Goal: Task Accomplishment & Management: Manage account settings

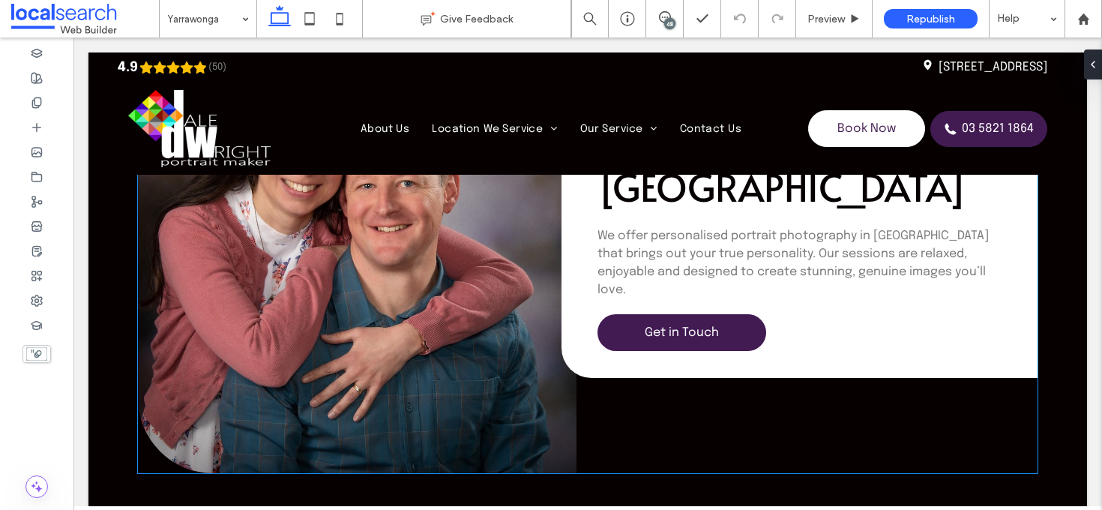
scroll to position [1496, 0]
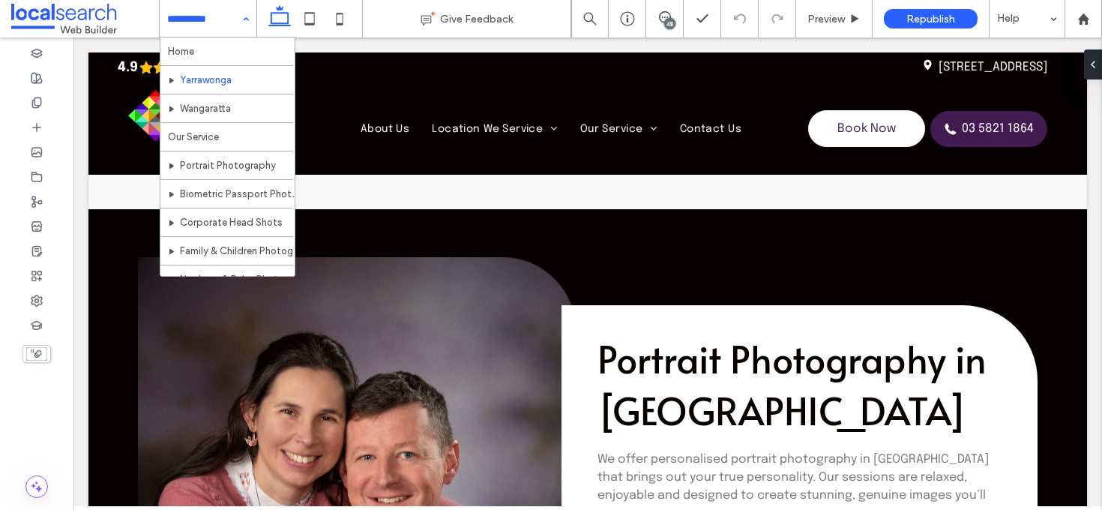
click at [245, 19] on div "Home Yarrawonga Wangaratta Our Service Portrait Photography Biometric Passport …" at bounding box center [208, 18] width 97 height 37
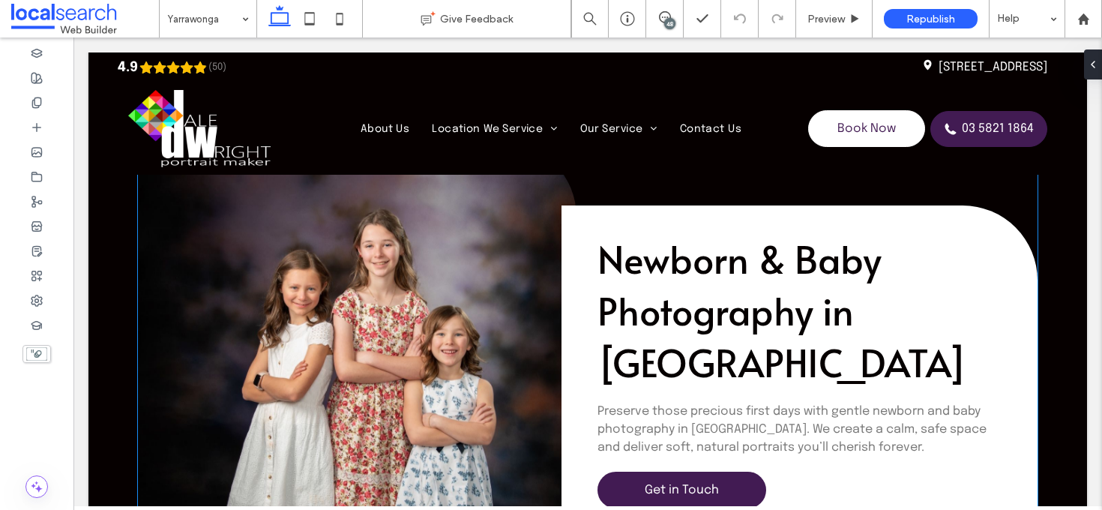
scroll to position [3911, 0]
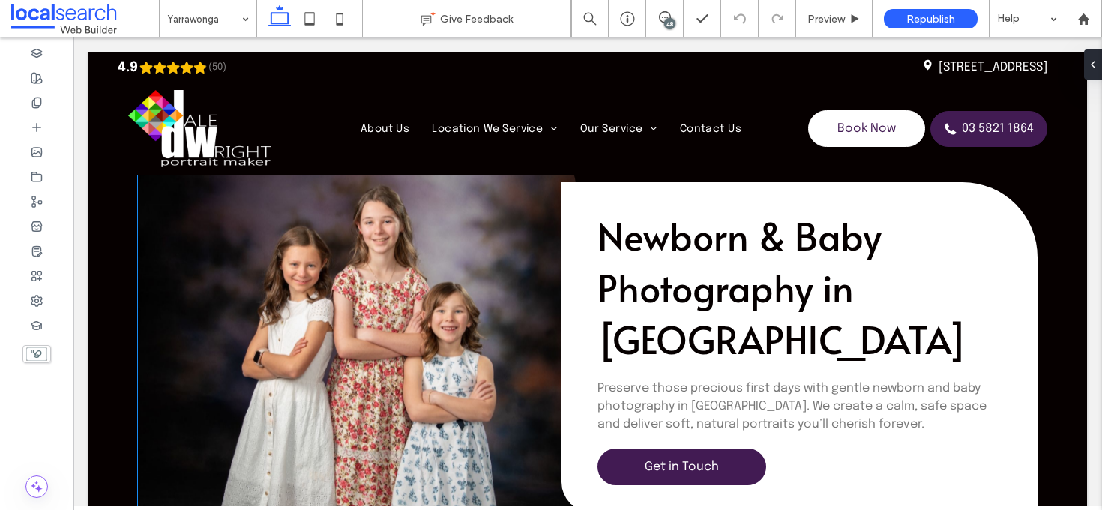
click at [326, 260] on link at bounding box center [357, 361] width 438 height 487
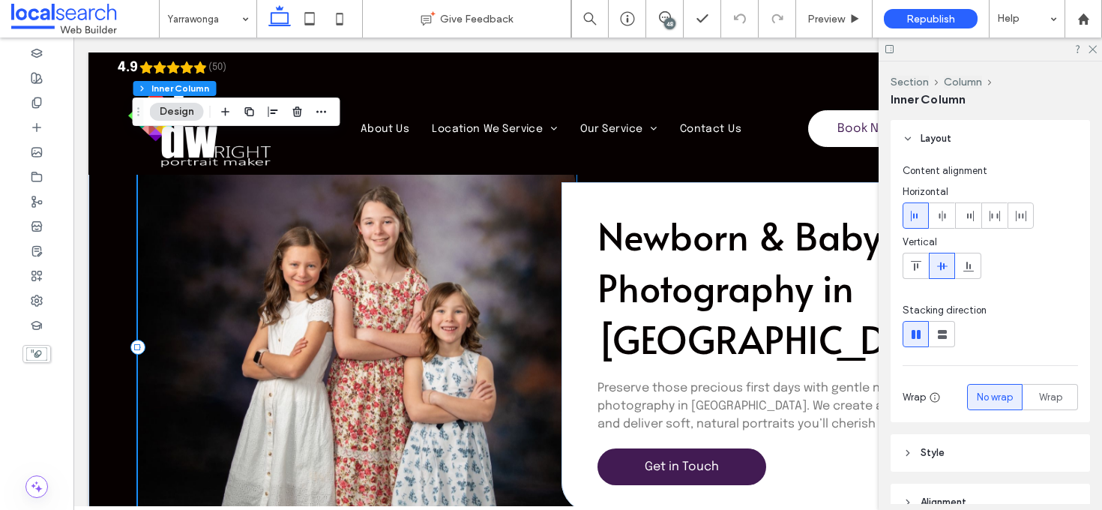
click at [337, 328] on link at bounding box center [357, 361] width 438 height 487
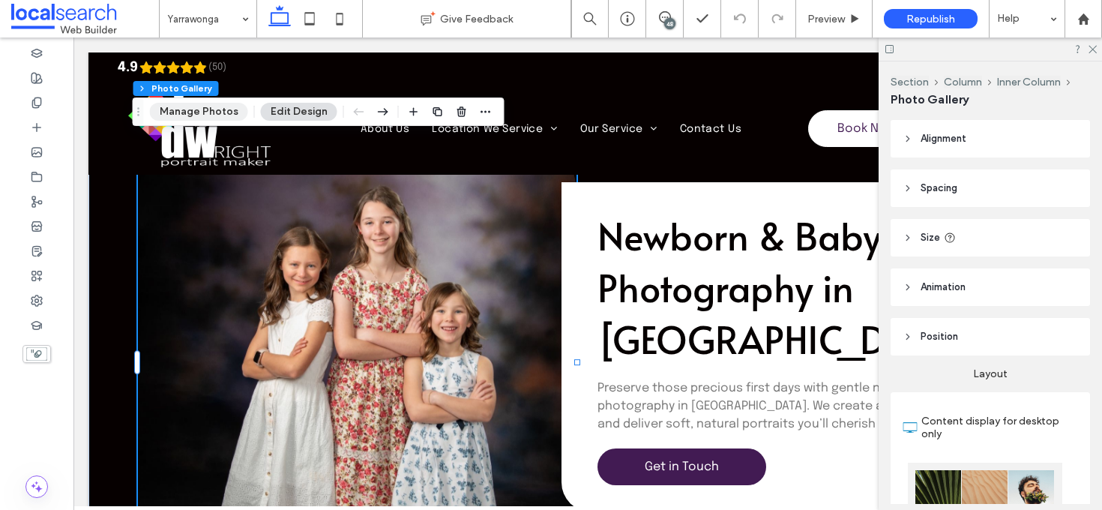
click at [196, 112] on button "Manage Photos" at bounding box center [199, 112] width 98 height 18
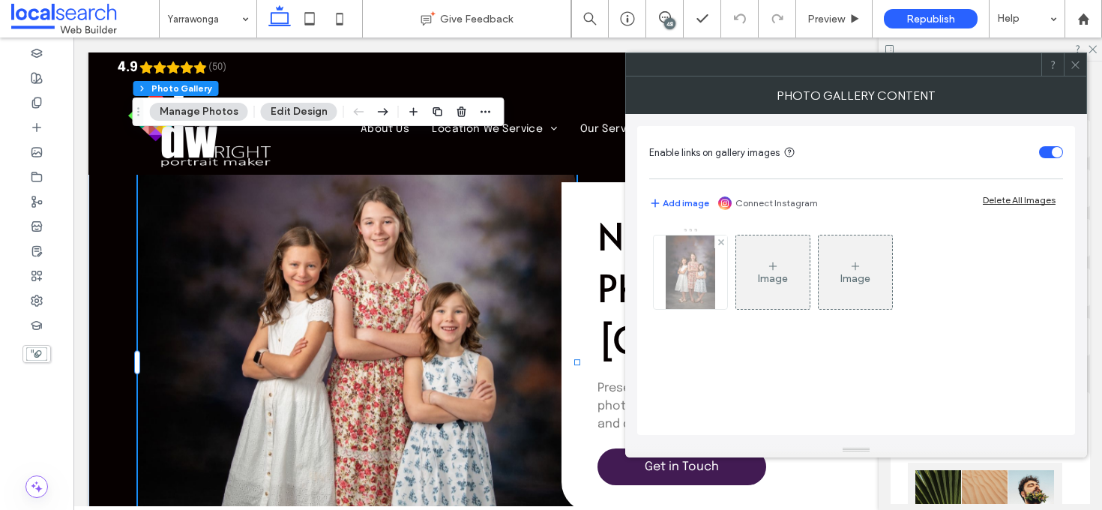
click at [699, 282] on img at bounding box center [690, 271] width 49 height 73
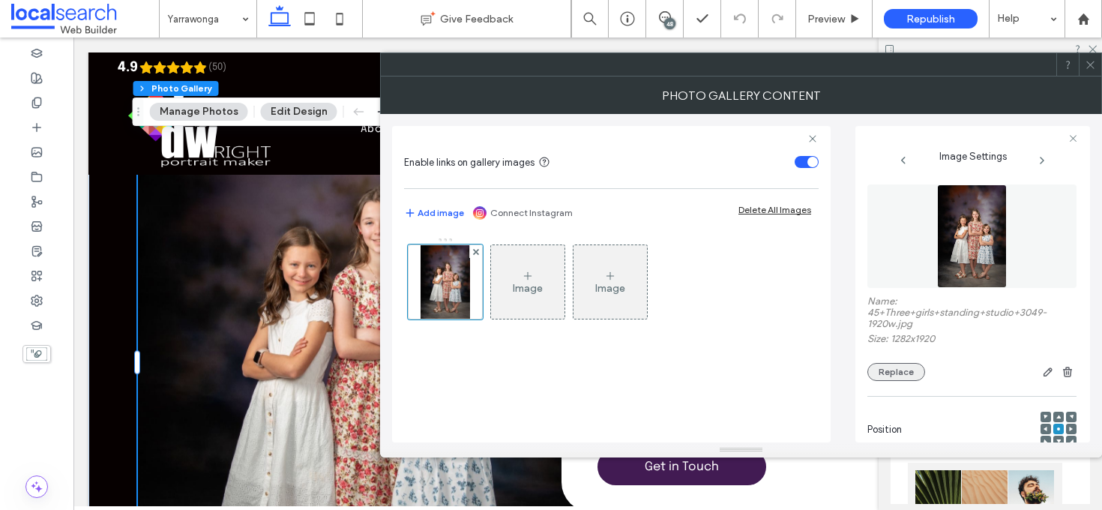
click at [878, 374] on button "Replace" at bounding box center [896, 372] width 58 height 18
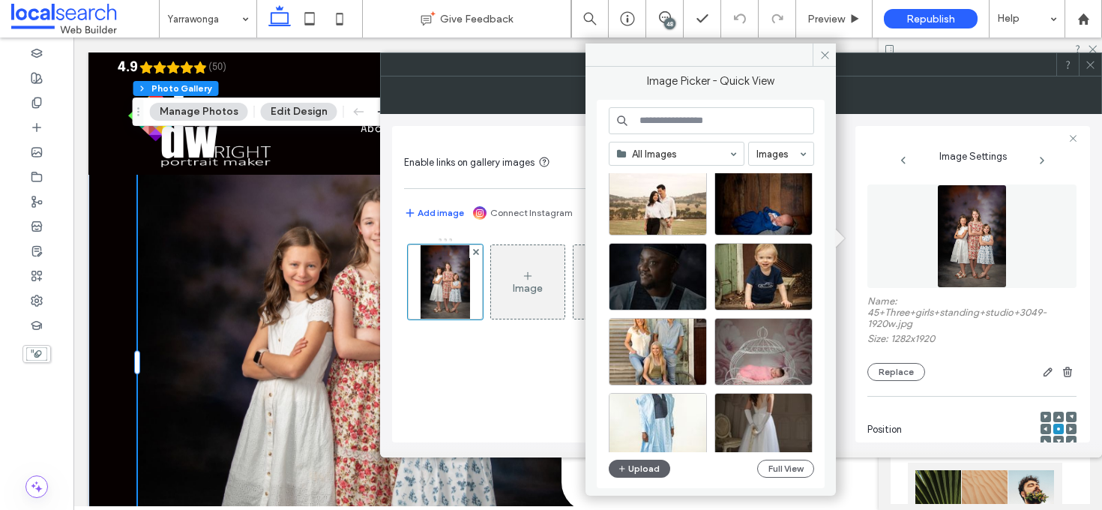
scroll to position [1610, 0]
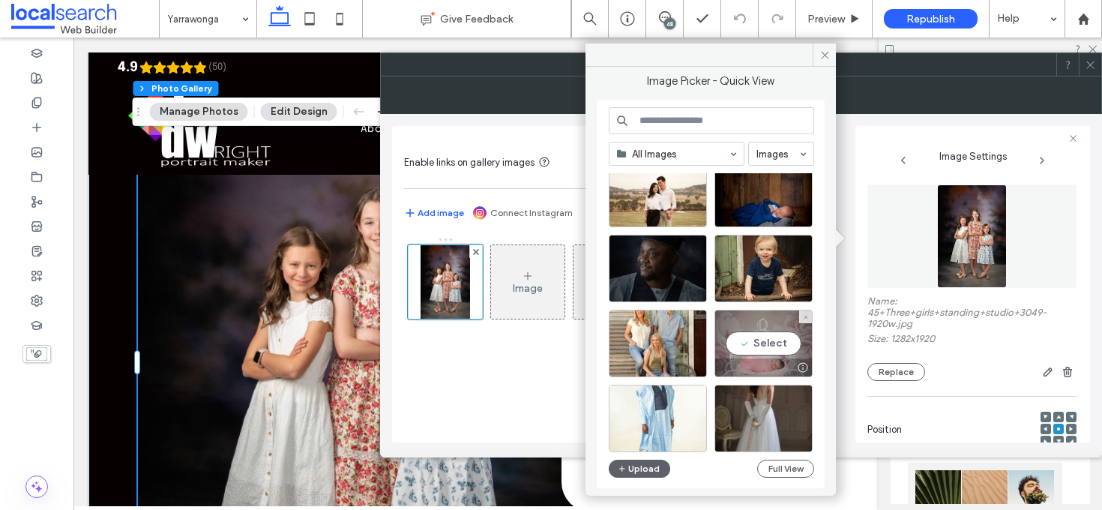
click at [775, 343] on div "Select" at bounding box center [763, 343] width 98 height 67
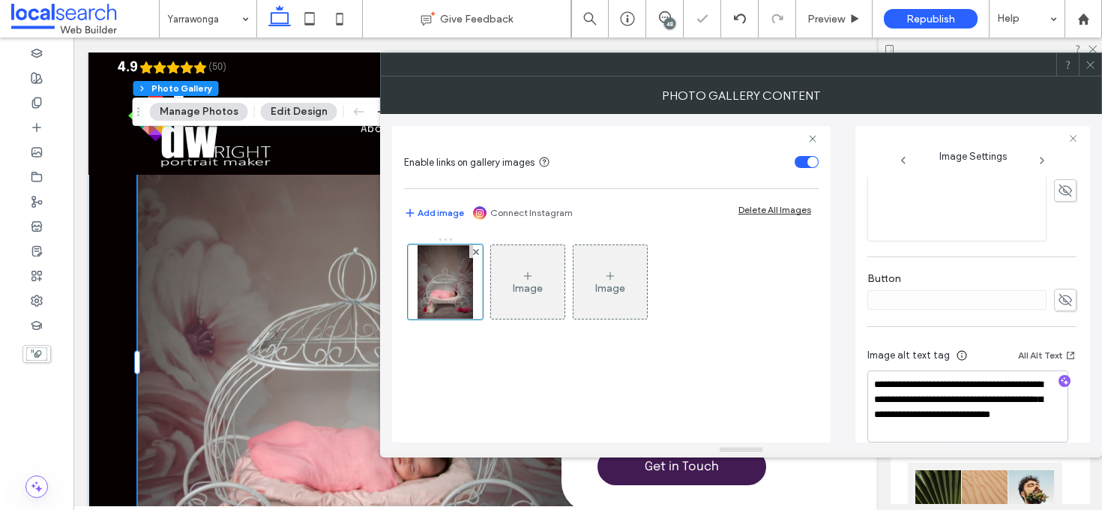
scroll to position [471, 0]
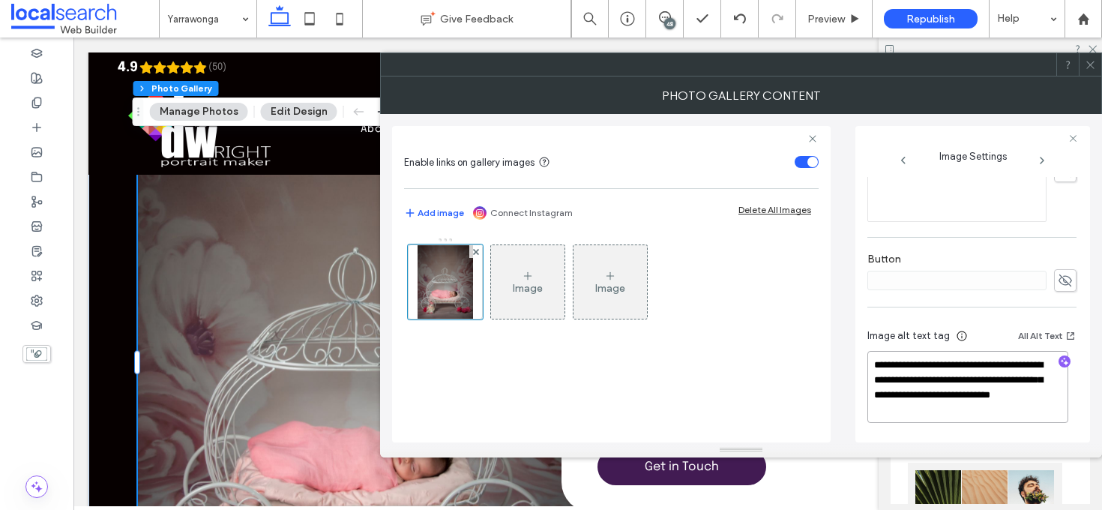
drag, startPoint x: 957, startPoint y: 411, endPoint x: 874, endPoint y: 392, distance: 85.3
click at [874, 392] on textarea "**********" at bounding box center [967, 387] width 201 height 72
click at [1059, 361] on icon "button" at bounding box center [1064, 361] width 10 height 10
click at [1001, 392] on textarea "**********" at bounding box center [967, 387] width 201 height 70
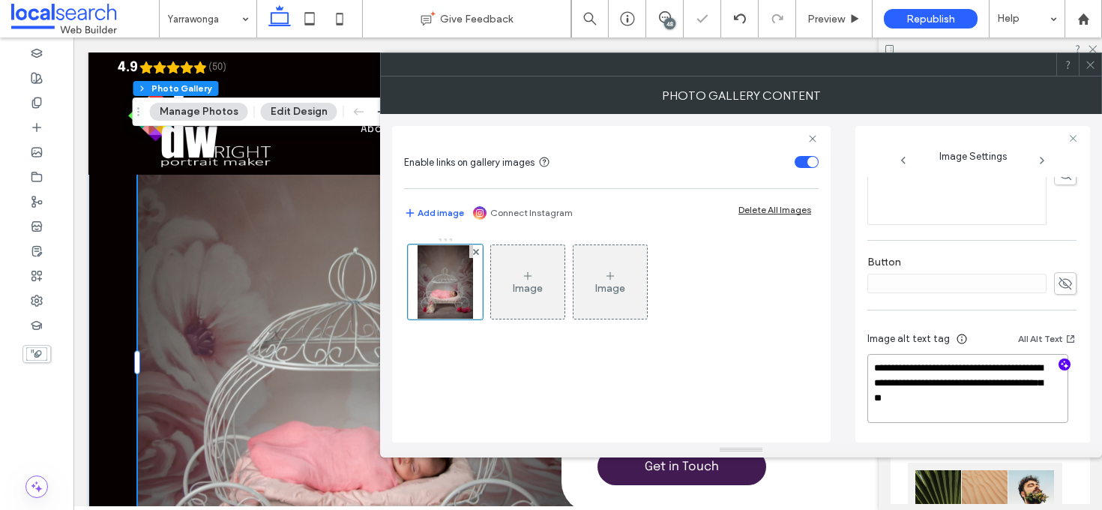
paste textarea "**********"
type textarea "**********"
click at [779, 318] on div "Image Image" at bounding box center [610, 285] width 413 height 97
click at [1088, 64] on icon at bounding box center [1090, 64] width 11 height 11
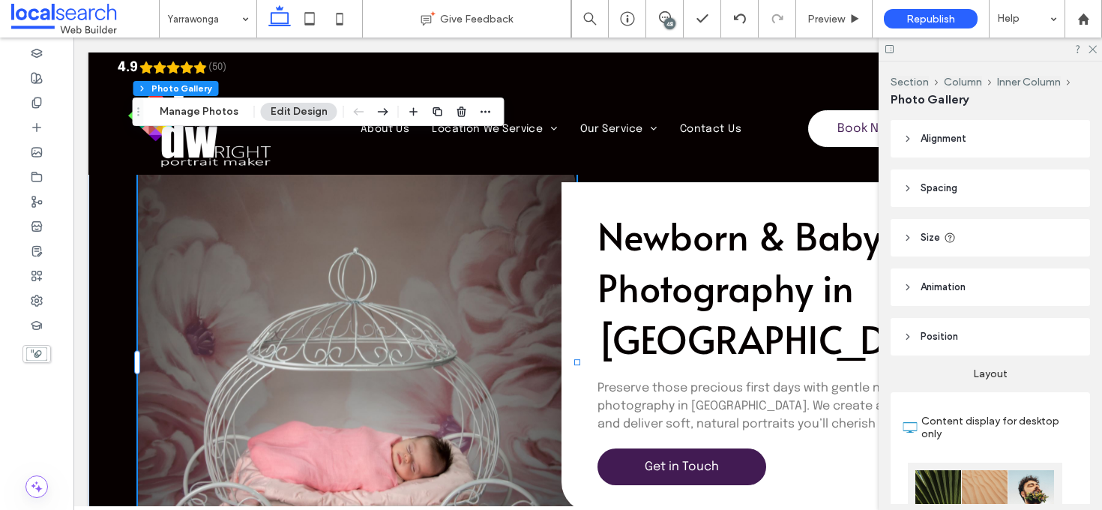
click at [1093, 42] on div at bounding box center [989, 48] width 223 height 23
click at [1092, 45] on icon at bounding box center [1092, 48] width 10 height 10
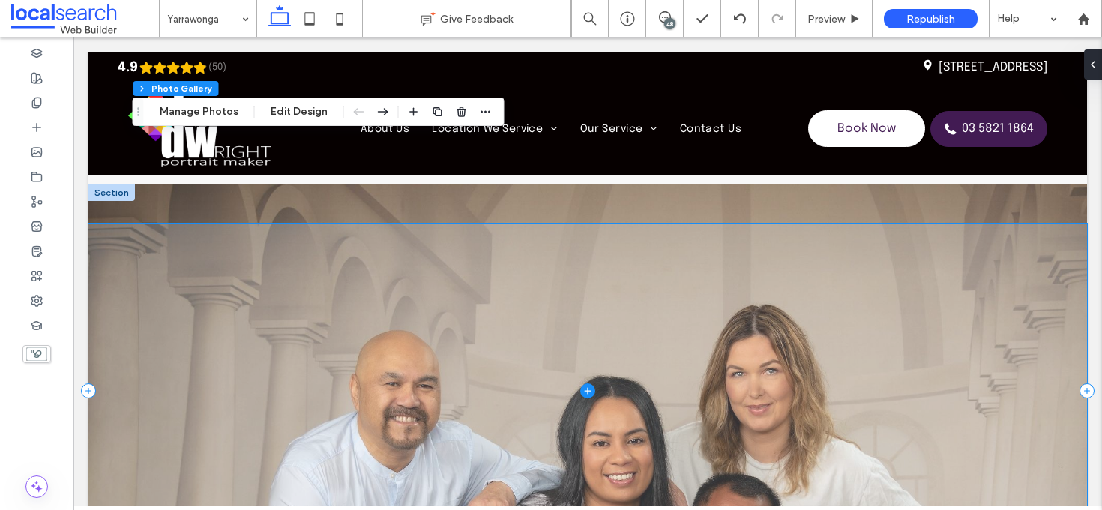
scroll to position [4882, 0]
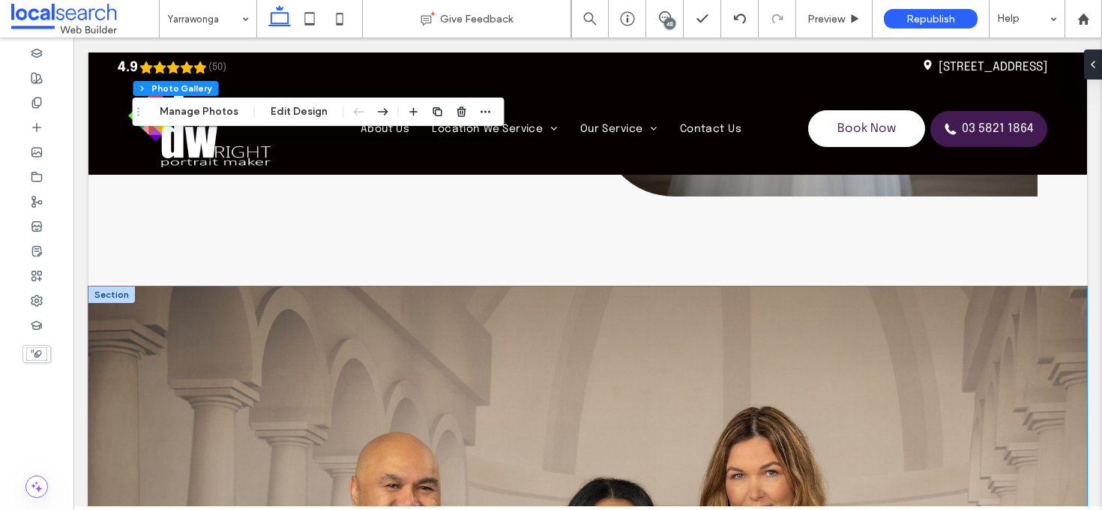
click at [181, 286] on div at bounding box center [587, 492] width 998 height 412
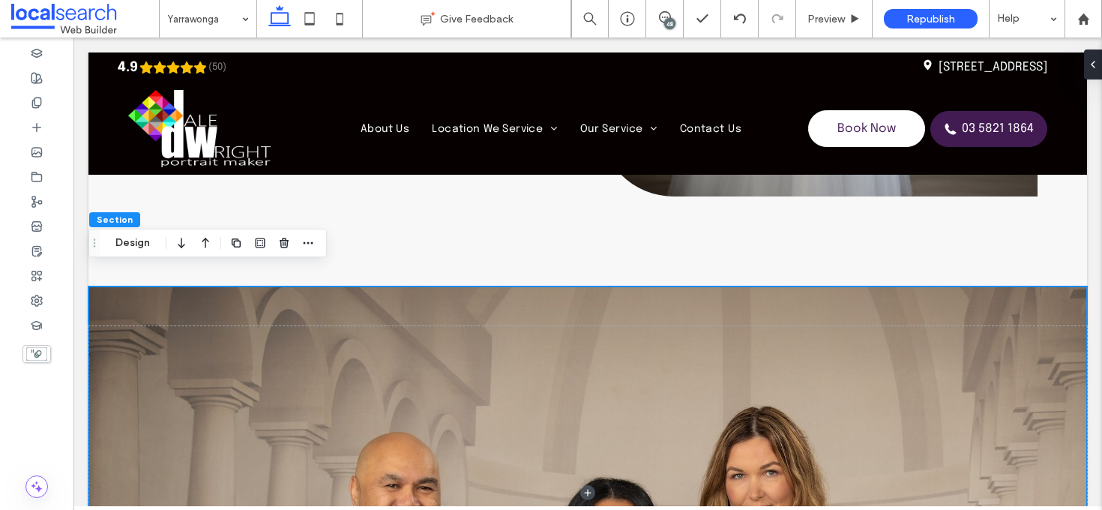
click at [178, 289] on div at bounding box center [587, 492] width 998 height 412
click at [138, 243] on button "Design" at bounding box center [133, 243] width 54 height 18
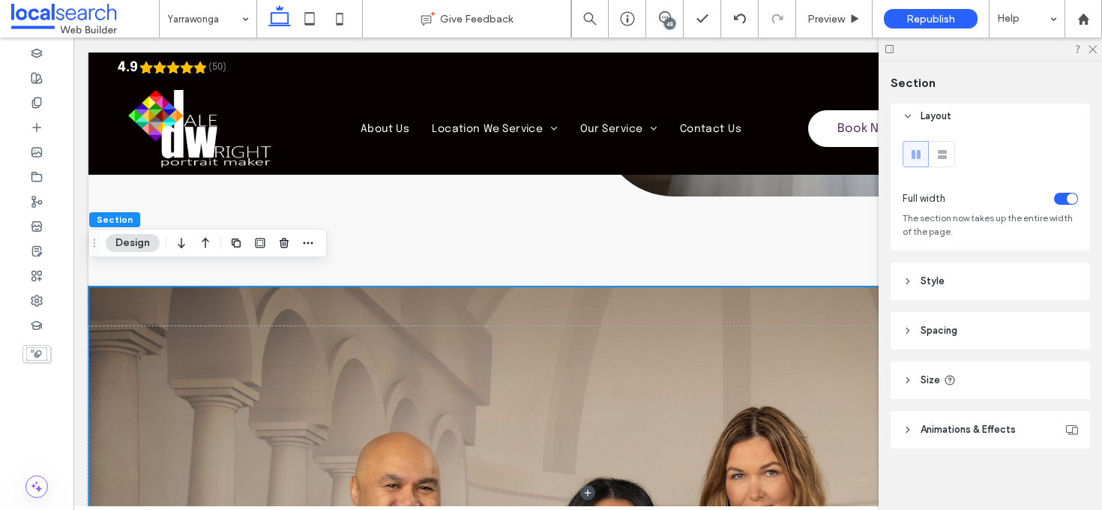
scroll to position [11, 0]
click at [989, 275] on header "Style" at bounding box center [989, 276] width 199 height 37
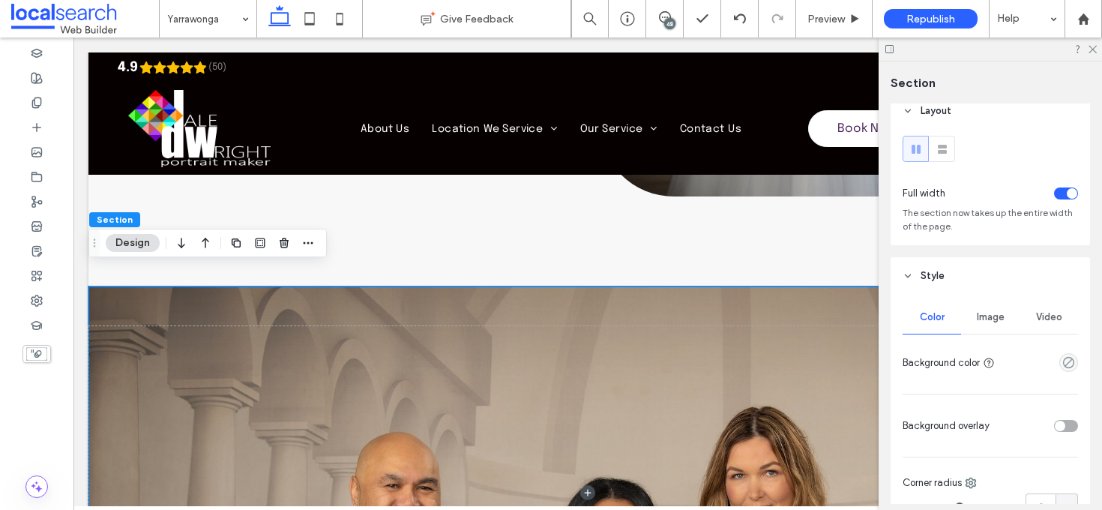
click at [989, 324] on div "Image" at bounding box center [990, 317] width 58 height 33
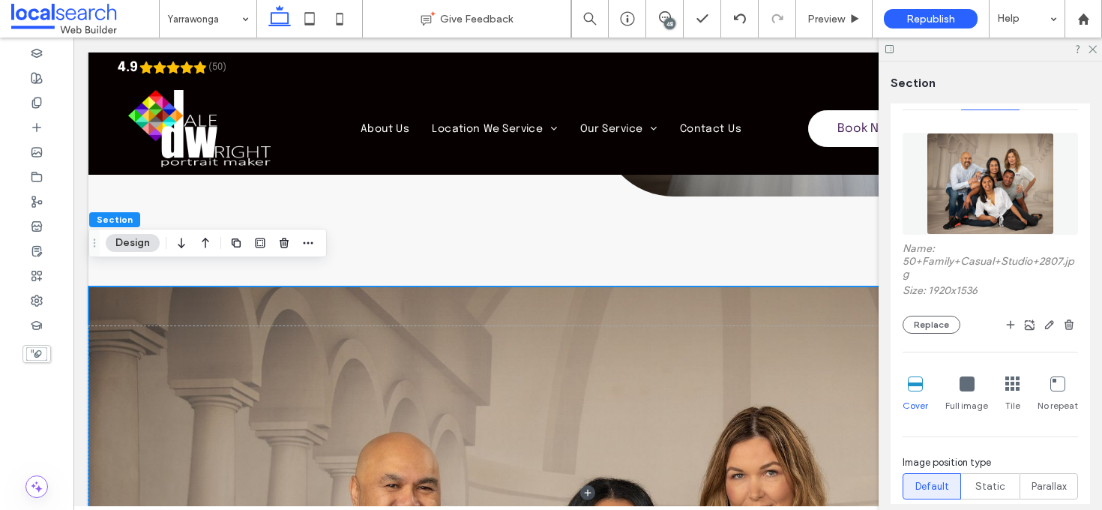
scroll to position [299, 0]
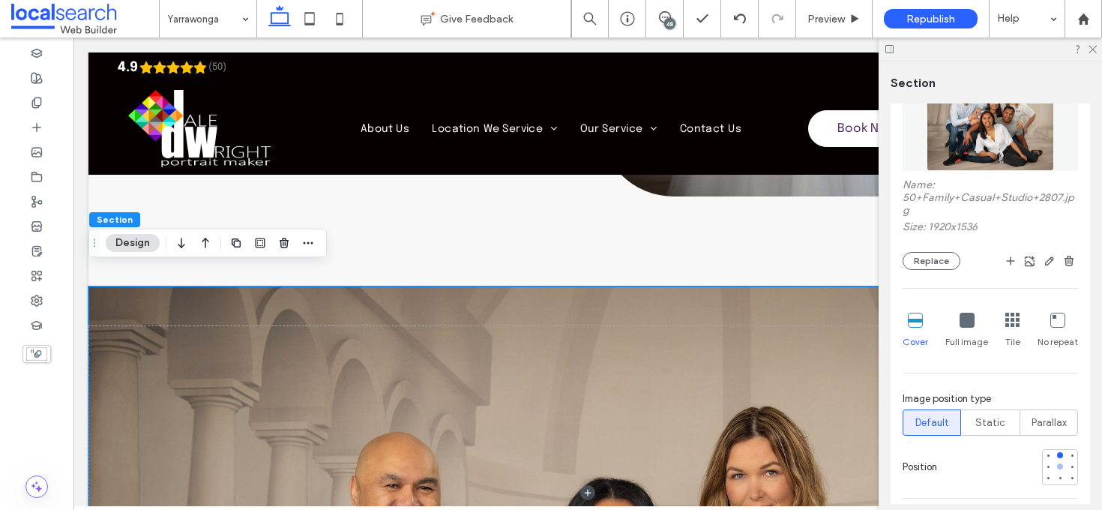
click at [1057, 468] on div at bounding box center [1060, 466] width 6 height 6
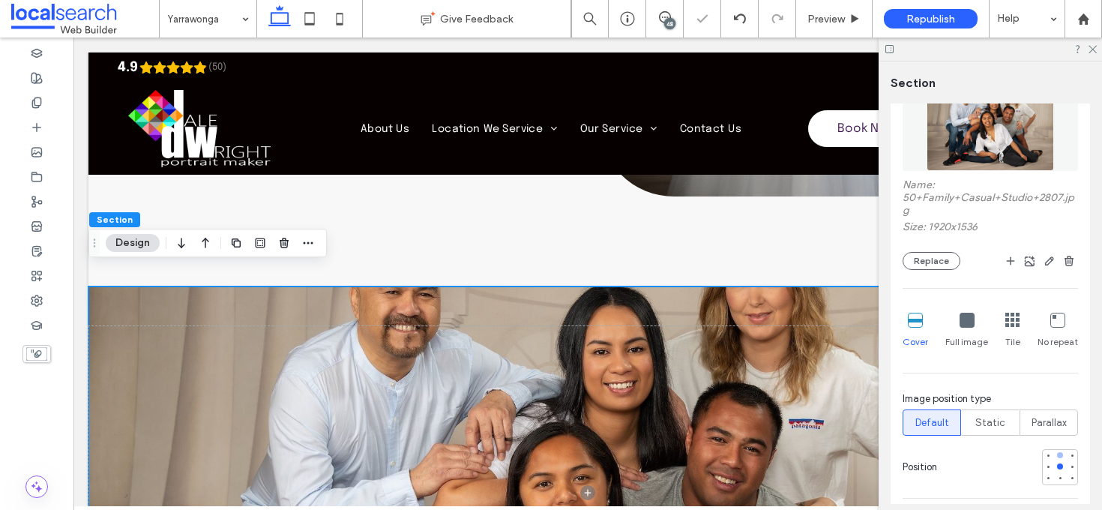
click at [1057, 456] on div at bounding box center [1060, 455] width 6 height 6
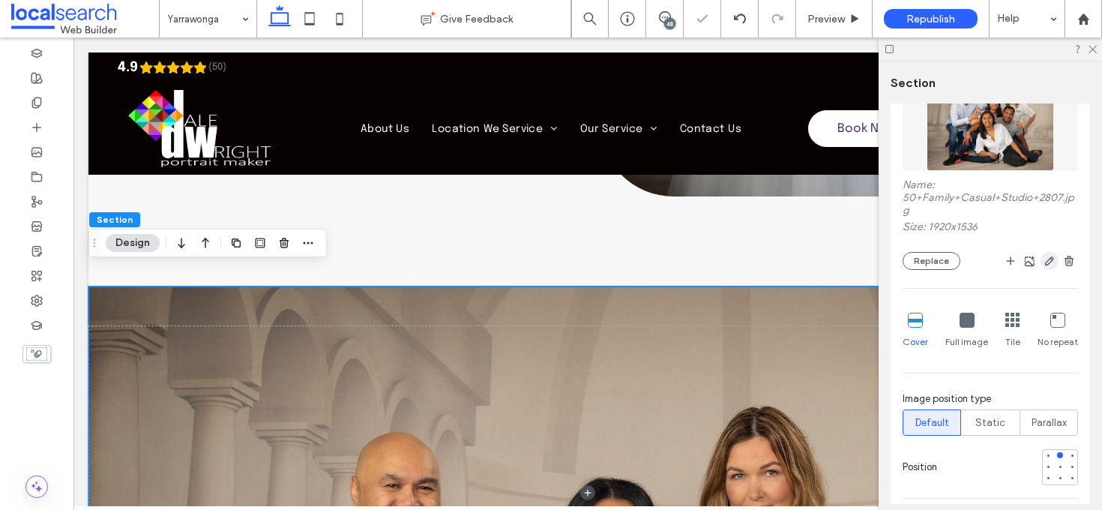
click at [1043, 254] on span "button" at bounding box center [1049, 261] width 18 height 18
click at [1045, 259] on use "button" at bounding box center [1049, 260] width 9 height 9
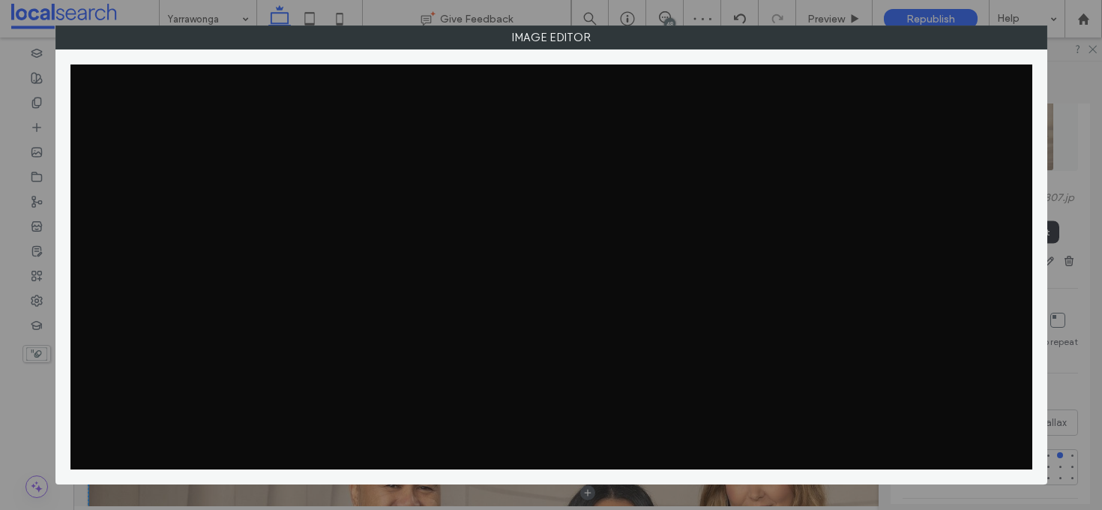
click at [1043, 262] on div "Image Editor" at bounding box center [551, 254] width 992 height 459
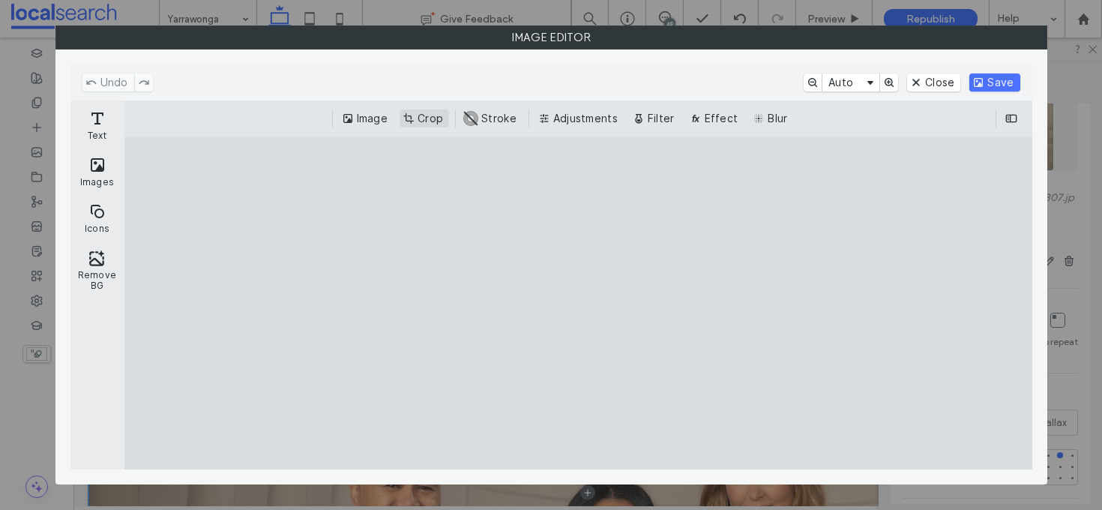
click at [440, 118] on button "Crop" at bounding box center [423, 118] width 49 height 18
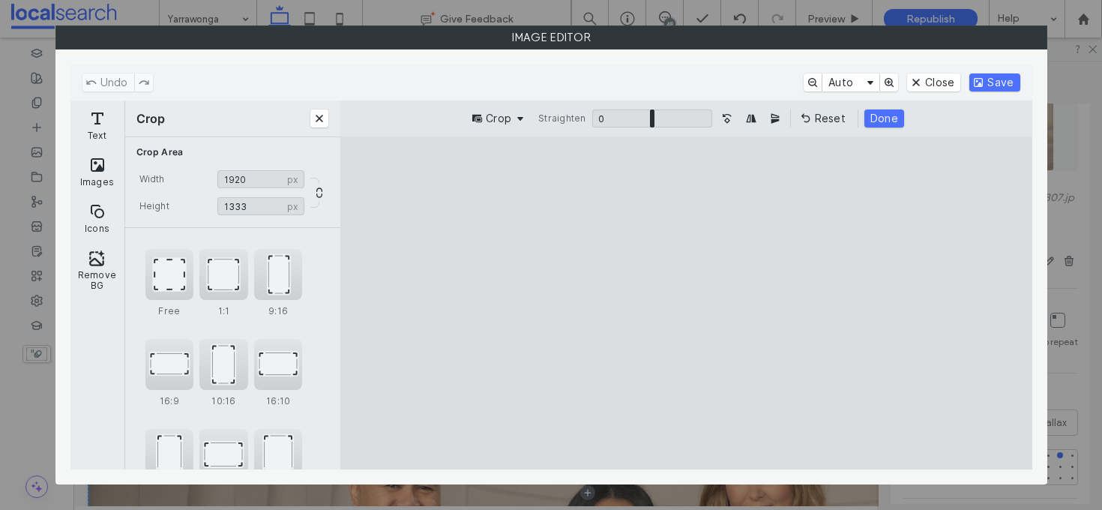
type input "****"
drag, startPoint x: 848, startPoint y: 171, endPoint x: 869, endPoint y: 206, distance: 41.4
click at [686, 303] on cesdk-canvas "Editor canvas" at bounding box center [686, 303] width 0 height 0
click at [1003, 85] on button "Save" at bounding box center [994, 82] width 50 height 18
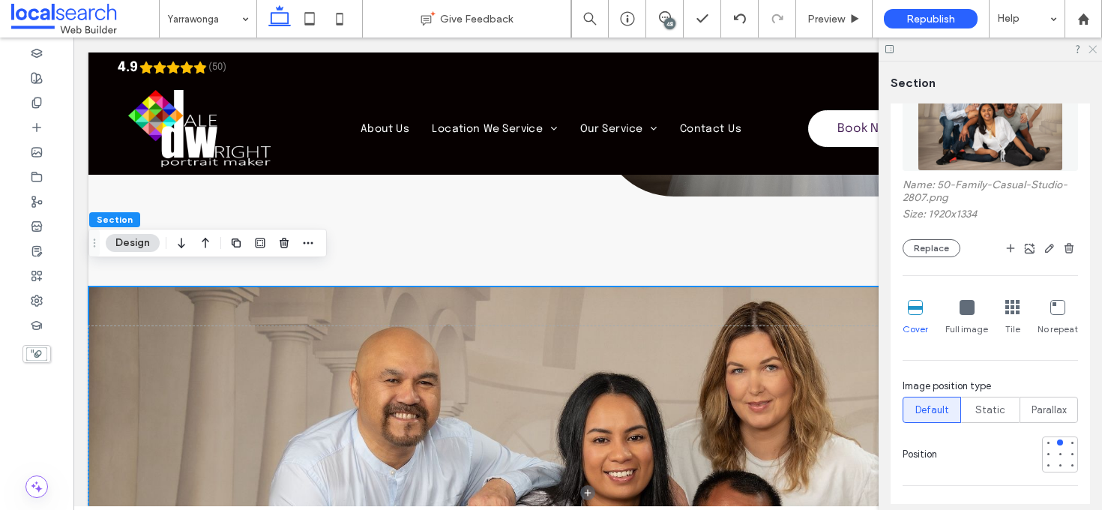
click at [1093, 46] on icon at bounding box center [1092, 48] width 10 height 10
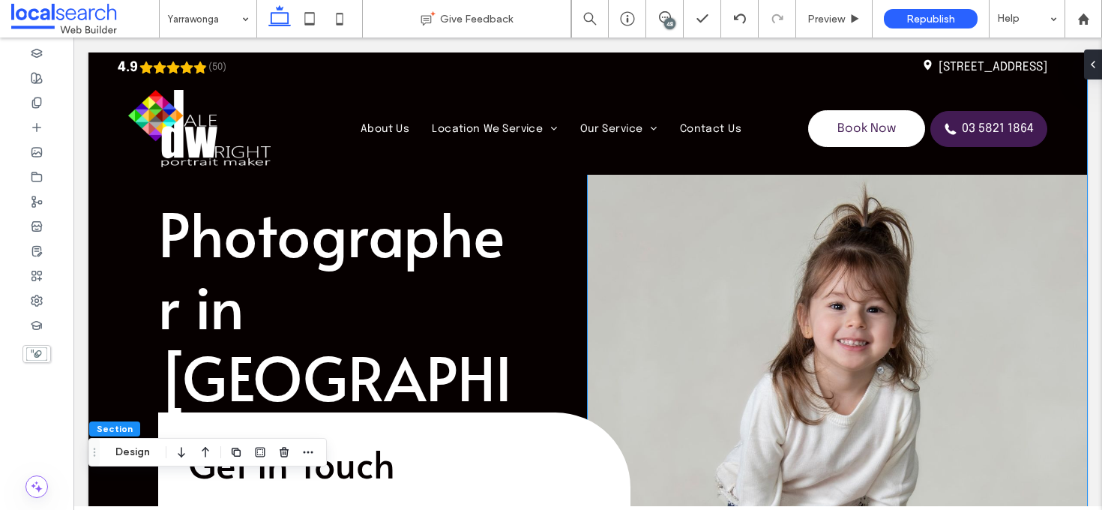
scroll to position [0, 0]
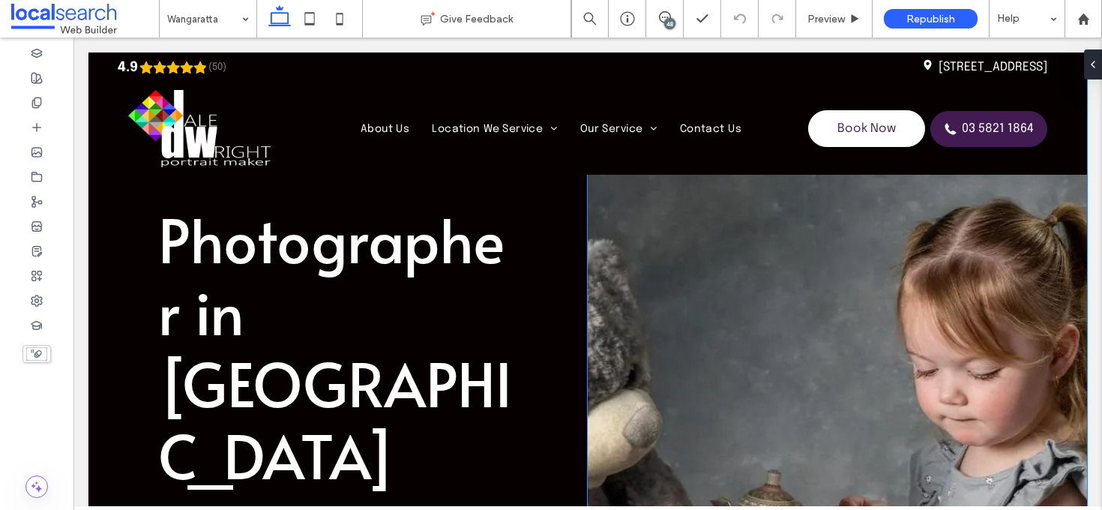
click at [707, 262] on link at bounding box center [837, 467] width 499 height 830
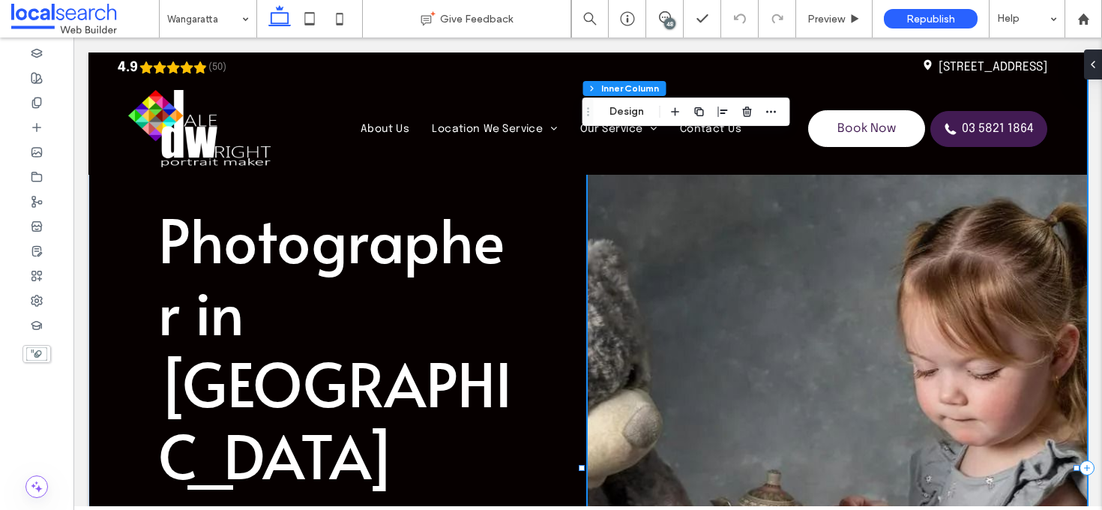
click at [710, 263] on link at bounding box center [837, 467] width 499 height 830
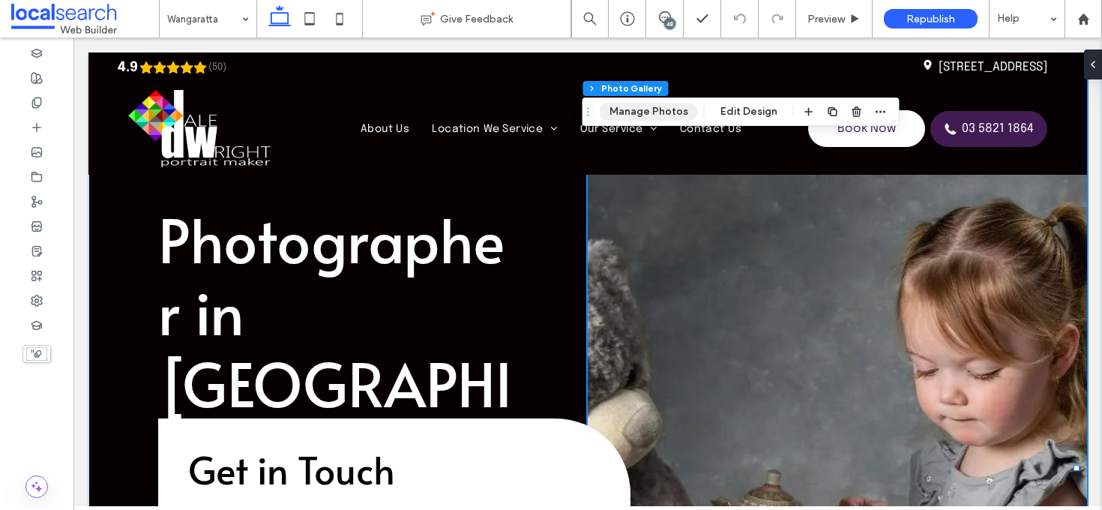
click at [636, 116] on button "Manage Photos" at bounding box center [649, 112] width 98 height 18
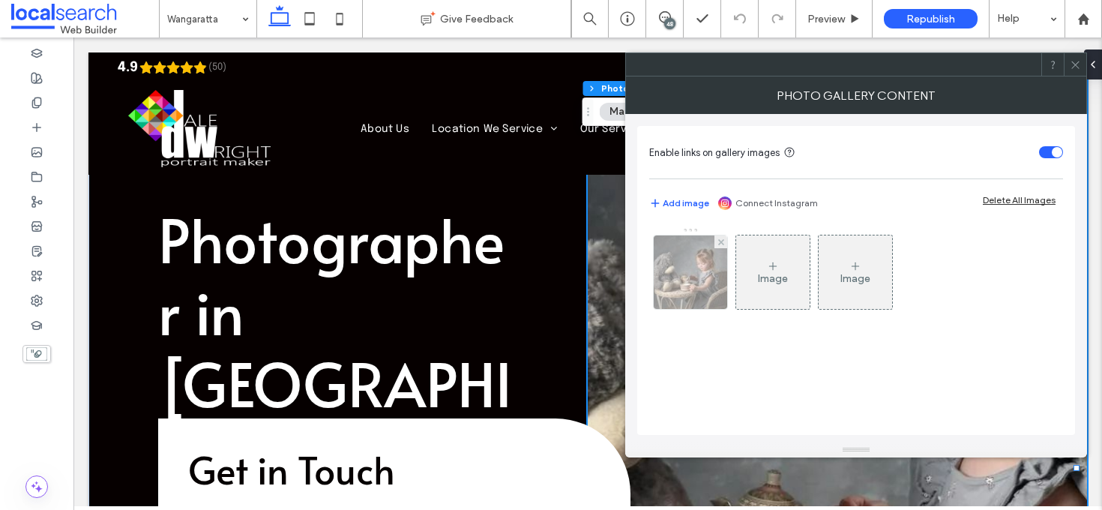
click at [703, 284] on img at bounding box center [690, 271] width 103 height 73
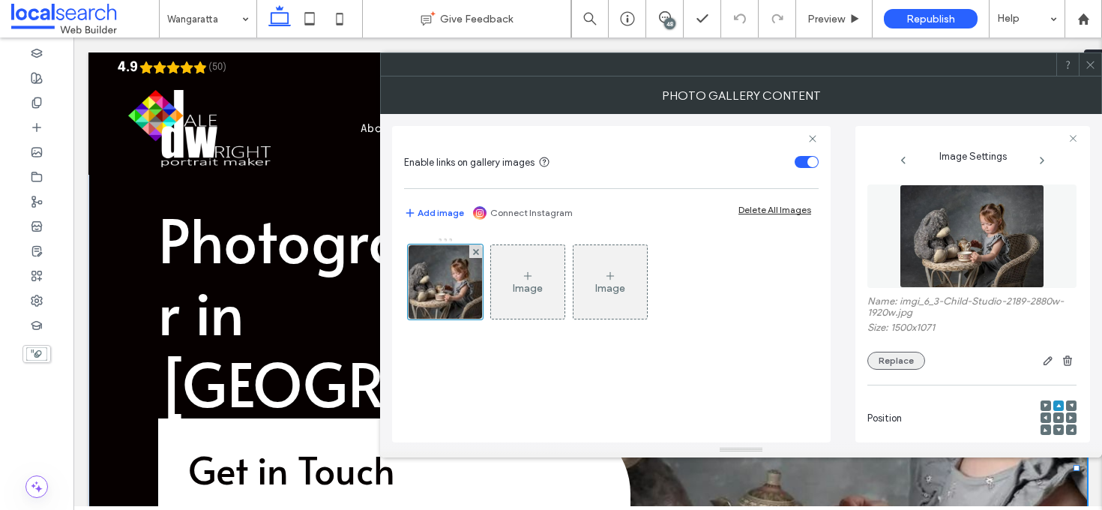
click at [902, 364] on button "Replace" at bounding box center [896, 361] width 58 height 18
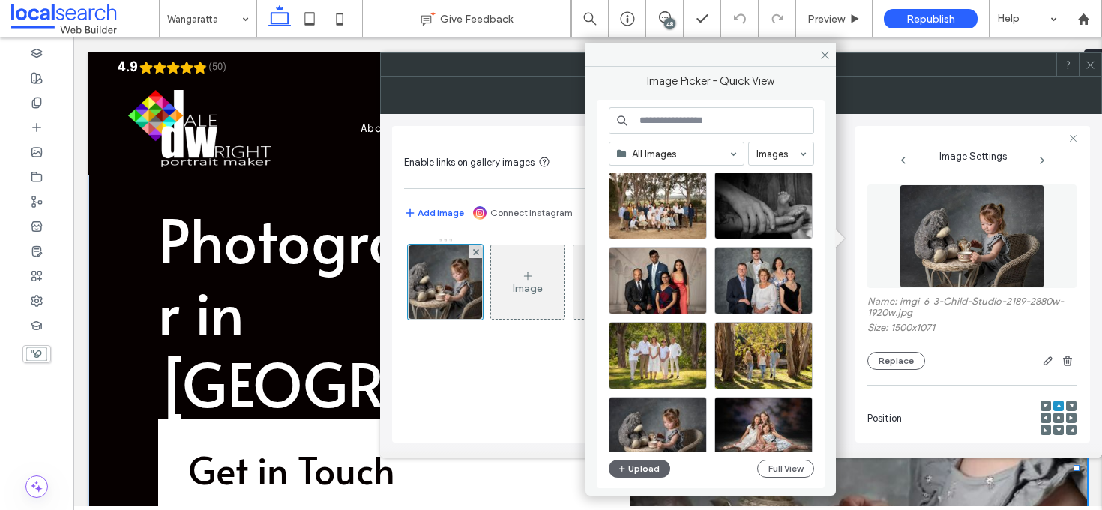
scroll to position [1144, 0]
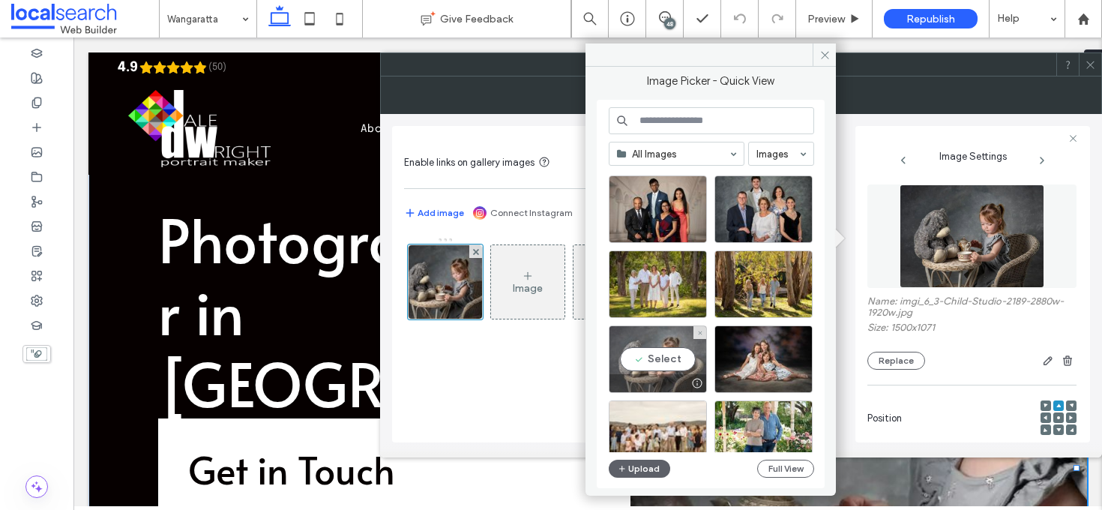
click at [671, 361] on div "Select" at bounding box center [658, 358] width 98 height 67
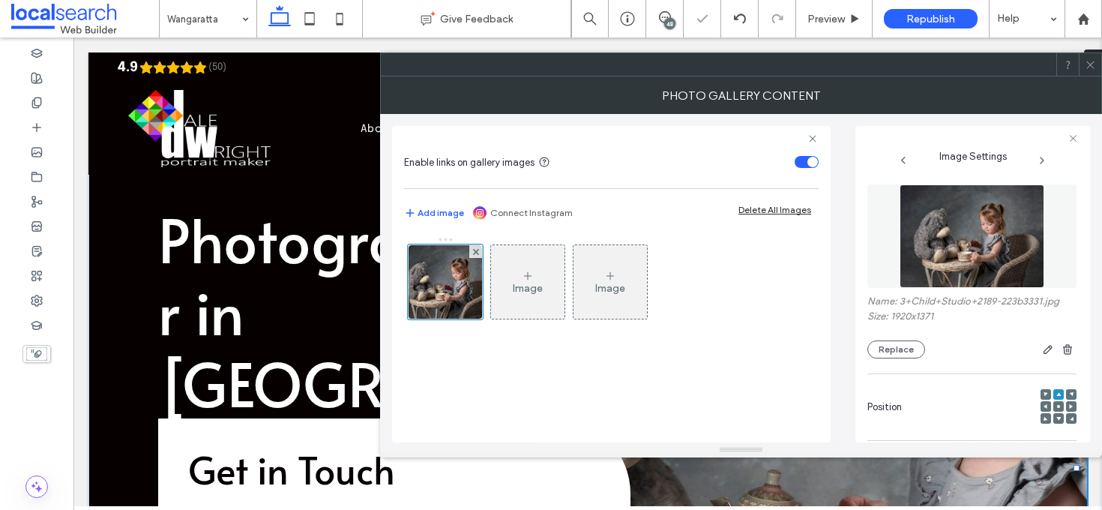
click at [1088, 71] on span at bounding box center [1090, 64] width 11 height 22
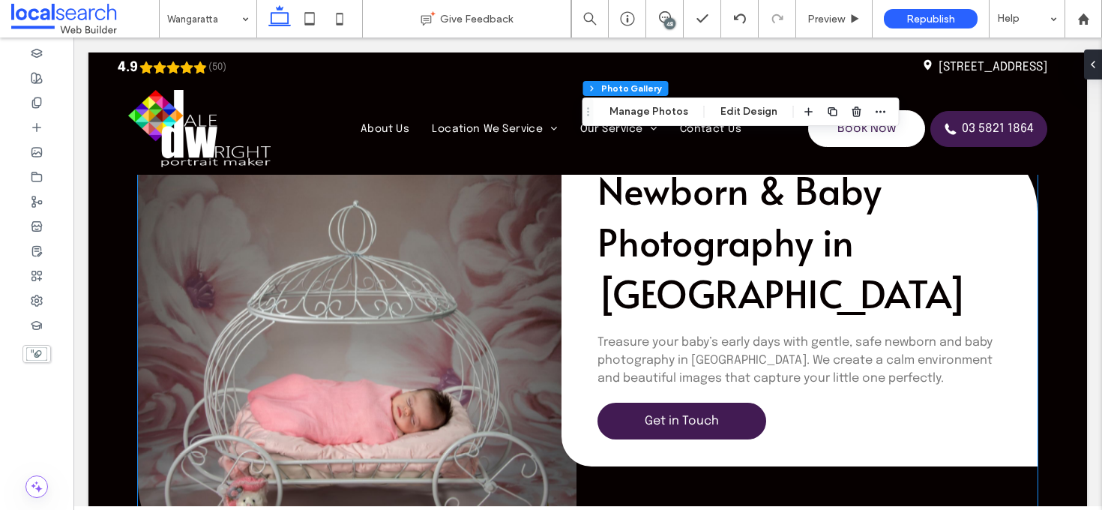
scroll to position [3977, 0]
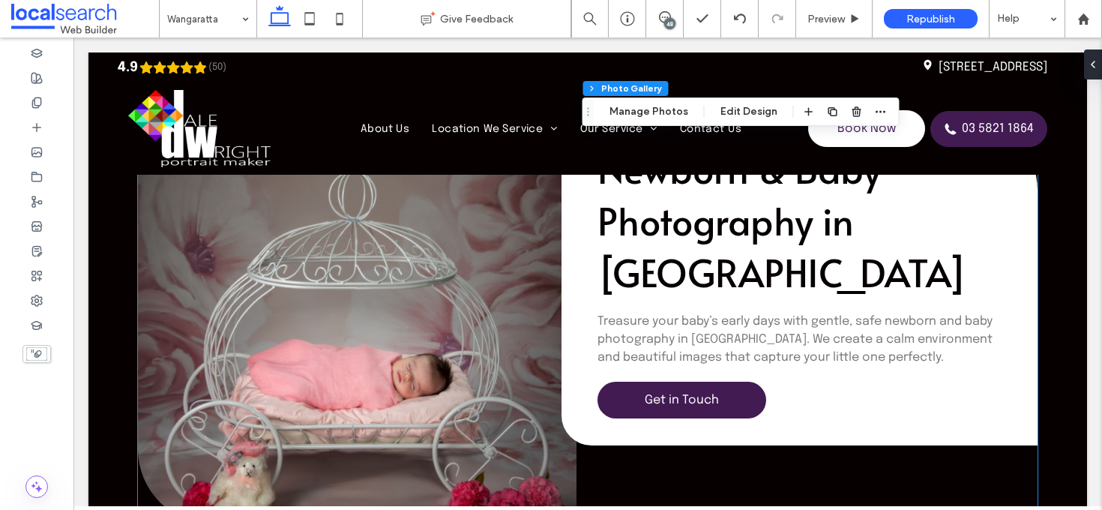
click at [411, 257] on link at bounding box center [357, 280] width 438 height 487
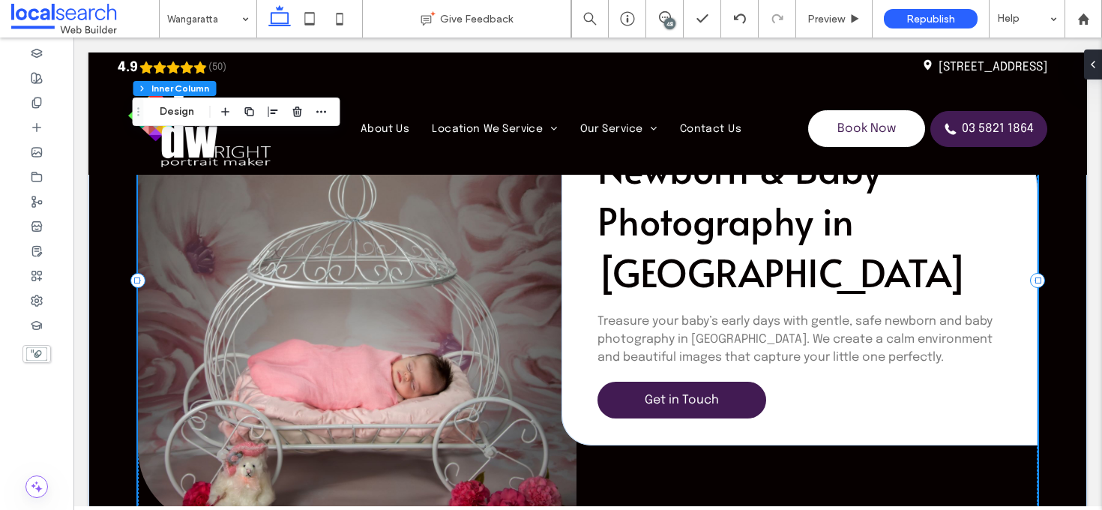
click at [357, 248] on link at bounding box center [357, 280] width 438 height 487
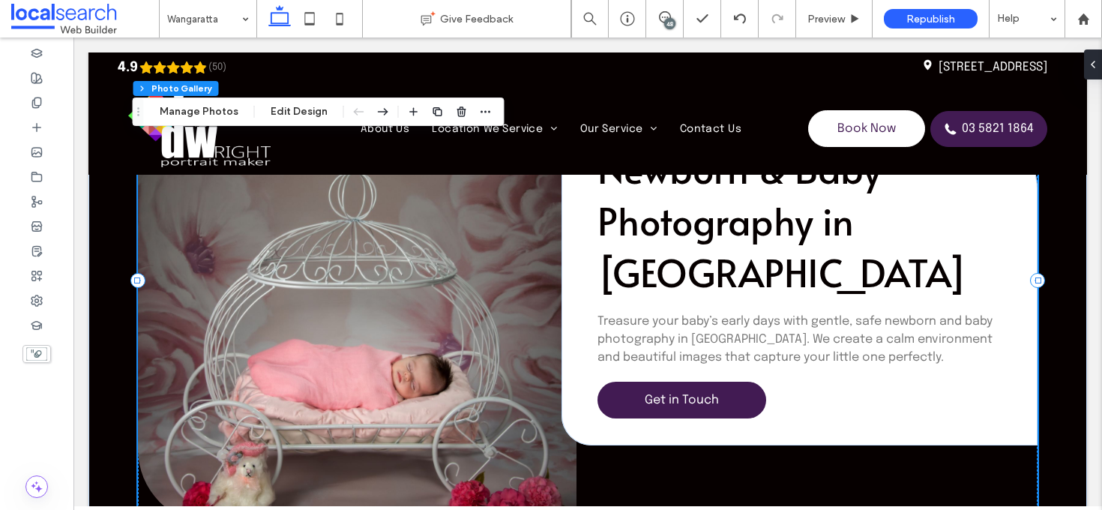
type input "**"
type input "****"
click at [201, 108] on button "Manage Photos" at bounding box center [199, 112] width 98 height 18
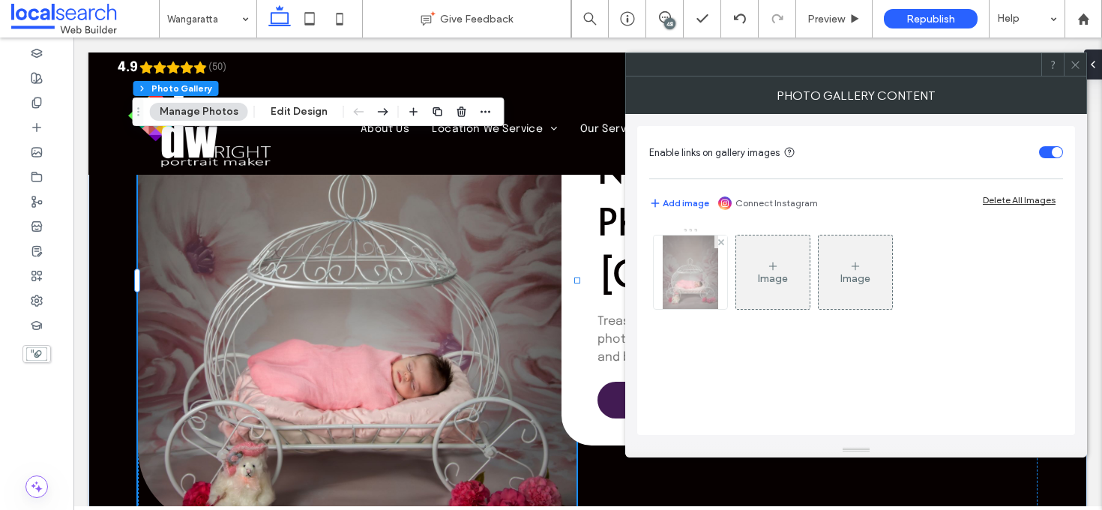
click at [681, 279] on img at bounding box center [690, 271] width 55 height 73
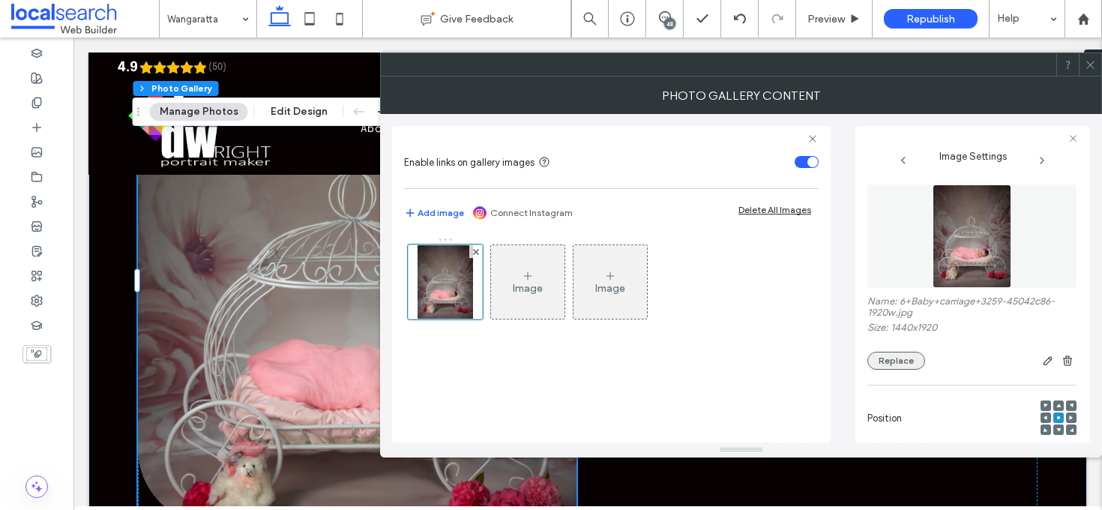
click at [892, 357] on button "Replace" at bounding box center [896, 361] width 58 height 18
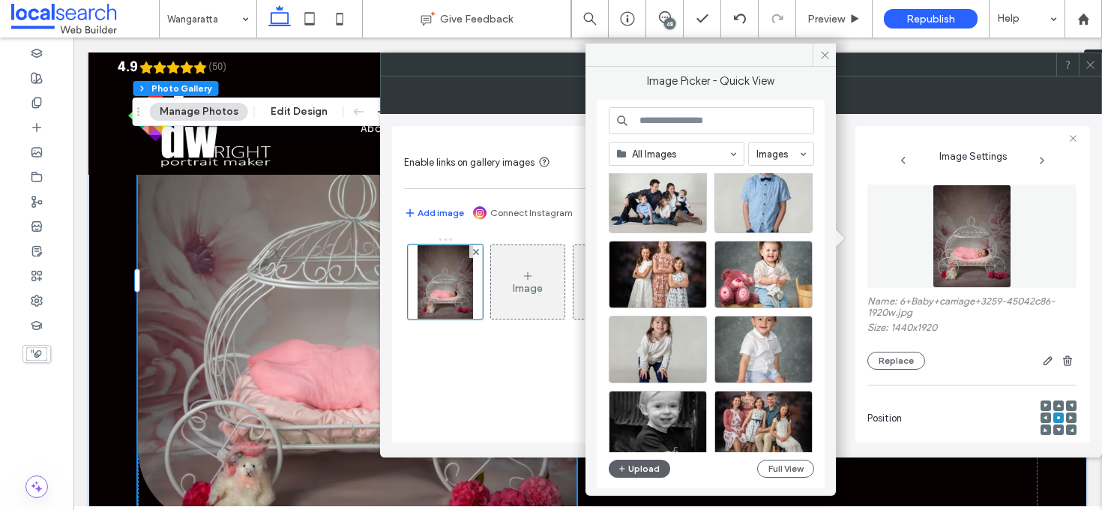
scroll to position [426, 0]
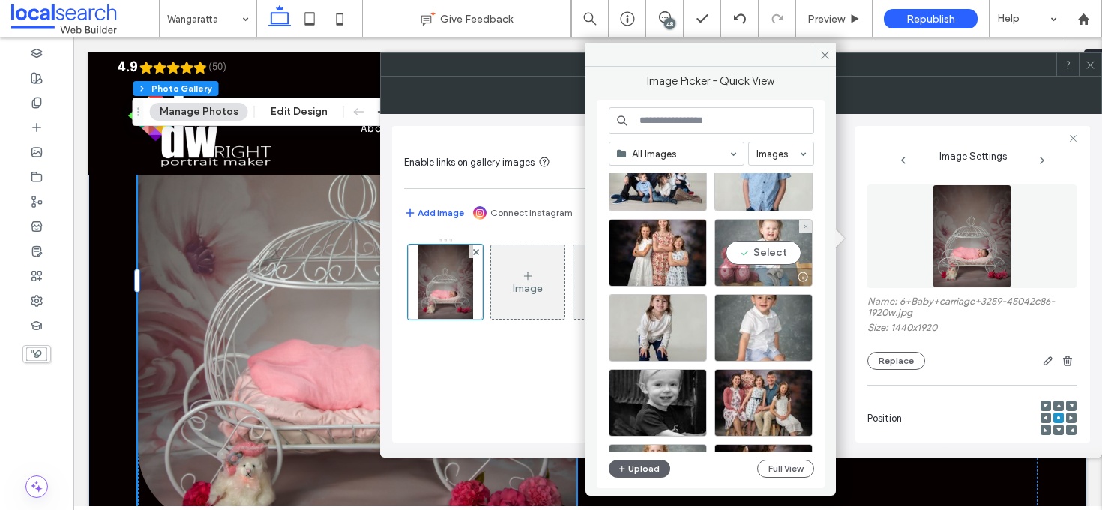
click at [777, 249] on div "Select" at bounding box center [763, 252] width 98 height 67
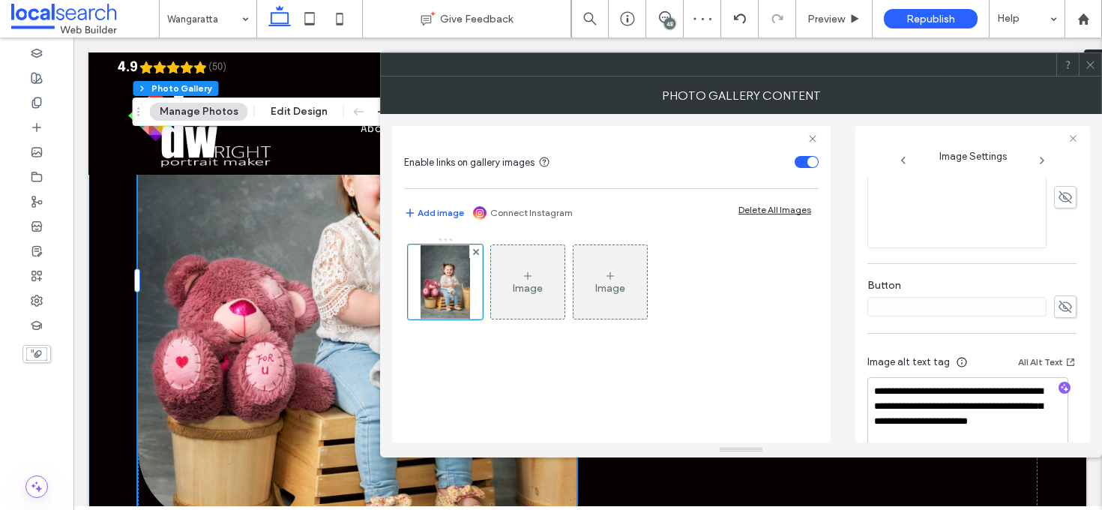
scroll to position [471, 0]
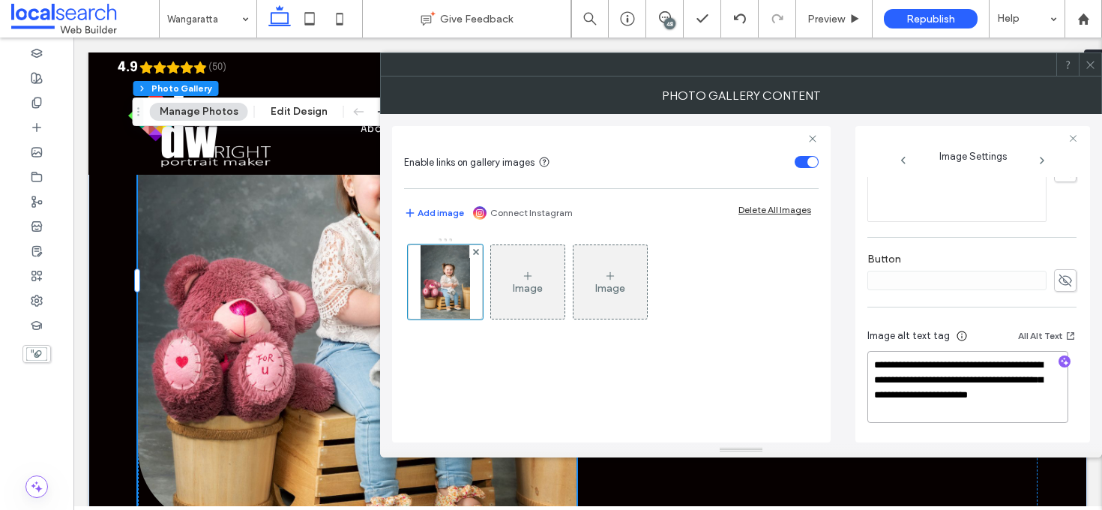
drag, startPoint x: 938, startPoint y: 400, endPoint x: 963, endPoint y: 396, distance: 25.9
click at [982, 381] on textarea "**********" at bounding box center [967, 387] width 201 height 72
drag, startPoint x: 939, startPoint y: 411, endPoint x: 987, endPoint y: 375, distance: 60.0
click at [987, 375] on textarea "**********" at bounding box center [967, 387] width 201 height 72
click at [1059, 359] on icon "button" at bounding box center [1064, 361] width 10 height 10
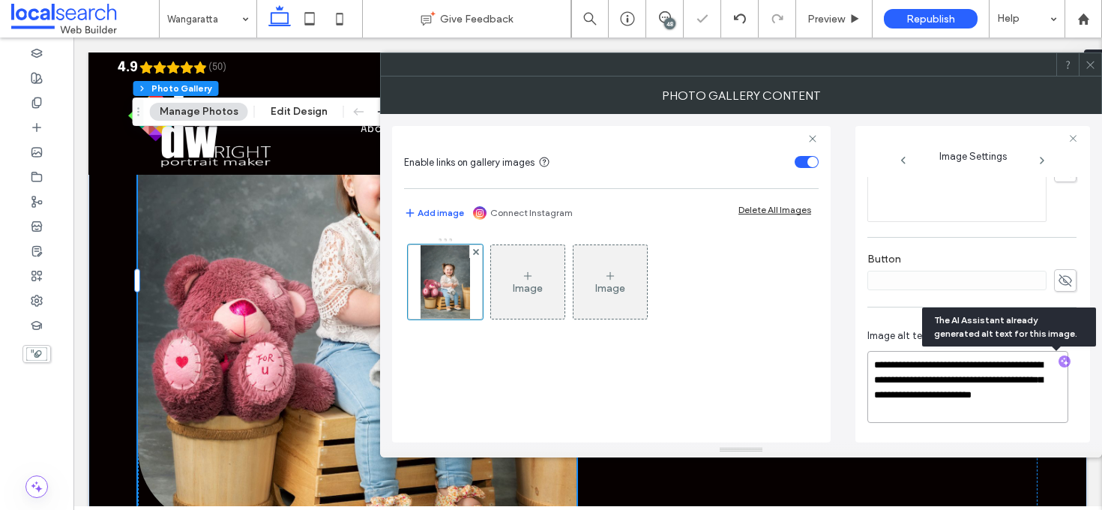
click at [1008, 402] on textarea "**********" at bounding box center [967, 387] width 201 height 72
click at [941, 405] on textarea "**********" at bounding box center [967, 387] width 201 height 72
paste textarea "**********"
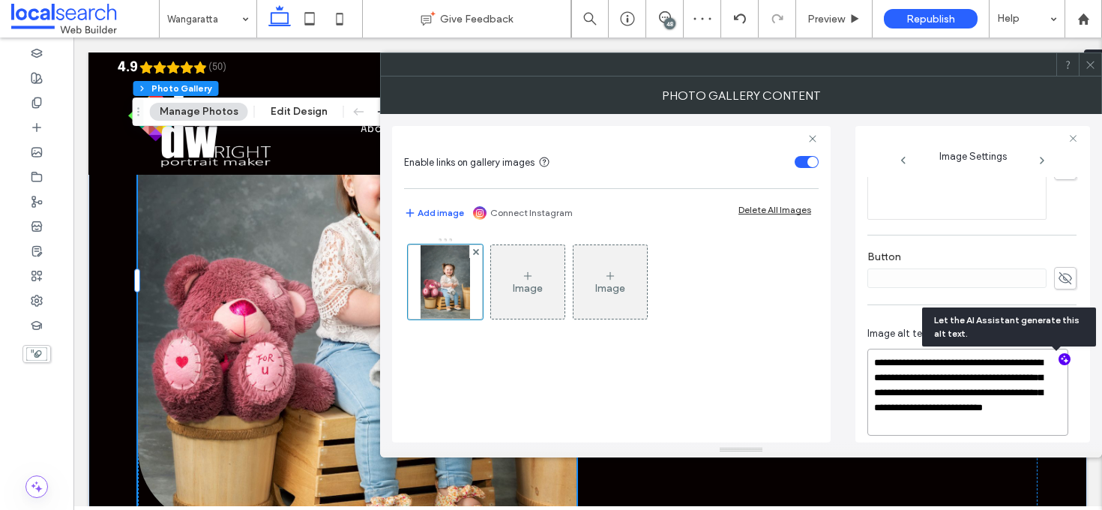
type textarea "**********"
click at [739, 266] on div "Image Image" at bounding box center [610, 285] width 413 height 97
click at [1091, 63] on use at bounding box center [1089, 64] width 7 height 7
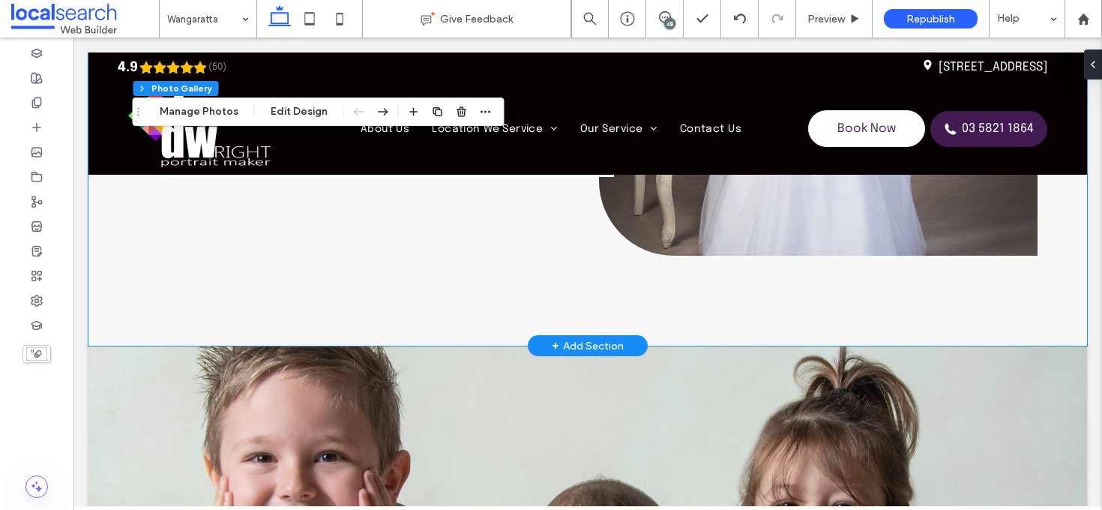
scroll to position [4836, 0]
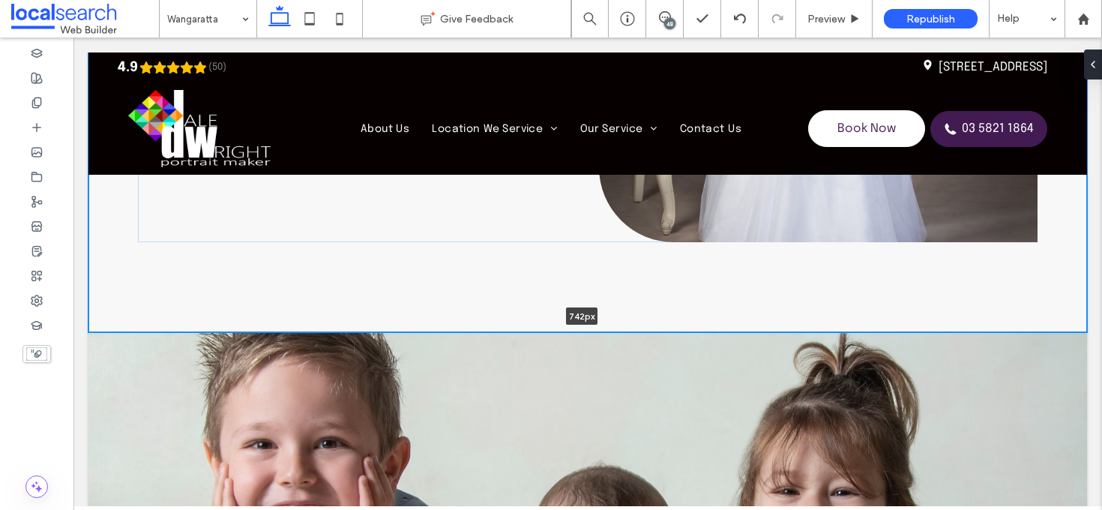
drag, startPoint x: 170, startPoint y: 333, endPoint x: 170, endPoint y: 309, distance: 24.0
click at [170, 309] on div "Debutant Photography in Wangaratta Celebrate your big moment with stylish debut…" at bounding box center [587, 43] width 998 height 577
type input "***"
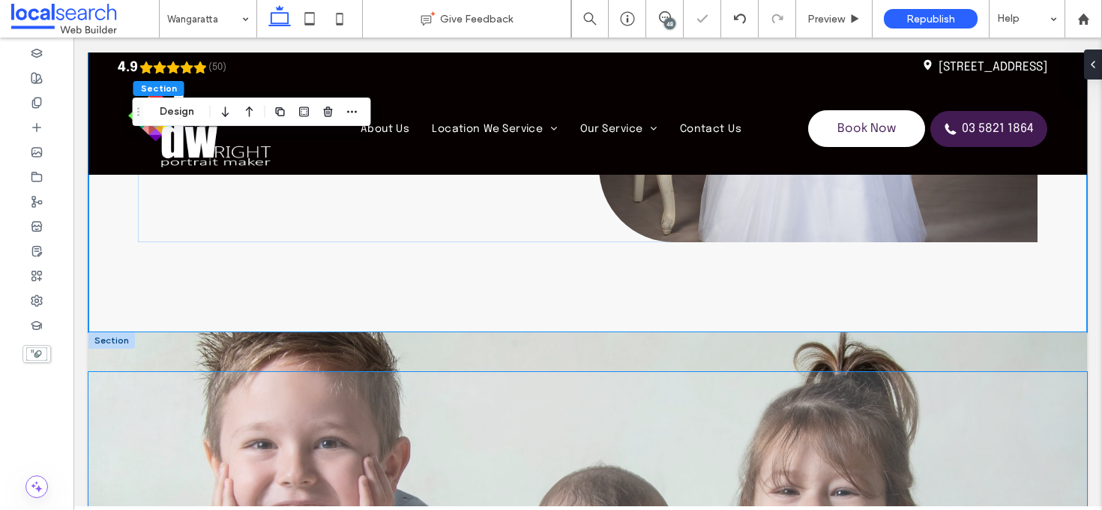
scroll to position [5177, 0]
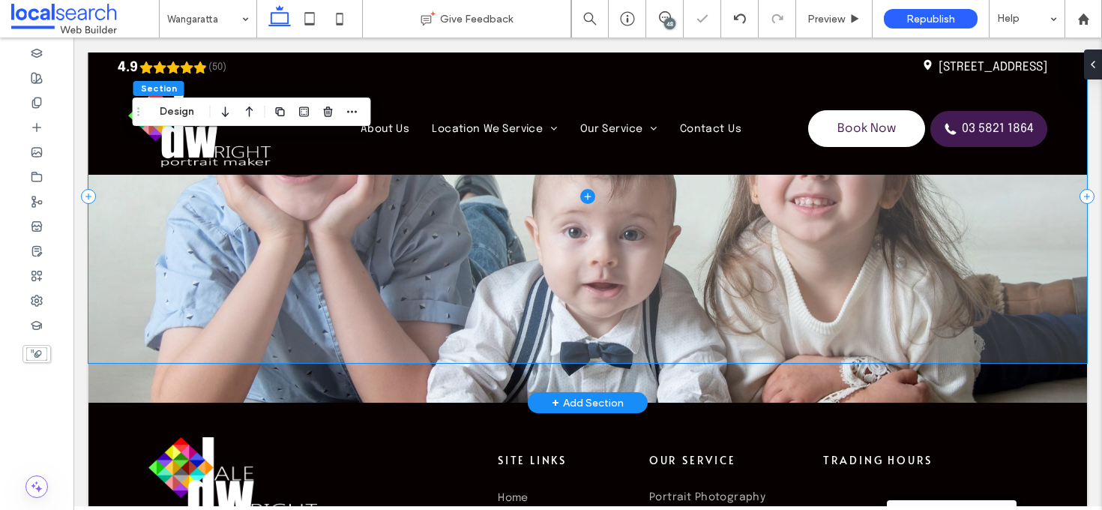
click at [133, 354] on span at bounding box center [587, 196] width 998 height 332
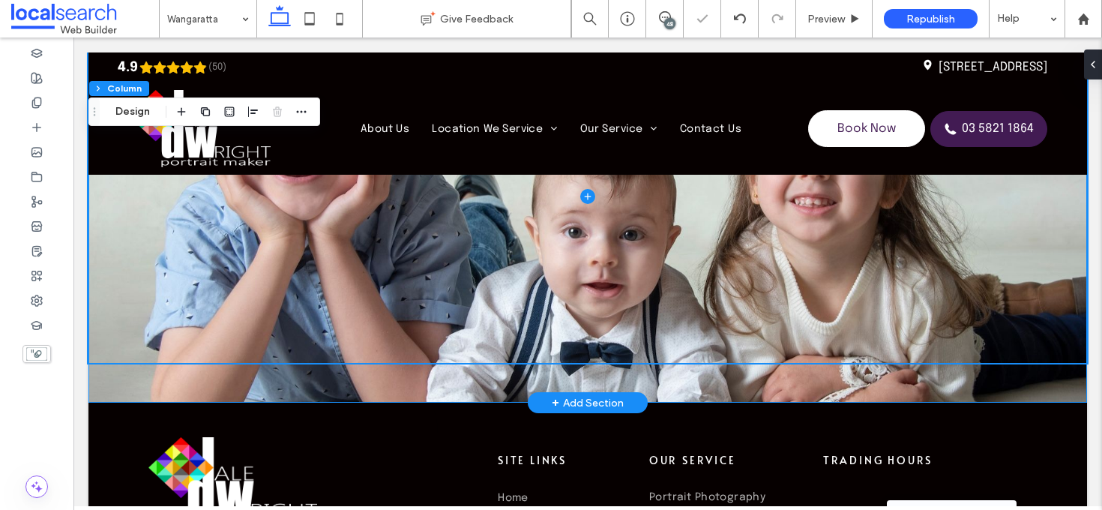
click at [142, 379] on div at bounding box center [587, 196] width 998 height 412
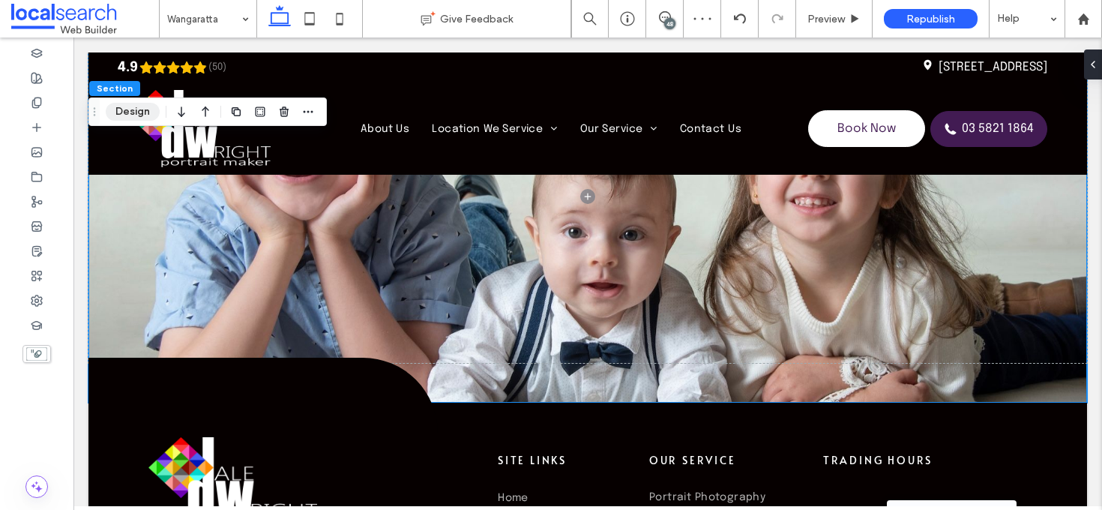
click at [136, 118] on button "Design" at bounding box center [133, 112] width 54 height 18
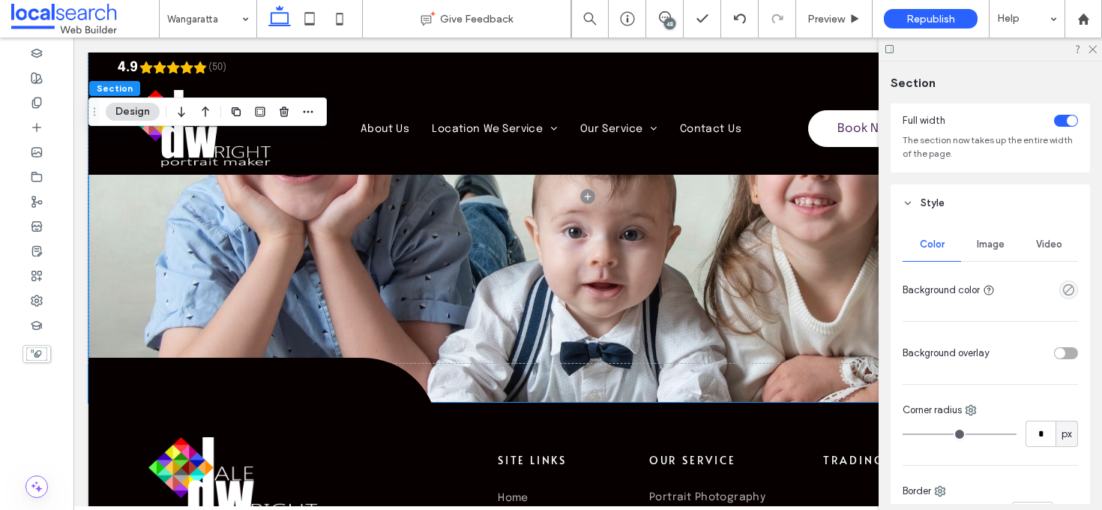
scroll to position [85, 0]
click at [988, 241] on span "Image" at bounding box center [991, 243] width 28 height 12
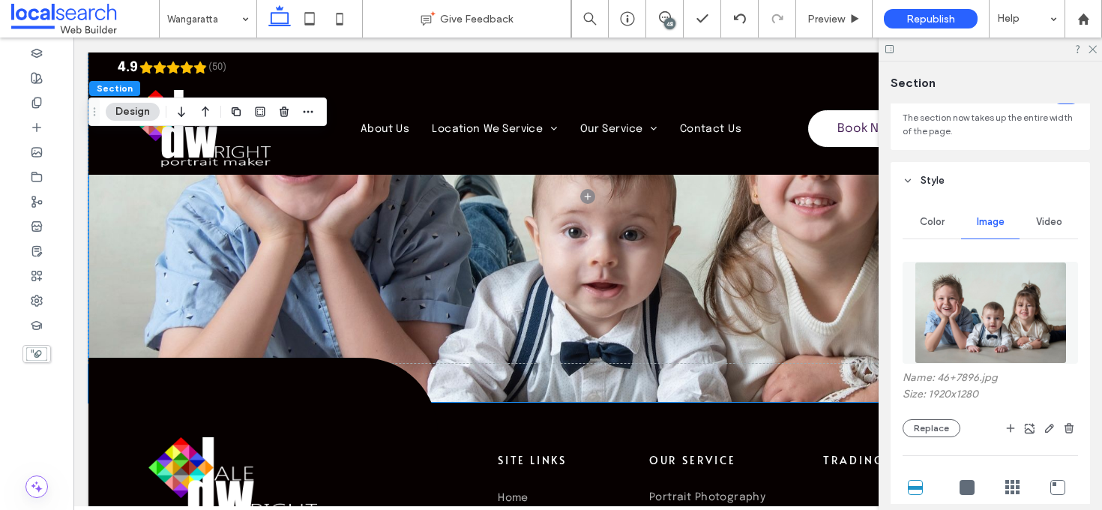
scroll to position [107, 0]
click at [1045, 431] on use "button" at bounding box center [1049, 427] width 9 height 9
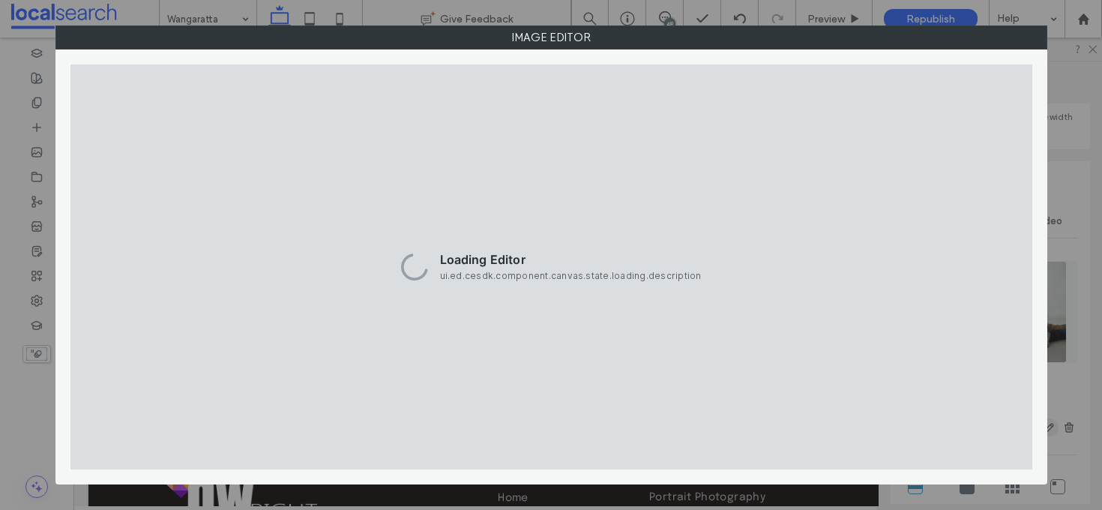
click at [1039, 423] on div "Image Editor" at bounding box center [551, 254] width 992 height 459
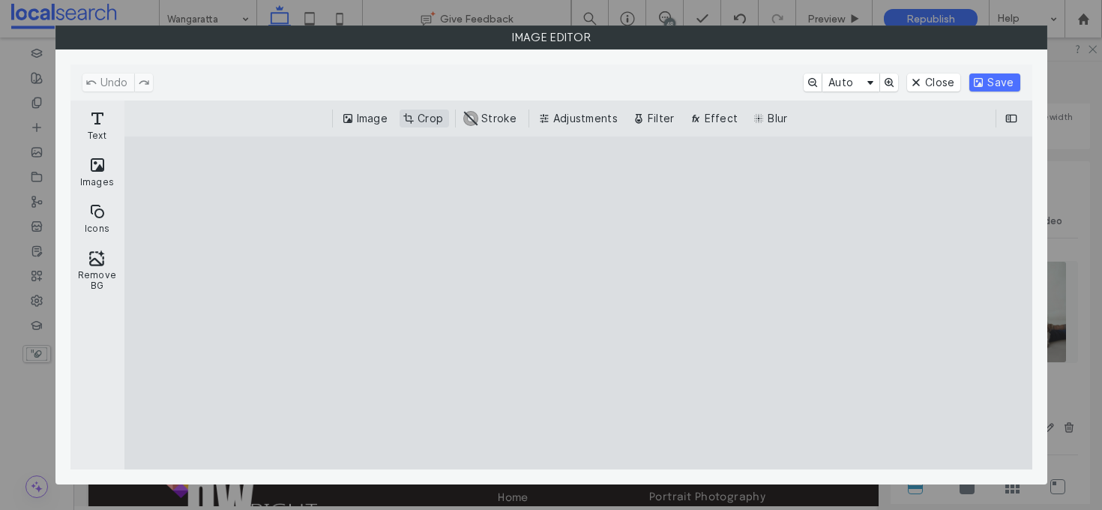
click at [431, 117] on button "Crop" at bounding box center [423, 118] width 49 height 18
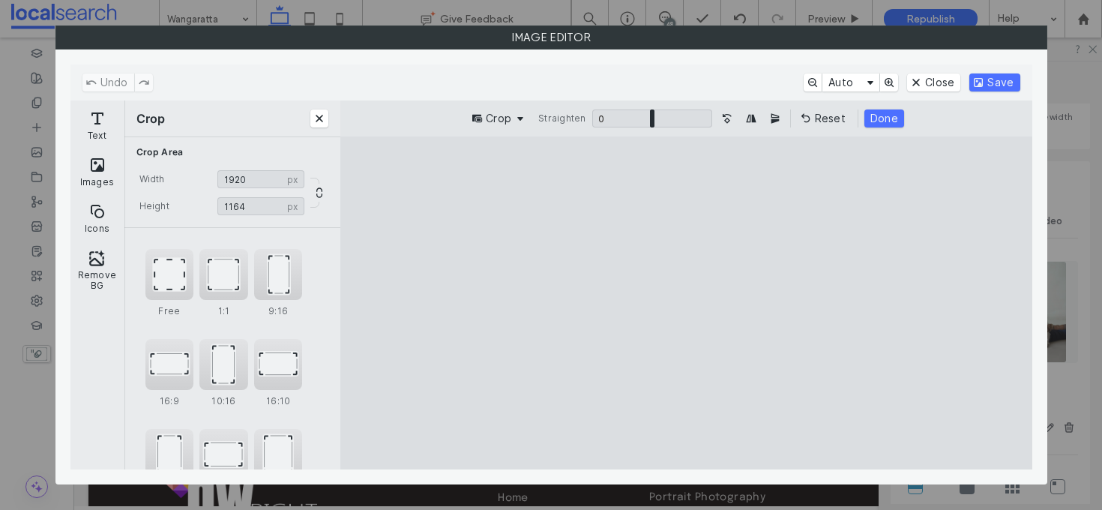
drag, startPoint x: 878, startPoint y: 172, endPoint x: 902, endPoint y: 196, distance: 33.4
click at [686, 303] on cesdk-canvas "Editor canvas" at bounding box center [686, 303] width 0 height 0
type input "****"
drag, startPoint x: 905, startPoint y: 447, endPoint x: 923, endPoint y: 426, distance: 27.1
click at [686, 303] on cesdk-canvas "Editor canvas" at bounding box center [686, 303] width 0 height 0
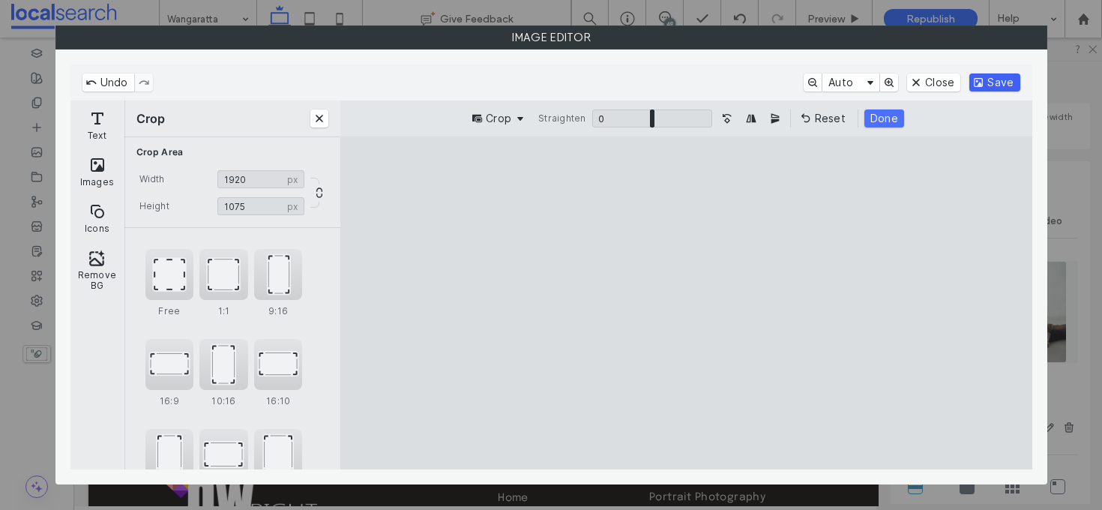
click at [1004, 80] on button "Save" at bounding box center [994, 82] width 50 height 18
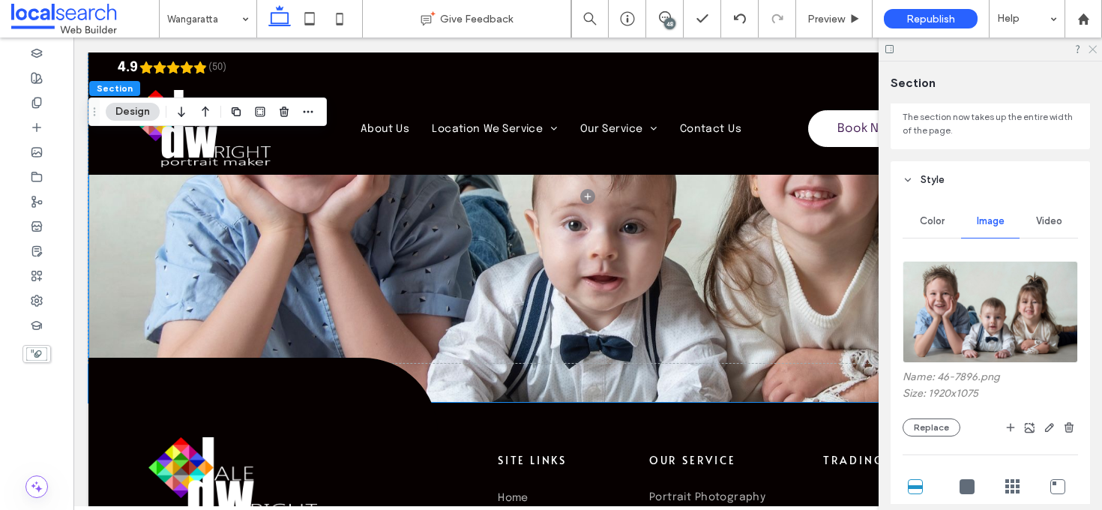
click at [1091, 44] on icon at bounding box center [1092, 48] width 10 height 10
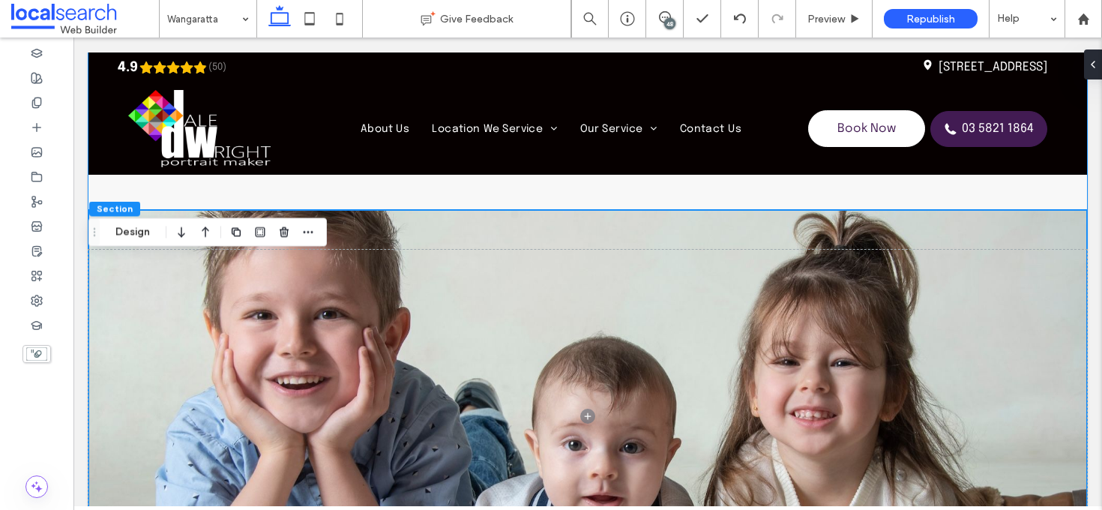
scroll to position [4967, 0]
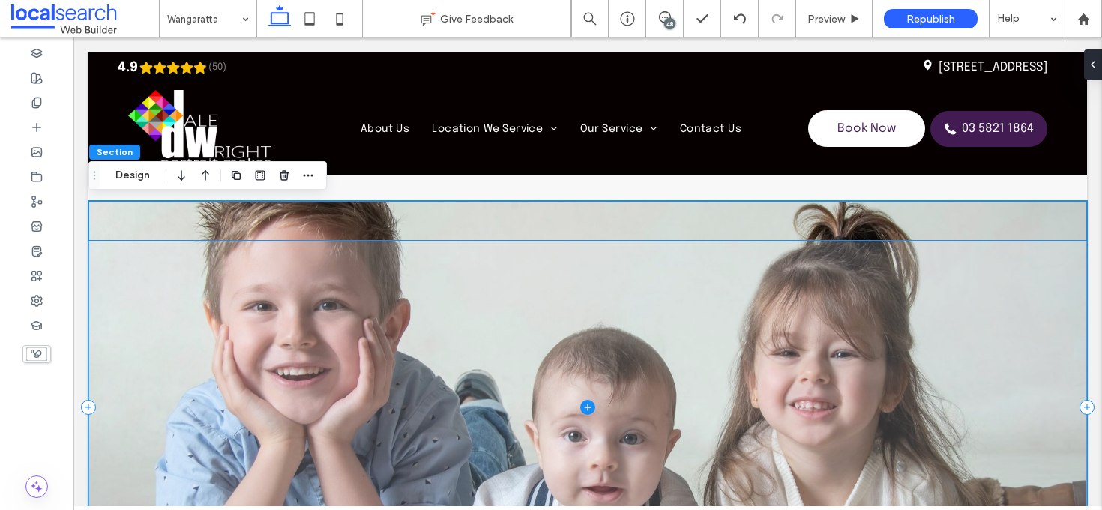
click at [133, 301] on span at bounding box center [587, 407] width 998 height 332
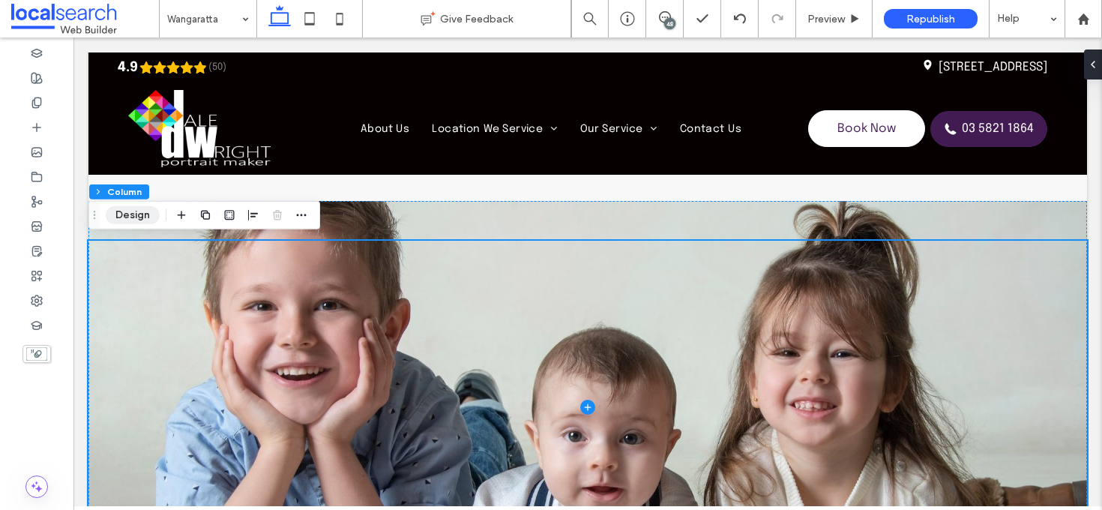
click at [130, 211] on button "Design" at bounding box center [133, 215] width 54 height 18
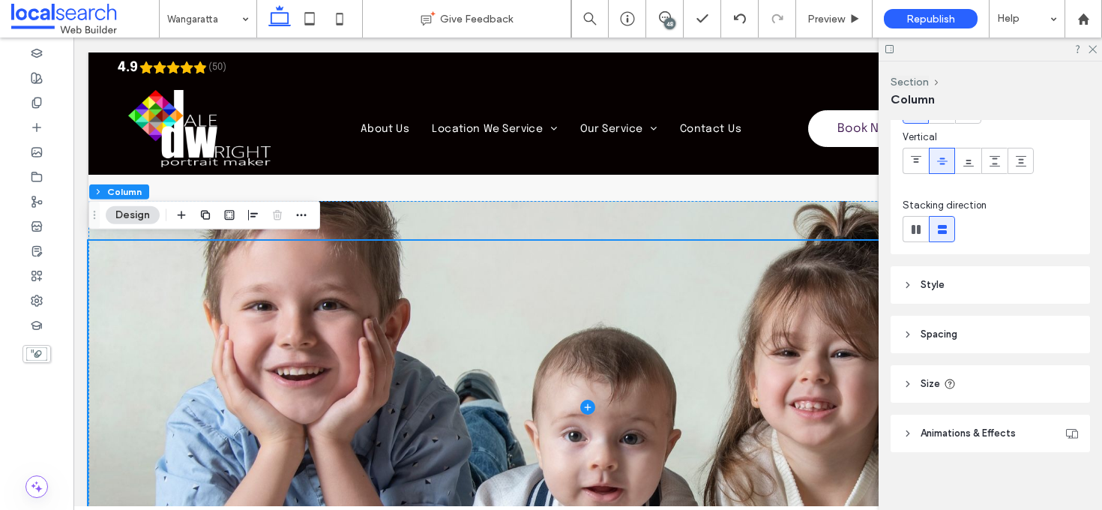
scroll to position [113, 0]
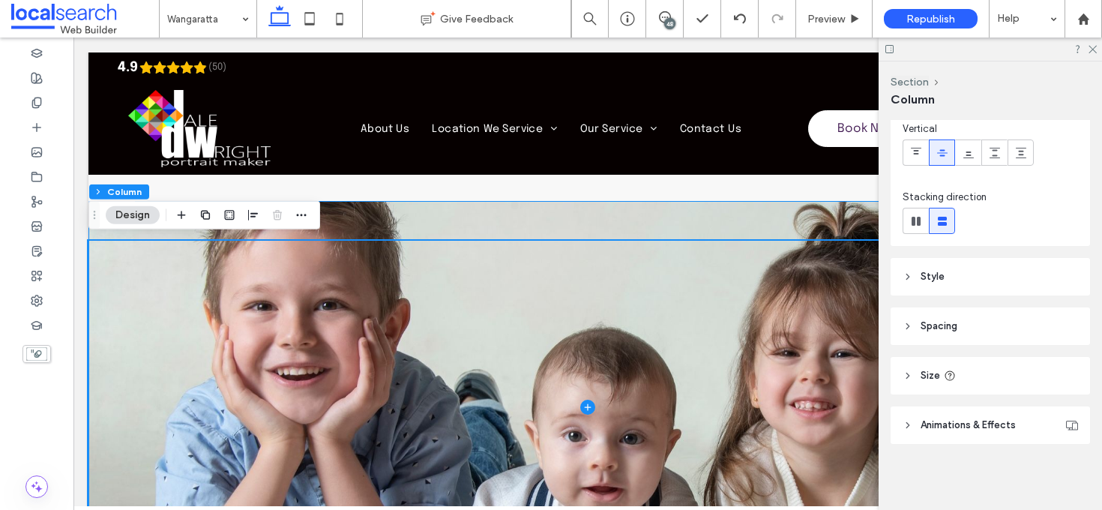
click at [405, 211] on div at bounding box center [587, 407] width 998 height 412
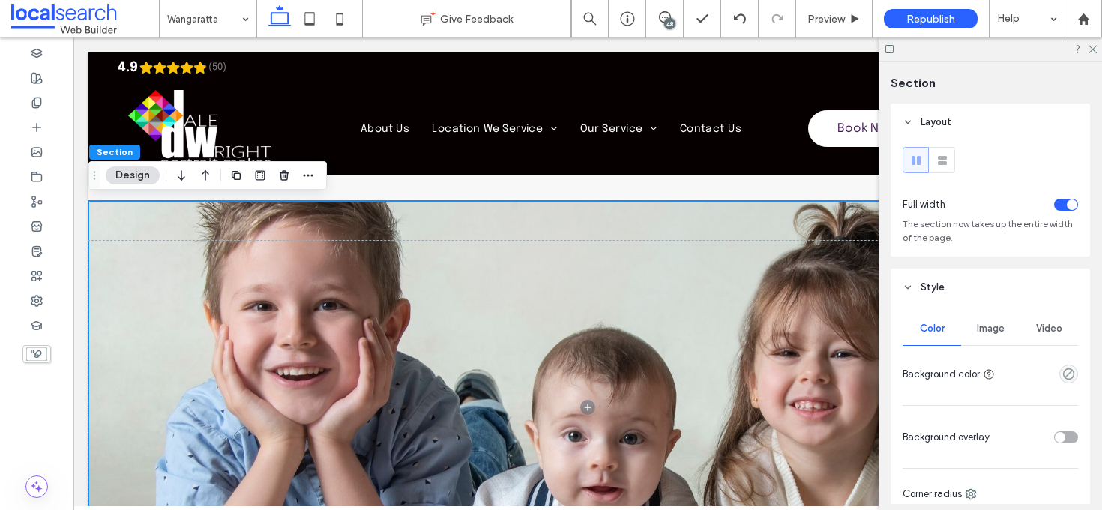
click at [996, 325] on span "Image" at bounding box center [991, 328] width 28 height 12
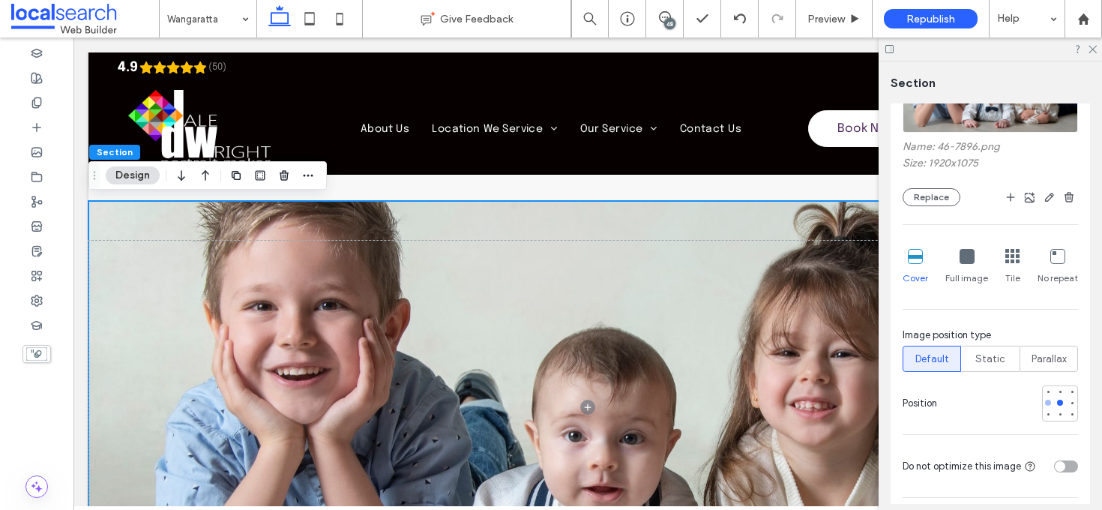
scroll to position [368, 0]
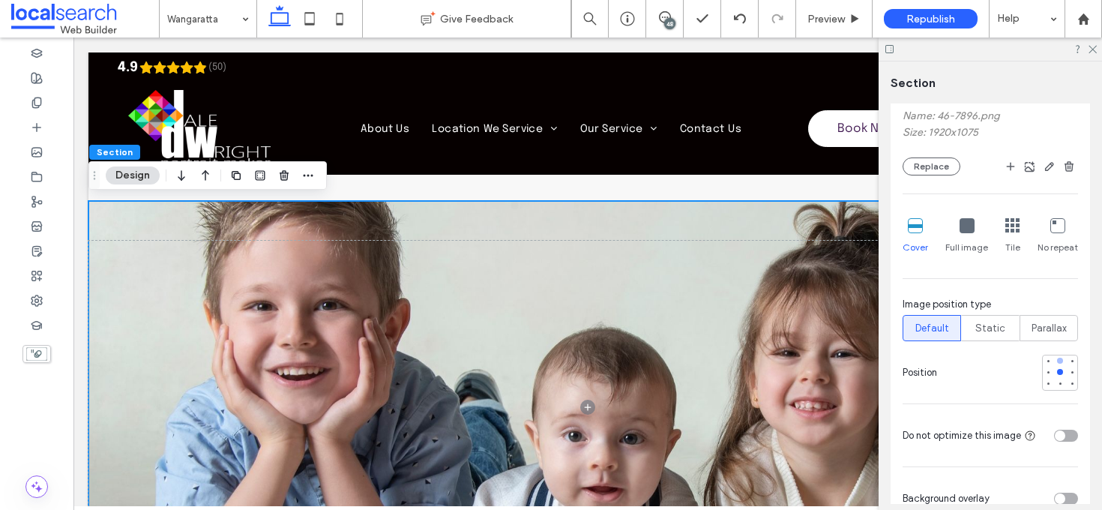
click at [1057, 360] on div at bounding box center [1060, 361] width 6 height 6
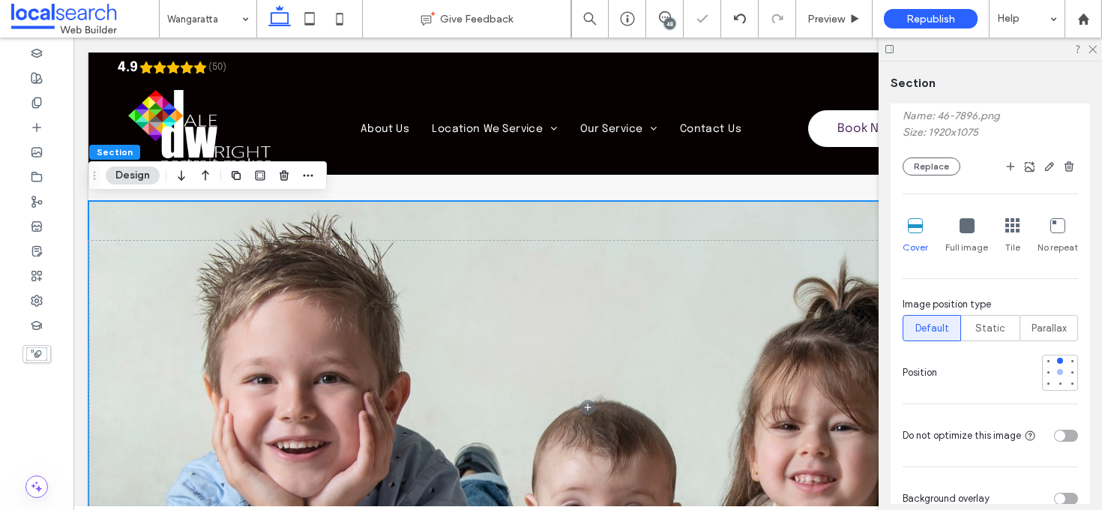
click at [1057, 372] on div at bounding box center [1060, 372] width 6 height 6
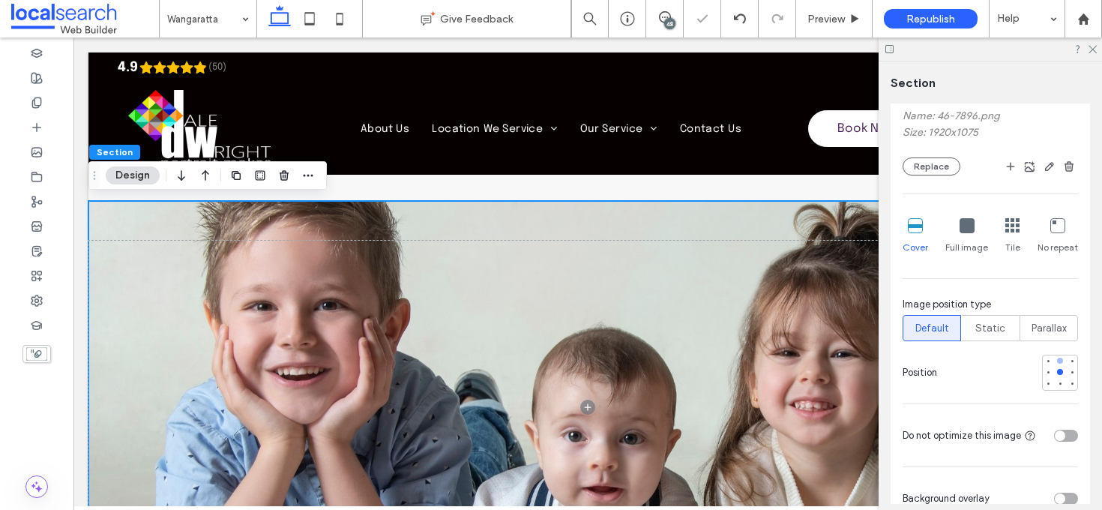
click at [1057, 362] on div at bounding box center [1060, 361] width 6 height 6
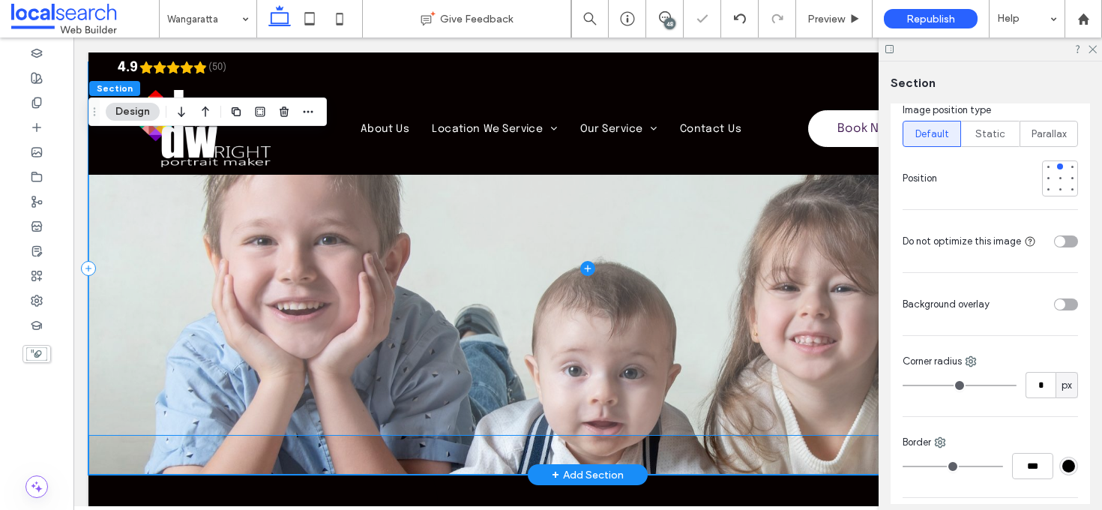
scroll to position [5144, 0]
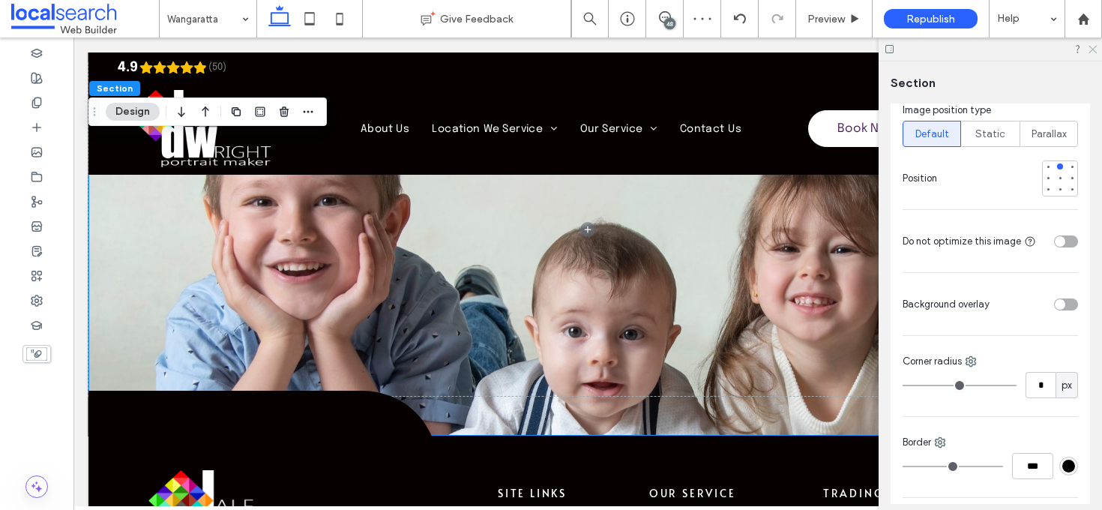
click at [1091, 48] on icon at bounding box center [1092, 48] width 10 height 10
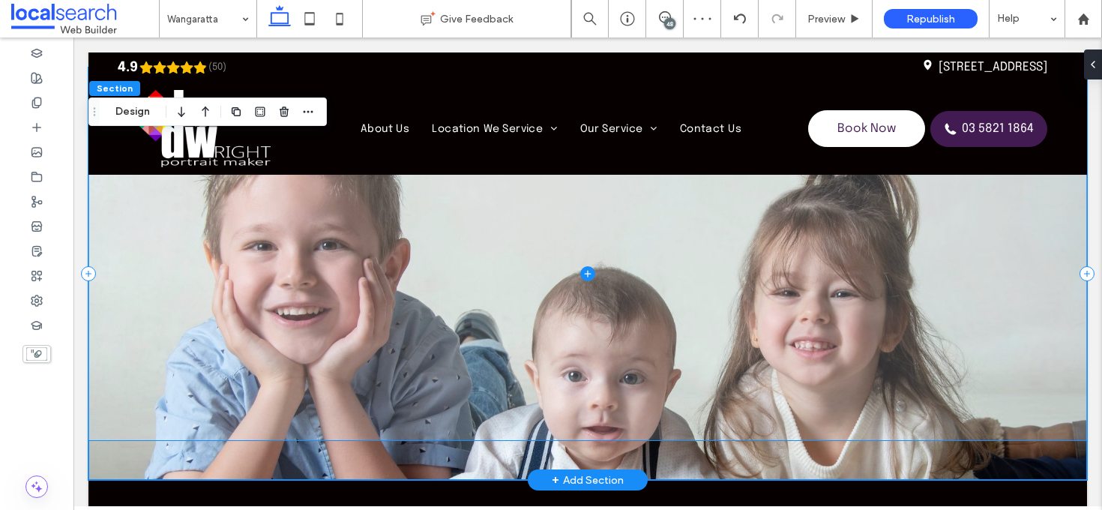
scroll to position [4962, 0]
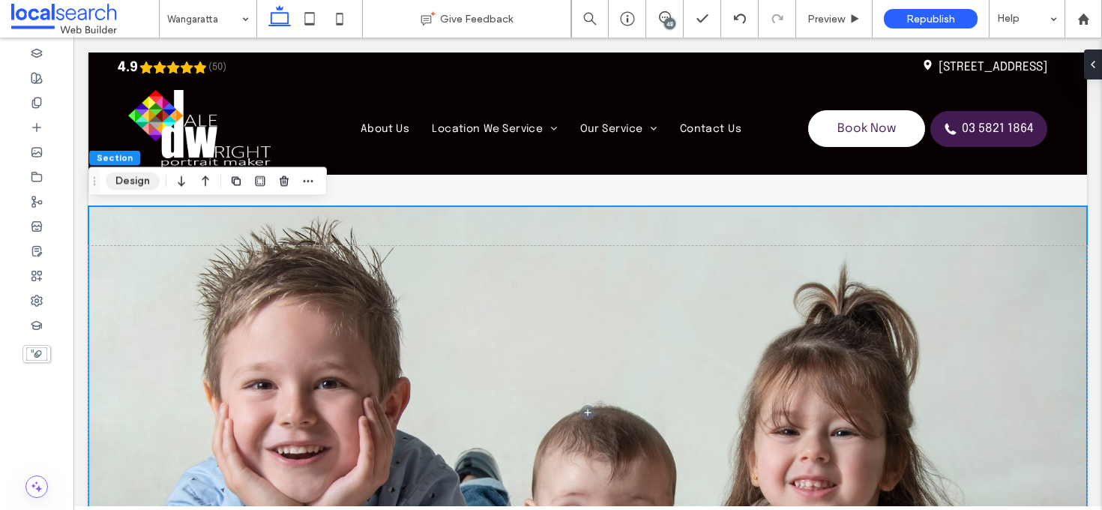
click at [133, 189] on button "Design" at bounding box center [133, 181] width 54 height 18
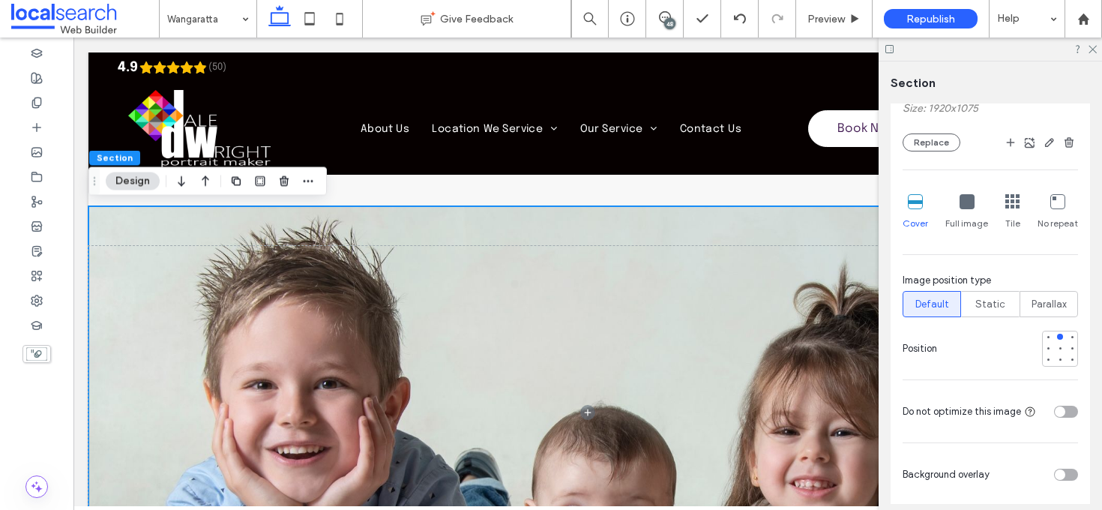
scroll to position [391, 0]
click at [1045, 144] on use "button" at bounding box center [1049, 143] width 9 height 9
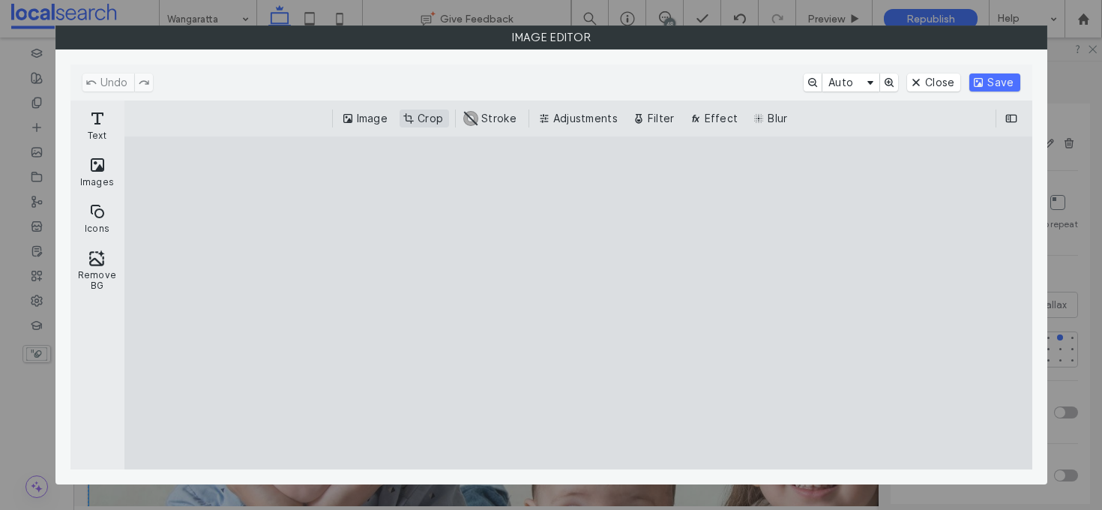
click at [432, 115] on button "Crop" at bounding box center [423, 118] width 49 height 18
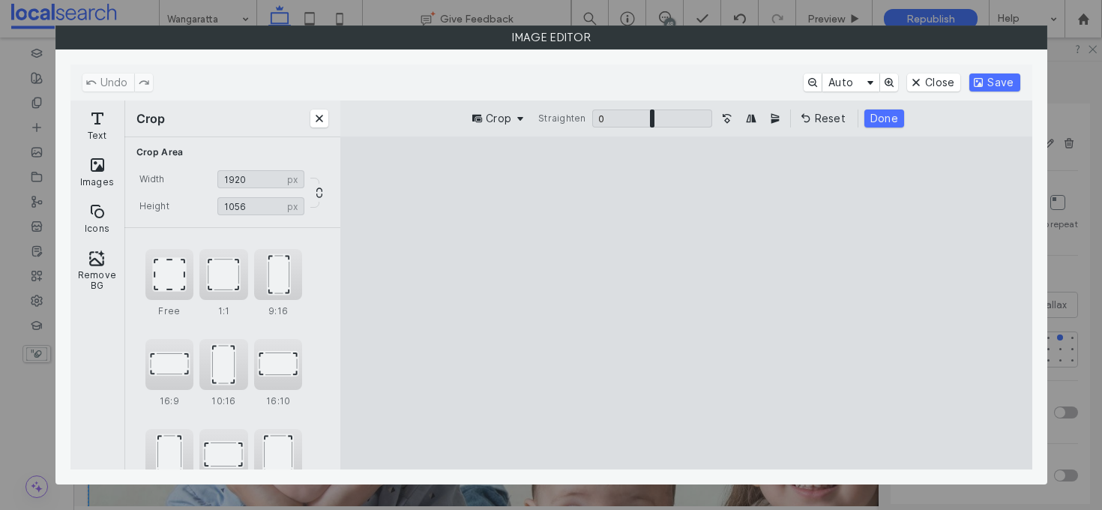
type input "****"
click at [686, 303] on cesdk-canvas "Editor canvas" at bounding box center [686, 303] width 0 height 0
click at [989, 85] on button "Save" at bounding box center [994, 82] width 50 height 18
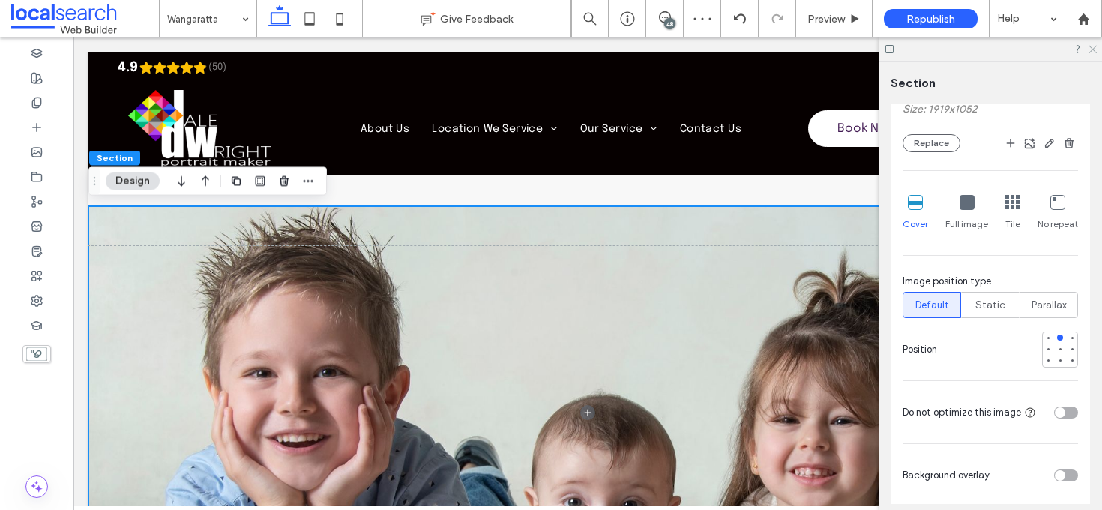
click at [1094, 49] on icon at bounding box center [1092, 48] width 10 height 10
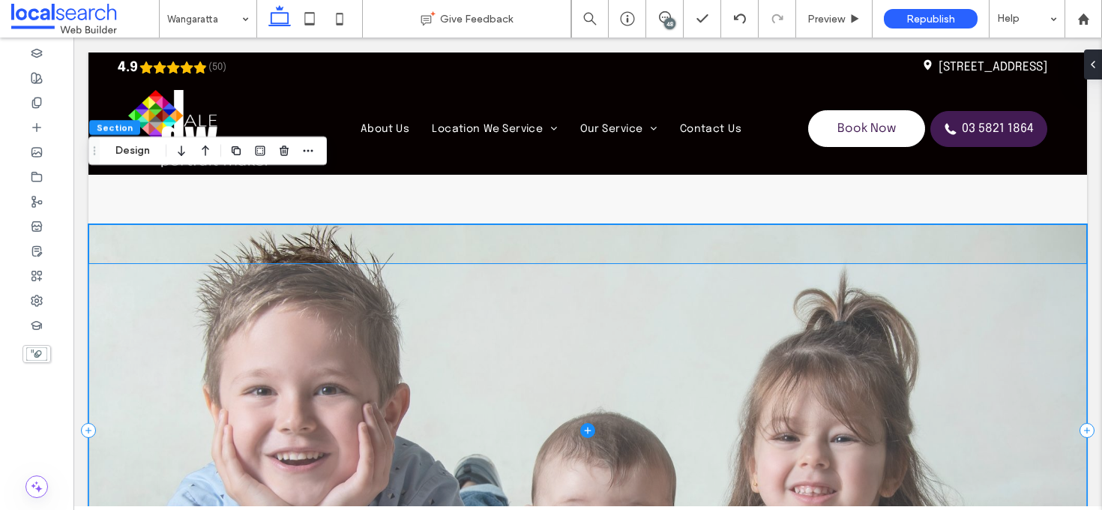
scroll to position [4896, 0]
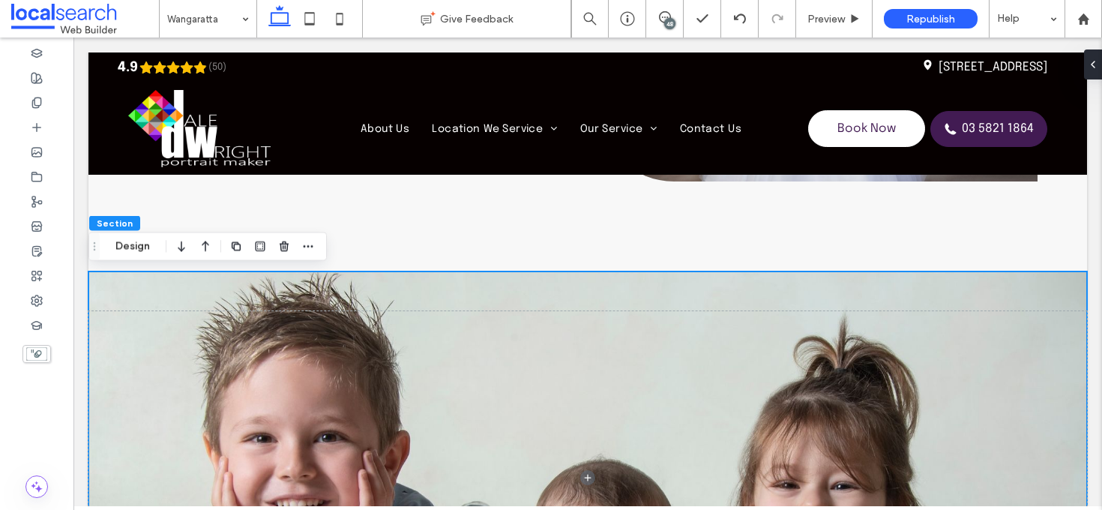
click at [140, 295] on div at bounding box center [587, 477] width 998 height 412
click at [139, 243] on button "Design" at bounding box center [133, 247] width 54 height 18
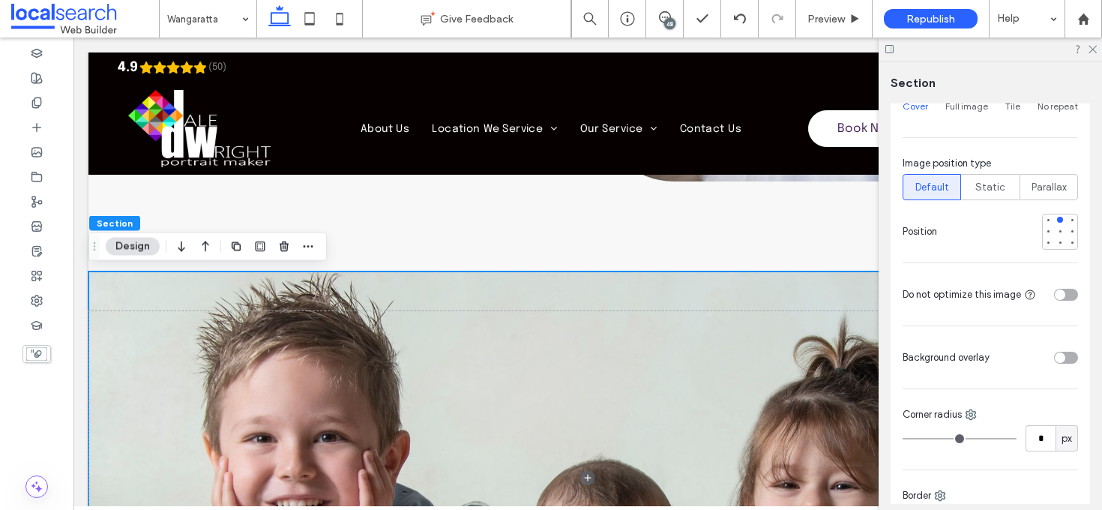
scroll to position [509, 0]
click at [1057, 231] on div at bounding box center [1060, 231] width 6 height 6
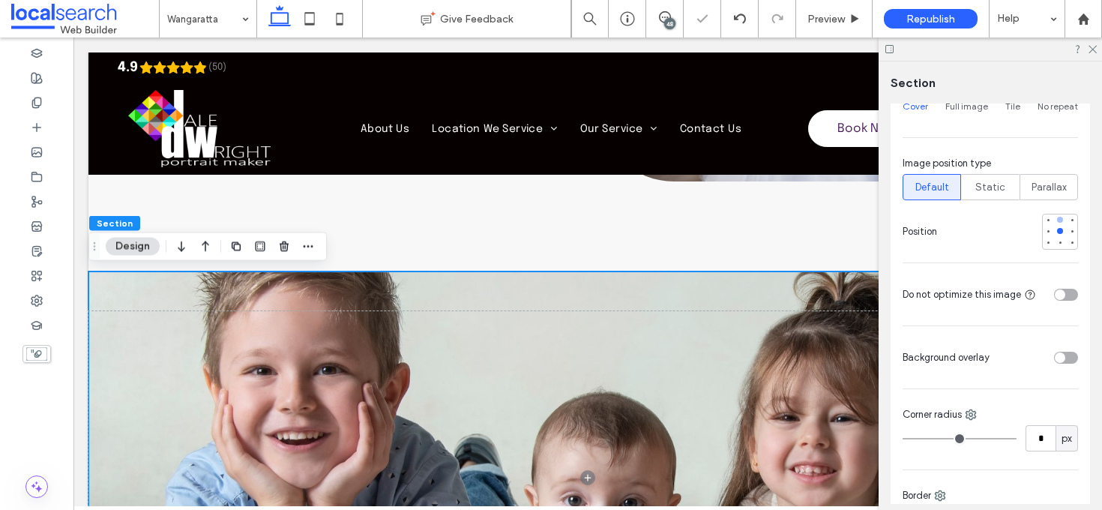
click at [1055, 222] on div at bounding box center [1060, 219] width 10 height 10
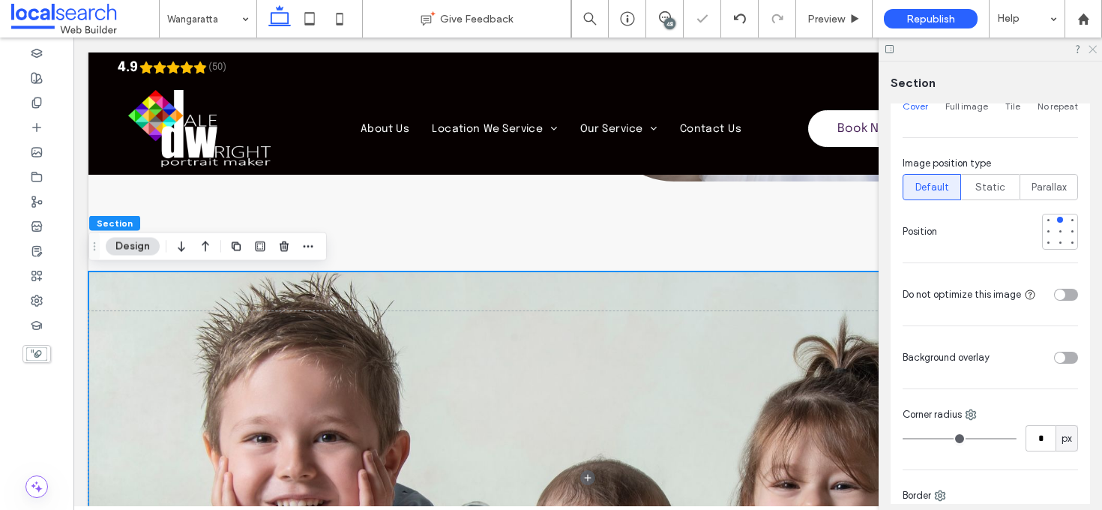
click at [1093, 52] on icon at bounding box center [1092, 48] width 10 height 10
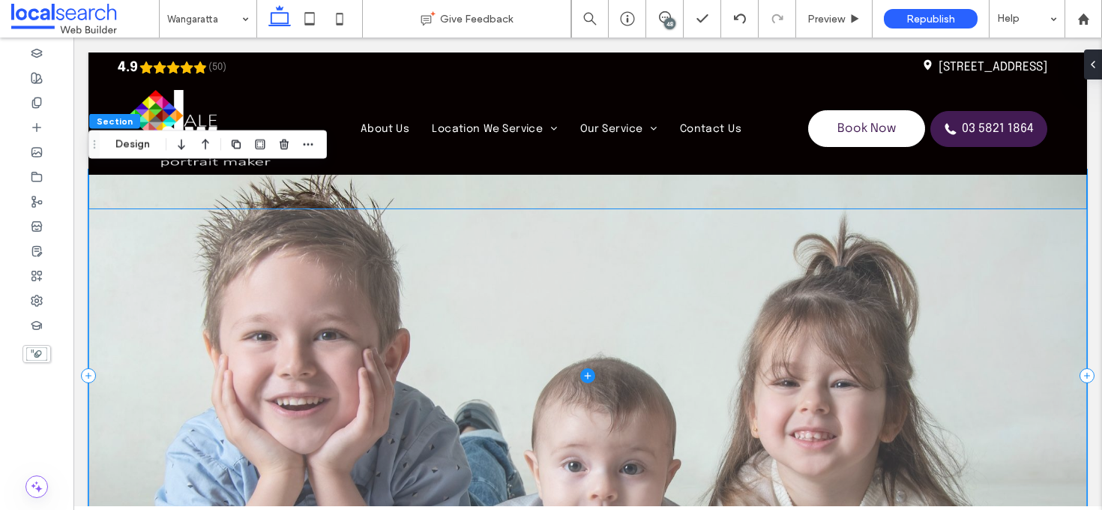
scroll to position [4966, 0]
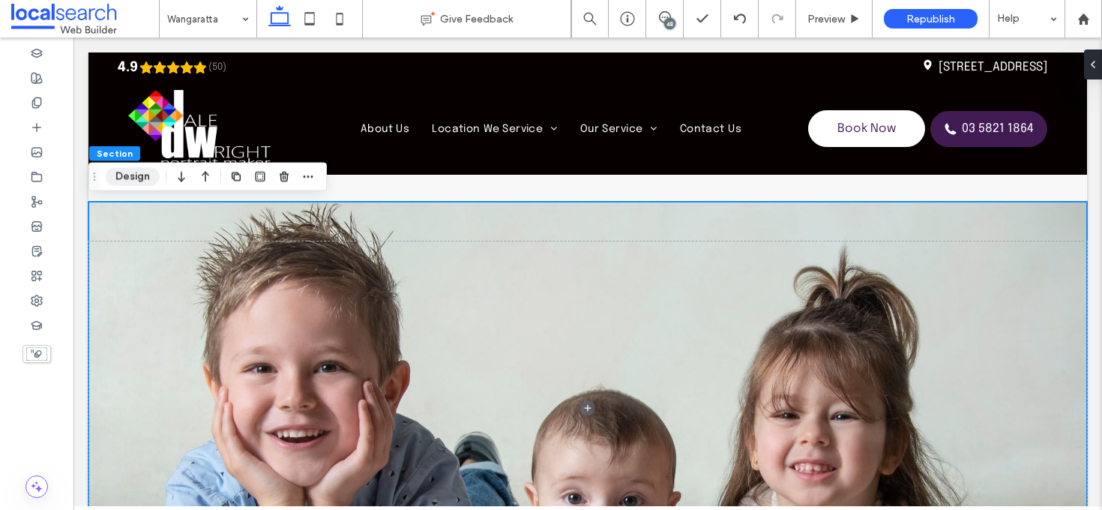
click at [126, 181] on button "Design" at bounding box center [133, 177] width 54 height 18
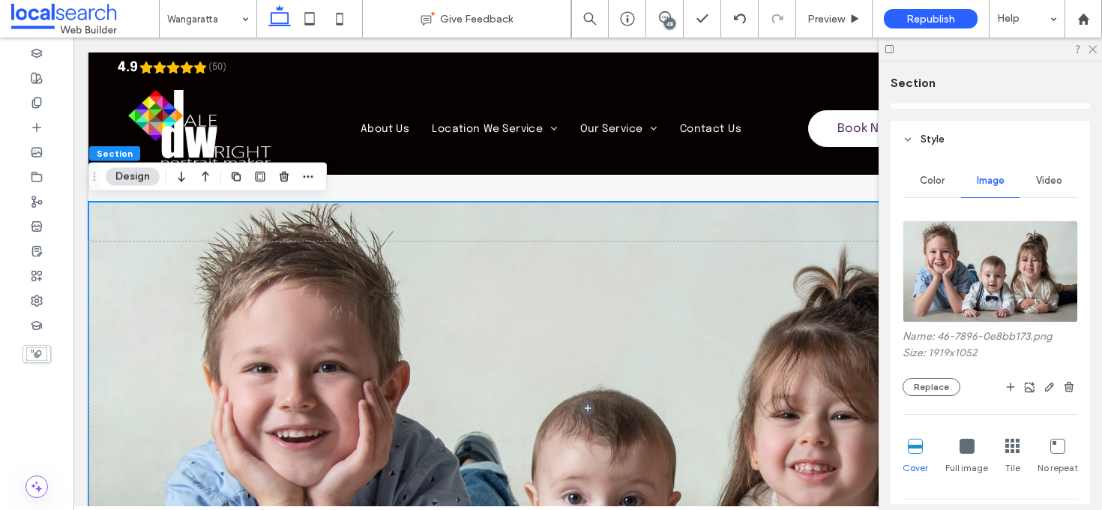
scroll to position [205, 0]
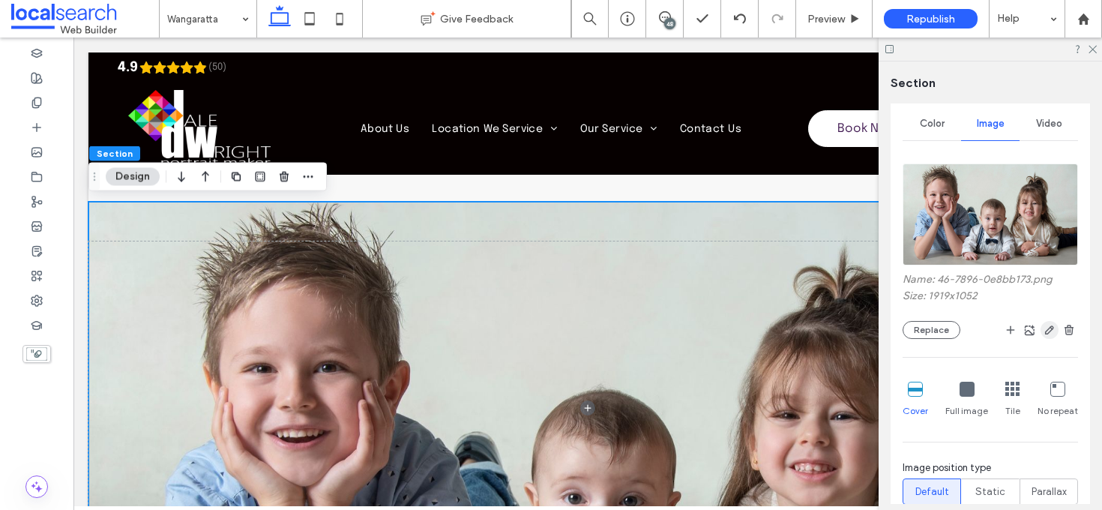
click at [1042, 338] on span "button" at bounding box center [1049, 330] width 18 height 18
click at [1043, 330] on icon "button" at bounding box center [1049, 330] width 12 height 12
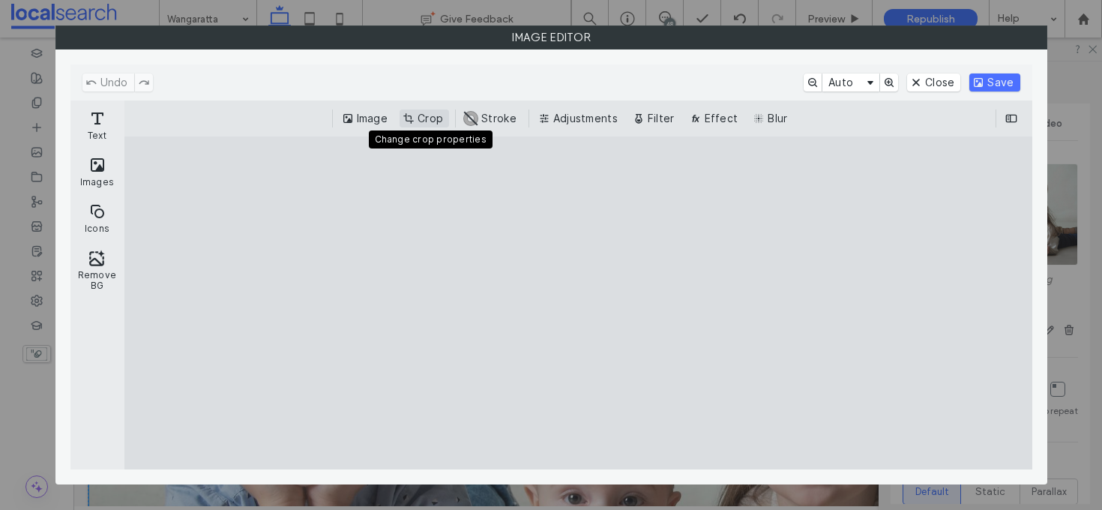
click at [432, 115] on button "Crop" at bounding box center [423, 118] width 49 height 18
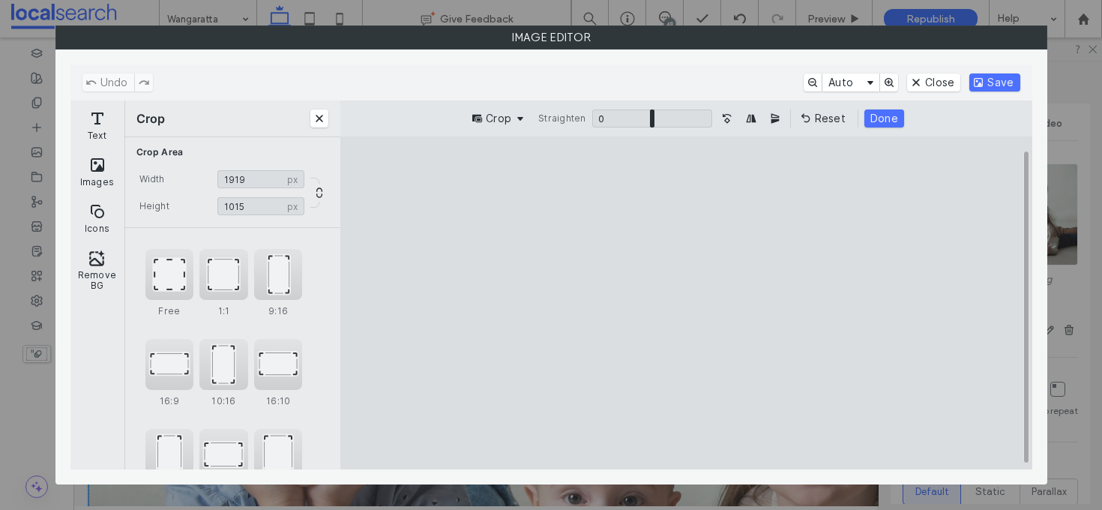
type input "****"
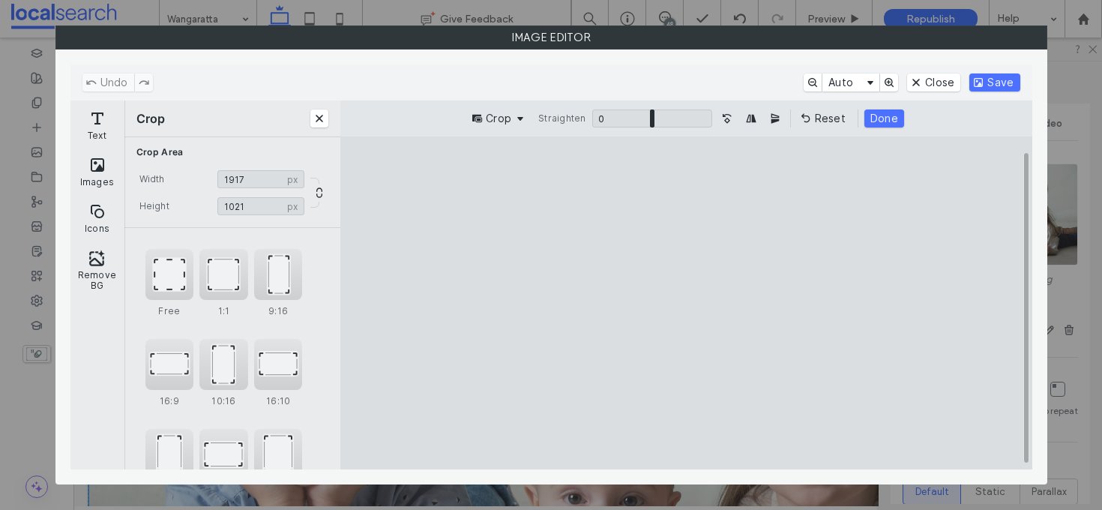
type input "****"
drag, startPoint x: 447, startPoint y: 172, endPoint x: 447, endPoint y: 179, distance: 7.5
click at [686, 303] on cesdk-canvas "Editor canvas" at bounding box center [686, 303] width 0 height 0
click at [1008, 84] on button "Save" at bounding box center [994, 82] width 50 height 18
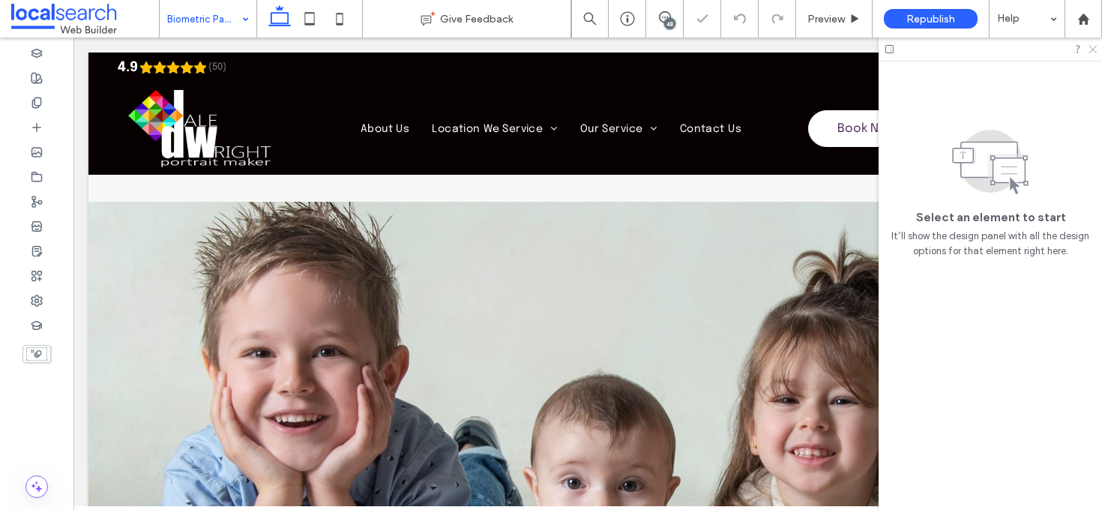
click at [1092, 47] on icon at bounding box center [1092, 48] width 10 height 10
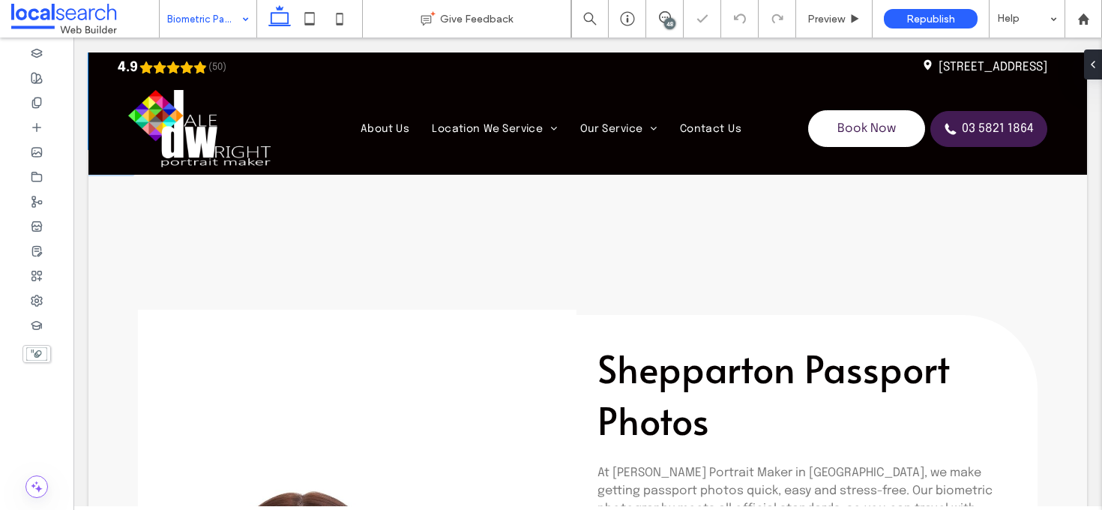
scroll to position [992, 0]
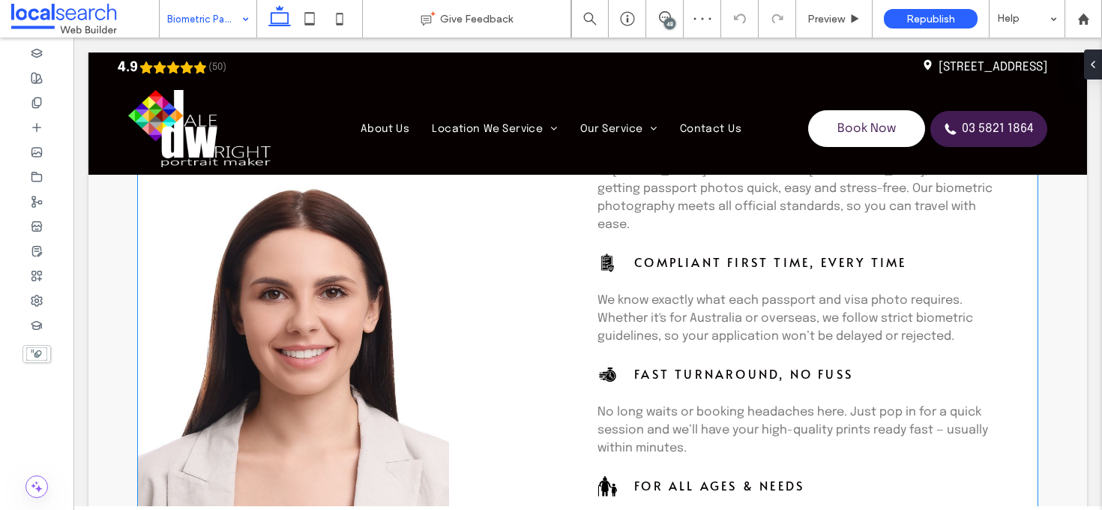
click at [245, 324] on link at bounding box center [293, 331] width 311 height 649
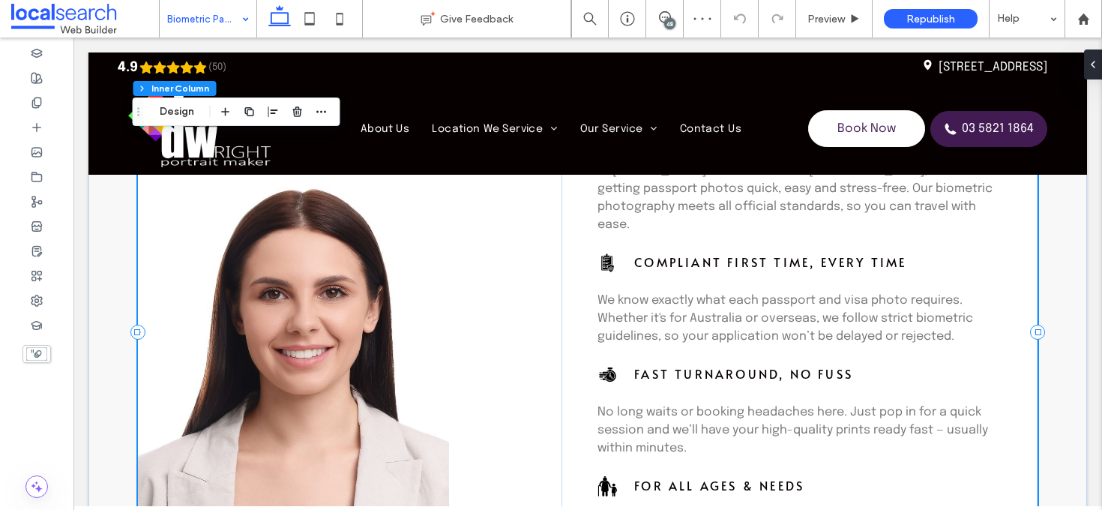
click at [297, 319] on link at bounding box center [293, 331] width 311 height 649
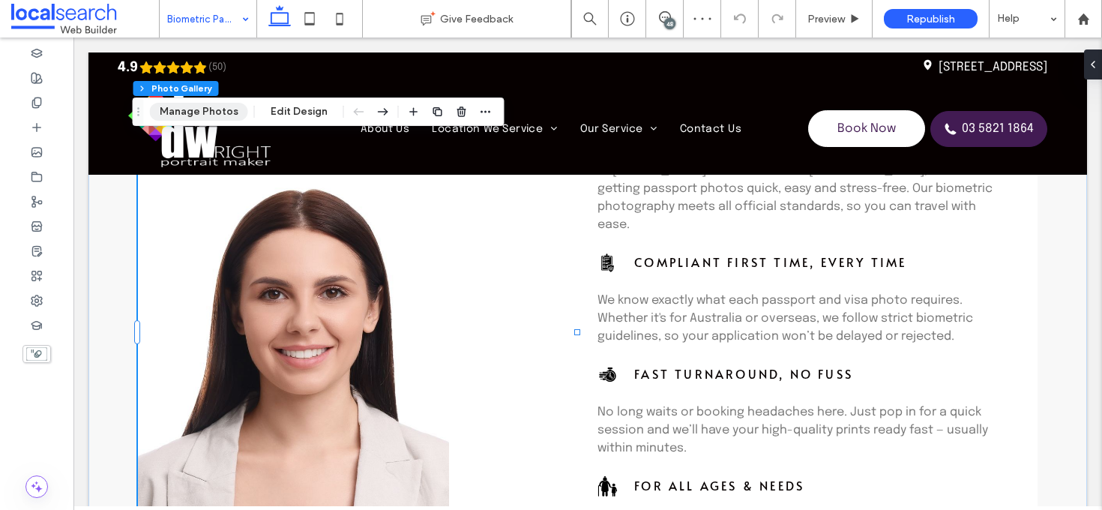
click at [217, 112] on button "Manage Photos" at bounding box center [199, 112] width 98 height 18
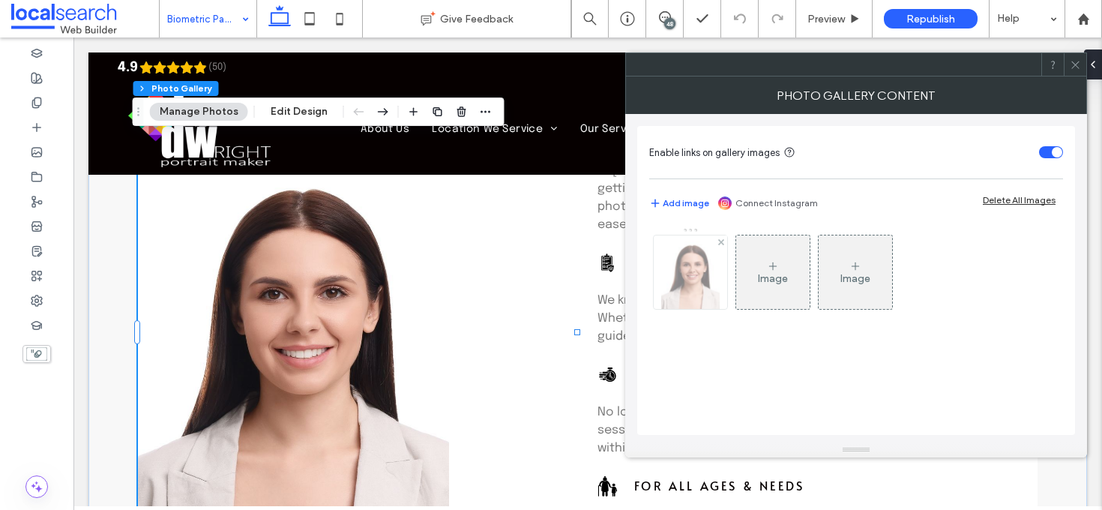
click at [687, 290] on img at bounding box center [690, 271] width 58 height 73
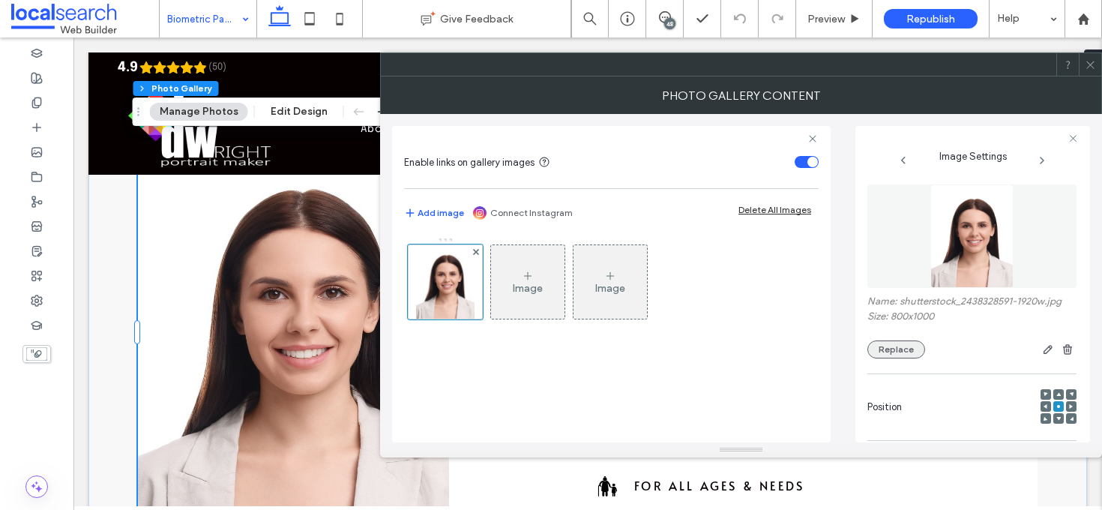
click at [894, 355] on button "Replace" at bounding box center [896, 349] width 58 height 18
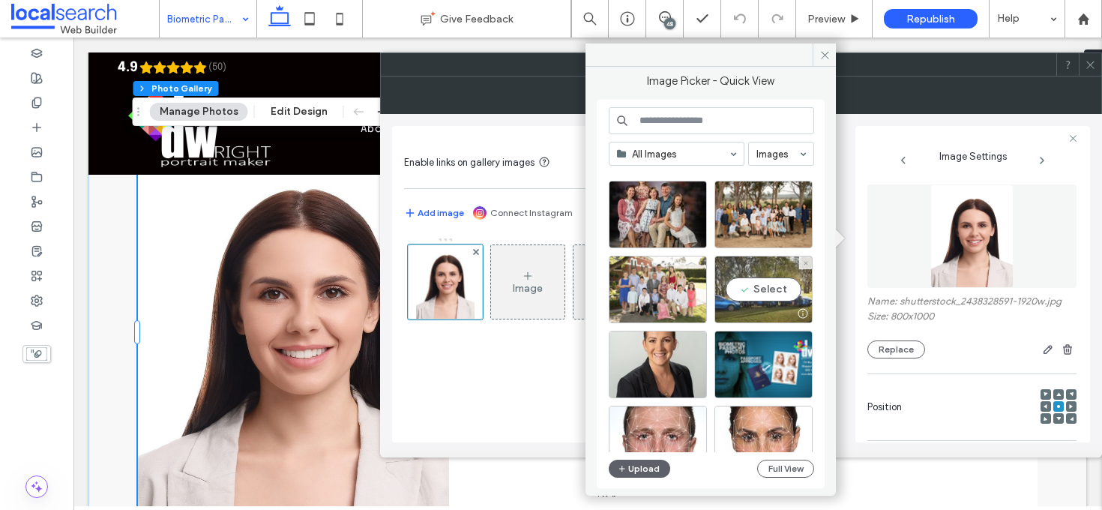
scroll to position [2442, 0]
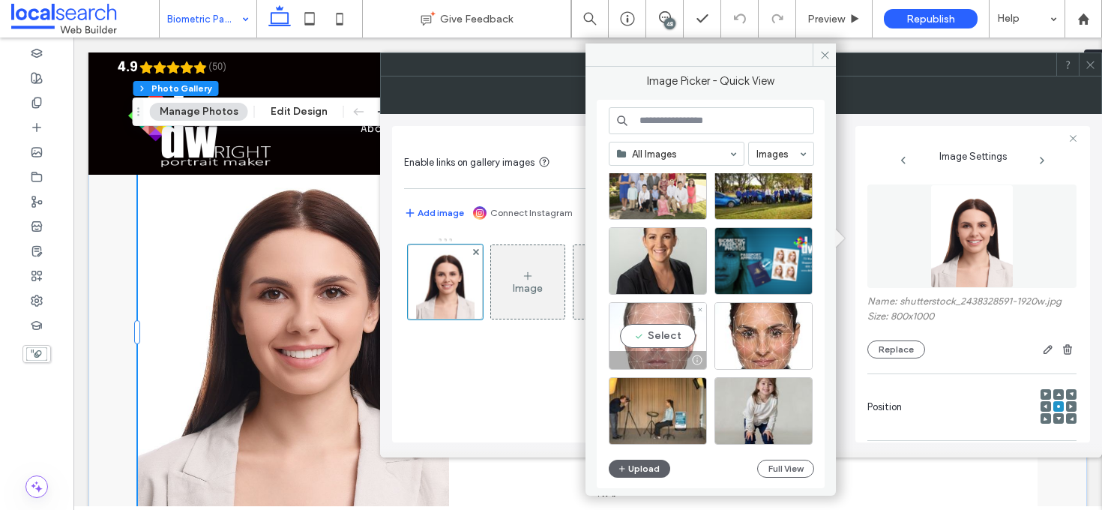
click at [678, 327] on div "Select" at bounding box center [658, 335] width 98 height 67
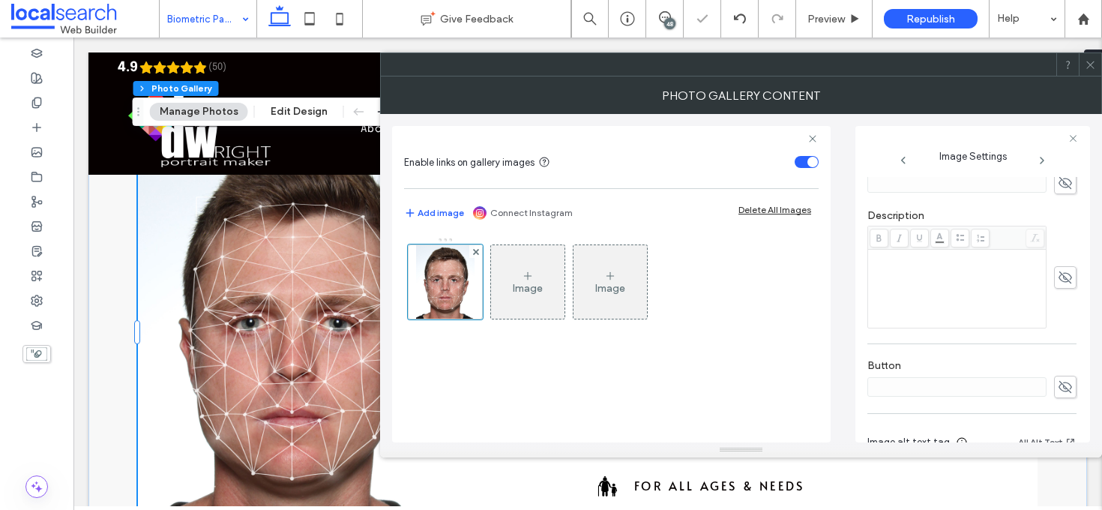
scroll to position [444, 0]
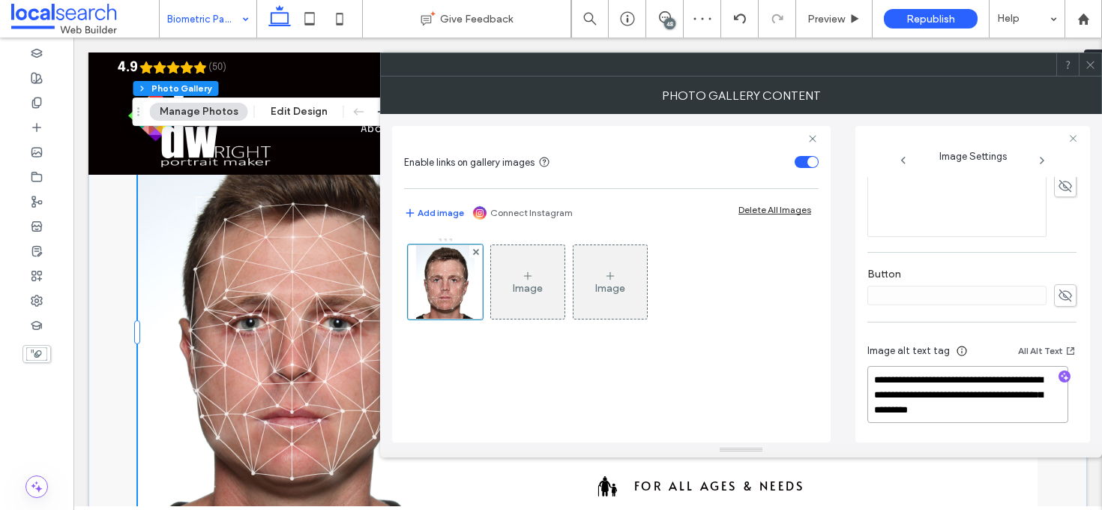
drag, startPoint x: 994, startPoint y: 409, endPoint x: 941, endPoint y: 393, distance: 55.5
click at [941, 393] on textarea "**********" at bounding box center [967, 394] width 201 height 57
click at [1061, 375] on use "button" at bounding box center [1065, 376] width 8 height 8
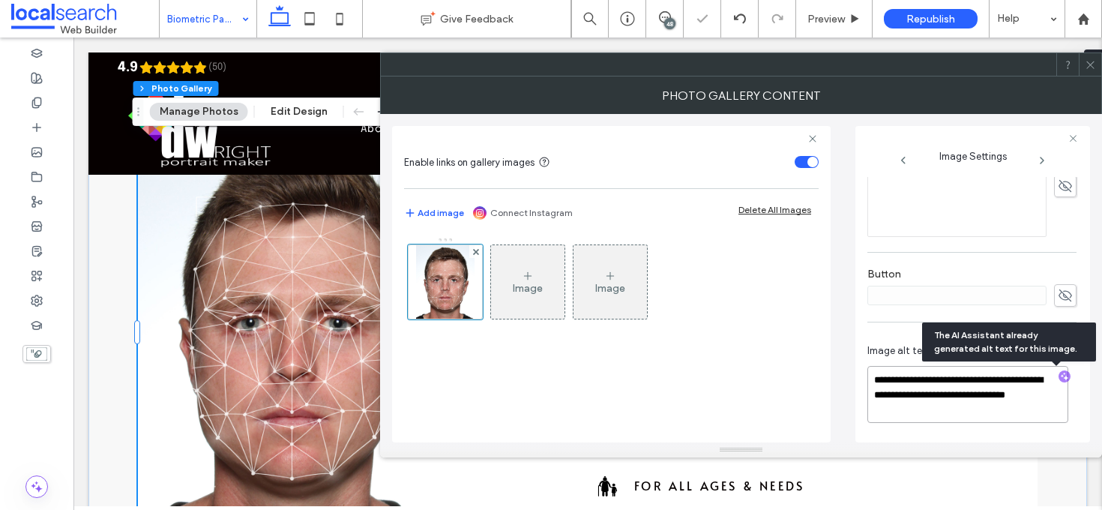
click at [968, 414] on textarea "**********" at bounding box center [967, 394] width 201 height 57
paste textarea "**********"
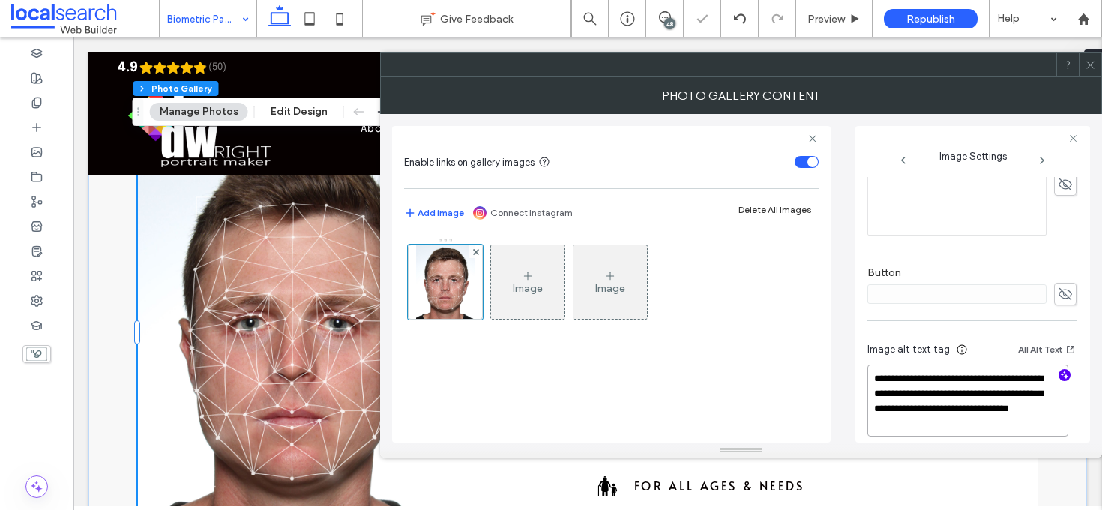
click at [908, 410] on textarea "**********" at bounding box center [967, 400] width 201 height 72
type textarea "**********"
click at [1091, 59] on icon at bounding box center [1090, 64] width 11 height 11
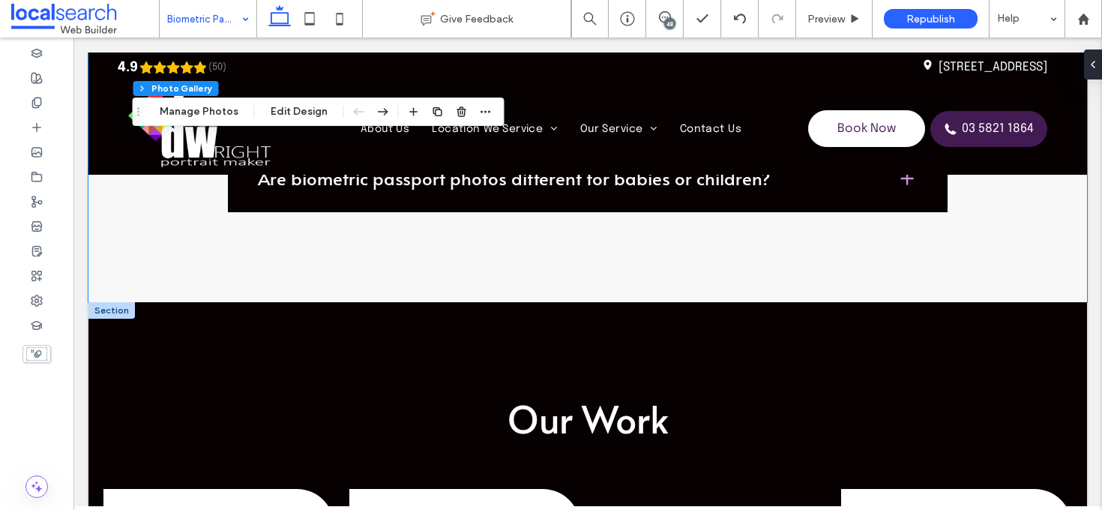
scroll to position [3153, 0]
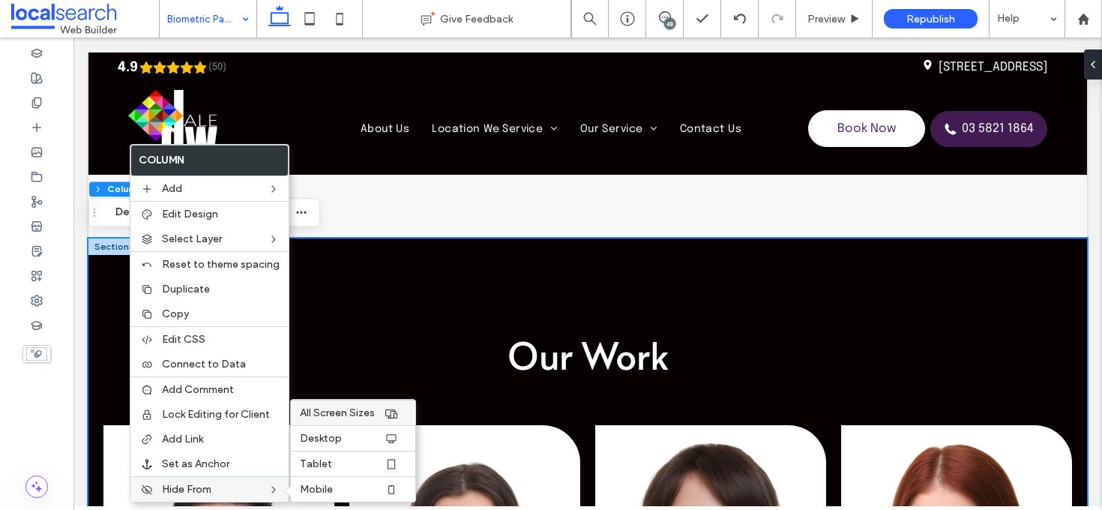
click at [349, 417] on span "All Screen Sizes" at bounding box center [337, 412] width 75 height 13
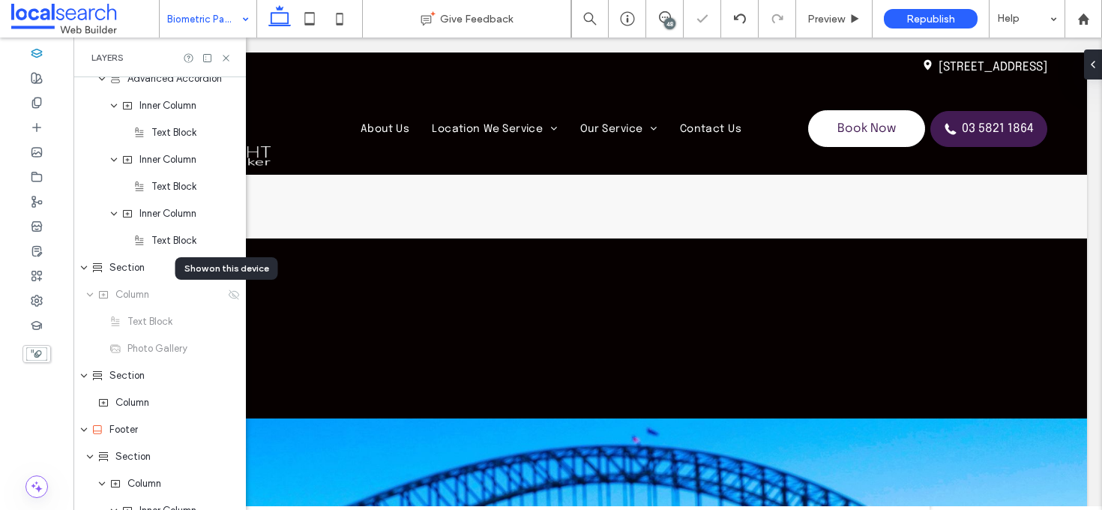
scroll to position [1874, 0]
click at [228, 55] on icon at bounding box center [225, 57] width 11 height 11
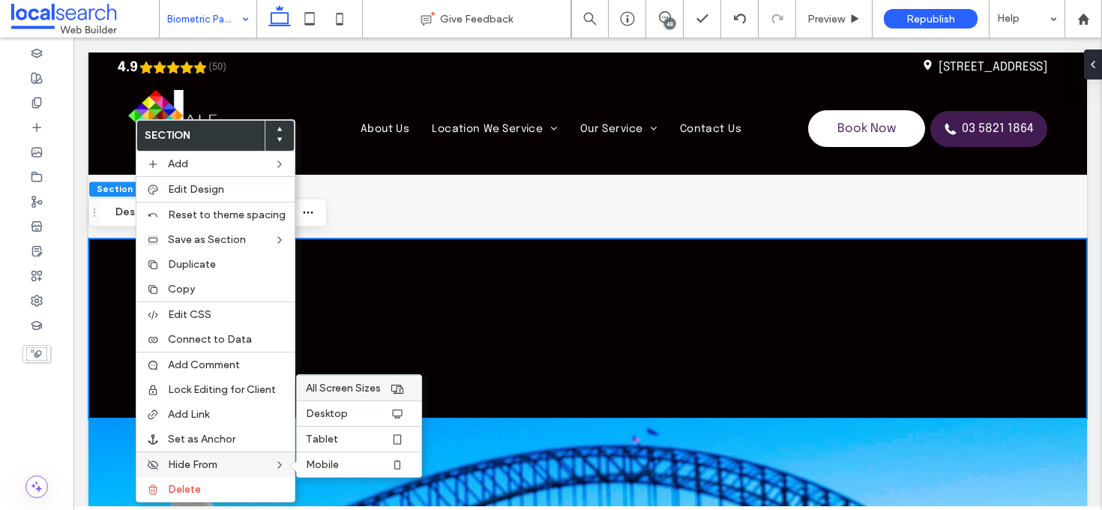
click at [358, 395] on div "All Screen Sizes" at bounding box center [359, 387] width 124 height 25
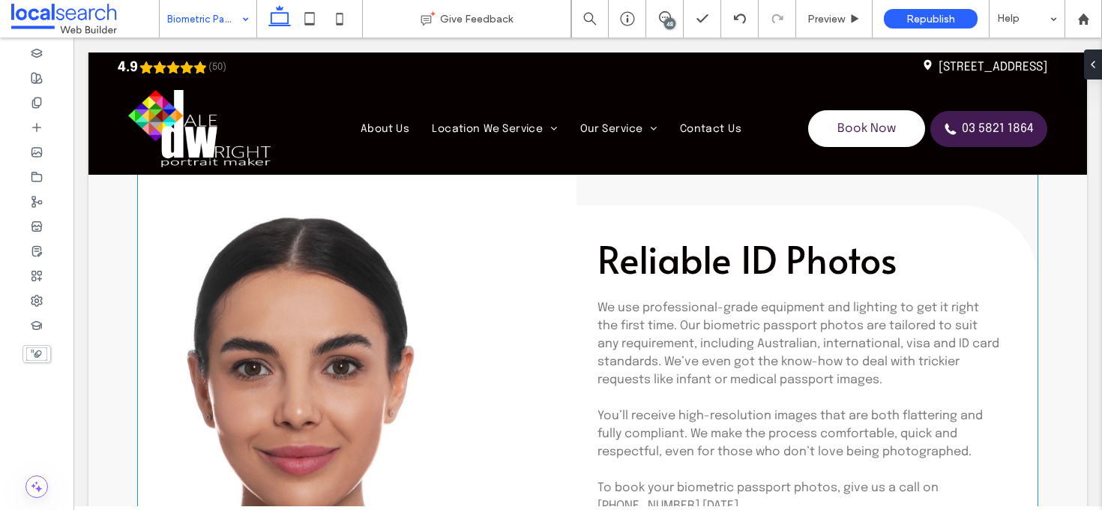
scroll to position [2168, 0]
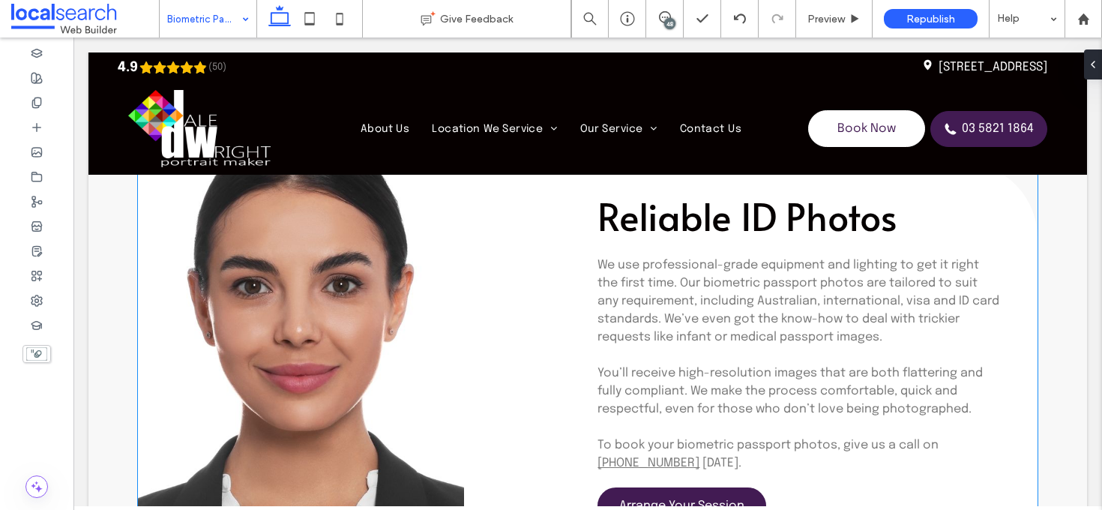
click at [302, 318] on link at bounding box center [301, 356] width 326 height 657
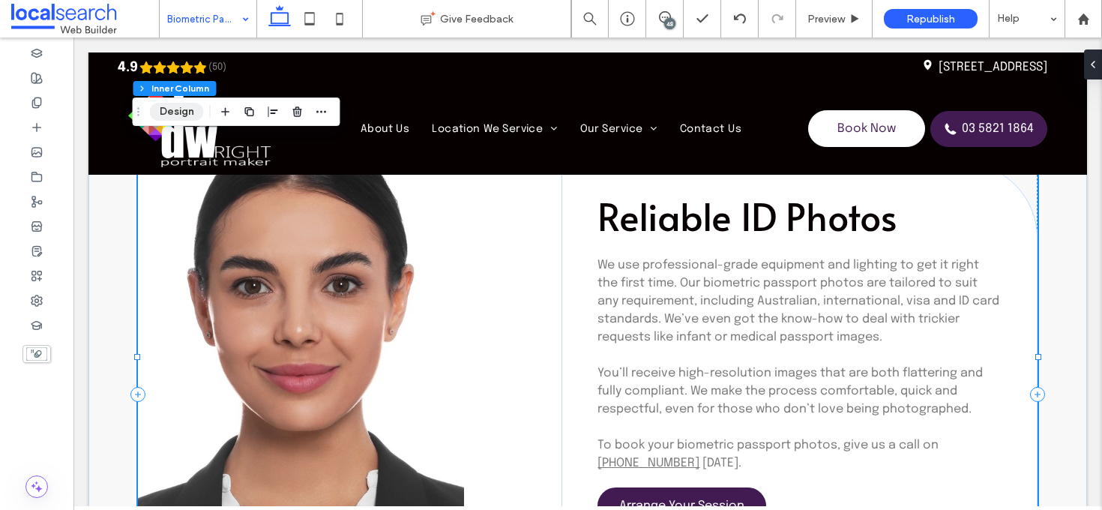
click at [184, 112] on button "Design" at bounding box center [177, 112] width 54 height 18
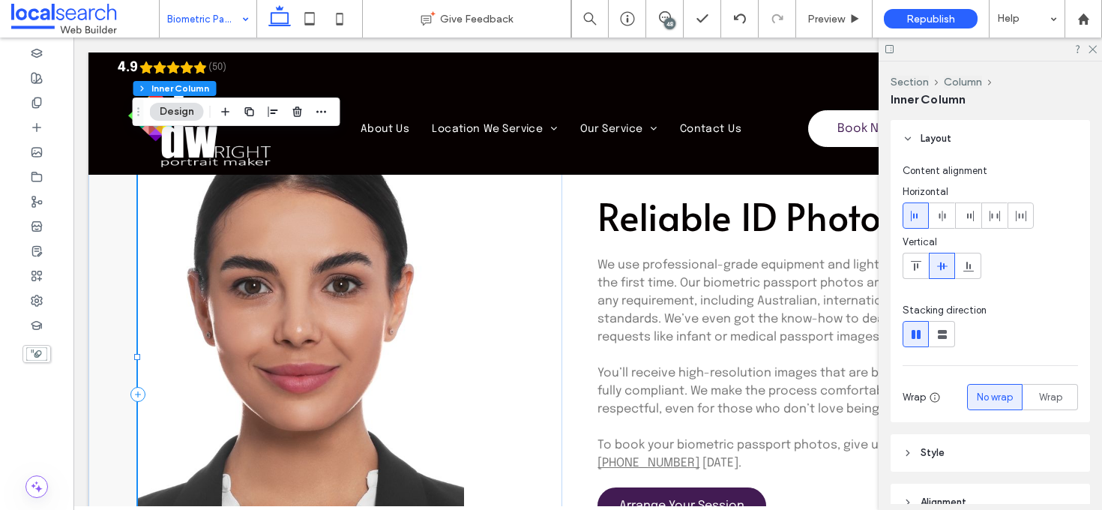
click at [195, 112] on button "Design" at bounding box center [177, 112] width 54 height 18
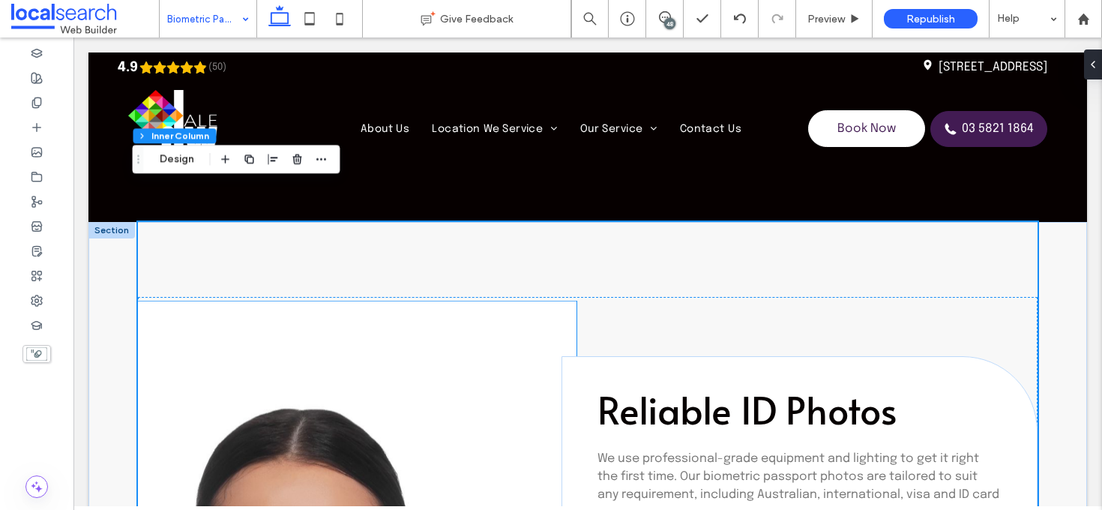
scroll to position [1968, 0]
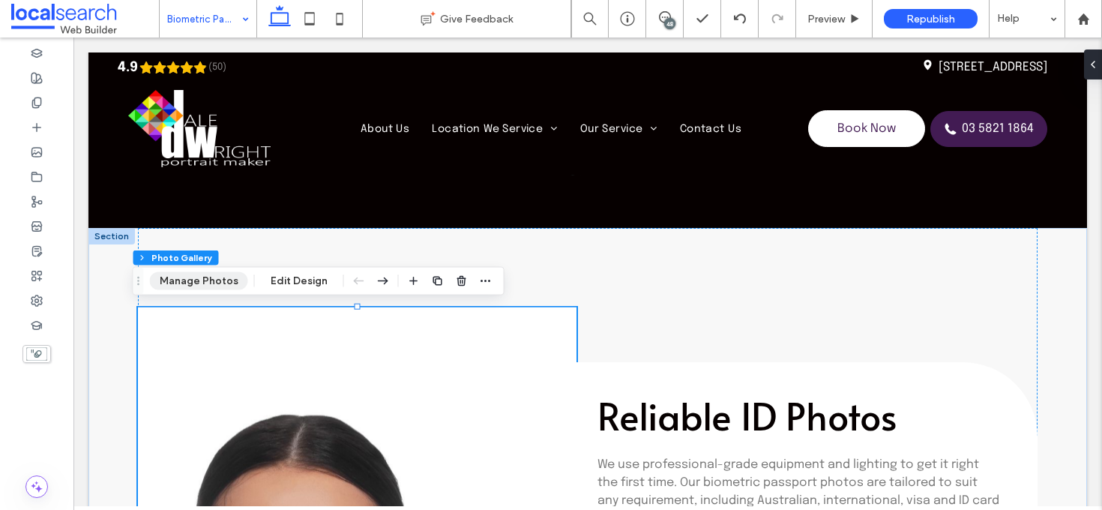
click at [187, 285] on button "Manage Photos" at bounding box center [199, 281] width 98 height 18
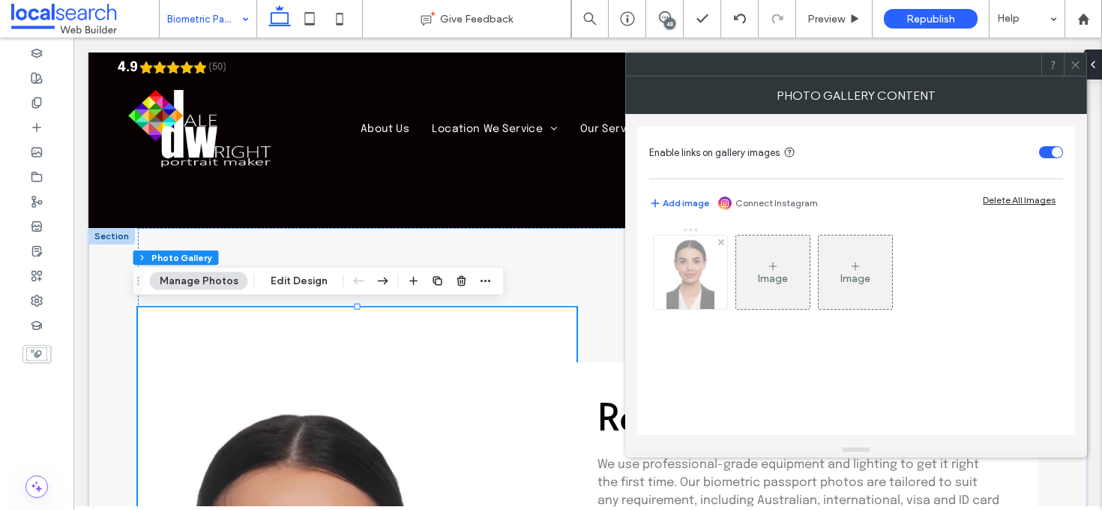
click at [696, 288] on img at bounding box center [689, 271] width 47 height 73
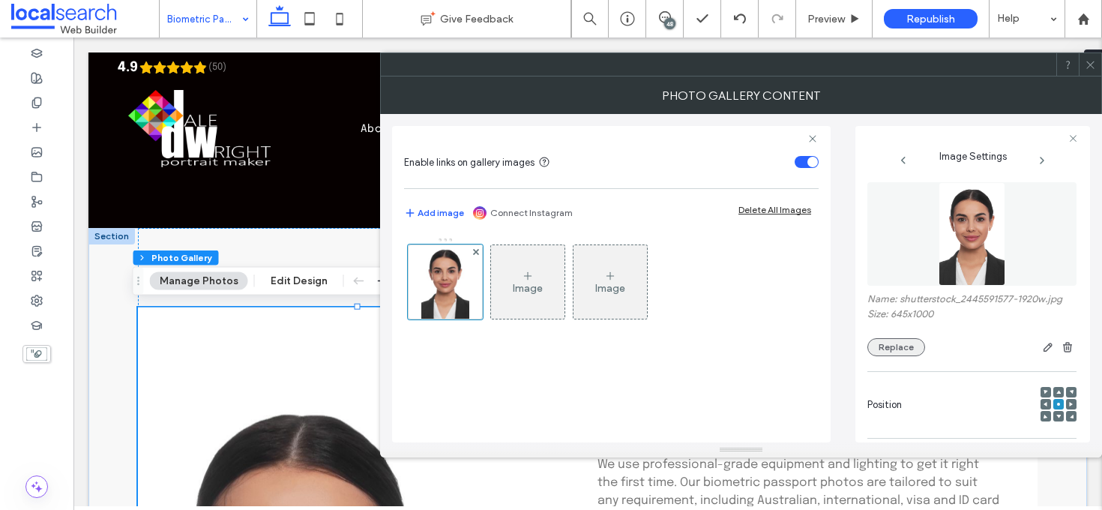
scroll to position [7, 0]
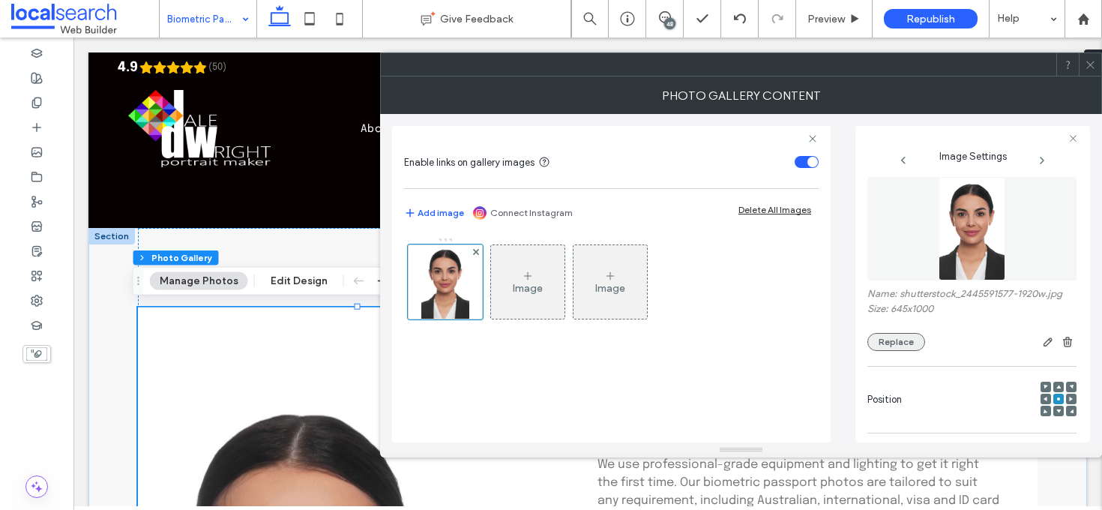
click at [904, 351] on button "Replace" at bounding box center [896, 342] width 58 height 18
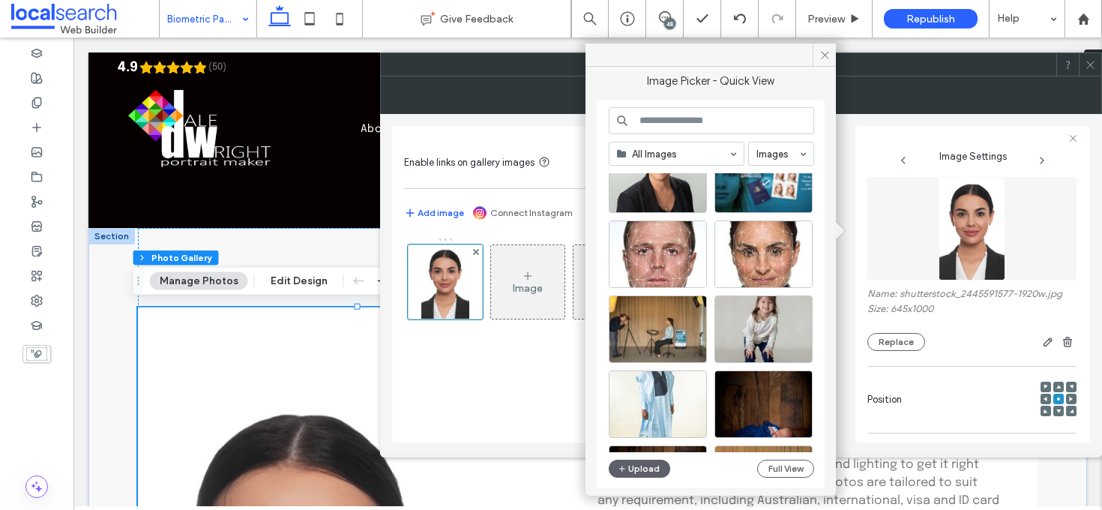
scroll to position [2524, 0]
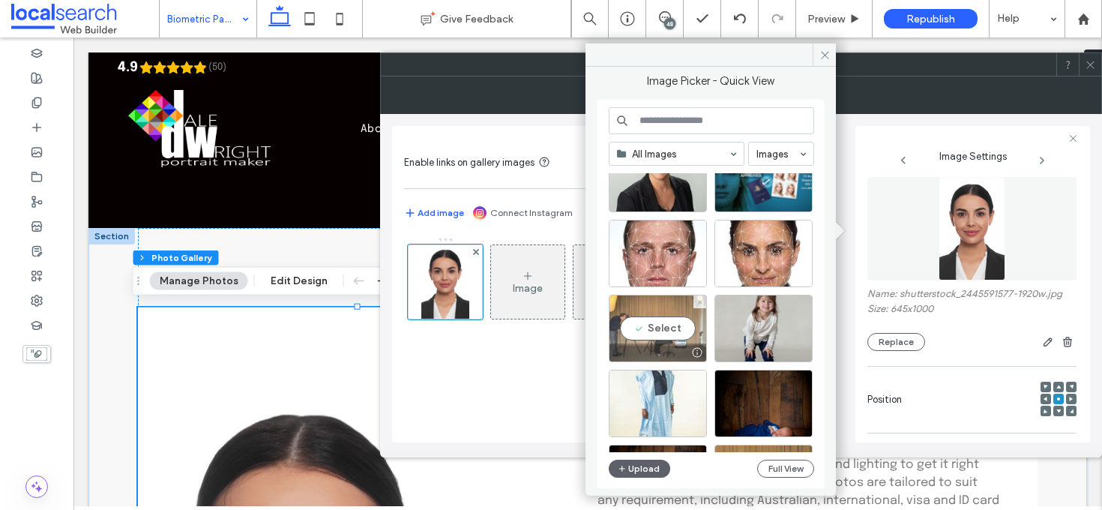
click at [656, 325] on div "Select" at bounding box center [658, 328] width 98 height 67
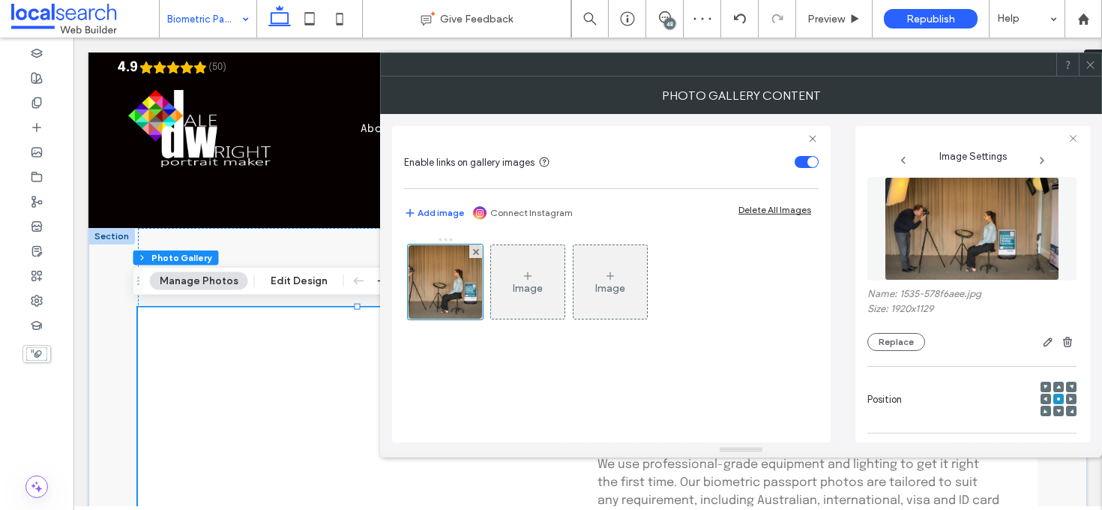
click at [1093, 64] on icon at bounding box center [1090, 64] width 11 height 11
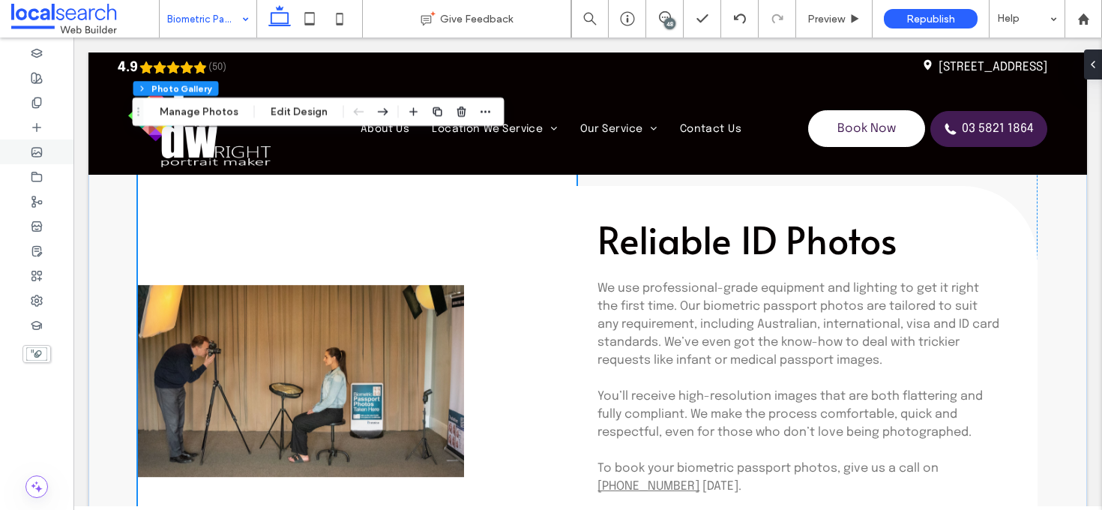
scroll to position [2181, 0]
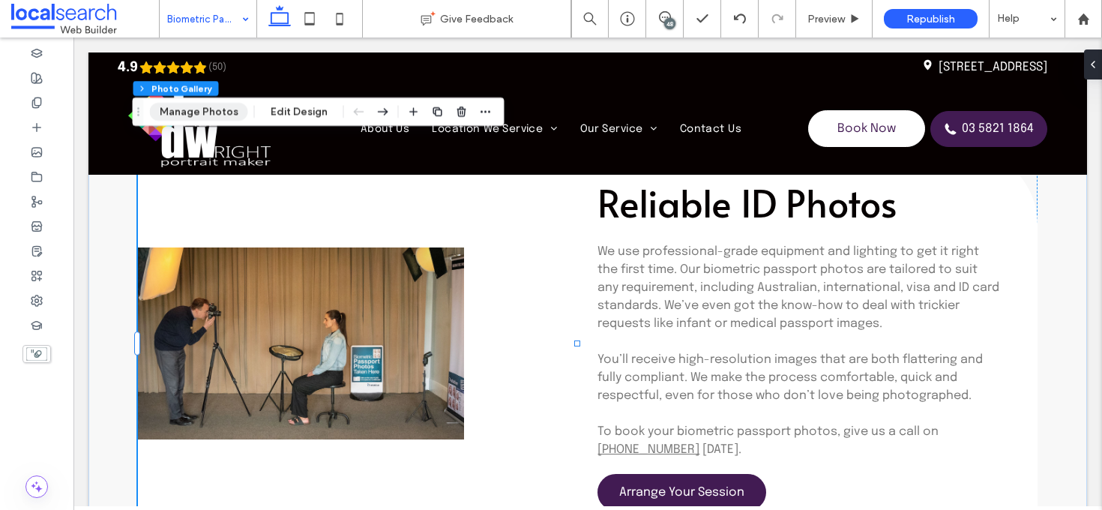
click at [199, 115] on button "Manage Photos" at bounding box center [199, 112] width 98 height 18
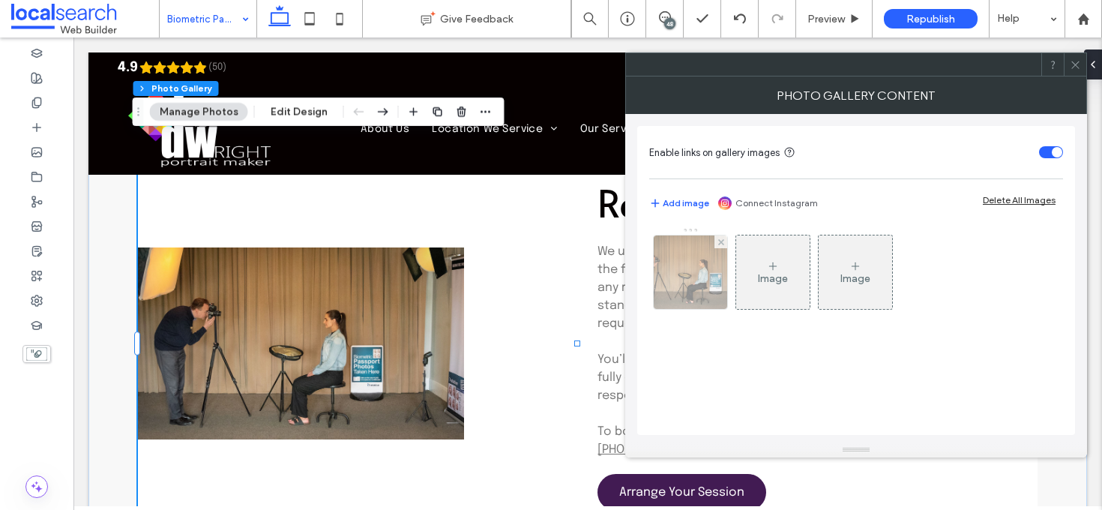
click at [687, 262] on img at bounding box center [690, 271] width 125 height 73
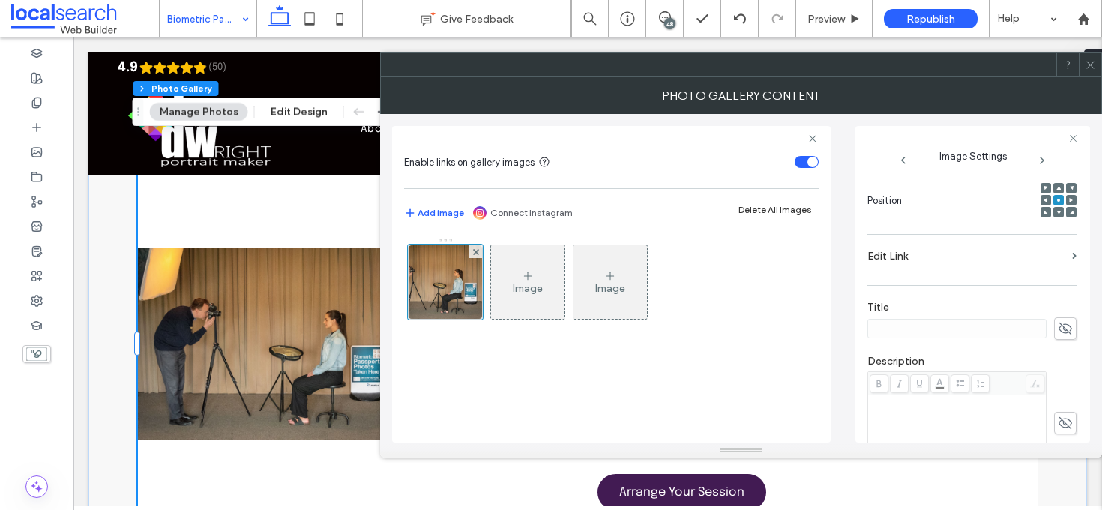
scroll to position [0, 0]
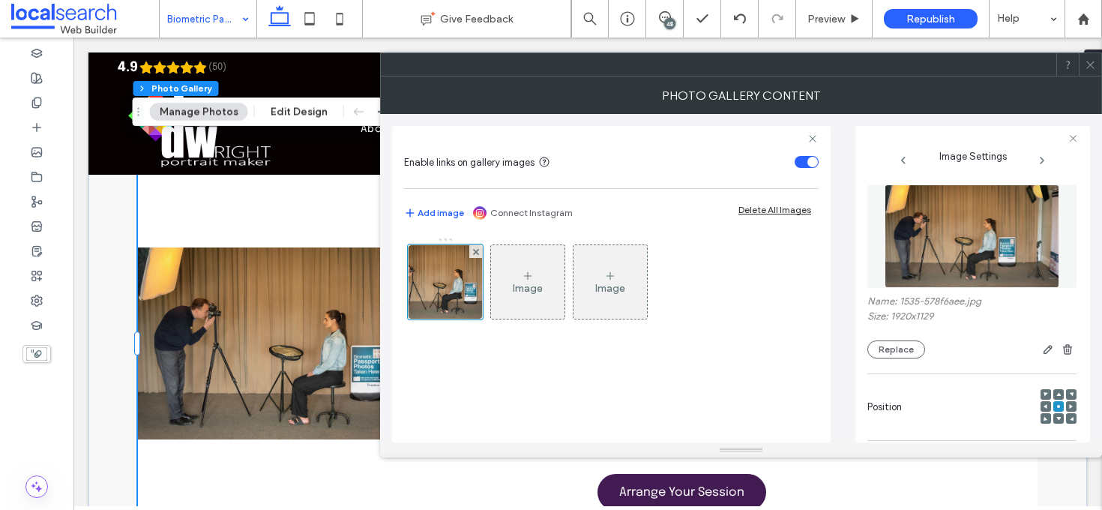
click at [1089, 65] on use at bounding box center [1089, 64] width 7 height 7
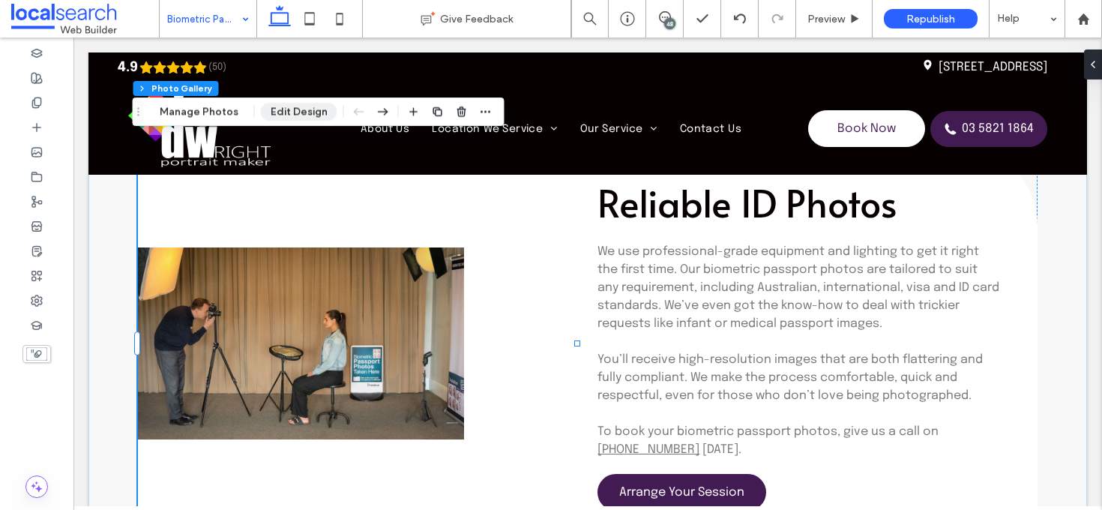
click at [278, 116] on button "Edit Design" at bounding box center [299, 112] width 76 height 18
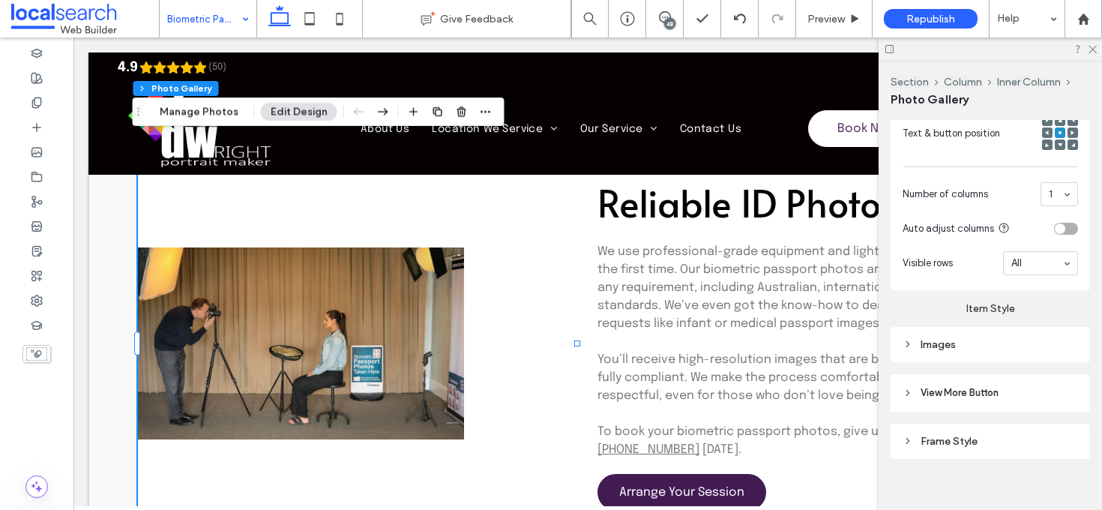
scroll to position [629, 0]
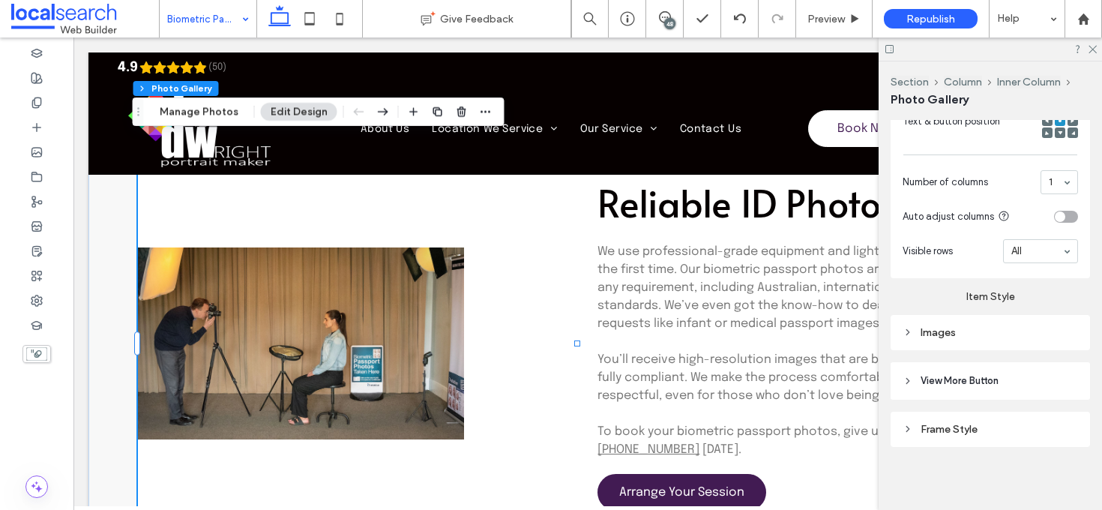
click at [1009, 340] on div "Images" at bounding box center [989, 332] width 199 height 35
click at [1006, 326] on div "Images" at bounding box center [989, 332] width 175 height 13
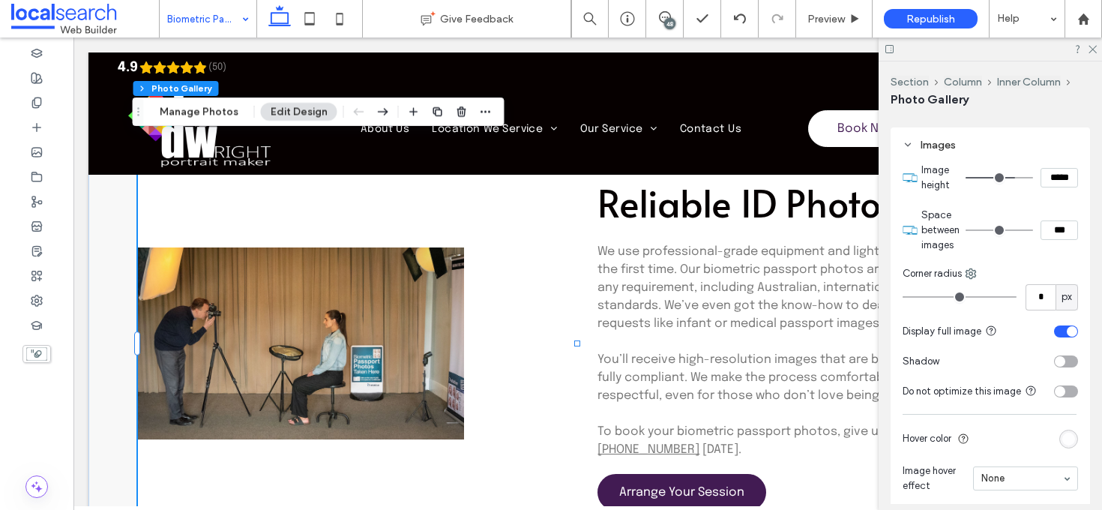
scroll to position [818, 0]
click at [1045, 321] on section "Display full image" at bounding box center [989, 330] width 175 height 30
click at [1054, 324] on div "toggle" at bounding box center [1066, 330] width 24 height 12
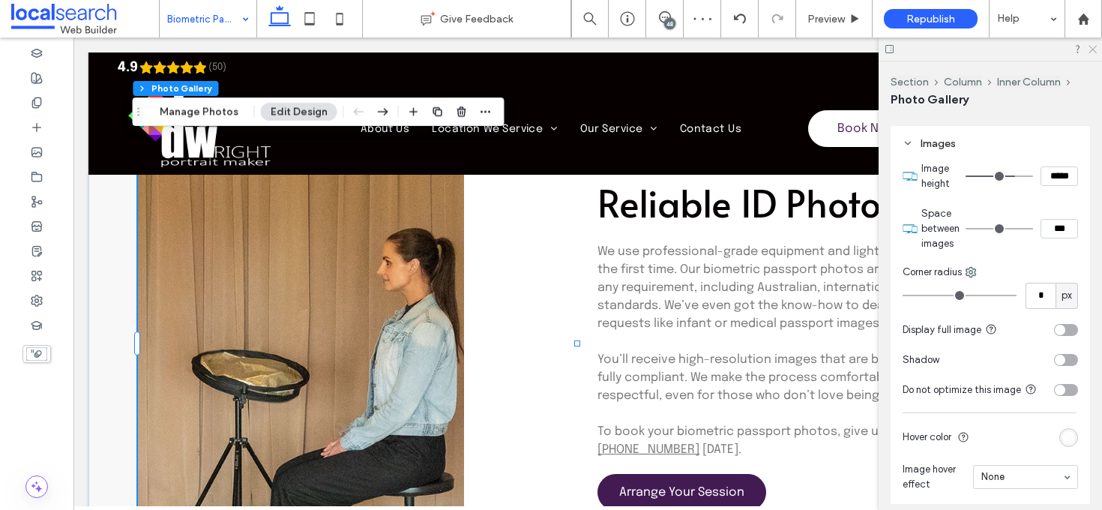
click at [1096, 46] on use at bounding box center [1092, 50] width 8 height 8
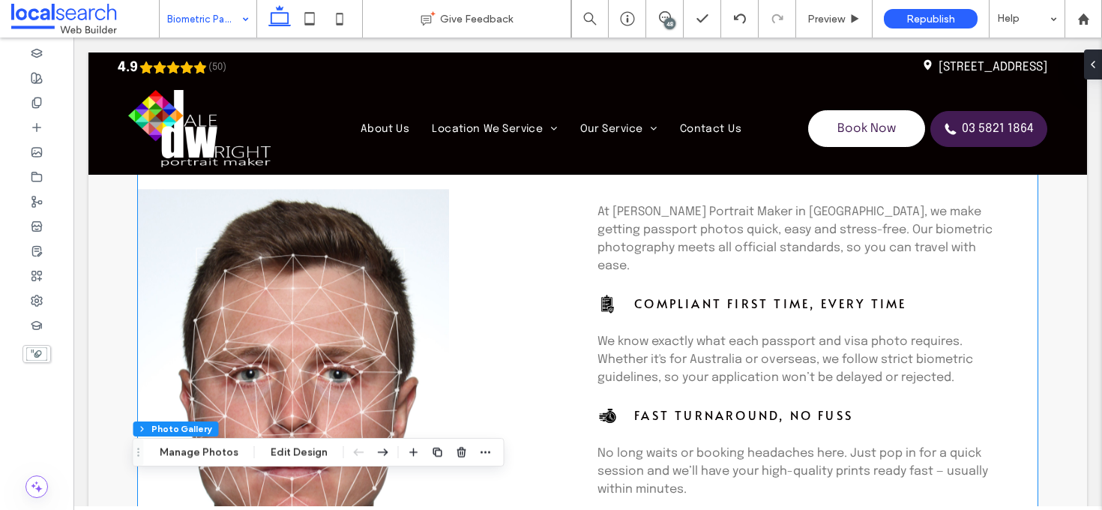
scroll to position [961, 0]
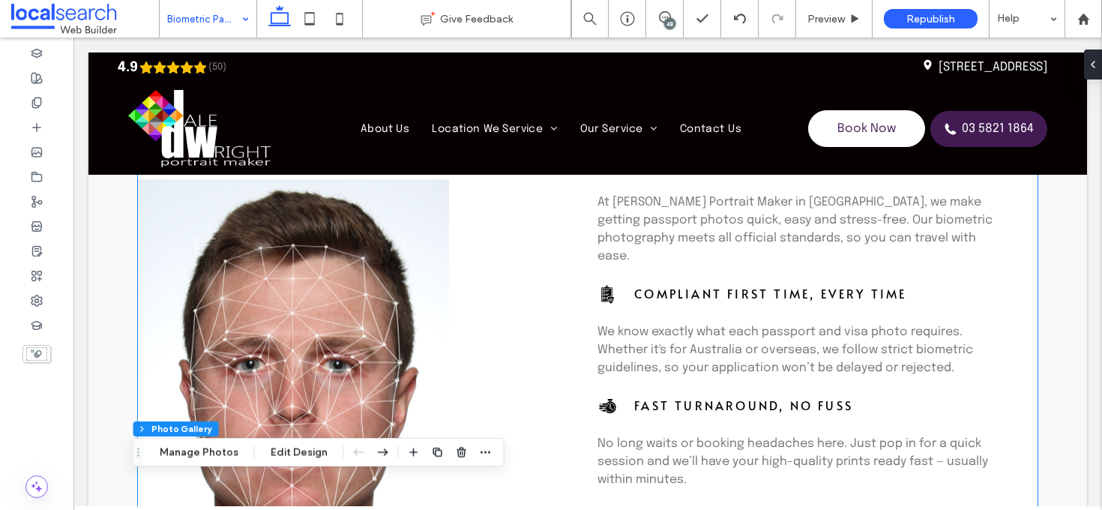
click at [381, 316] on link at bounding box center [293, 373] width 311 height 649
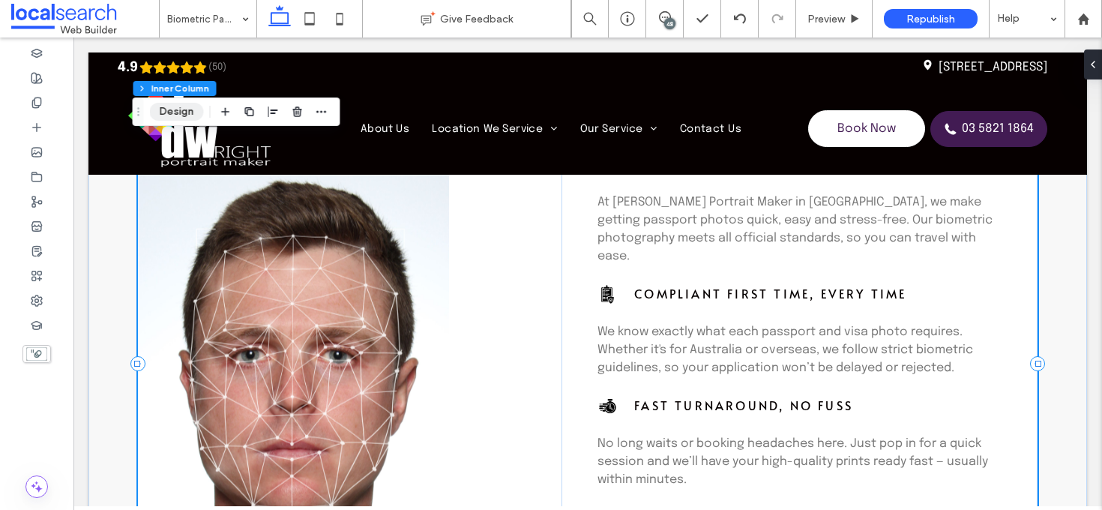
click at [172, 114] on button "Design" at bounding box center [177, 112] width 54 height 18
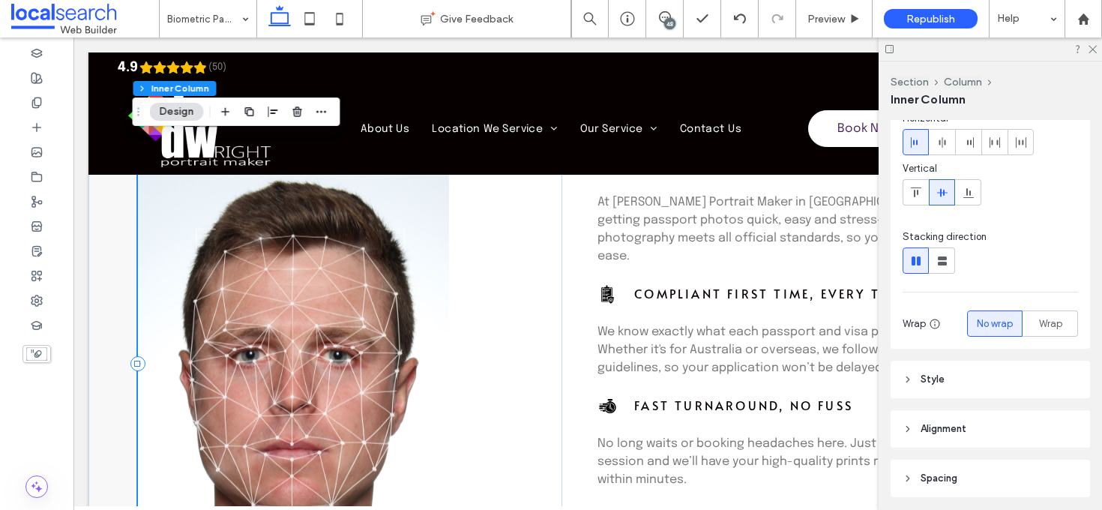
scroll to position [275, 0]
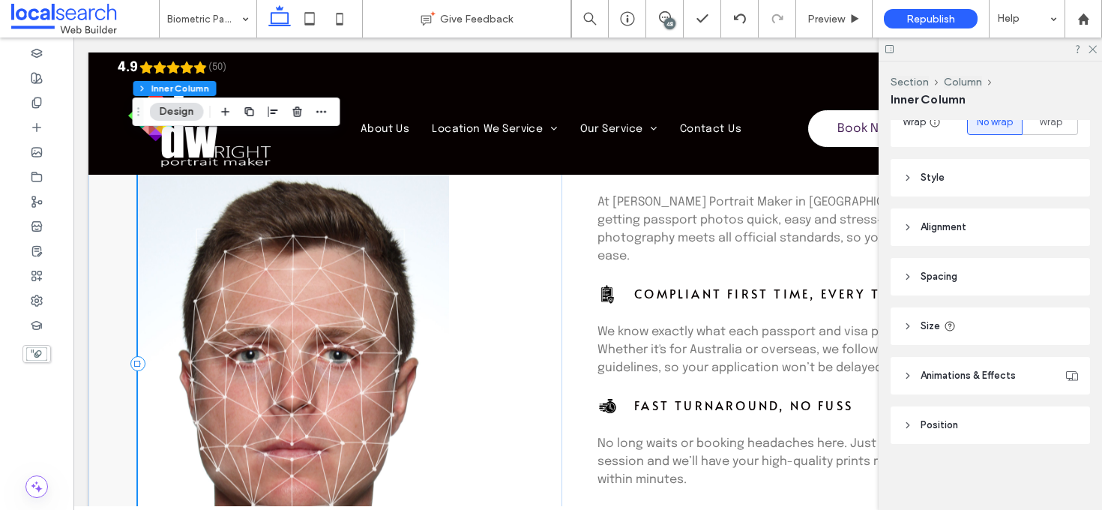
click at [292, 310] on link at bounding box center [293, 364] width 311 height 649
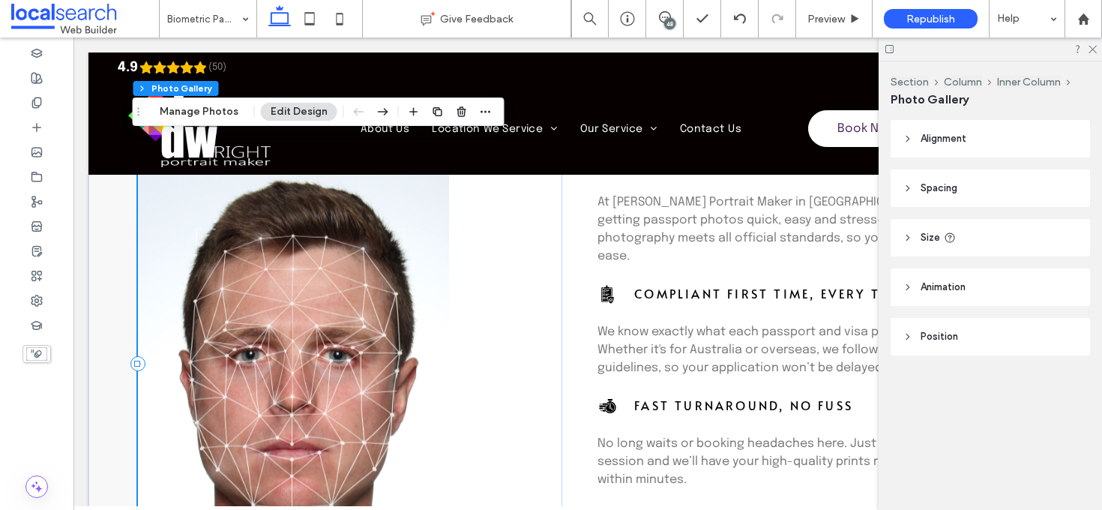
type input "**"
type input "****"
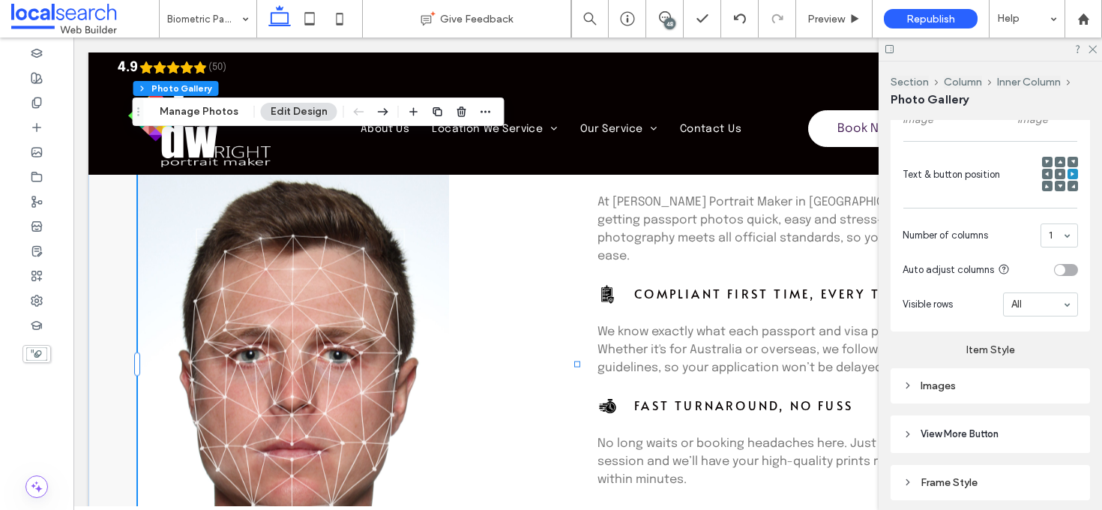
scroll to position [629, 0]
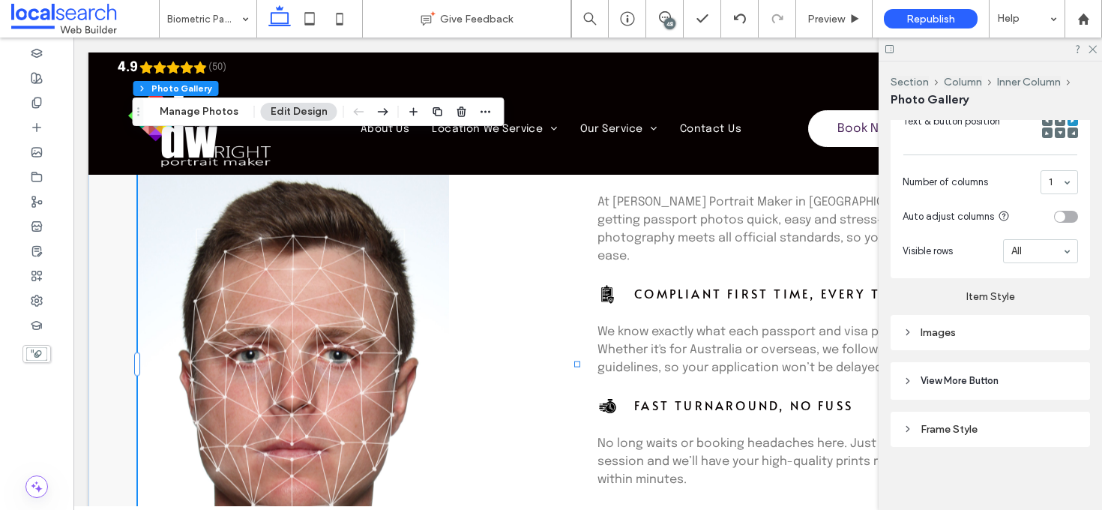
click at [1000, 310] on div "Item Style Images" at bounding box center [989, 314] width 199 height 72
click at [1005, 322] on div "Images" at bounding box center [989, 332] width 175 height 20
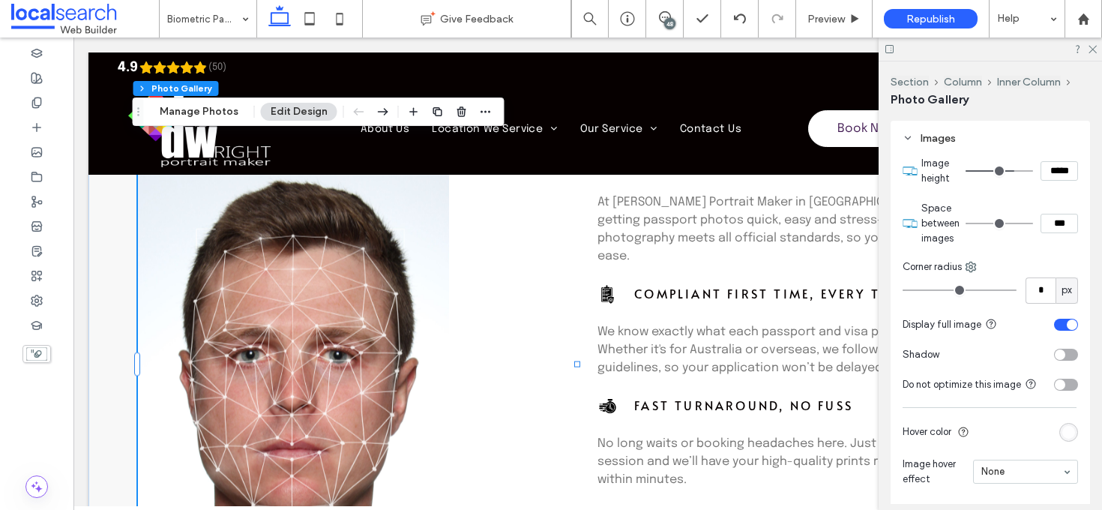
scroll to position [824, 0]
click at [1055, 313] on section "Display full image" at bounding box center [989, 324] width 175 height 30
click at [1058, 321] on div "toggle" at bounding box center [1066, 324] width 24 height 12
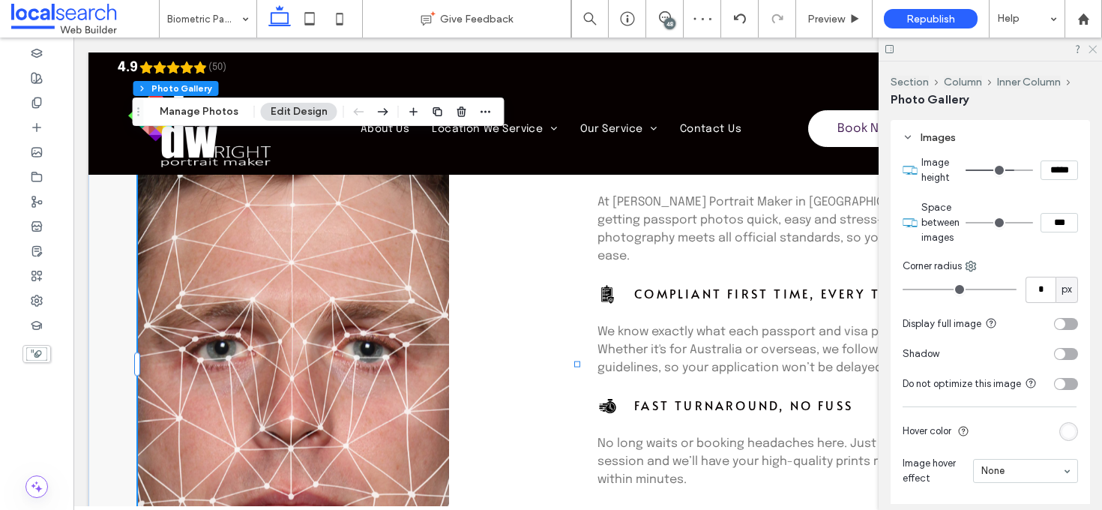
drag, startPoint x: 1094, startPoint y: 50, endPoint x: 947, endPoint y: 46, distance: 147.7
click at [1094, 50] on icon at bounding box center [1092, 48] width 10 height 10
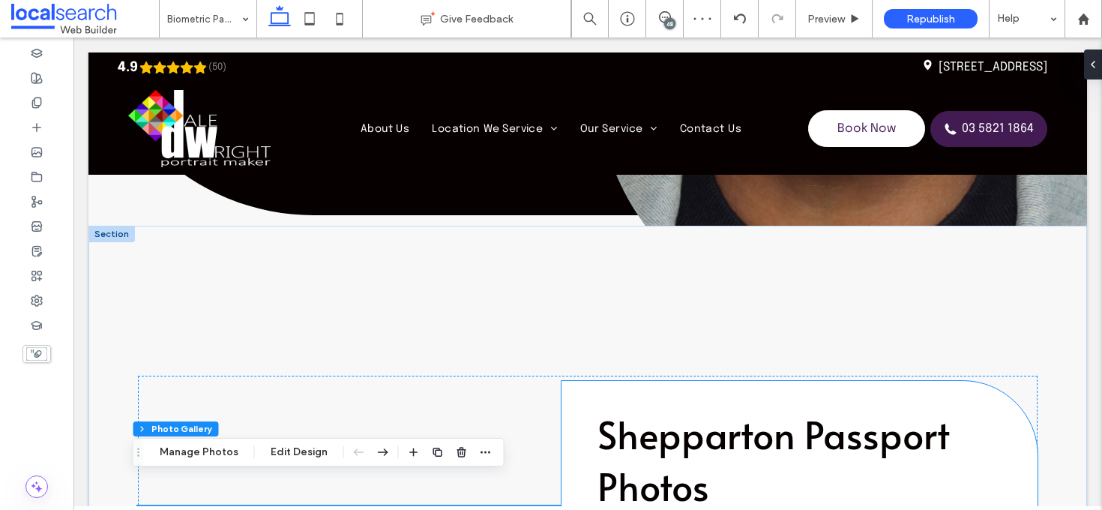
scroll to position [815, 0]
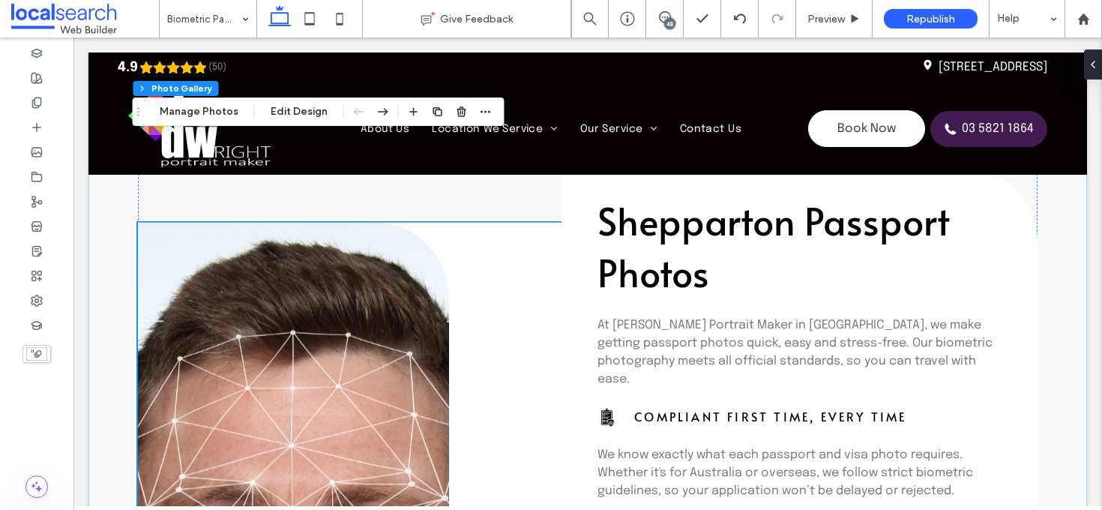
scroll to position [1012, 0]
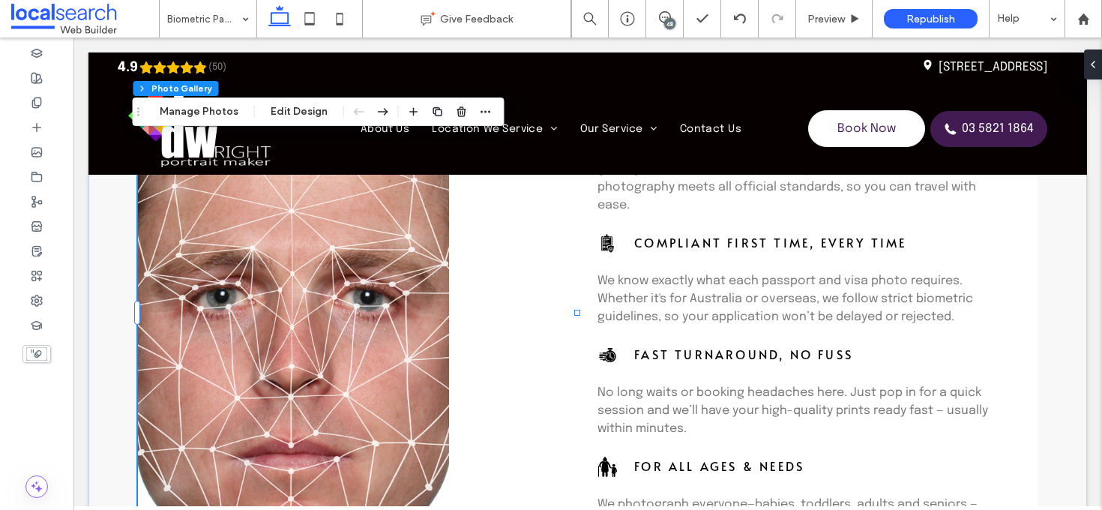
click at [441, 337] on link at bounding box center [293, 312] width 311 height 649
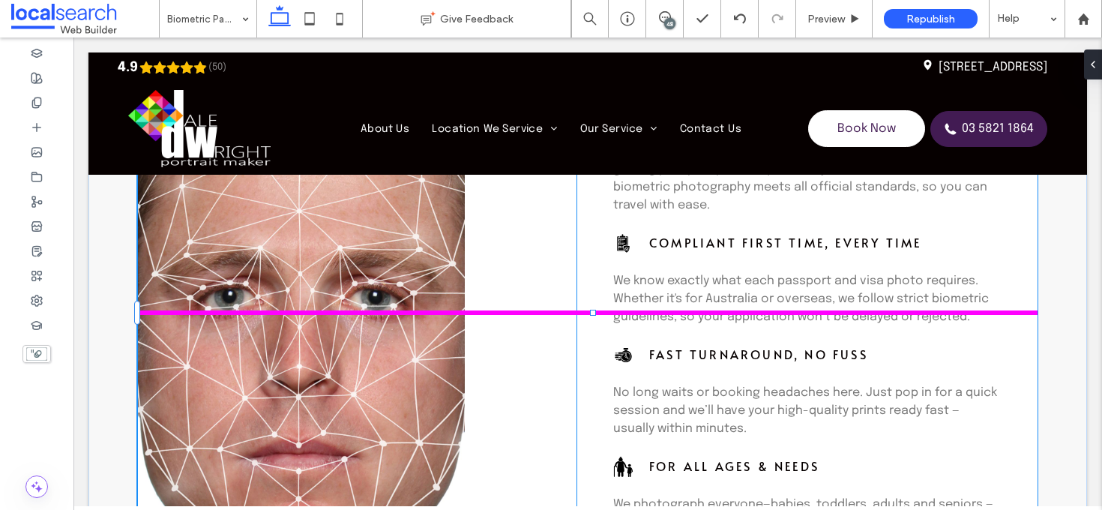
drag, startPoint x: 572, startPoint y: 315, endPoint x: 949, endPoint y: 301, distance: 377.3
type input "**"
type input "****"
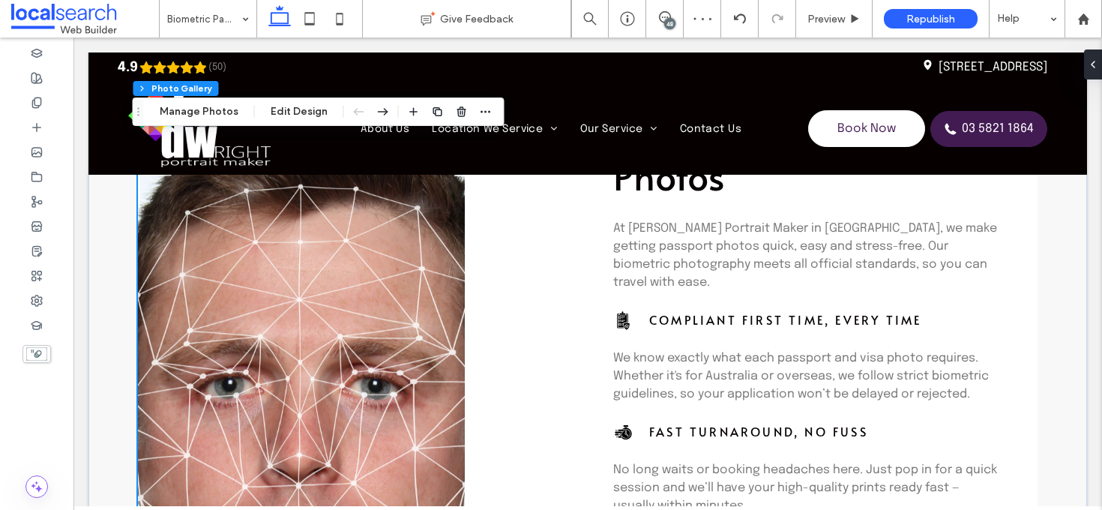
scroll to position [863, 0]
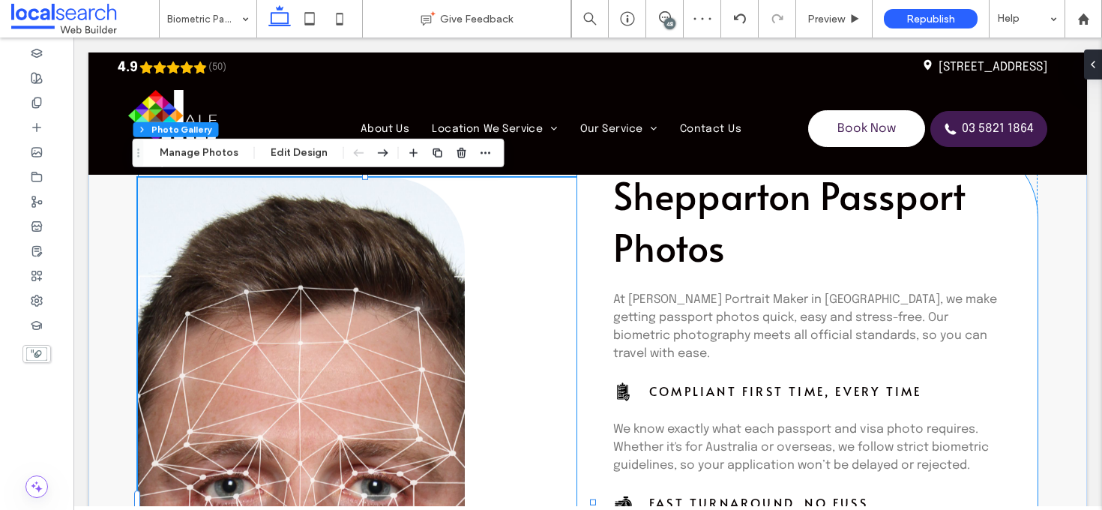
click at [605, 320] on div "Shepparton Passport Photos At [PERSON_NAME] Portrait Maker in [GEOGRAPHIC_DATA]…" at bounding box center [807, 461] width 460 height 639
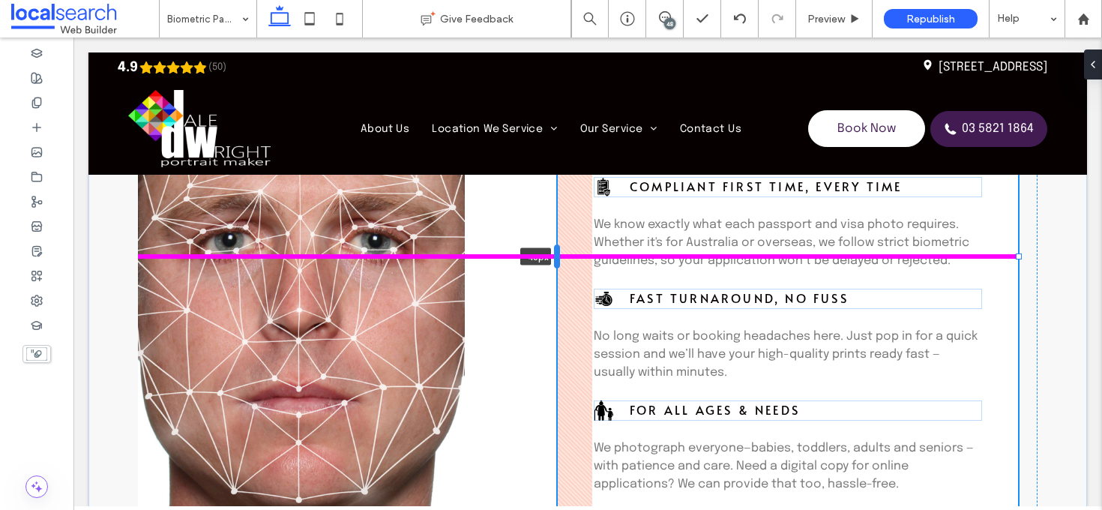
scroll to position [212, 0]
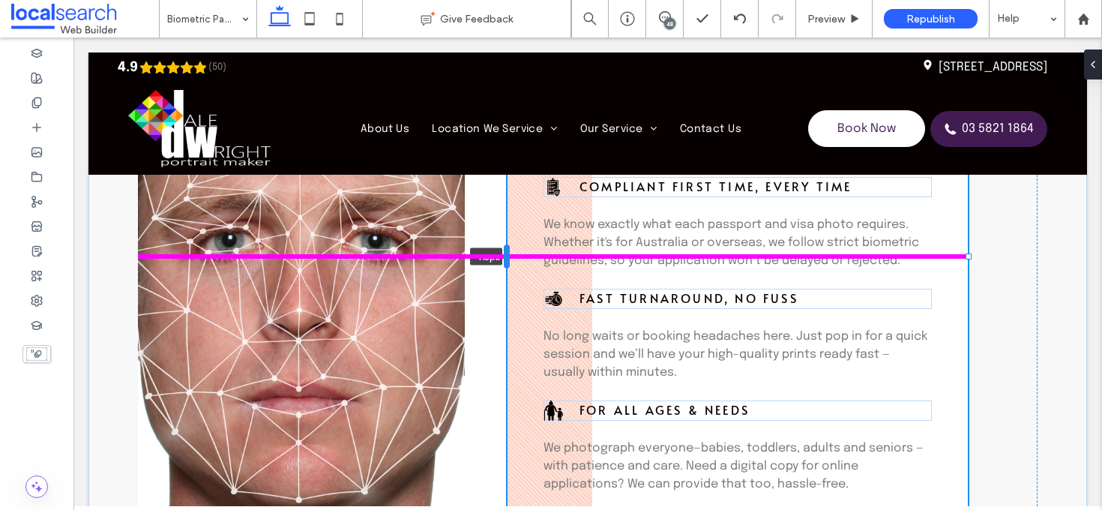
drag, startPoint x: 572, startPoint y: 260, endPoint x: 502, endPoint y: 260, distance: 69.7
click at [504, 260] on div at bounding box center [507, 256] width 6 height 24
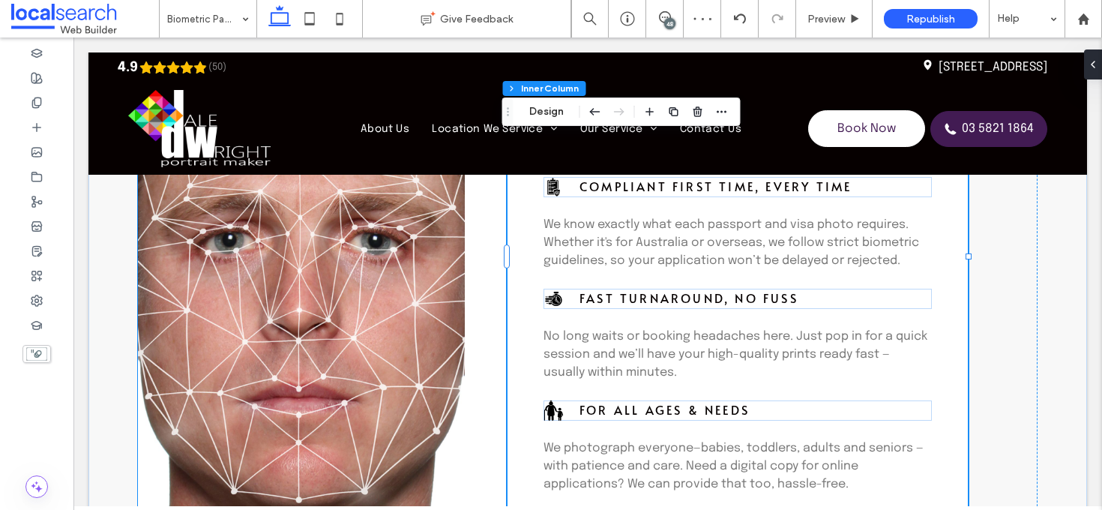
click at [497, 255] on div at bounding box center [365, 256] width 454 height 649
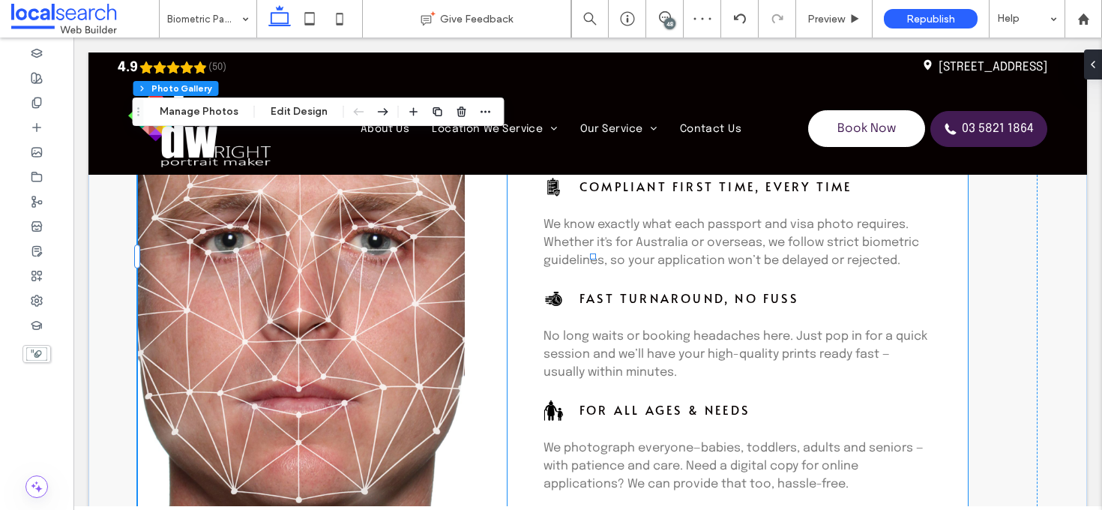
click at [507, 258] on div "Shepparton Passport Photos At [PERSON_NAME] Portrait Maker in [GEOGRAPHIC_DATA]…" at bounding box center [737, 256] width 460 height 639
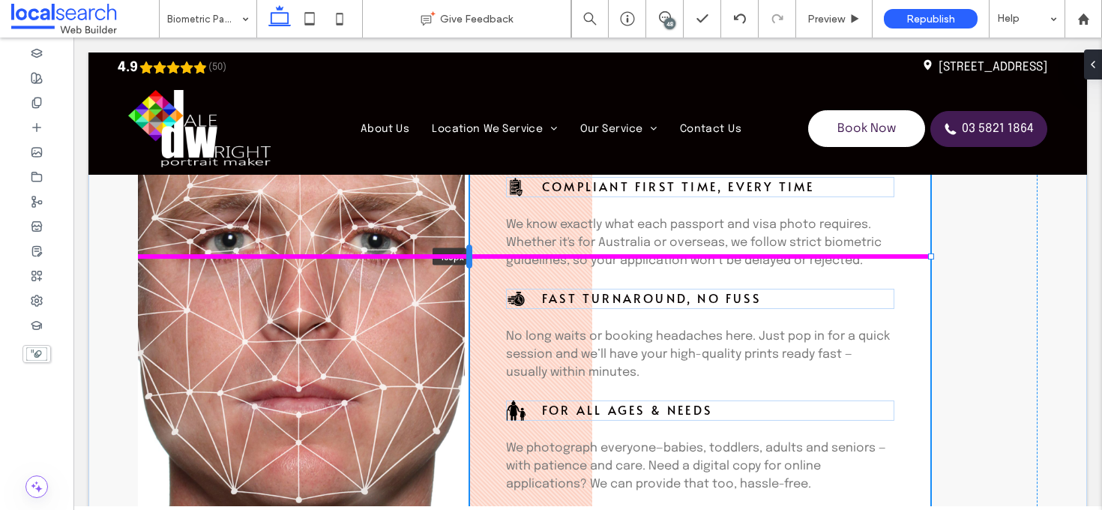
drag, startPoint x: 502, startPoint y: 259, endPoint x: 465, endPoint y: 261, distance: 37.5
click at [466, 261] on div at bounding box center [469, 256] width 6 height 24
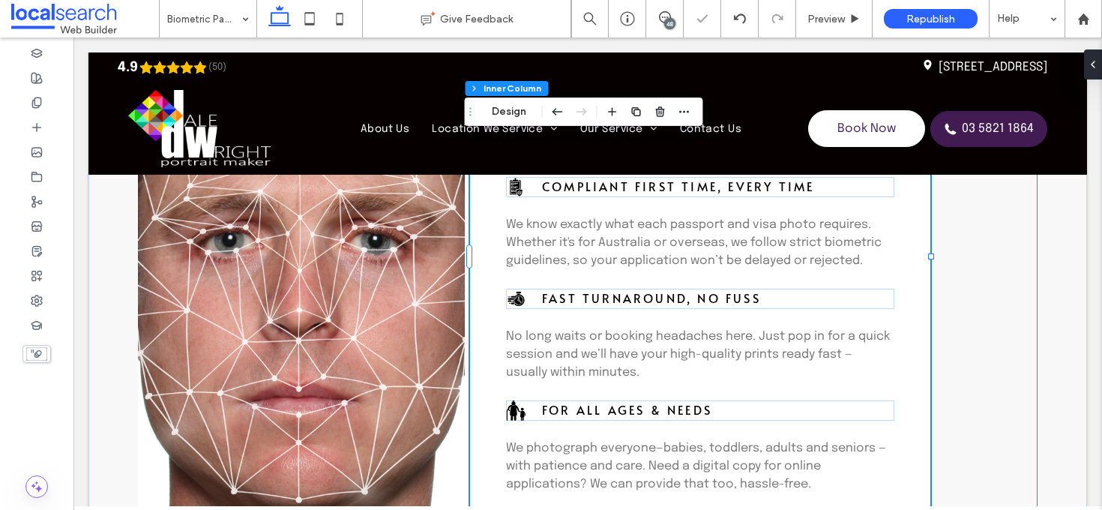
click at [974, 268] on div "Shepparton Passport Photos At [PERSON_NAME] Portrait Maker in [GEOGRAPHIC_DATA]…" at bounding box center [587, 256] width 899 height 649
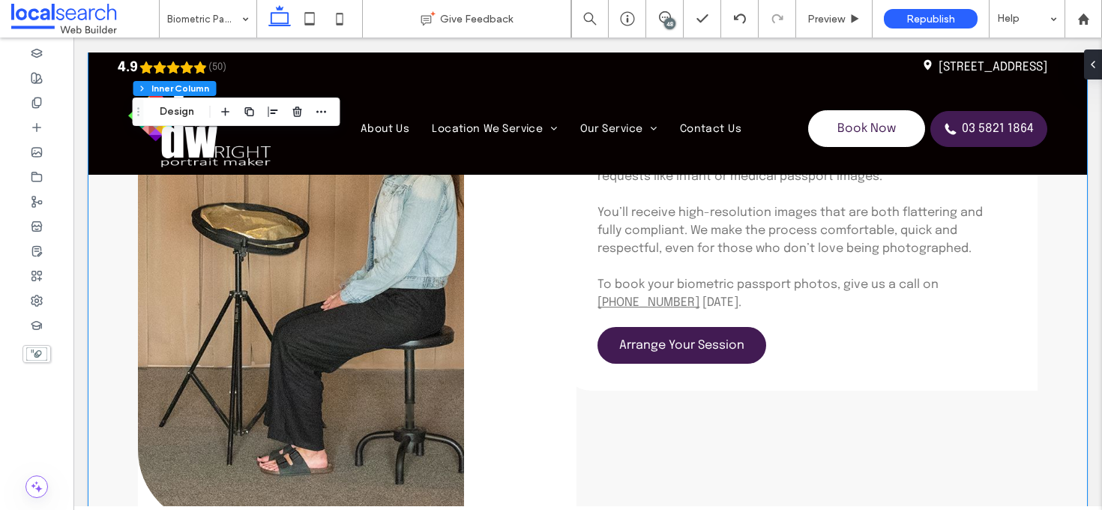
scroll to position [2110, 0]
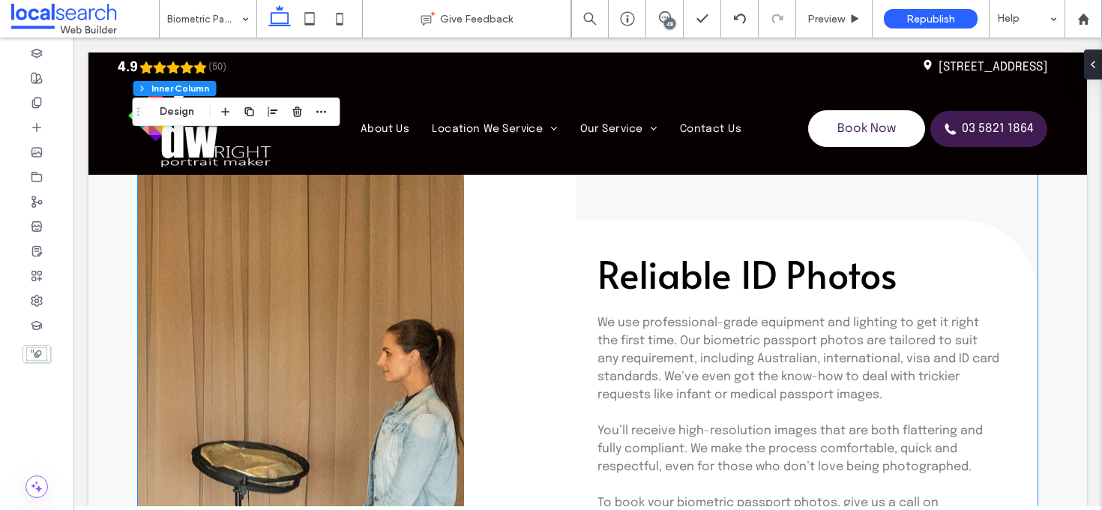
click at [408, 305] on link at bounding box center [301, 434] width 326 height 657
click at [455, 330] on link at bounding box center [301, 434] width 326 height 657
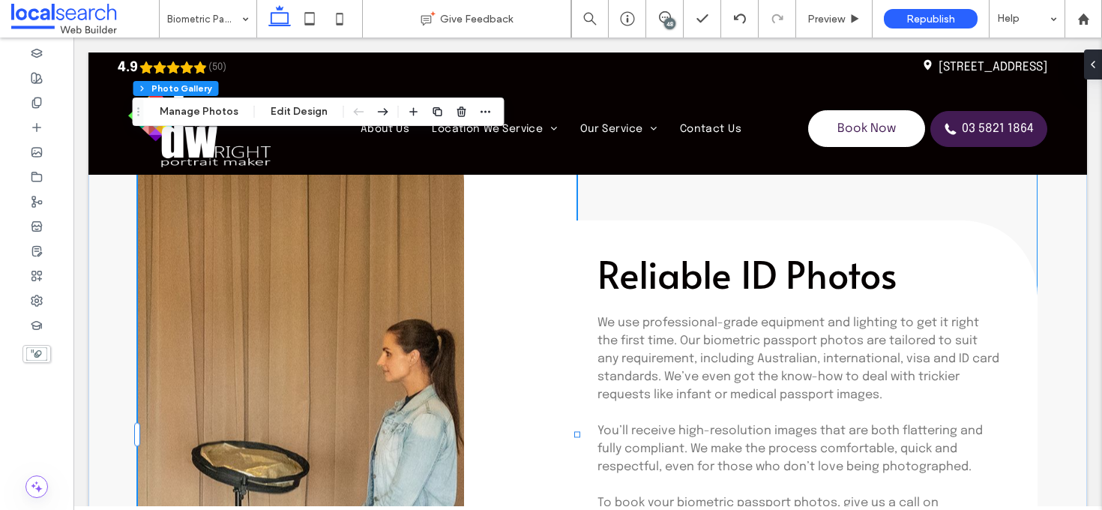
click at [291, 353] on link at bounding box center [301, 434] width 326 height 657
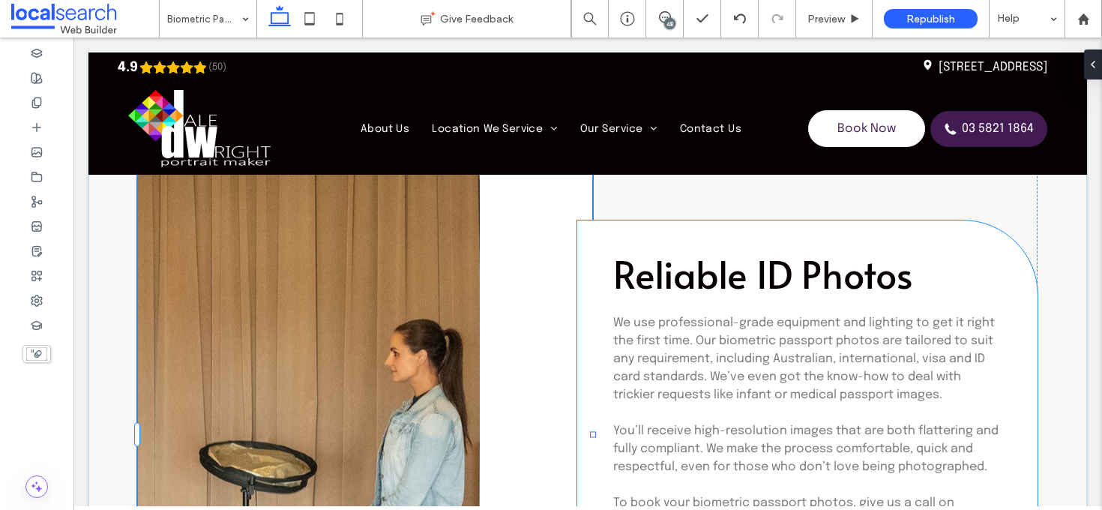
drag, startPoint x: 573, startPoint y: 434, endPoint x: 1174, endPoint y: 393, distance: 603.2
click at [1101, 356] on html "4.9 (50) Pin Icon [STREET_ADDRESS] Section Home About Us Location We Service [G…" at bounding box center [587, 59] width 1028 height 4263
type input "**"
type input "****"
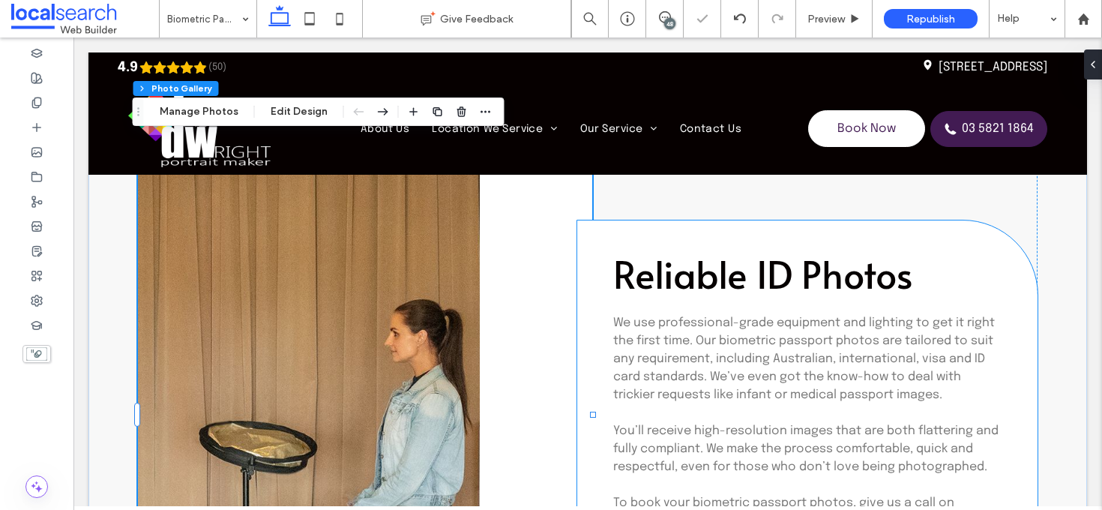
click at [582, 420] on div "Reliable ID Photos We use professional-grade equipment and lighting to get it r…" at bounding box center [807, 414] width 460 height 388
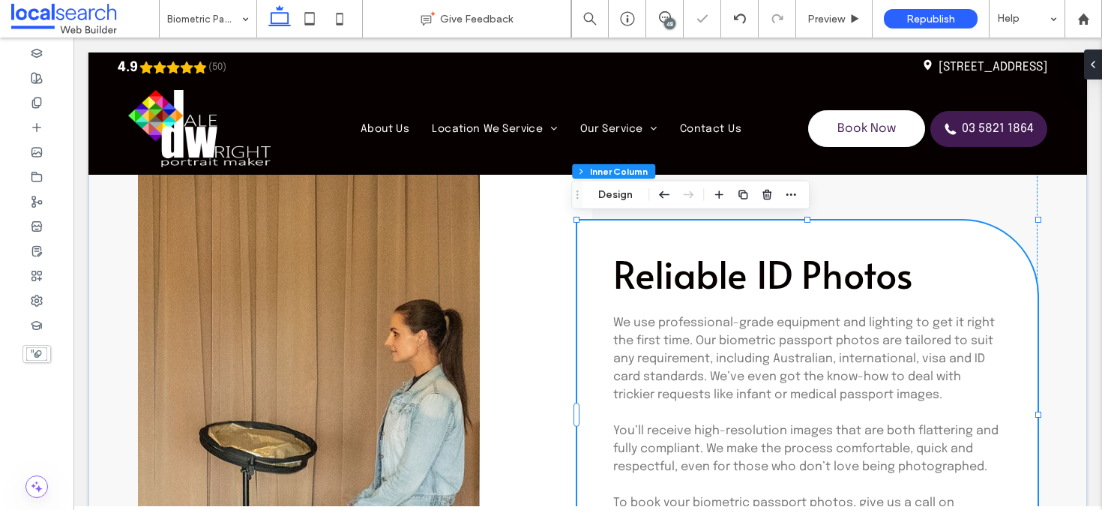
drag, startPoint x: 585, startPoint y: 417, endPoint x: 592, endPoint y: 419, distance: 7.6
click at [585, 417] on div "Reliable ID Photos We use professional-grade equipment and lighting to get it r…" at bounding box center [807, 414] width 460 height 388
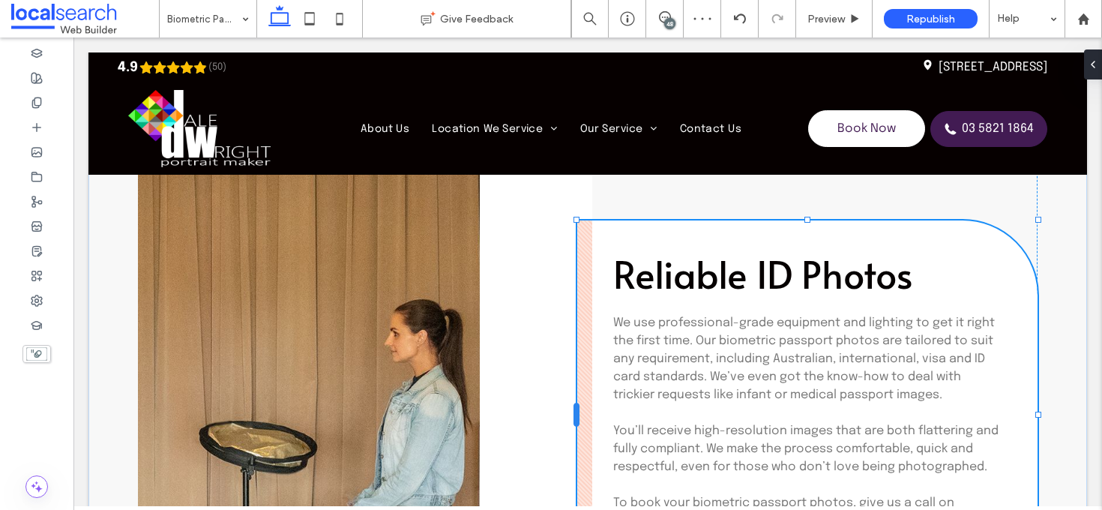
scroll to position [212, 0]
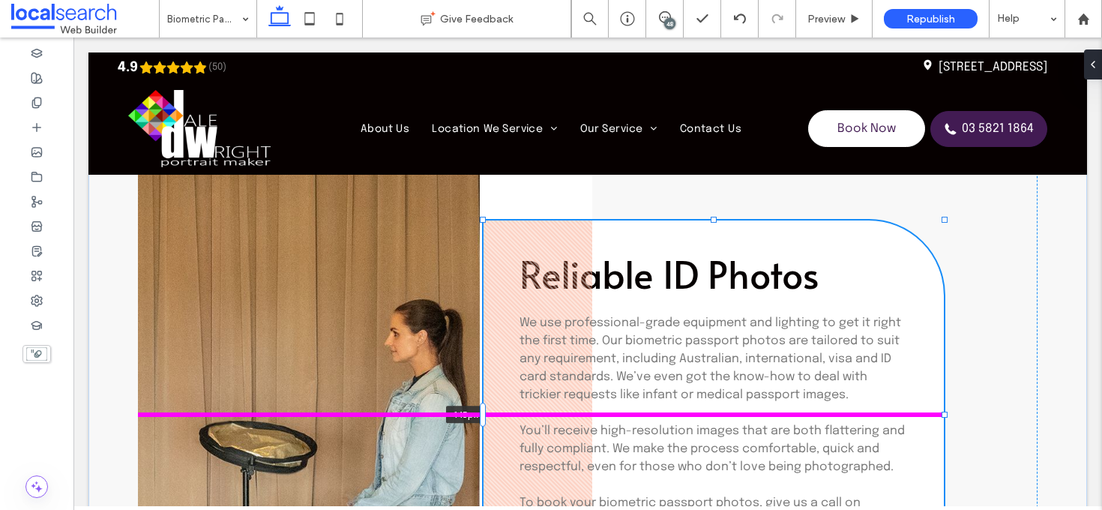
drag, startPoint x: 569, startPoint y: 411, endPoint x: 475, endPoint y: 398, distance: 94.5
click at [475, 398] on div "Reliable ID Photos We use professional-grade equipment and lighting to get it r…" at bounding box center [587, 451] width 899 height 731
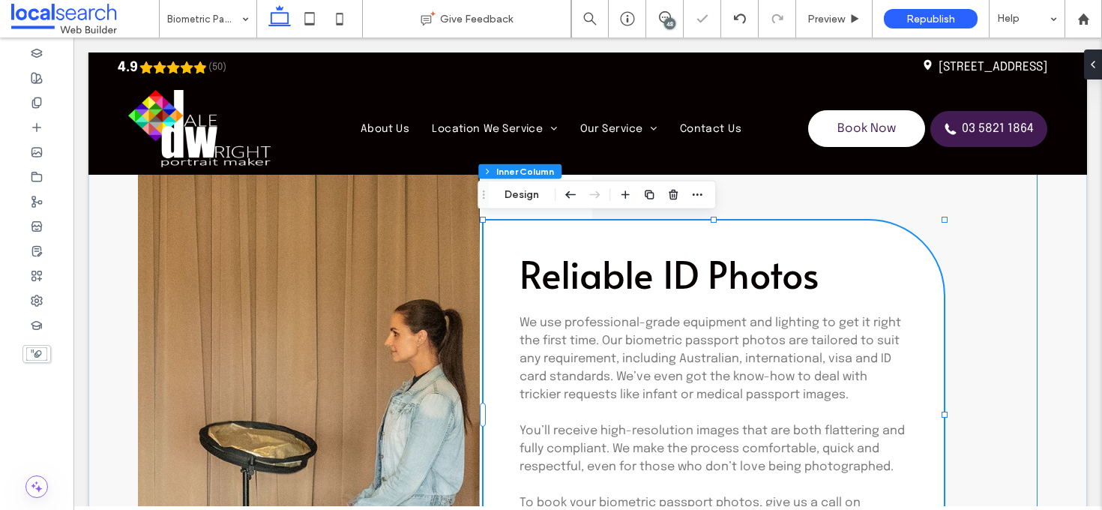
click at [985, 344] on div "Reliable ID Photos We use professional-grade equipment and lighting to get it r…" at bounding box center [587, 414] width 899 height 657
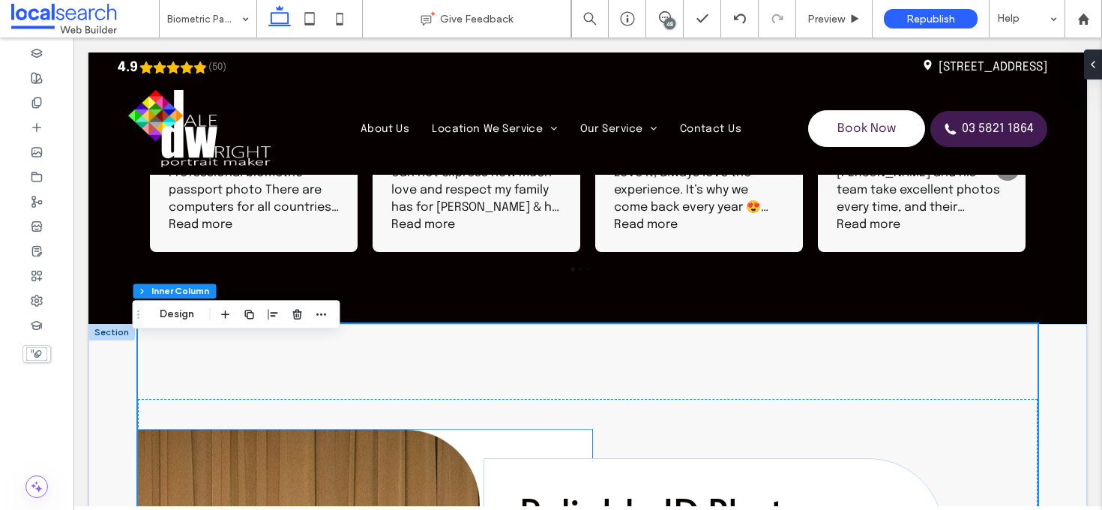
scroll to position [1926, 0]
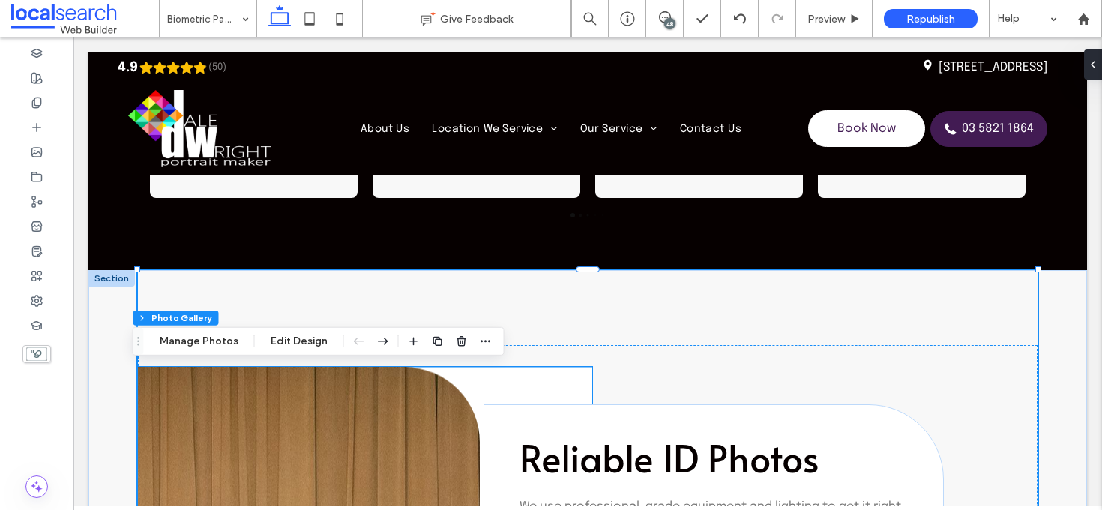
type input "**"
type input "****"
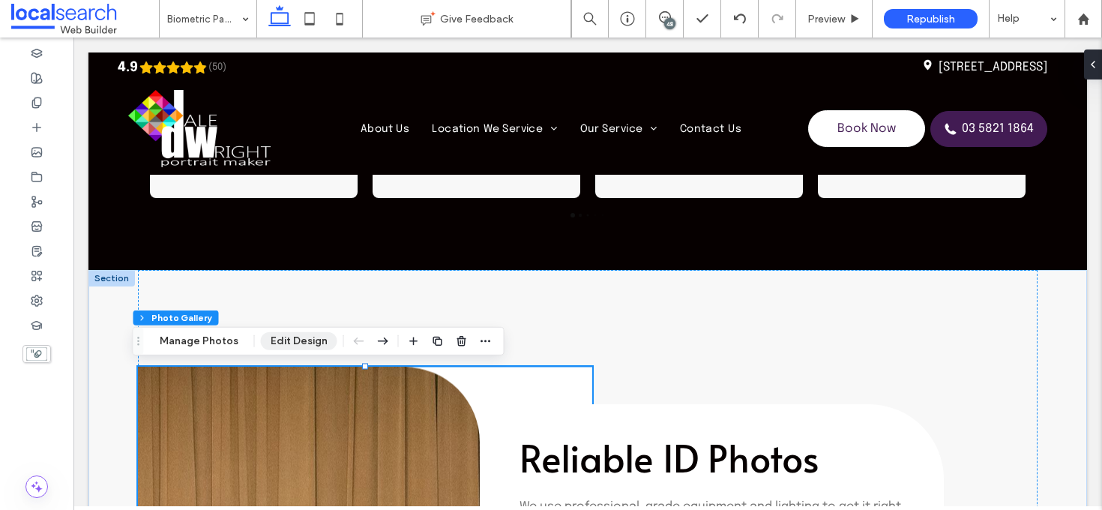
click at [315, 345] on button "Edit Design" at bounding box center [299, 341] width 76 height 18
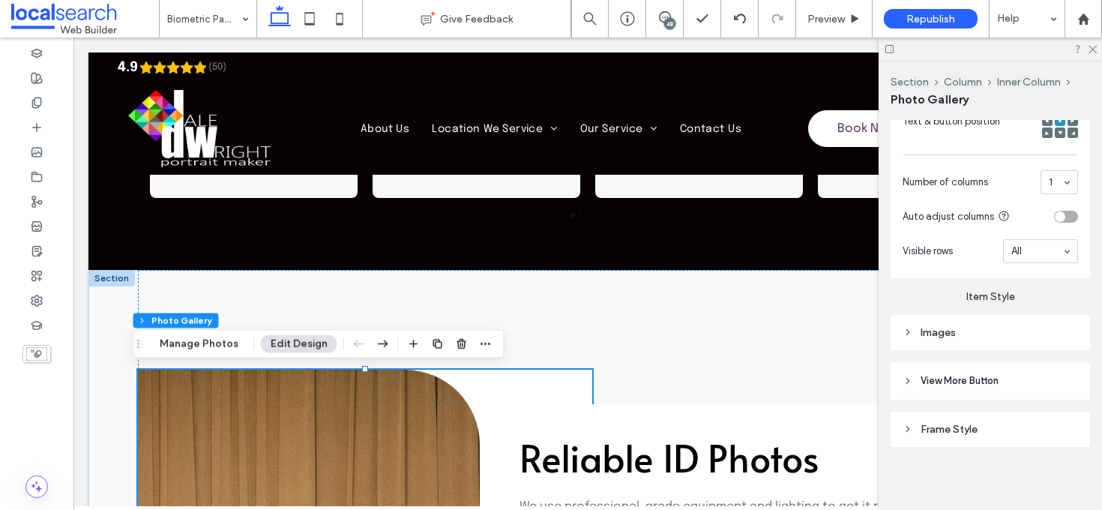
click at [1023, 337] on div "Images" at bounding box center [989, 332] width 175 height 20
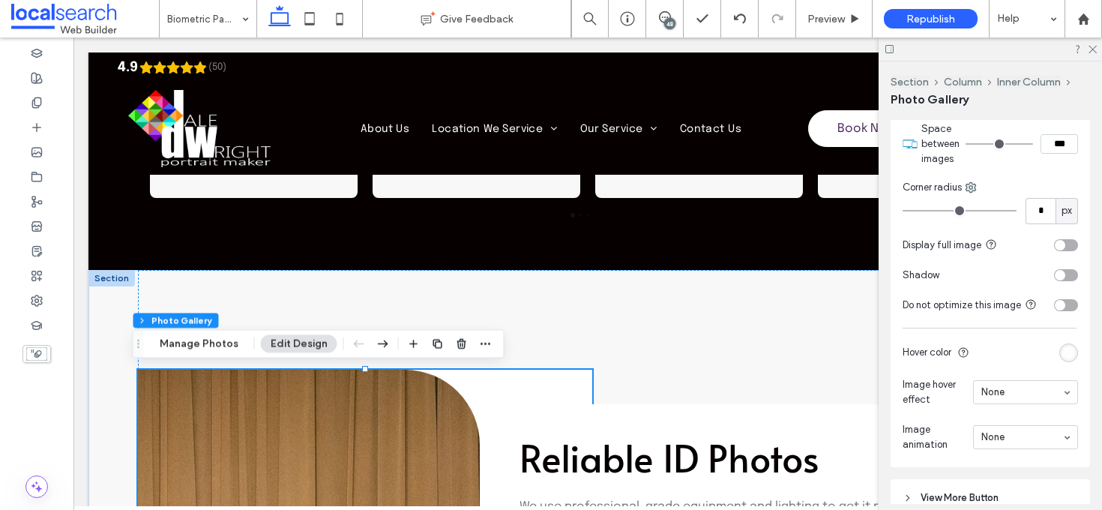
scroll to position [903, 0]
click at [1062, 358] on div "rgba(255, 255, 255, 0.9)" at bounding box center [1068, 352] width 13 height 13
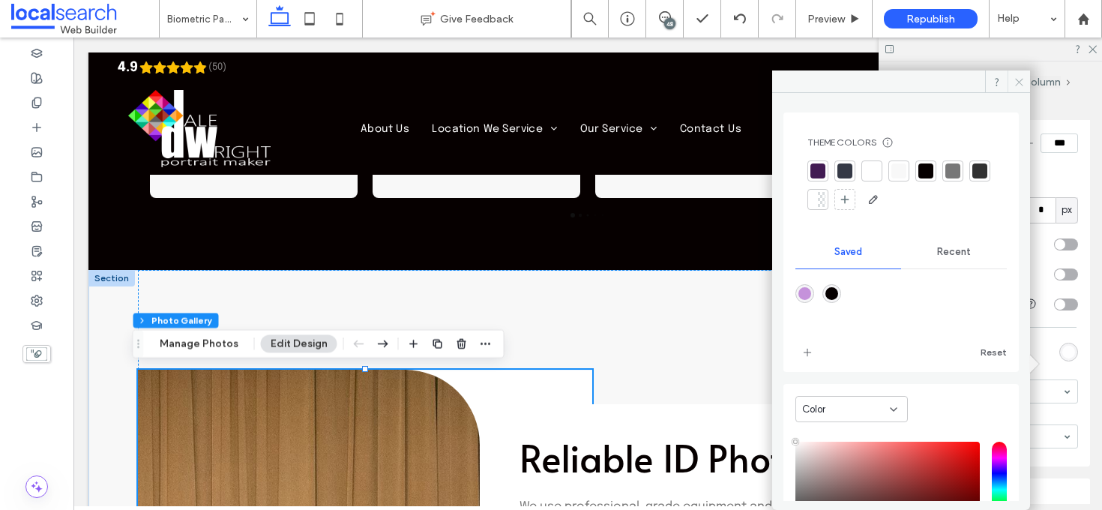
click at [1013, 82] on span at bounding box center [1018, 81] width 22 height 22
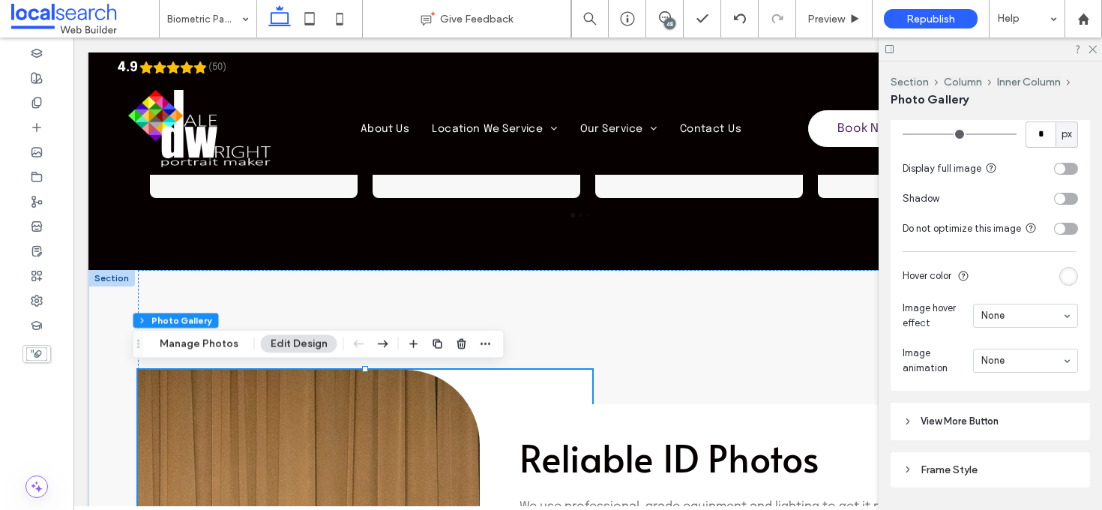
scroll to position [1034, 0]
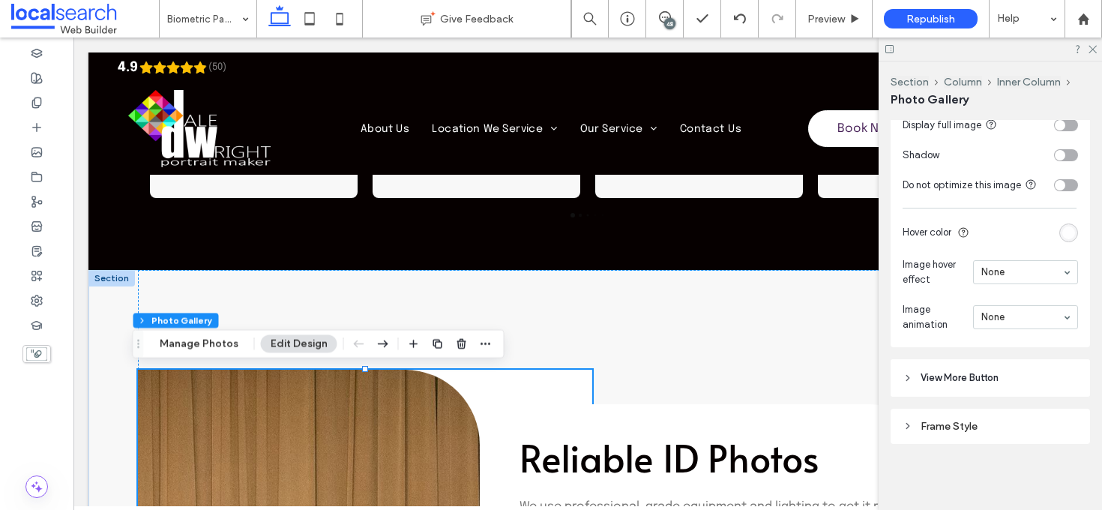
click at [974, 403] on div "Frame Style" at bounding box center [989, 419] width 199 height 47
click at [981, 426] on div "Frame Style" at bounding box center [989, 426] width 175 height 13
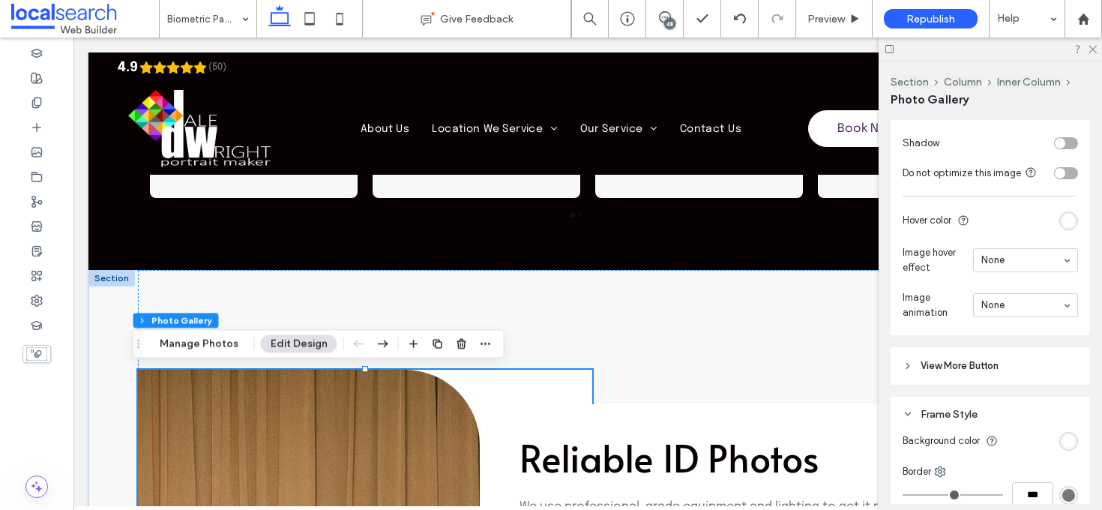
scroll to position [1200, 0]
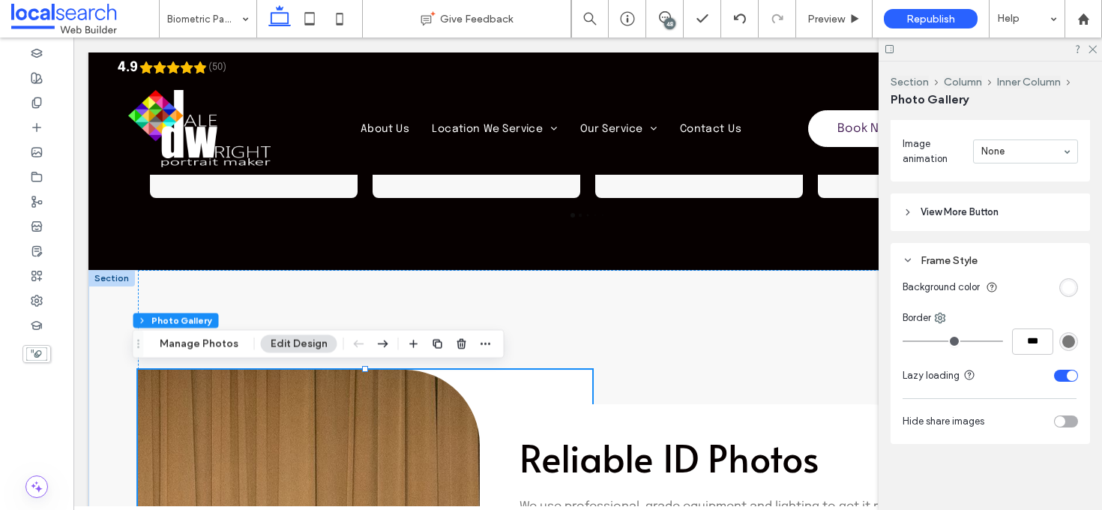
click at [1062, 286] on div "rgb(255, 255, 255)" at bounding box center [1068, 287] width 13 height 13
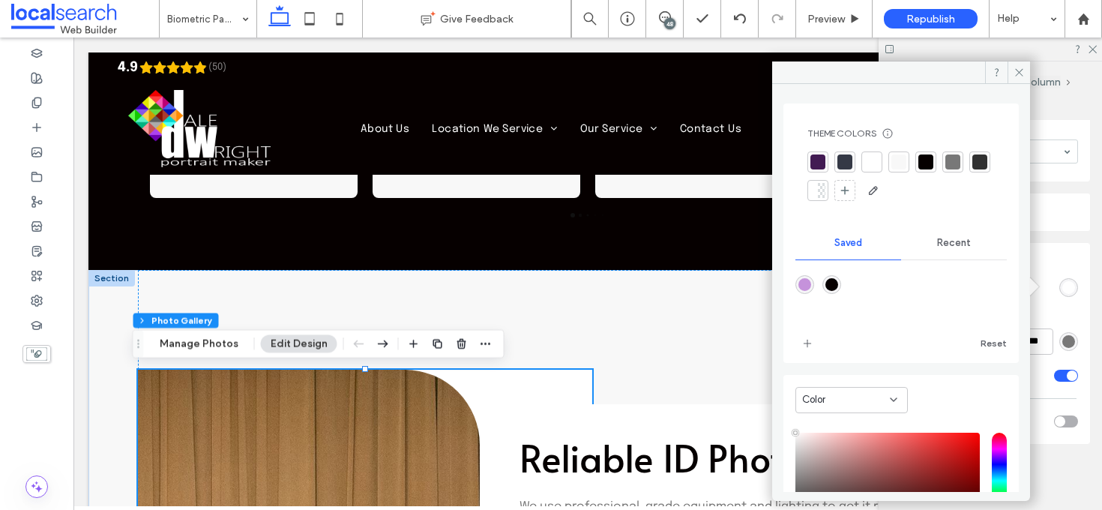
click at [828, 196] on div at bounding box center [817, 190] width 21 height 21
click at [1025, 75] on span at bounding box center [1018, 72] width 22 height 22
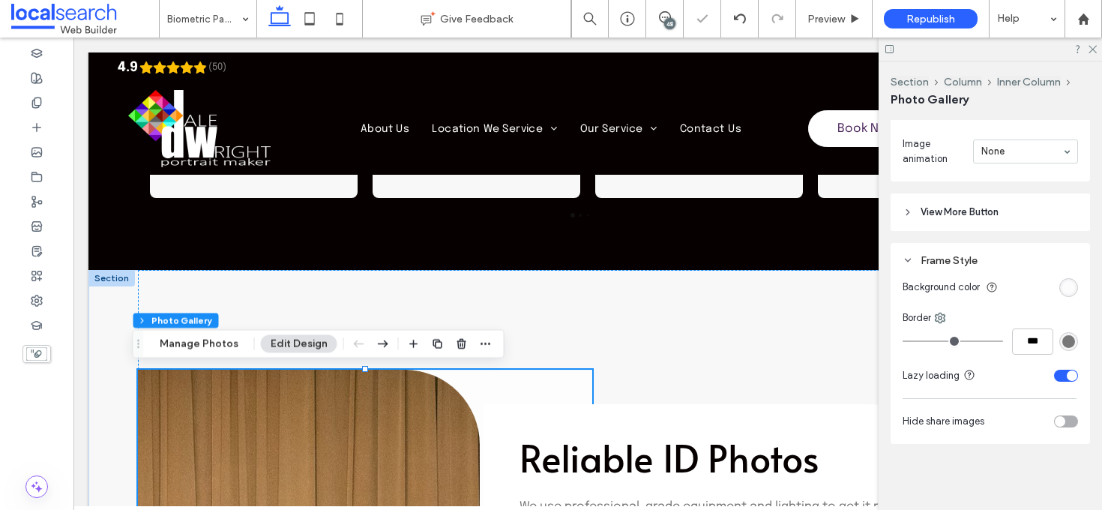
click at [1098, 45] on div at bounding box center [989, 48] width 223 height 23
click at [1088, 49] on icon at bounding box center [1092, 48] width 10 height 10
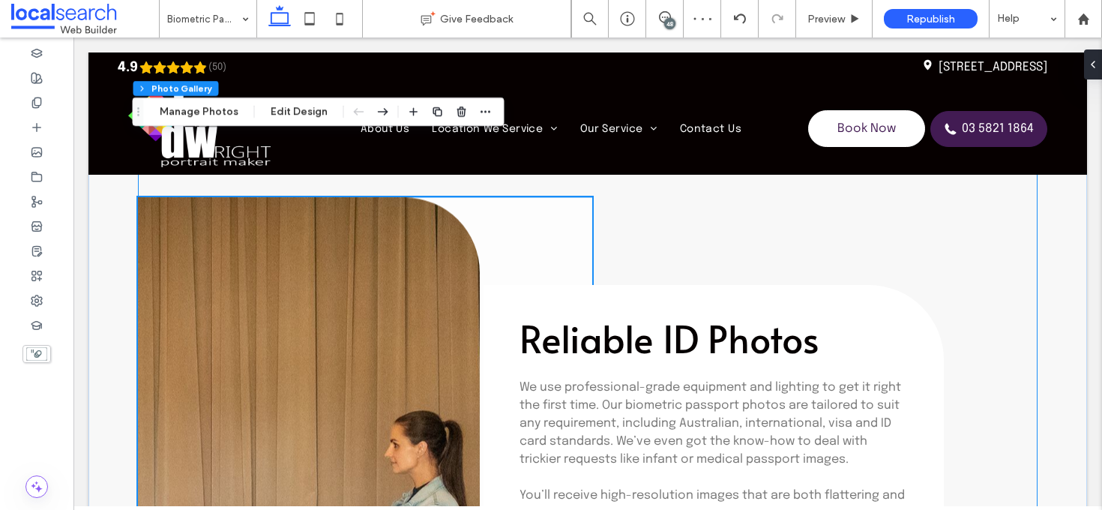
scroll to position [2018, 0]
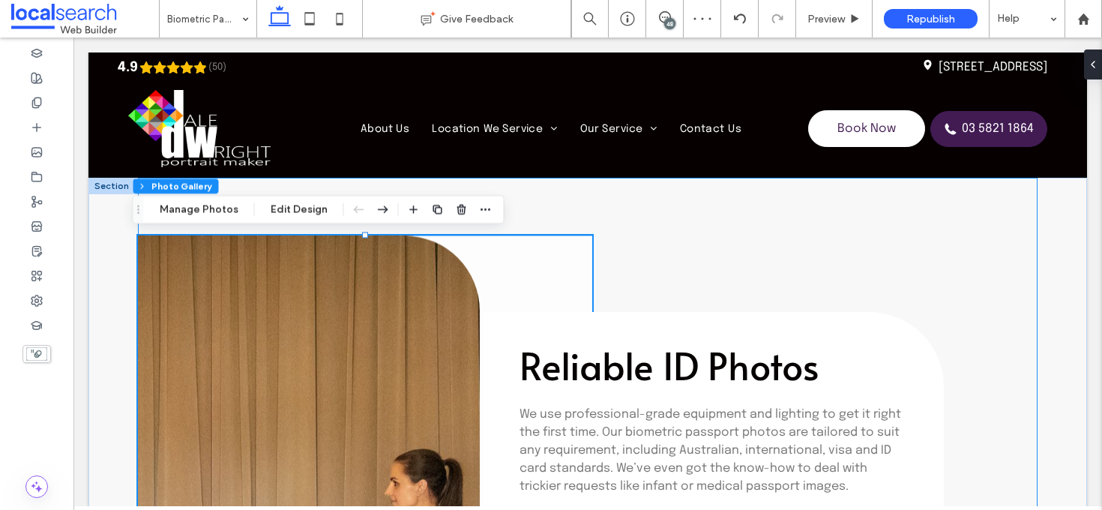
click at [988, 262] on div "Reliable ID Photos We use professional-grade equipment and lighting to get it r…" at bounding box center [587, 506] width 899 height 657
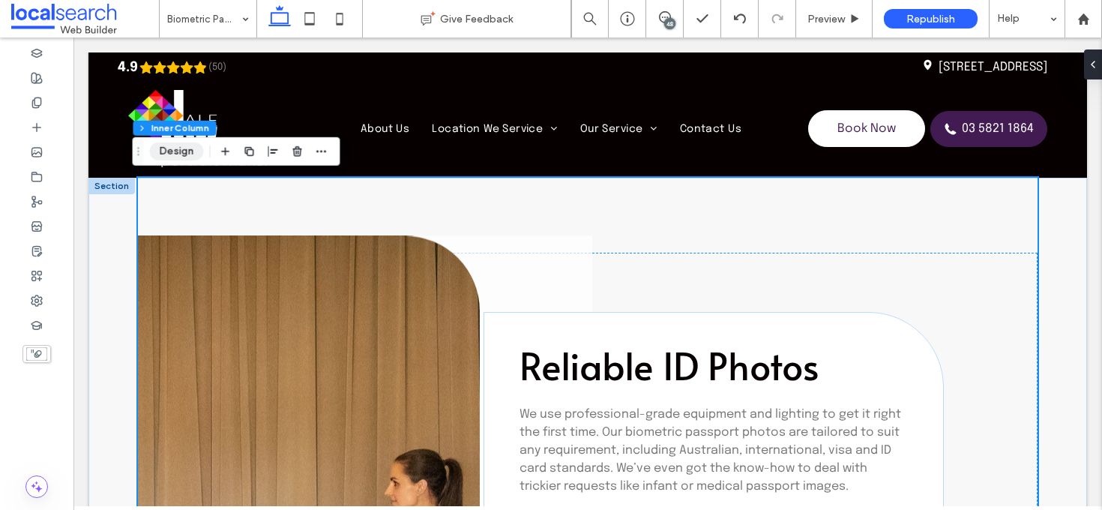
click at [180, 157] on button "Design" at bounding box center [177, 151] width 54 height 18
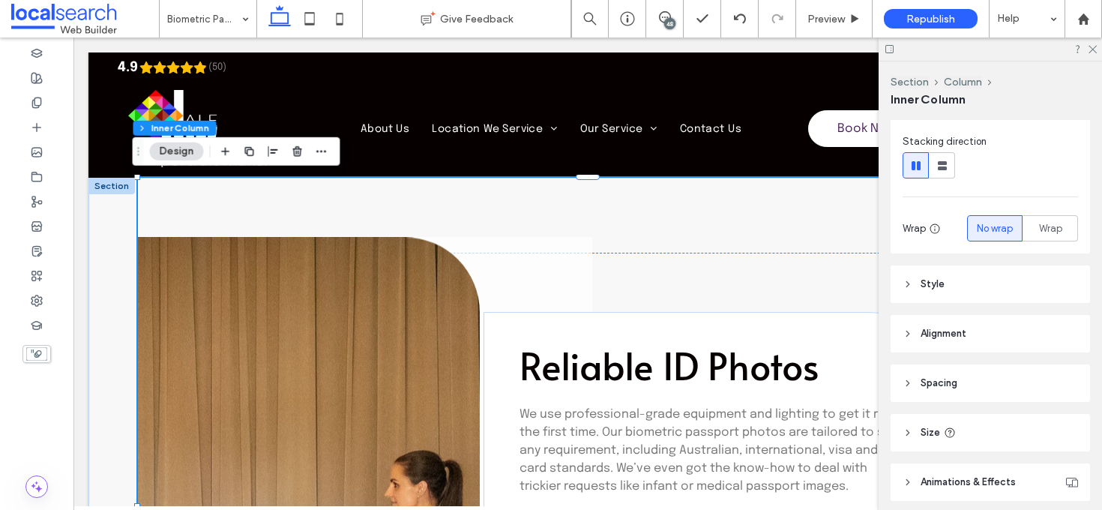
scroll to position [275, 0]
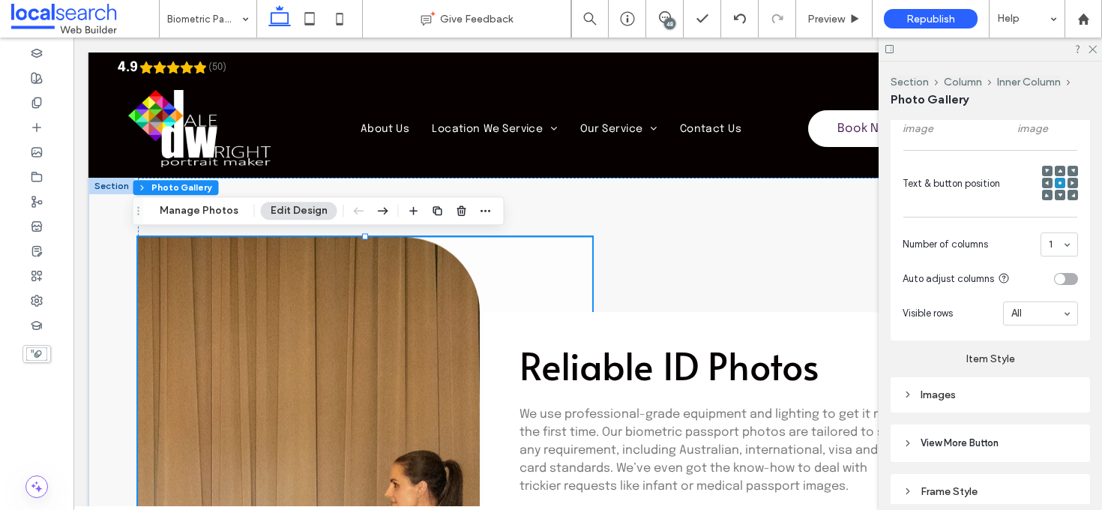
scroll to position [629, 0]
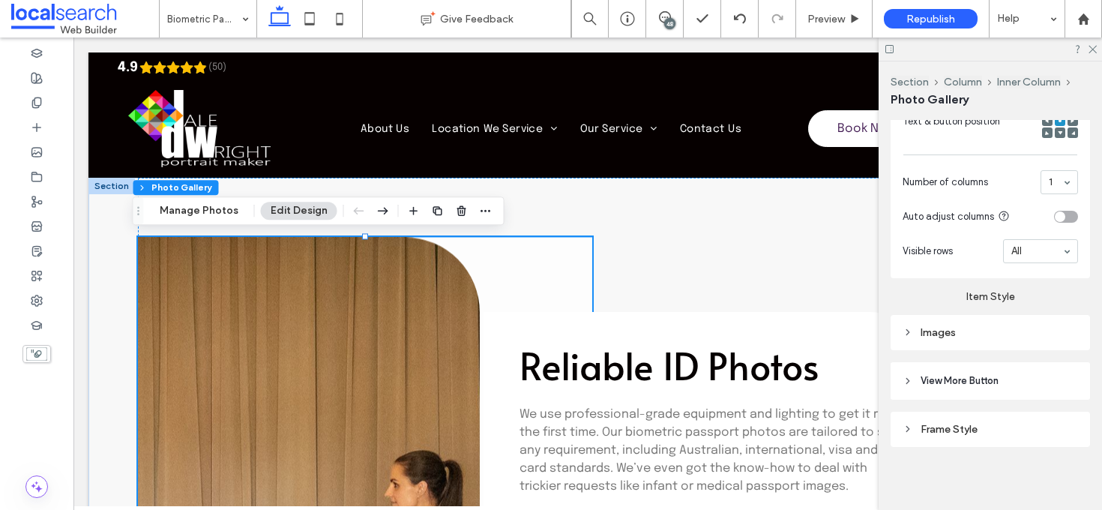
click at [1002, 423] on div "Frame Style" at bounding box center [989, 429] width 175 height 13
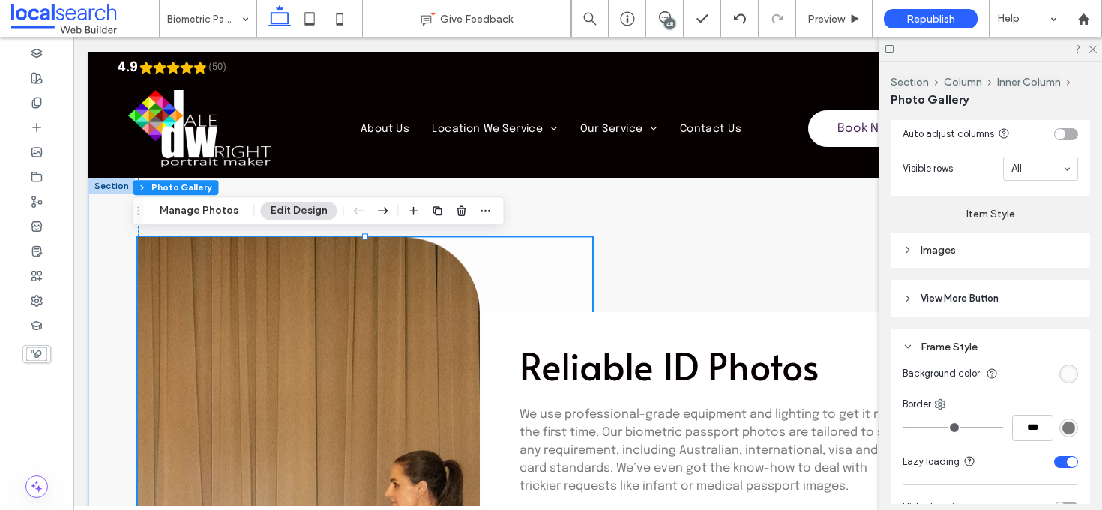
scroll to position [794, 0]
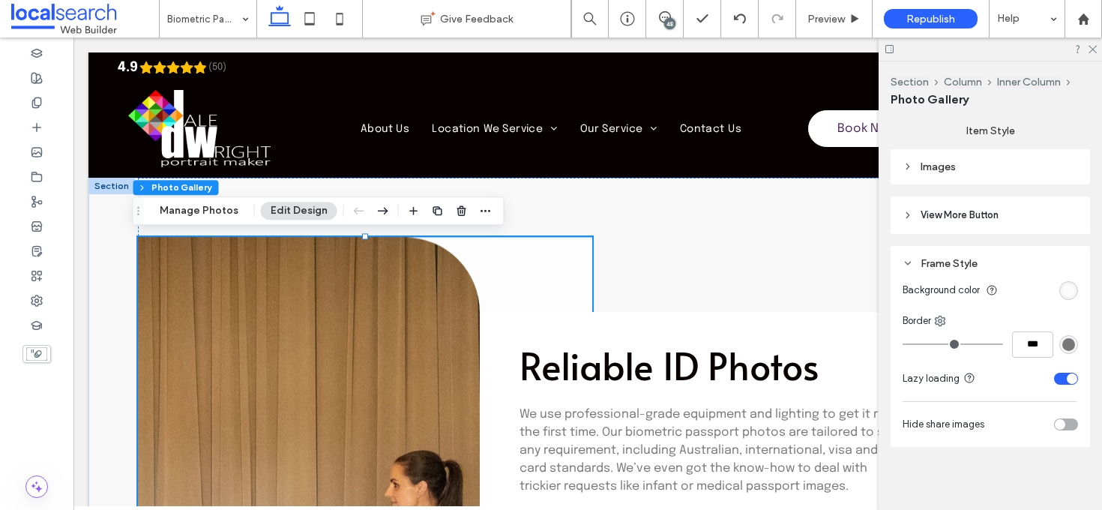
click at [1062, 290] on div "rgba(255, 255, 255, 0.7)" at bounding box center [1068, 290] width 13 height 13
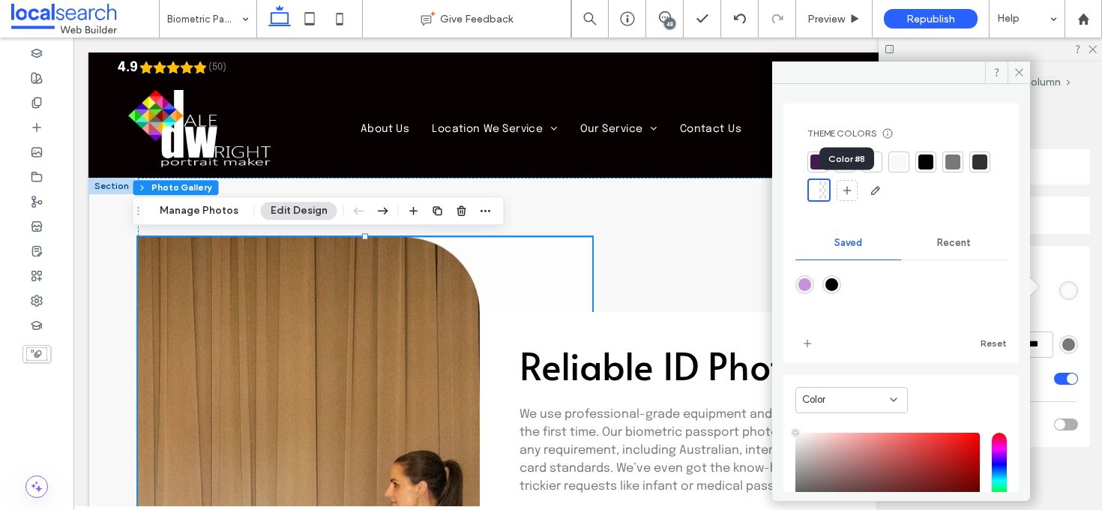
click at [828, 190] on div at bounding box center [823, 189] width 9 height 17
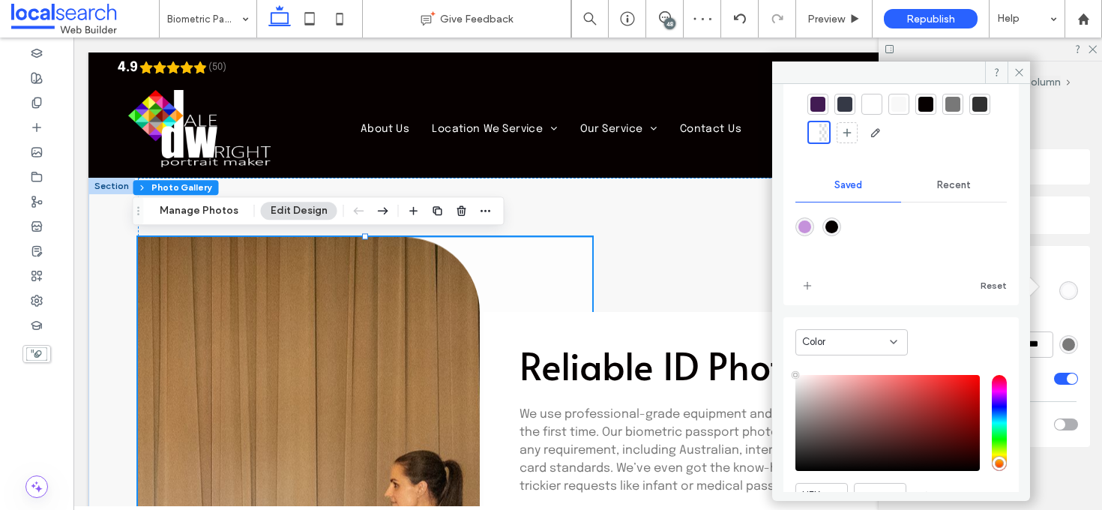
scroll to position [0, 0]
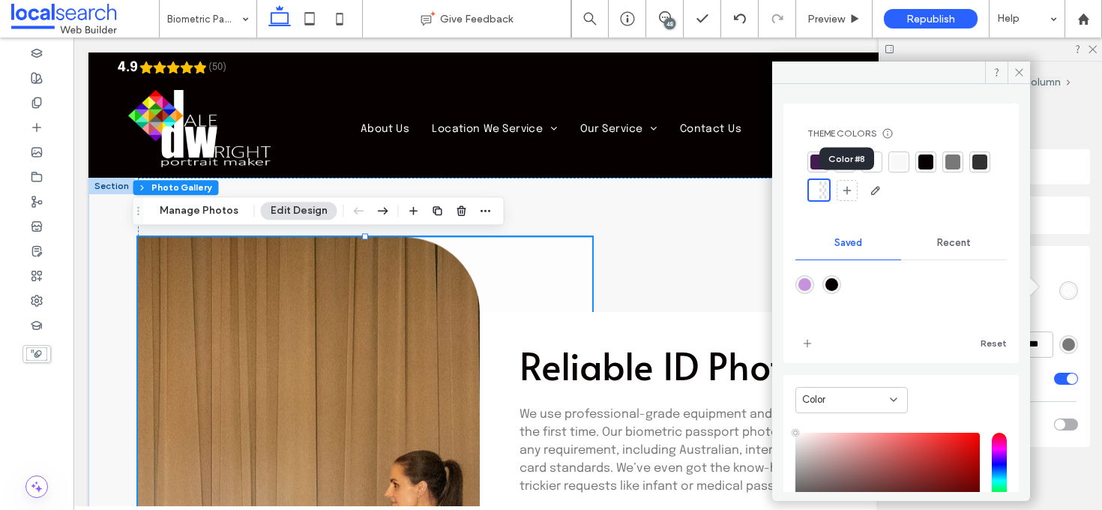
click at [828, 188] on div at bounding box center [823, 189] width 9 height 17
click at [881, 186] on icon "button" at bounding box center [875, 190] width 12 height 12
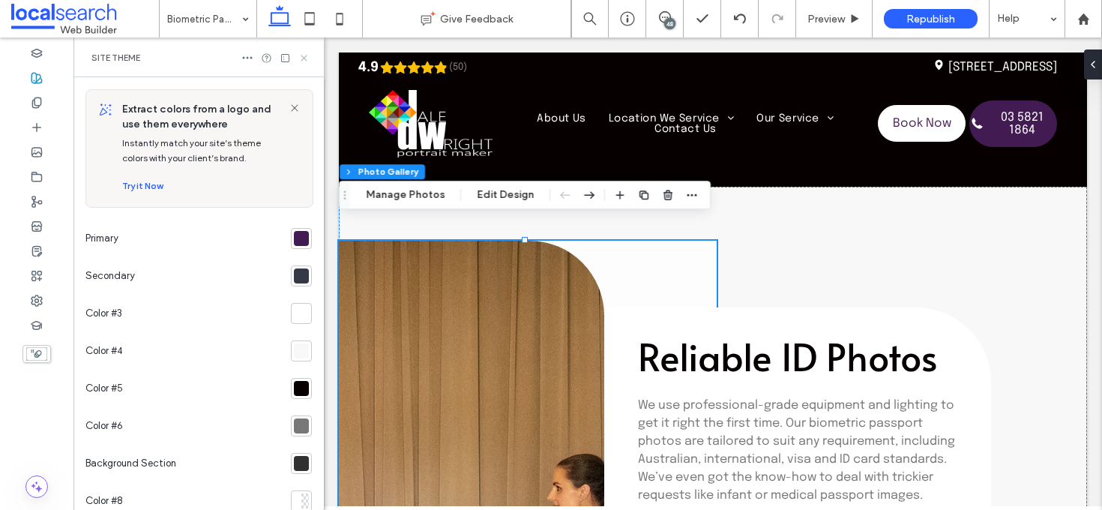
click at [301, 58] on icon at bounding box center [303, 57] width 11 height 11
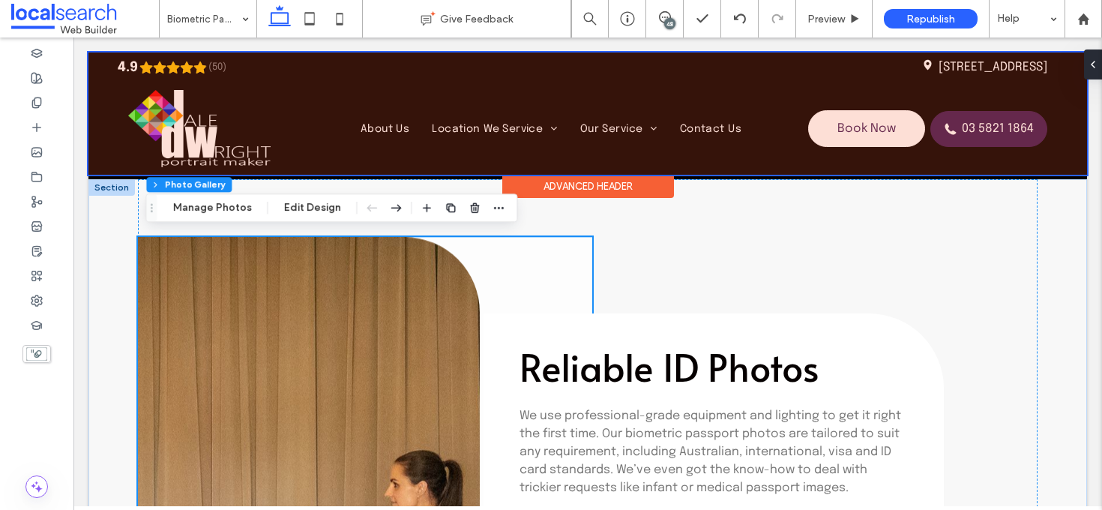
scroll to position [2018, 0]
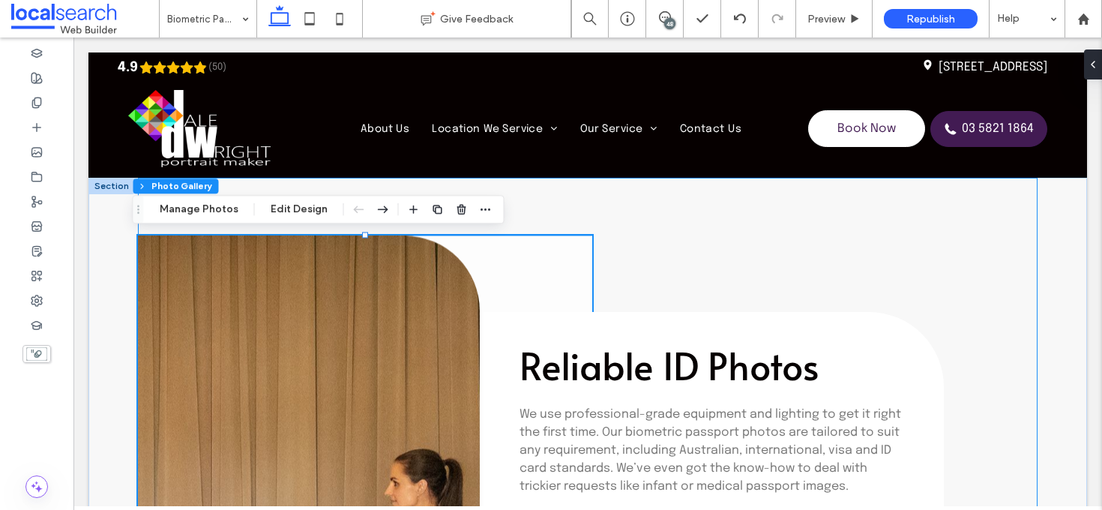
click at [963, 241] on div "Reliable ID Photos We use professional-grade equipment and lighting to get it r…" at bounding box center [587, 506] width 899 height 657
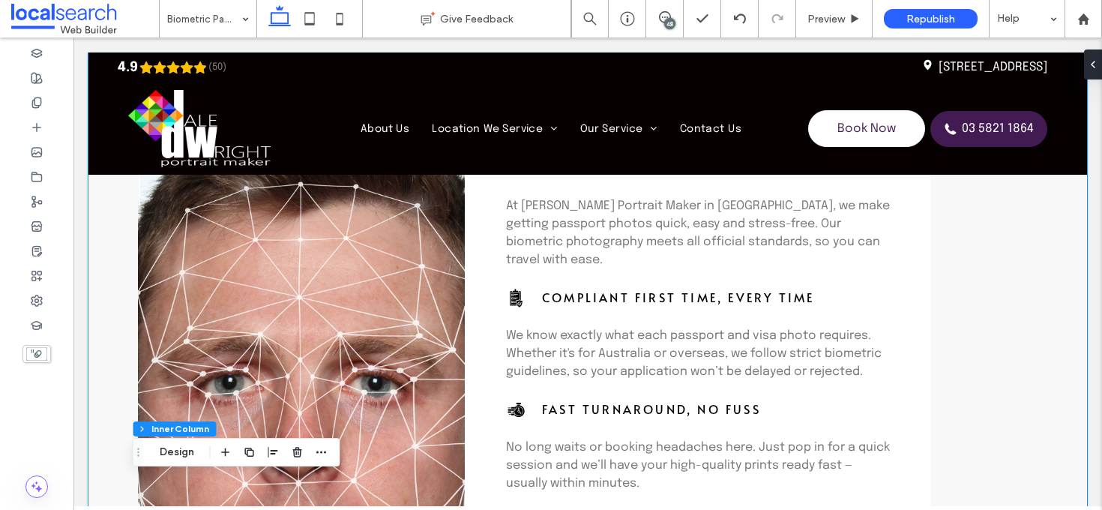
scroll to position [729, 0]
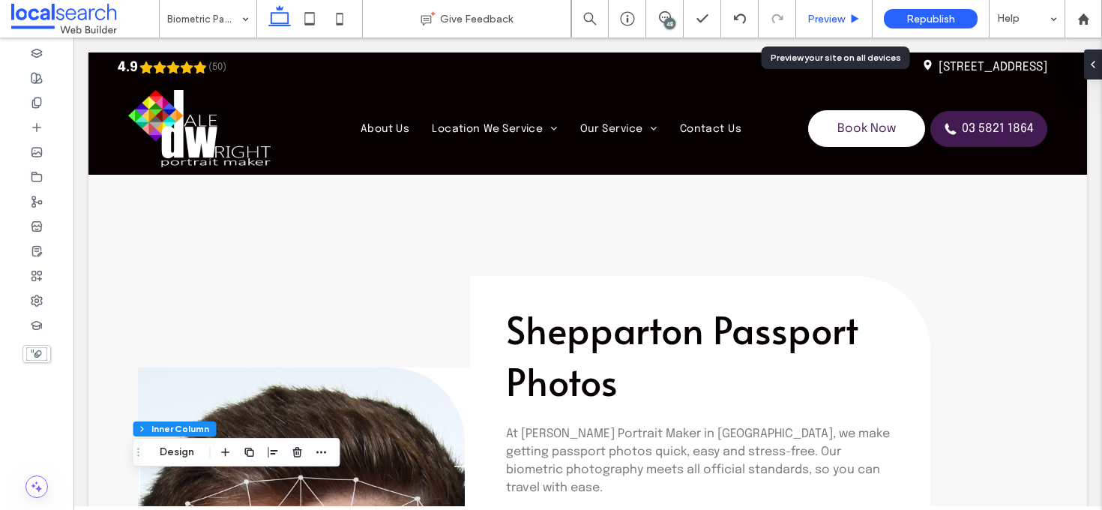
click at [824, 21] on span "Preview" at bounding box center [825, 19] width 37 height 13
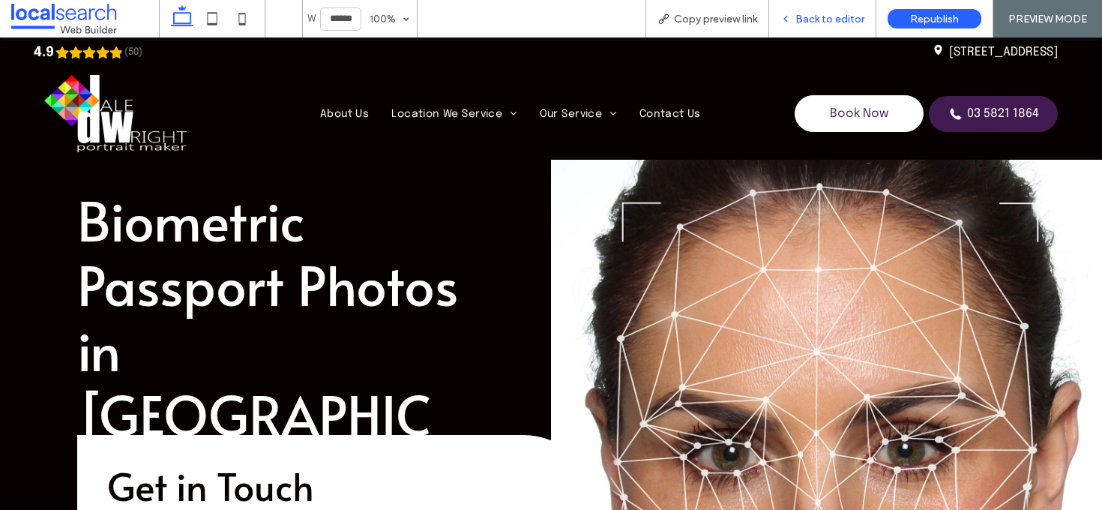
click at [812, 23] on span "Back to editor" at bounding box center [829, 19] width 69 height 13
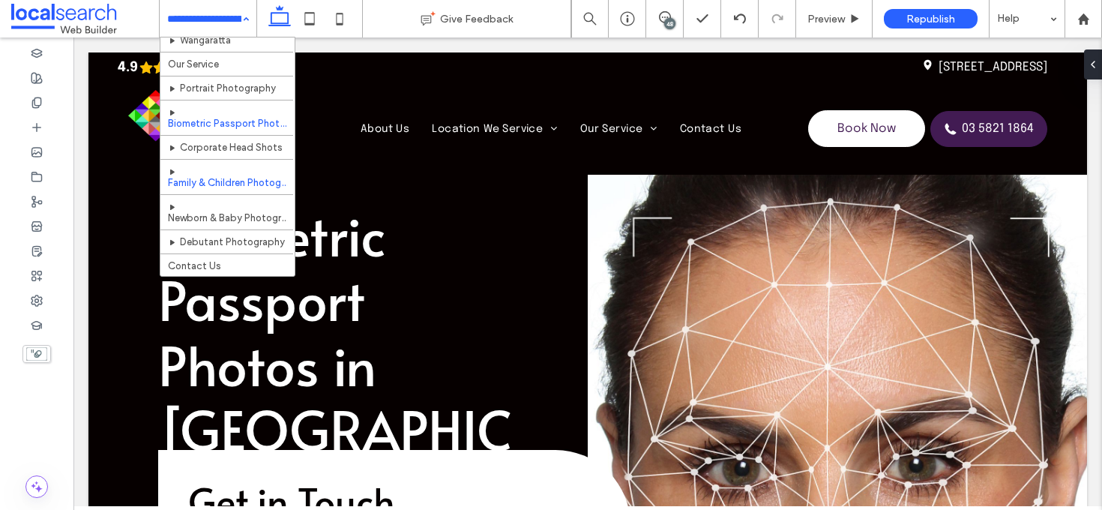
scroll to position [91, 0]
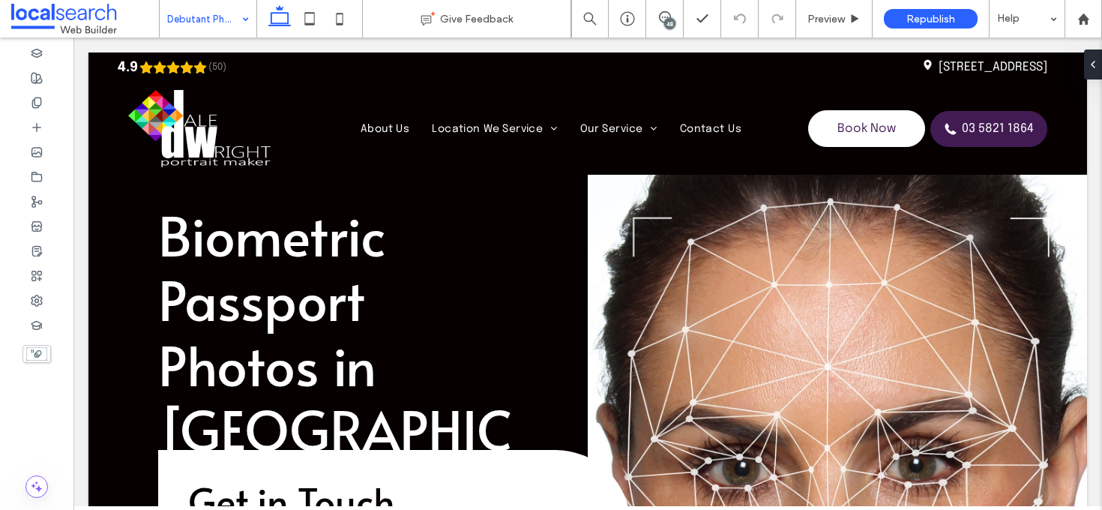
click at [185, 9] on input at bounding box center [204, 18] width 74 height 37
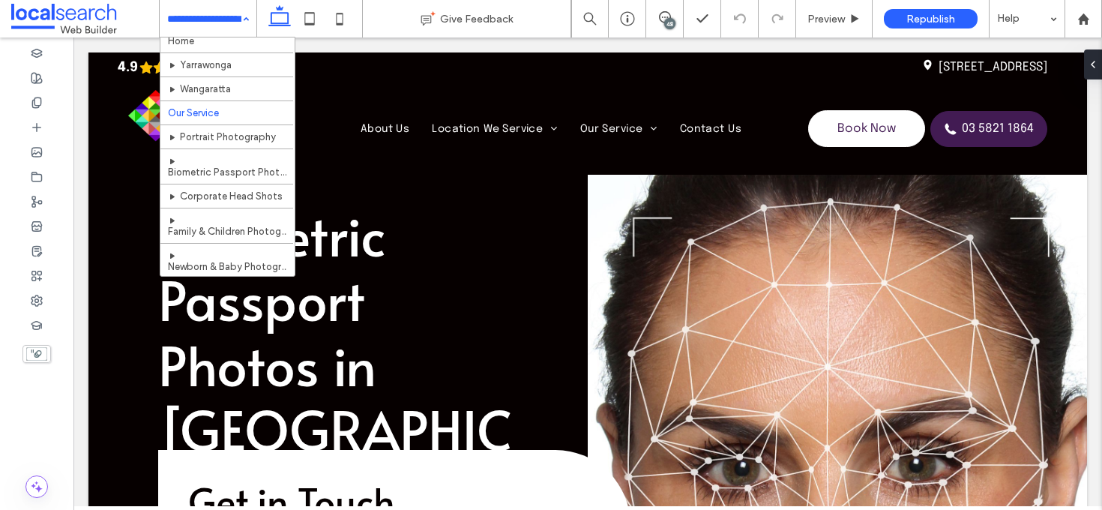
scroll to position [1, 0]
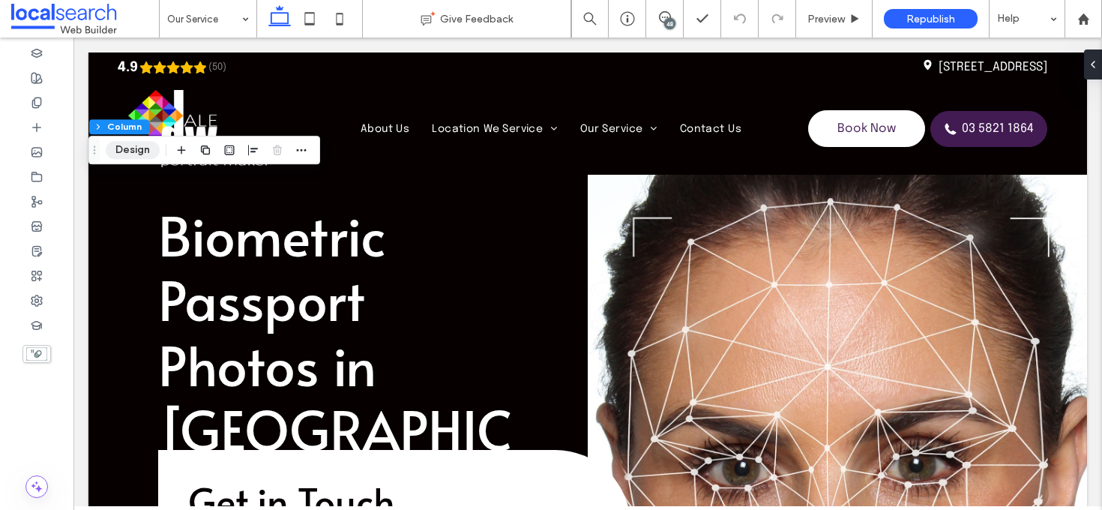
click at [142, 150] on button "Design" at bounding box center [133, 150] width 54 height 18
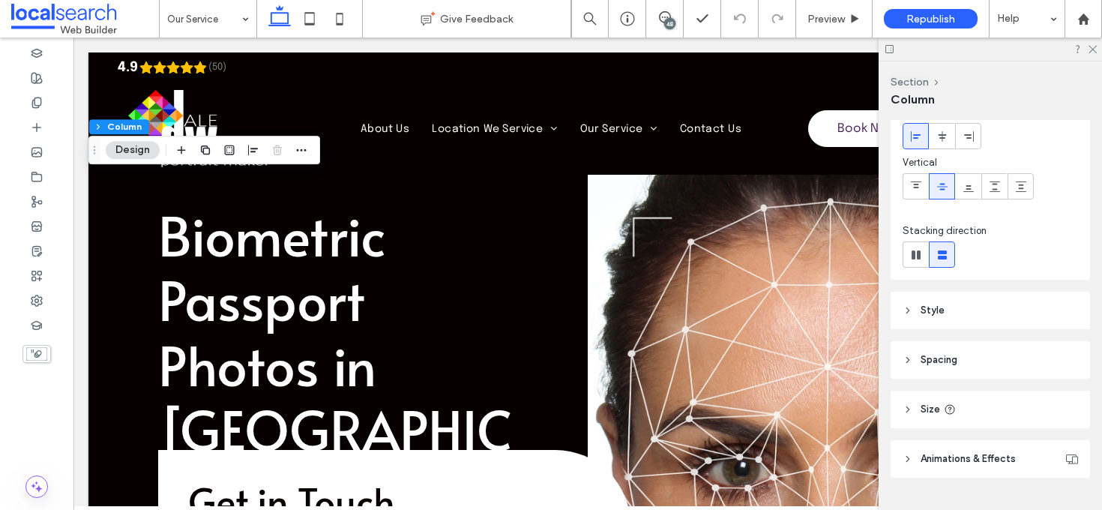
scroll to position [80, 0]
click at [973, 333] on div "Layout Content alignment Horizontal Vertical Stacking direction Style Color Ima…" at bounding box center [994, 312] width 209 height 384
click at [969, 309] on header "Style" at bounding box center [989, 309] width 199 height 37
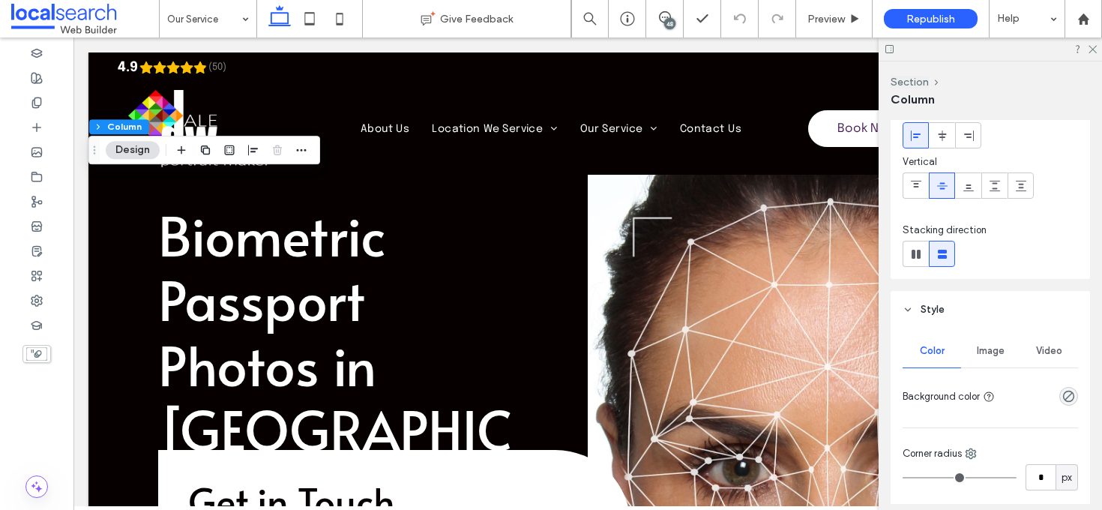
click at [989, 352] on span "Image" at bounding box center [991, 351] width 28 height 12
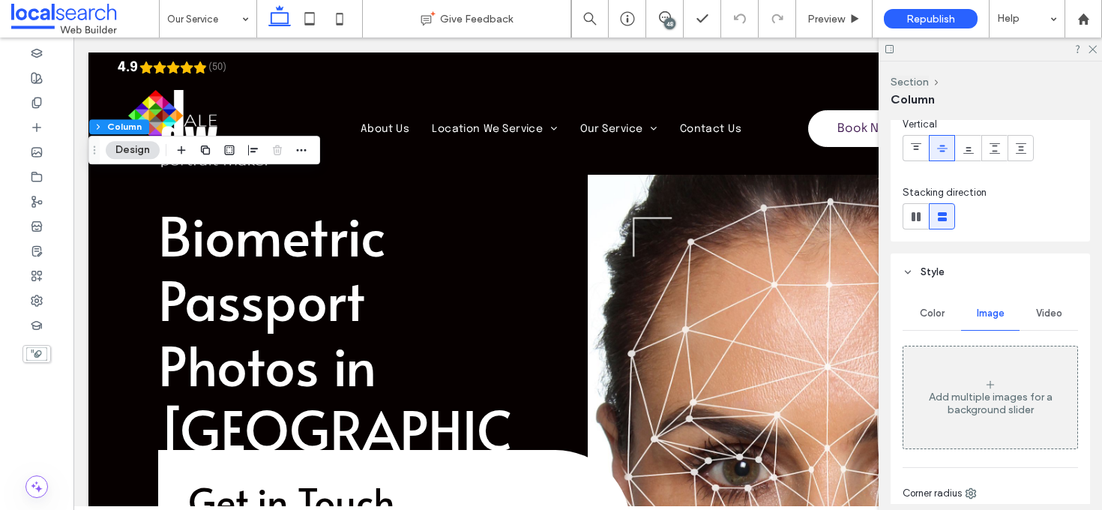
scroll to position [172, 0]
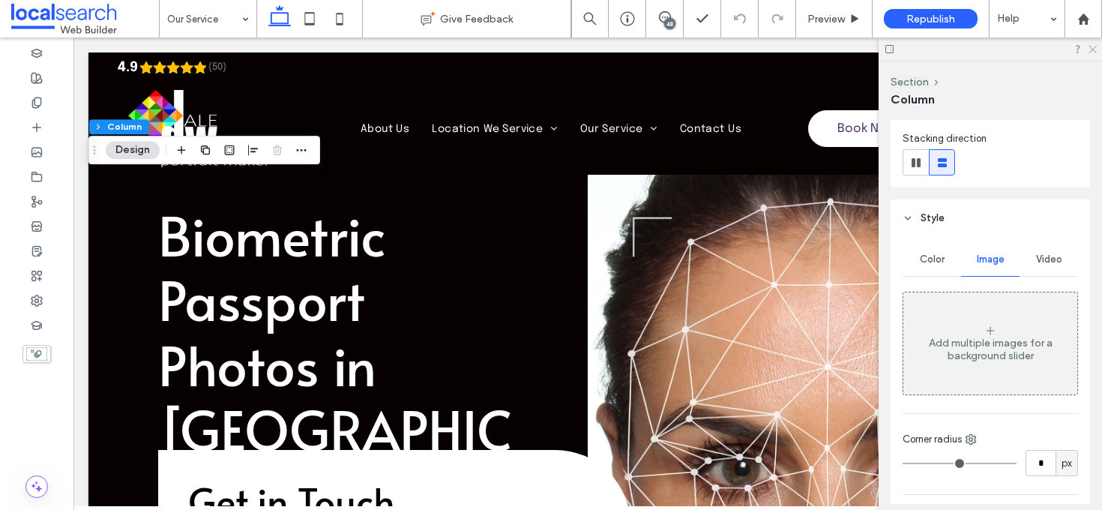
click at [1093, 46] on icon at bounding box center [1092, 48] width 10 height 10
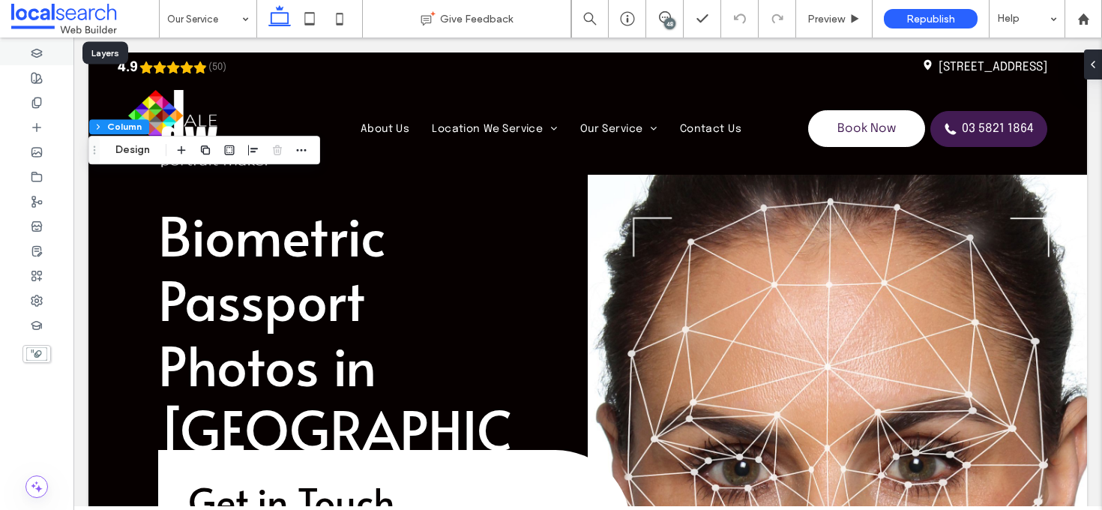
click at [38, 50] on icon at bounding box center [37, 53] width 12 height 12
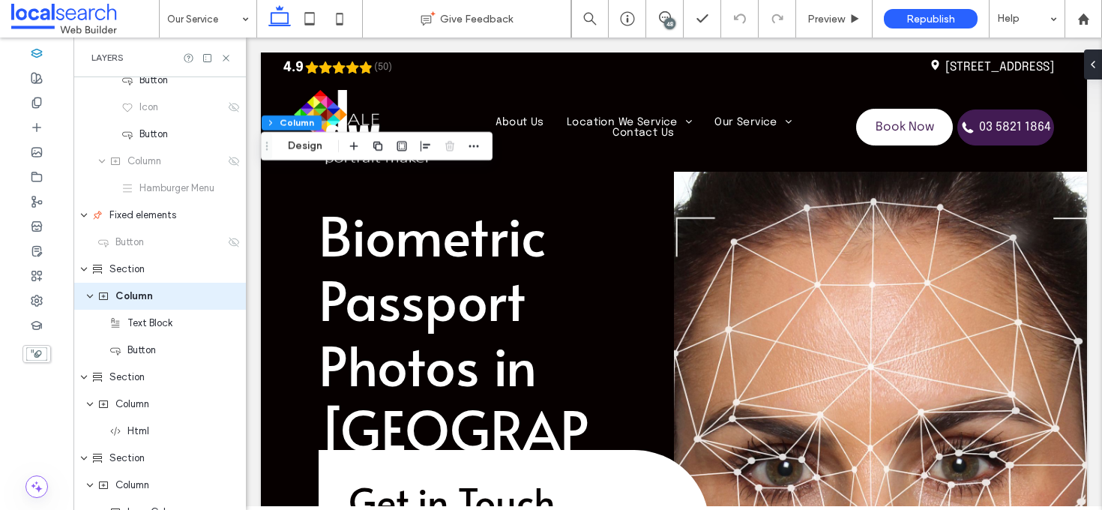
scroll to position [417, 0]
click at [163, 260] on div "Section" at bounding box center [157, 266] width 133 height 15
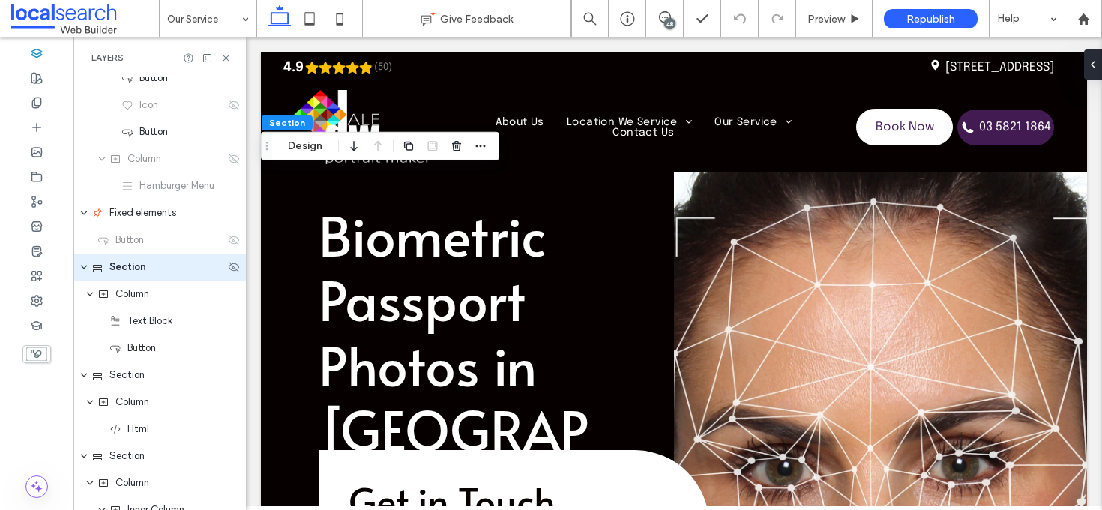
scroll to position [390, 0]
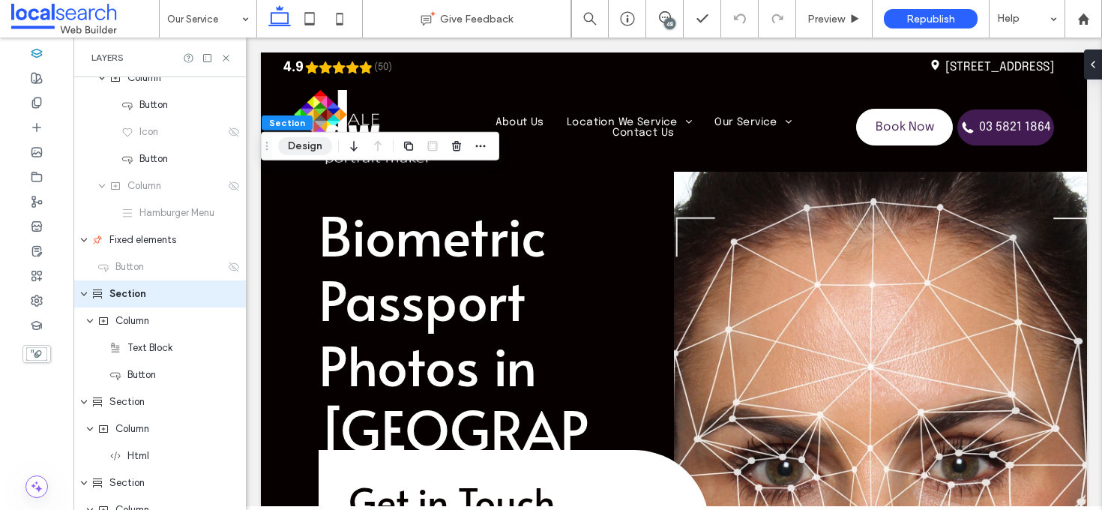
click at [295, 150] on button "Design" at bounding box center [305, 146] width 54 height 18
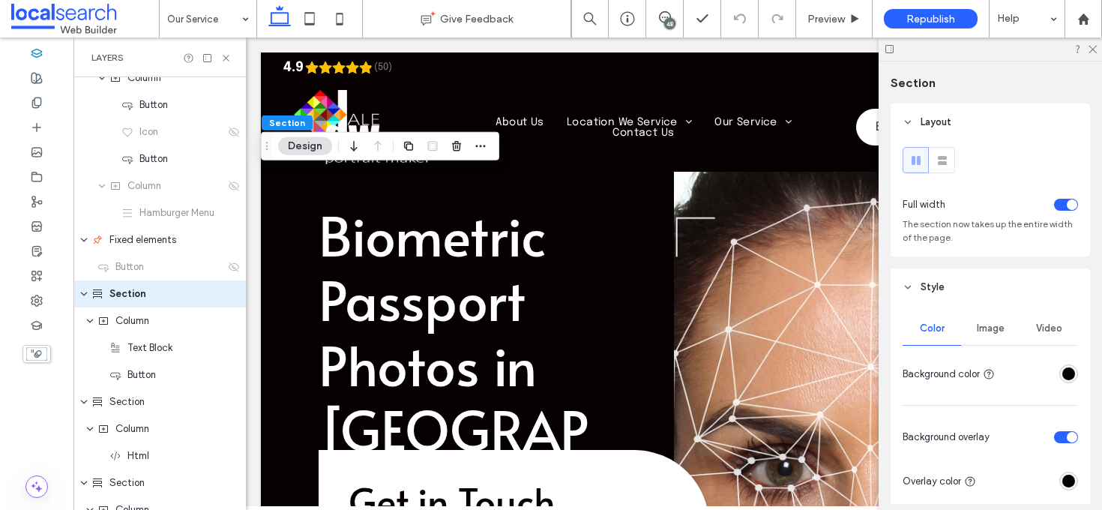
click at [1002, 337] on div "Image" at bounding box center [990, 328] width 58 height 33
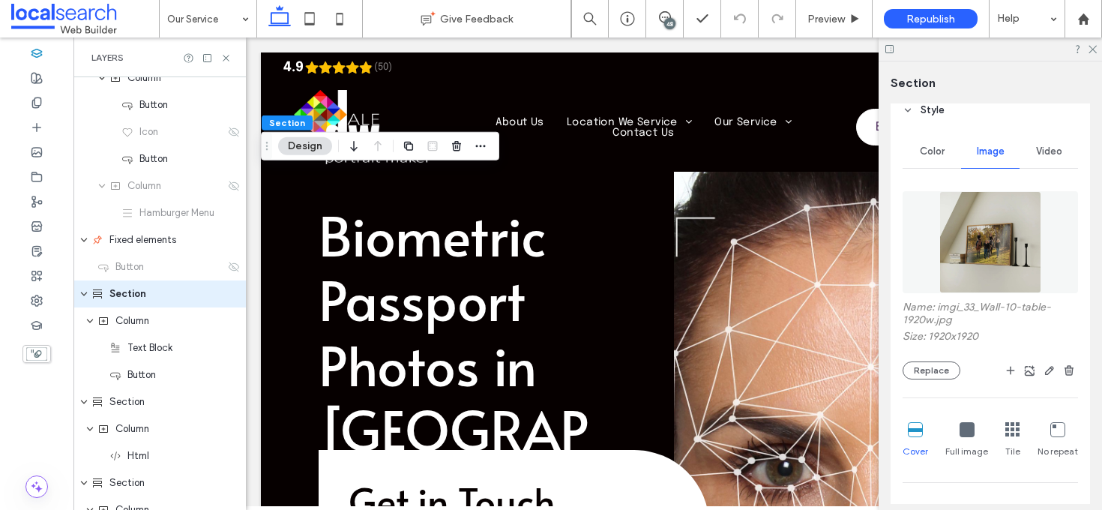
scroll to position [179, 0]
click at [937, 371] on button "Replace" at bounding box center [931, 368] width 58 height 18
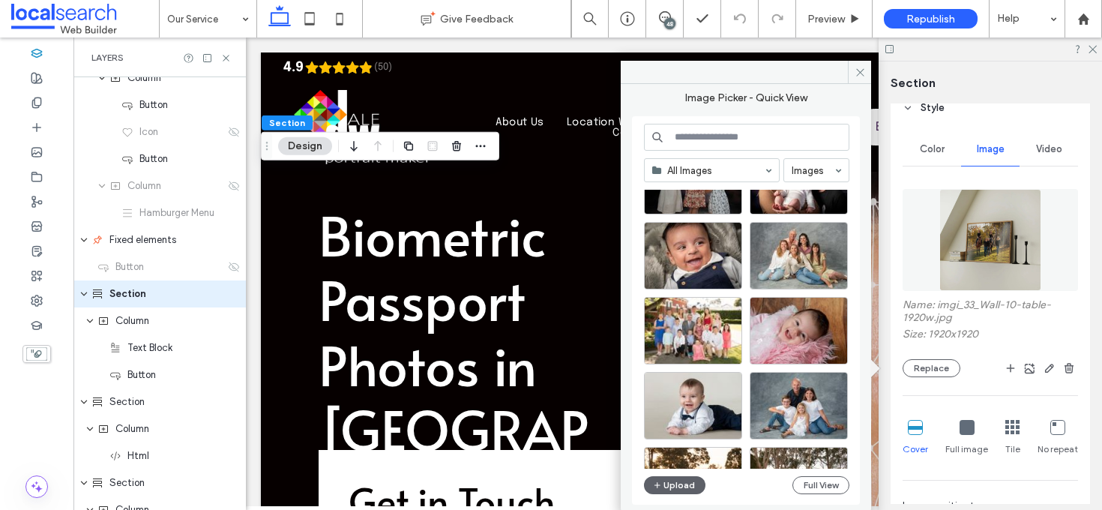
scroll to position [941, 0]
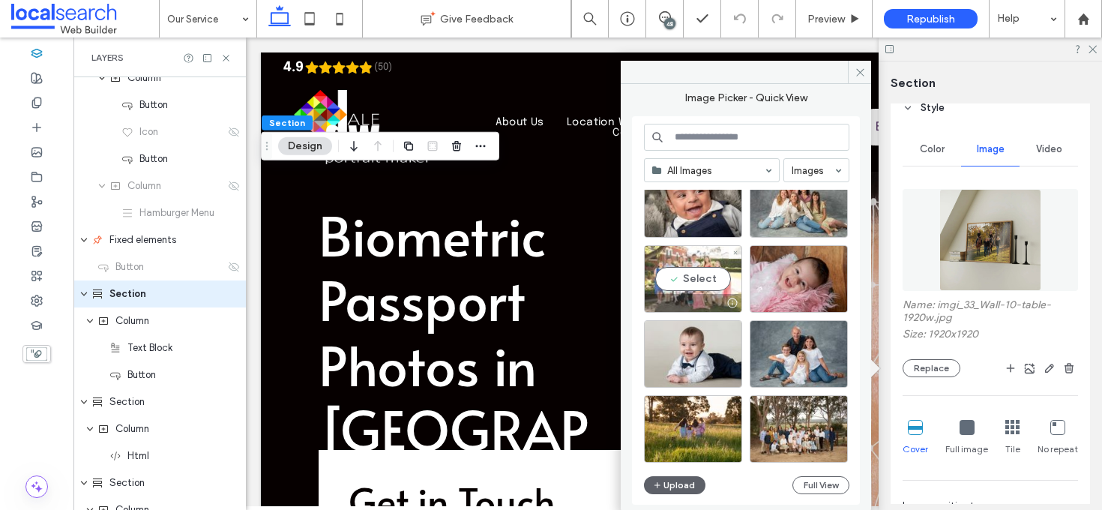
click at [702, 274] on div "Select" at bounding box center [693, 278] width 98 height 67
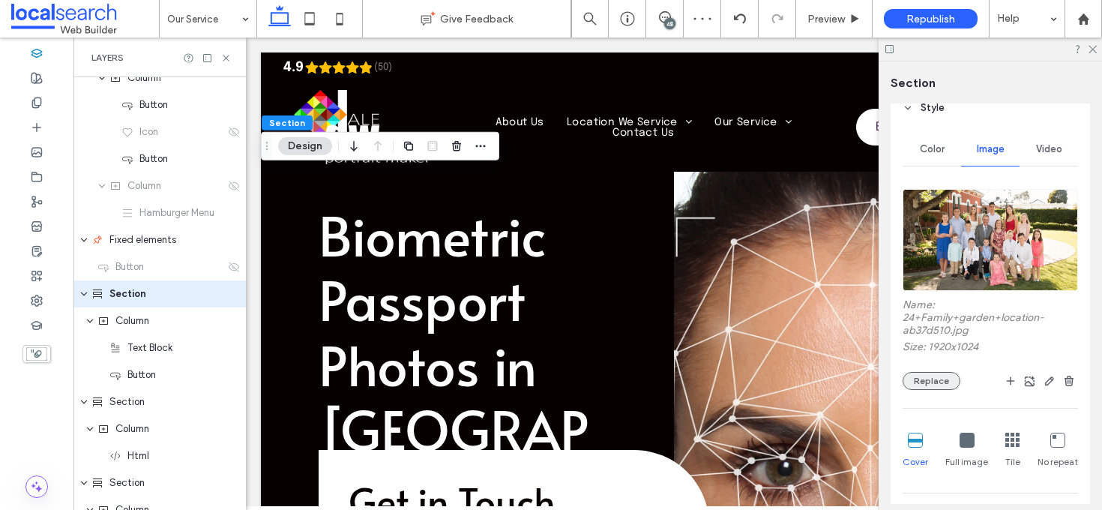
click at [932, 386] on button "Replace" at bounding box center [931, 381] width 58 height 18
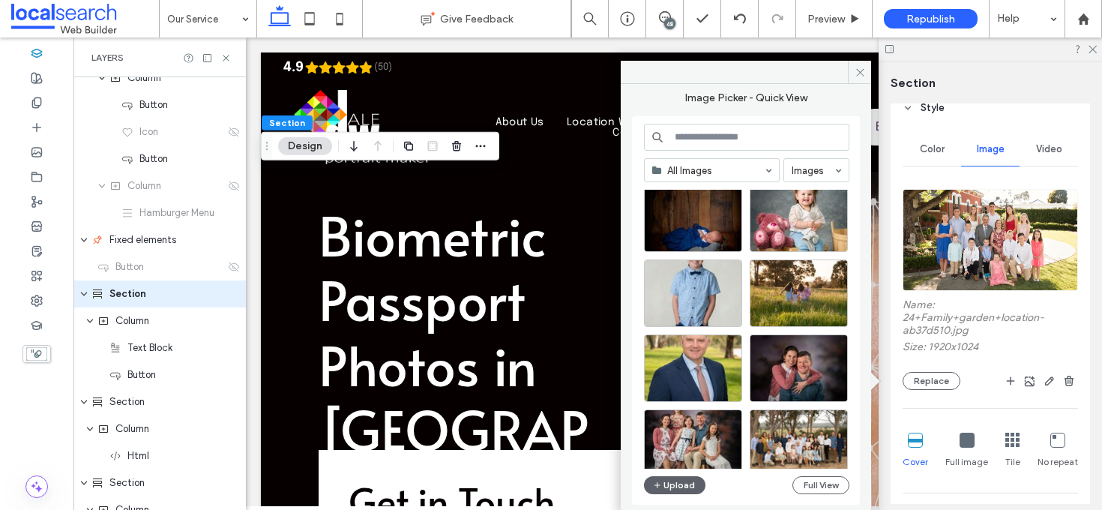
scroll to position [2092, 0]
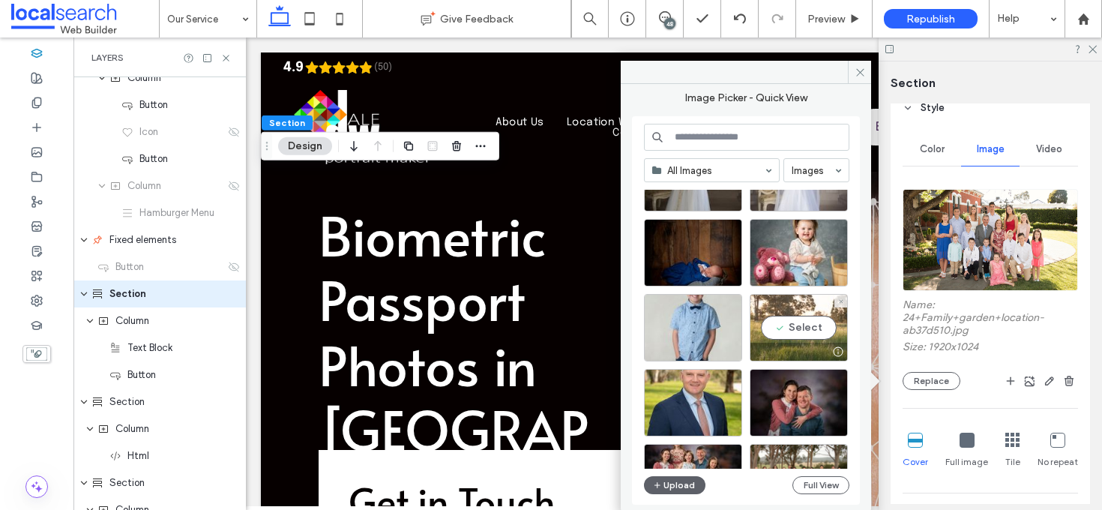
click at [810, 317] on div "Select" at bounding box center [798, 327] width 98 height 67
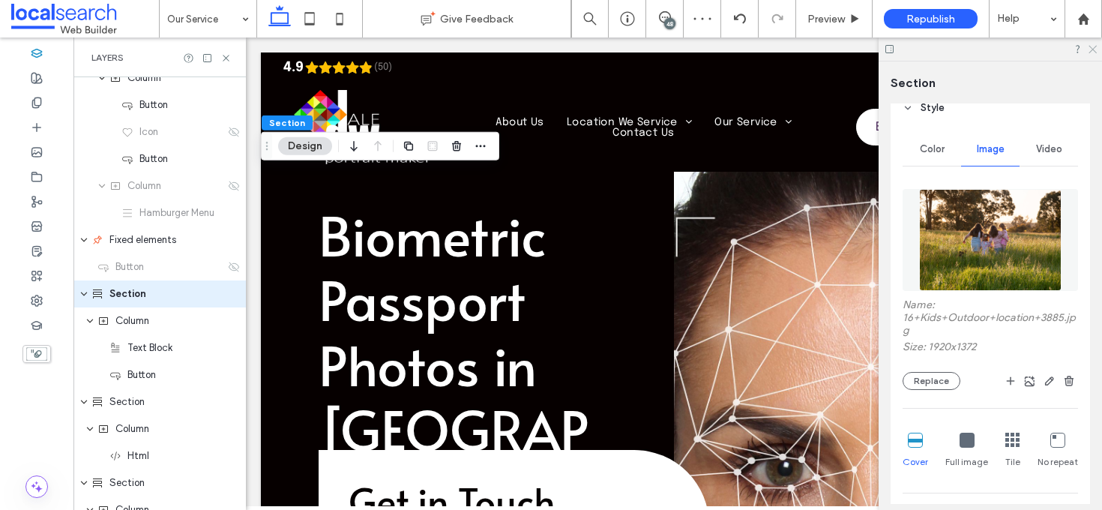
click at [1091, 49] on icon at bounding box center [1092, 48] width 10 height 10
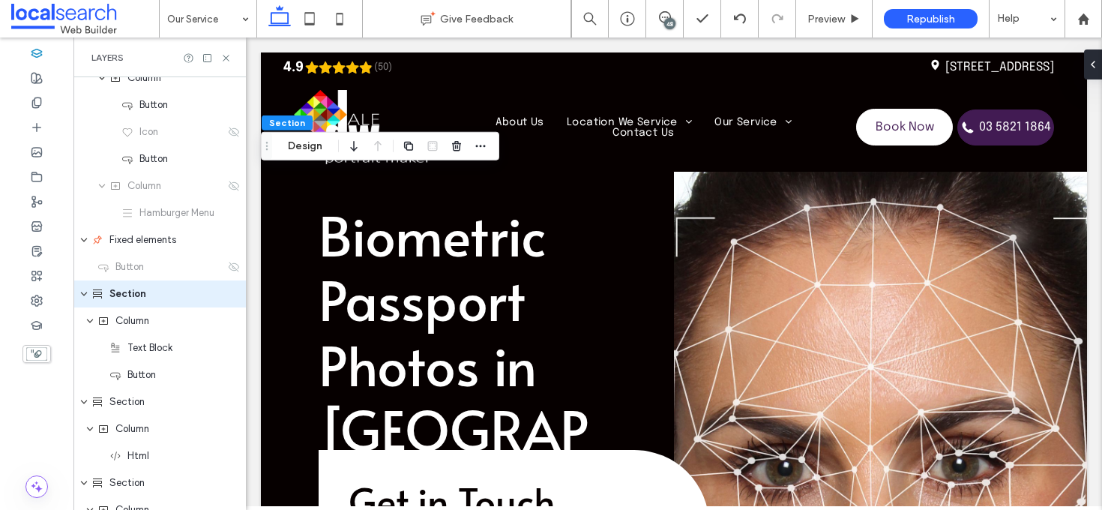
click at [226, 63] on div "Layers" at bounding box center [159, 58] width 136 height 12
click at [227, 56] on use at bounding box center [226, 58] width 6 height 6
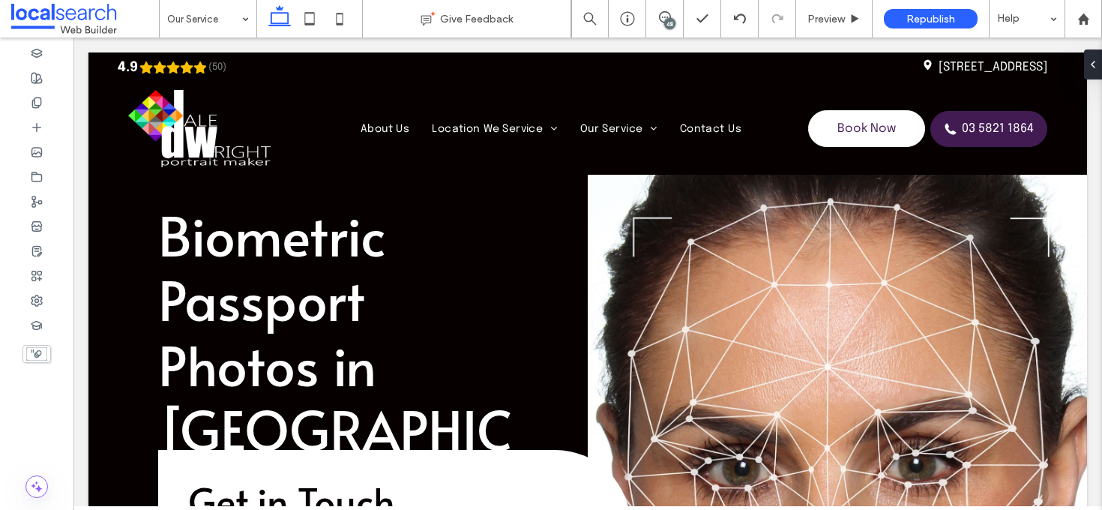
type input "**"
type input "****"
type input "**"
type input "****"
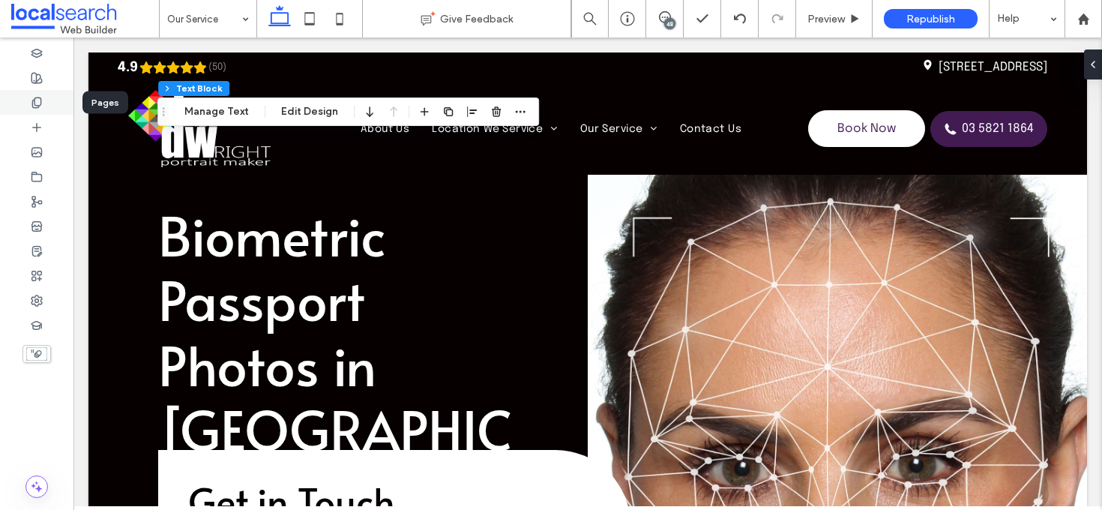
click at [37, 104] on icon at bounding box center [37, 103] width 12 height 12
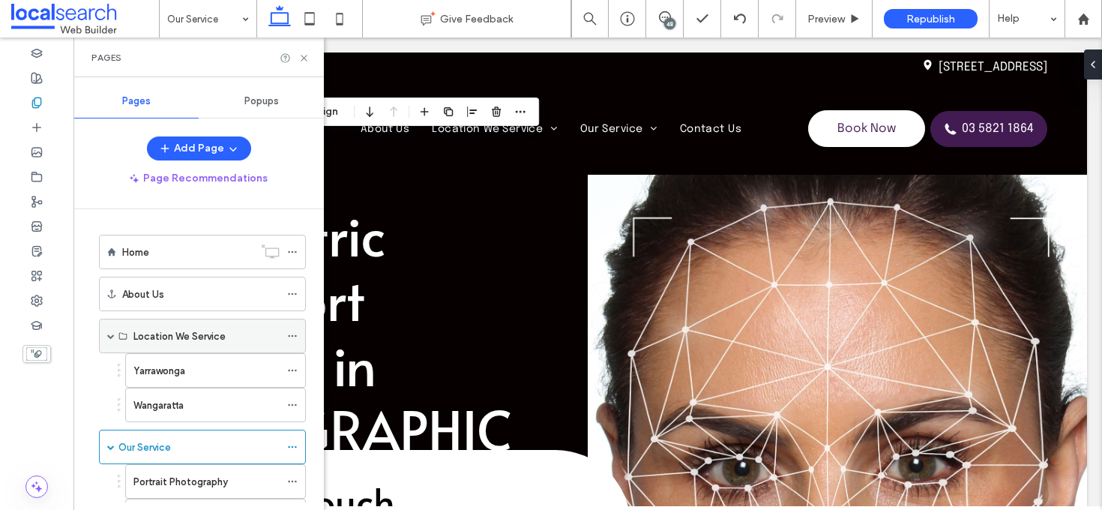
click at [295, 336] on icon at bounding box center [292, 336] width 10 height 10
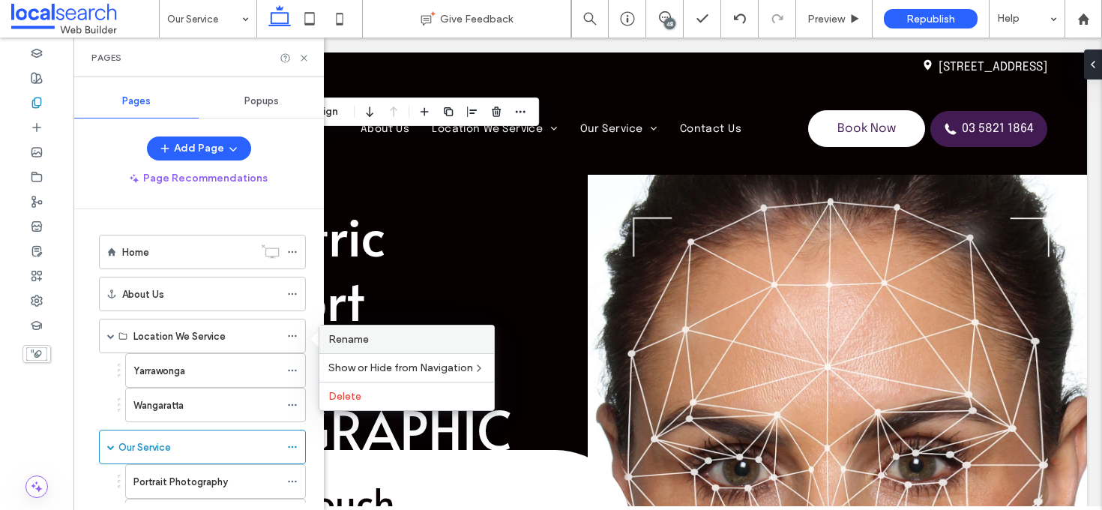
click at [399, 334] on label "Rename" at bounding box center [406, 339] width 157 height 13
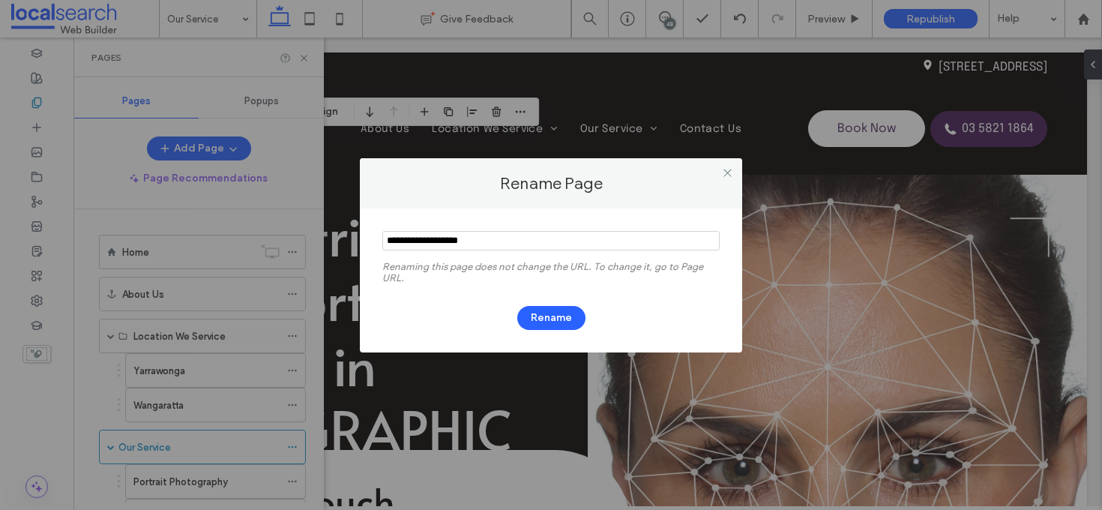
click at [424, 241] on input "notEmpty" at bounding box center [550, 240] width 337 height 19
type input "**********"
click at [561, 319] on button "Rename" at bounding box center [551, 318] width 68 height 24
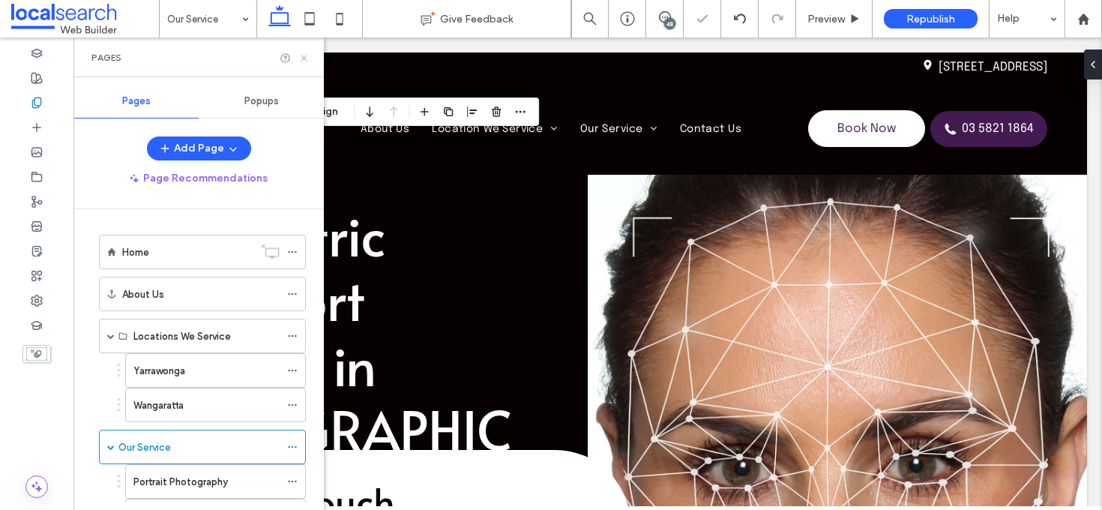
click at [303, 55] on icon at bounding box center [303, 57] width 11 height 11
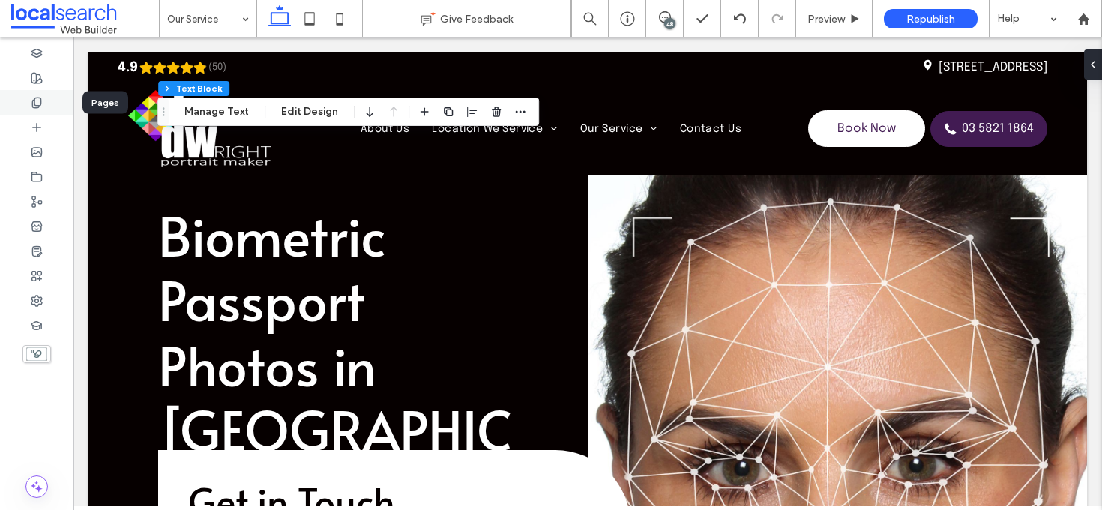
click at [44, 108] on div at bounding box center [36, 102] width 73 height 25
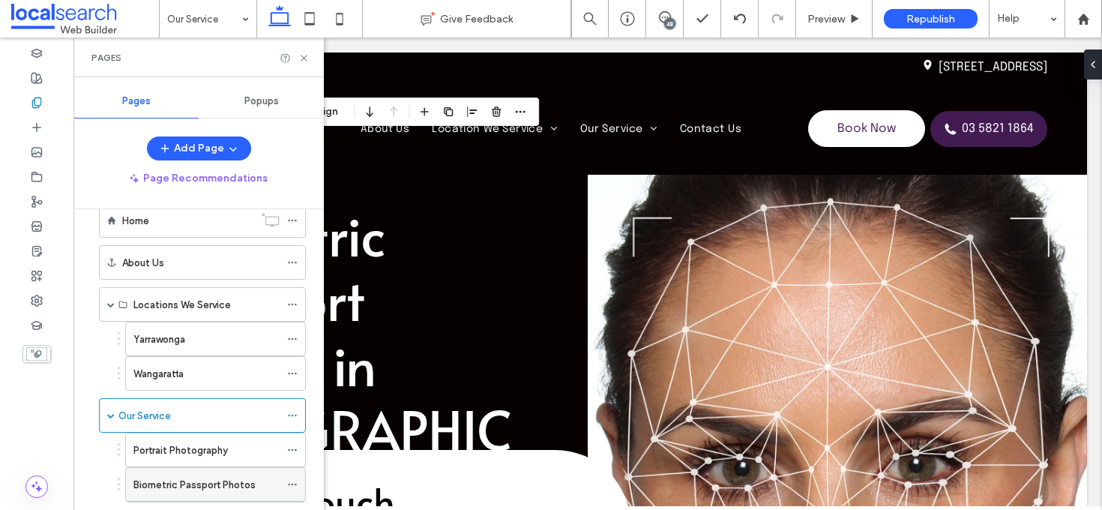
scroll to position [192, 0]
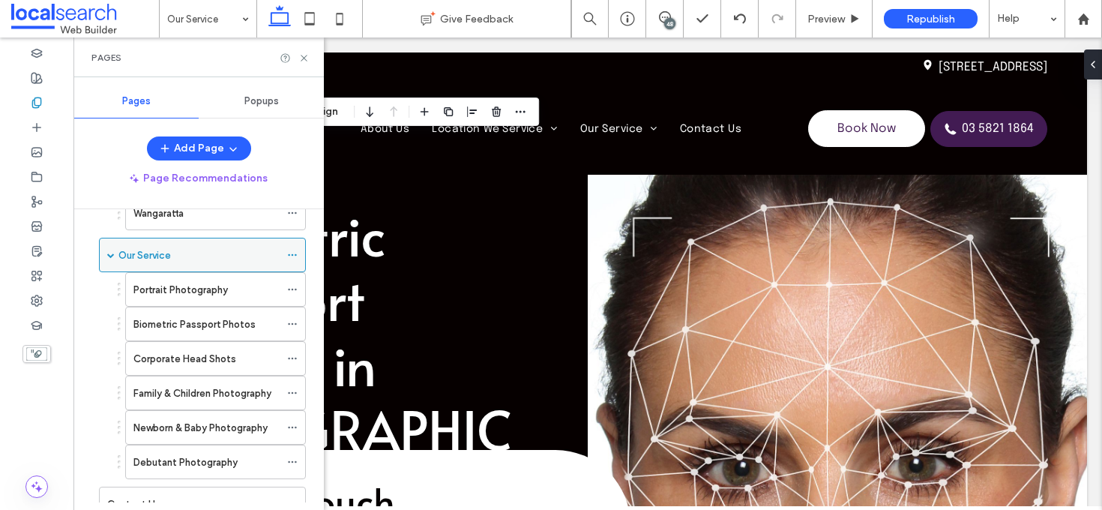
click at [289, 252] on icon at bounding box center [292, 255] width 10 height 10
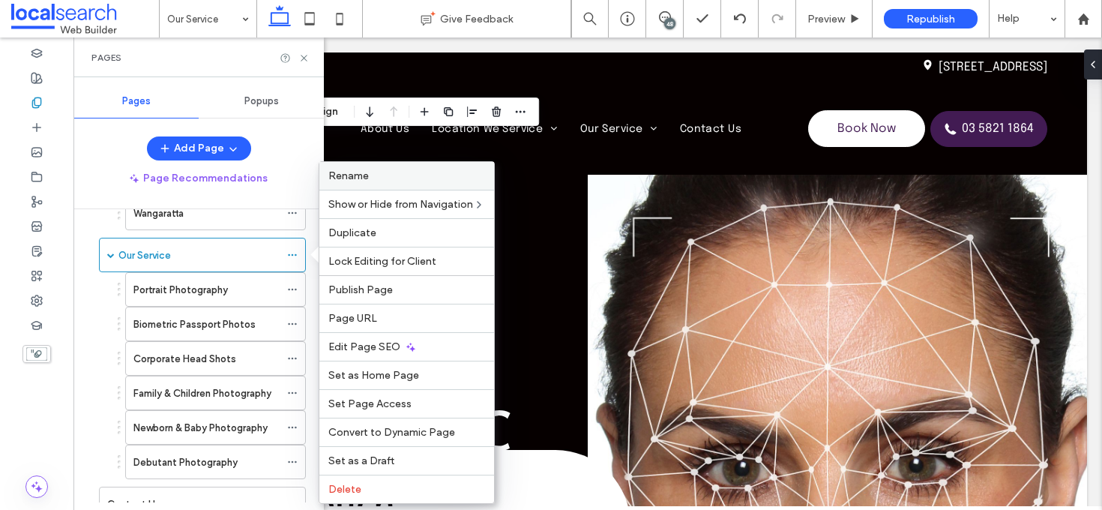
click at [392, 172] on label "Rename" at bounding box center [406, 175] width 157 height 13
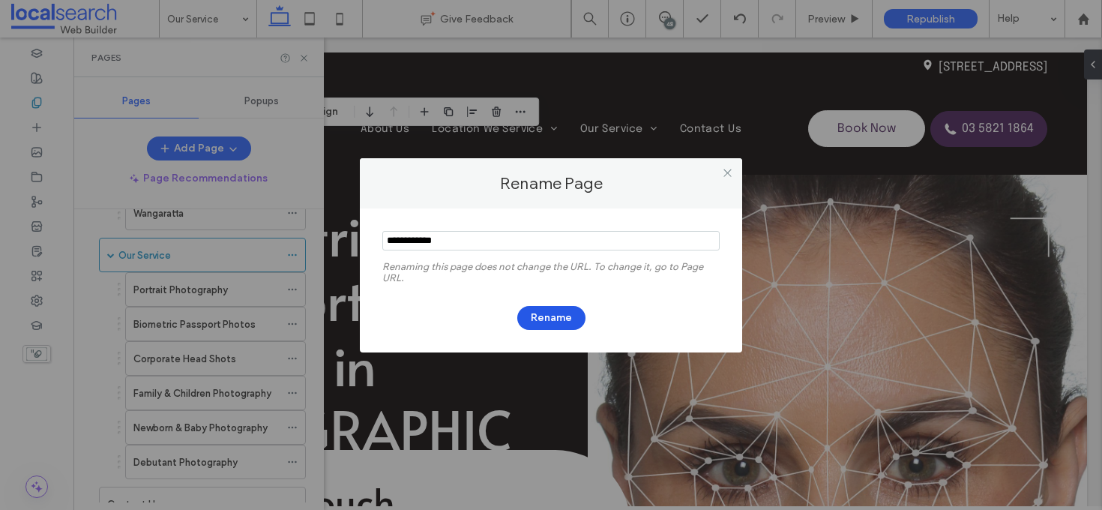
type input "**********"
click at [552, 315] on button "Rename" at bounding box center [551, 318] width 68 height 24
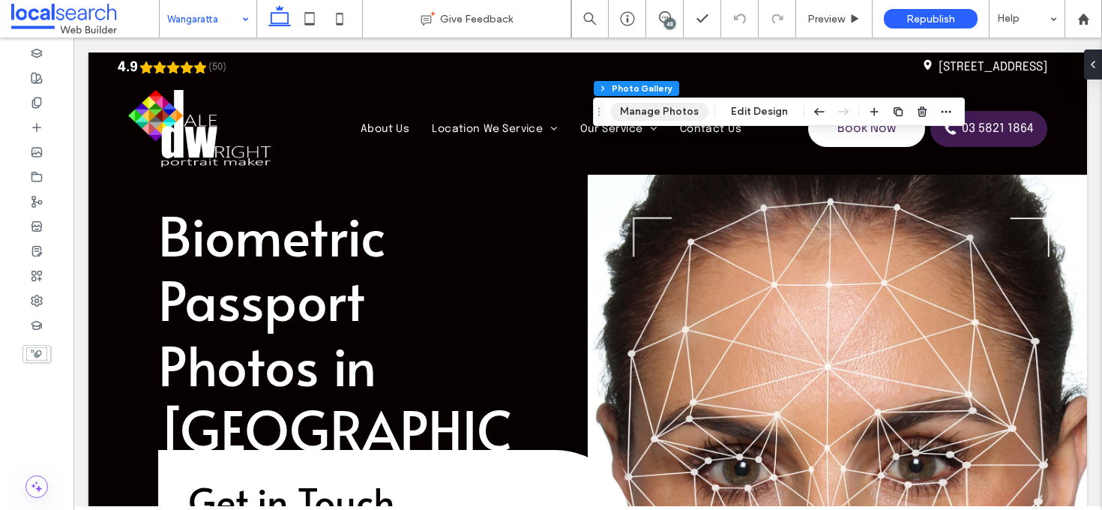
click at [651, 109] on button "Manage Photos" at bounding box center [659, 112] width 98 height 18
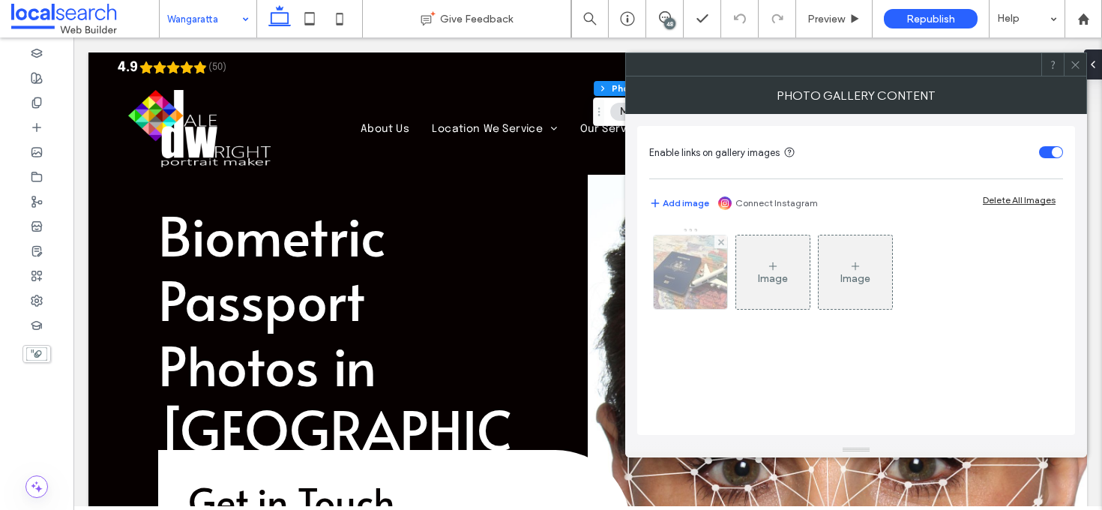
click at [675, 249] on img at bounding box center [690, 271] width 111 height 73
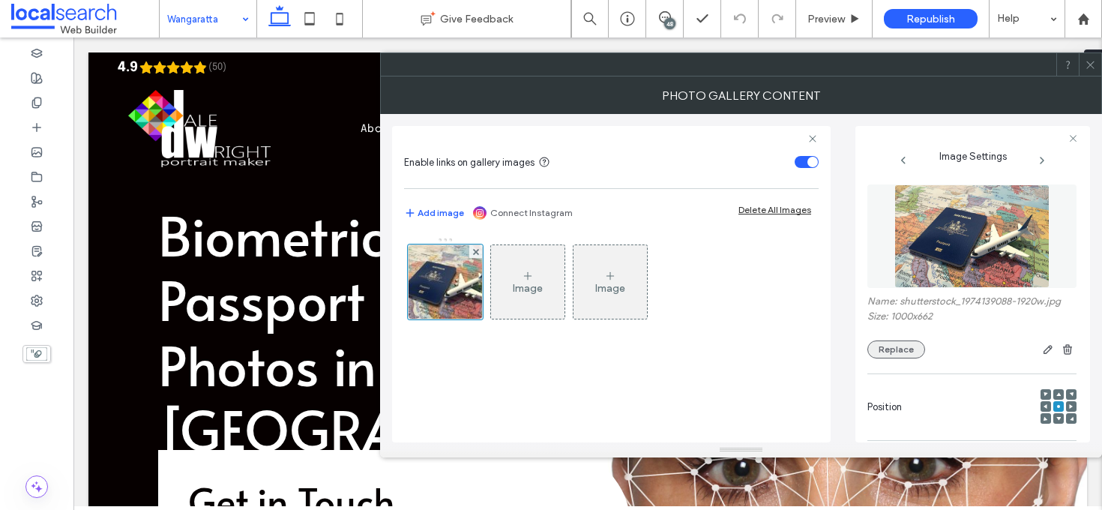
click at [891, 347] on button "Replace" at bounding box center [896, 349] width 58 height 18
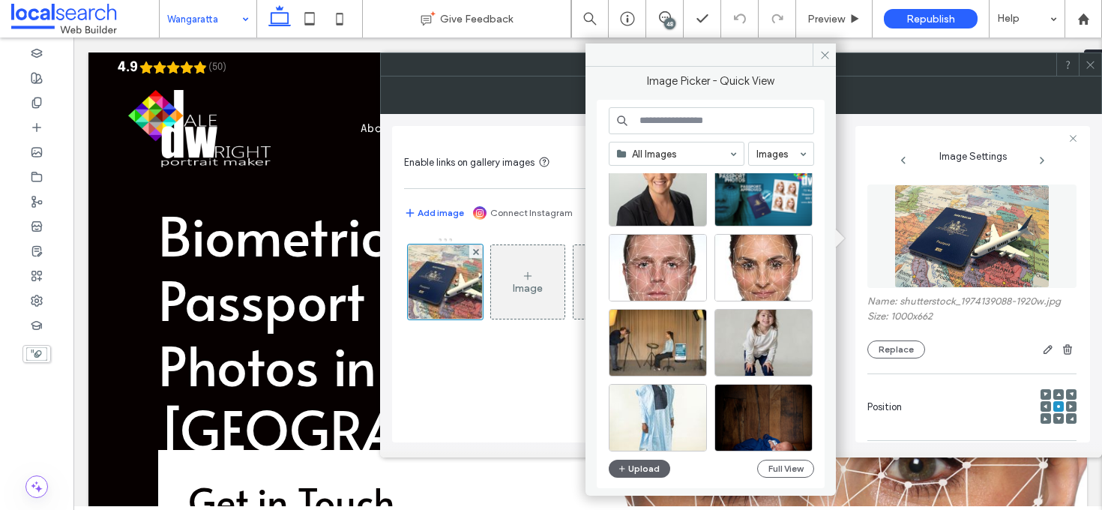
scroll to position [2509, 0]
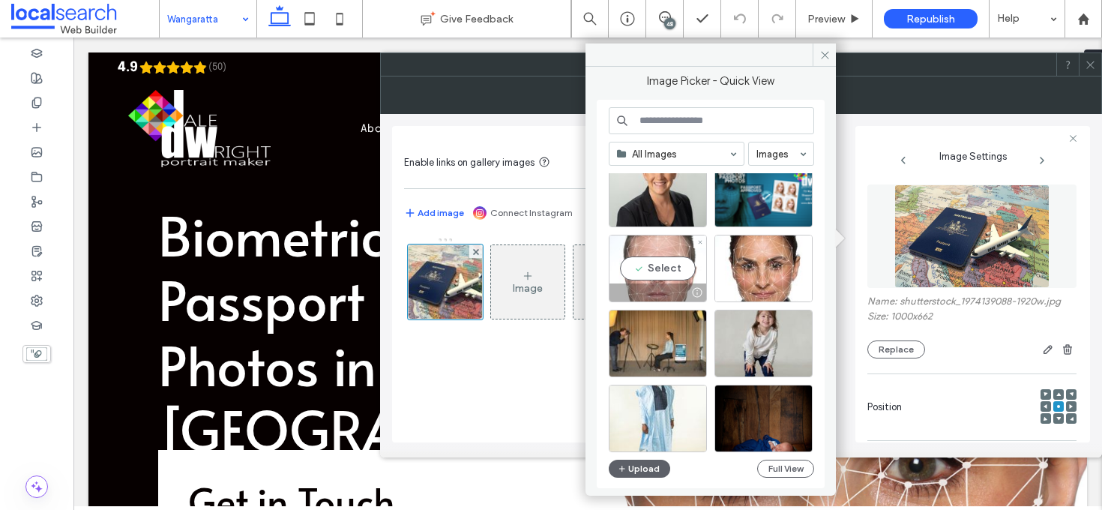
click at [678, 260] on div "Select" at bounding box center [658, 268] width 98 height 67
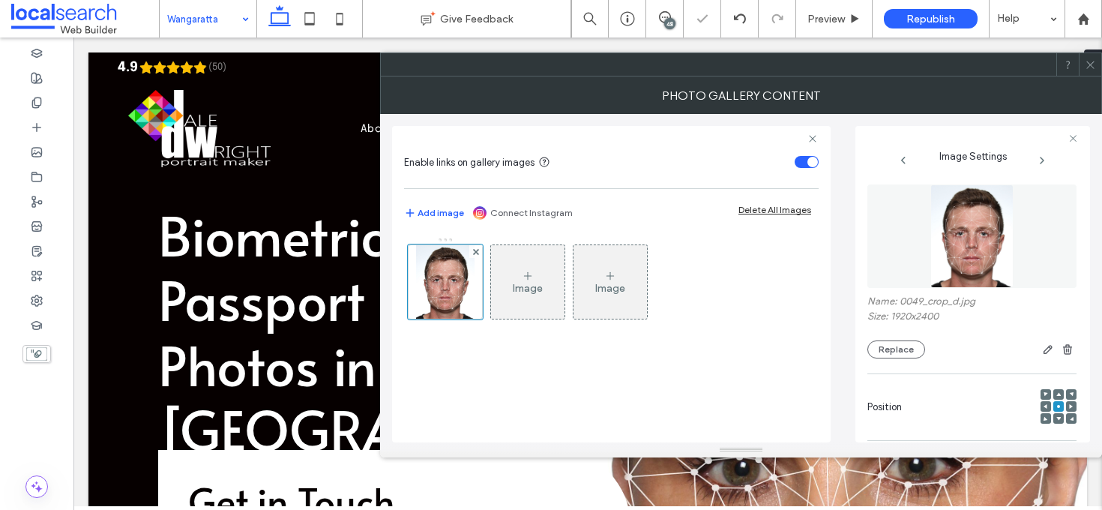
click at [1092, 63] on icon at bounding box center [1090, 64] width 11 height 11
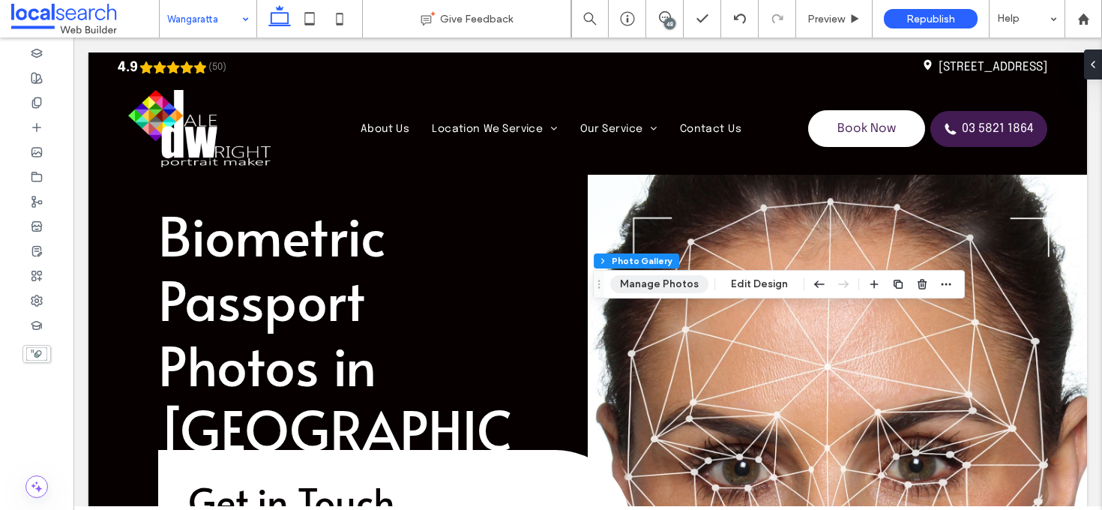
click at [677, 278] on button "Manage Photos" at bounding box center [659, 284] width 98 height 18
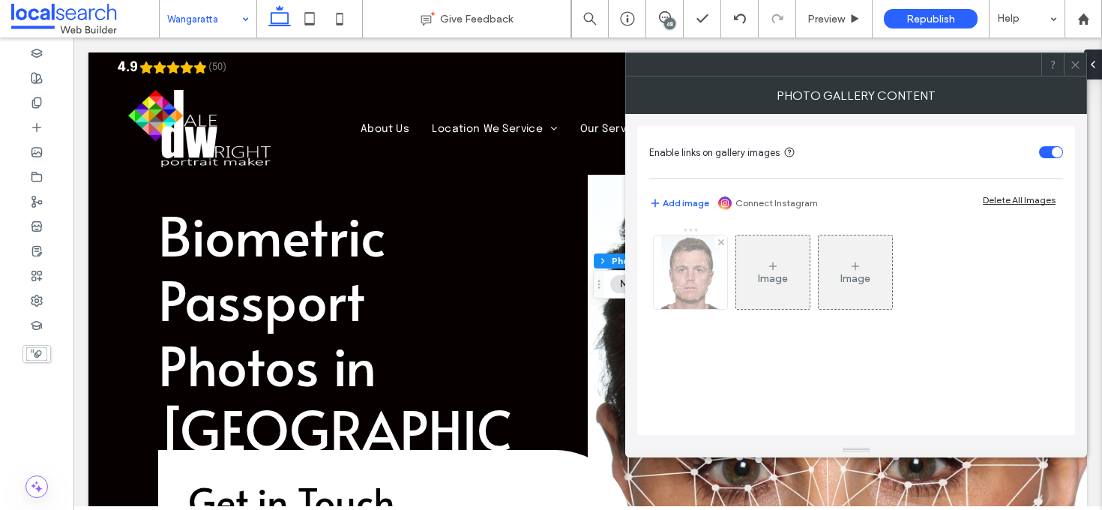
click at [685, 269] on img at bounding box center [690, 271] width 58 height 73
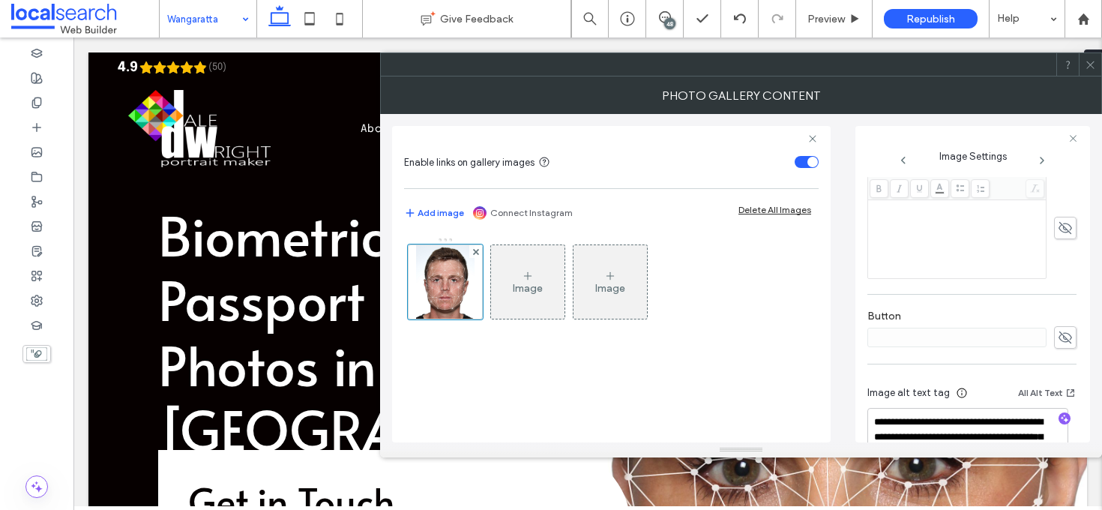
scroll to position [444, 0]
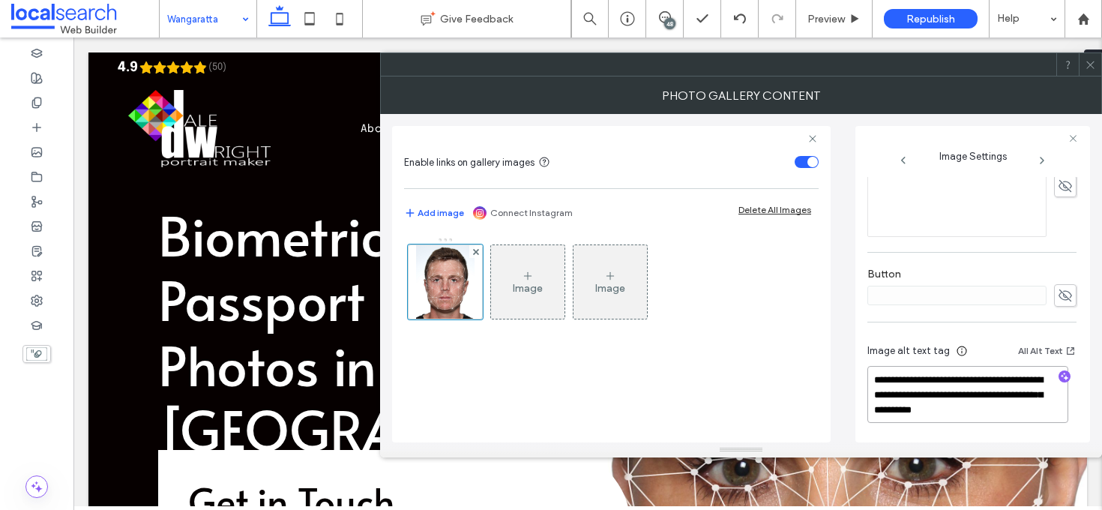
drag, startPoint x: 1027, startPoint y: 412, endPoint x: 950, endPoint y: 396, distance: 78.8
click at [950, 396] on textarea "**********" at bounding box center [967, 394] width 201 height 57
click at [1059, 375] on icon "button" at bounding box center [1064, 376] width 10 height 10
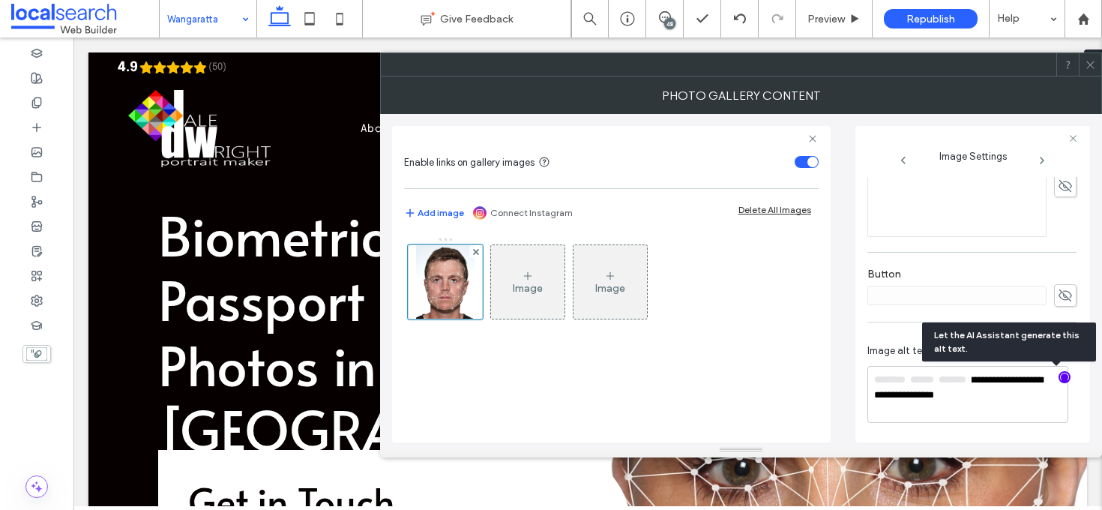
scroll to position [443, 0]
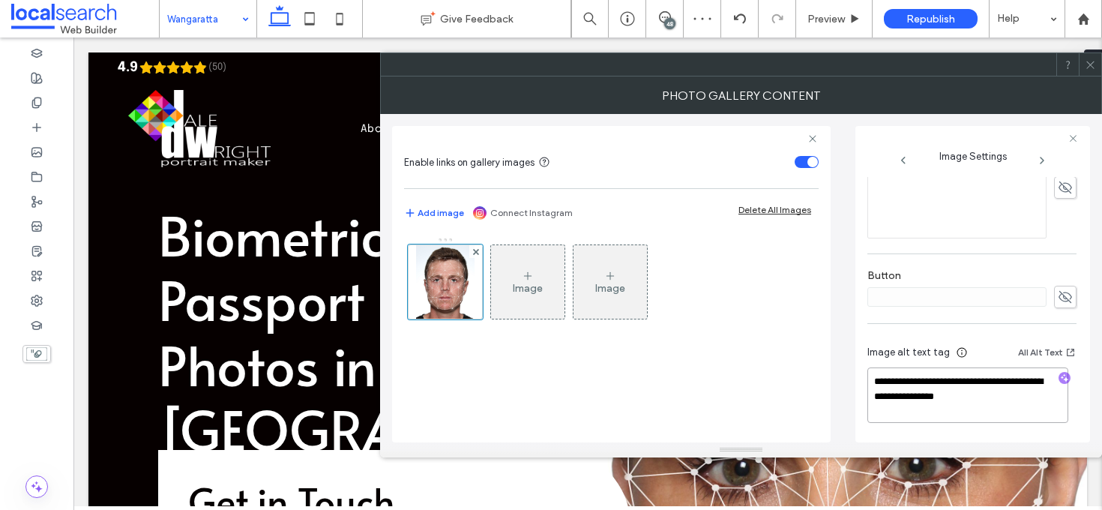
click at [989, 393] on textarea "**********" at bounding box center [967, 394] width 201 height 55
paste textarea "**********"
type textarea "**********"
click at [792, 296] on div "Image Image" at bounding box center [610, 285] width 413 height 97
click at [1091, 67] on icon at bounding box center [1090, 64] width 11 height 11
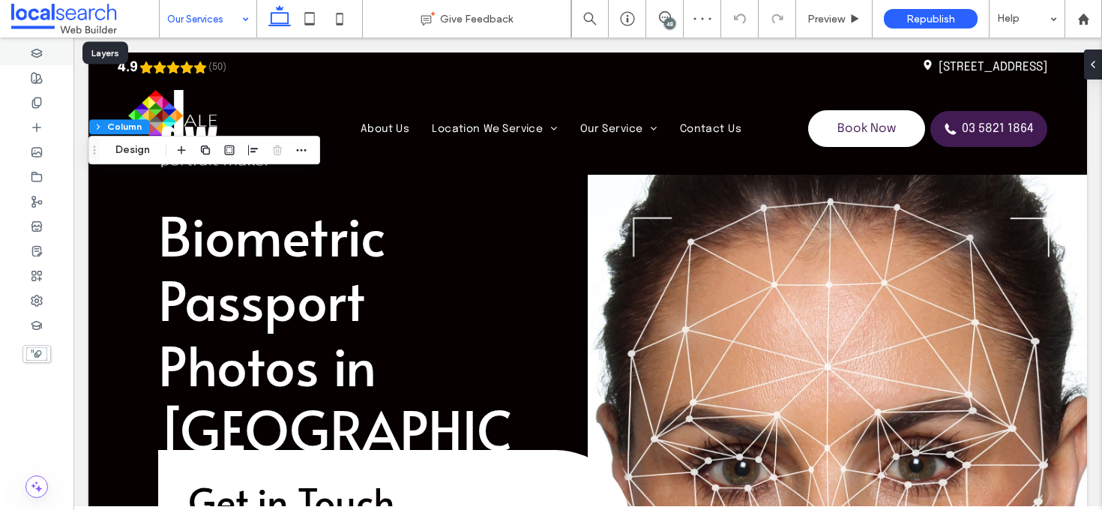
click at [47, 55] on div at bounding box center [36, 52] width 73 height 25
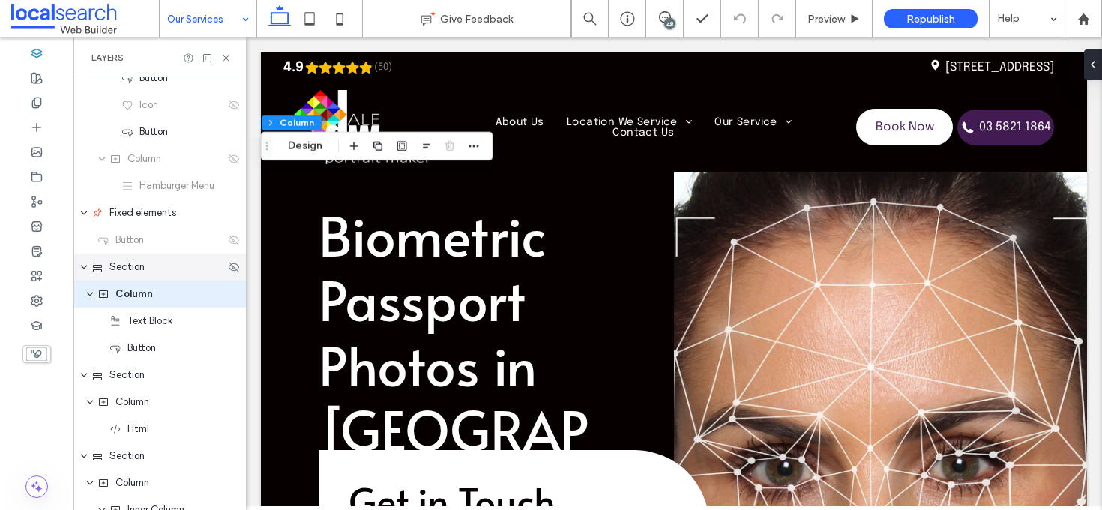
click at [176, 270] on div "Section" at bounding box center [157, 266] width 133 height 15
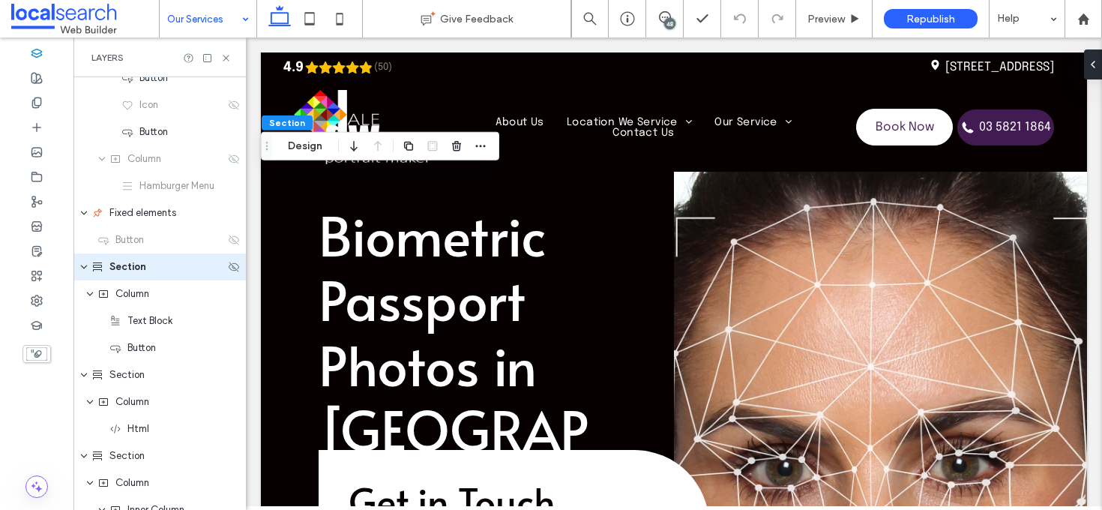
scroll to position [390, 0]
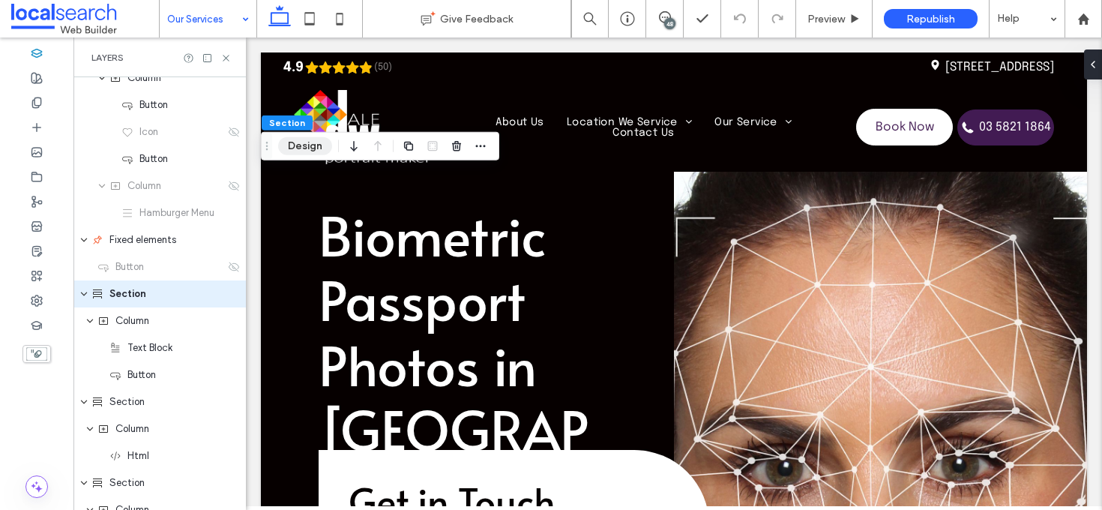
click at [316, 148] on button "Design" at bounding box center [305, 146] width 54 height 18
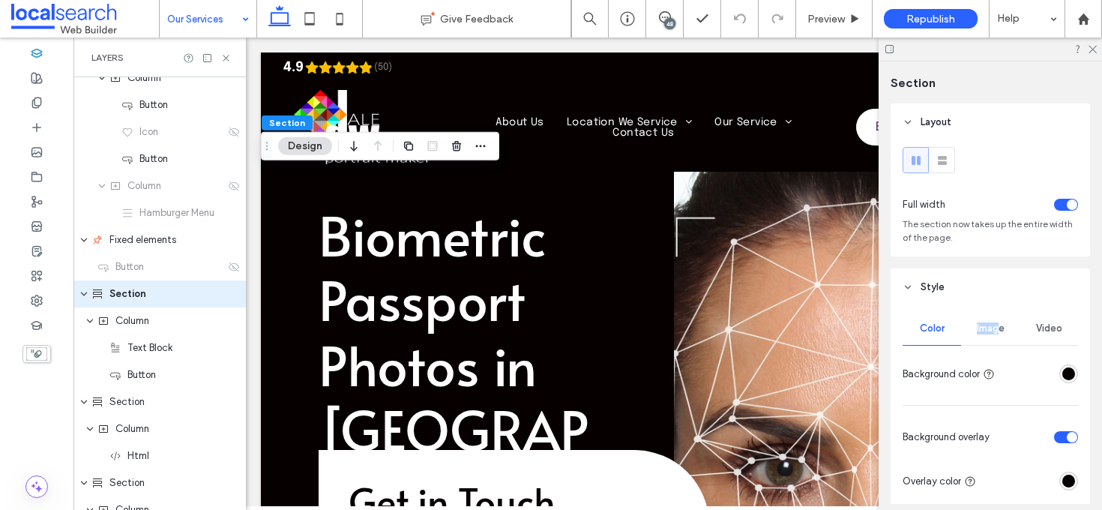
click at [992, 323] on div "Image" at bounding box center [990, 328] width 58 height 33
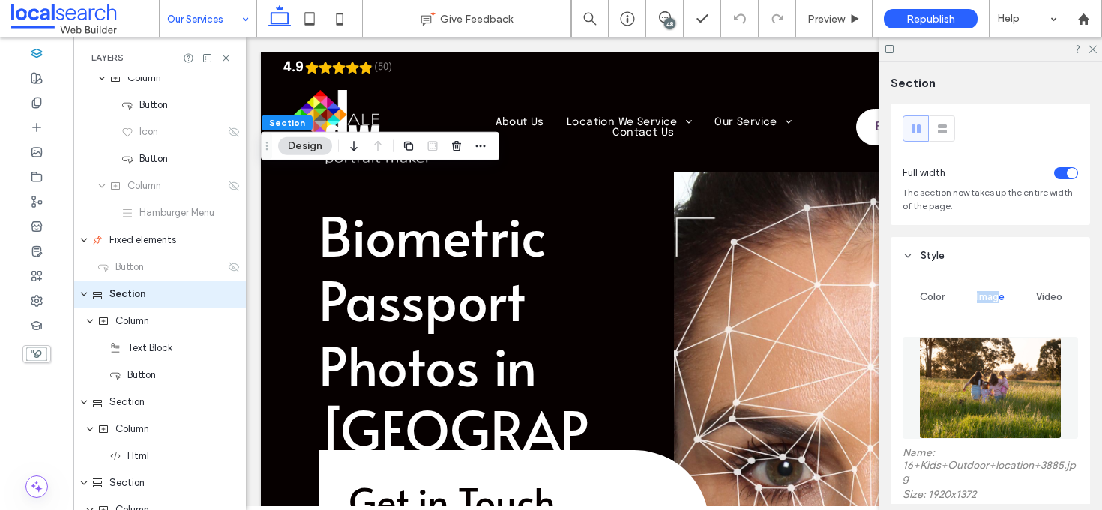
scroll to position [91, 0]
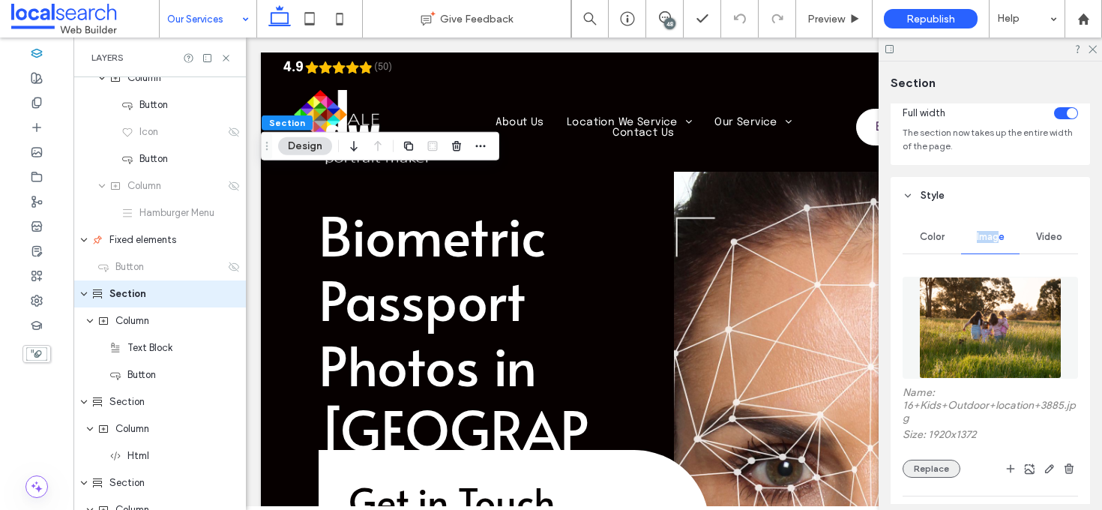
click at [935, 466] on button "Replace" at bounding box center [931, 468] width 58 height 18
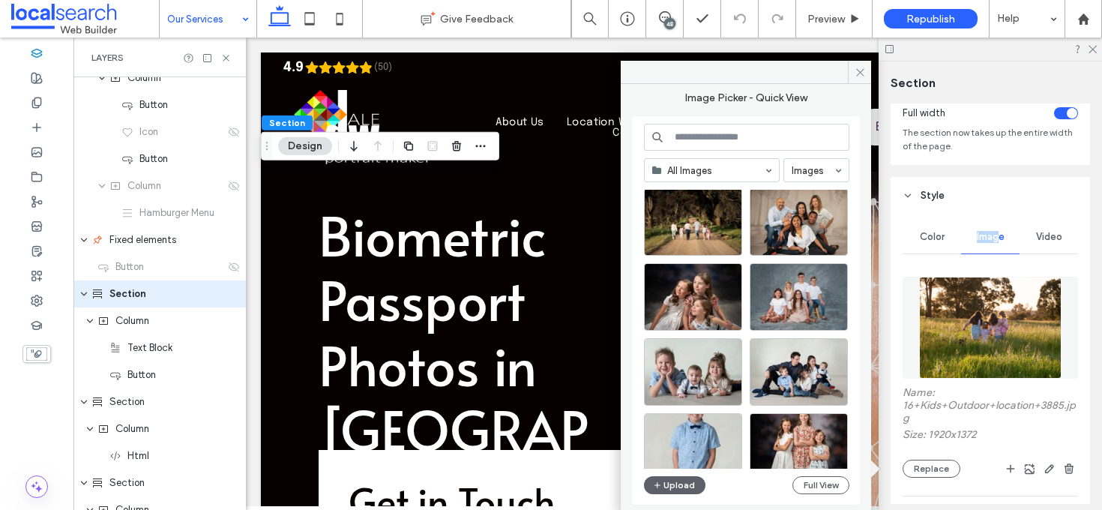
scroll to position [338, 0]
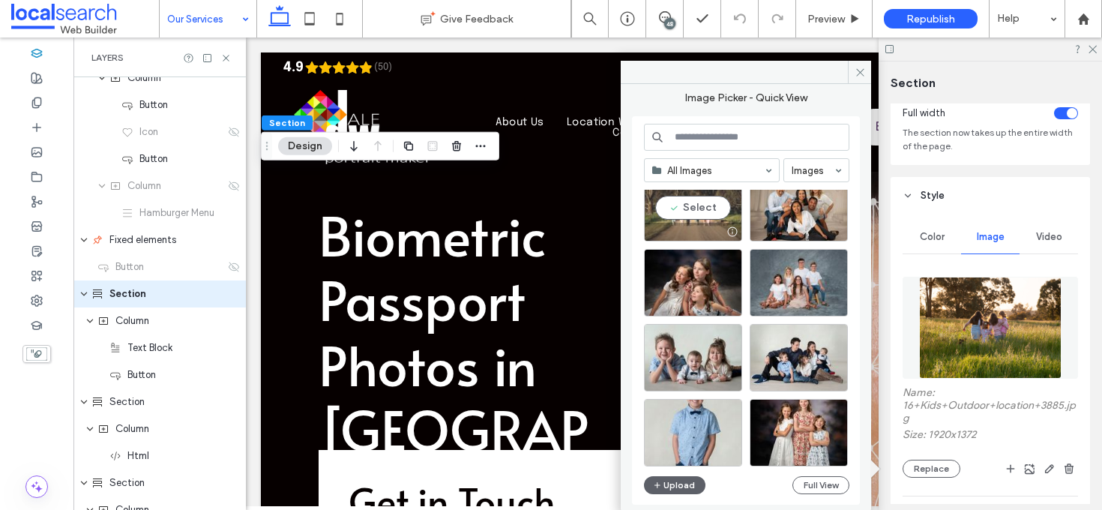
click at [691, 203] on div "Select" at bounding box center [693, 207] width 98 height 67
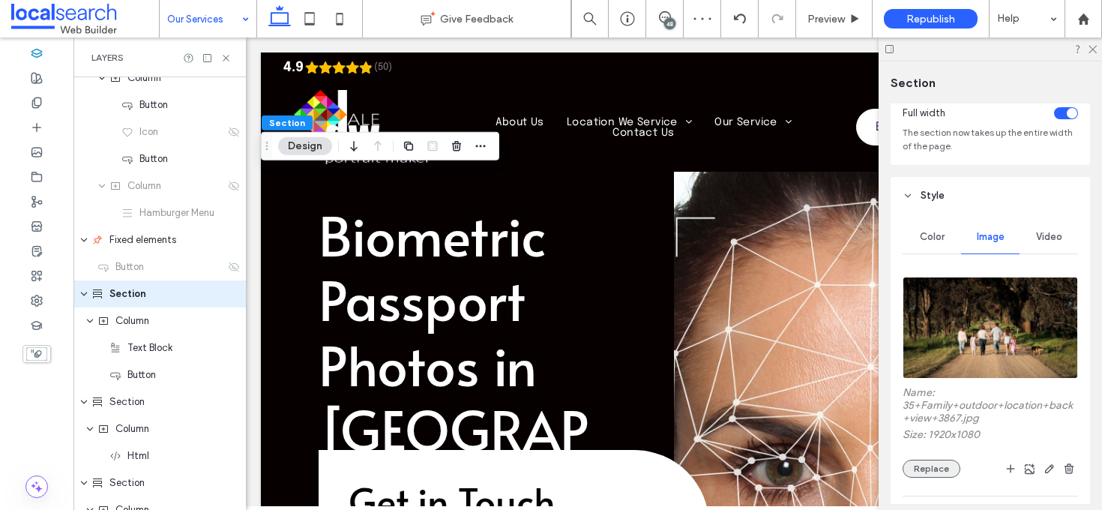
click at [939, 474] on button "Replace" at bounding box center [931, 468] width 58 height 18
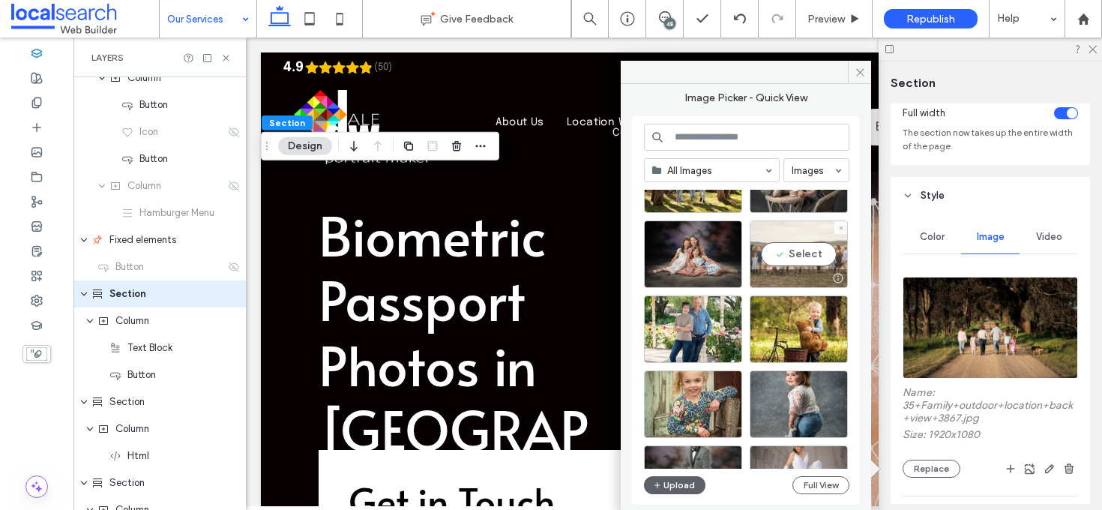
scroll to position [1436, 0]
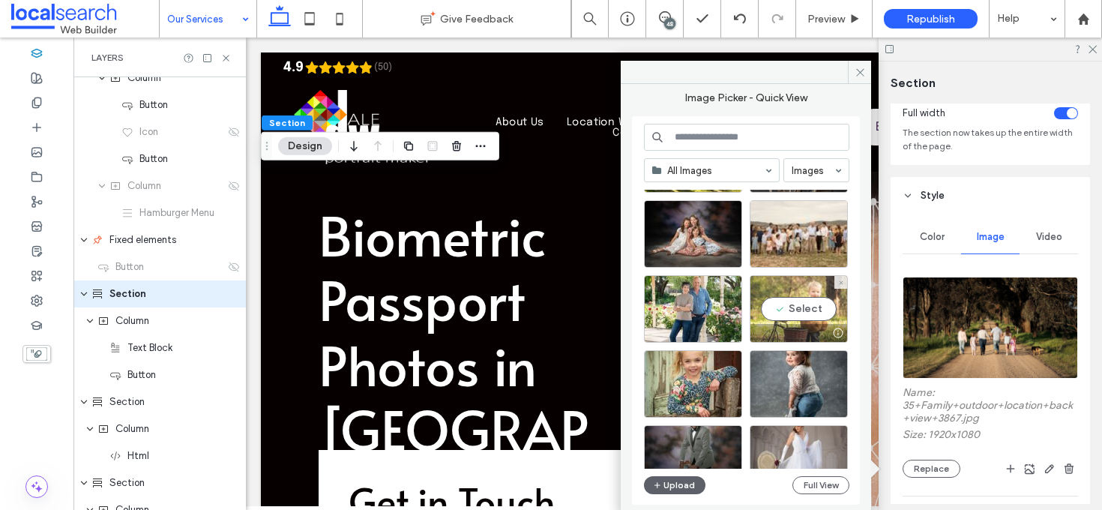
click at [806, 303] on div "Select" at bounding box center [798, 308] width 98 height 67
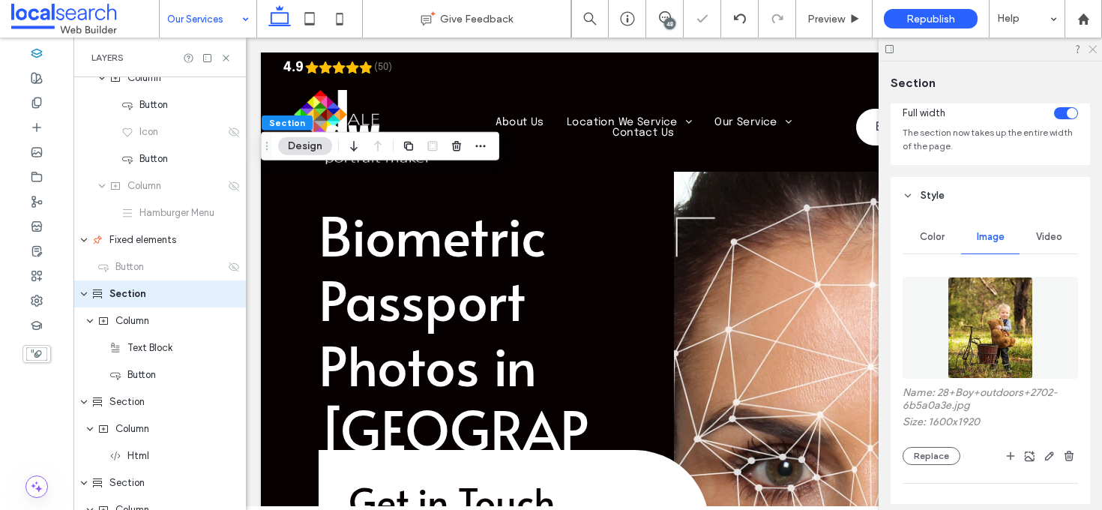
click at [1092, 48] on icon at bounding box center [1092, 48] width 10 height 10
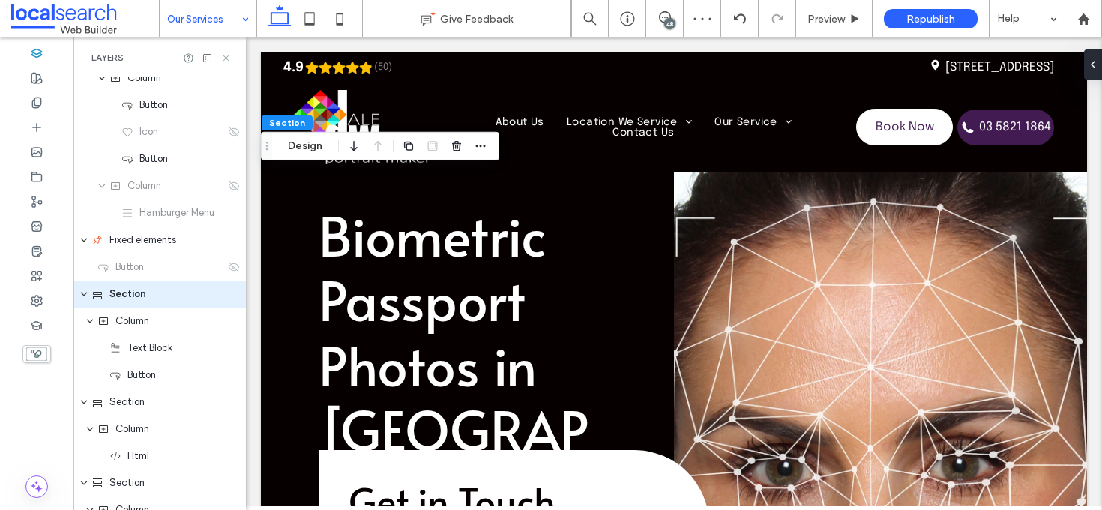
click at [228, 55] on icon at bounding box center [225, 57] width 11 height 11
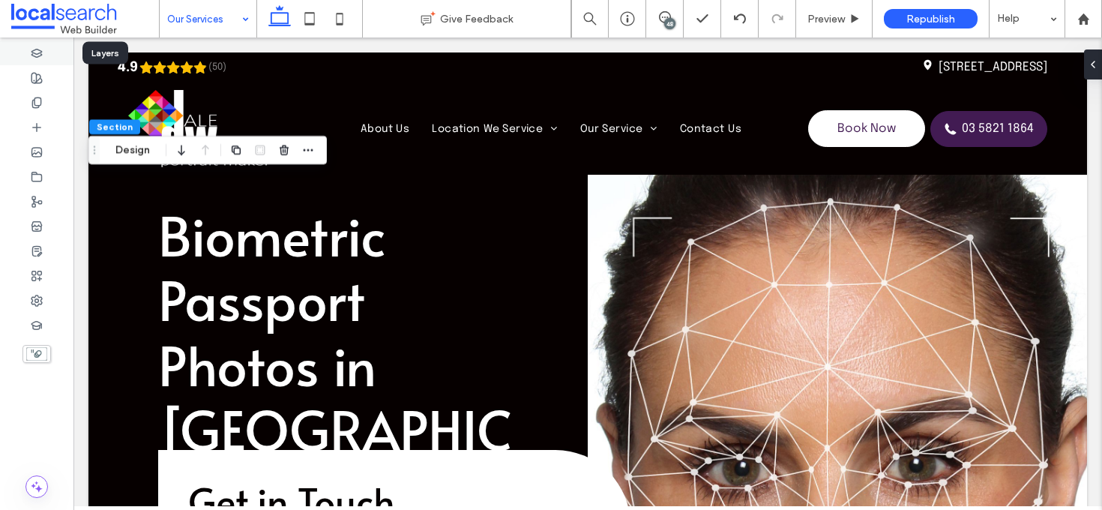
click at [57, 54] on div at bounding box center [36, 52] width 73 height 25
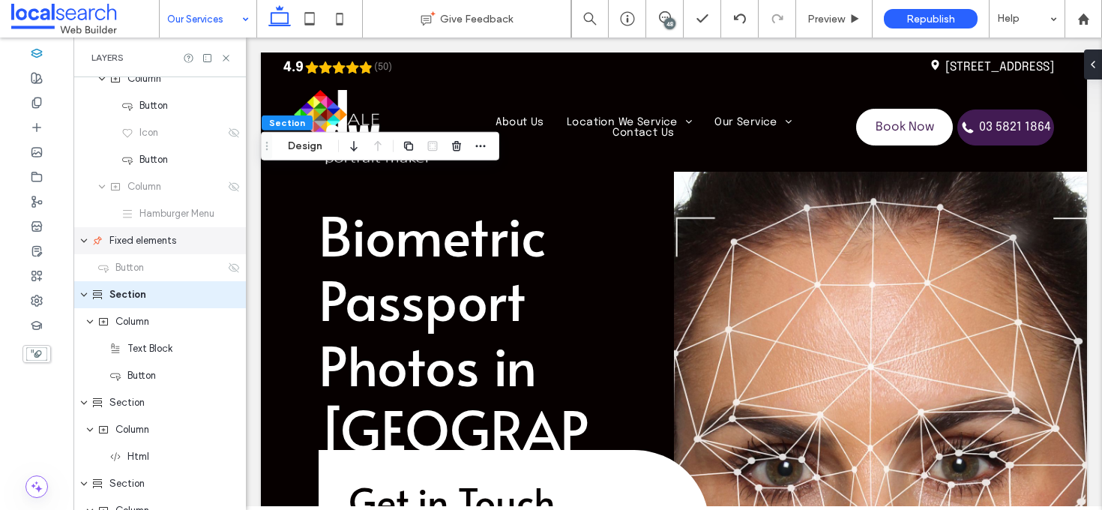
scroll to position [390, 0]
click at [305, 150] on button "Design" at bounding box center [305, 146] width 54 height 18
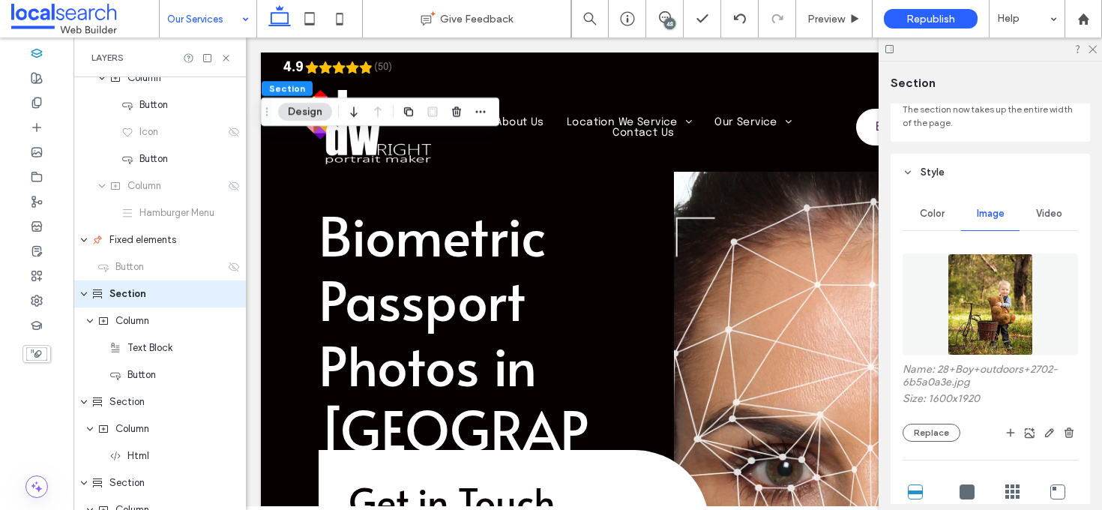
scroll to position [288, 0]
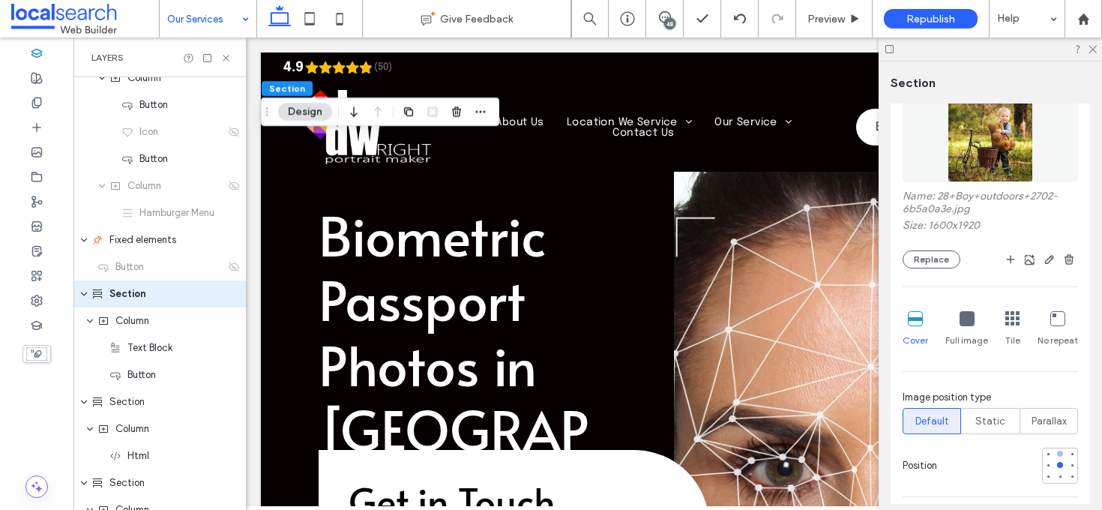
click at [1057, 452] on div at bounding box center [1060, 453] width 6 height 6
click at [1055, 461] on div at bounding box center [1060, 464] width 10 height 10
click at [996, 421] on span "Static" at bounding box center [990, 421] width 30 height 15
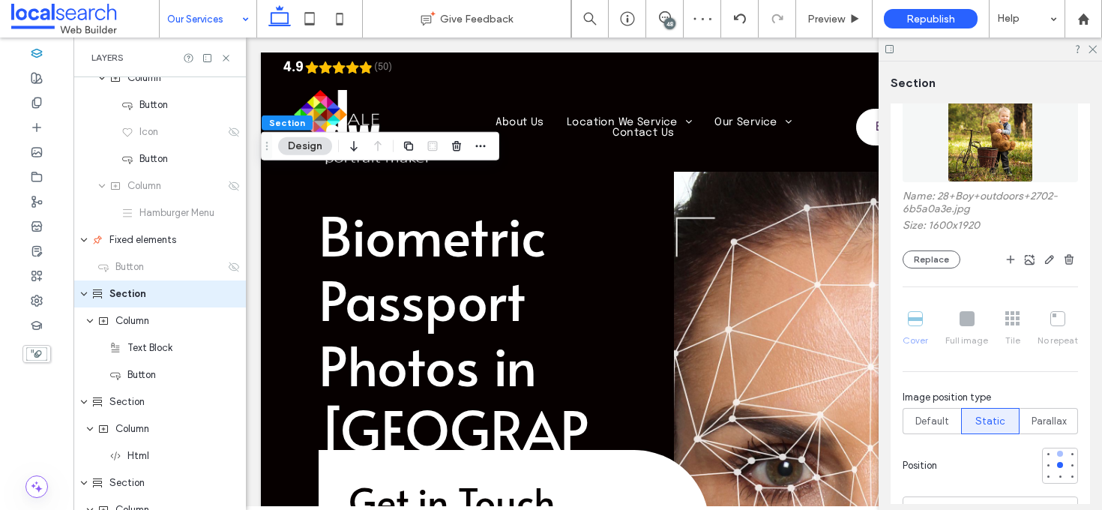
click at [1057, 455] on div at bounding box center [1060, 453] width 6 height 6
click at [1055, 463] on div at bounding box center [1060, 464] width 10 height 10
click at [950, 426] on label "Default" at bounding box center [931, 421] width 58 height 26
click at [1049, 255] on span "button" at bounding box center [1049, 259] width 18 height 18
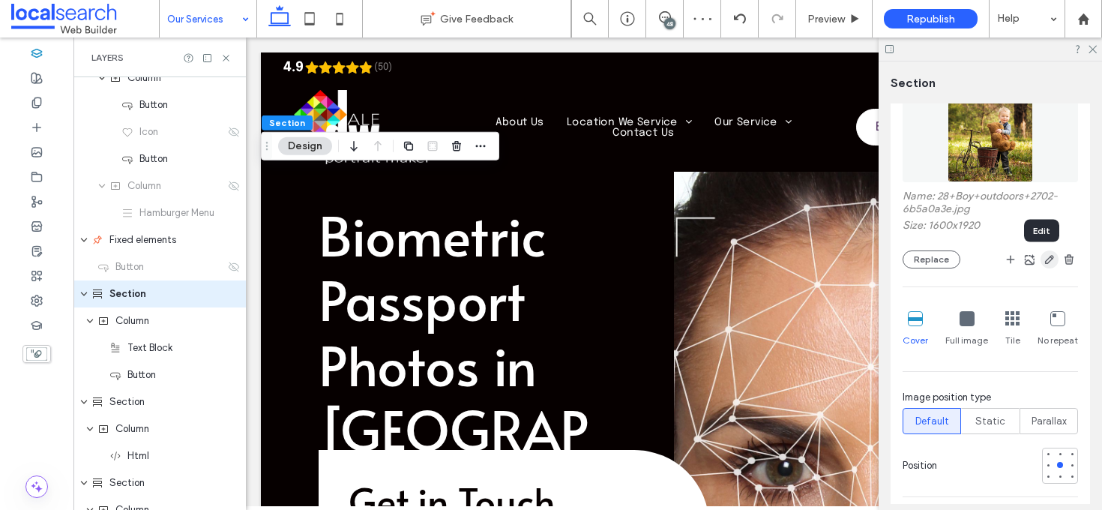
click at [1043, 254] on icon "button" at bounding box center [1049, 259] width 12 height 12
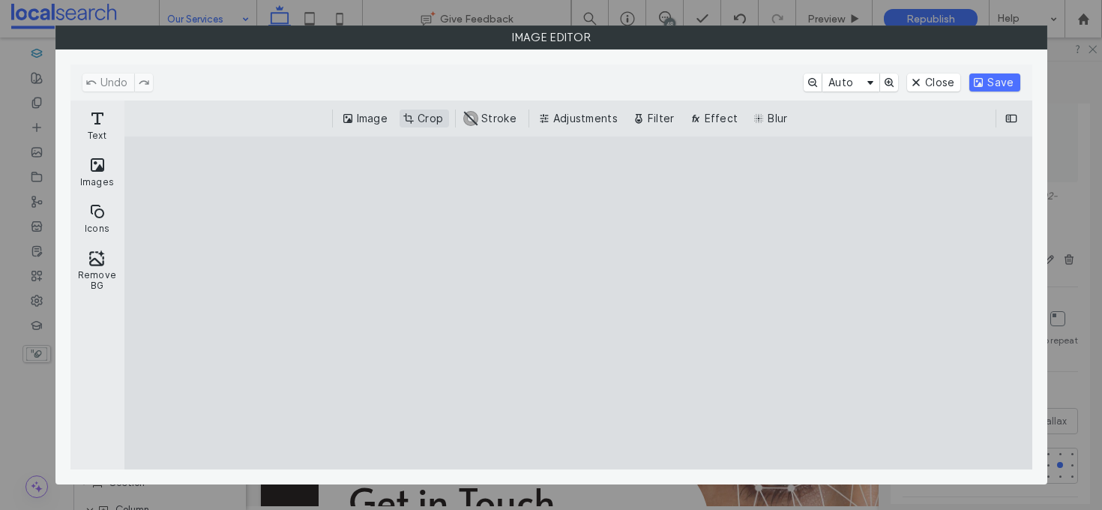
click at [426, 121] on button "Crop" at bounding box center [423, 118] width 49 height 18
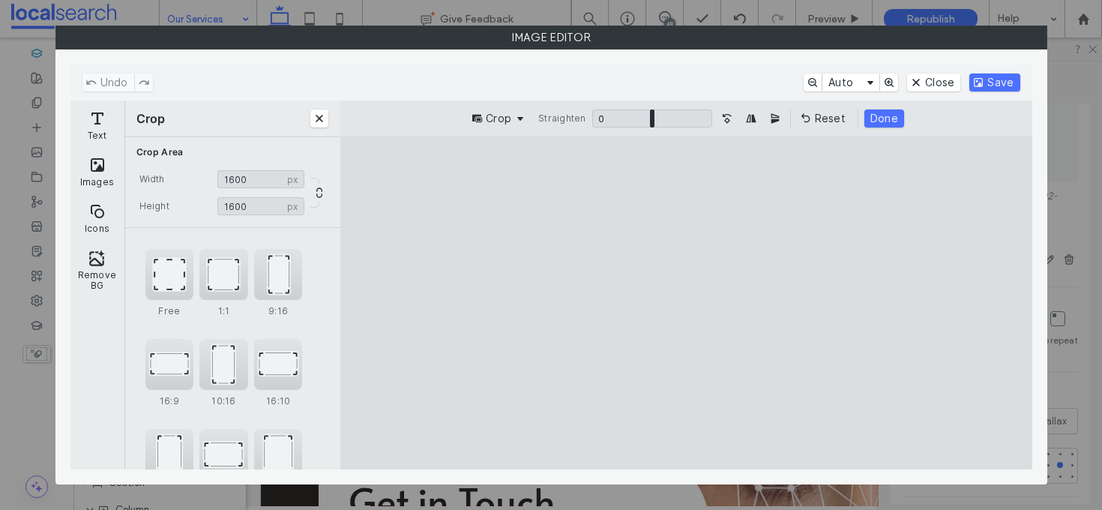
type input "****"
drag, startPoint x: 797, startPoint y: 175, endPoint x: 817, endPoint y: 217, distance: 47.0
click at [686, 303] on cesdk-canvas "Editor canvas" at bounding box center [686, 303] width 0 height 0
click at [1010, 84] on button "Save" at bounding box center [994, 82] width 50 height 18
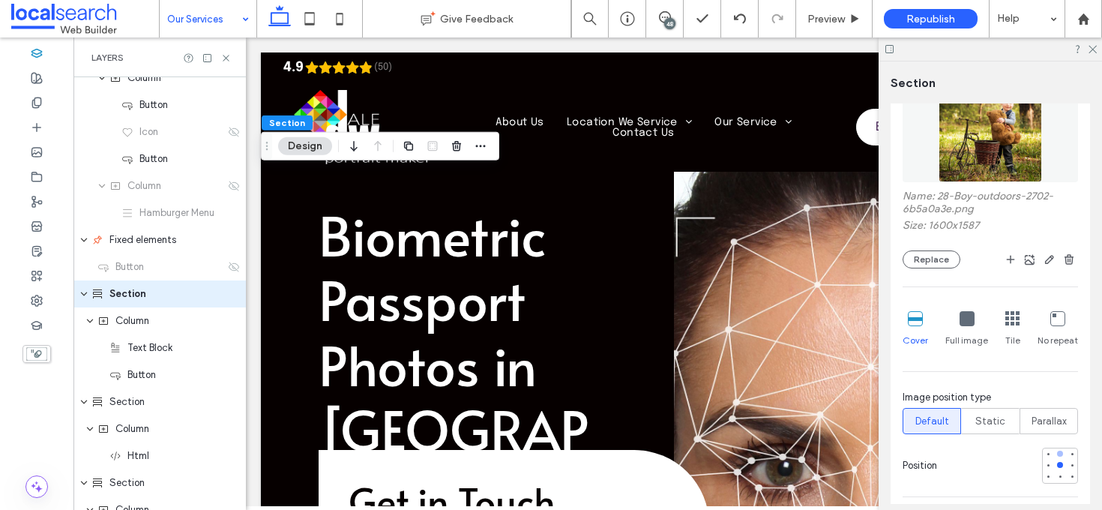
click at [1057, 453] on div at bounding box center [1060, 453] width 6 height 6
click at [1089, 46] on icon at bounding box center [1092, 48] width 10 height 10
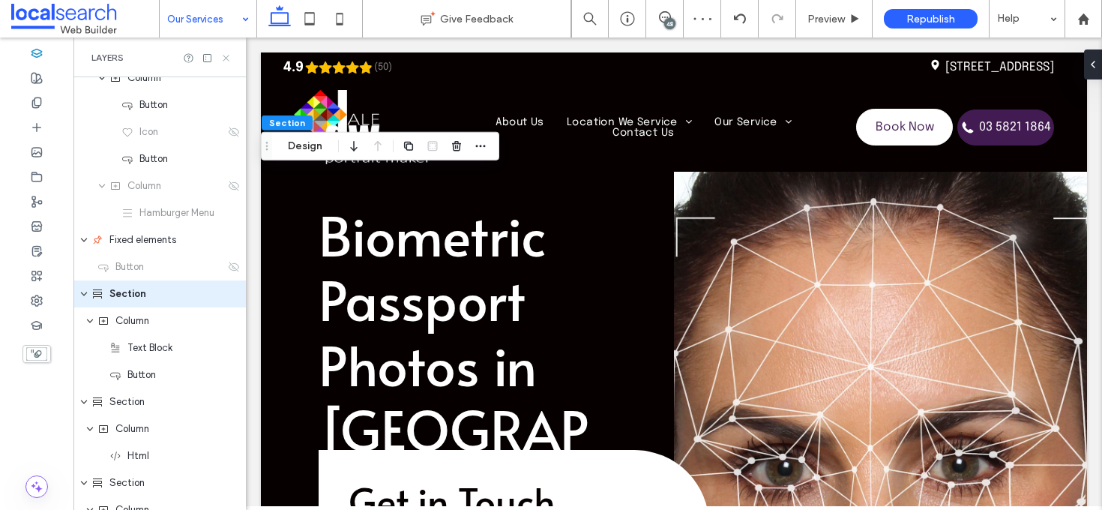
click at [221, 53] on icon at bounding box center [225, 57] width 11 height 11
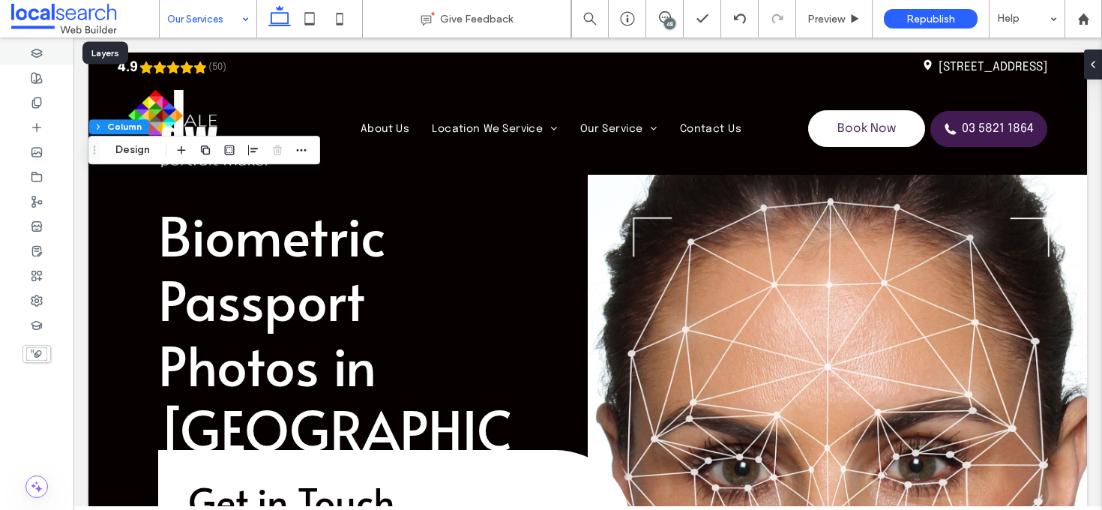
click at [43, 57] on div at bounding box center [36, 52] width 73 height 25
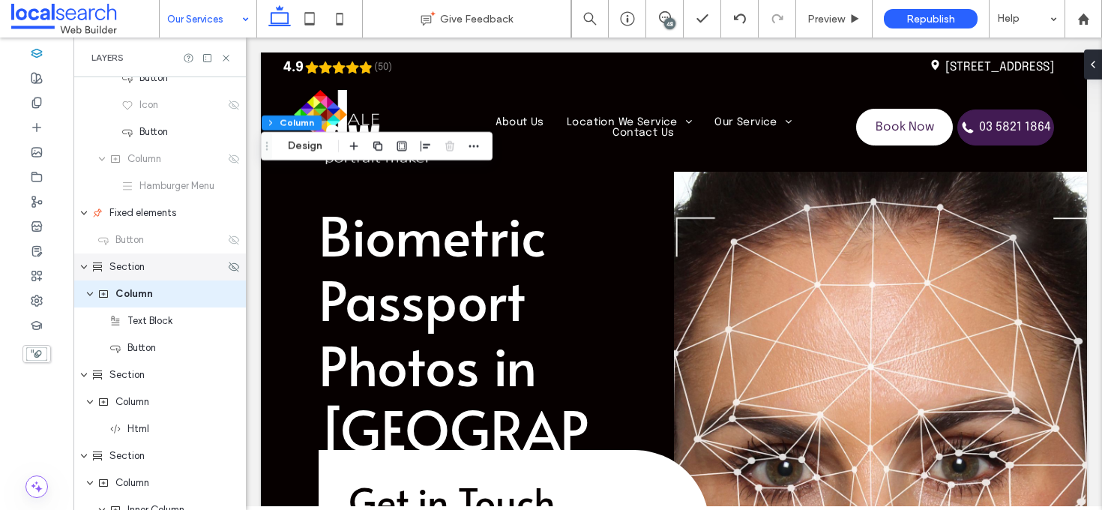
click at [160, 268] on div "Section" at bounding box center [157, 266] width 133 height 15
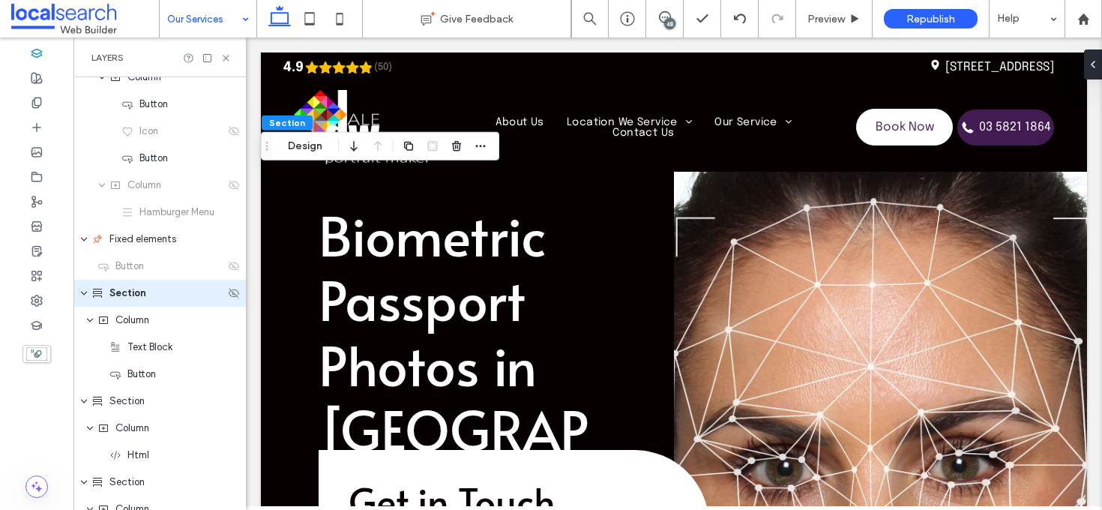
scroll to position [390, 0]
click at [304, 147] on button "Design" at bounding box center [305, 146] width 54 height 18
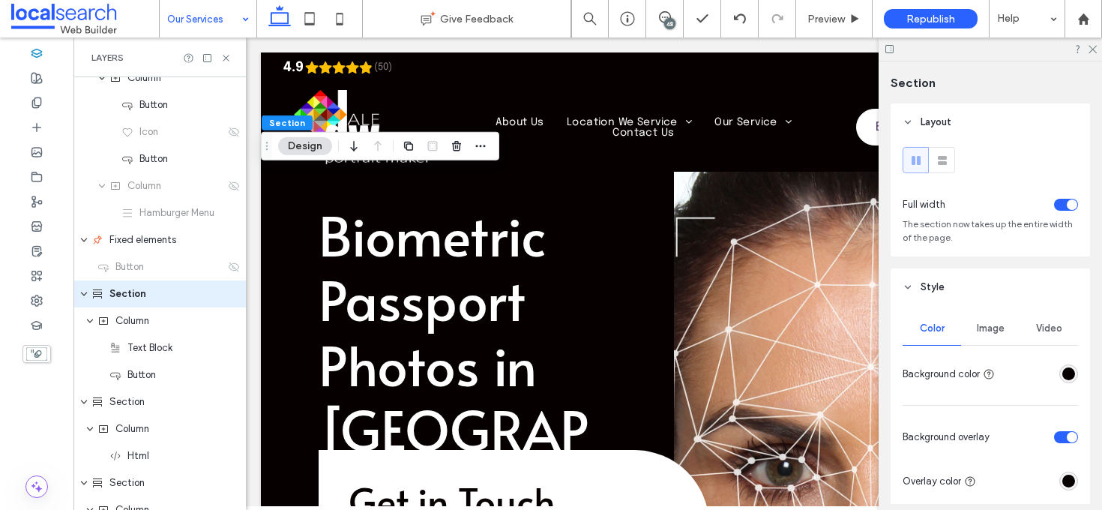
click at [998, 340] on div "Image" at bounding box center [990, 328] width 58 height 33
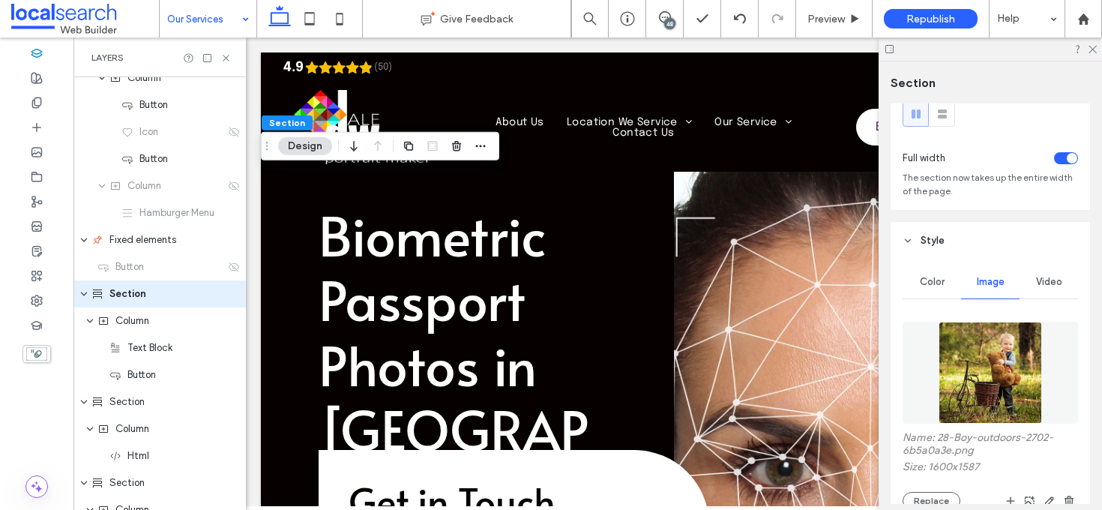
scroll to position [178, 0]
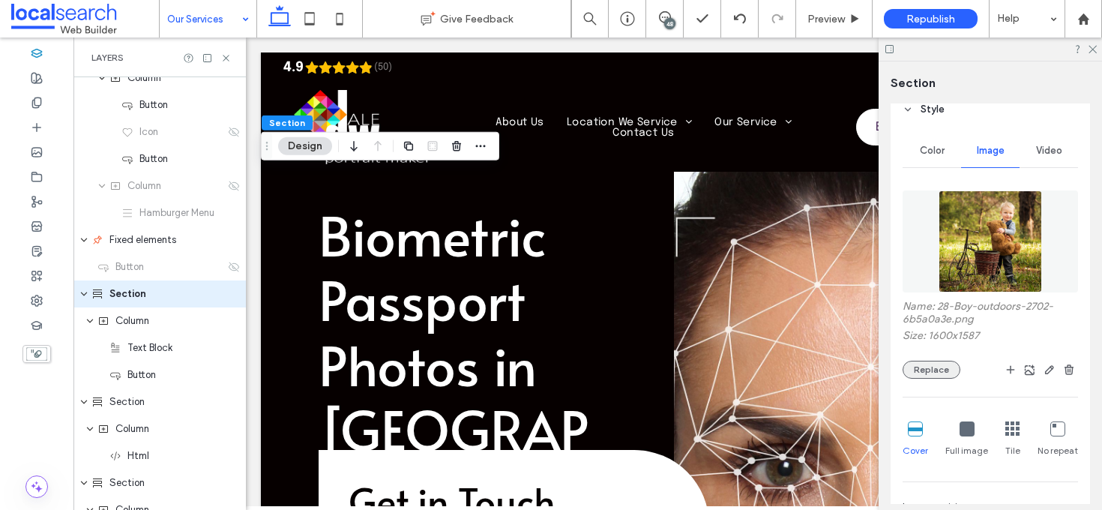
click at [934, 372] on button "Replace" at bounding box center [931, 370] width 58 height 18
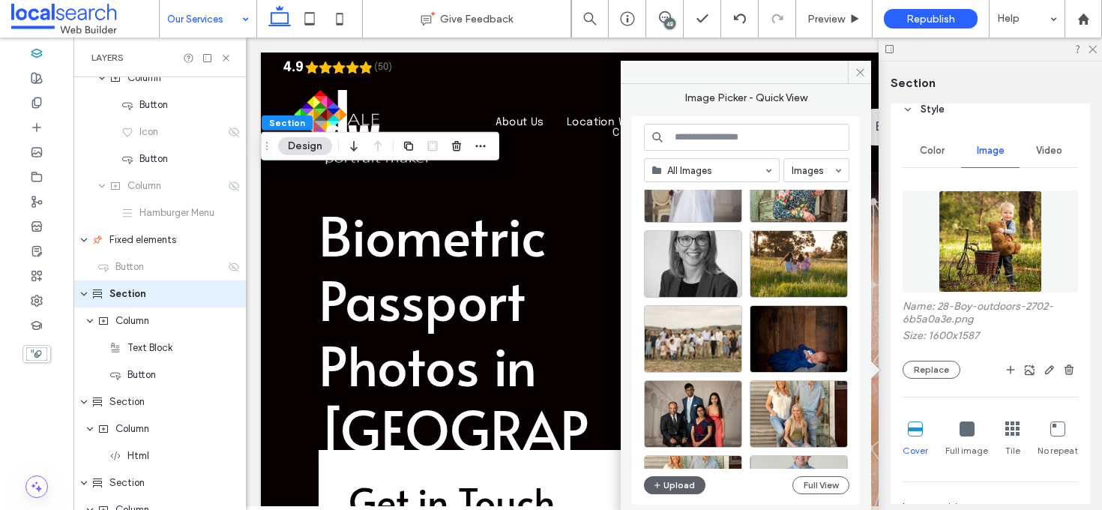
scroll to position [3103, 0]
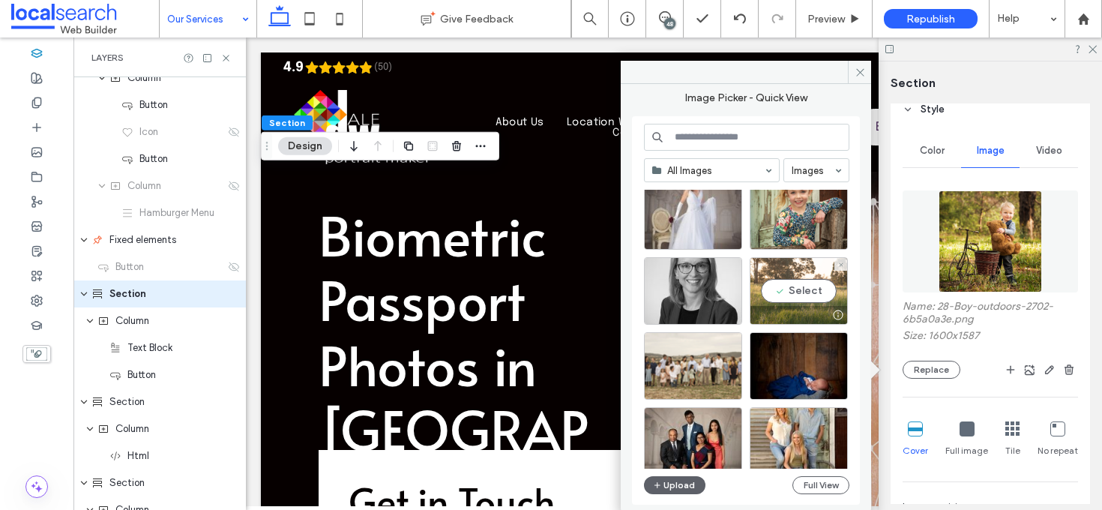
click at [803, 277] on div "Select" at bounding box center [798, 290] width 98 height 67
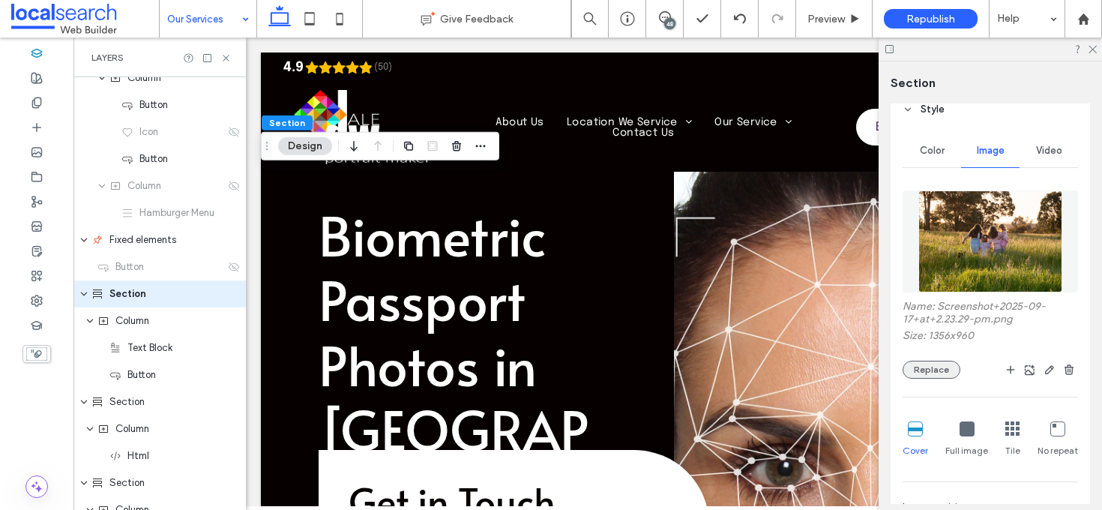
click at [938, 371] on button "Replace" at bounding box center [931, 370] width 58 height 18
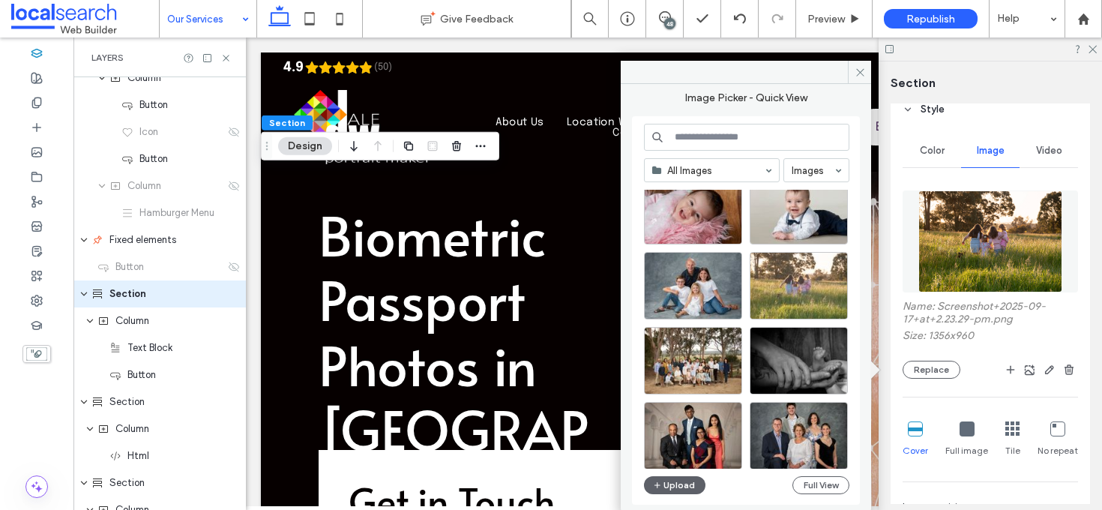
scroll to position [1043, 0]
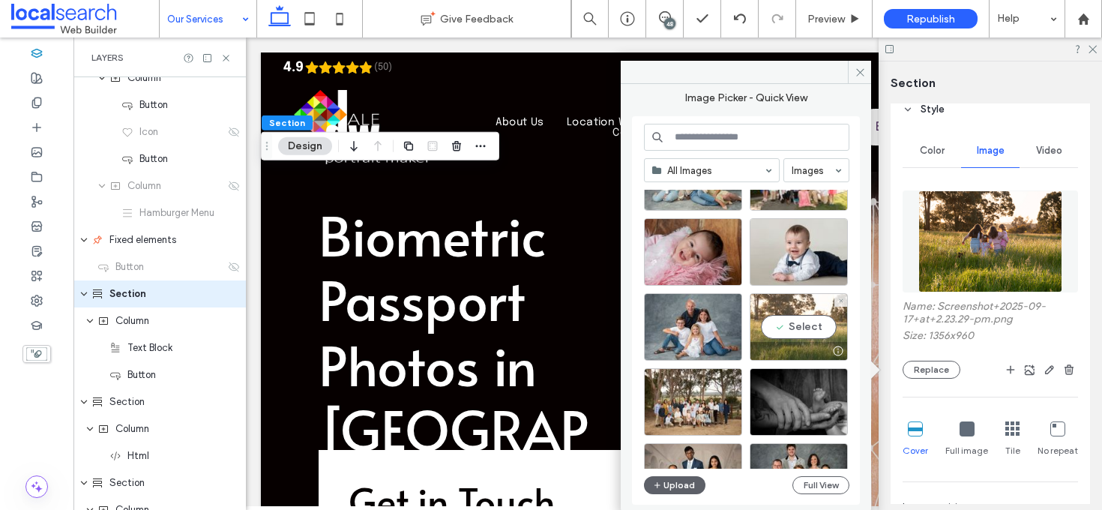
click at [810, 313] on div "Select" at bounding box center [798, 326] width 98 height 67
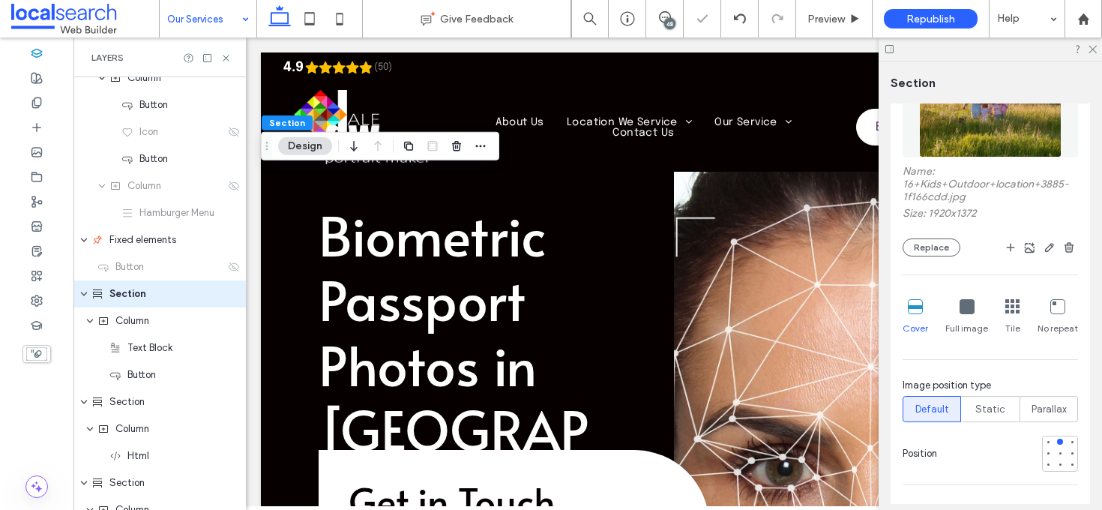
scroll to position [471, 0]
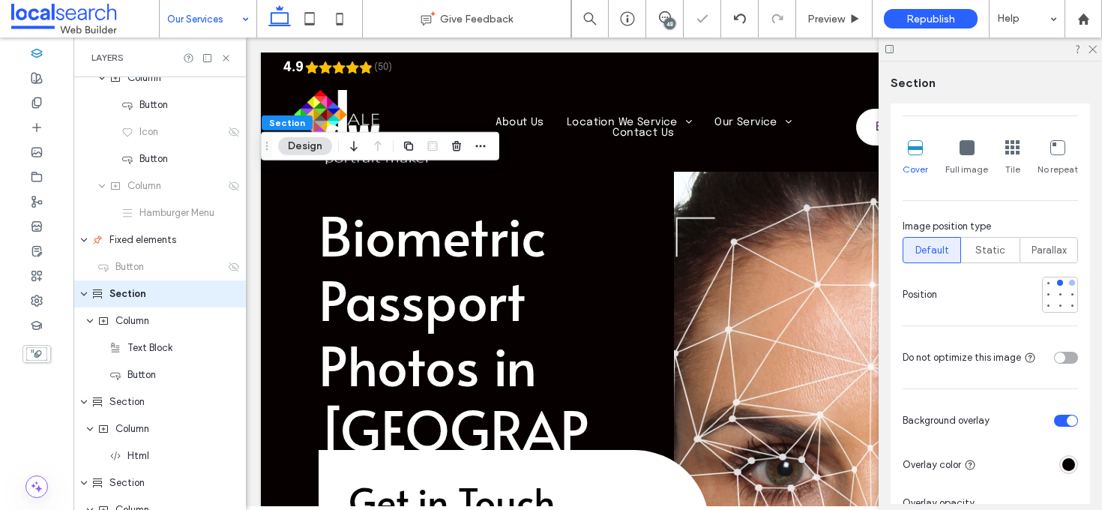
click at [1067, 286] on div at bounding box center [1072, 282] width 10 height 10
click at [1069, 294] on div at bounding box center [1072, 294] width 6 height 6
click at [1069, 292] on div at bounding box center [1072, 294] width 6 height 6
click at [1091, 50] on use at bounding box center [1092, 50] width 8 height 8
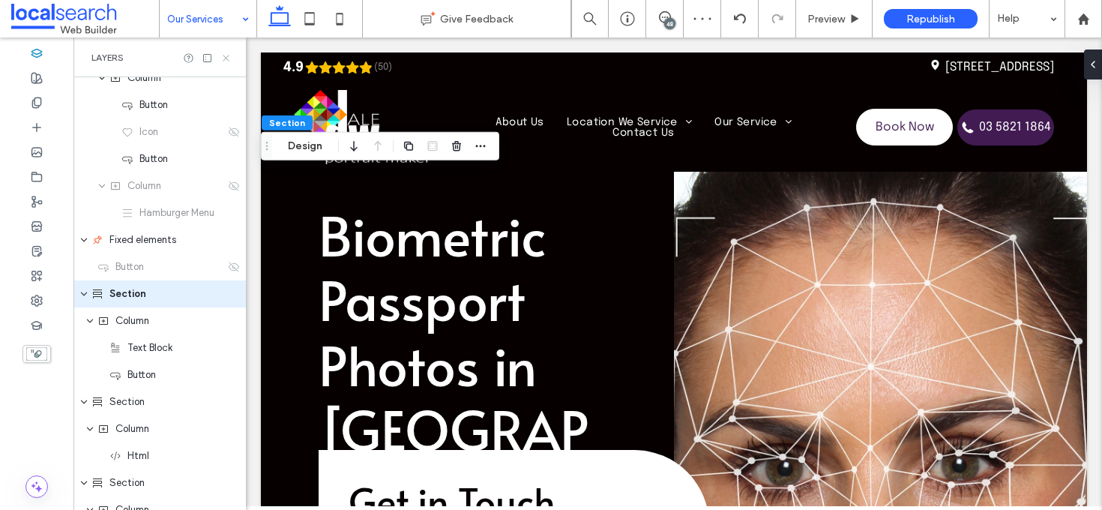
click at [226, 56] on use at bounding box center [226, 58] width 6 height 6
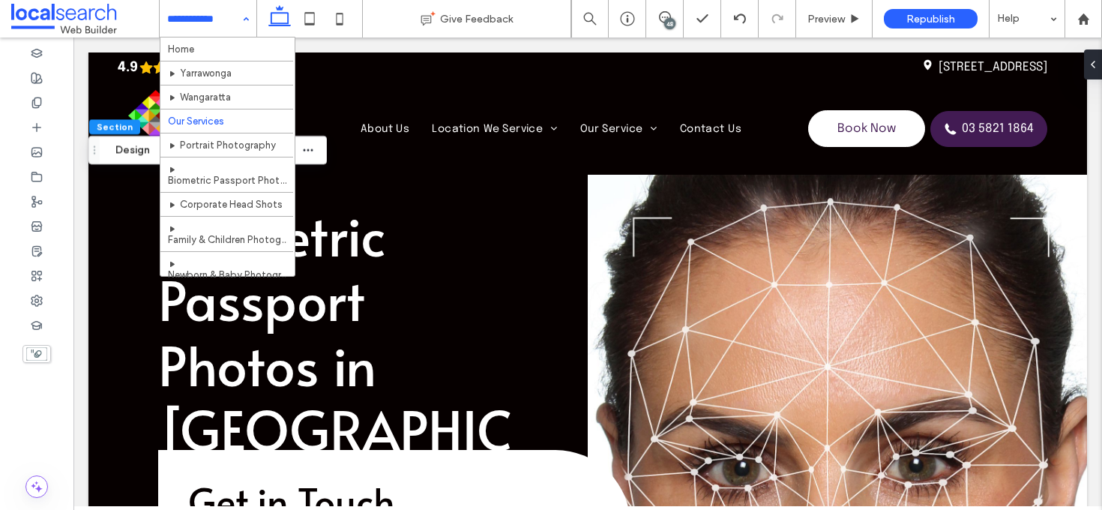
click at [237, 21] on div "Home Yarrawonga Wangaratta Our Services Portrait Photography Biometric Passport…" at bounding box center [208, 18] width 97 height 37
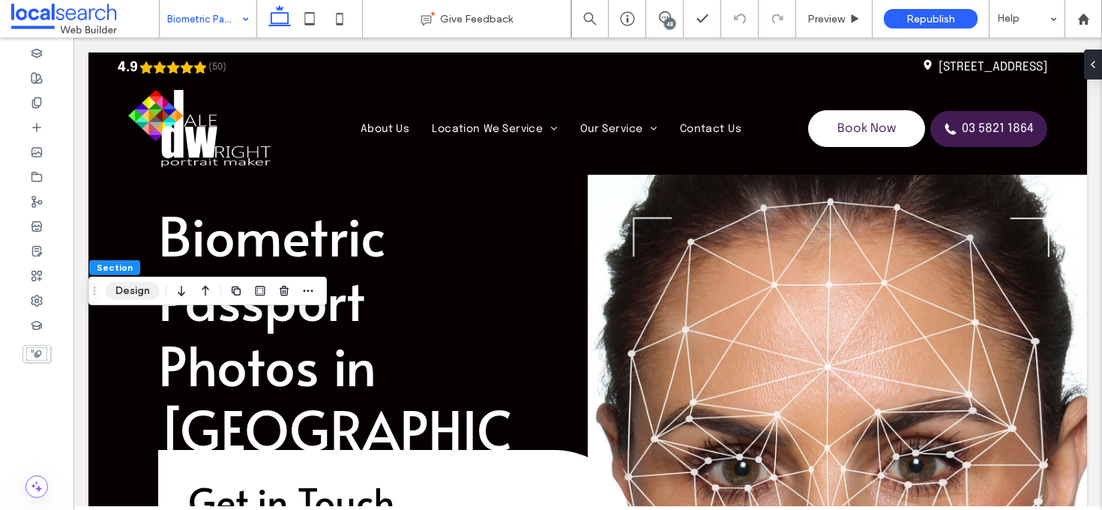
click at [153, 293] on button "Design" at bounding box center [133, 291] width 54 height 18
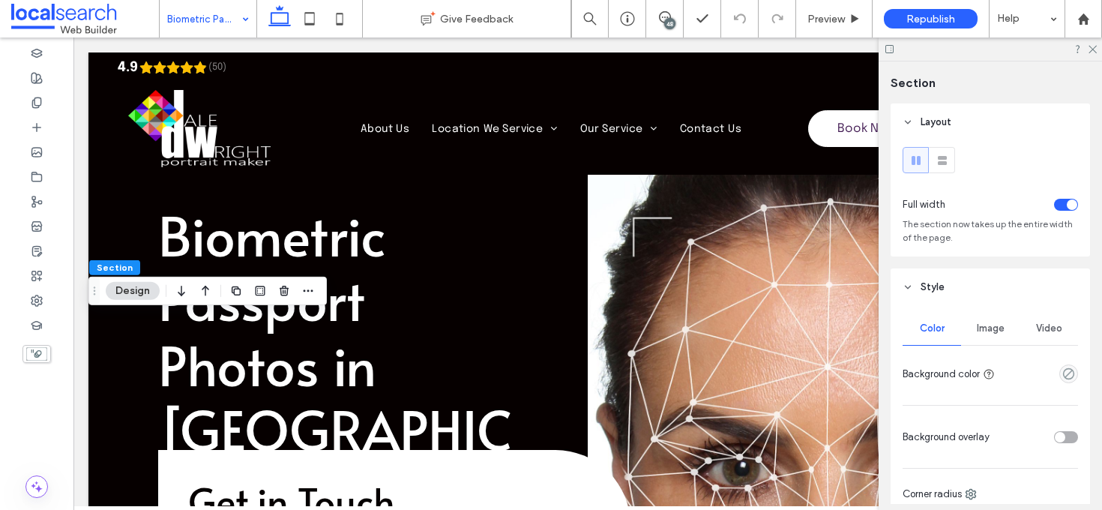
click at [986, 325] on span "Image" at bounding box center [991, 328] width 28 height 12
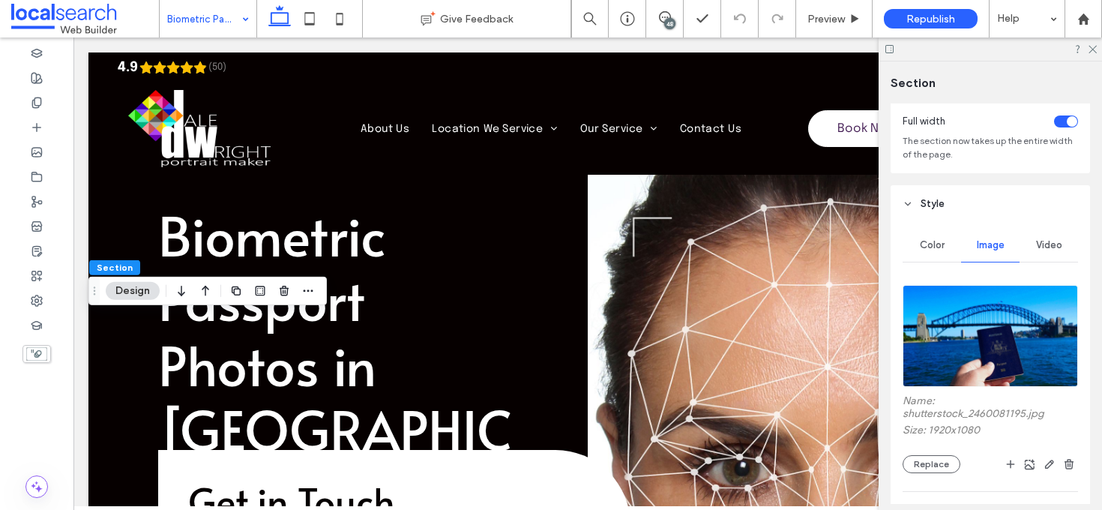
scroll to position [198, 0]
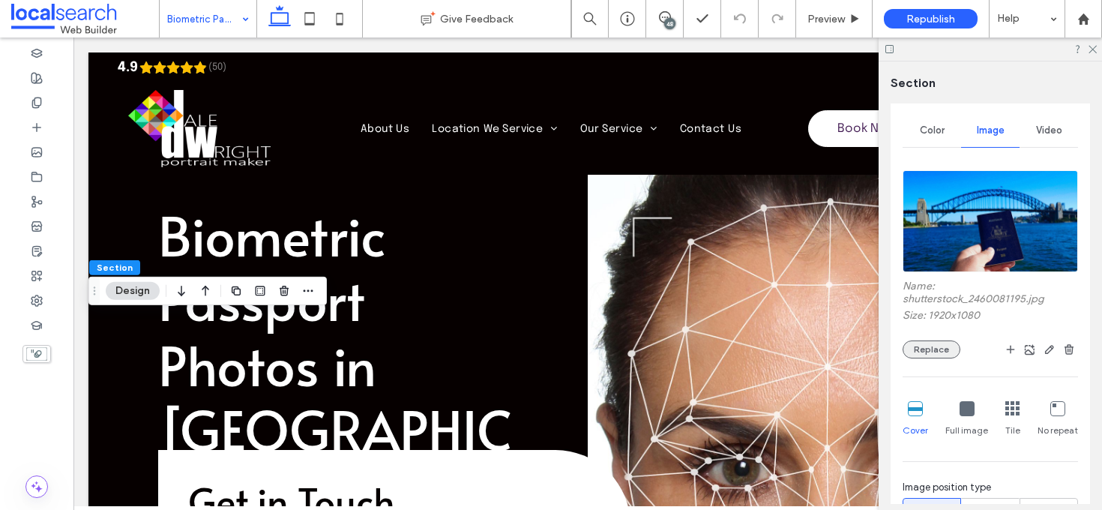
click at [942, 344] on button "Replace" at bounding box center [931, 349] width 58 height 18
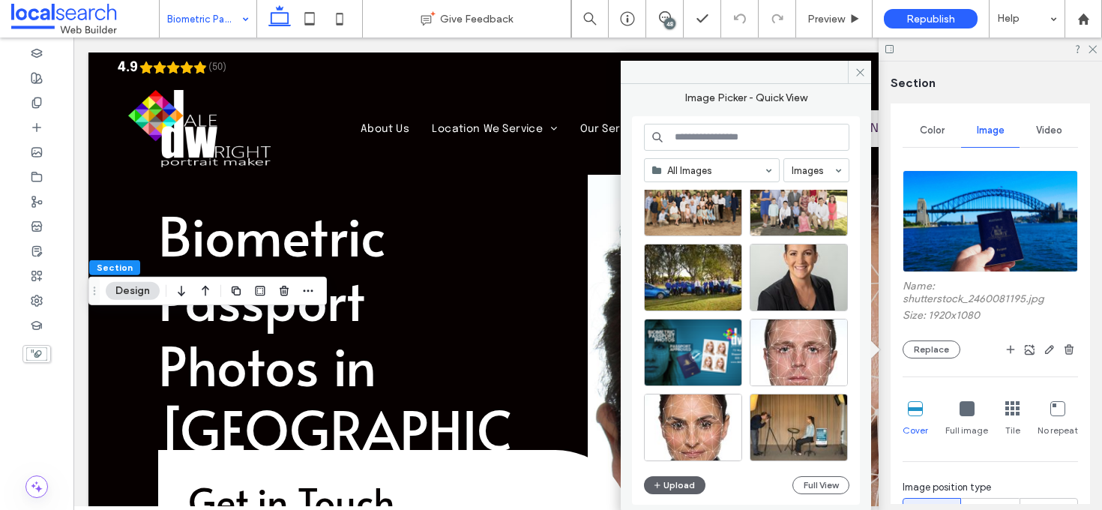
scroll to position [2455, 0]
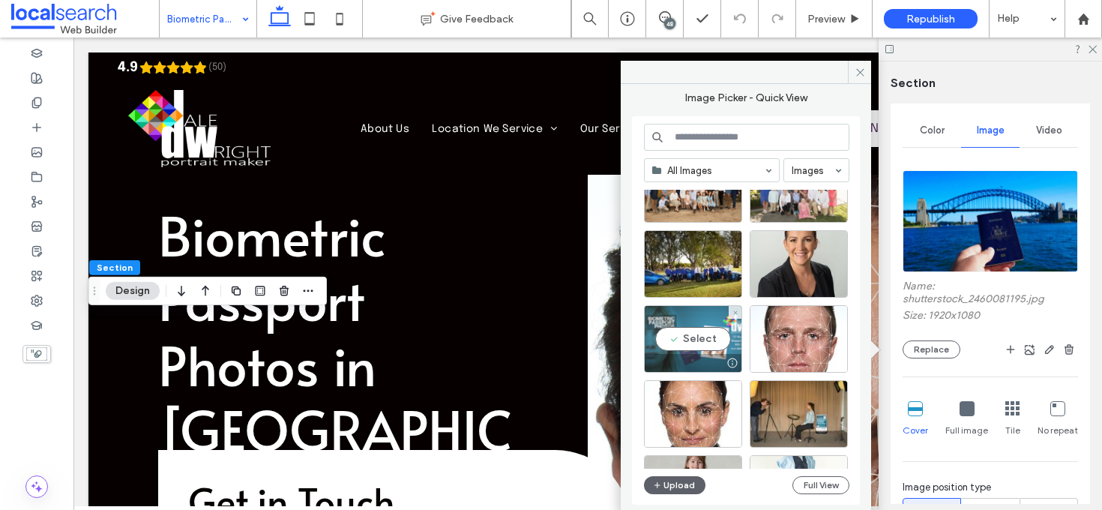
click at [710, 337] on div "Select" at bounding box center [693, 338] width 98 height 67
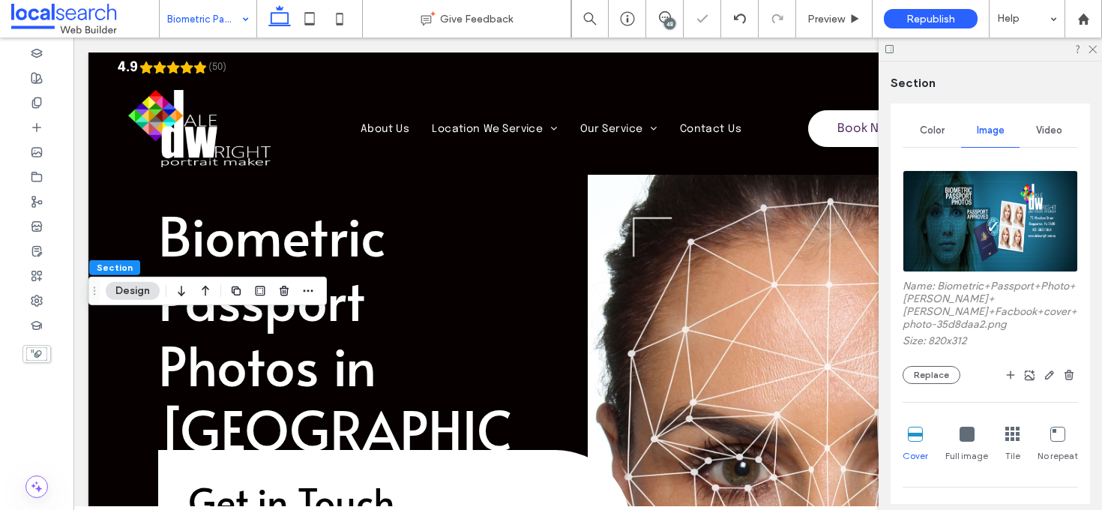
click at [1096, 47] on div at bounding box center [989, 48] width 223 height 23
click at [1093, 46] on icon at bounding box center [1092, 48] width 10 height 10
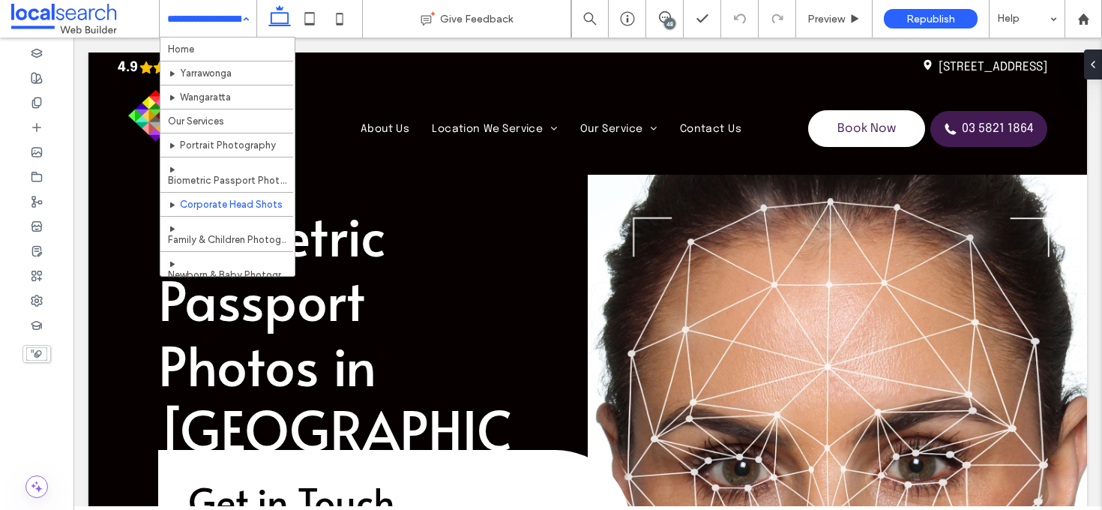
click at [223, 23] on input at bounding box center [204, 18] width 74 height 37
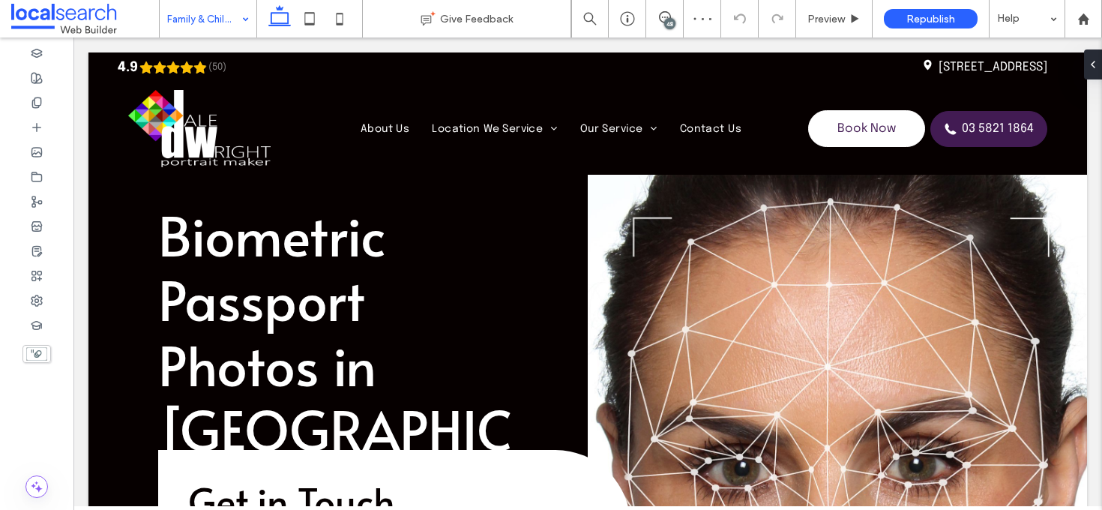
type input "*****"
type input "**"
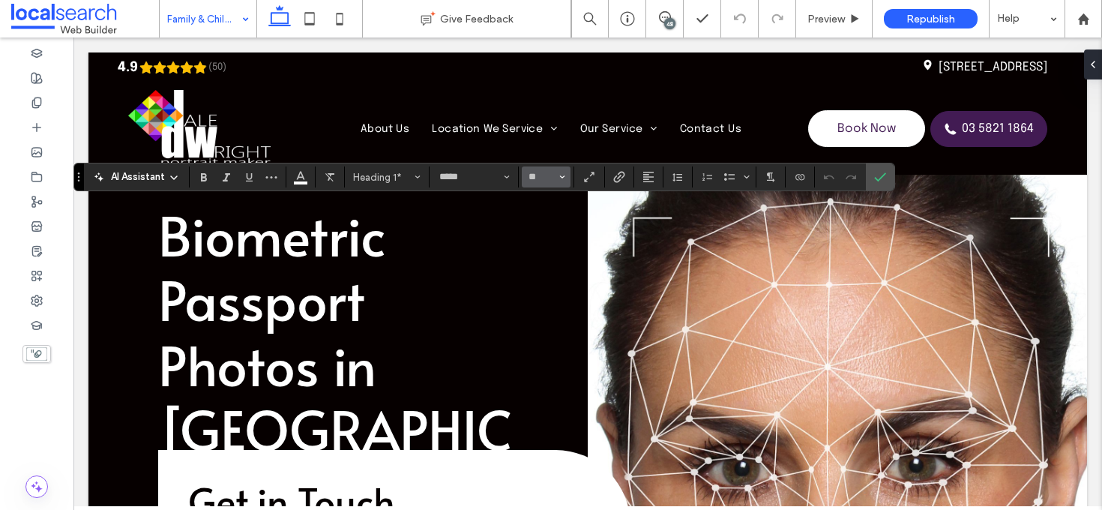
click at [566, 179] on button "**" at bounding box center [546, 176] width 49 height 21
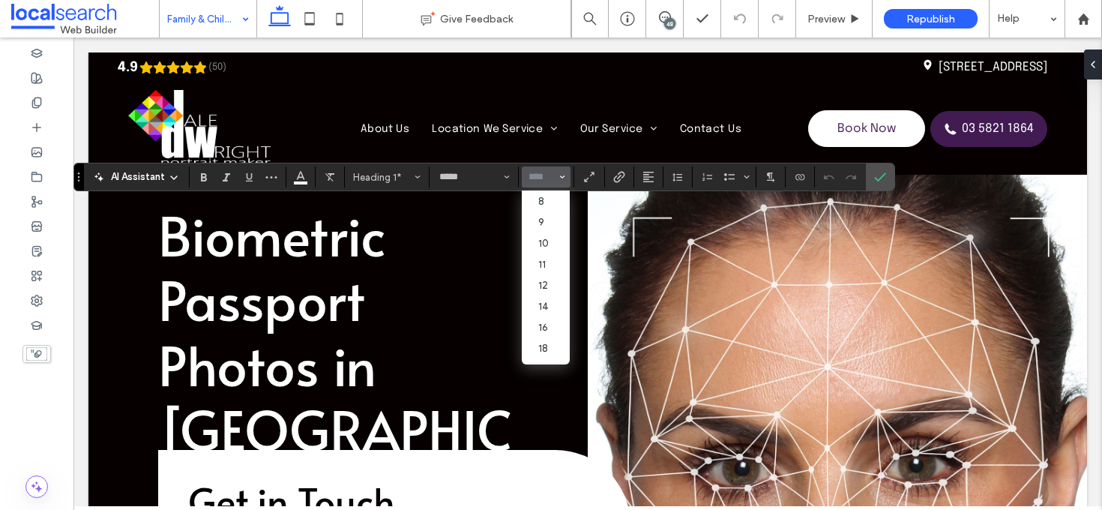
click at [553, 176] on input "Size-input" at bounding box center [541, 177] width 29 height 12
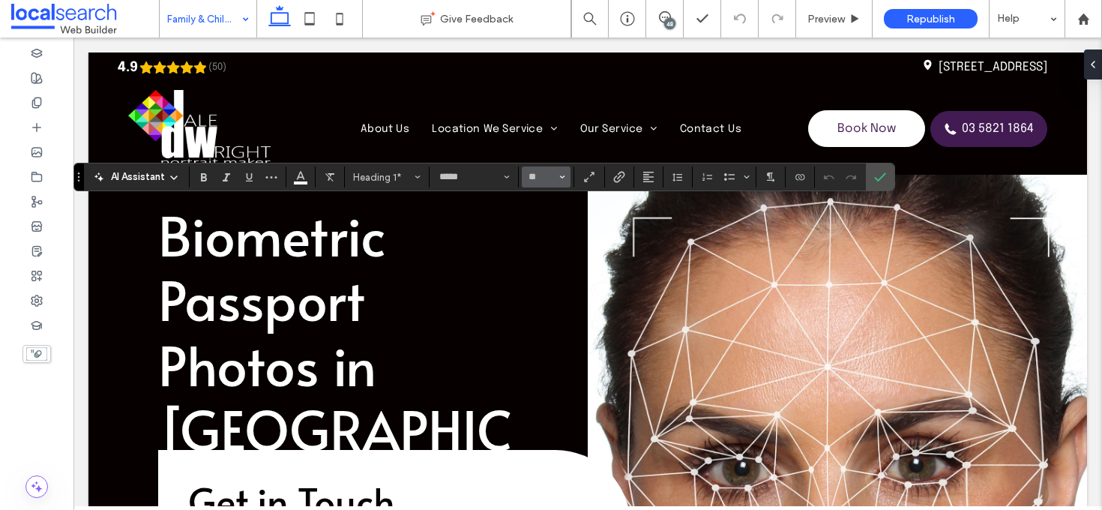
type input "**"
click at [543, 178] on input "**" at bounding box center [541, 177] width 29 height 12
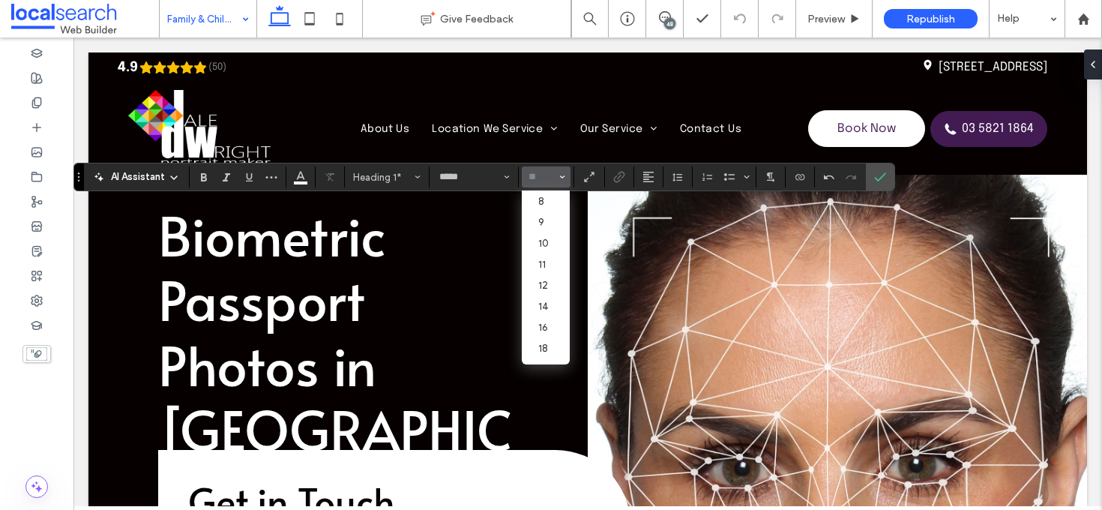
type input "*"
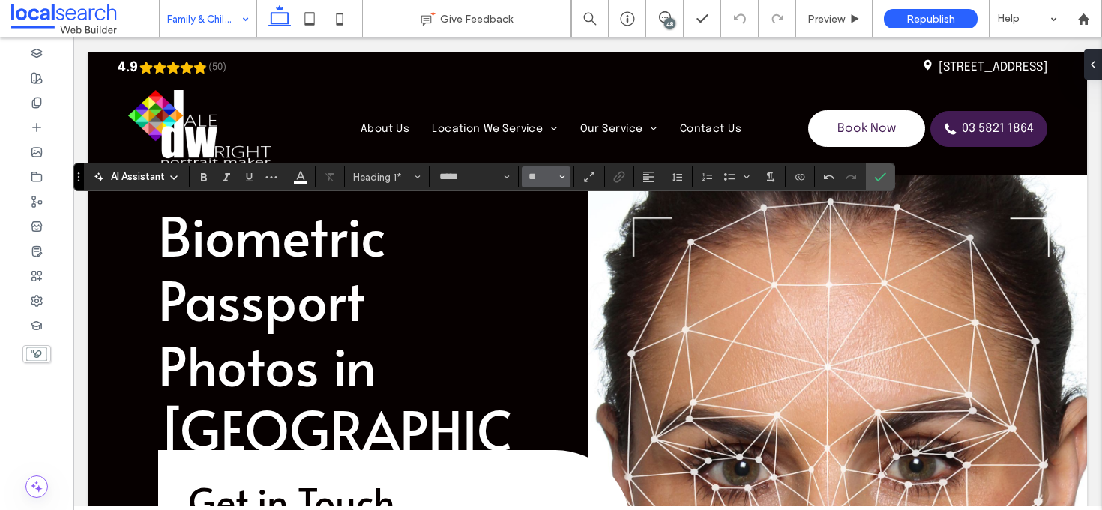
type input "**"
click at [886, 181] on label "Confirm" at bounding box center [880, 176] width 22 height 27
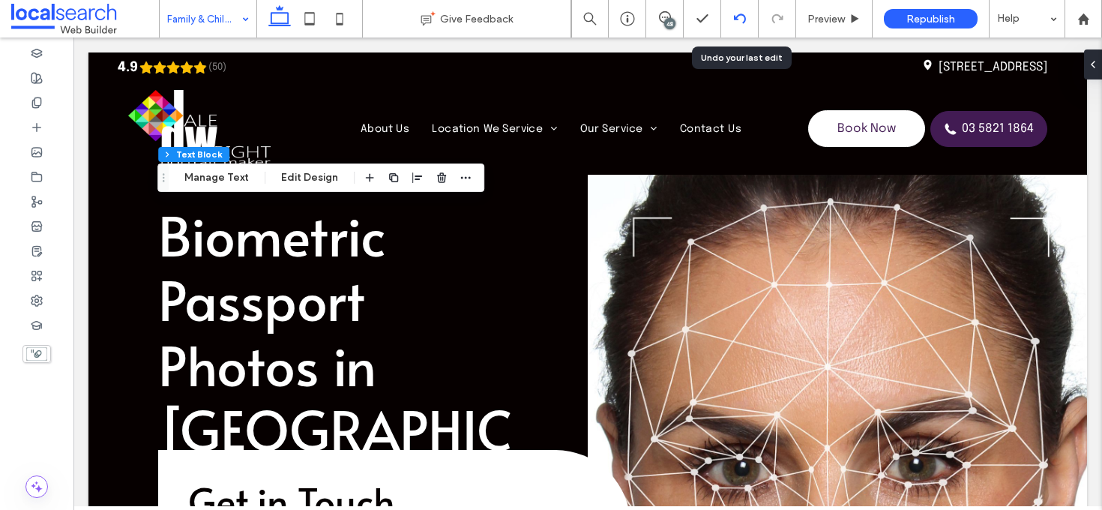
click at [737, 17] on icon at bounding box center [740, 19] width 12 height 12
click at [738, 17] on icon at bounding box center [740, 19] width 12 height 12
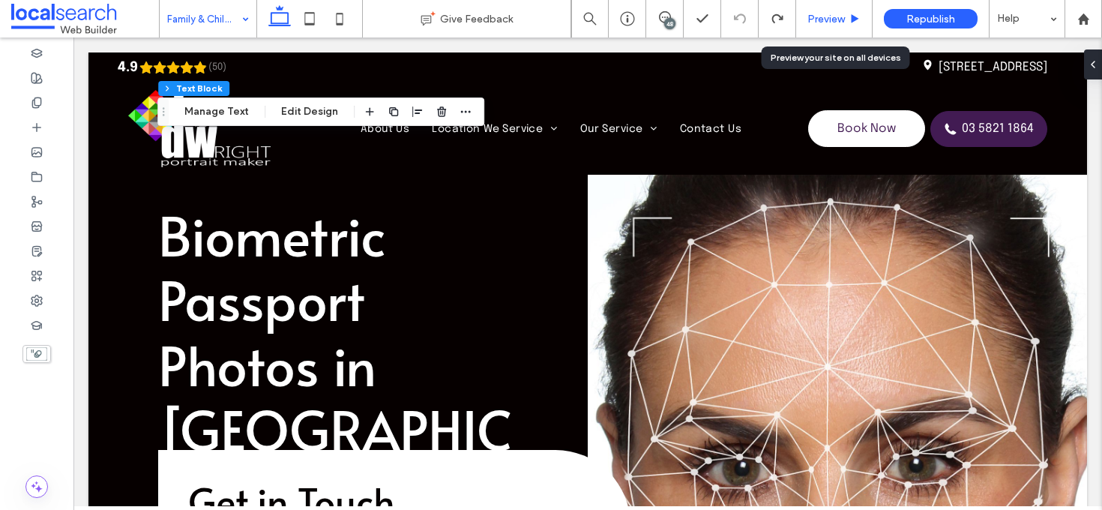
click at [834, 18] on span "Preview" at bounding box center [825, 19] width 37 height 13
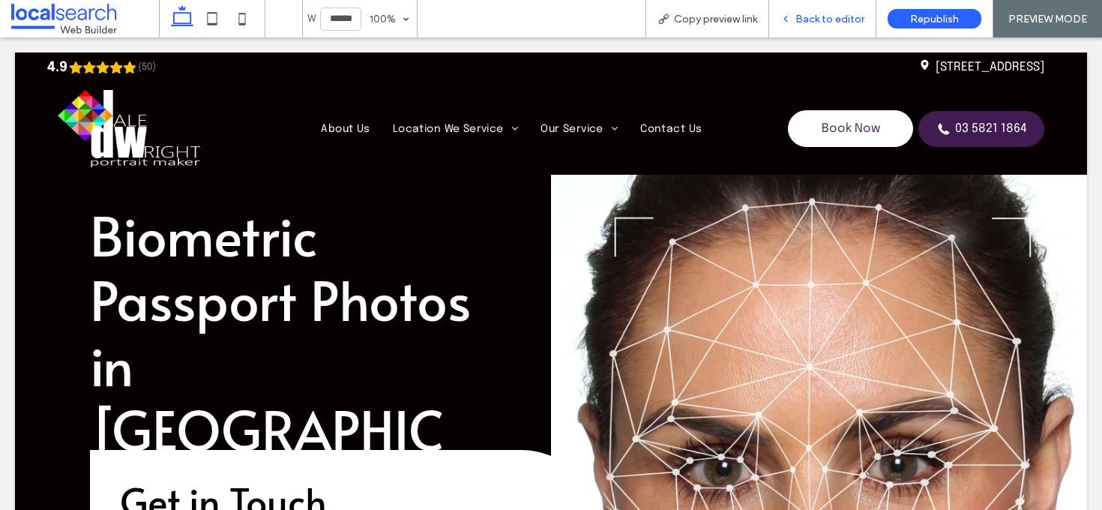
click at [830, 21] on span "Back to editor" at bounding box center [829, 19] width 69 height 13
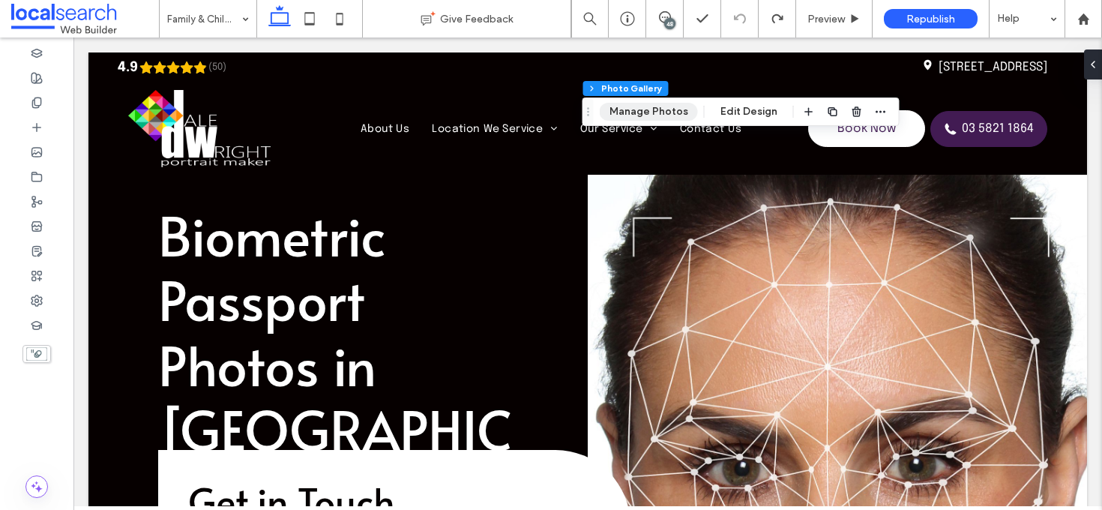
click at [653, 114] on button "Manage Photos" at bounding box center [649, 112] width 98 height 18
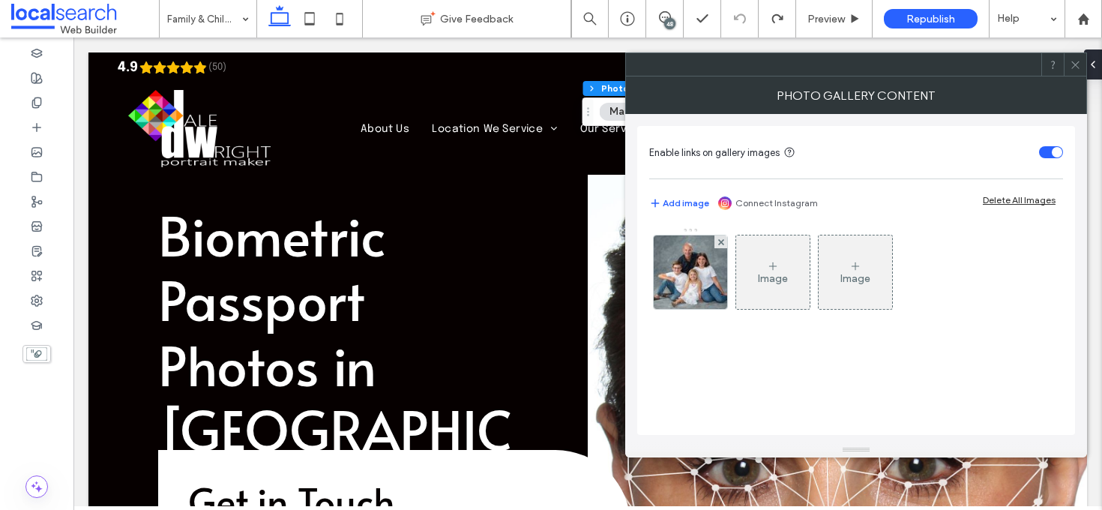
drag, startPoint x: 701, startPoint y: 281, endPoint x: 712, endPoint y: 279, distance: 11.5
click at [702, 281] on img at bounding box center [690, 271] width 103 height 73
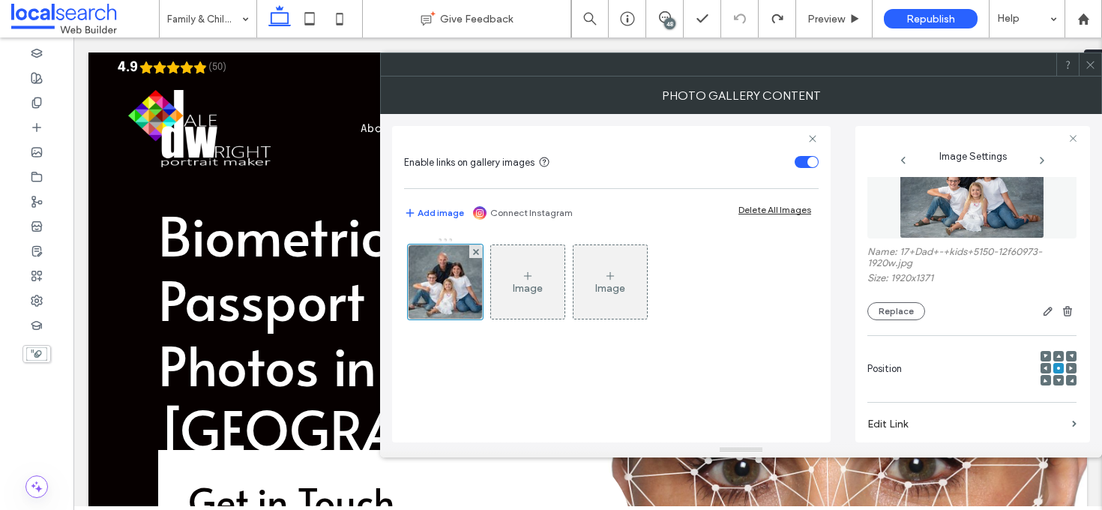
scroll to position [61, 0]
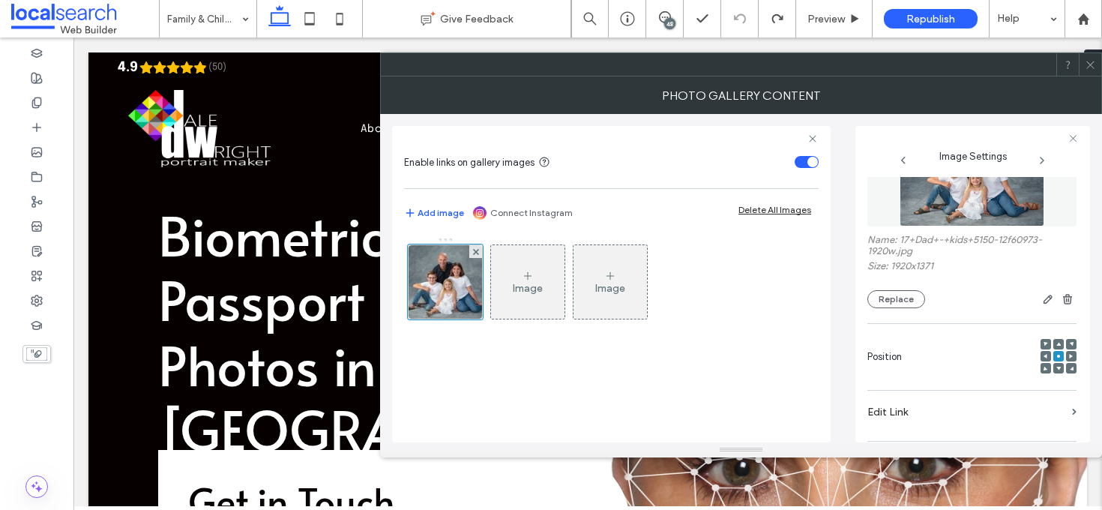
click at [1053, 345] on div at bounding box center [1058, 344] width 10 height 10
click at [1056, 345] on icon at bounding box center [1058, 344] width 4 height 4
click at [1056, 344] on icon at bounding box center [1058, 344] width 4 height 4
click at [1088, 65] on use at bounding box center [1089, 64] width 7 height 7
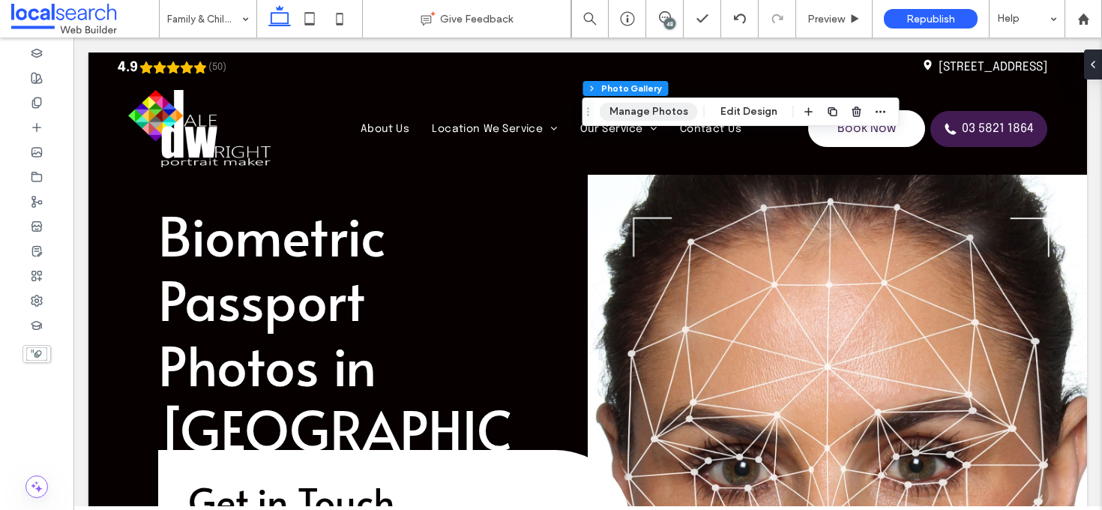
click at [648, 119] on button "Manage Photos" at bounding box center [649, 112] width 98 height 18
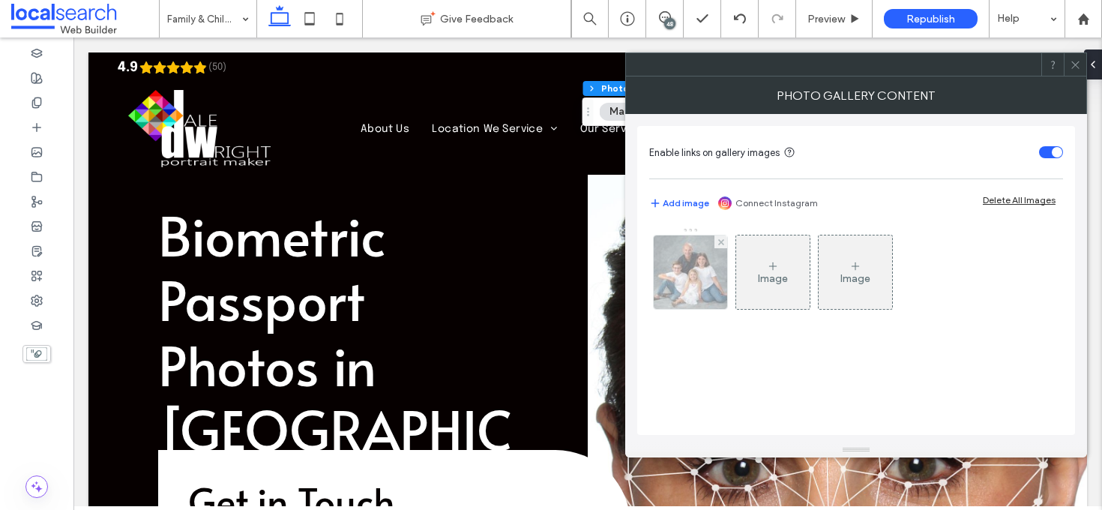
click at [708, 267] on img at bounding box center [690, 271] width 103 height 73
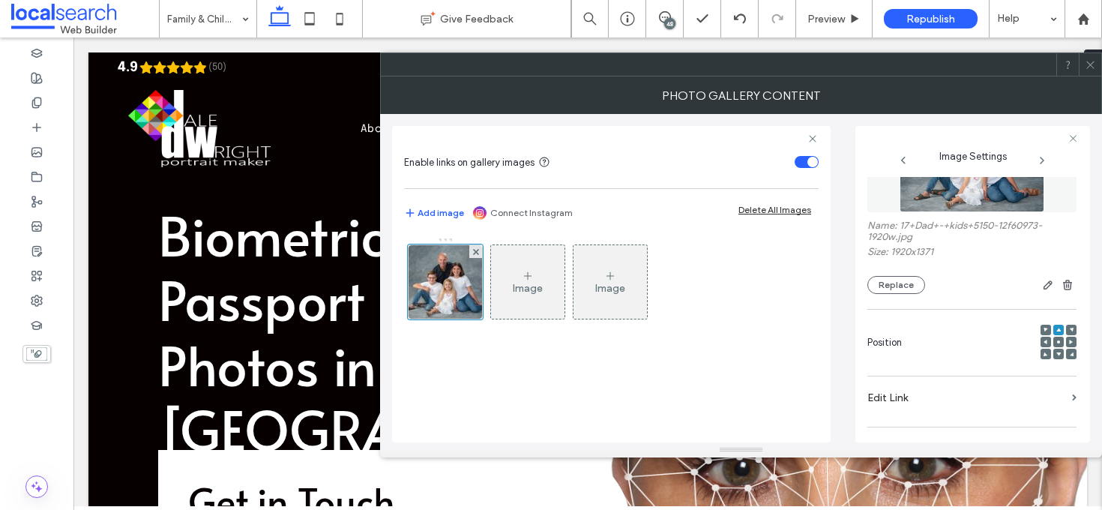
scroll to position [0, 0]
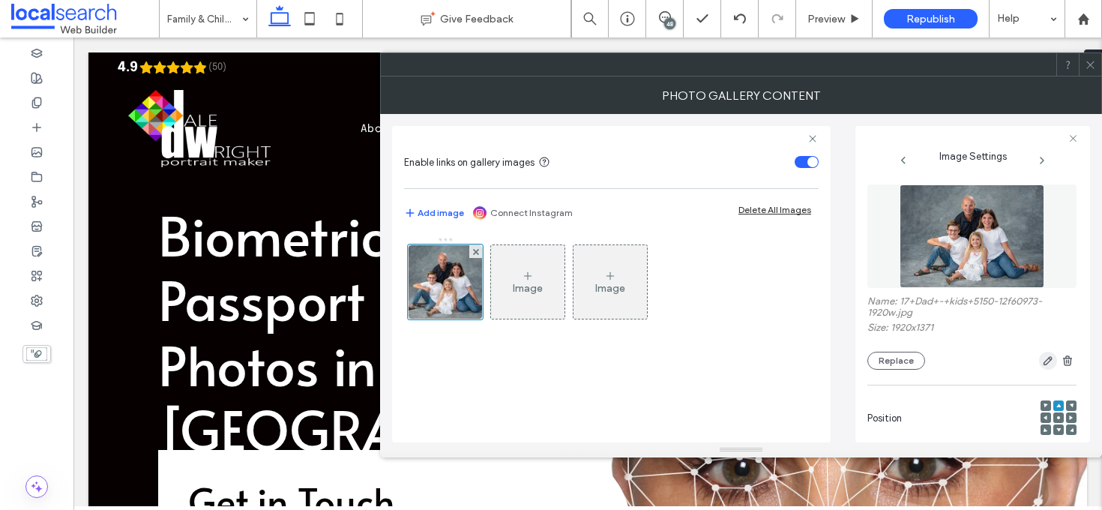
click at [1043, 361] on use "button" at bounding box center [1047, 361] width 9 height 9
click at [1040, 364] on body ".wqwq-1{fill:#231f20;} .cls-1q, .cls-2q { fill-rule: evenodd; } .cls-2q { fill:…" at bounding box center [551, 255] width 1102 height 510
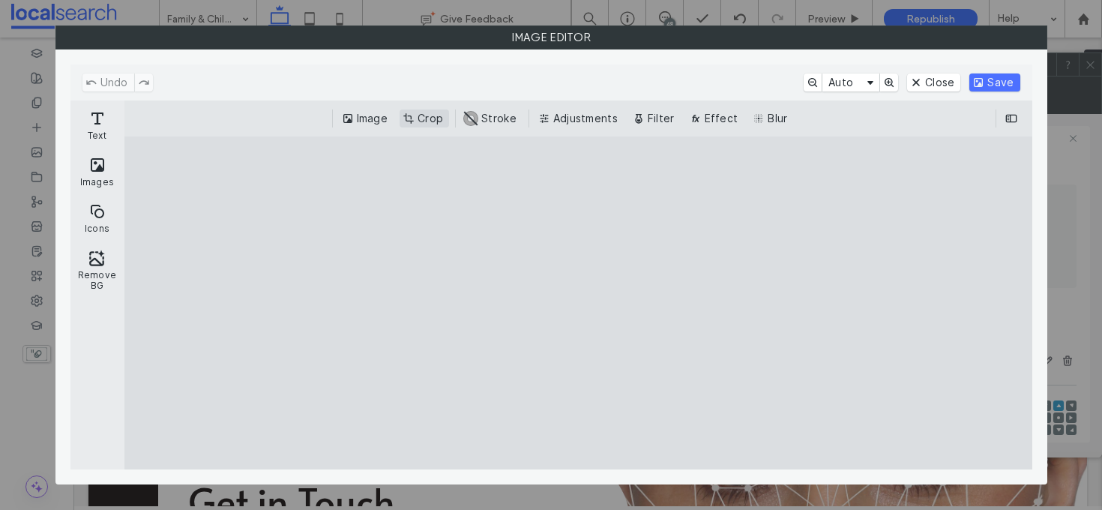
click at [430, 120] on button "Crop" at bounding box center [423, 118] width 49 height 18
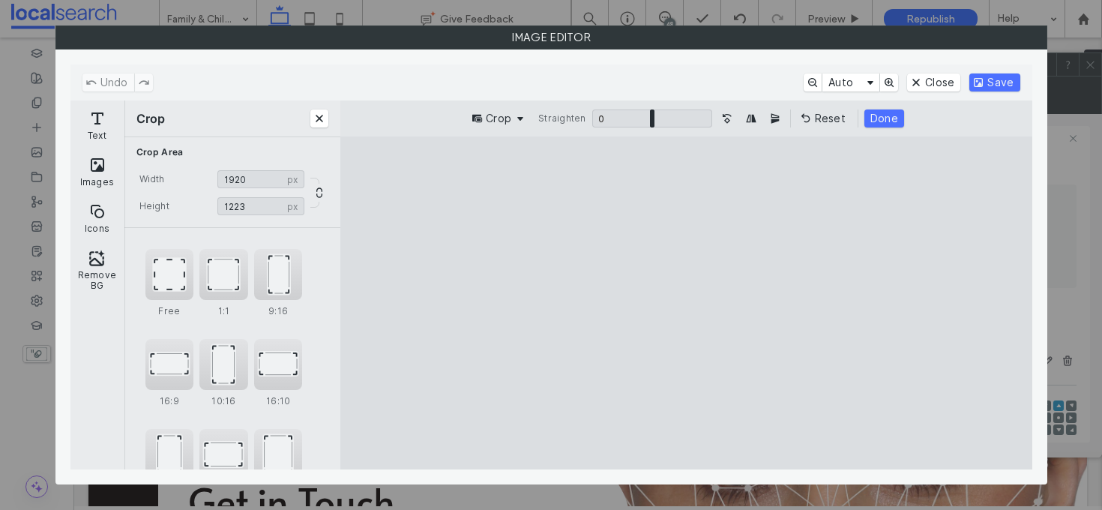
type input "****"
drag, startPoint x: 872, startPoint y: 435, endPoint x: 890, endPoint y: 404, distance: 35.2
click at [686, 303] on cesdk-canvas "Editor canvas" at bounding box center [686, 303] width 0 height 0
click at [1007, 88] on button "Save" at bounding box center [994, 82] width 50 height 18
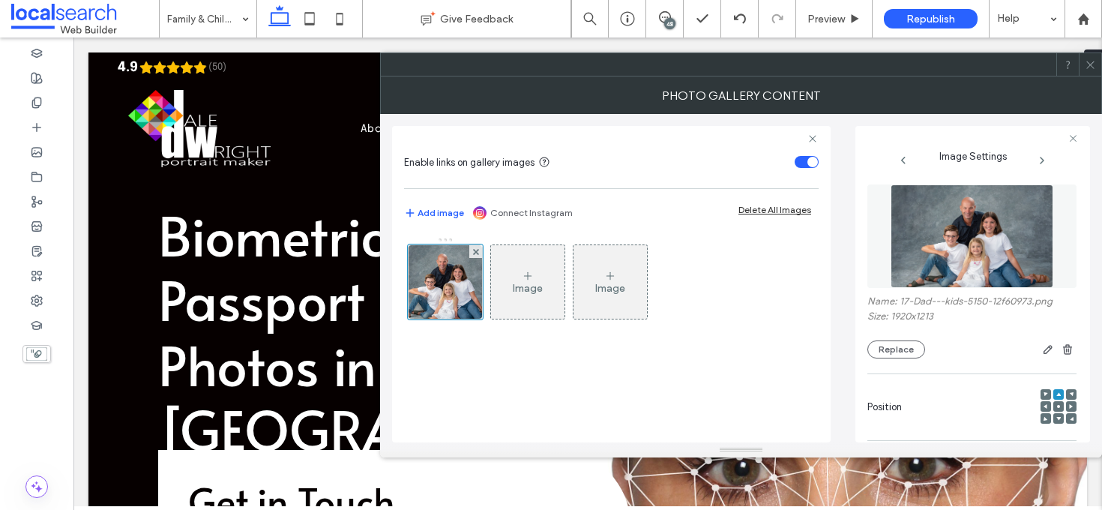
click at [1087, 66] on icon at bounding box center [1090, 64] width 11 height 11
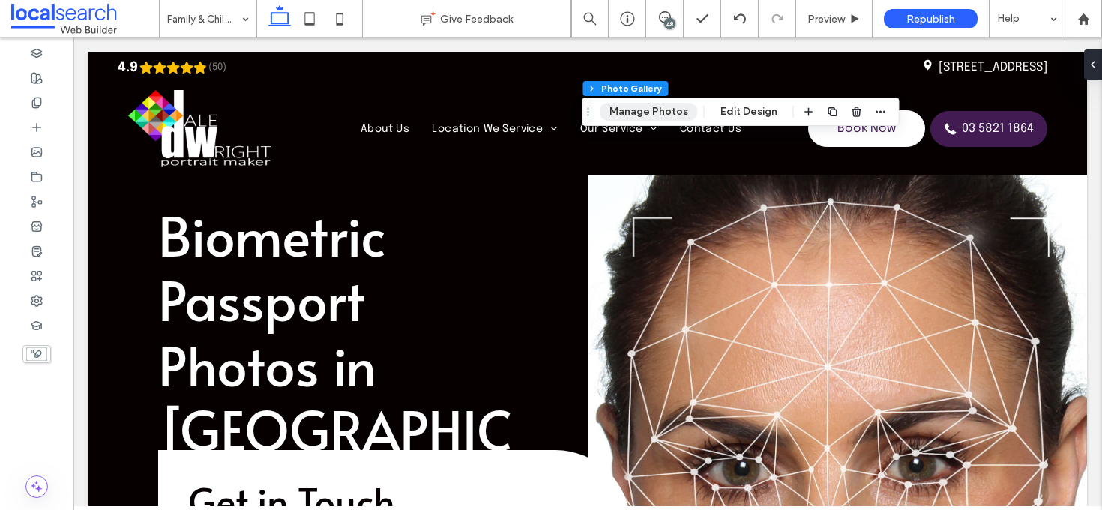
click at [654, 112] on button "Manage Photos" at bounding box center [649, 112] width 98 height 18
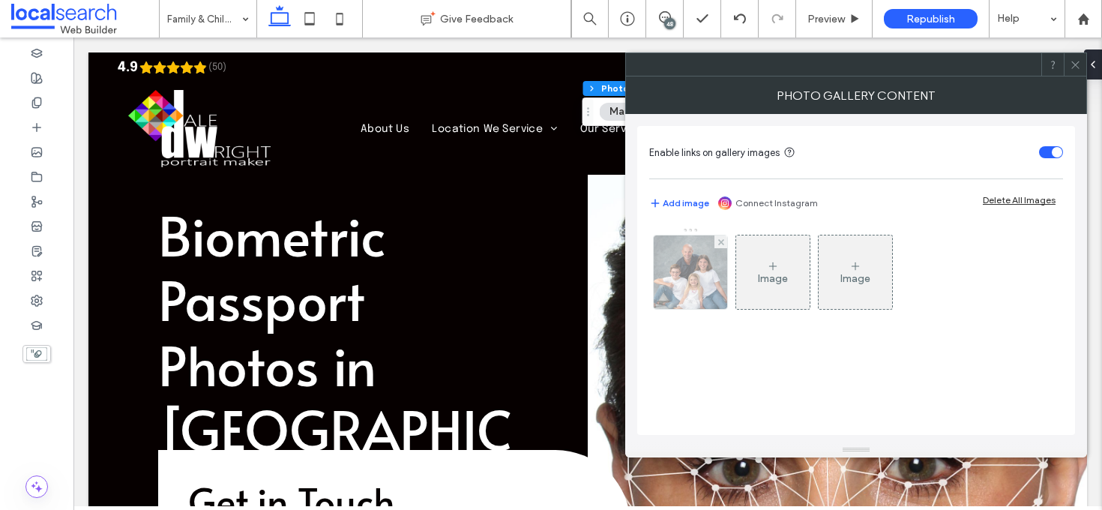
click at [694, 271] on img at bounding box center [690, 271] width 116 height 73
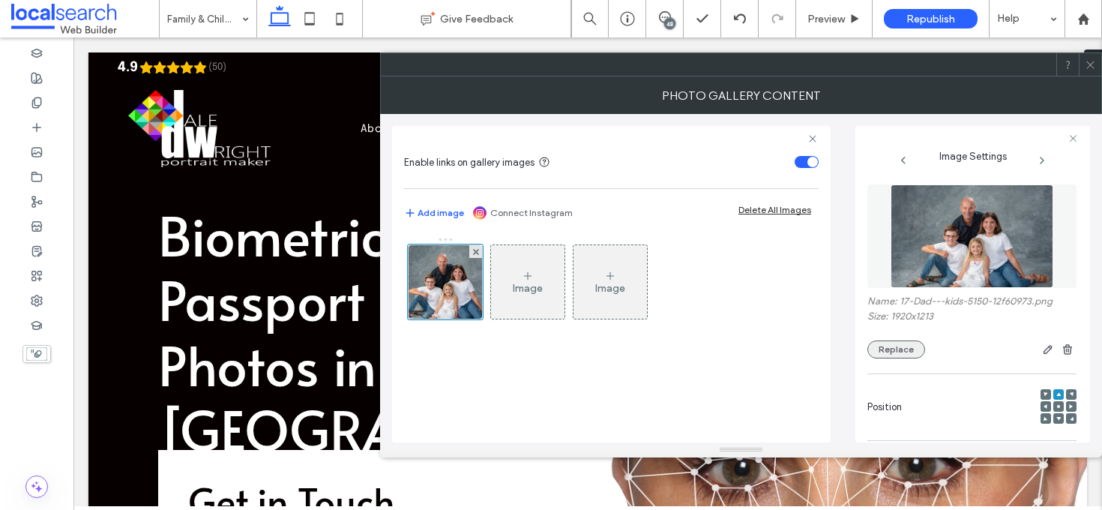
click at [904, 349] on button "Replace" at bounding box center [896, 349] width 58 height 18
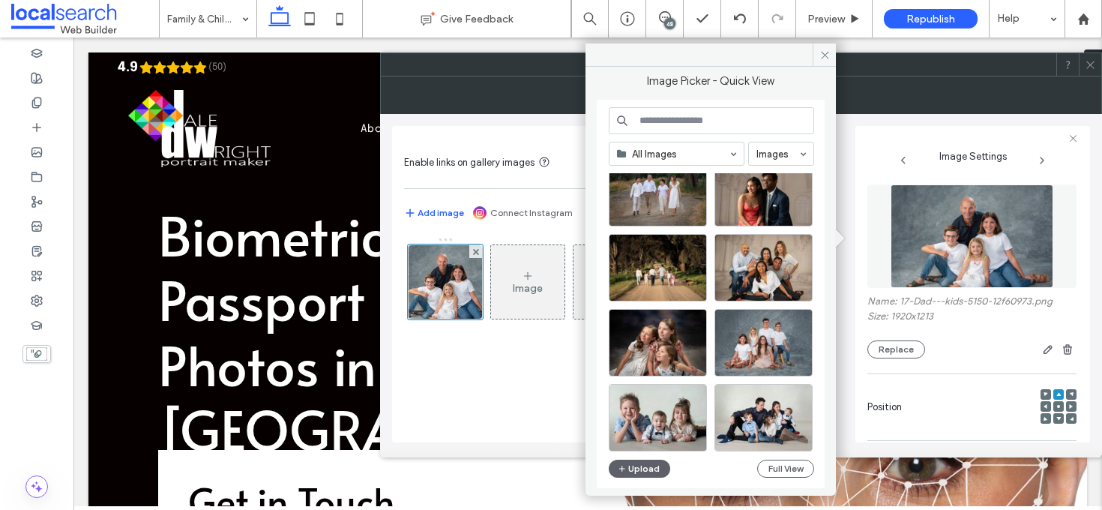
scroll to position [340, 0]
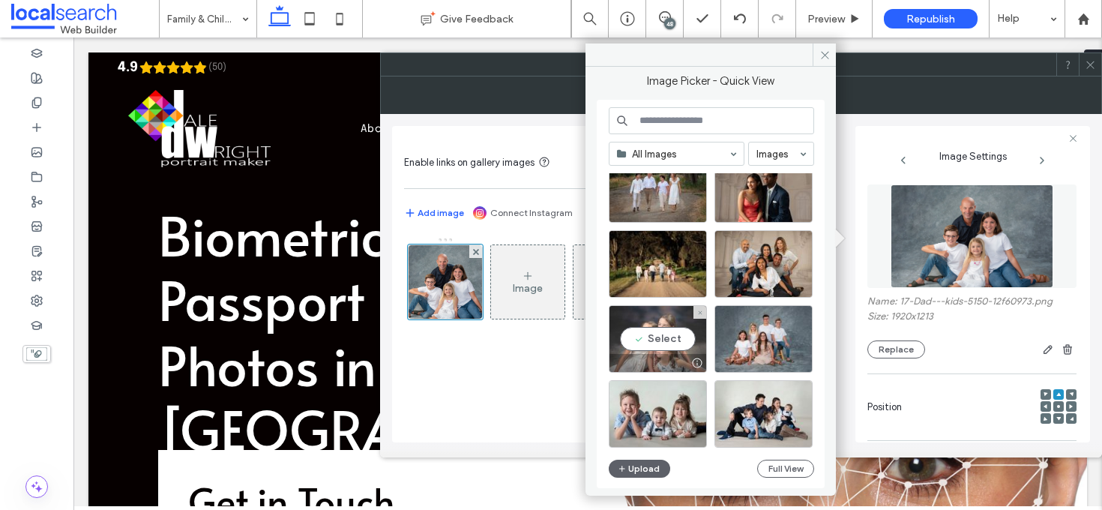
click at [668, 340] on div "Select" at bounding box center [658, 338] width 98 height 67
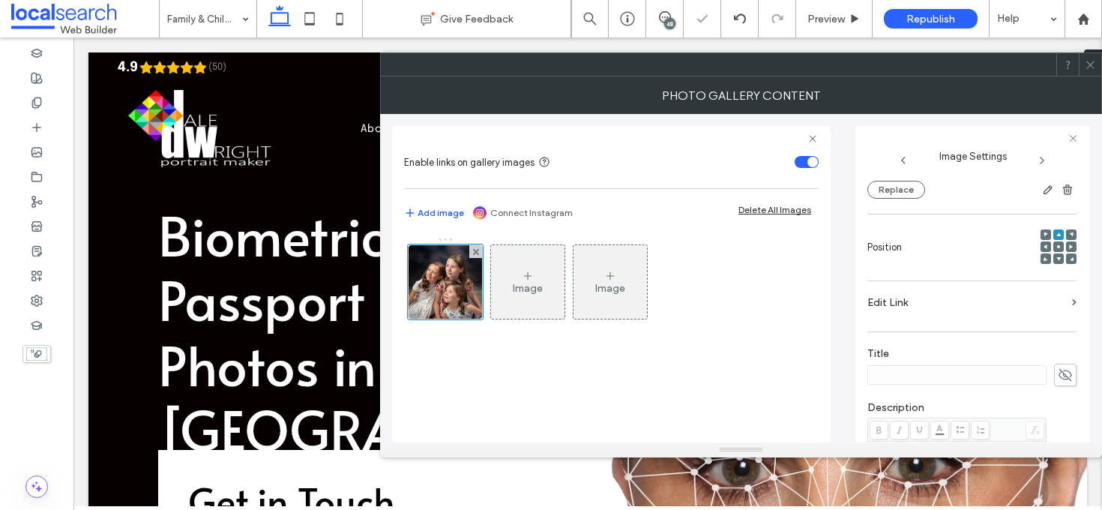
scroll to position [160, 0]
click at [1088, 66] on use at bounding box center [1089, 64] width 7 height 7
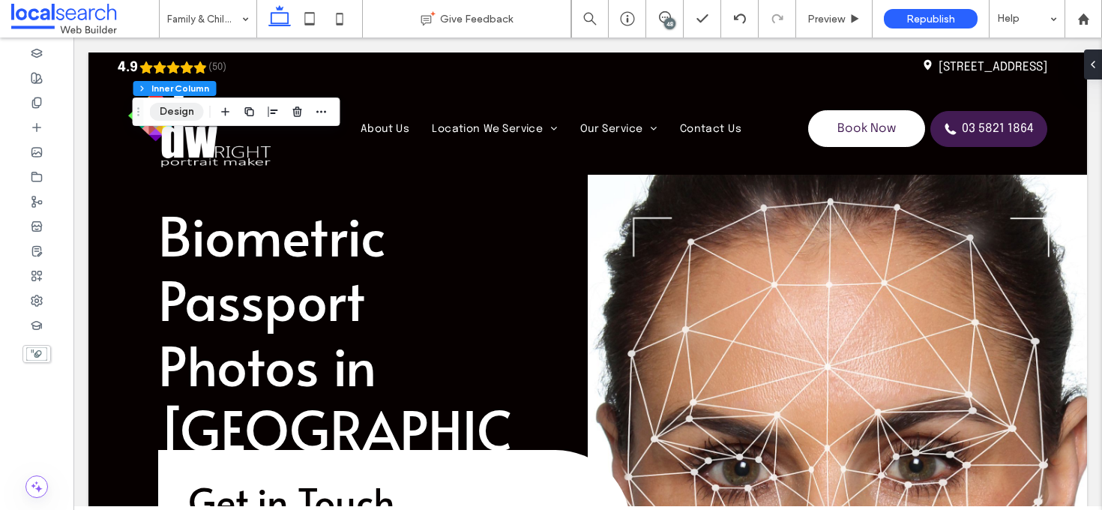
click at [198, 107] on button "Design" at bounding box center [177, 112] width 54 height 18
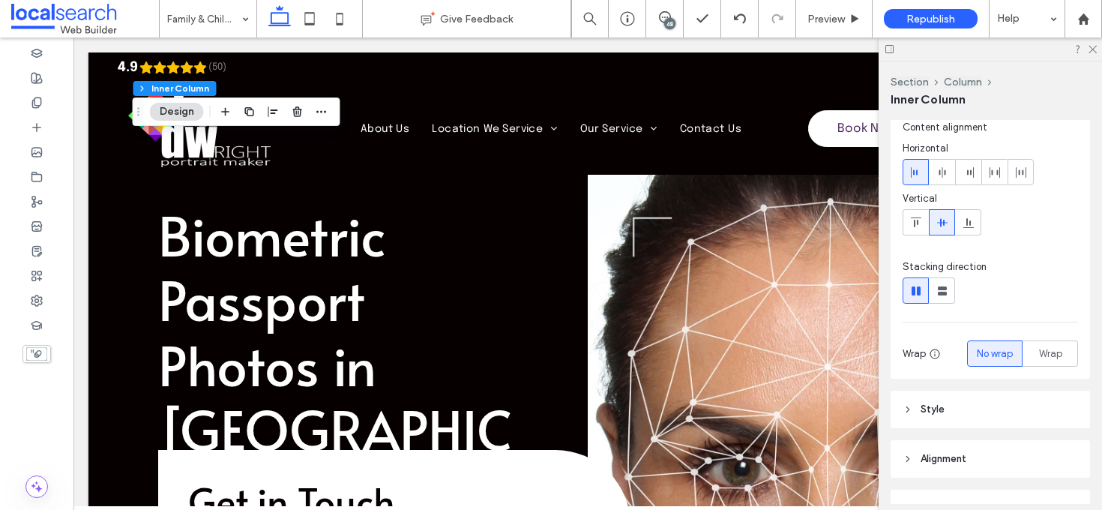
scroll to position [103, 0]
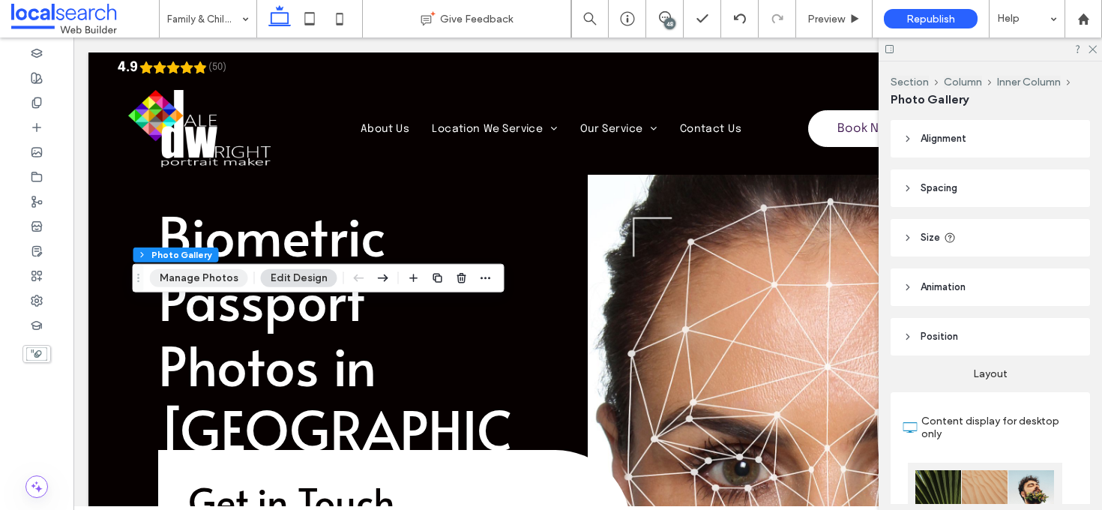
click at [204, 280] on button "Manage Photos" at bounding box center [199, 278] width 98 height 18
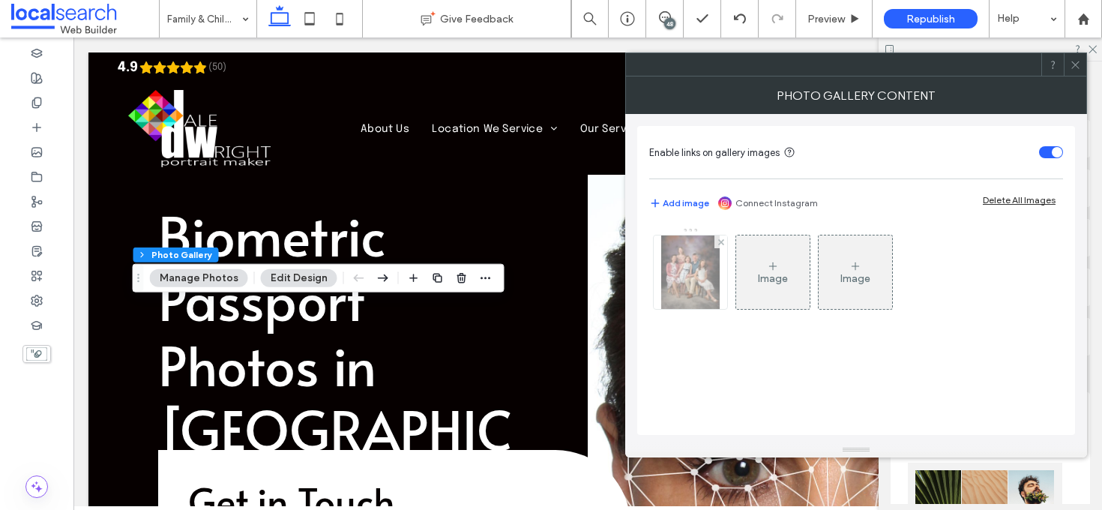
click at [714, 285] on img at bounding box center [690, 271] width 58 height 73
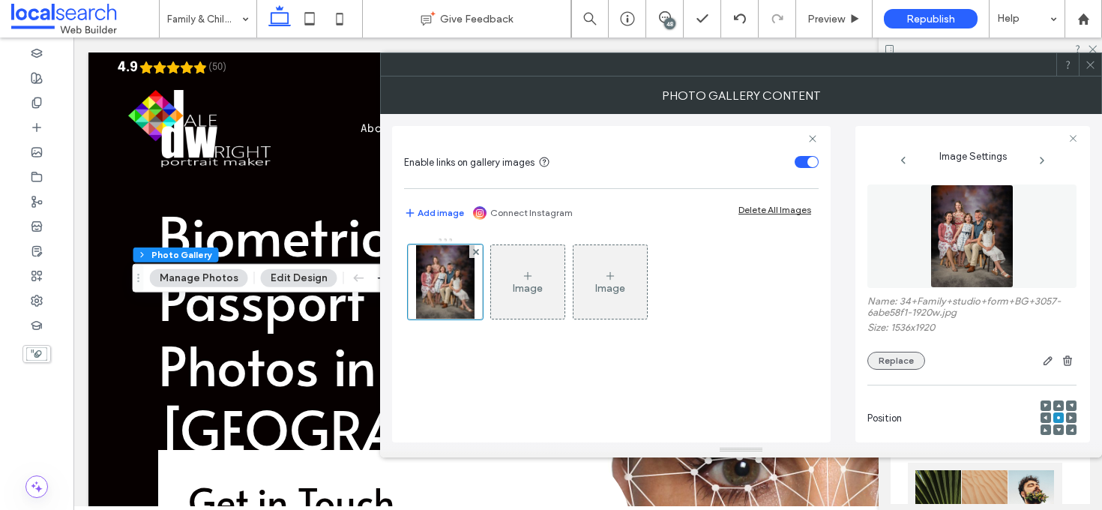
click at [897, 366] on button "Replace" at bounding box center [896, 361] width 58 height 18
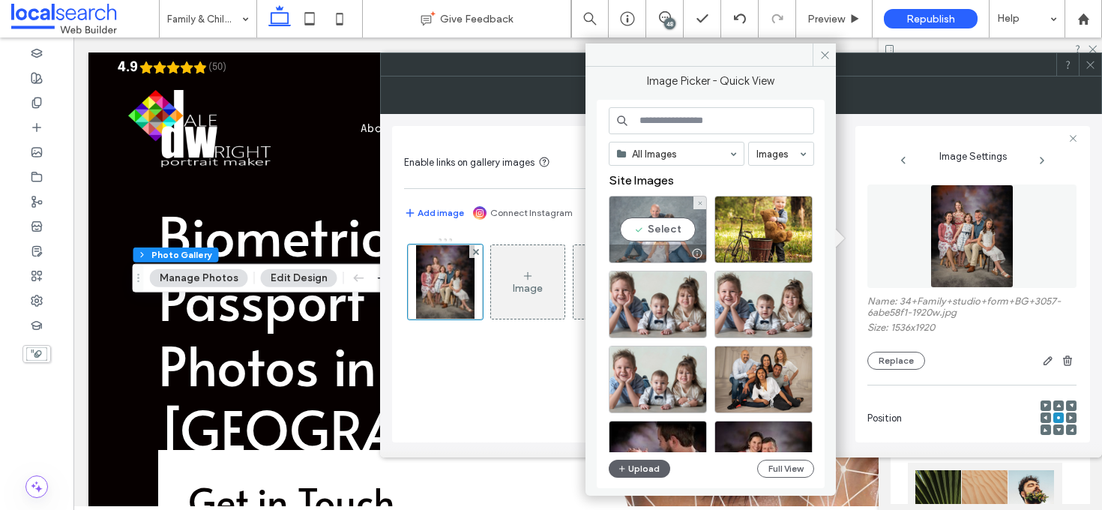
click at [660, 235] on div "Select" at bounding box center [658, 229] width 98 height 67
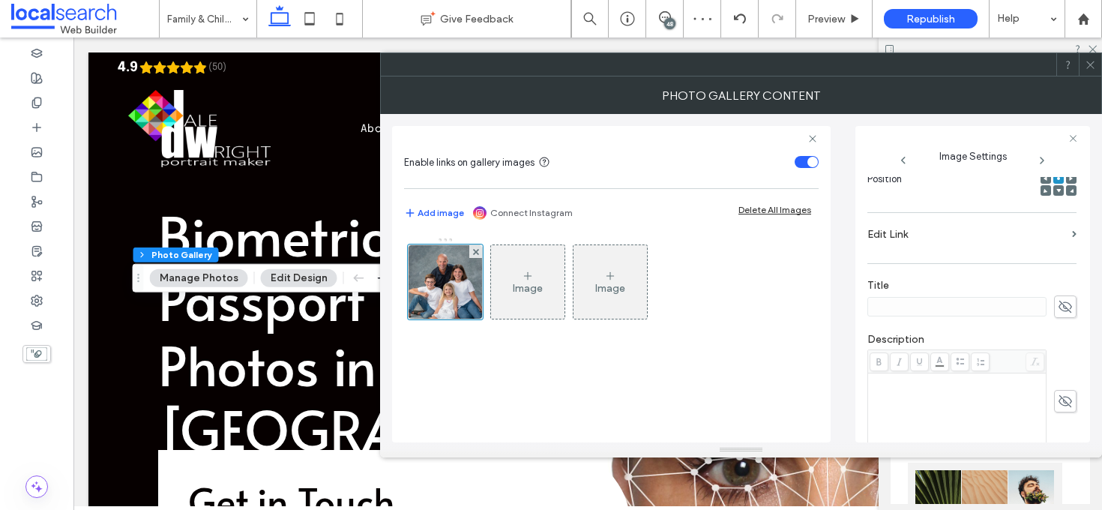
scroll to position [444, 0]
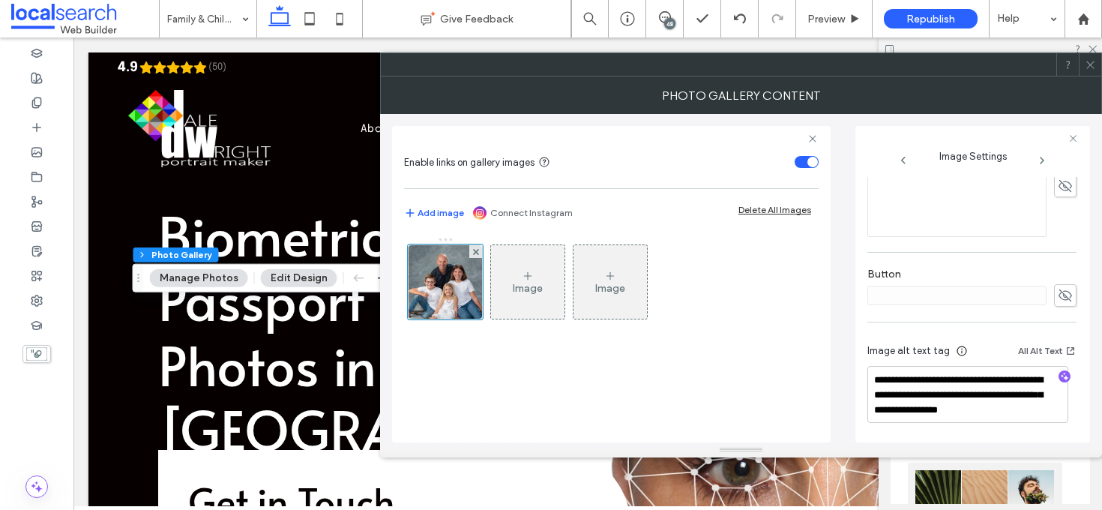
click at [1091, 60] on icon at bounding box center [1090, 64] width 11 height 11
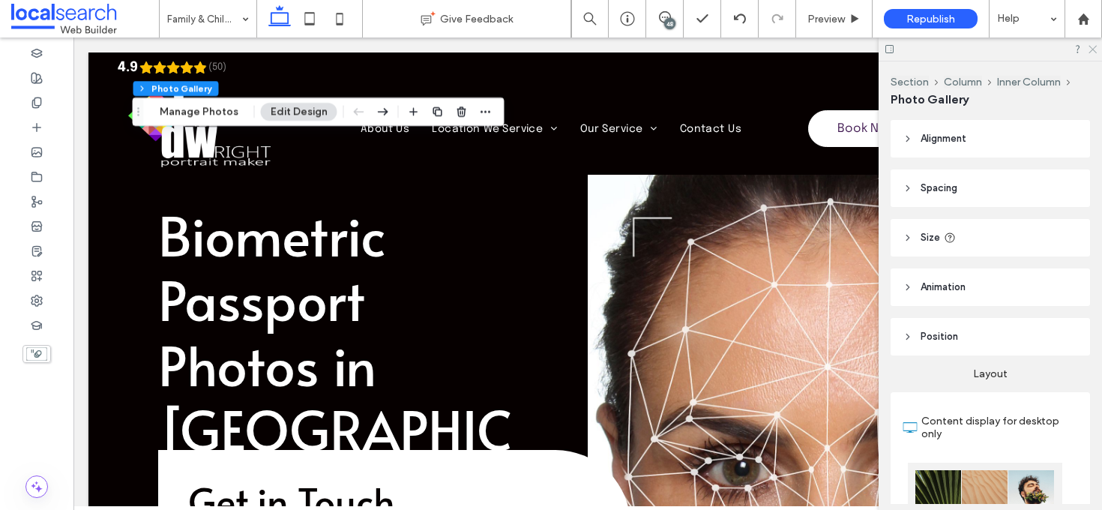
click at [1091, 44] on icon at bounding box center [1092, 48] width 10 height 10
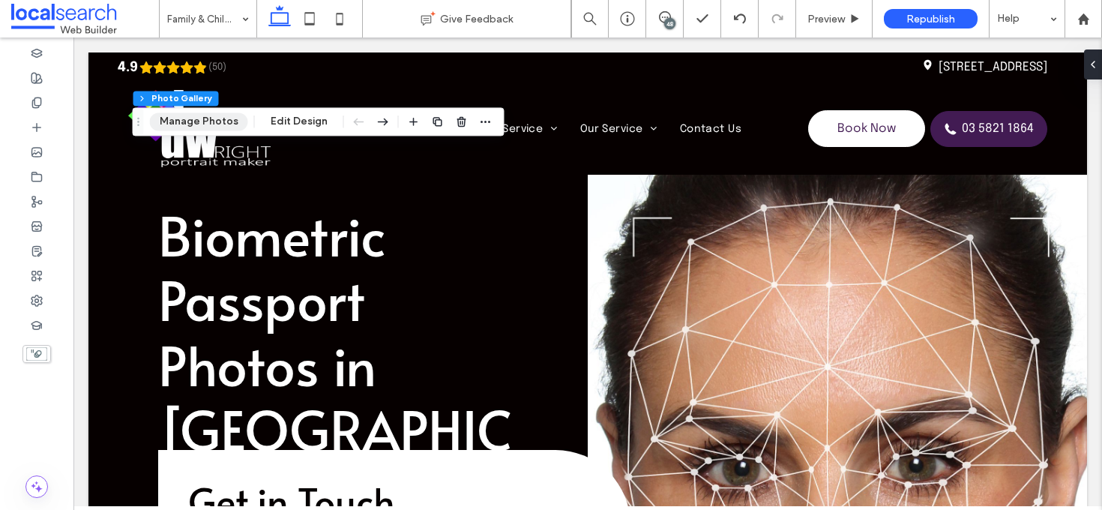
click at [202, 124] on button "Manage Photos" at bounding box center [199, 121] width 98 height 18
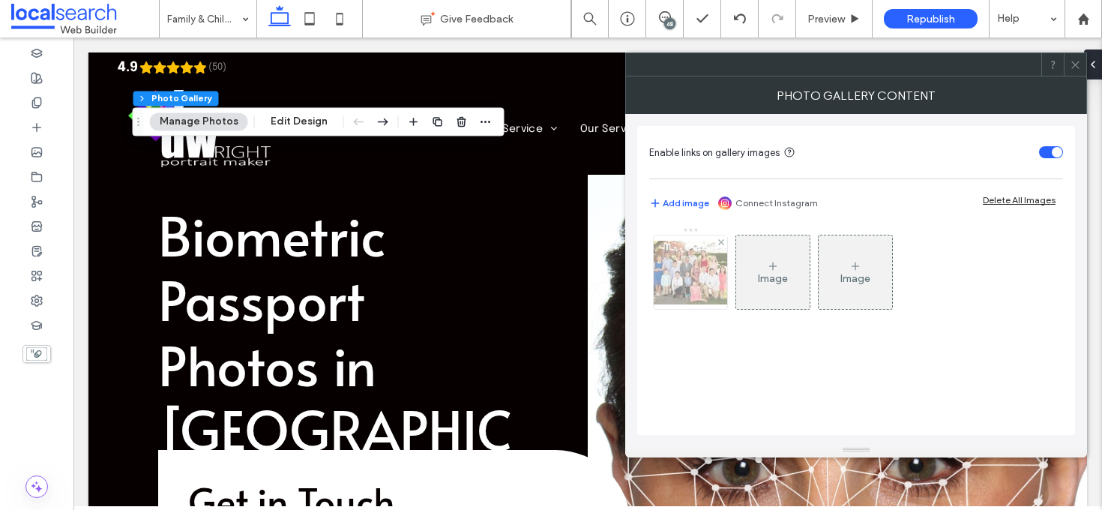
click at [714, 273] on img at bounding box center [690, 273] width 120 height 64
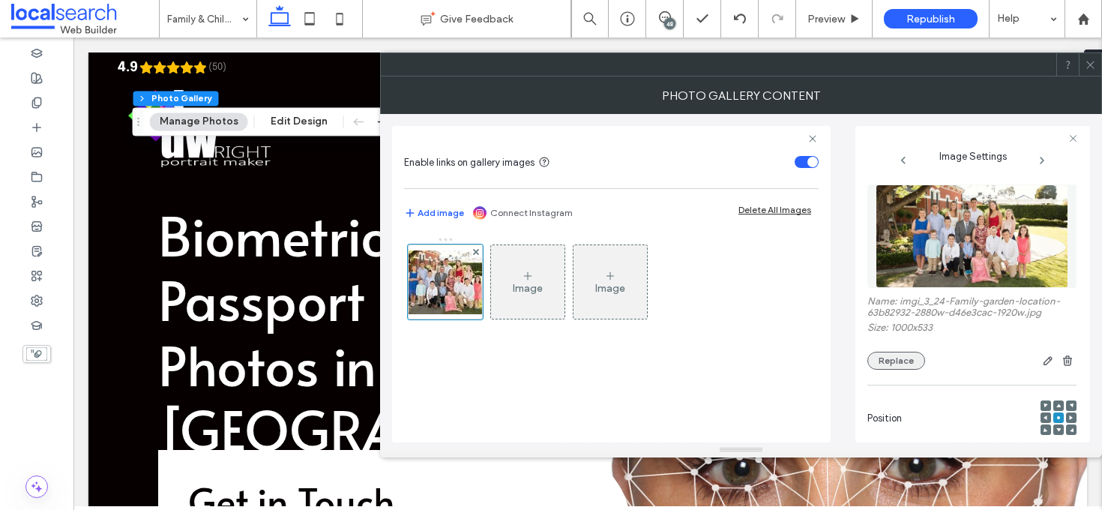
click at [884, 357] on button "Replace" at bounding box center [896, 361] width 58 height 18
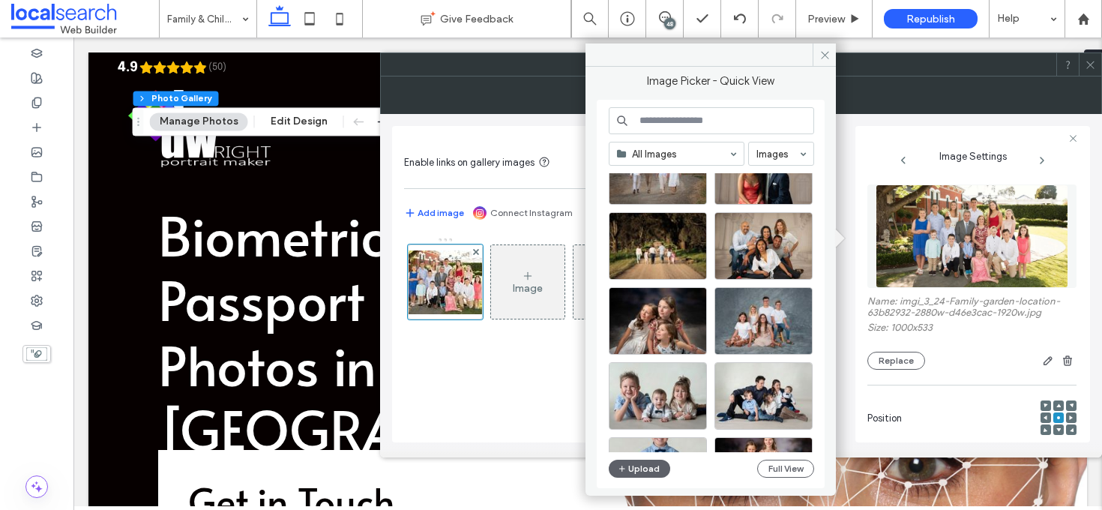
scroll to position [367, 0]
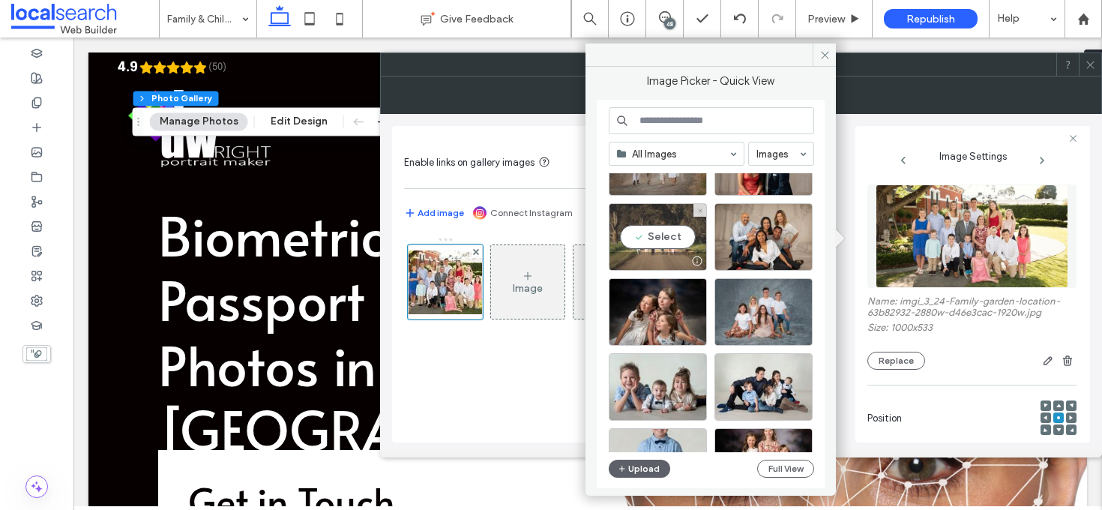
click at [668, 237] on div "Select" at bounding box center [658, 236] width 98 height 67
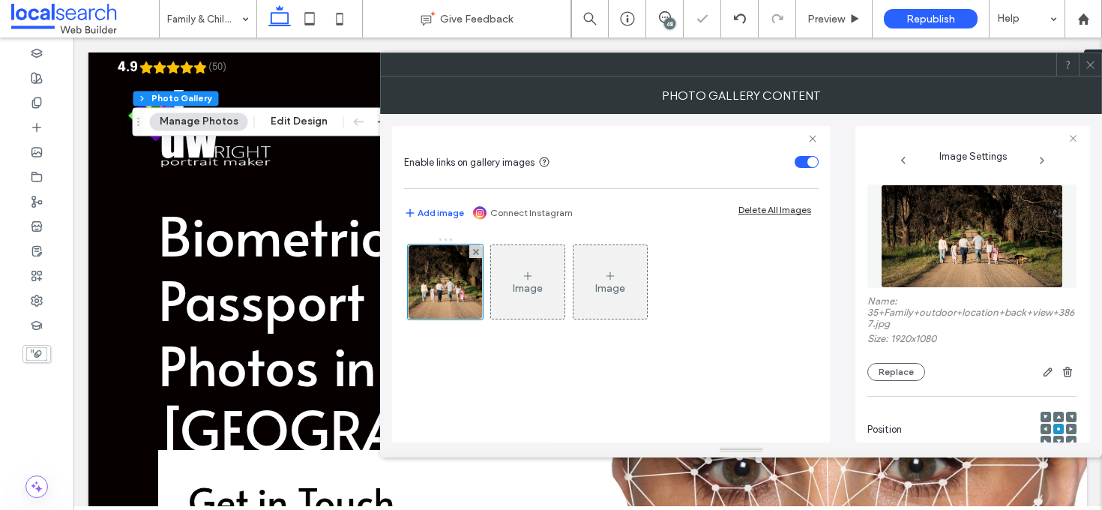
click at [1093, 70] on span at bounding box center [1090, 64] width 11 height 22
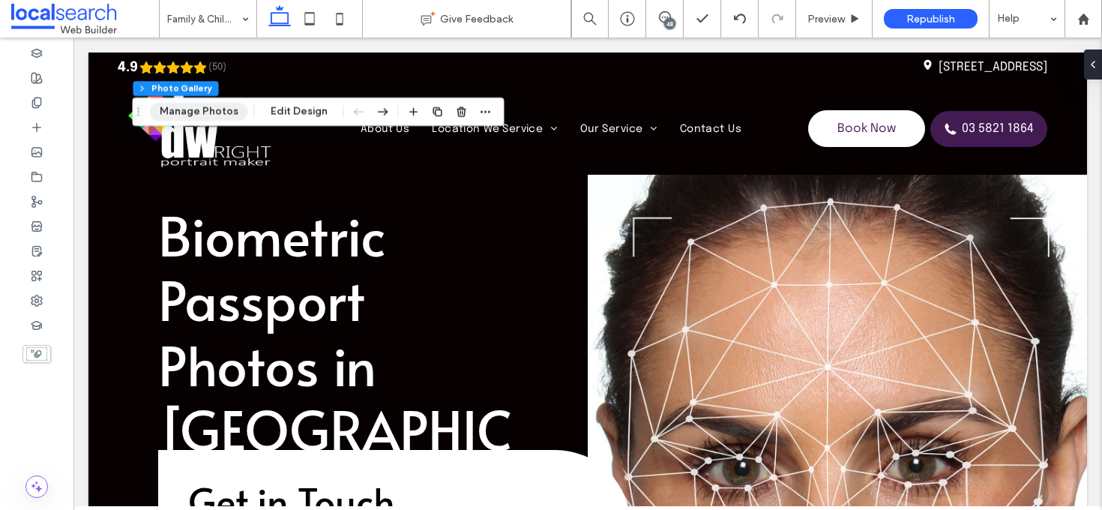
click at [194, 108] on button "Manage Photos" at bounding box center [199, 112] width 98 height 18
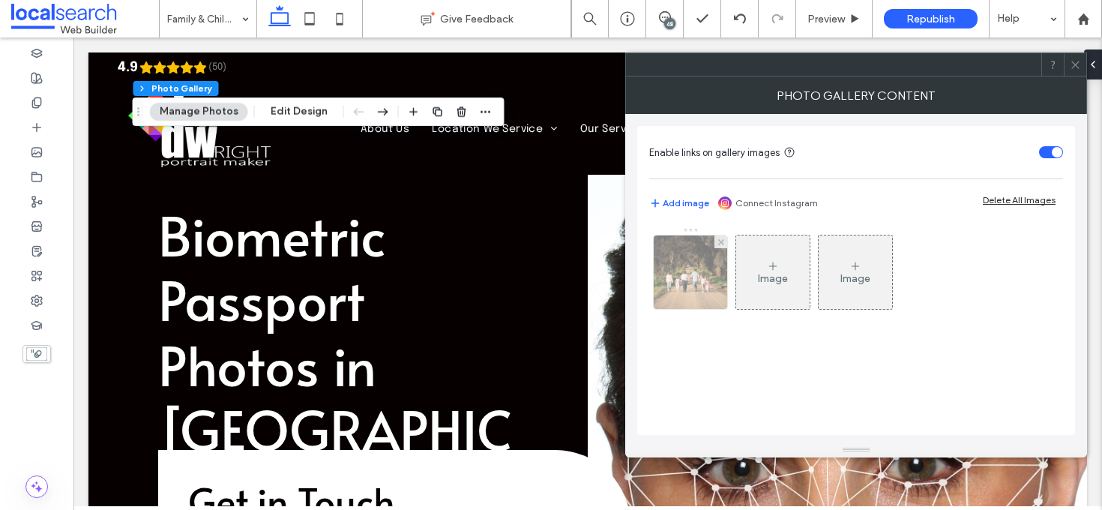
click at [706, 266] on img at bounding box center [690, 271] width 130 height 73
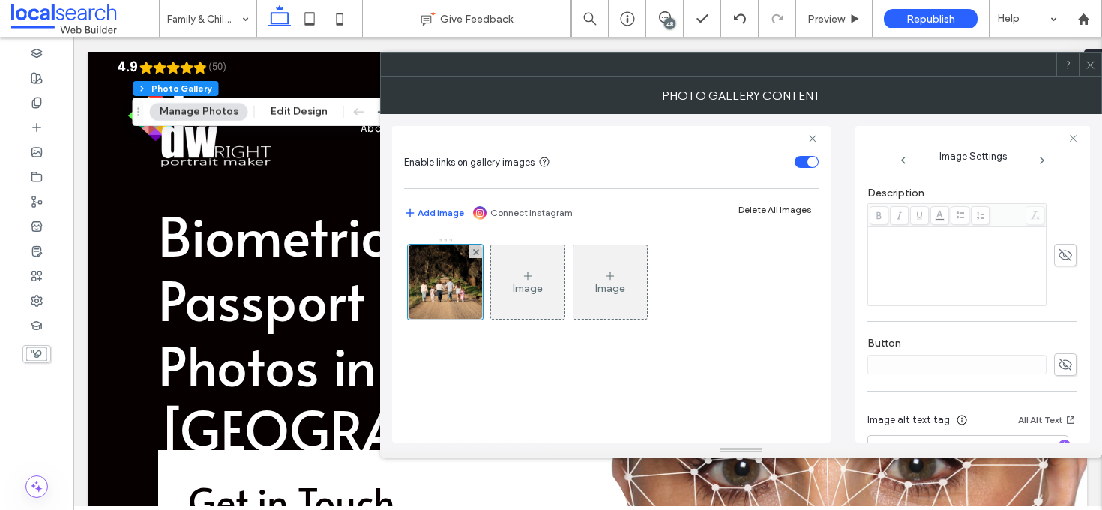
scroll to position [468, 0]
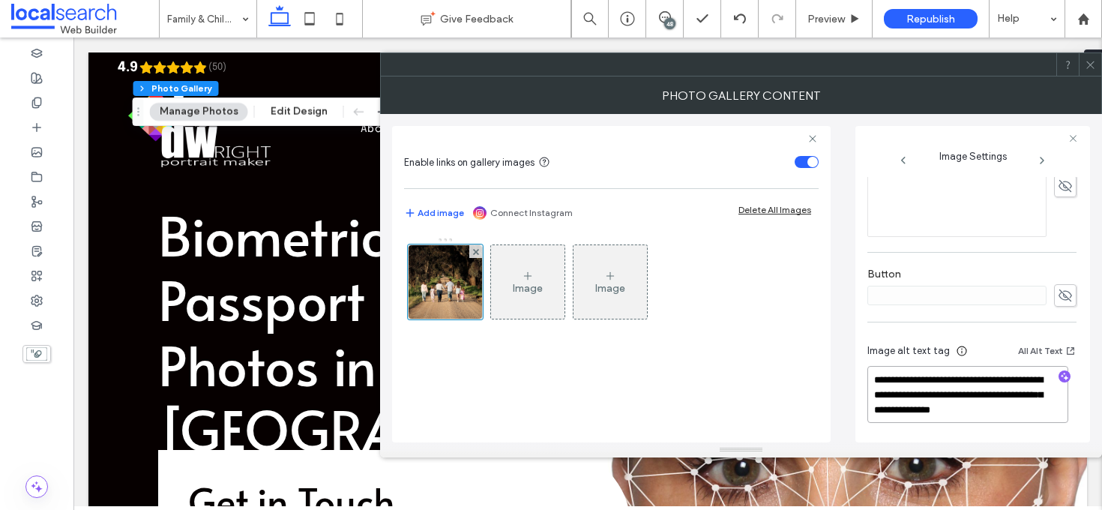
drag, startPoint x: 984, startPoint y: 405, endPoint x: 947, endPoint y: 394, distance: 38.9
click at [947, 394] on textarea "**********" at bounding box center [967, 394] width 201 height 57
click at [1059, 372] on icon "button" at bounding box center [1064, 376] width 10 height 10
click at [972, 409] on textarea "**********" at bounding box center [967, 394] width 201 height 57
paste textarea "**********"
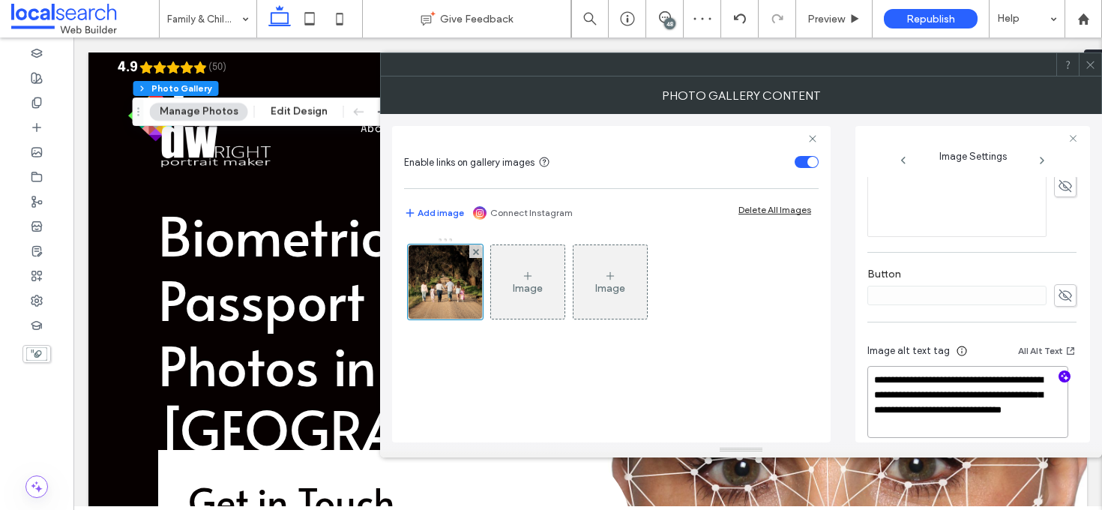
scroll to position [1, 0]
type textarea "**********"
click at [1093, 63] on icon at bounding box center [1090, 64] width 11 height 11
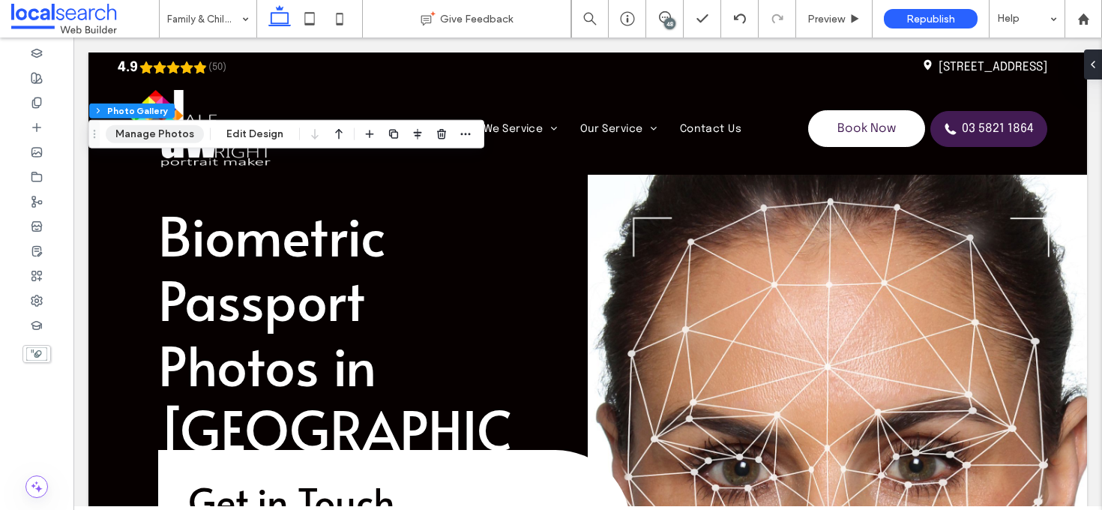
click at [177, 131] on button "Manage Photos" at bounding box center [155, 134] width 98 height 18
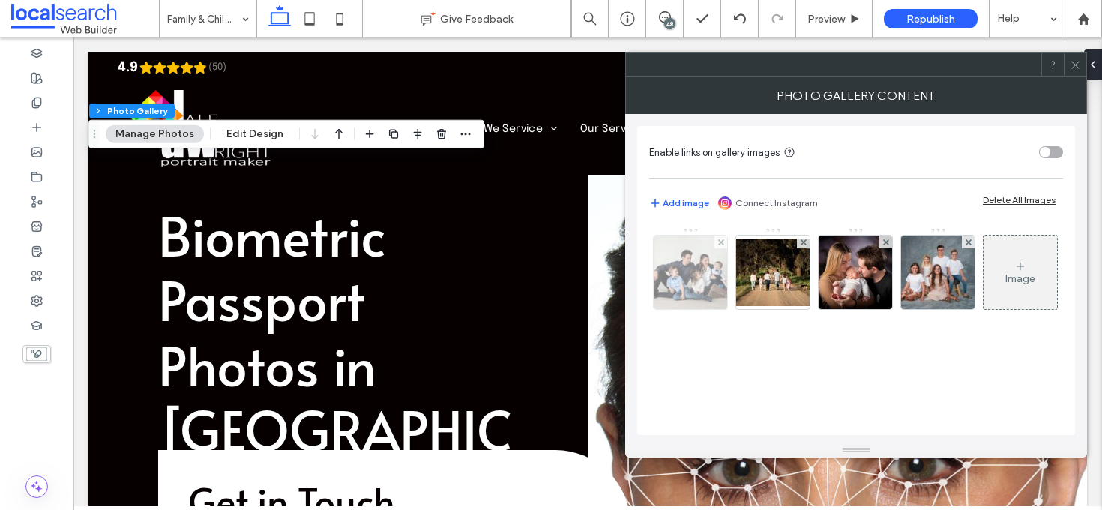
click at [676, 283] on img at bounding box center [691, 271] width 110 height 73
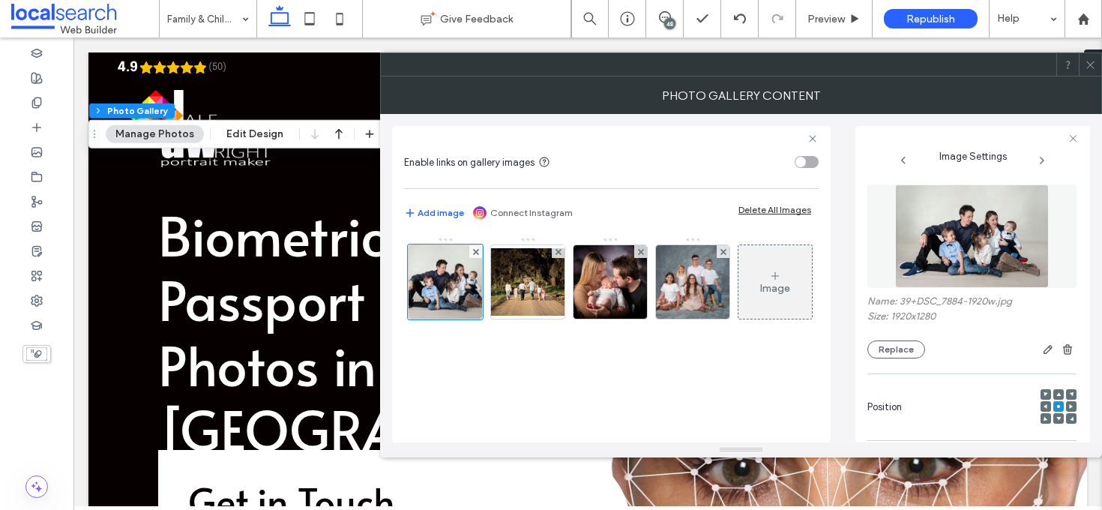
click at [1069, 408] on icon at bounding box center [1071, 406] width 4 height 4
click at [1053, 408] on div at bounding box center [1058, 406] width 10 height 10
click at [1057, 407] on use at bounding box center [1058, 406] width 3 height 3
click at [1047, 354] on span "button" at bounding box center [1048, 349] width 18 height 18
click at [1042, 354] on icon "button" at bounding box center [1048, 349] width 12 height 12
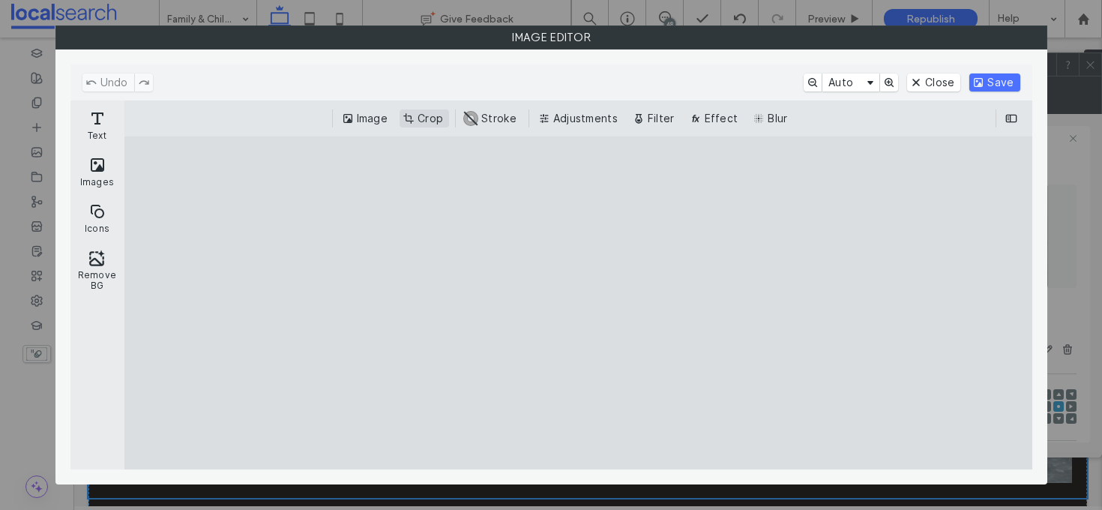
click at [427, 121] on button "Crop" at bounding box center [423, 118] width 49 height 18
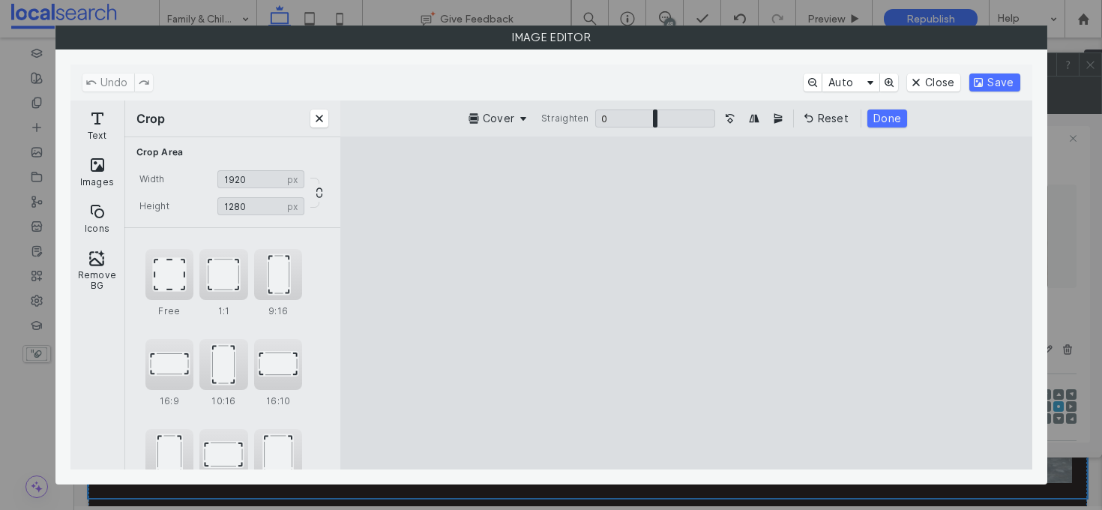
type input "****"
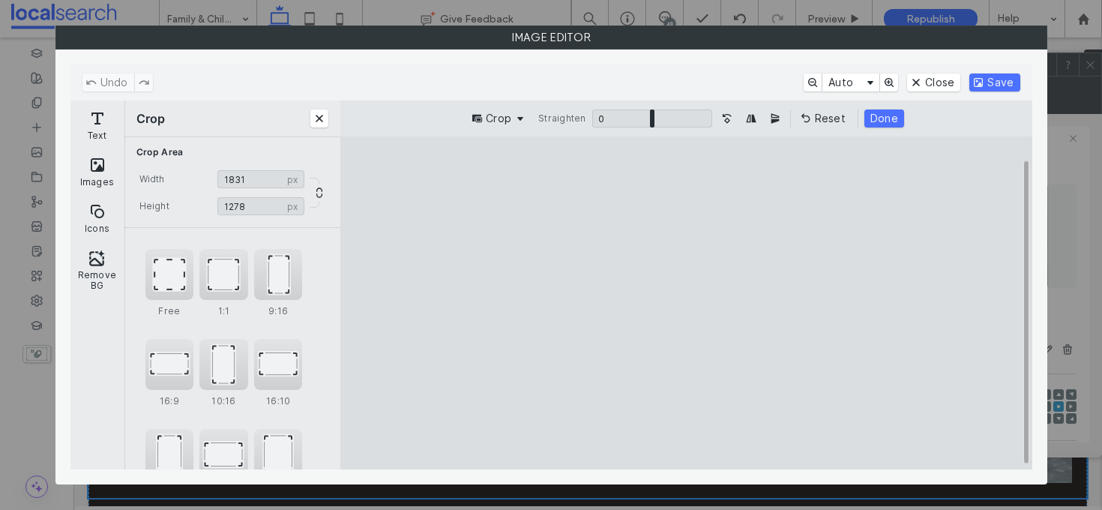
type input "****"
drag, startPoint x: 876, startPoint y: 438, endPoint x: 797, endPoint y: 431, distance: 79.8
click at [686, 303] on cesdk-canvas "Editor canvas" at bounding box center [686, 303] width 0 height 0
type input "****"
drag, startPoint x: 531, startPoint y: 414, endPoint x: 566, endPoint y: 414, distance: 34.5
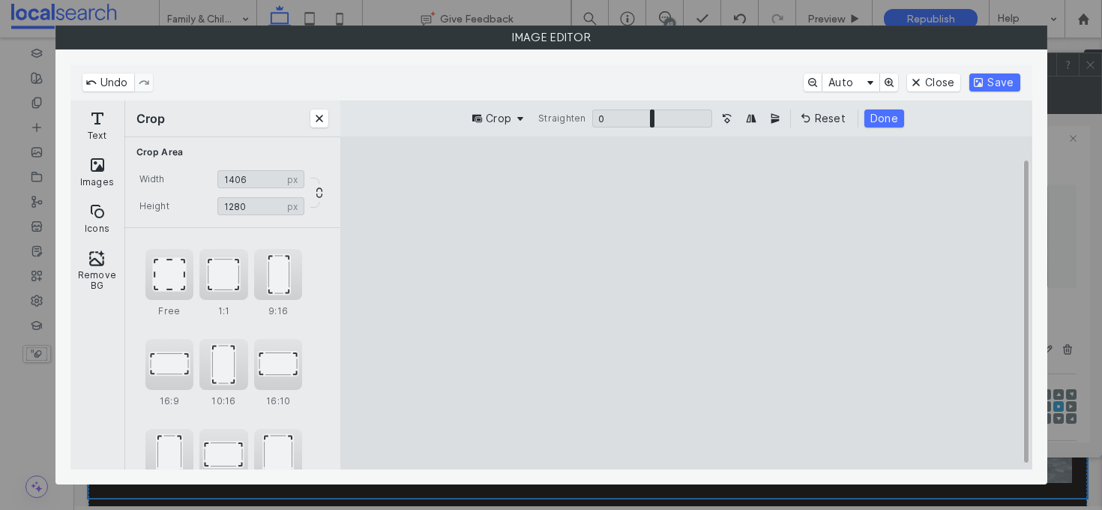
click at [686, 303] on cesdk-canvas "Editor canvas" at bounding box center [686, 303] width 0 height 0
click at [999, 95] on div "Undo Auto Close Save" at bounding box center [551, 82] width 962 height 36
click at [998, 81] on button "Save" at bounding box center [994, 82] width 50 height 18
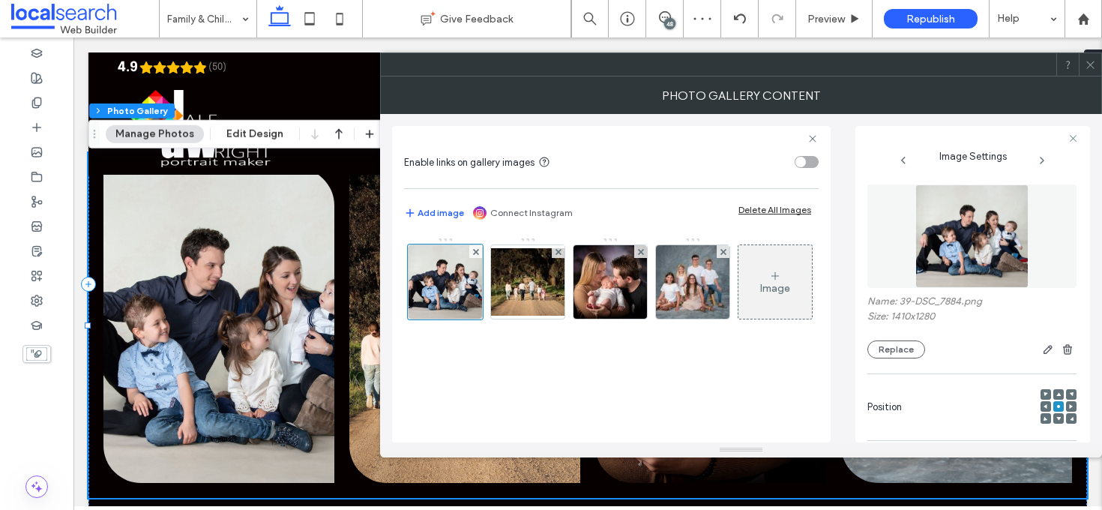
click at [1069, 408] on icon at bounding box center [1071, 406] width 4 height 4
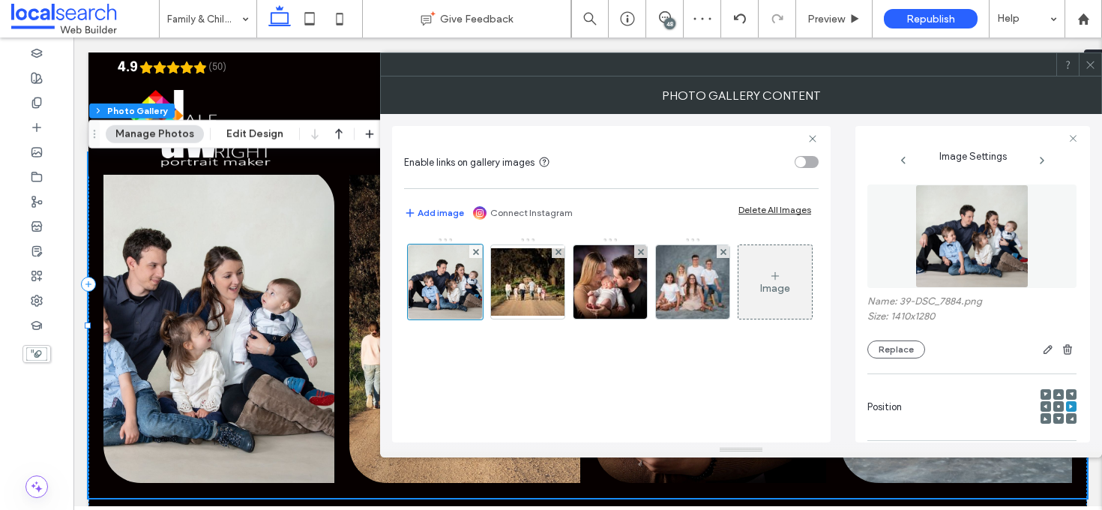
click at [1054, 408] on div at bounding box center [1058, 406] width 10 height 10
click at [1057, 407] on use at bounding box center [1058, 406] width 3 height 3
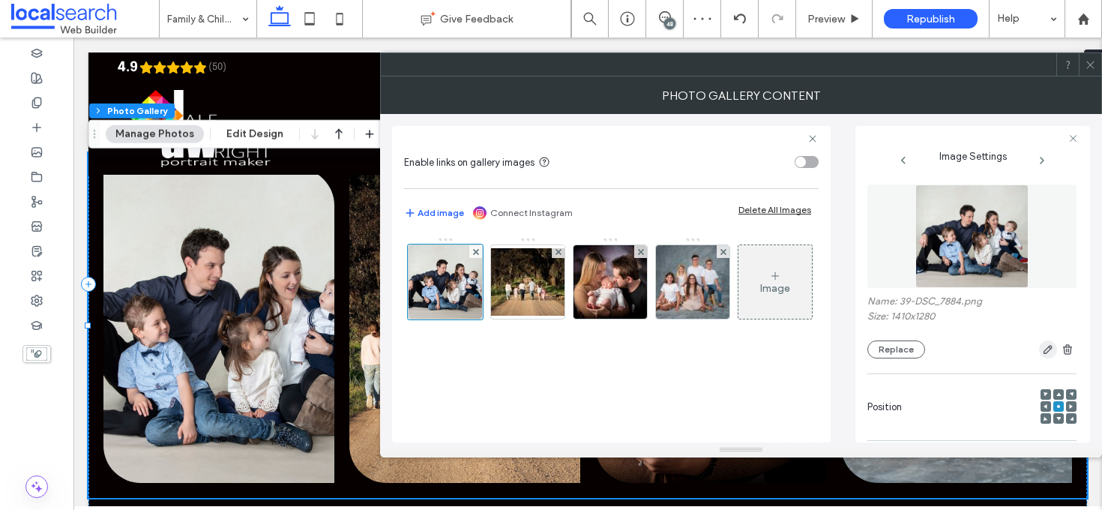
click at [1041, 358] on span "button" at bounding box center [1048, 349] width 18 height 18
click at [1043, 351] on use "button" at bounding box center [1047, 350] width 9 height 9
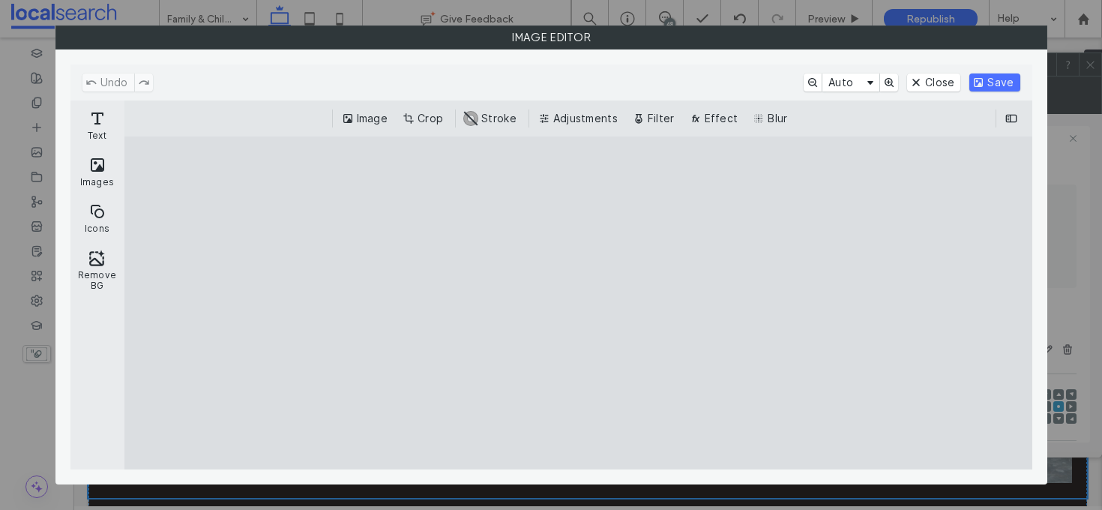
click at [419, 119] on button "Crop" at bounding box center [423, 118] width 49 height 18
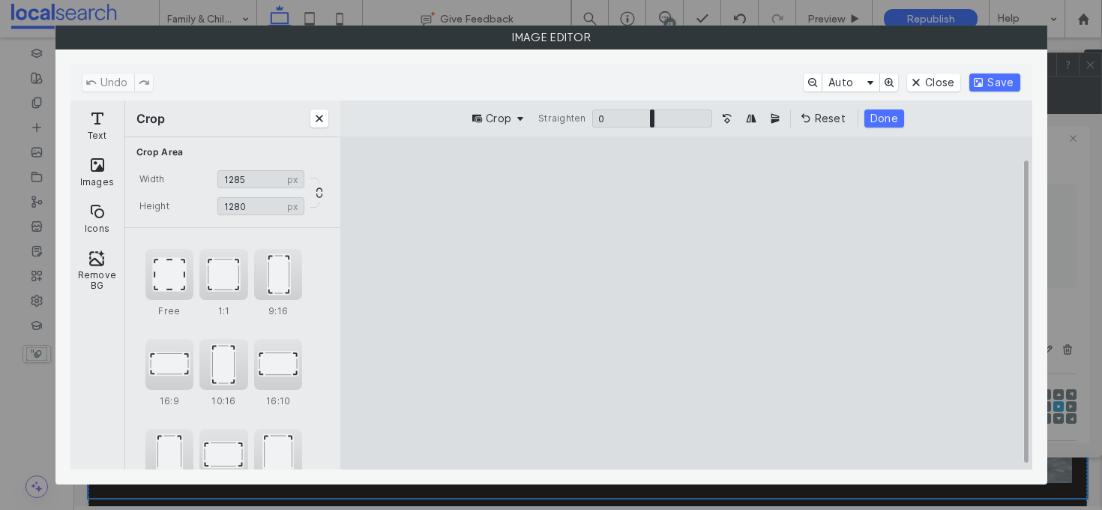
type input "****"
drag, startPoint x: 540, startPoint y: 302, endPoint x: 565, endPoint y: 302, distance: 25.5
click at [686, 303] on cesdk-canvas "Editor canvas" at bounding box center [686, 303] width 0 height 0
click at [1008, 99] on div "Undo Auto Close Save" at bounding box center [551, 82] width 962 height 36
click at [1004, 81] on button "Save" at bounding box center [994, 82] width 50 height 18
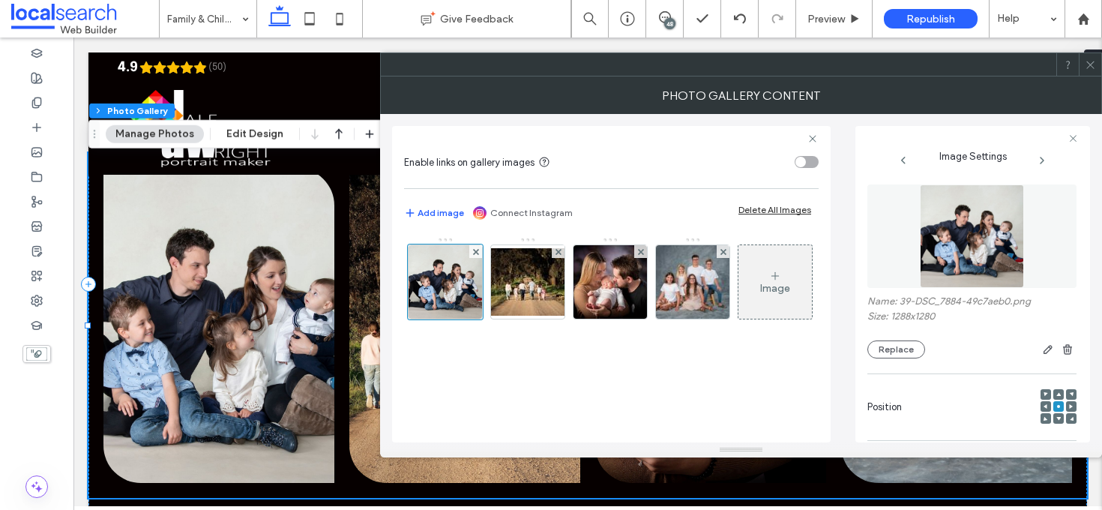
click at [1069, 408] on icon at bounding box center [1071, 406] width 4 height 4
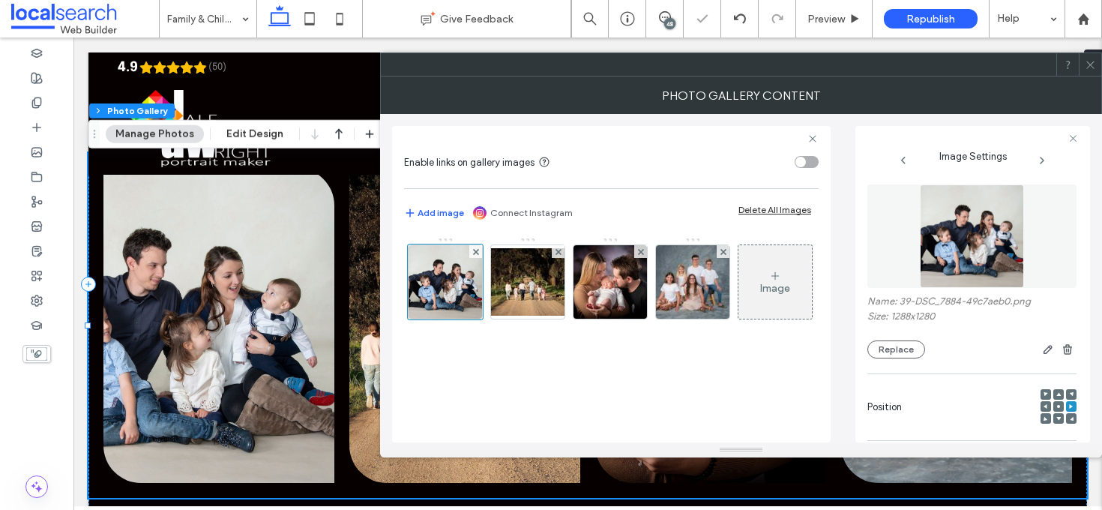
click at [1053, 407] on div at bounding box center [1058, 406] width 10 height 10
click at [1057, 407] on use at bounding box center [1058, 406] width 3 height 3
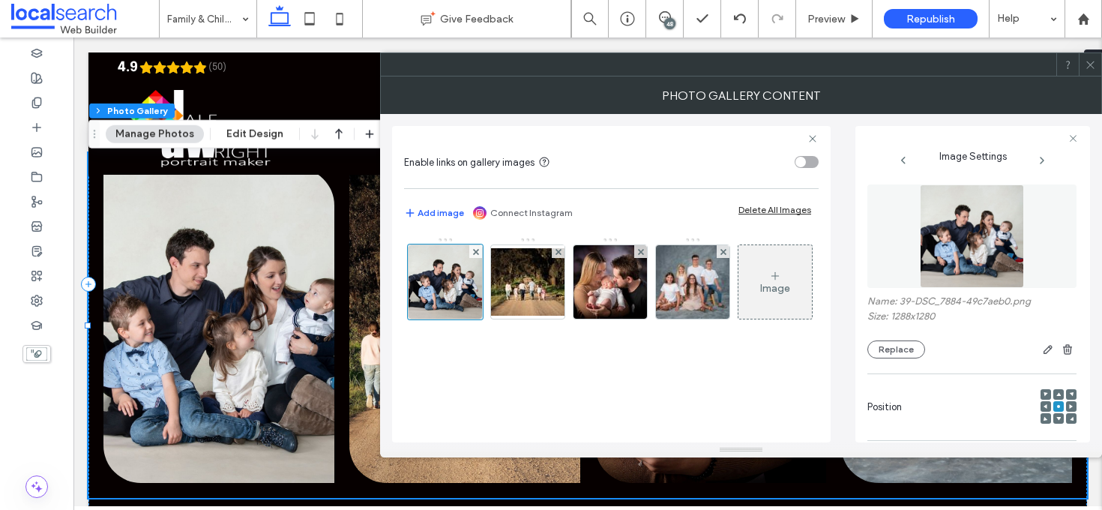
click at [1092, 61] on icon at bounding box center [1090, 64] width 11 height 11
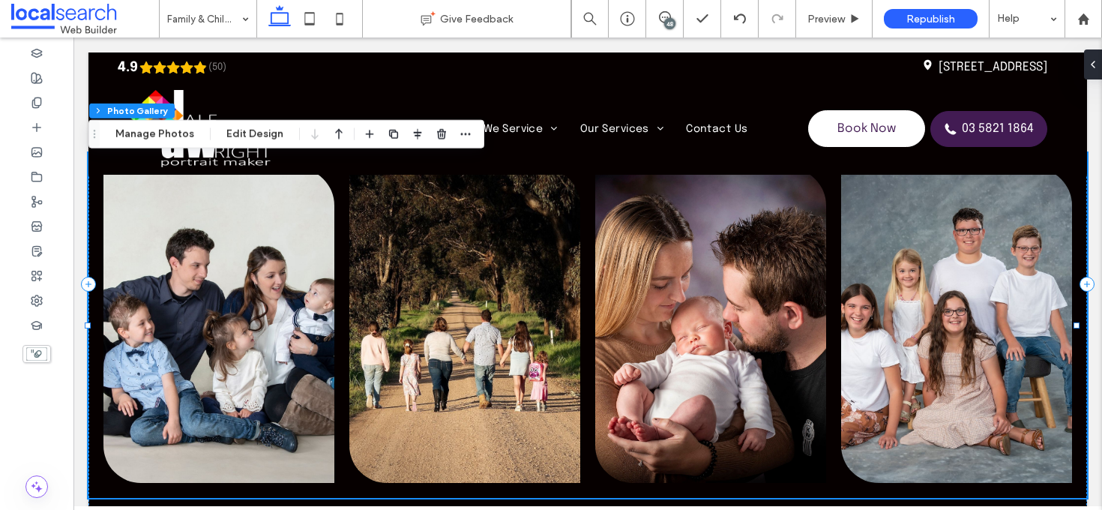
click at [517, 313] on link at bounding box center [464, 325] width 231 height 315
click at [446, 297] on link at bounding box center [464, 325] width 231 height 315
click at [454, 305] on link at bounding box center [464, 325] width 231 height 315
click at [174, 130] on button "Manage Photos" at bounding box center [155, 134] width 98 height 18
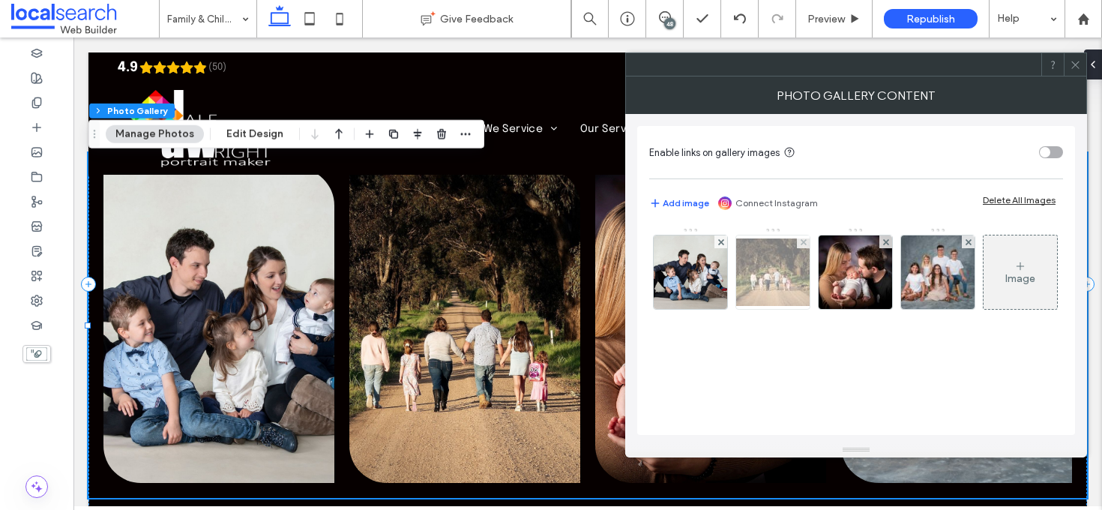
click at [761, 273] on img at bounding box center [773, 271] width 120 height 67
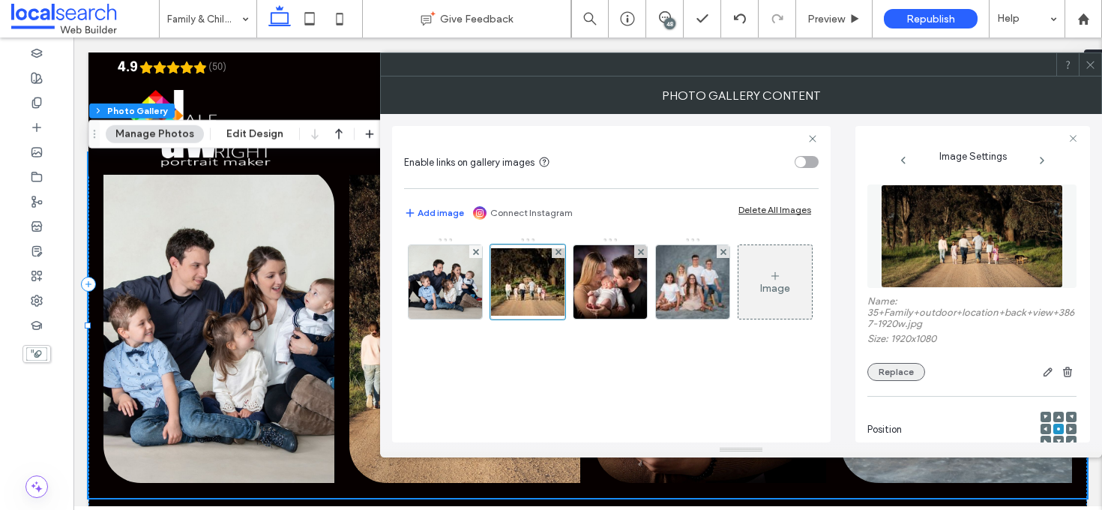
click at [903, 373] on button "Replace" at bounding box center [896, 372] width 58 height 18
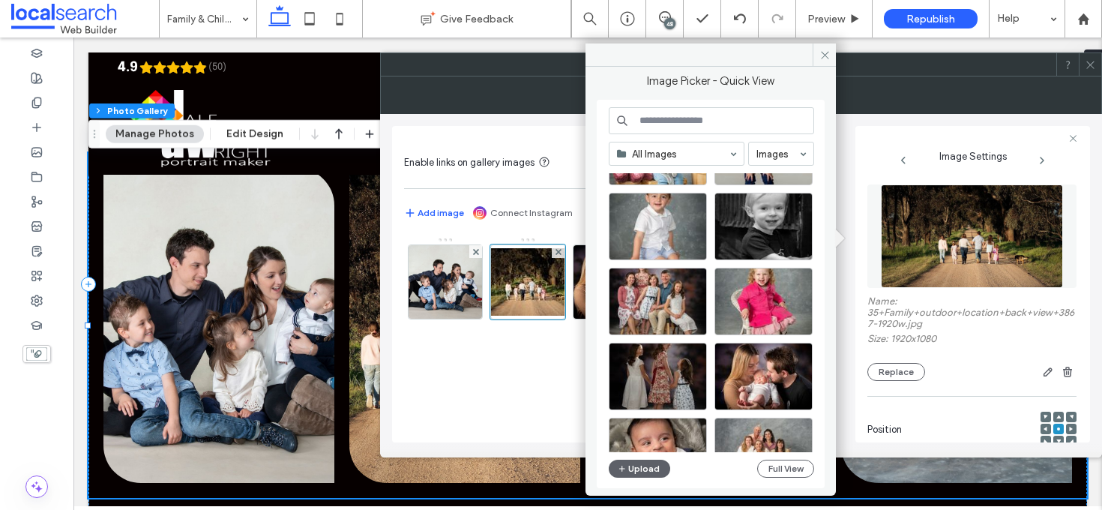
scroll to position [841, 0]
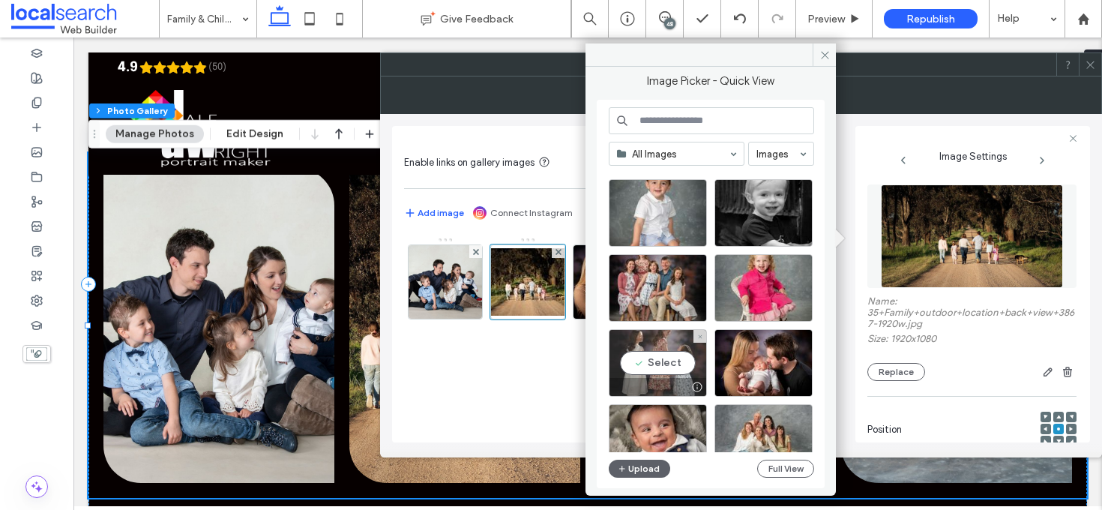
click at [652, 353] on div "Select" at bounding box center [658, 362] width 98 height 67
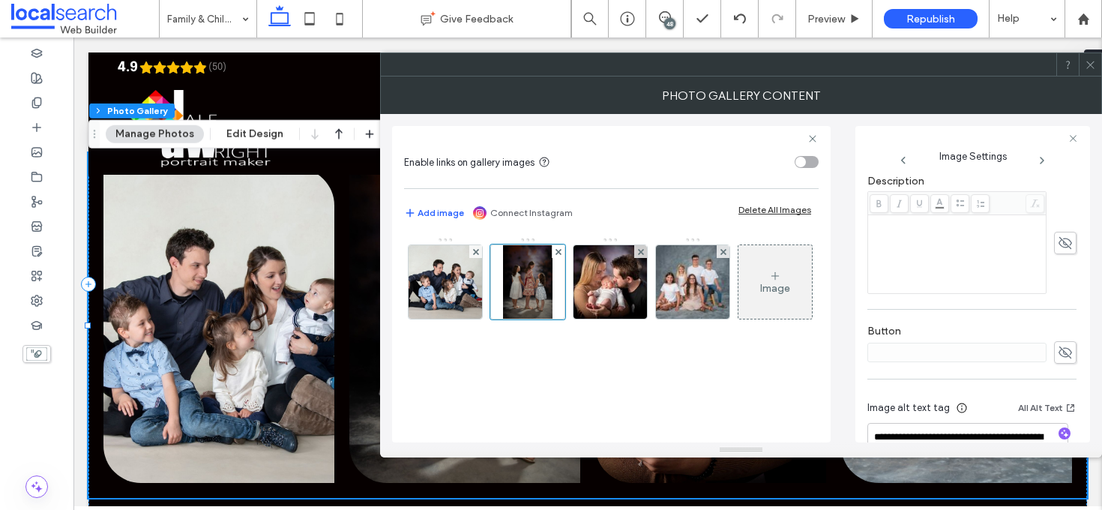
scroll to position [405, 0]
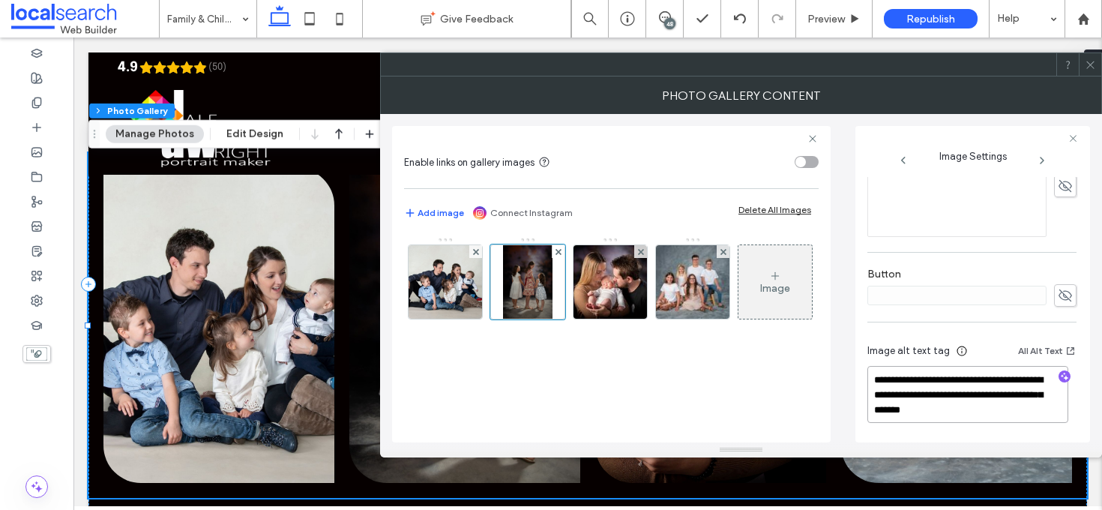
drag, startPoint x: 1006, startPoint y: 409, endPoint x: 926, endPoint y: 398, distance: 80.2
click at [926, 398] on textarea "**********" at bounding box center [967, 394] width 201 height 57
click at [1059, 376] on icon "button" at bounding box center [1064, 376] width 10 height 10
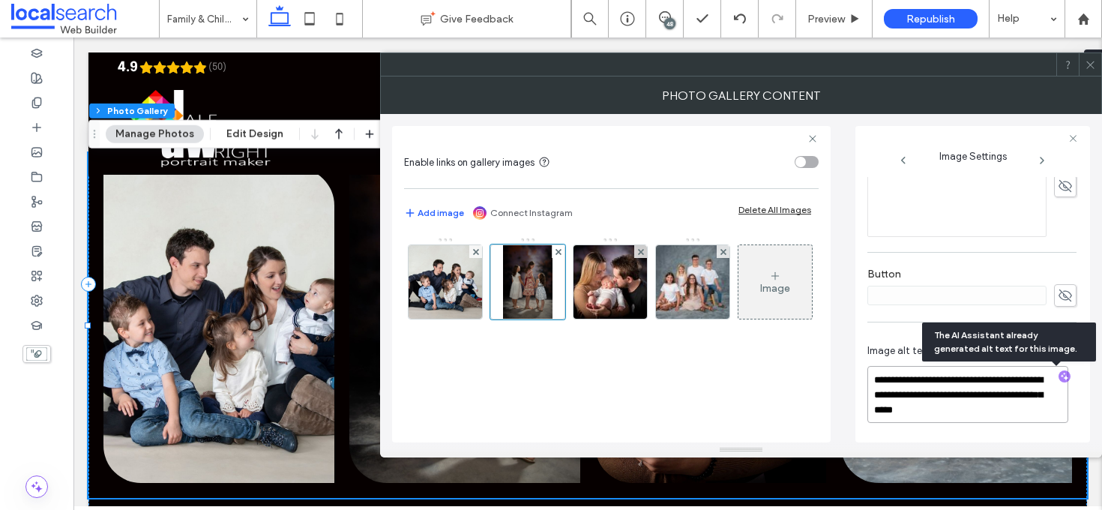
click at [999, 406] on textarea "**********" at bounding box center [967, 394] width 201 height 57
paste textarea "**********"
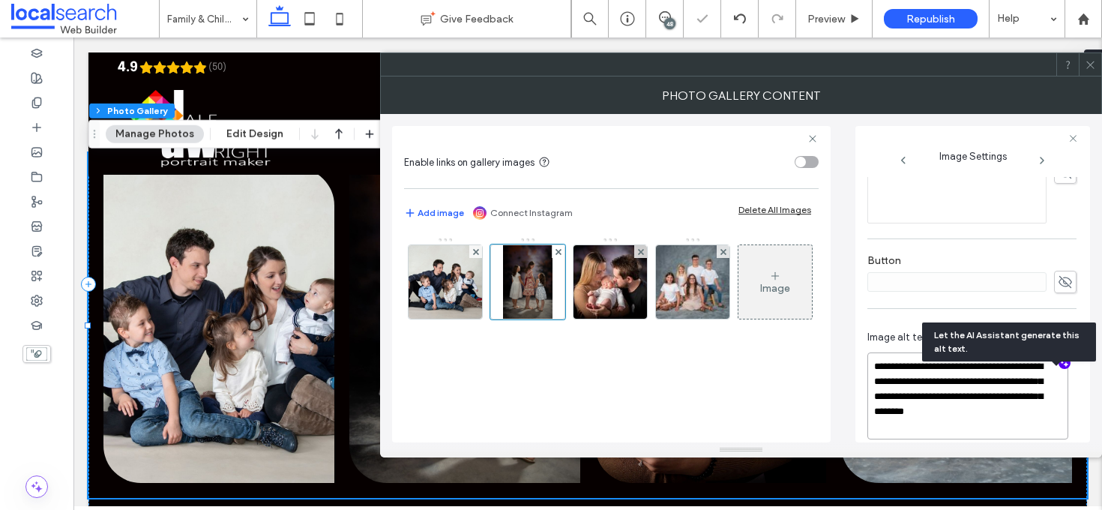
type textarea "**********"
click at [1093, 63] on icon at bounding box center [1090, 64] width 11 height 11
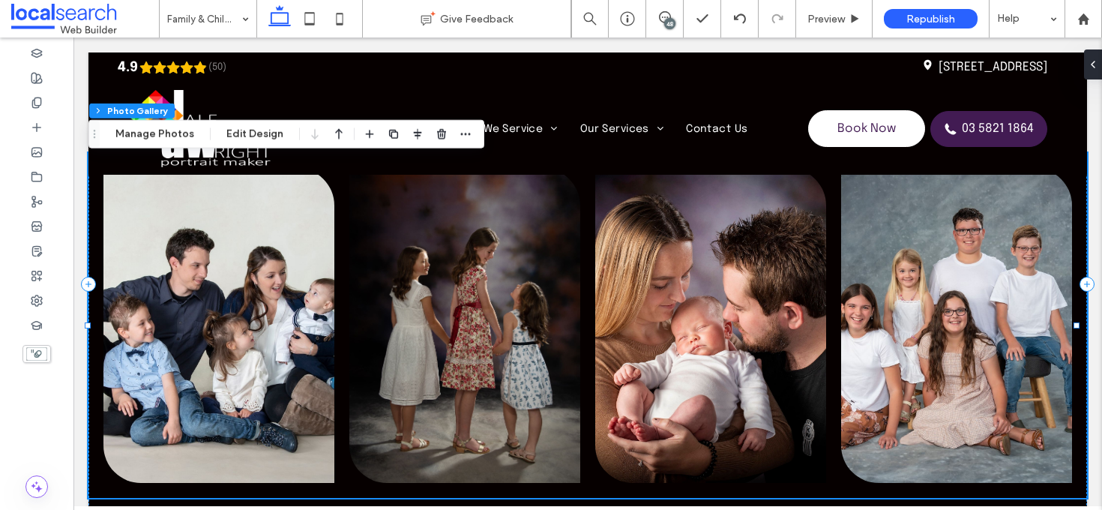
click at [938, 254] on link at bounding box center [956, 325] width 231 height 315
click at [935, 267] on link at bounding box center [956, 325] width 231 height 315
click at [966, 278] on link at bounding box center [956, 325] width 231 height 315
click at [909, 229] on link at bounding box center [956, 325] width 231 height 315
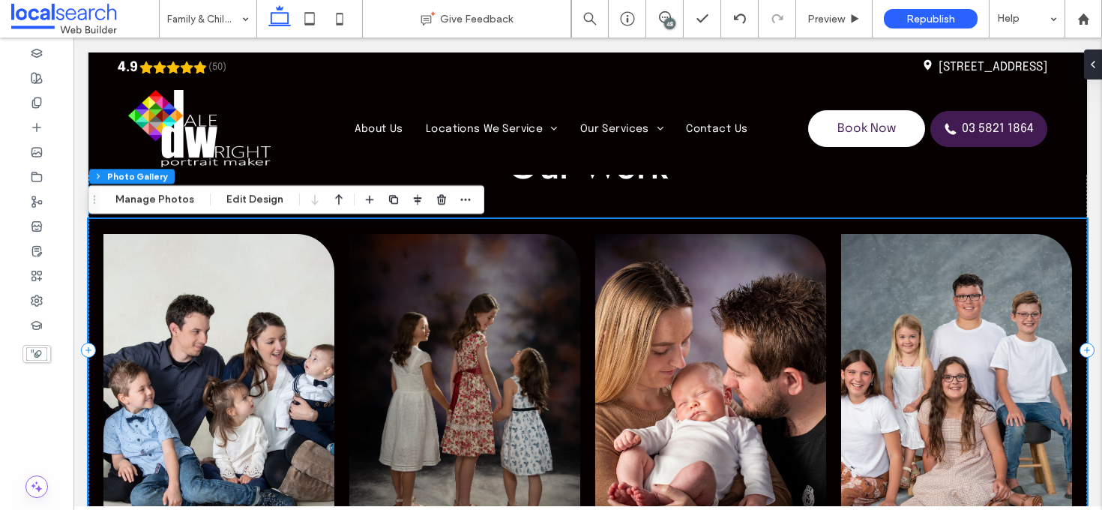
scroll to position [3303, 0]
click at [959, 295] on link at bounding box center [956, 390] width 231 height 315
click at [143, 195] on button "Manage Photos" at bounding box center [155, 199] width 98 height 18
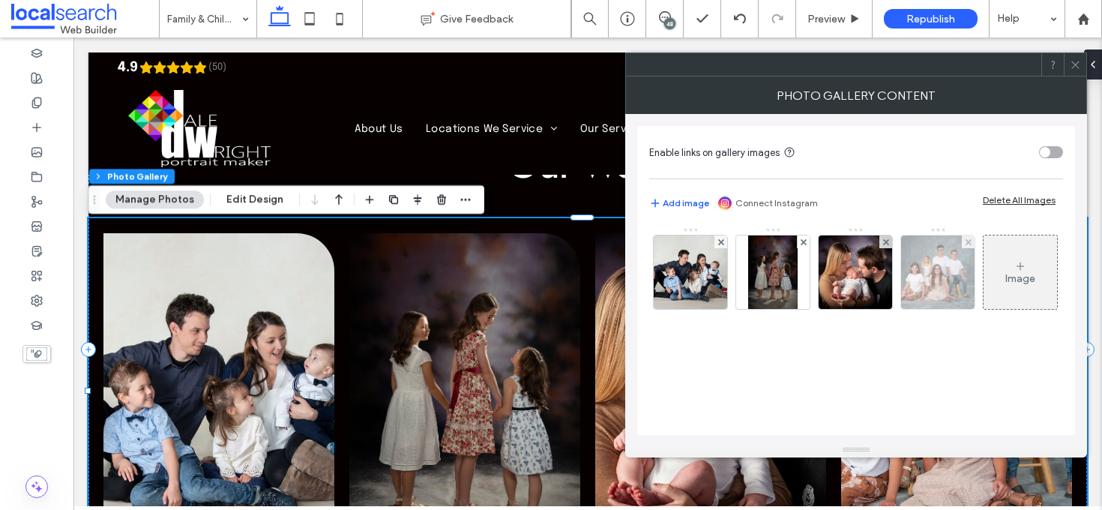
click at [925, 279] on img at bounding box center [938, 271] width 110 height 73
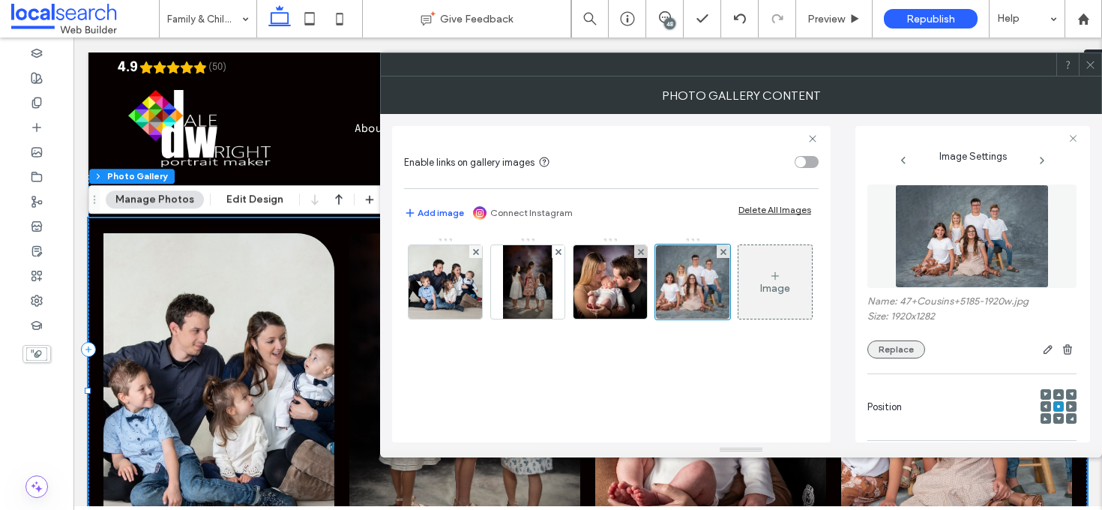
click at [885, 348] on button "Replace" at bounding box center [896, 349] width 58 height 18
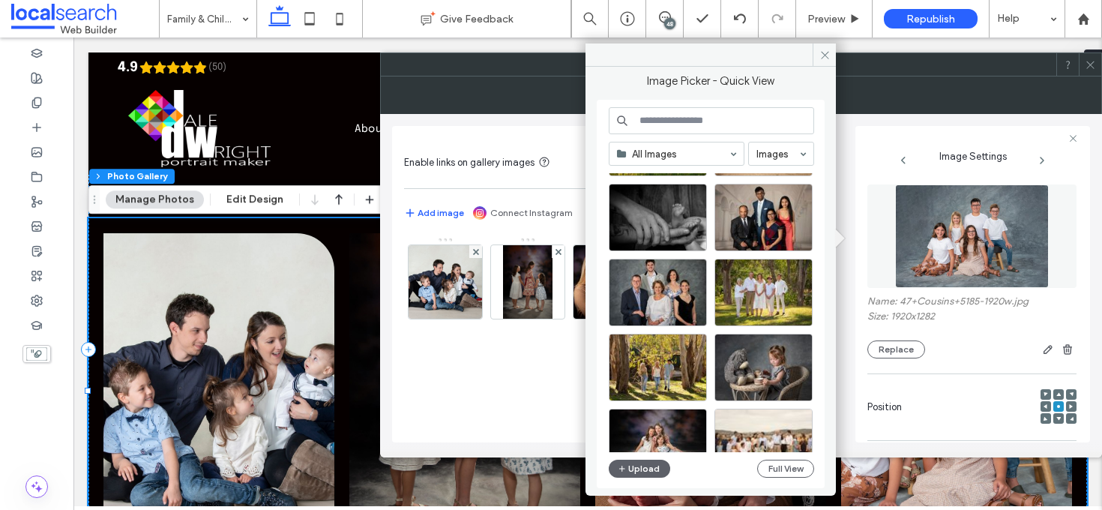
scroll to position [1423, 0]
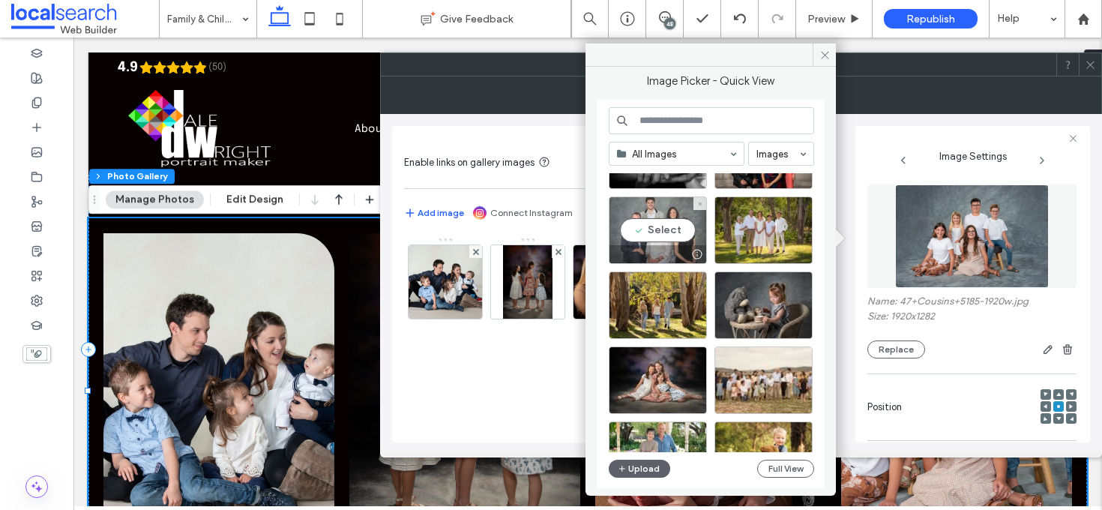
click at [642, 237] on div "Select" at bounding box center [658, 229] width 98 height 67
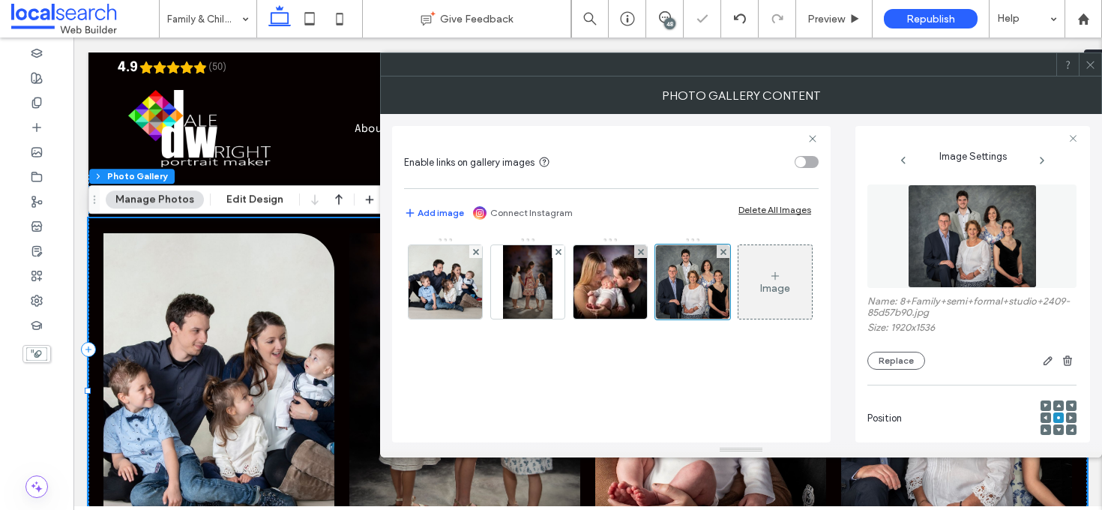
click at [1093, 74] on span at bounding box center [1090, 64] width 11 height 22
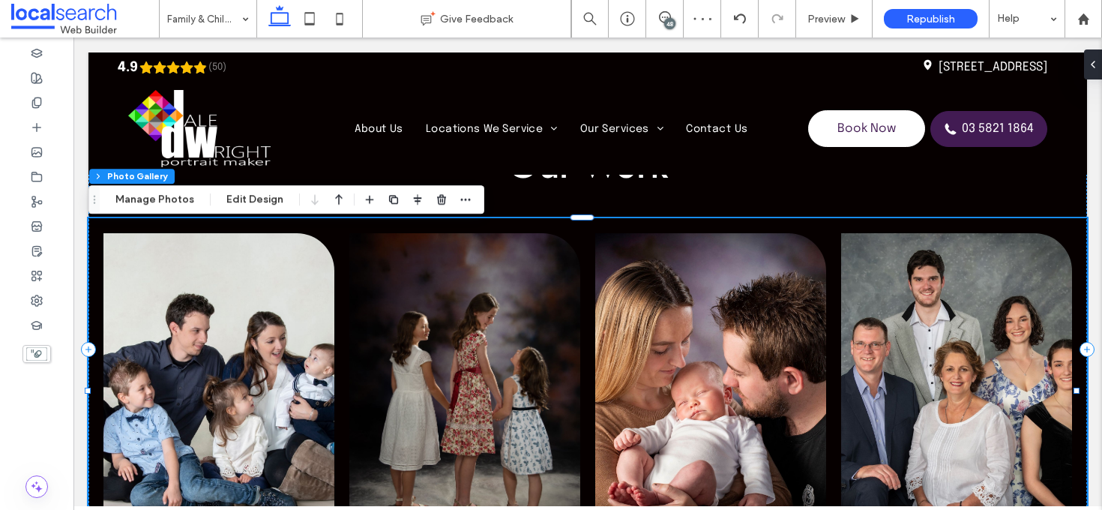
click at [944, 309] on link at bounding box center [956, 390] width 231 height 315
click at [940, 276] on link at bounding box center [956, 390] width 231 height 315
click at [259, 202] on button "Edit Design" at bounding box center [255, 199] width 76 height 18
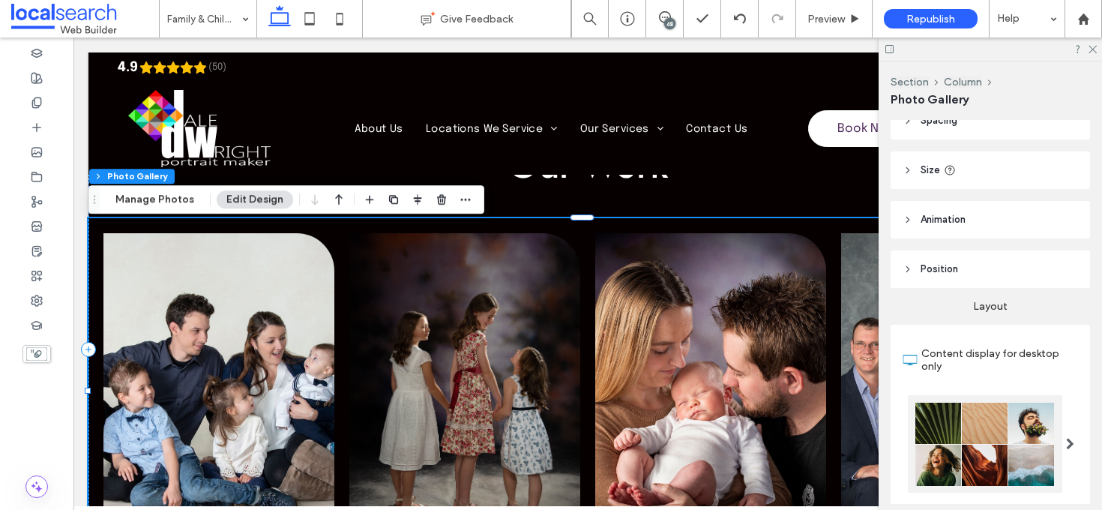
scroll to position [109, 0]
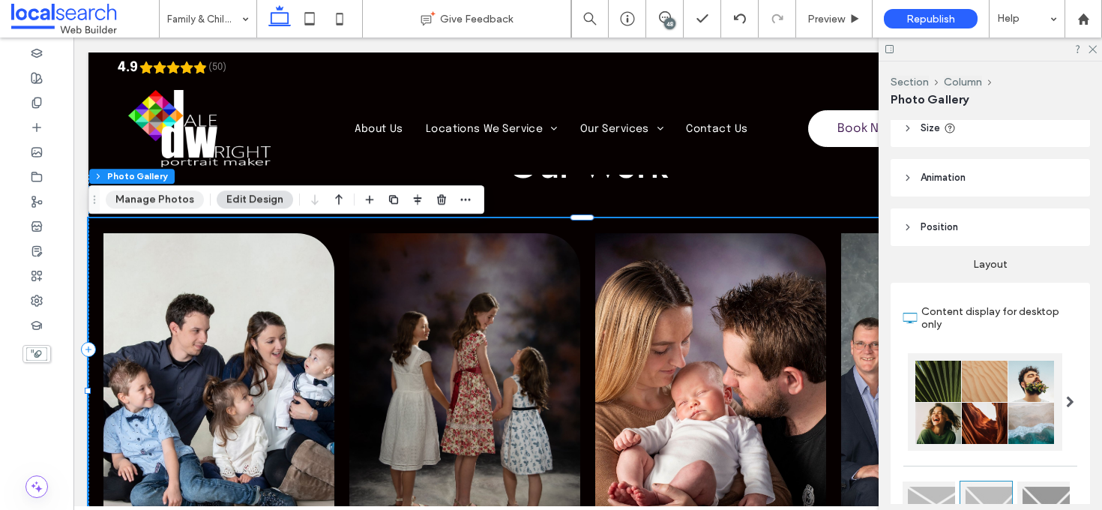
click at [147, 199] on button "Manage Photos" at bounding box center [155, 199] width 98 height 18
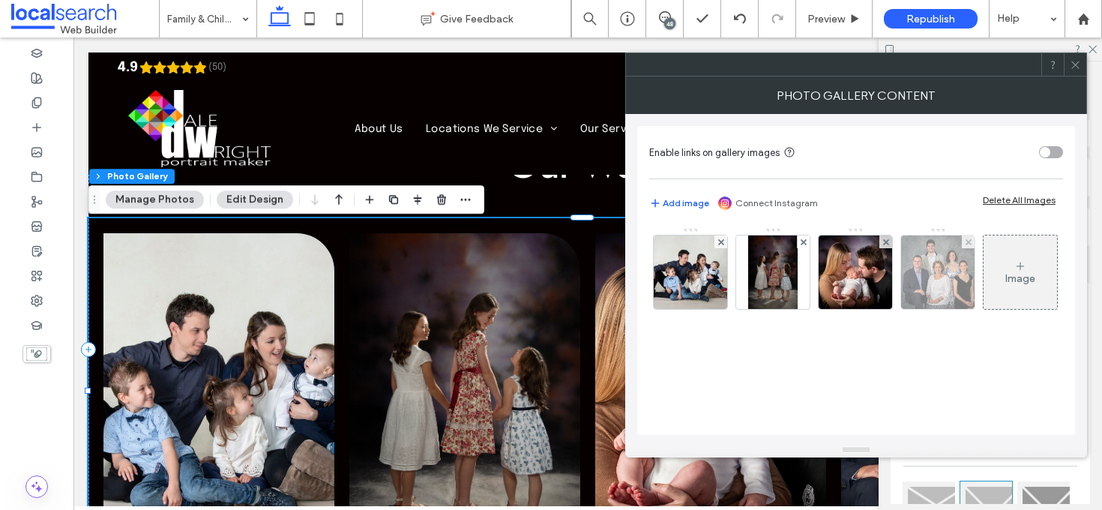
click at [929, 287] on img at bounding box center [938, 271] width 92 height 73
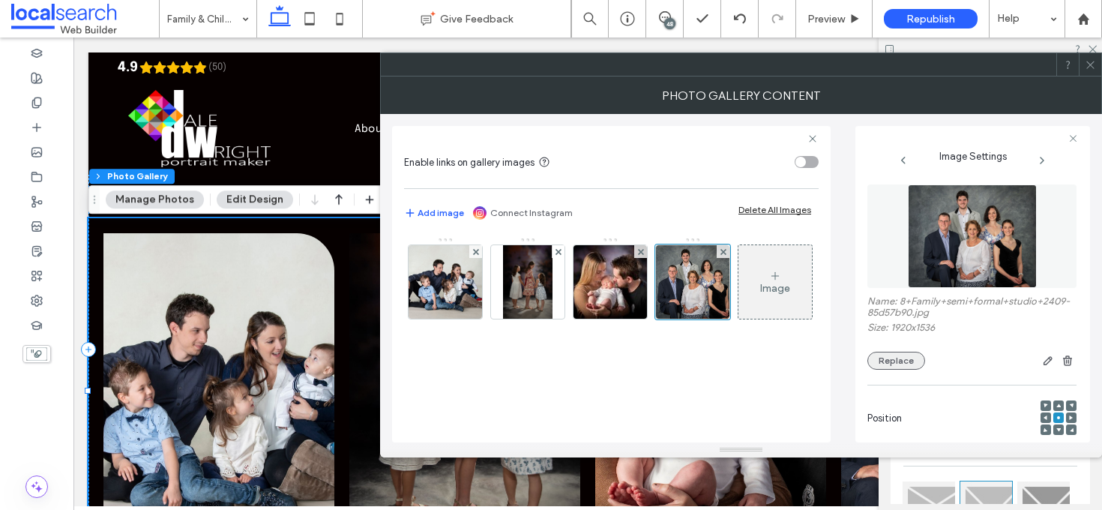
click at [906, 369] on button "Replace" at bounding box center [896, 361] width 58 height 18
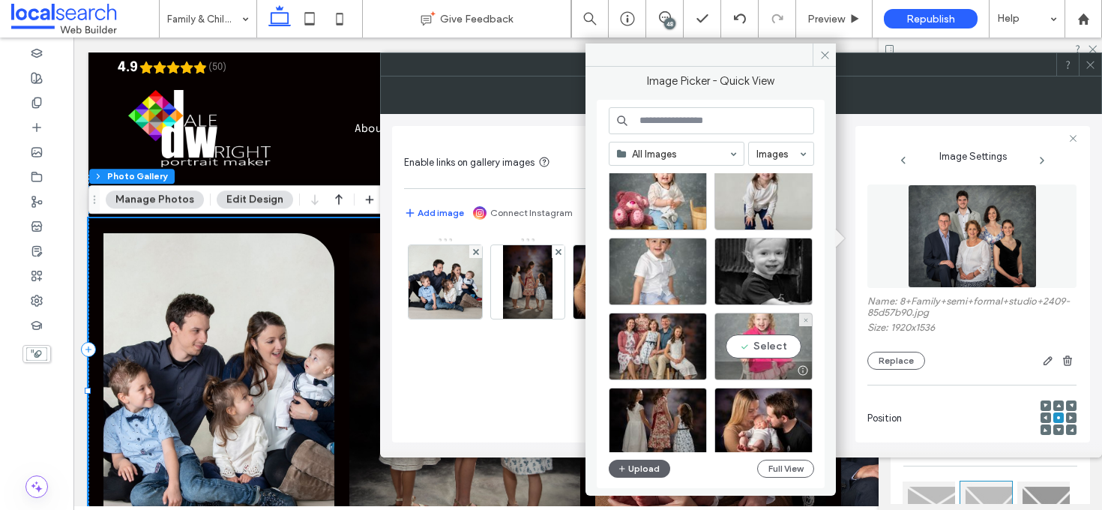
scroll to position [770, 0]
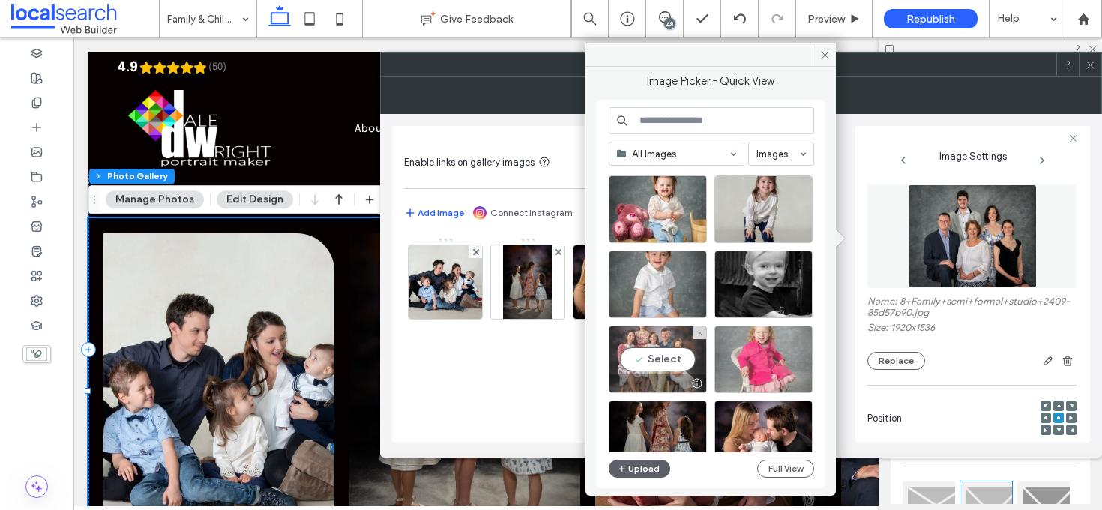
click at [670, 350] on div "Select" at bounding box center [658, 358] width 98 height 67
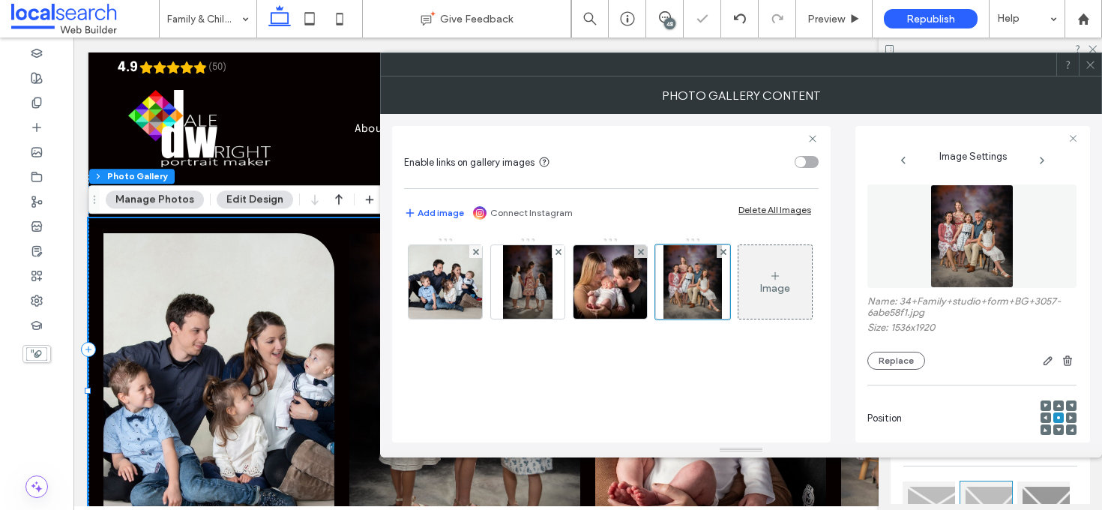
click at [1091, 67] on icon at bounding box center [1090, 64] width 11 height 11
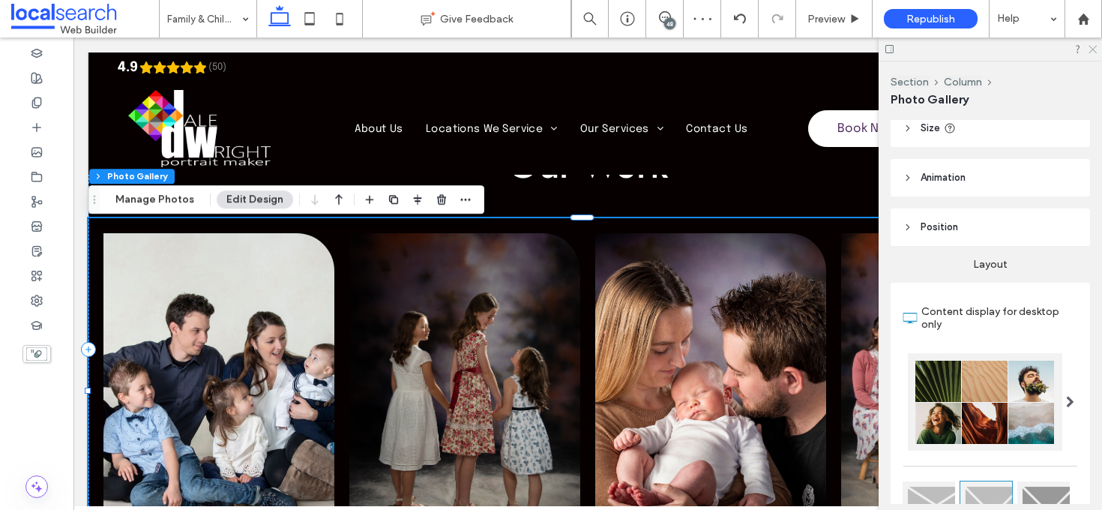
click at [1091, 49] on icon at bounding box center [1092, 48] width 10 height 10
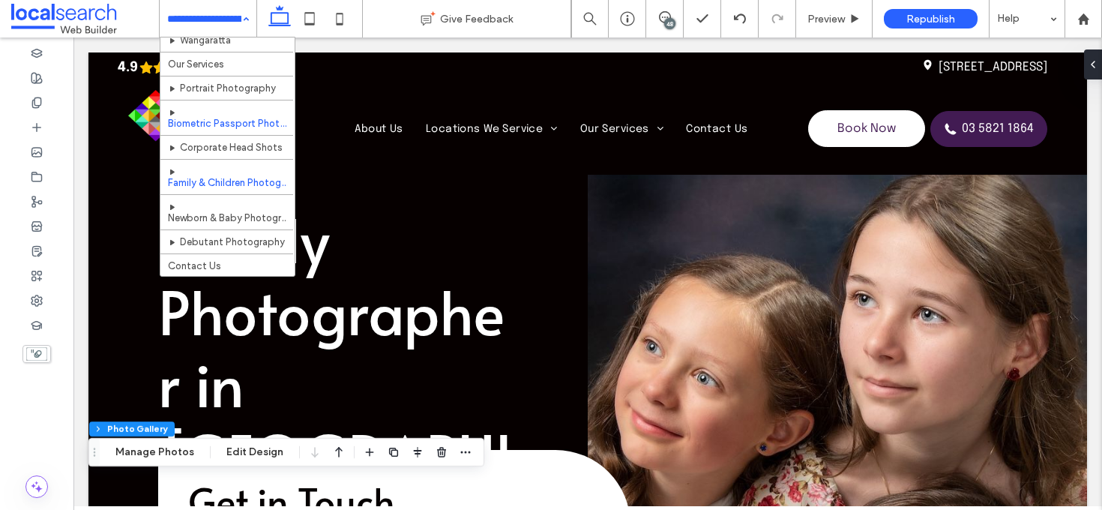
scroll to position [85, 0]
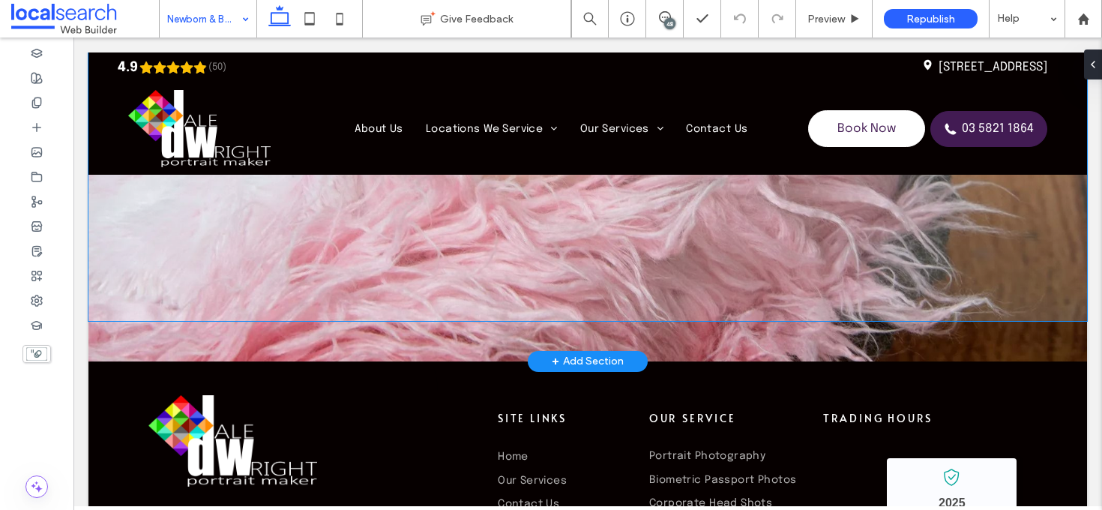
scroll to position [4295, 0]
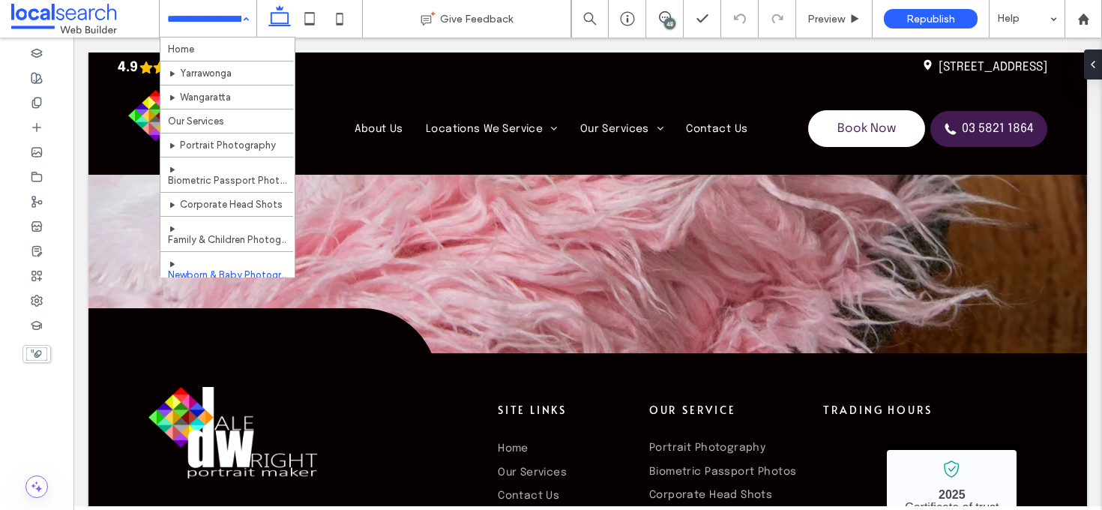
click at [210, 31] on input at bounding box center [204, 18] width 74 height 37
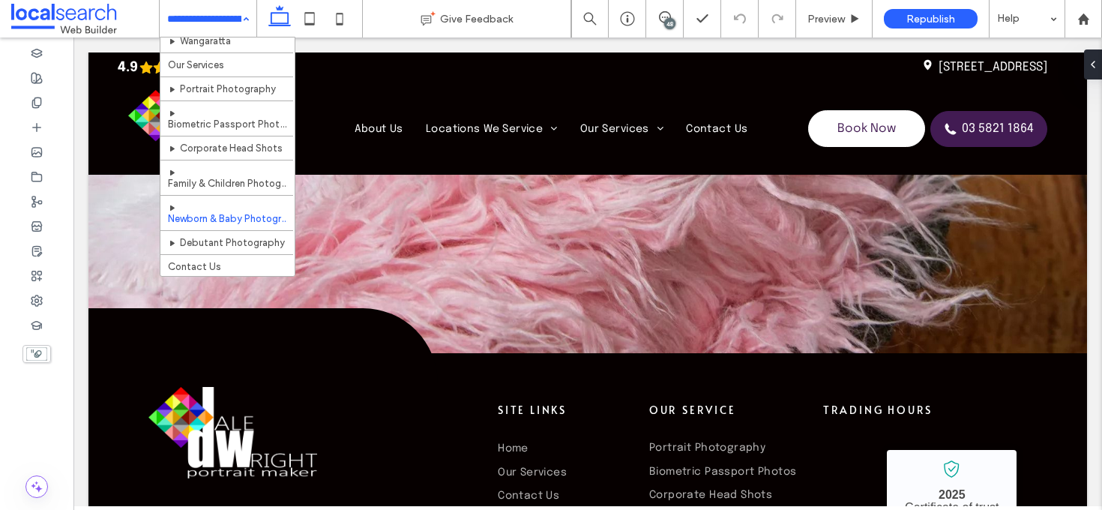
scroll to position [91, 0]
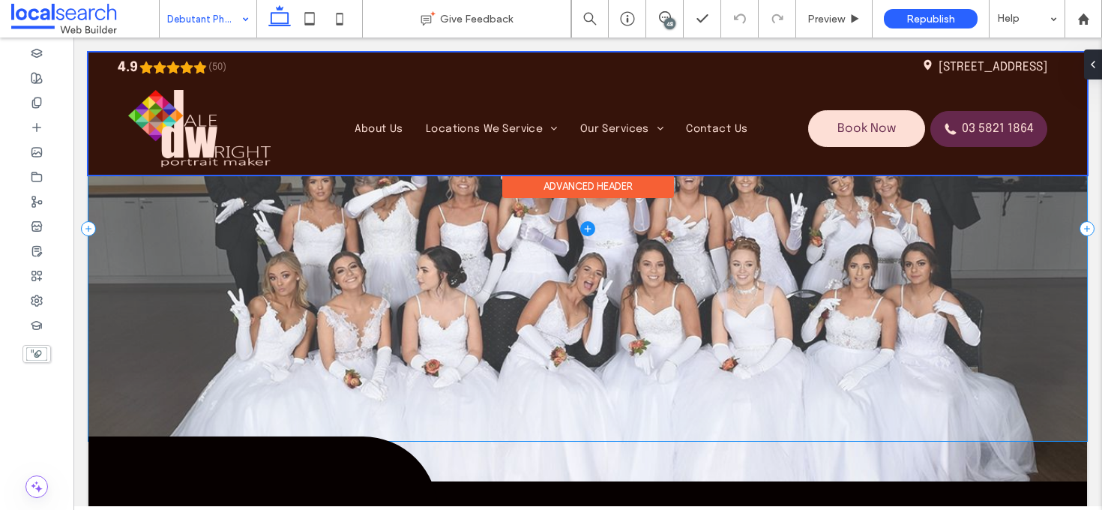
scroll to position [4138, 0]
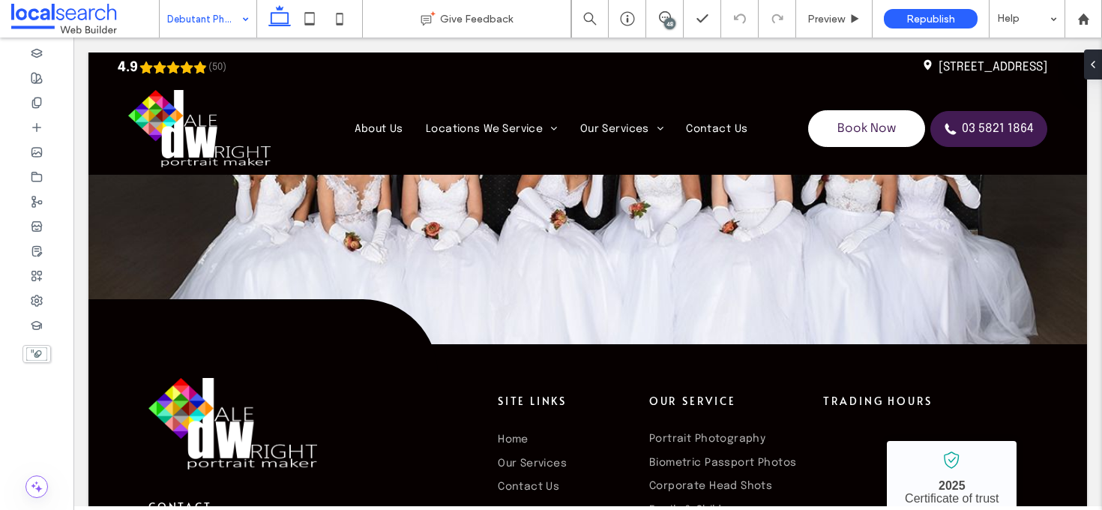
click at [221, 25] on input at bounding box center [204, 18] width 74 height 37
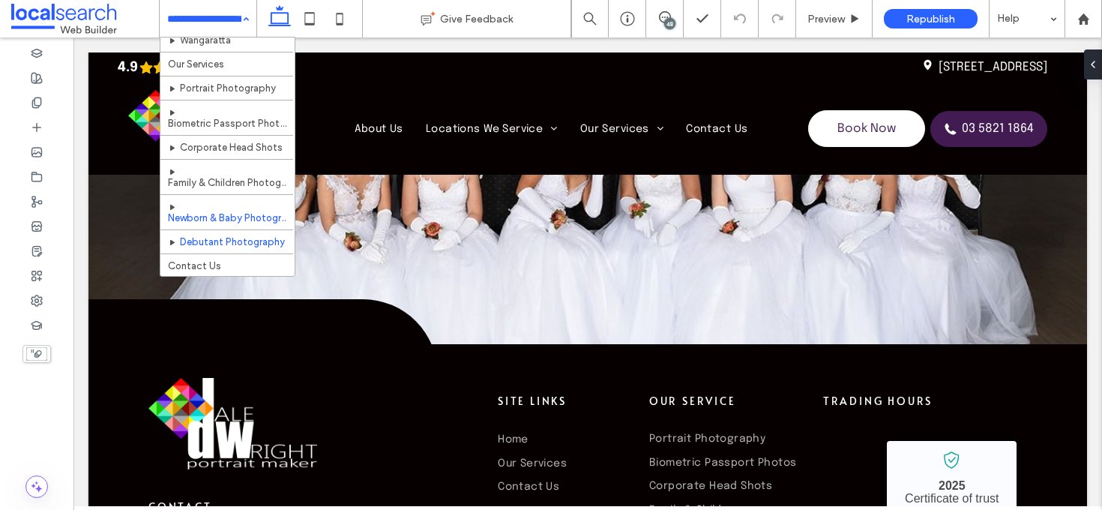
scroll to position [91, 0]
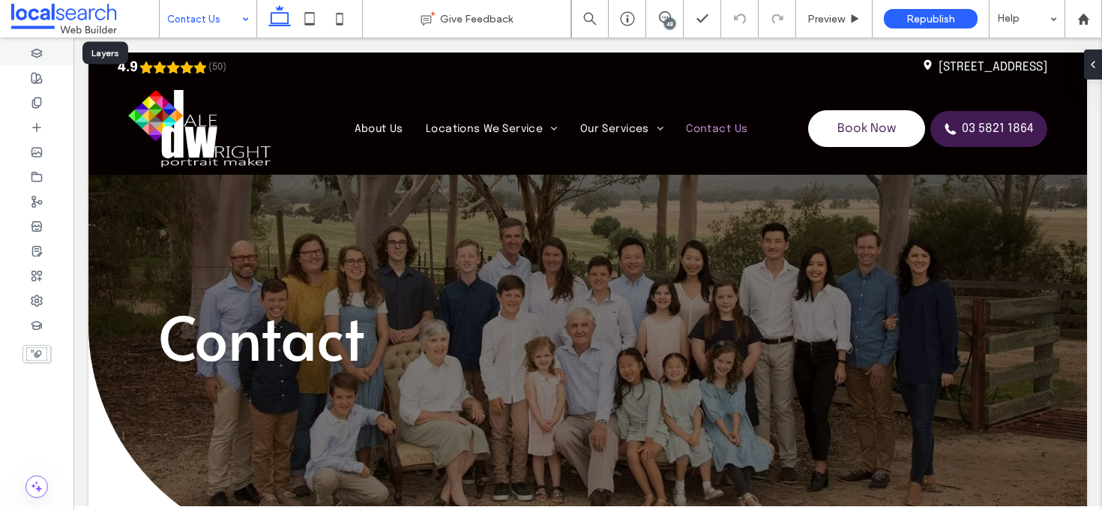
click at [52, 49] on div at bounding box center [36, 52] width 73 height 25
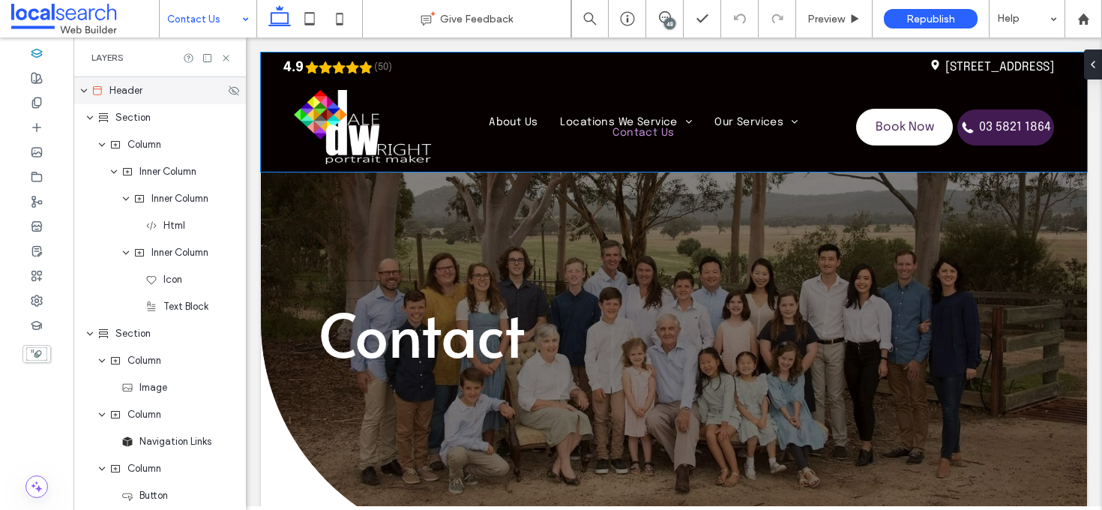
click at [177, 97] on div "Header" at bounding box center [157, 90] width 133 height 15
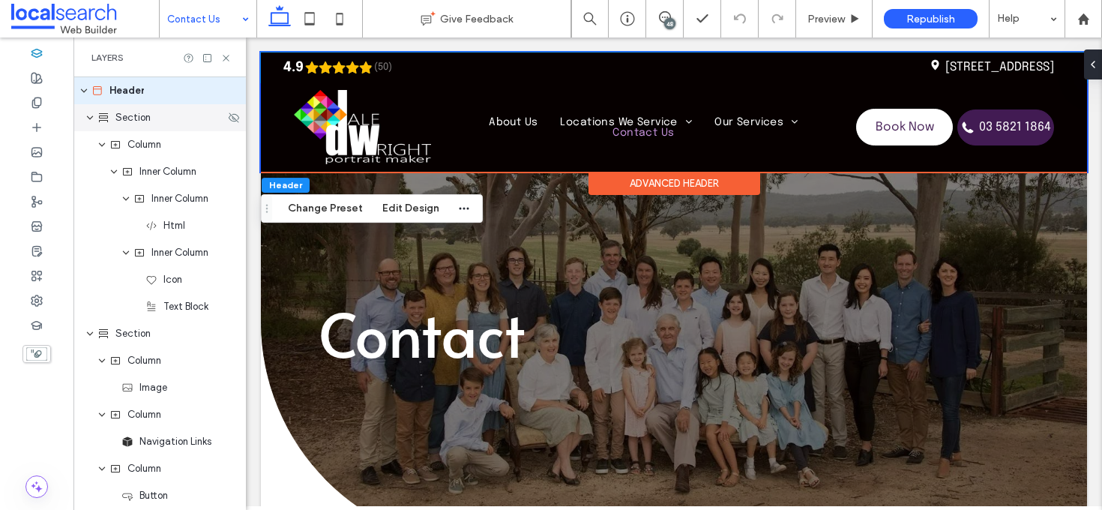
click at [166, 117] on div "Section" at bounding box center [160, 117] width 127 height 15
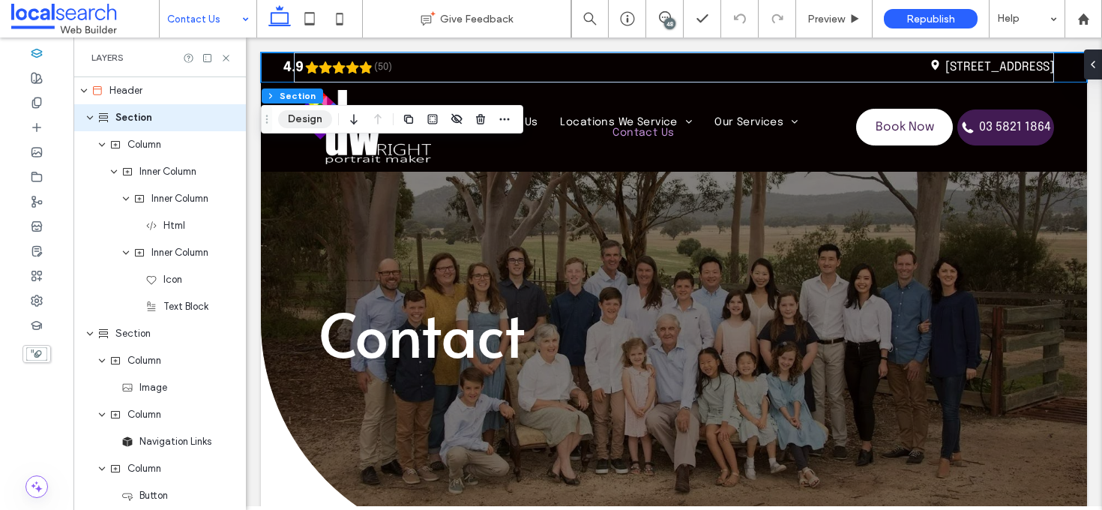
click at [304, 114] on button "Design" at bounding box center [305, 119] width 54 height 18
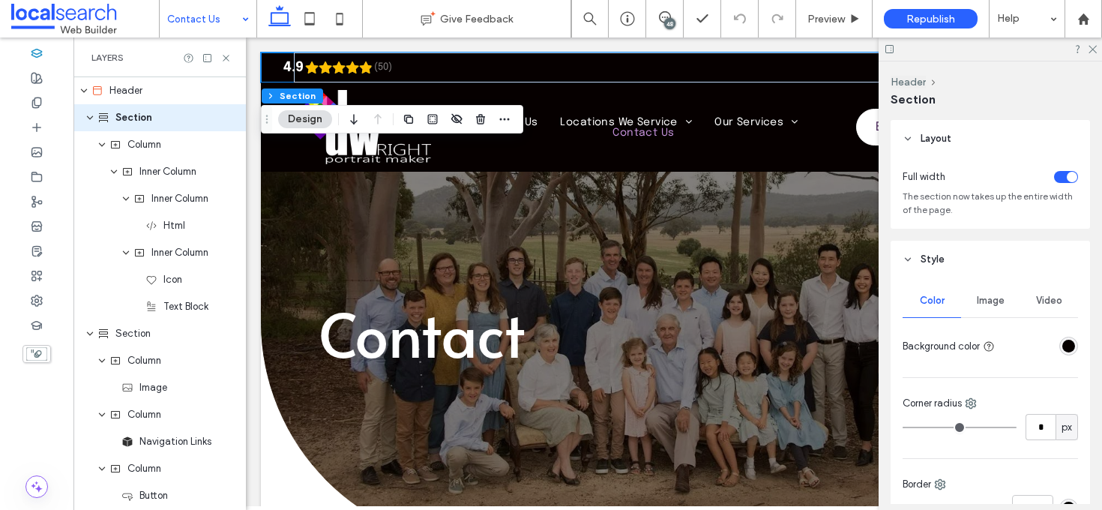
click at [992, 298] on span "Image" at bounding box center [991, 301] width 28 height 12
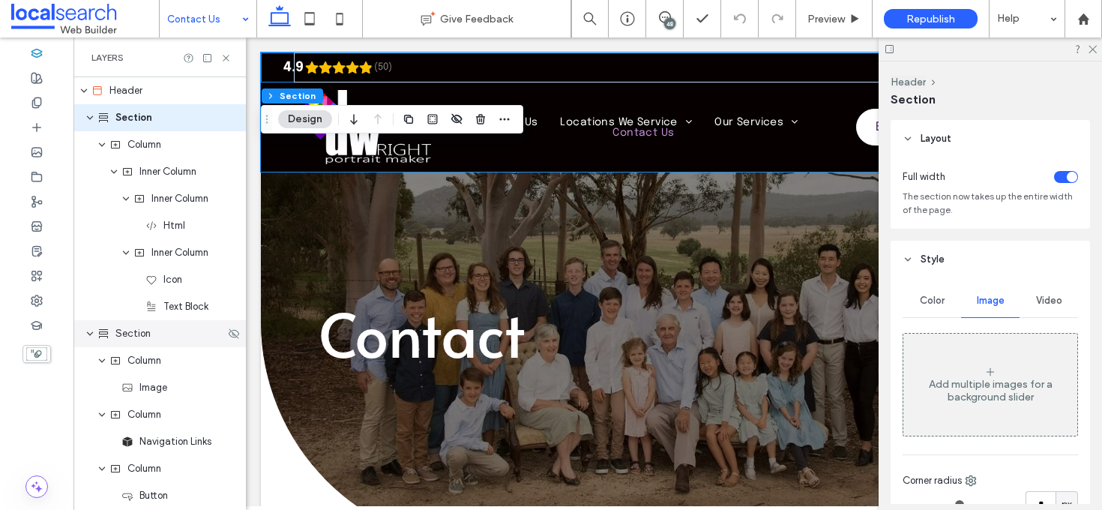
click at [170, 341] on div "Section" at bounding box center [159, 333] width 172 height 27
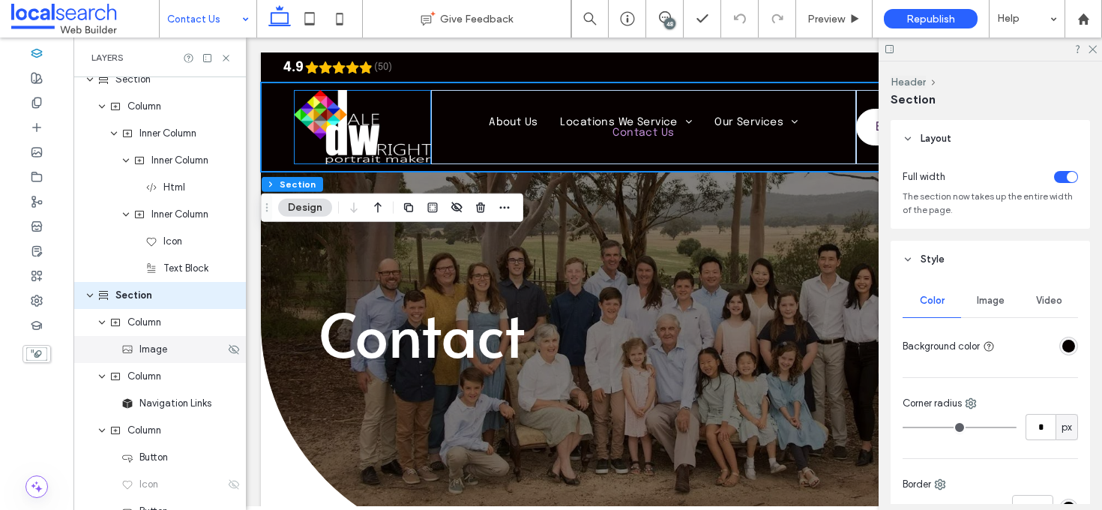
scroll to position [40, 0]
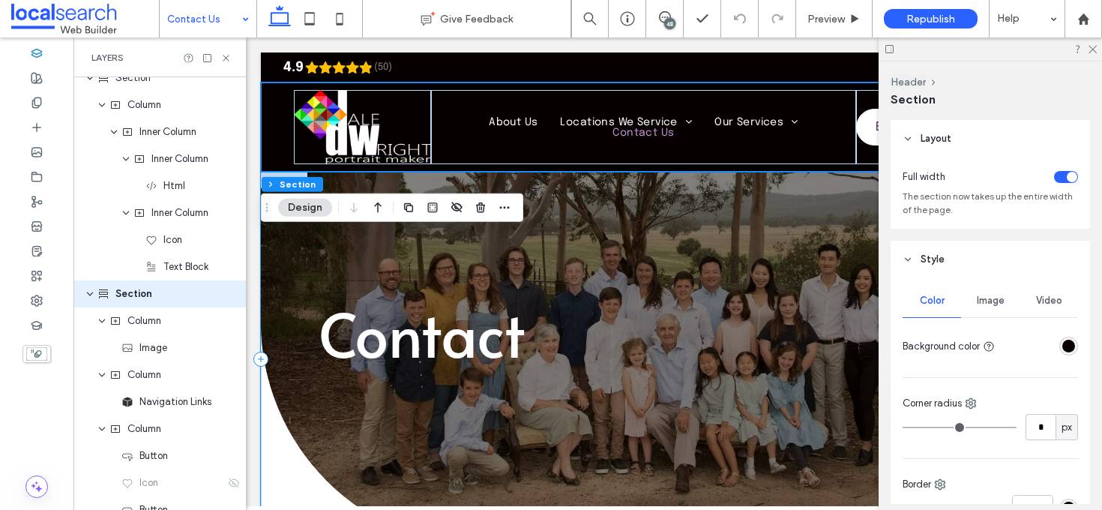
click at [599, 204] on div "Contact" at bounding box center [674, 359] width 826 height 375
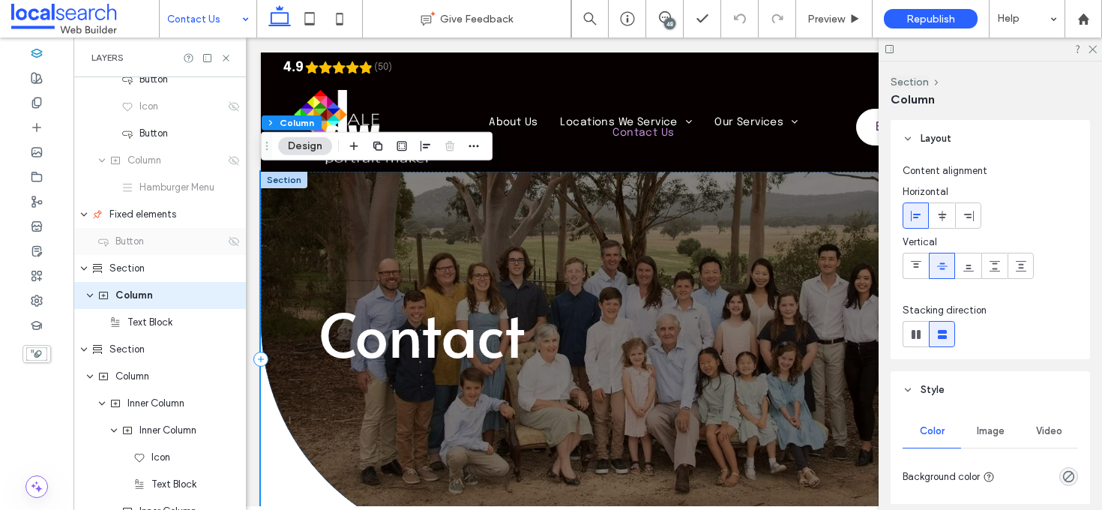
scroll to position [417, 0]
click at [165, 262] on div "Section" at bounding box center [157, 266] width 133 height 15
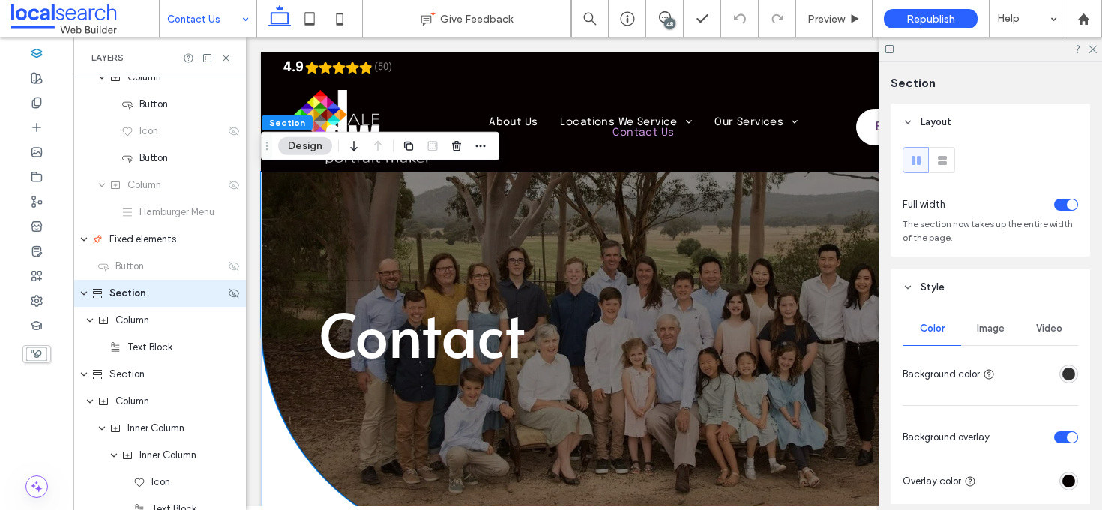
scroll to position [390, 0]
click at [991, 338] on div "Image" at bounding box center [990, 328] width 58 height 33
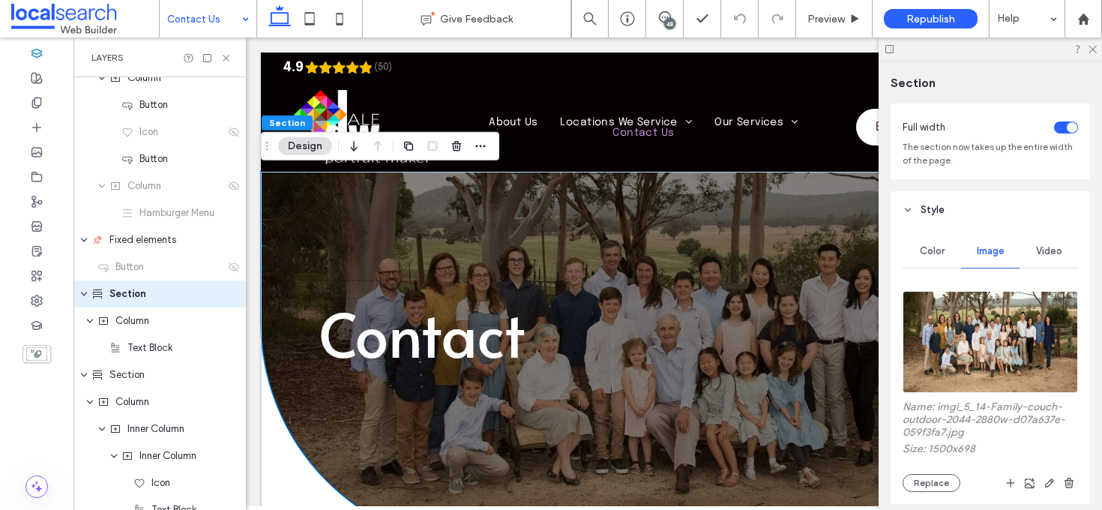
scroll to position [84, 0]
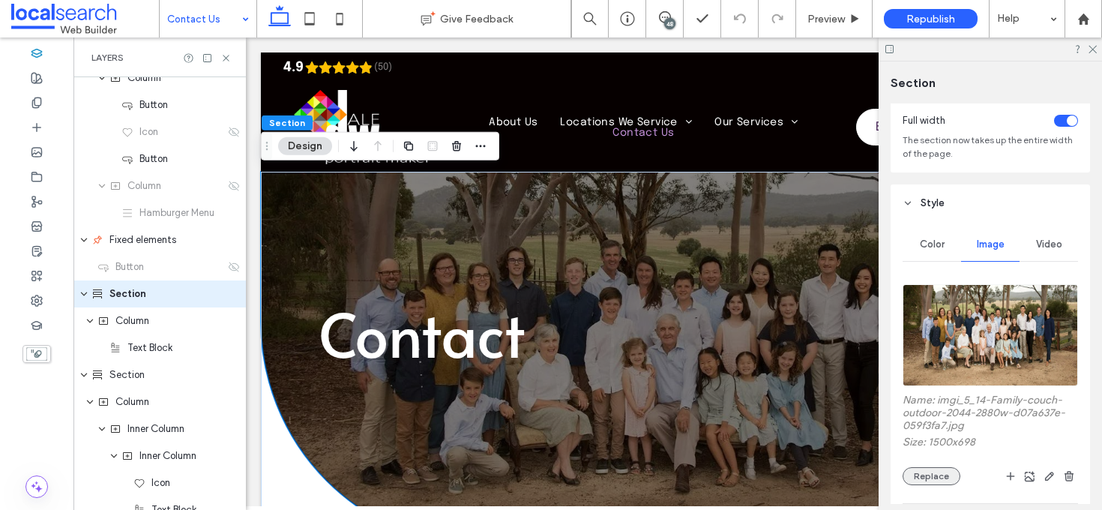
click at [934, 470] on button "Replace" at bounding box center [931, 476] width 58 height 18
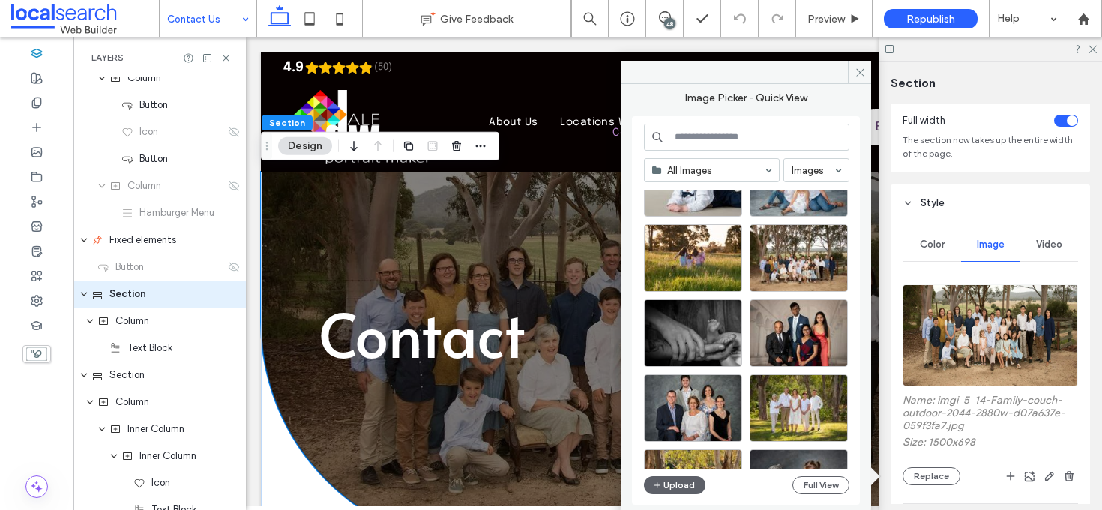
scroll to position [1411, 0]
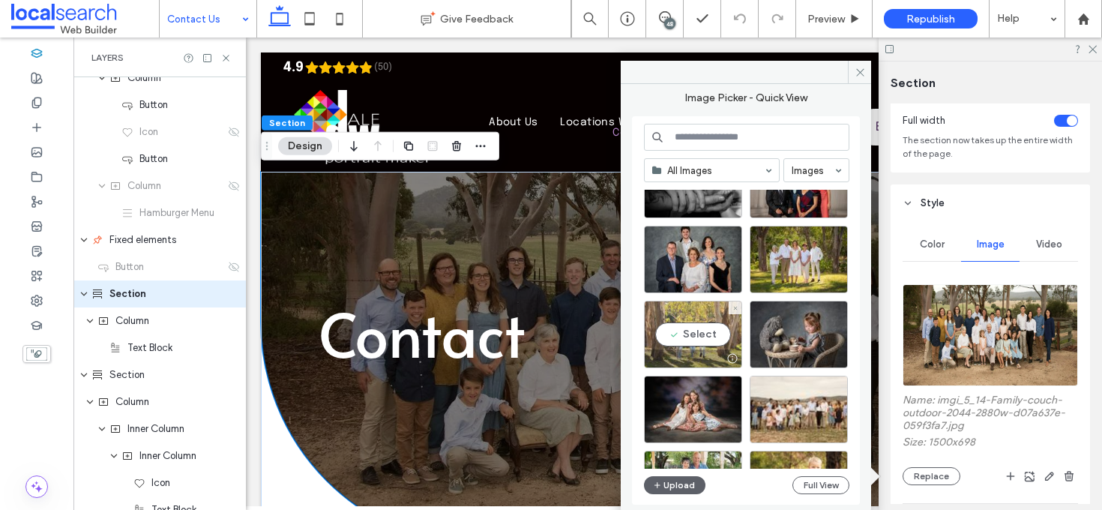
click at [705, 334] on div "Select" at bounding box center [693, 334] width 98 height 67
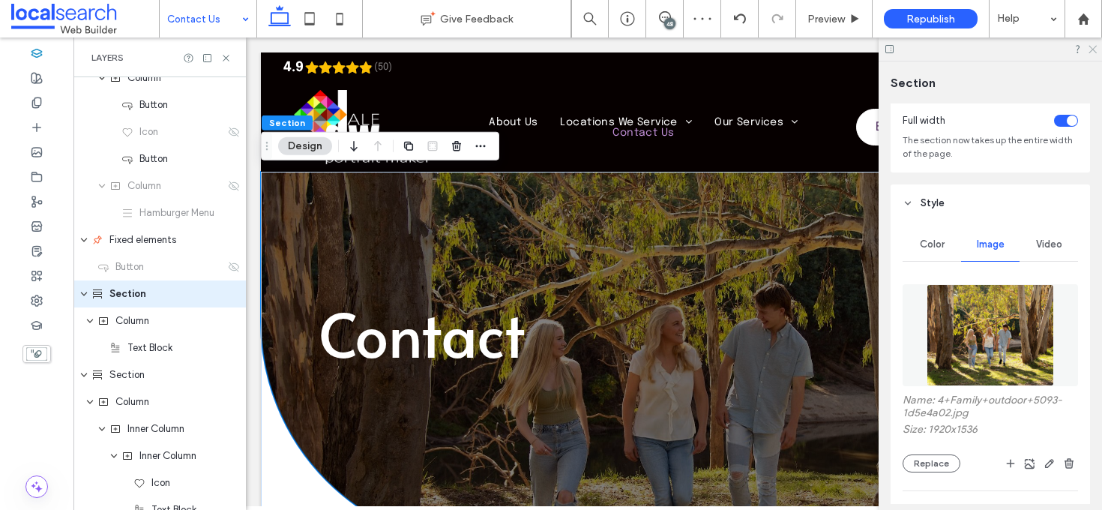
click at [1094, 50] on use at bounding box center [1092, 50] width 8 height 8
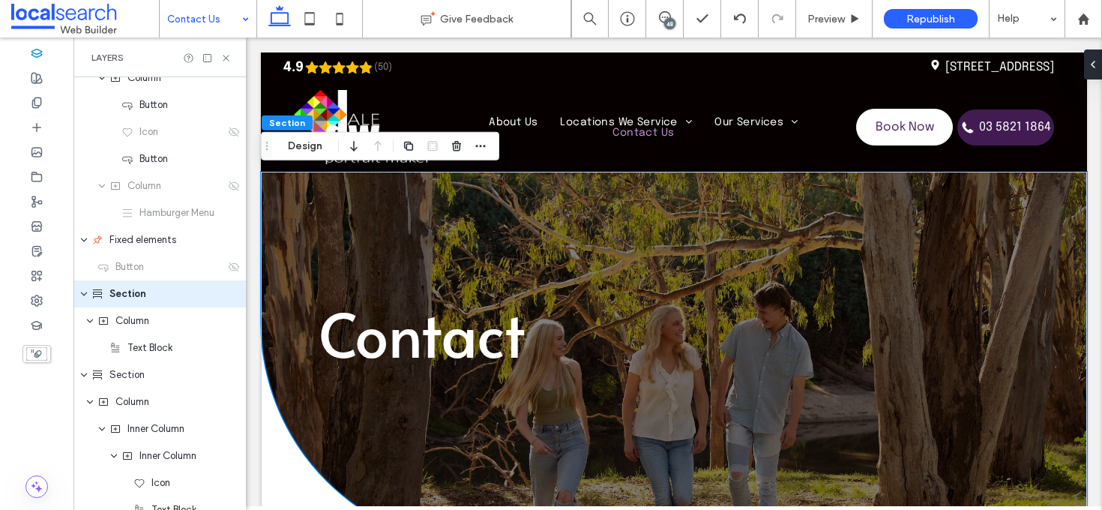
click at [226, 64] on div "Layers" at bounding box center [159, 57] width 172 height 40
click at [226, 56] on use at bounding box center [226, 58] width 6 height 6
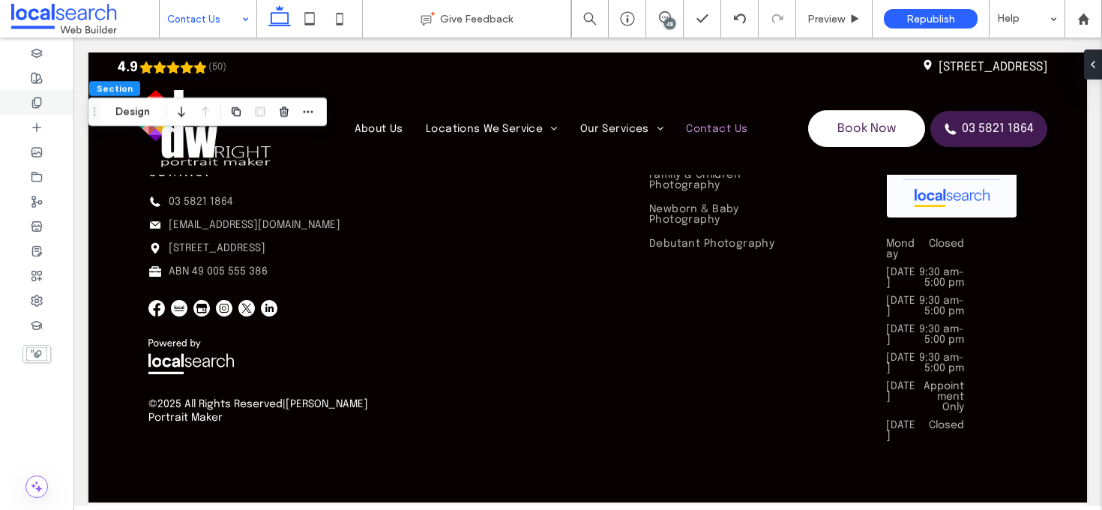
scroll to position [1988, 0]
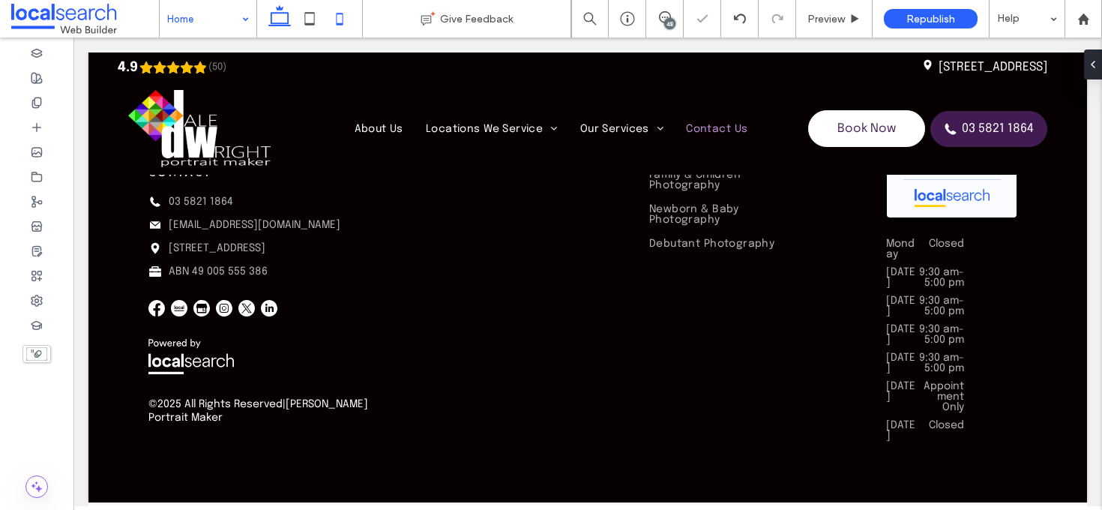
click at [339, 22] on use at bounding box center [340, 19] width 7 height 12
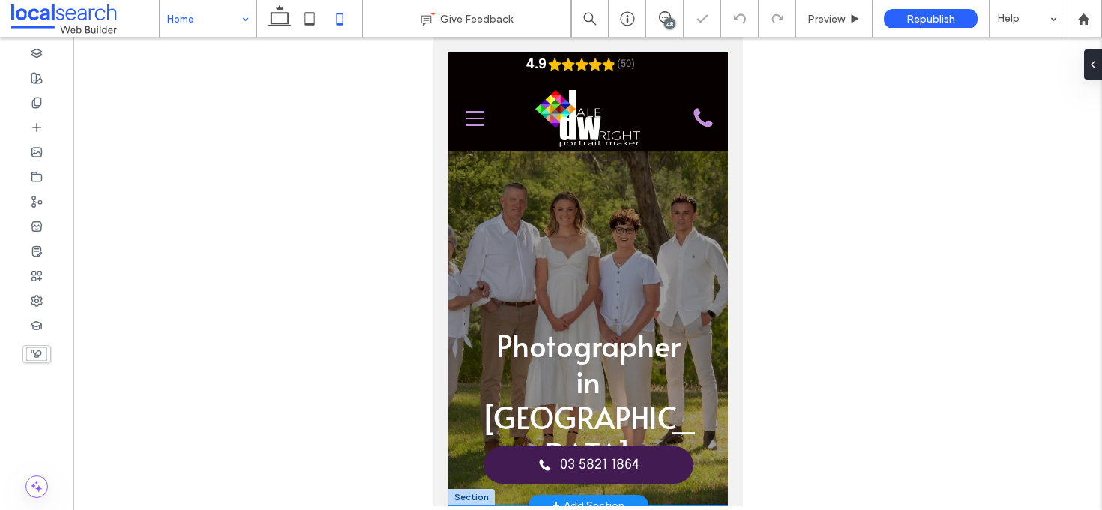
click at [667, 186] on div at bounding box center [587, 316] width 280 height 378
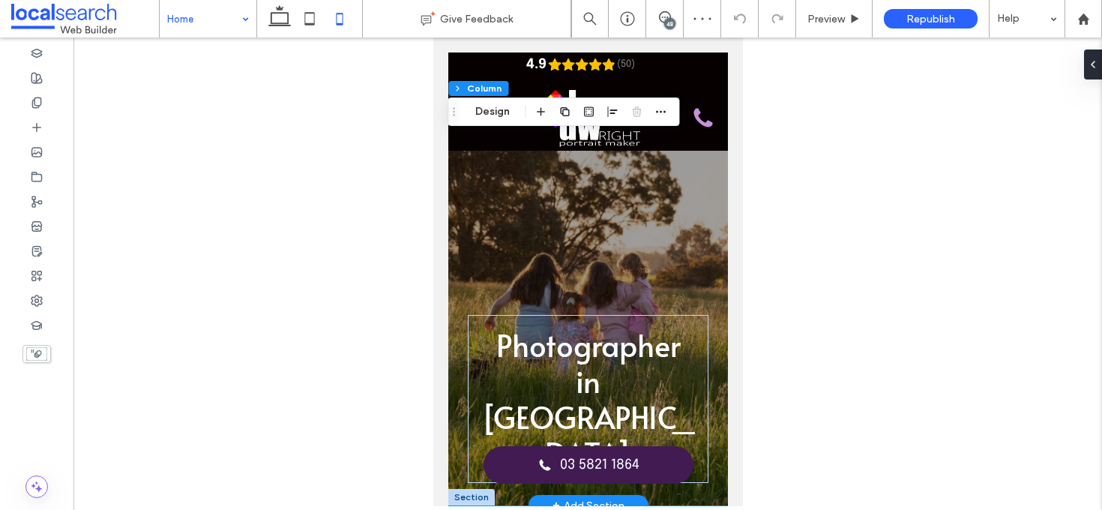
click at [667, 186] on div at bounding box center [587, 316] width 280 height 378
click at [497, 112] on button "Design" at bounding box center [492, 112] width 54 height 18
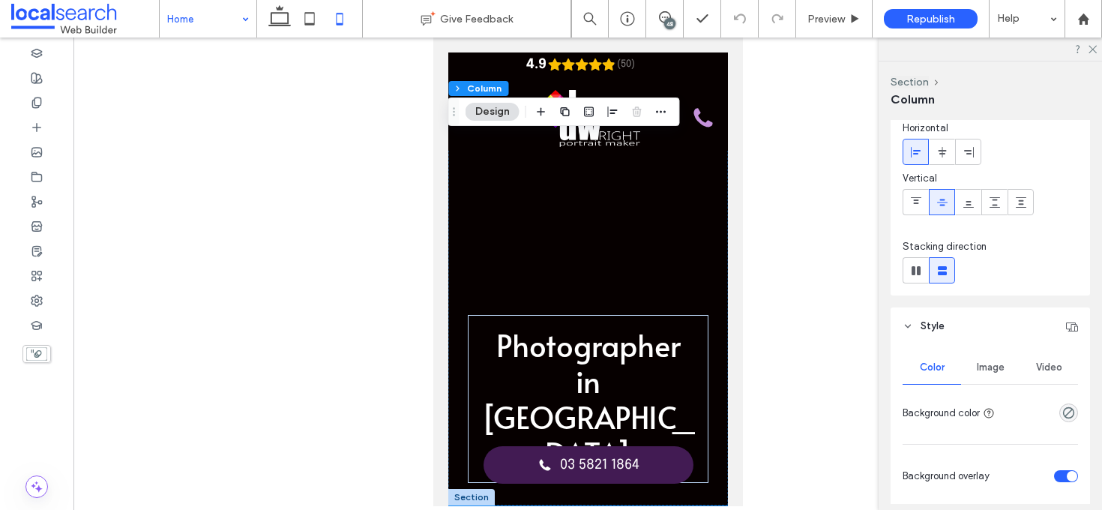
scroll to position [72, 0]
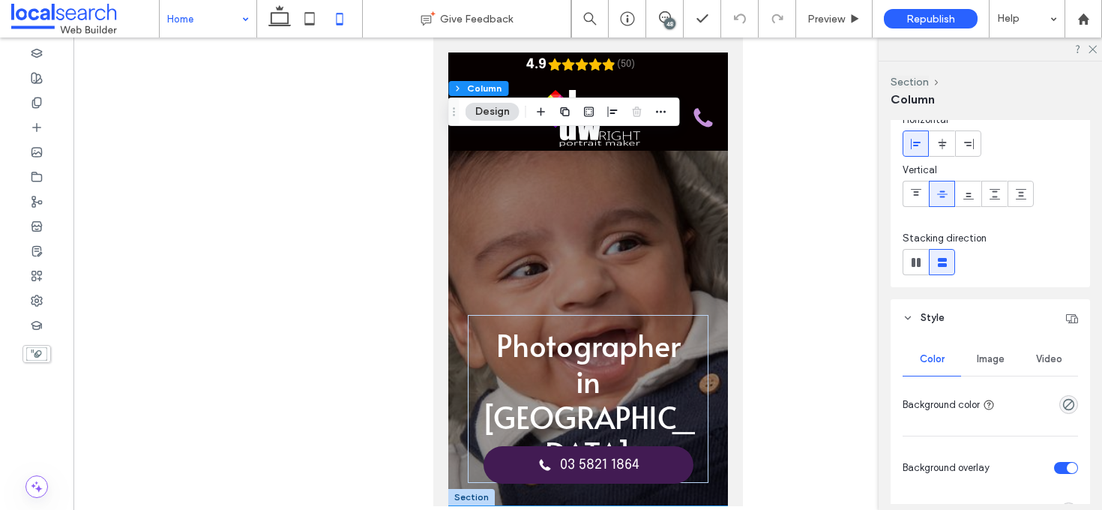
click at [992, 345] on div "Image" at bounding box center [990, 359] width 58 height 33
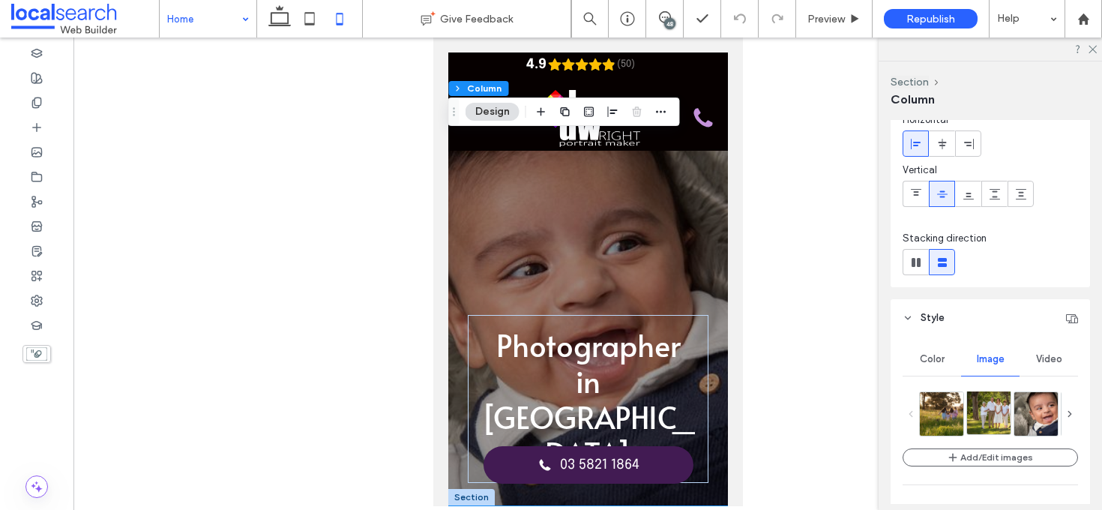
click at [997, 409] on img at bounding box center [1000, 411] width 67 height 43
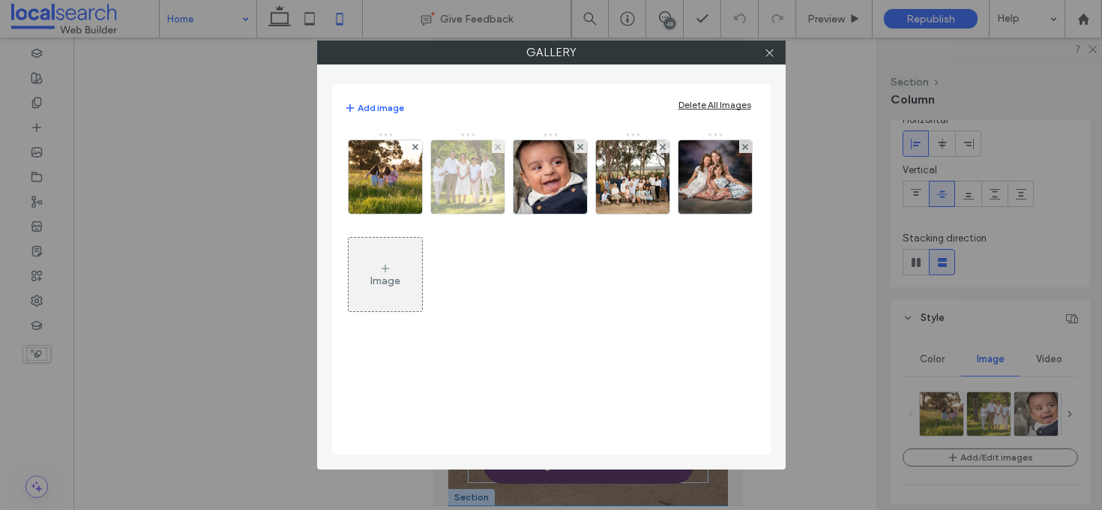
click at [459, 172] on img at bounding box center [467, 176] width 114 height 73
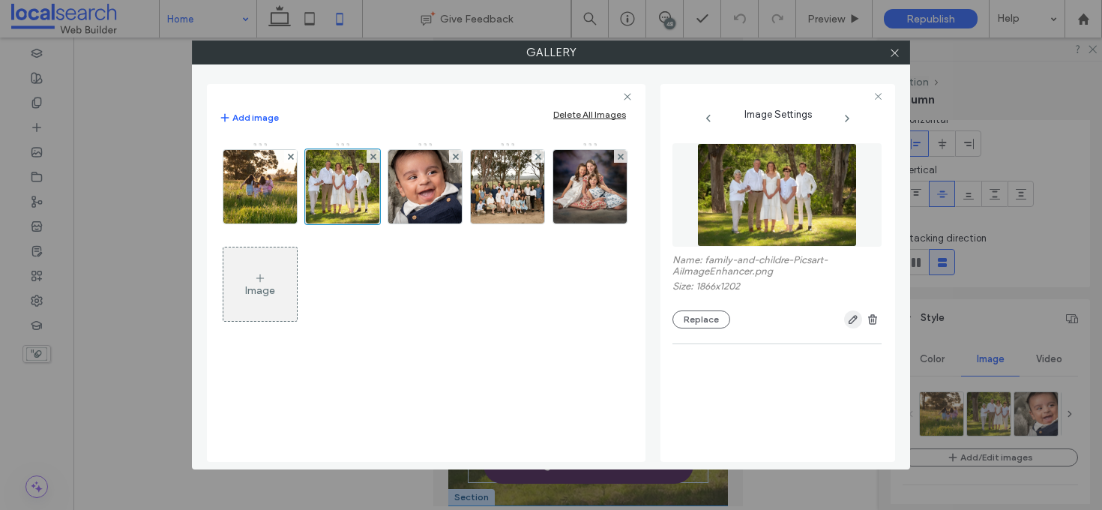
click at [847, 322] on icon "button" at bounding box center [853, 319] width 12 height 12
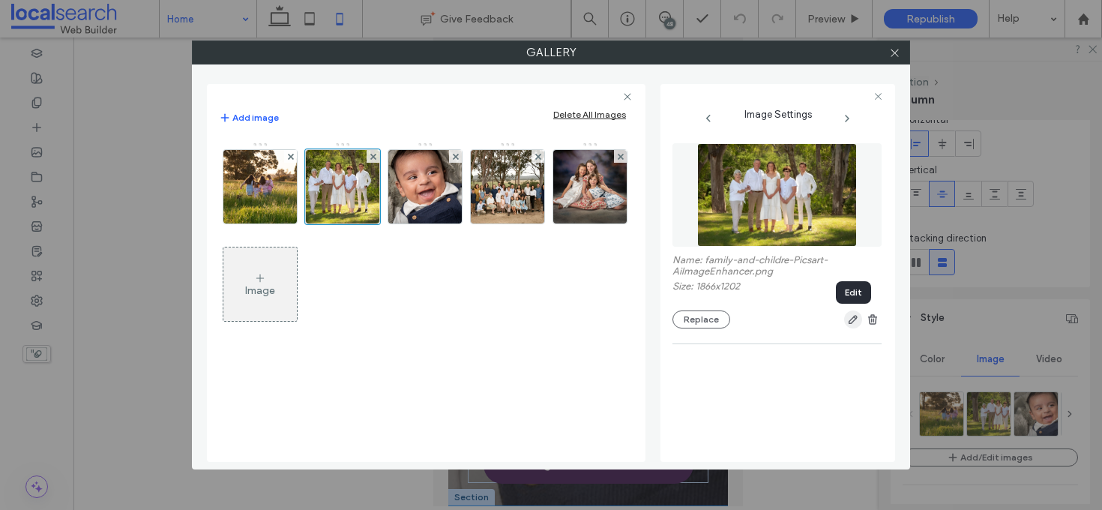
click at [847, 322] on icon "button" at bounding box center [853, 319] width 12 height 12
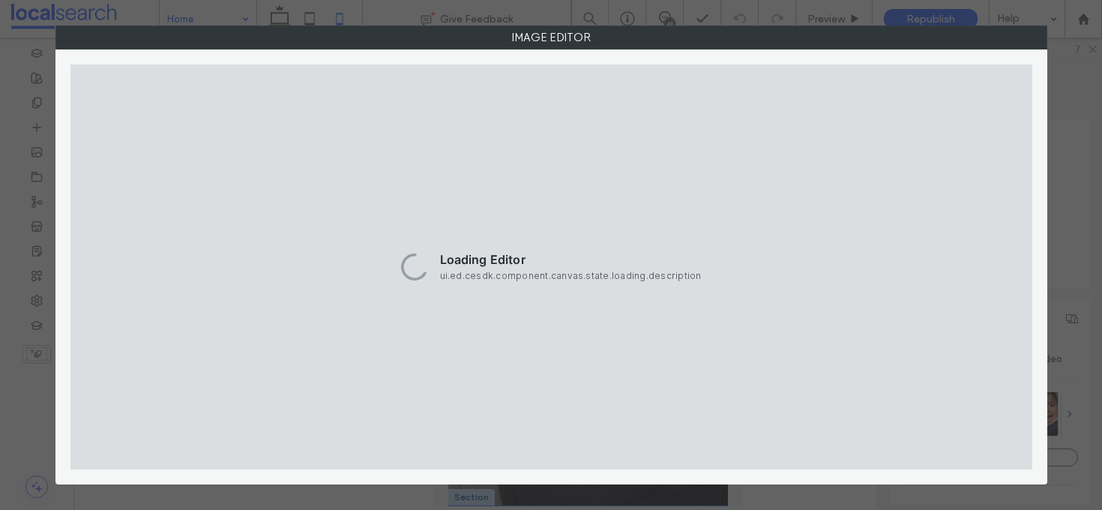
click at [854, 321] on div "Loading Editor ui.ed.cesdk.component.canvas.state.loading.description" at bounding box center [551, 266] width 962 height 405
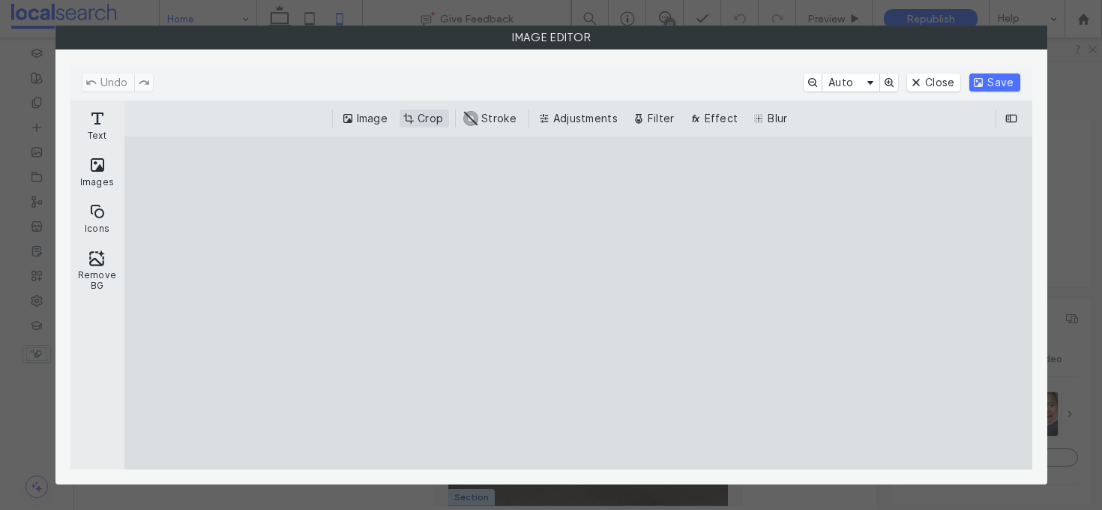
click at [419, 123] on button "Crop" at bounding box center [423, 118] width 49 height 18
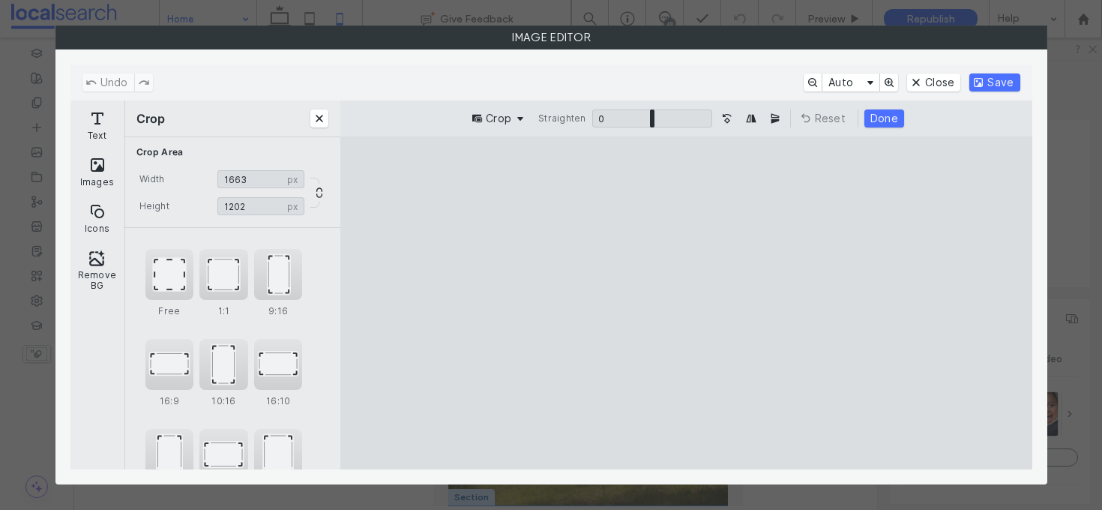
type input "****"
drag, startPoint x: 893, startPoint y: 306, endPoint x: 848, endPoint y: 307, distance: 45.7
click at [686, 303] on cesdk-canvas "Editor canvas" at bounding box center [686, 303] width 0 height 0
click at [993, 73] on button "Save" at bounding box center [994, 82] width 50 height 18
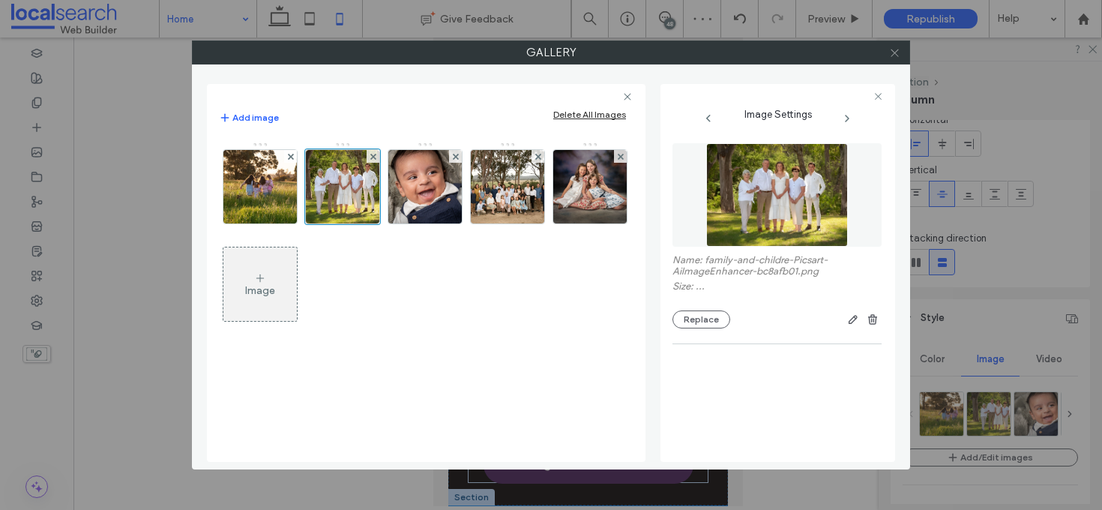
click at [897, 50] on icon at bounding box center [894, 52] width 11 height 11
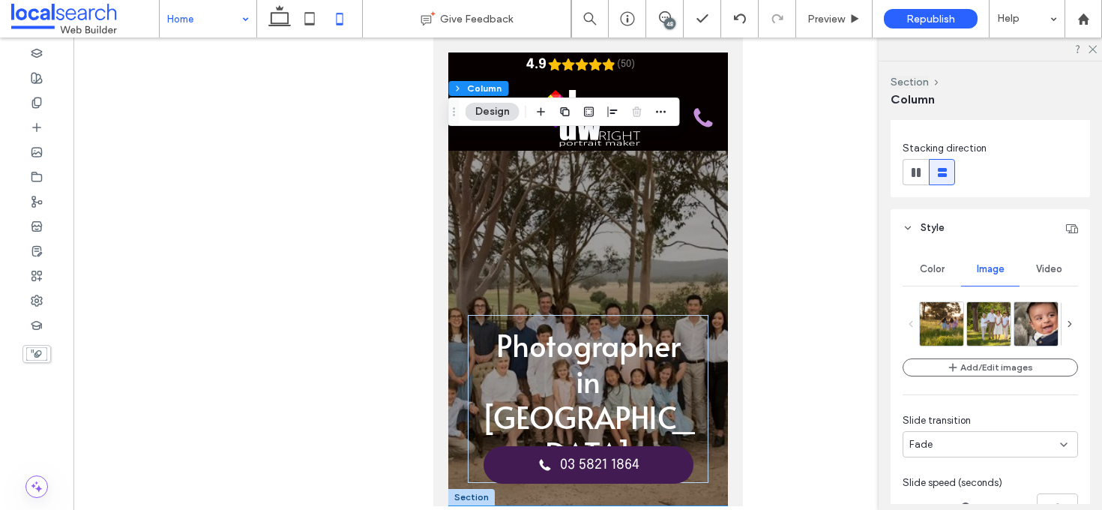
scroll to position [169, 0]
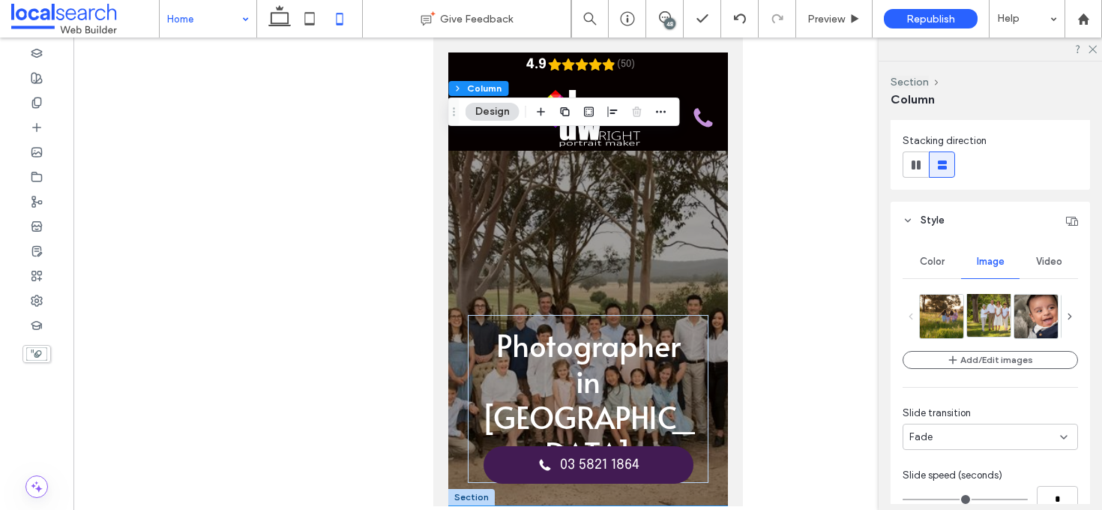
click at [990, 319] on img at bounding box center [997, 314] width 60 height 43
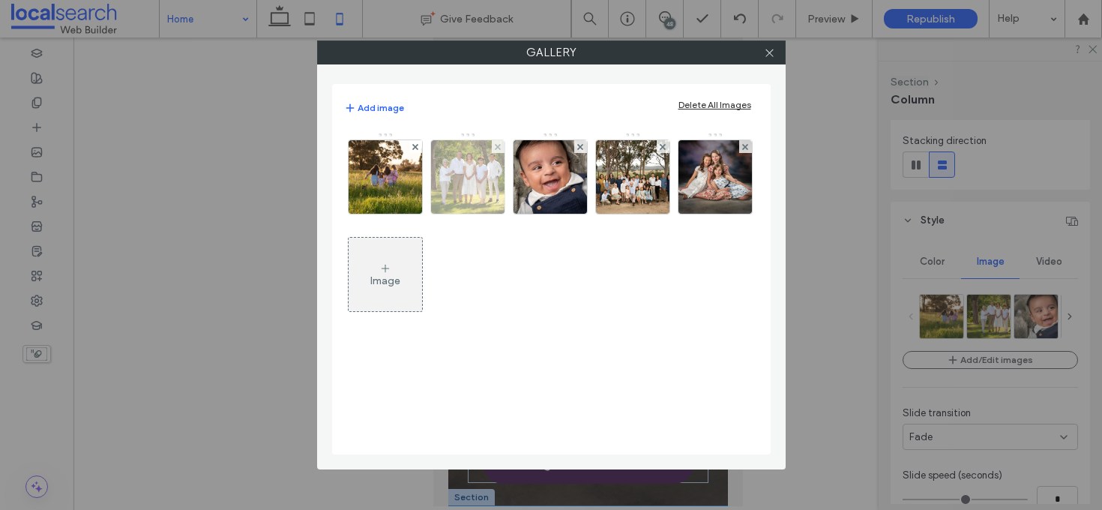
click at [455, 143] on img at bounding box center [467, 176] width 101 height 73
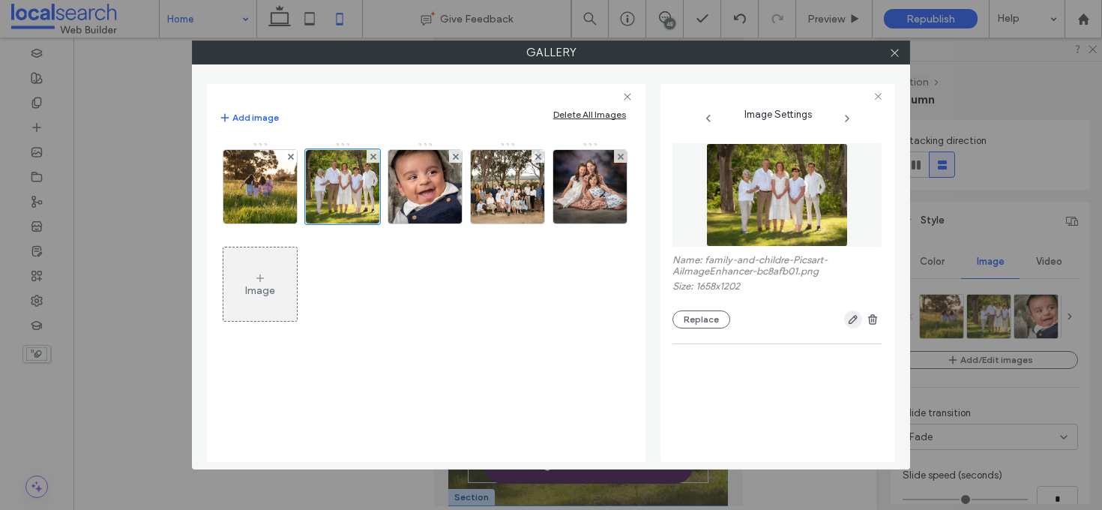
click at [853, 323] on use "button" at bounding box center [852, 319] width 9 height 9
click at [860, 325] on span "button" at bounding box center [853, 319] width 18 height 18
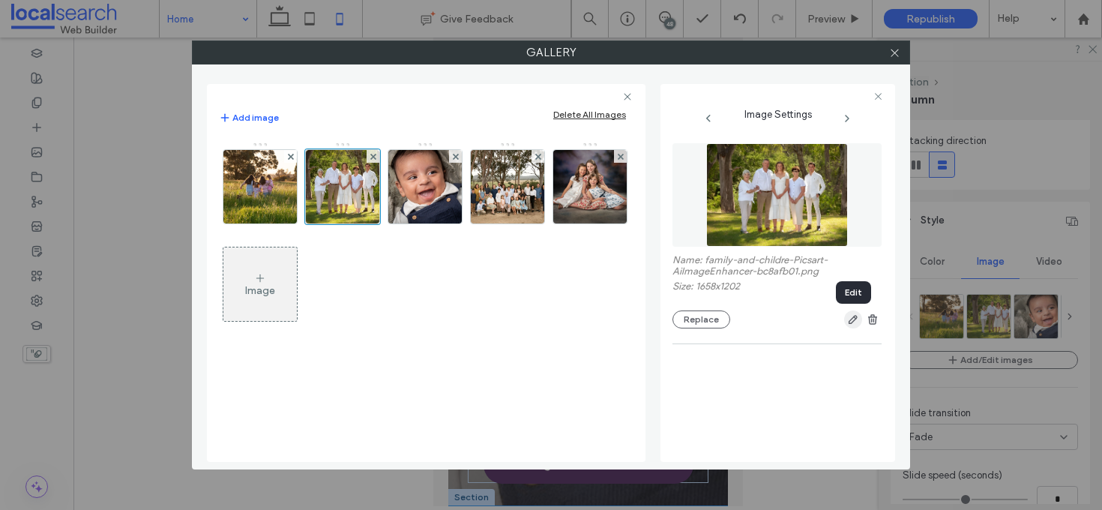
click at [860, 325] on span "button" at bounding box center [853, 319] width 18 height 18
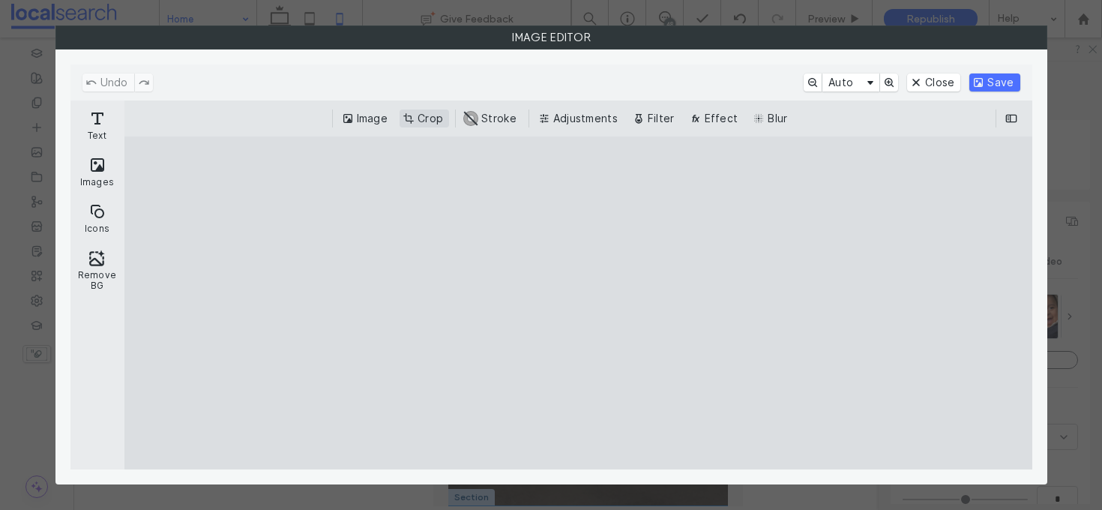
click at [443, 121] on button "Crop" at bounding box center [423, 118] width 49 height 18
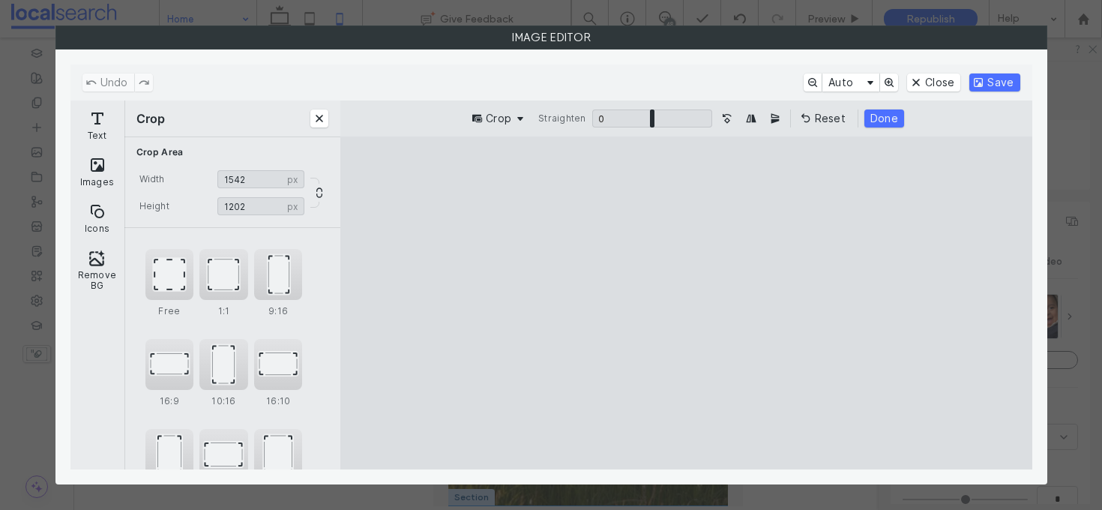
type input "****"
drag, startPoint x: 866, startPoint y: 303, endPoint x: 841, endPoint y: 305, distance: 25.6
click at [686, 303] on cesdk-canvas "Editor canvas" at bounding box center [686, 303] width 0 height 0
click at [999, 81] on button "Save" at bounding box center [994, 82] width 50 height 18
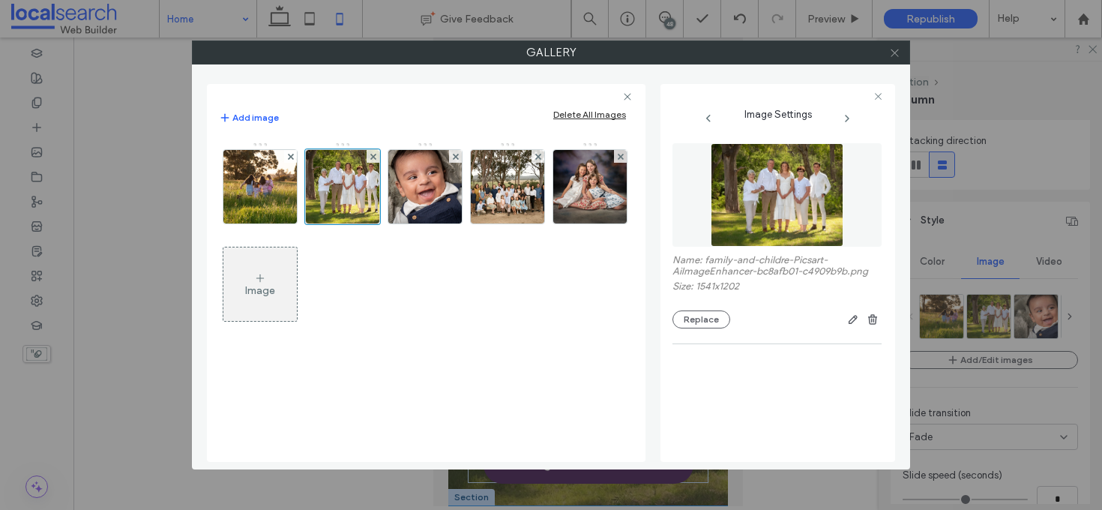
click at [893, 50] on icon at bounding box center [894, 52] width 11 height 11
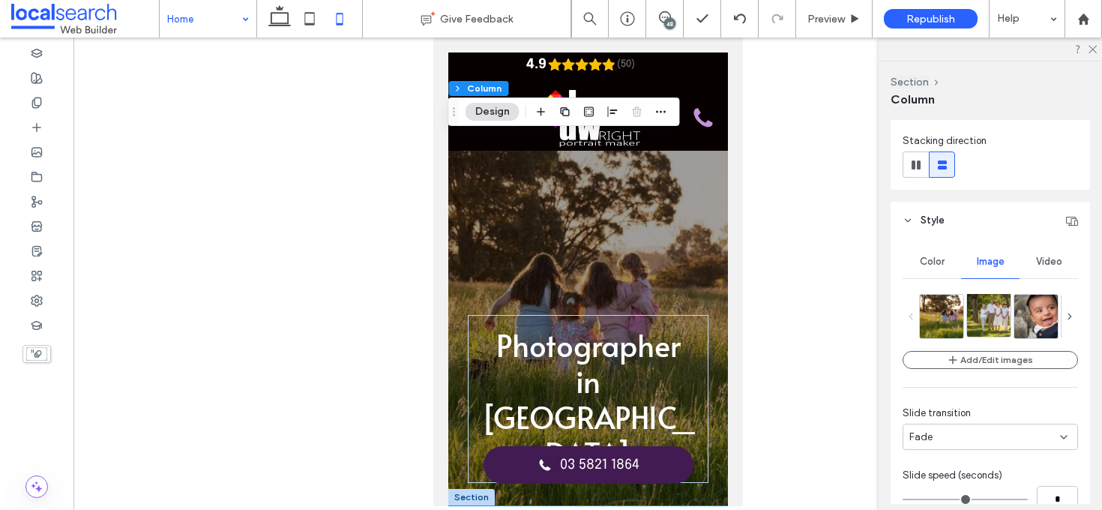
click at [981, 312] on img at bounding box center [994, 314] width 55 height 43
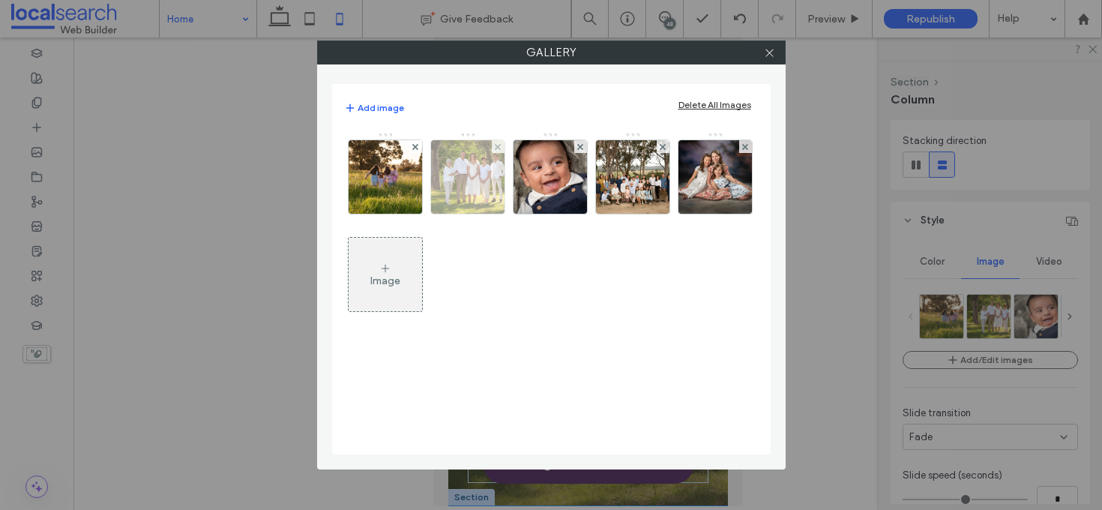
click at [480, 172] on img at bounding box center [467, 176] width 94 height 73
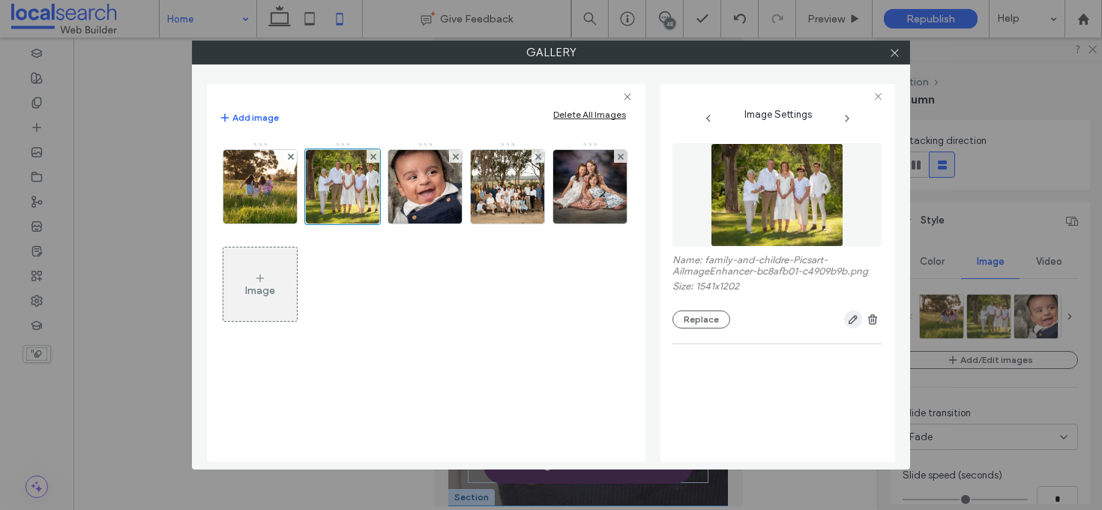
click at [855, 325] on icon "button" at bounding box center [853, 319] width 12 height 12
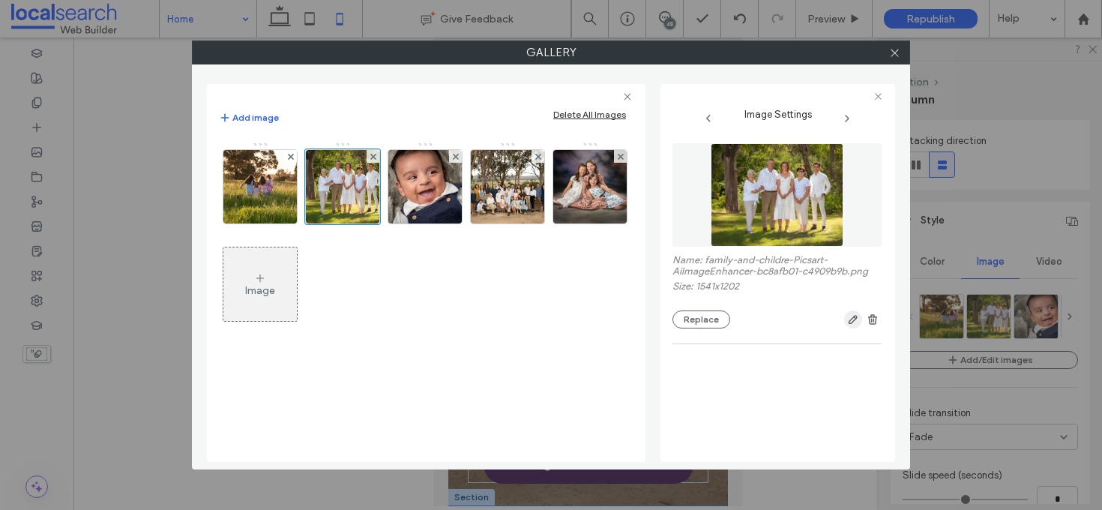
click at [850, 319] on icon "button" at bounding box center [853, 319] width 12 height 12
click at [711, 316] on button "Replace" at bounding box center [701, 319] width 58 height 18
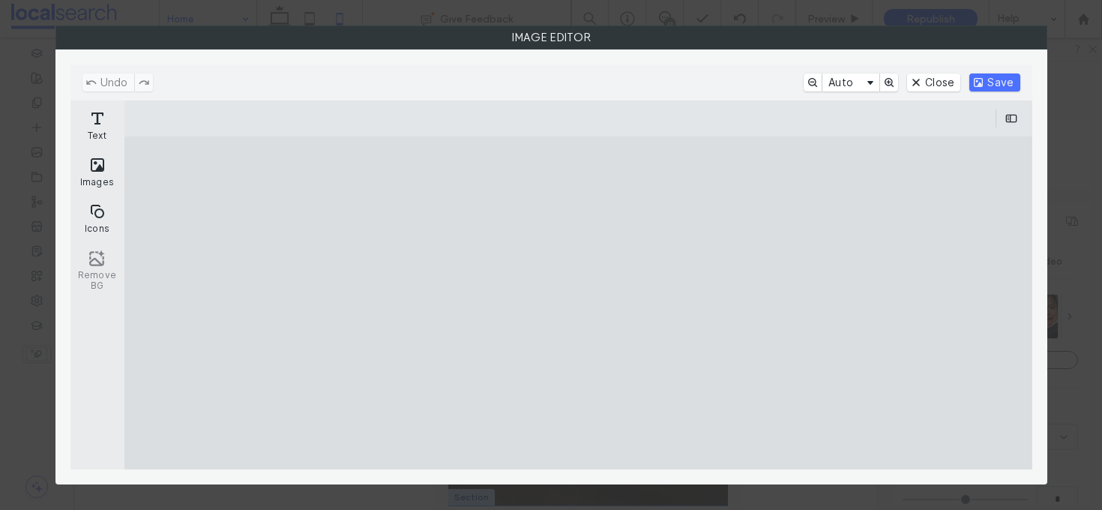
click at [578, 303] on cesdk-canvas "Editor canvas" at bounding box center [578, 303] width 0 height 0
click at [956, 82] on button "Close" at bounding box center [933, 82] width 53 height 18
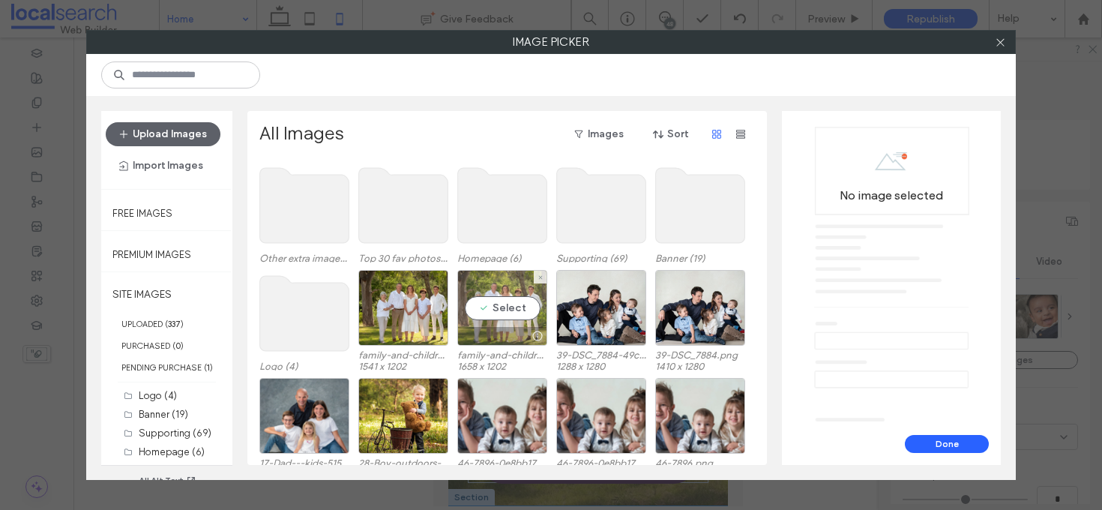
scroll to position [157, 0]
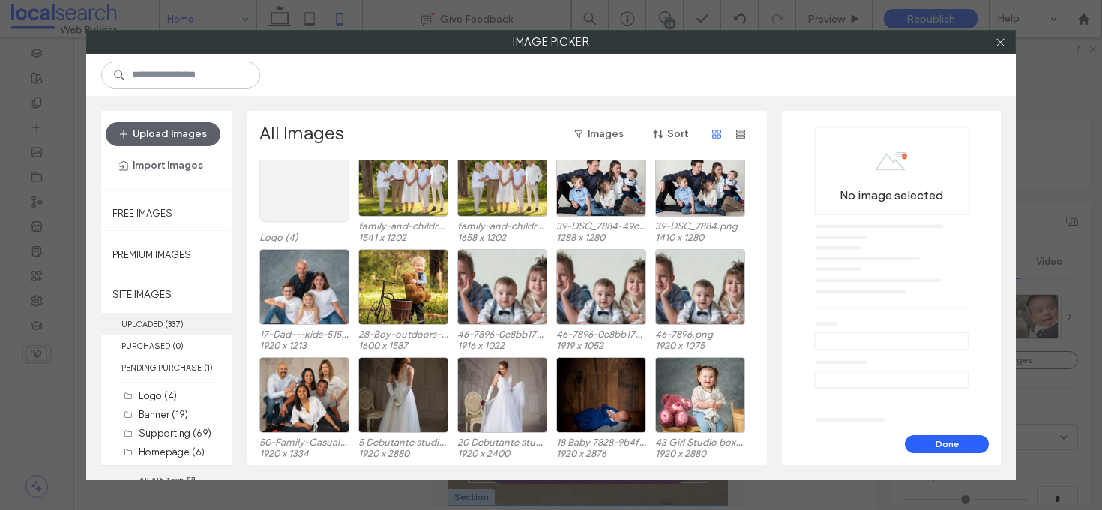
click at [183, 322] on span "( 337 )" at bounding box center [174, 324] width 19 height 10
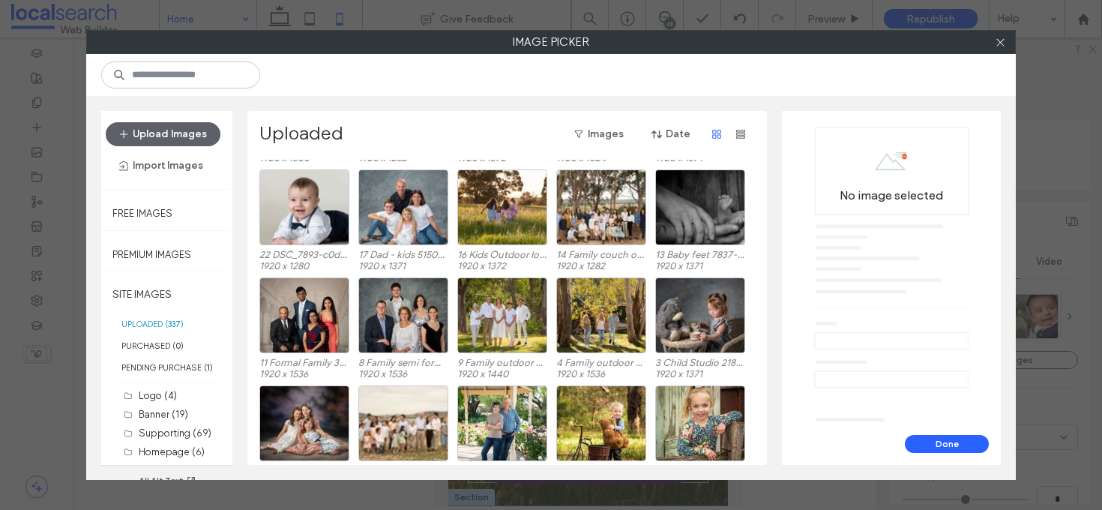
scroll to position [899, 0]
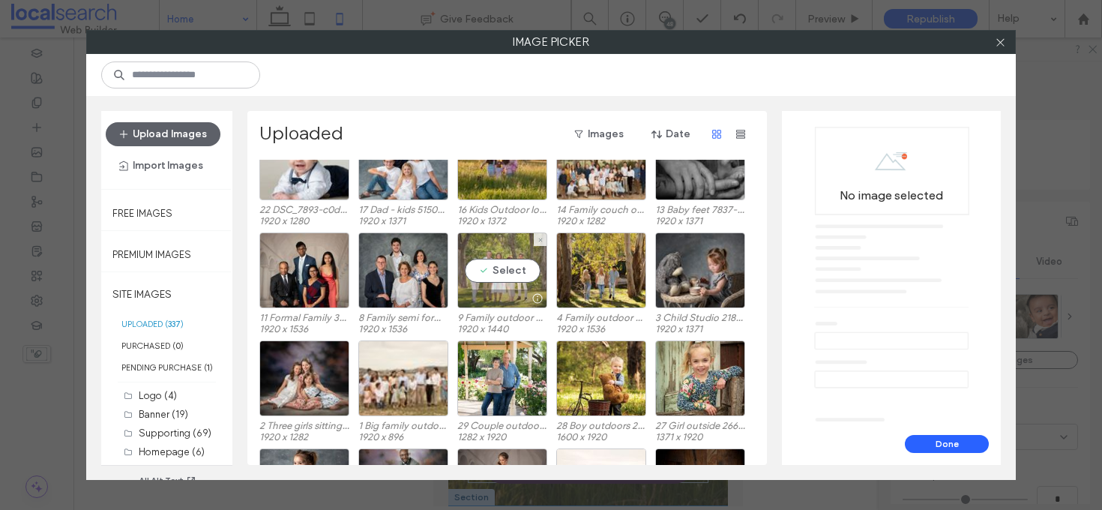
click at [517, 271] on div "Select" at bounding box center [502, 270] width 90 height 76
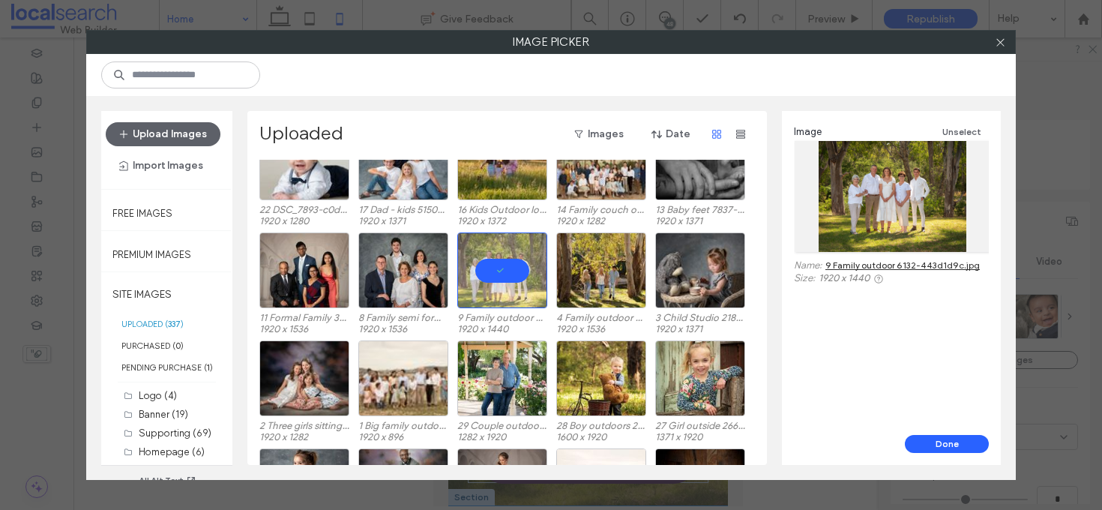
click at [956, 453] on div "Done" at bounding box center [891, 450] width 219 height 30
click at [956, 446] on button "Done" at bounding box center [947, 444] width 84 height 18
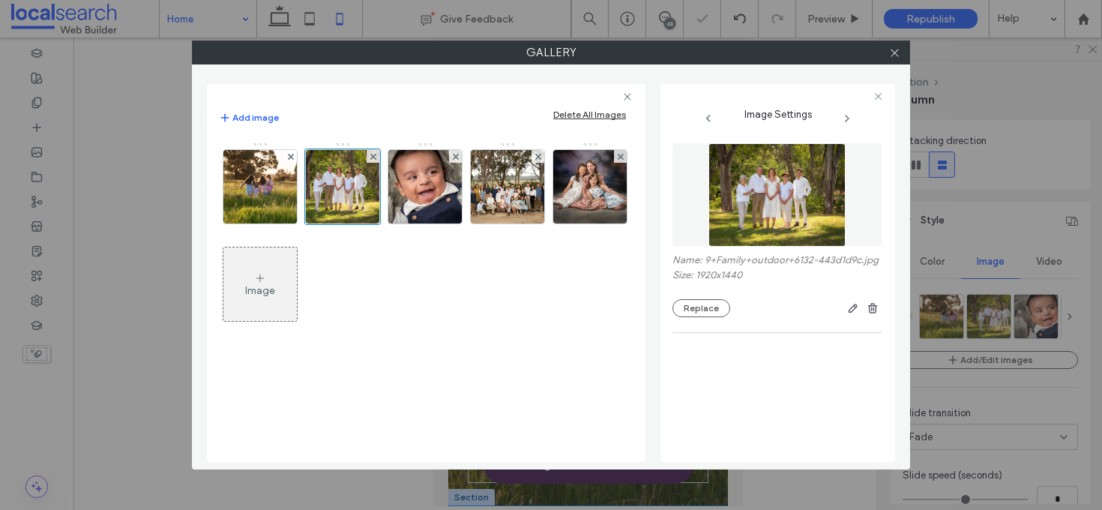
click at [903, 52] on div at bounding box center [894, 52] width 22 height 22
click at [896, 51] on icon at bounding box center [894, 52] width 11 height 11
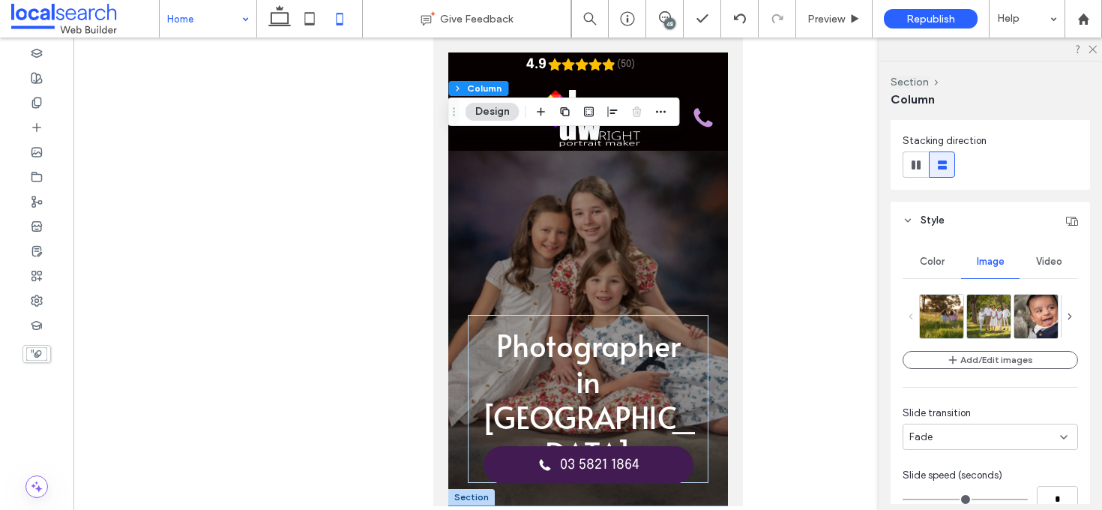
click at [991, 262] on span "Image" at bounding box center [991, 262] width 28 height 12
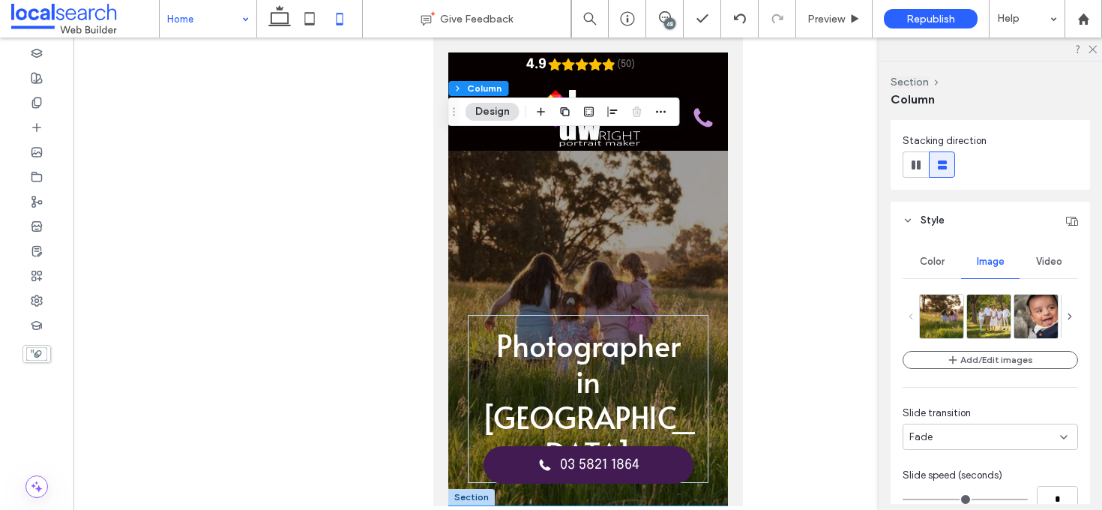
click at [1061, 317] on span at bounding box center [1069, 316] width 16 height 45
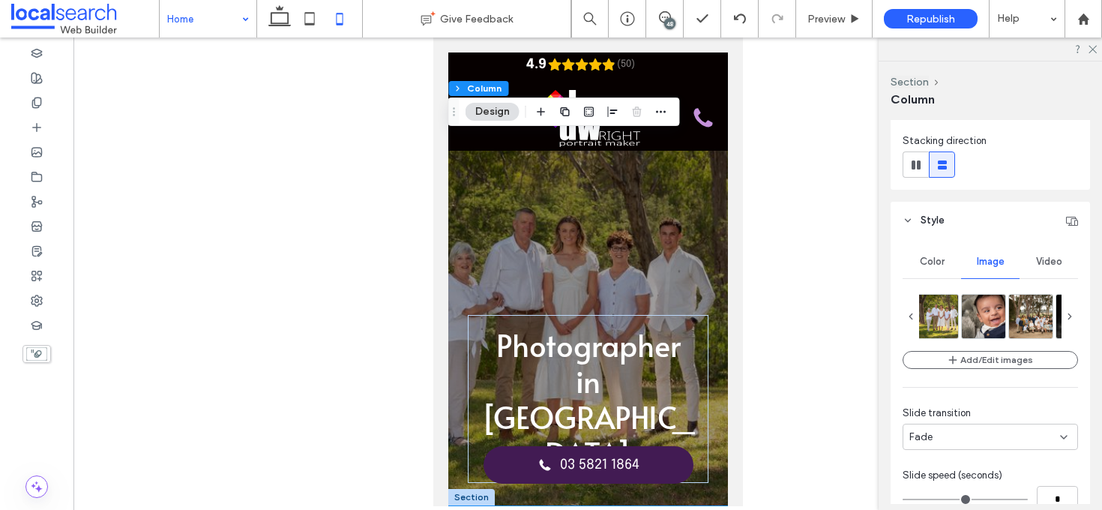
click at [1064, 317] on icon at bounding box center [1069, 316] width 10 height 10
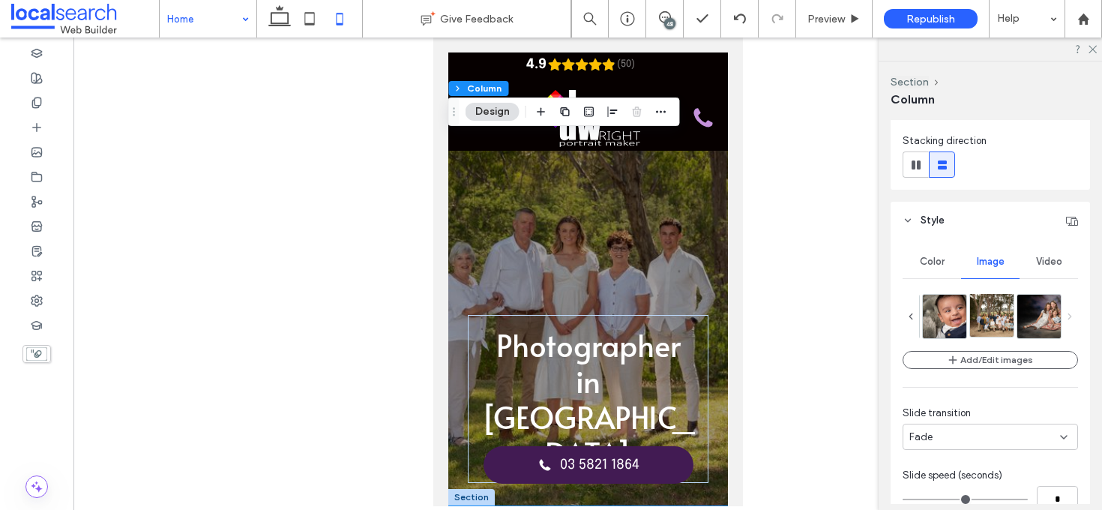
click at [984, 316] on img at bounding box center [1002, 314] width 65 height 43
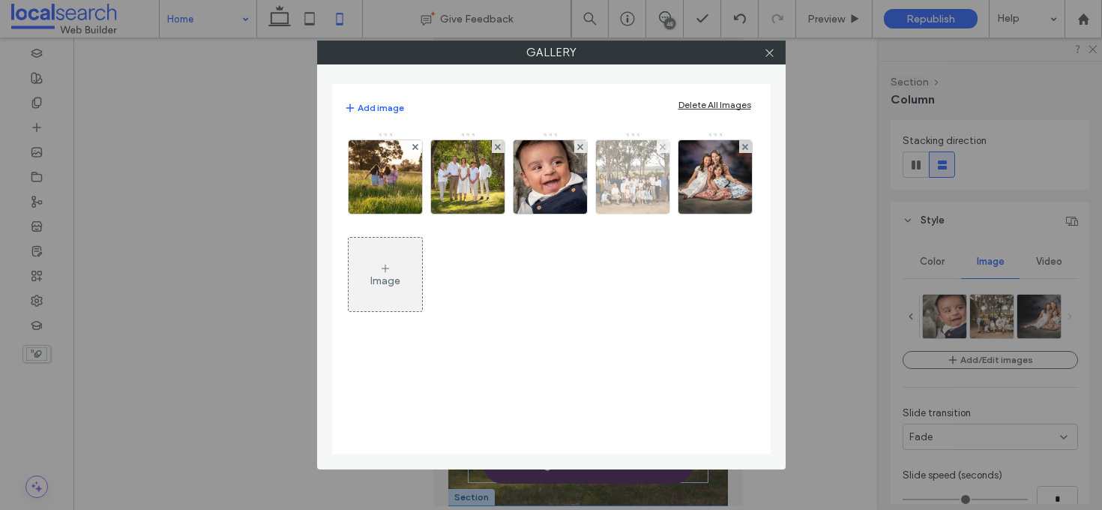
click at [651, 150] on img at bounding box center [632, 176] width 110 height 73
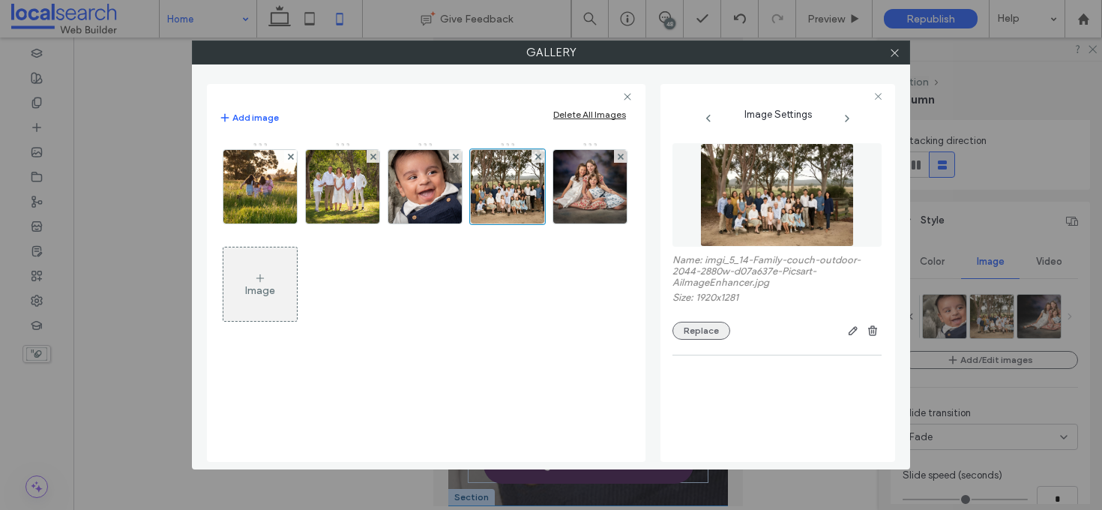
click at [705, 331] on button "Replace" at bounding box center [701, 331] width 58 height 18
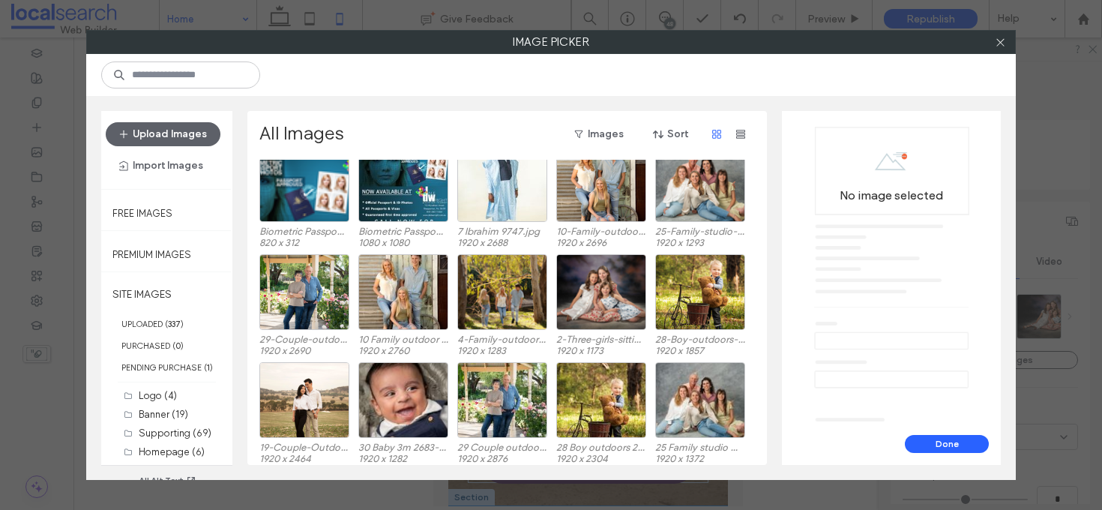
scroll to position [1562, 0]
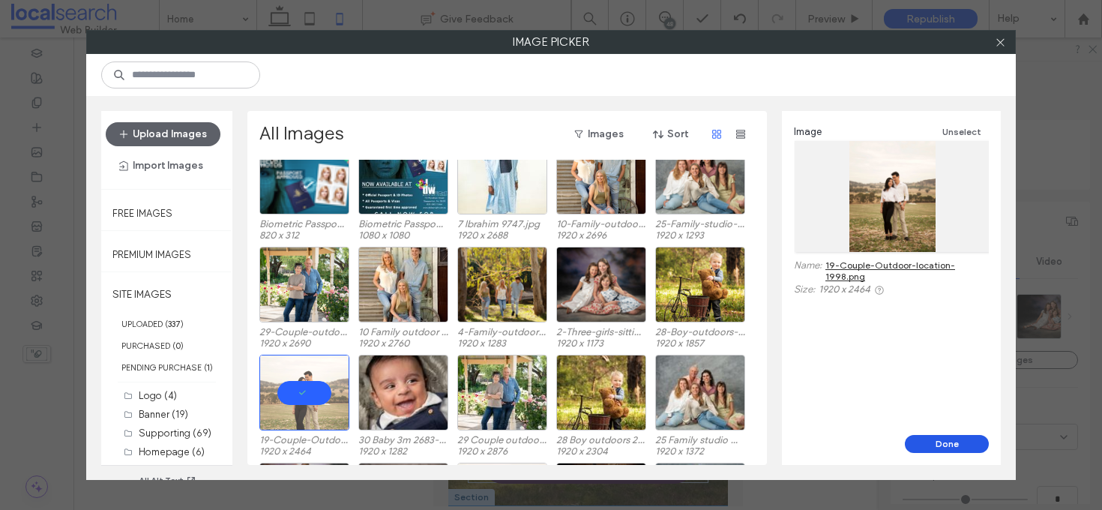
click at [962, 446] on button "Done" at bounding box center [947, 444] width 84 height 18
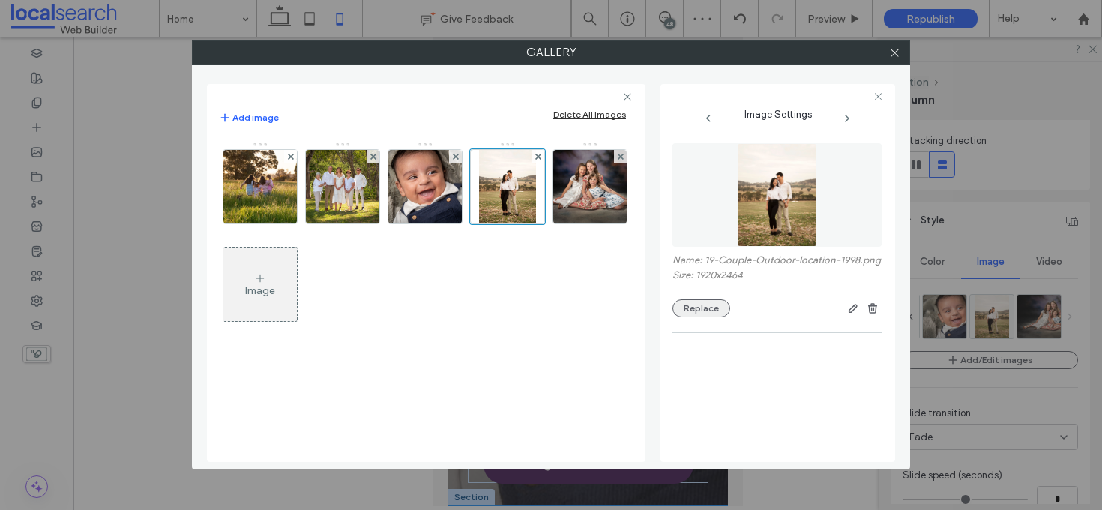
click at [706, 304] on button "Replace" at bounding box center [701, 308] width 58 height 18
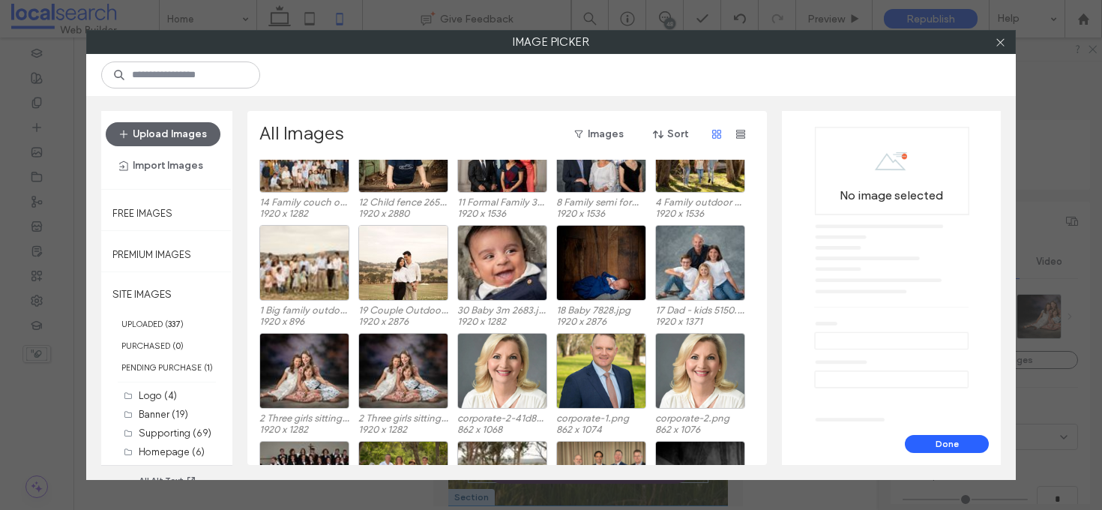
scroll to position [1815, 0]
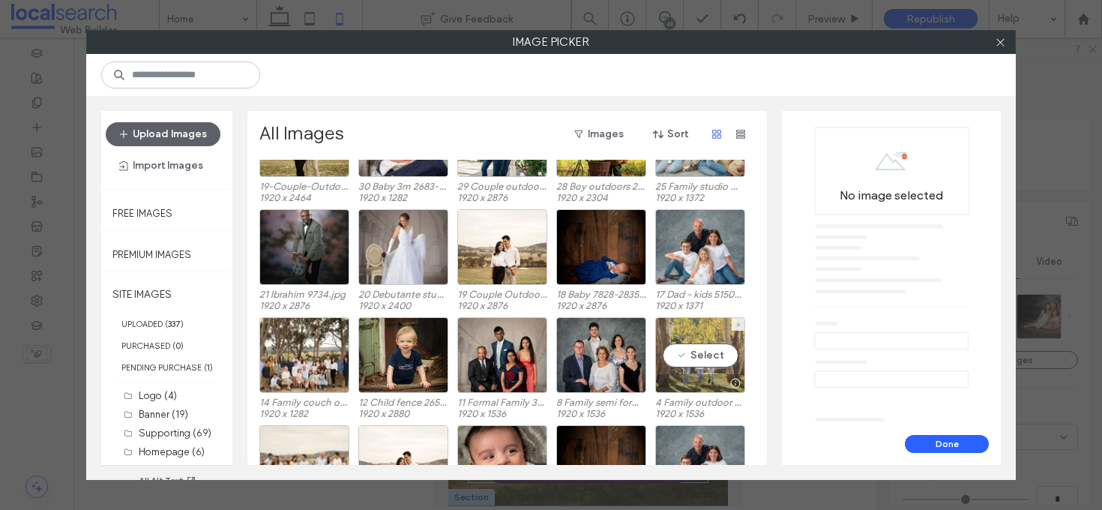
click at [714, 349] on div "Select" at bounding box center [700, 355] width 90 height 76
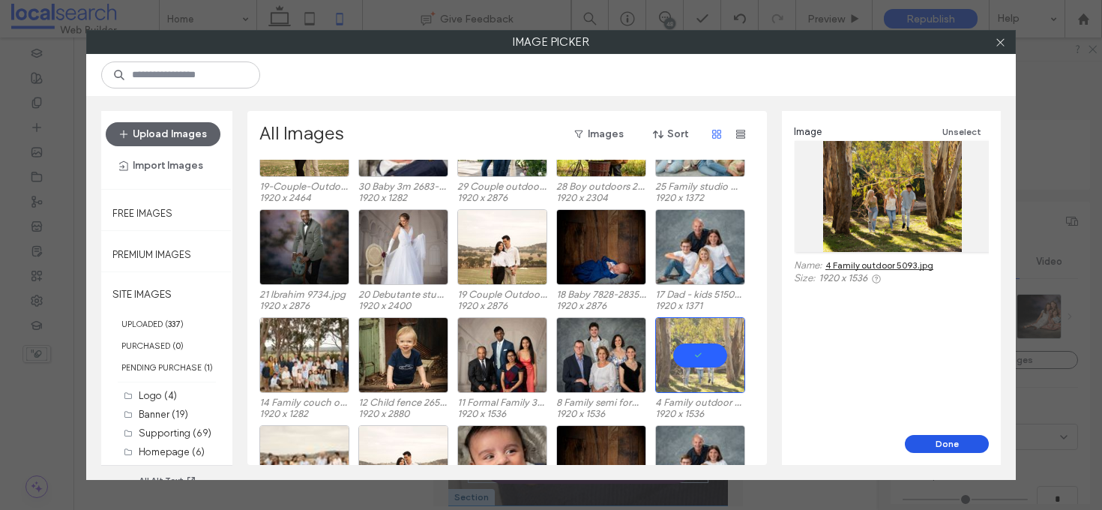
click at [965, 439] on button "Done" at bounding box center [947, 444] width 84 height 18
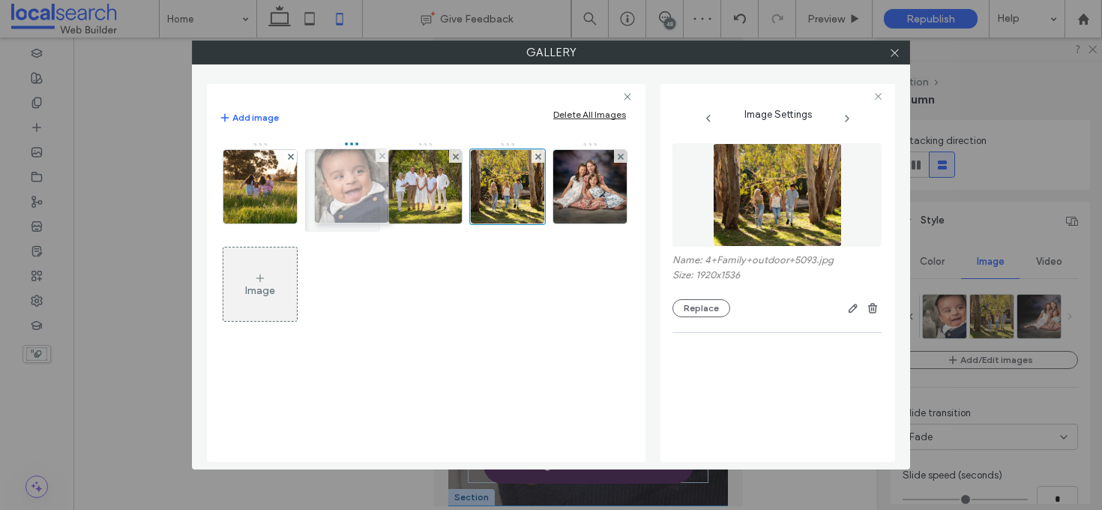
drag, startPoint x: 414, startPoint y: 193, endPoint x: 334, endPoint y: 193, distance: 80.9
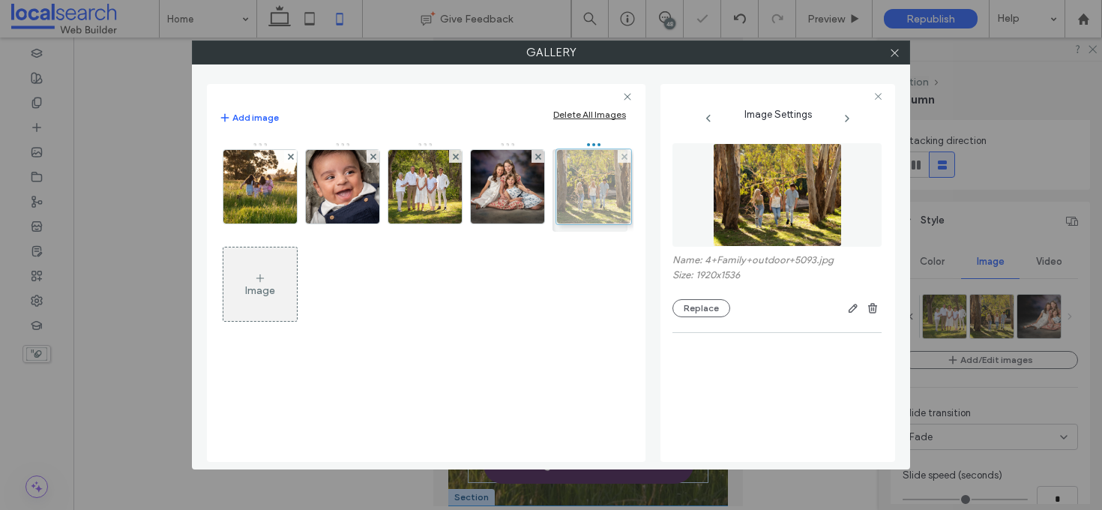
drag, startPoint x: 500, startPoint y: 195, endPoint x: 578, endPoint y: 195, distance: 77.9
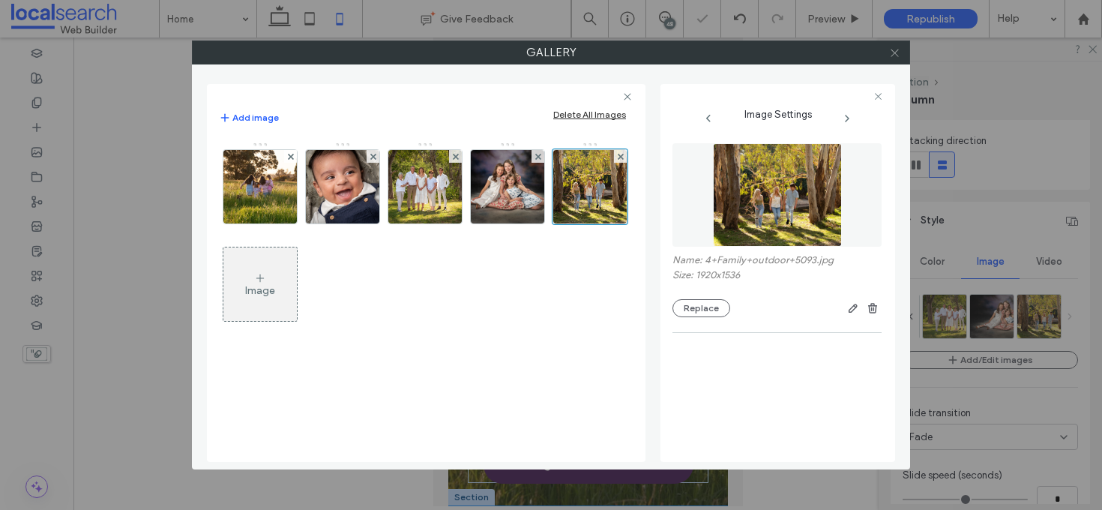
click at [894, 50] on icon at bounding box center [894, 52] width 11 height 11
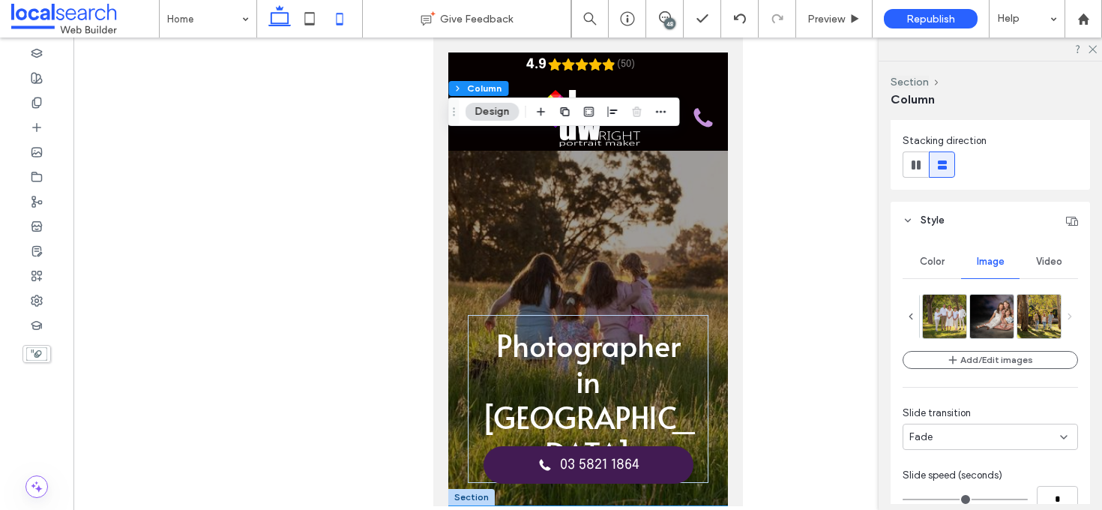
click at [274, 14] on icon at bounding box center [280, 19] width 30 height 30
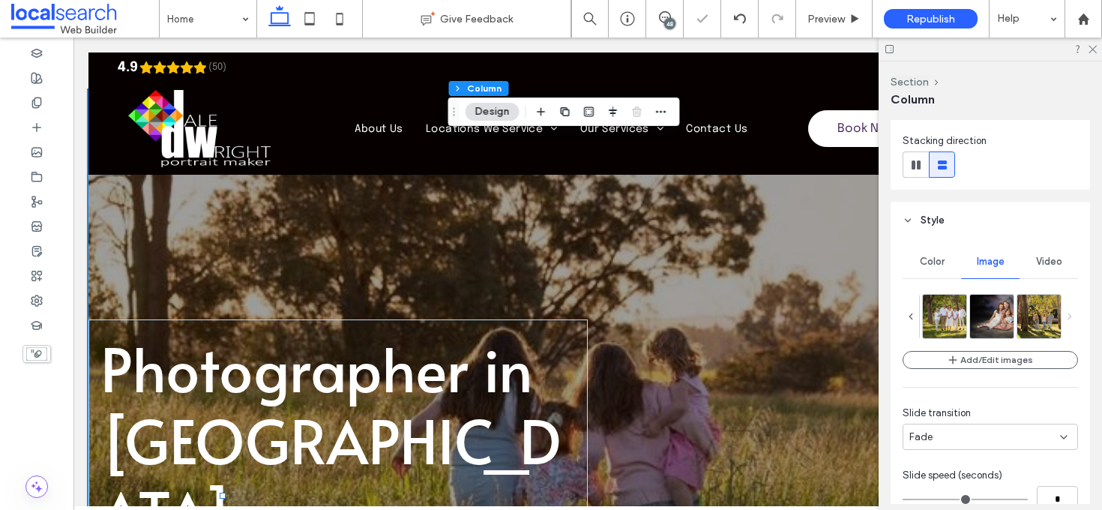
type input "***"
type input "****"
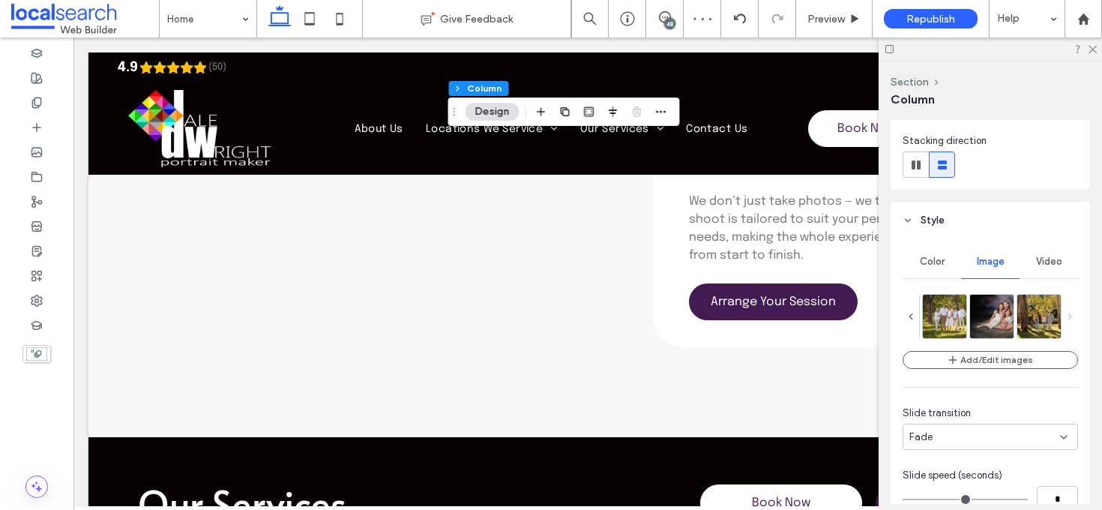
scroll to position [1146, 0]
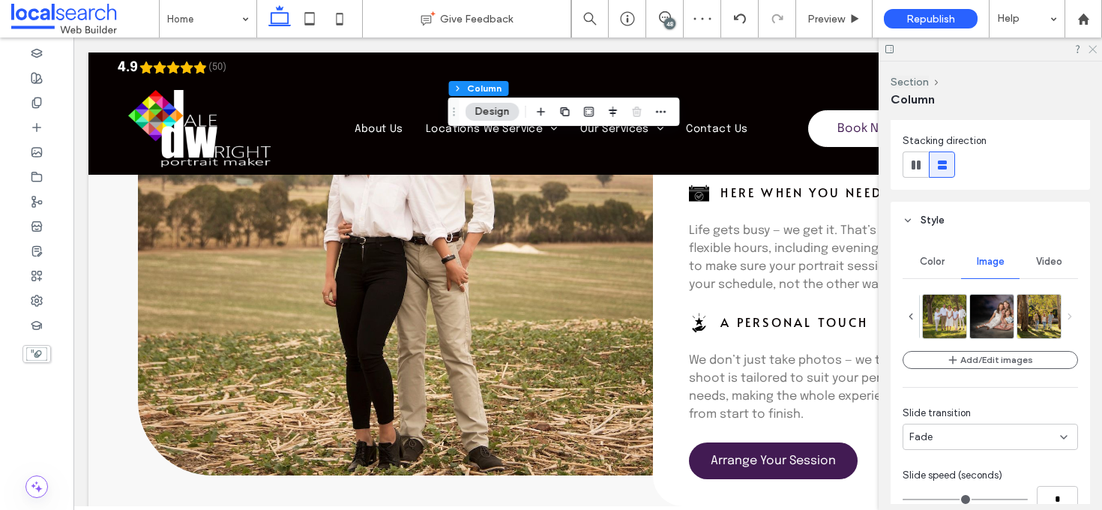
click at [1091, 47] on use at bounding box center [1092, 50] width 8 height 8
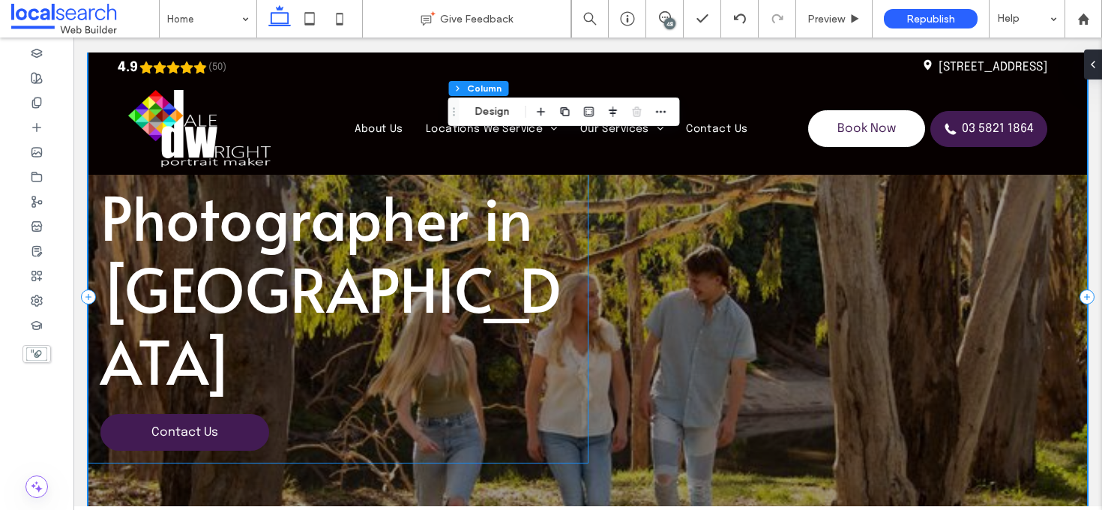
scroll to position [134, 0]
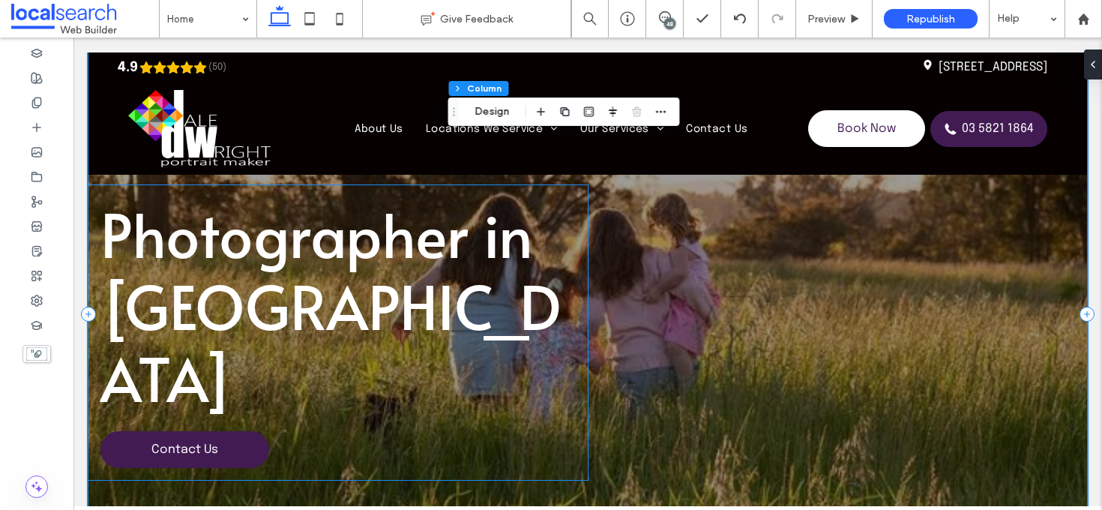
click at [313, 222] on div "Photographer in Shepparton Contact Us" at bounding box center [337, 332] width 499 height 295
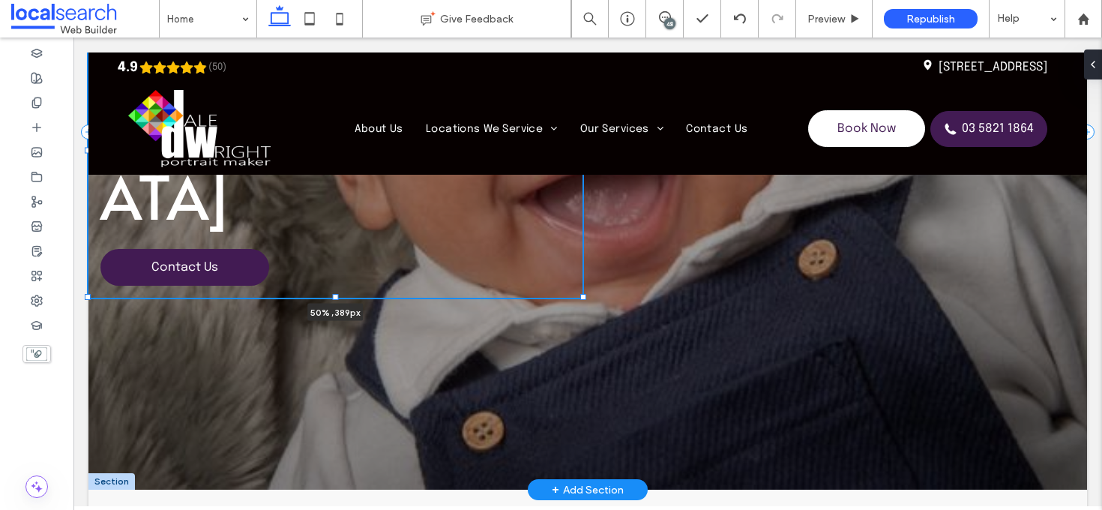
scroll to position [212, 0]
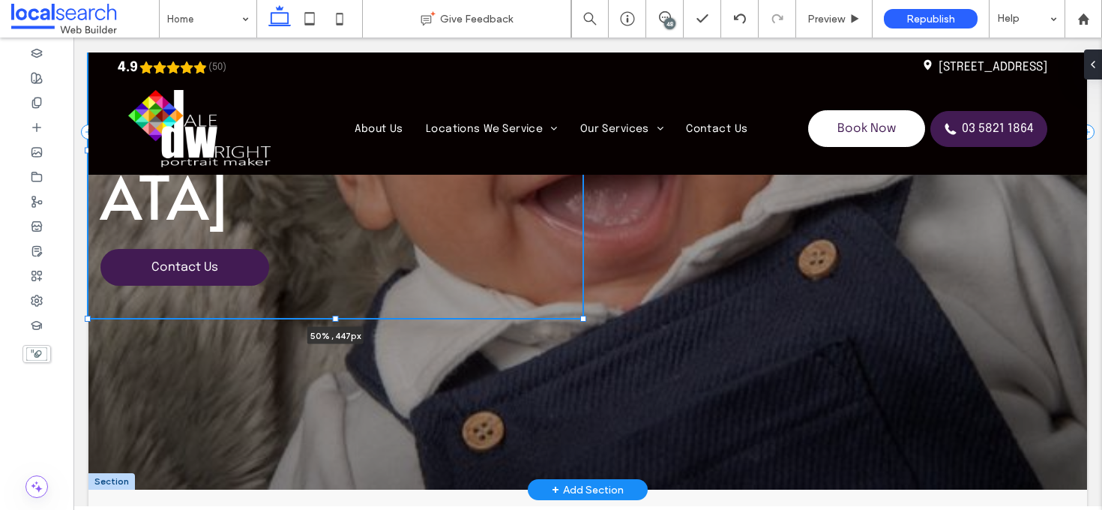
drag, startPoint x: 334, startPoint y: 260, endPoint x: 340, endPoint y: 324, distance: 63.9
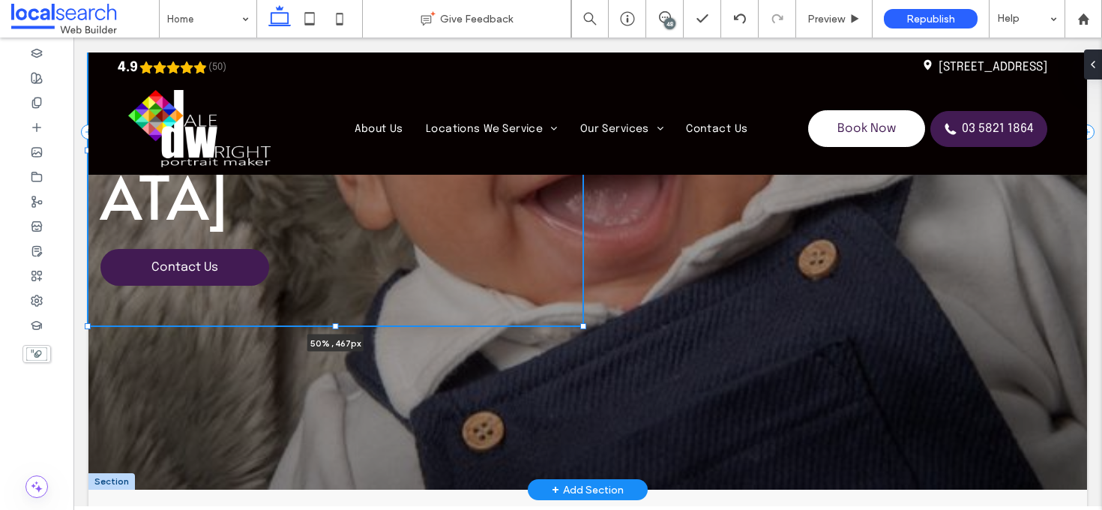
click at [340, 324] on div "Photographer in Shepparton Contact Us 50% , 467px" at bounding box center [587, 132] width 998 height 716
type input "***"
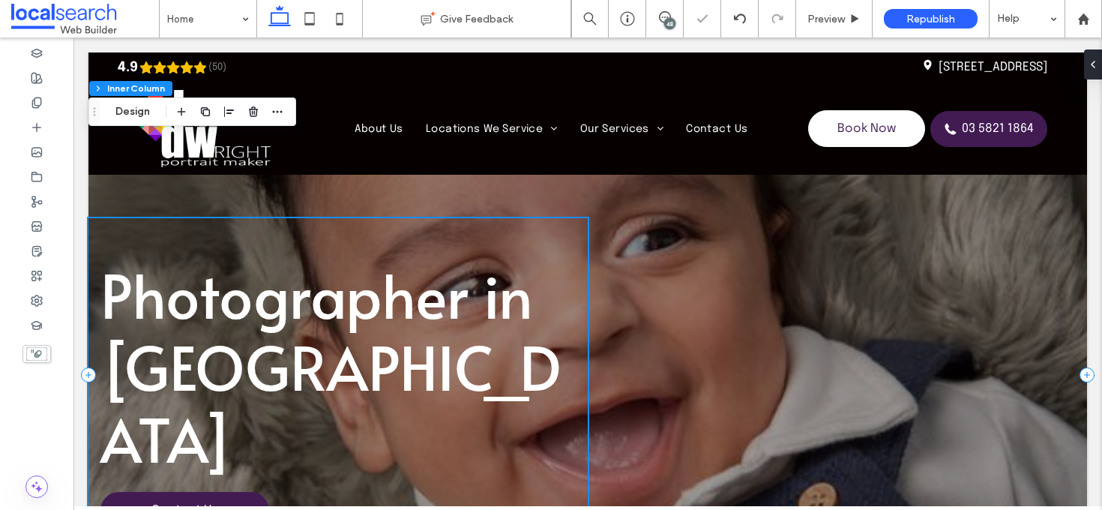
scroll to position [0, 0]
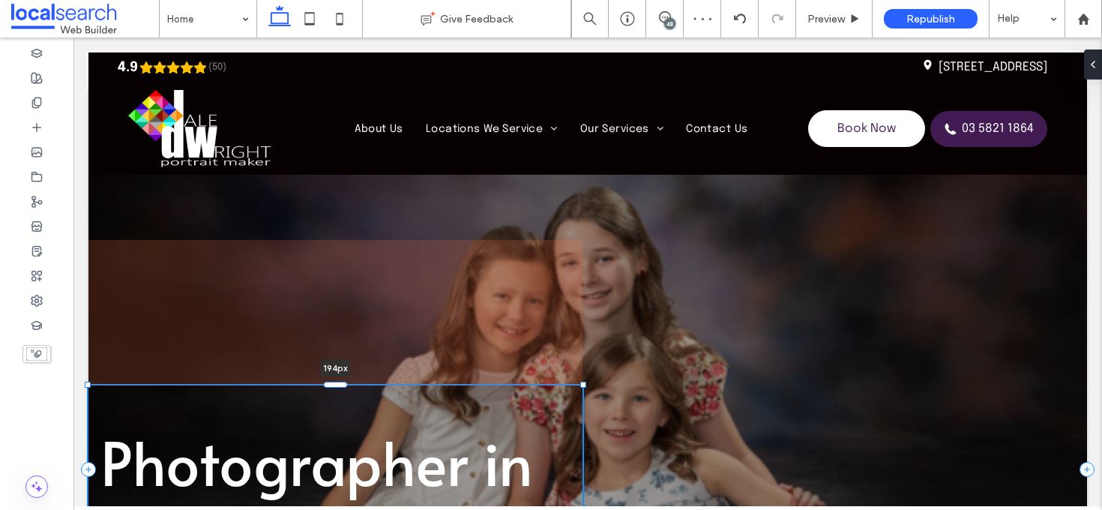
drag, startPoint x: 340, startPoint y: 297, endPoint x: 331, endPoint y: 441, distance: 144.2
click at [331, 444] on div "Photographer in Shepparton Contact Us 194px" at bounding box center [587, 469] width 998 height 758
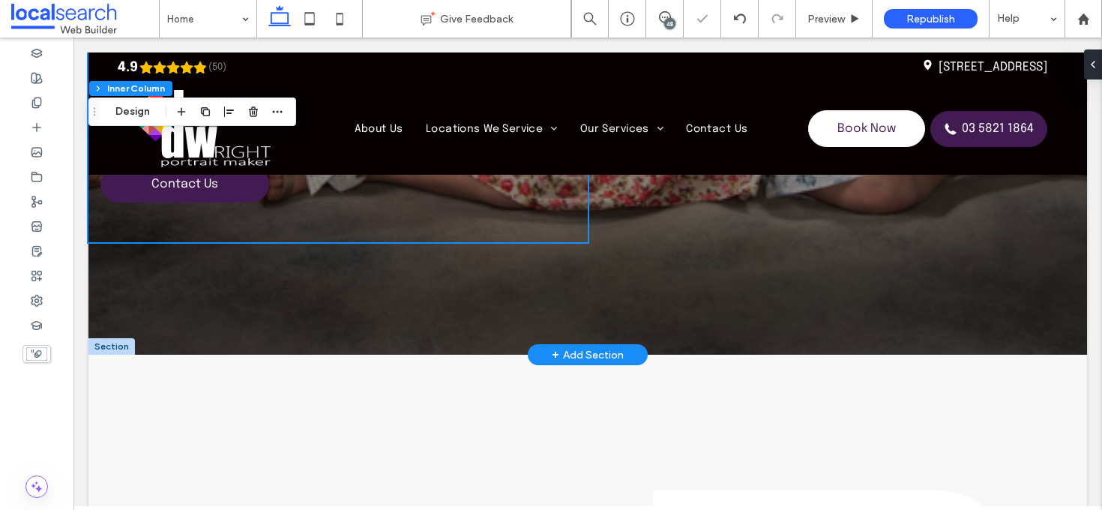
scroll to position [504, 0]
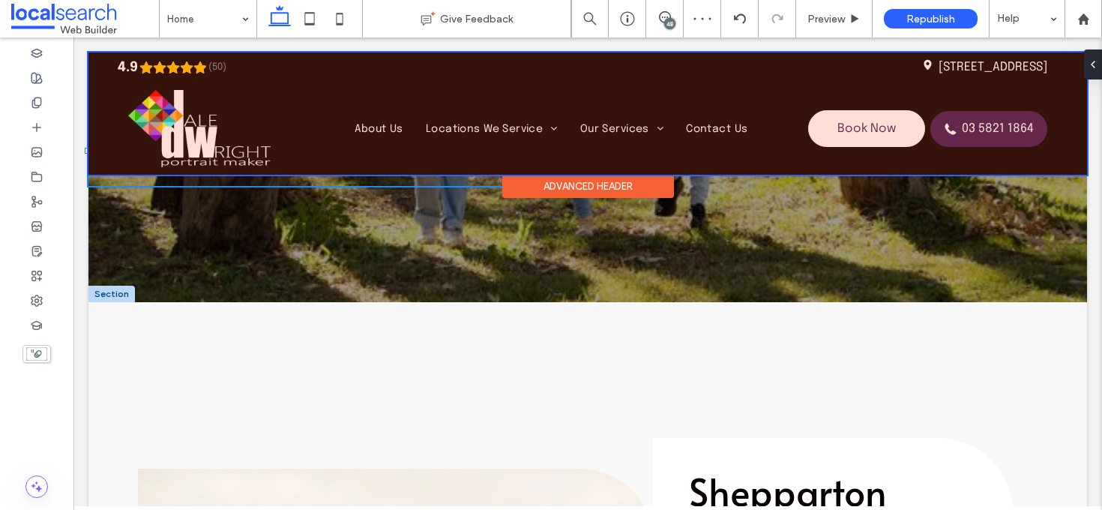
drag, startPoint x: 336, startPoint y: 236, endPoint x: 334, endPoint y: 169, distance: 66.7
type input "***"
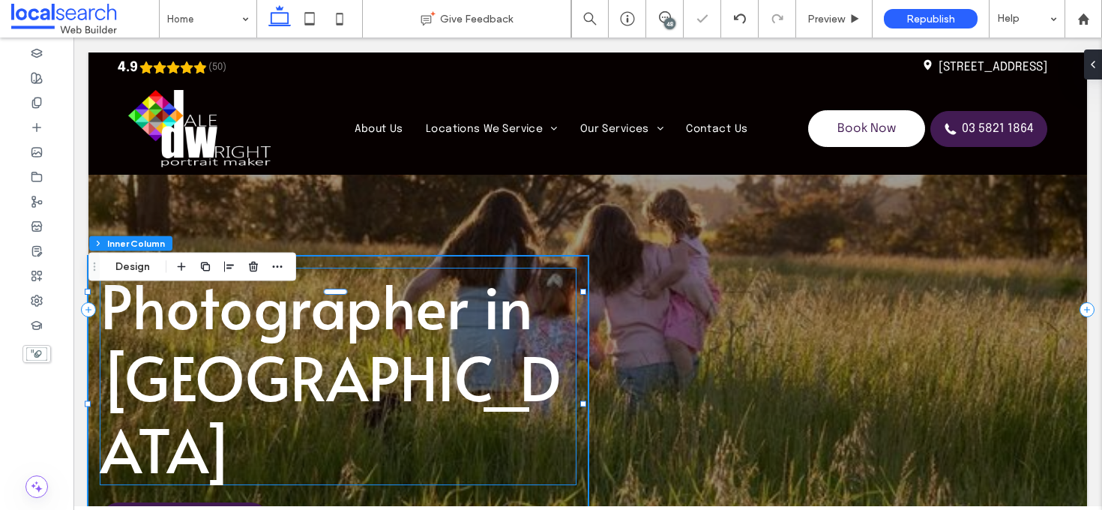
scroll to position [123, 0]
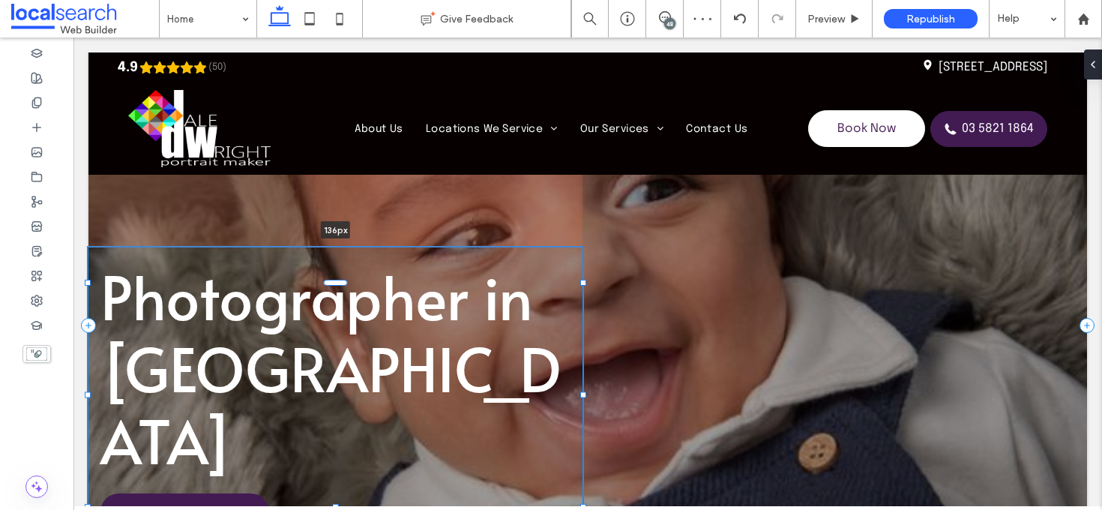
drag, startPoint x: 340, startPoint y: 308, endPoint x: 362, endPoint y: 259, distance: 54.3
click at [362, 259] on div "Photographer in Shepparton Contact Us 136px" at bounding box center [587, 325] width 998 height 716
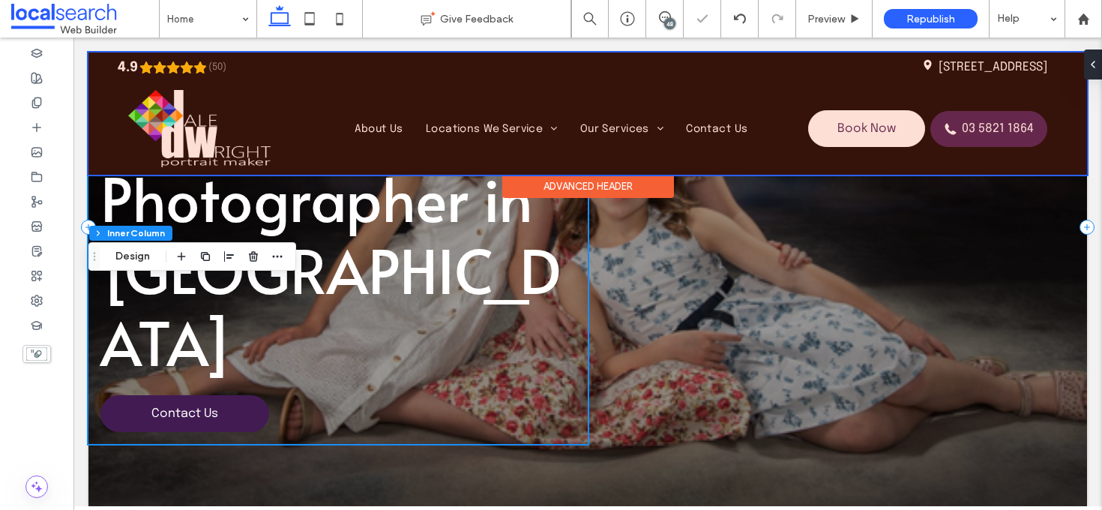
scroll to position [125, 0]
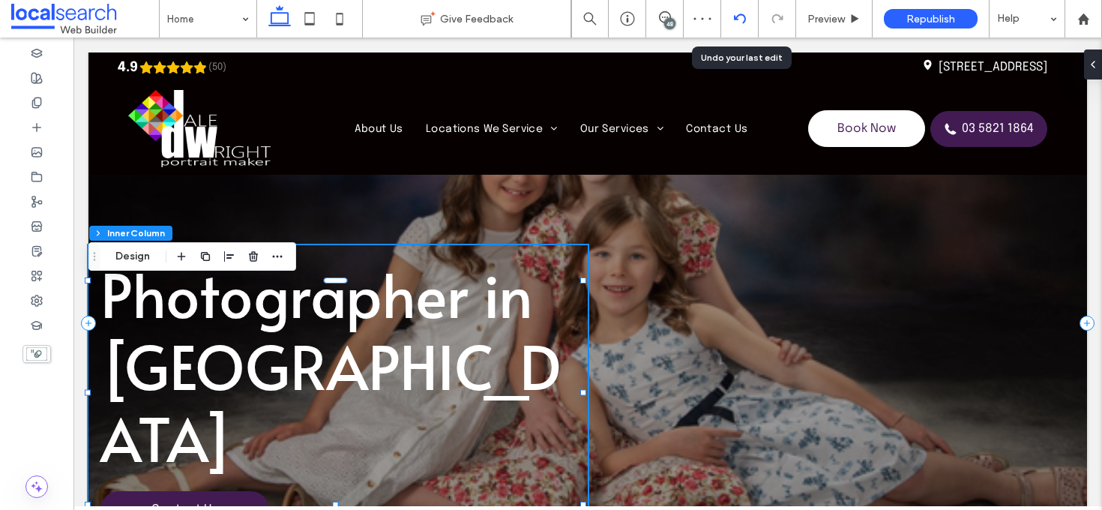
click at [743, 19] on icon at bounding box center [740, 19] width 12 height 12
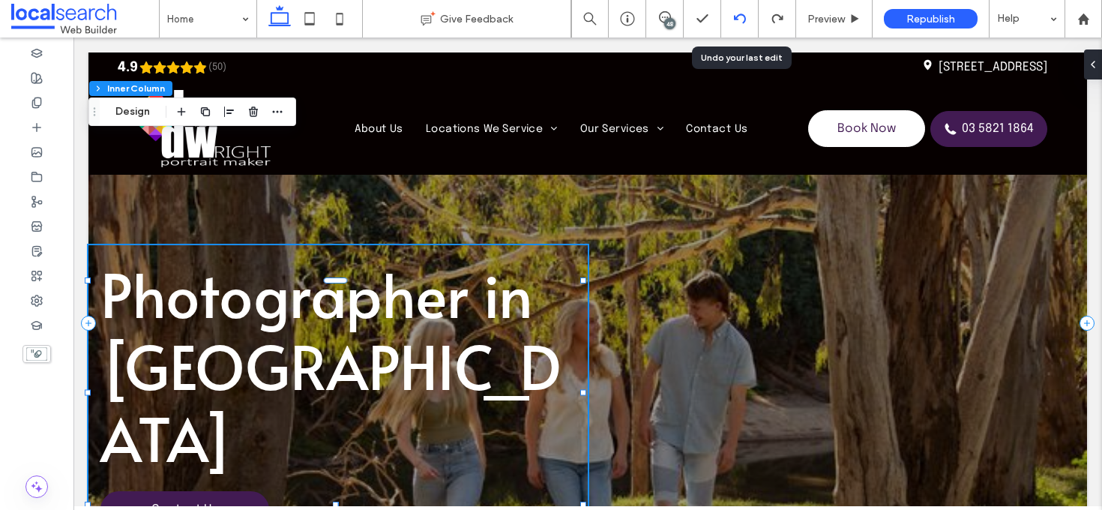
click at [744, 22] on icon at bounding box center [740, 19] width 12 height 12
click at [740, 19] on icon at bounding box center [740, 19] width 12 height 12
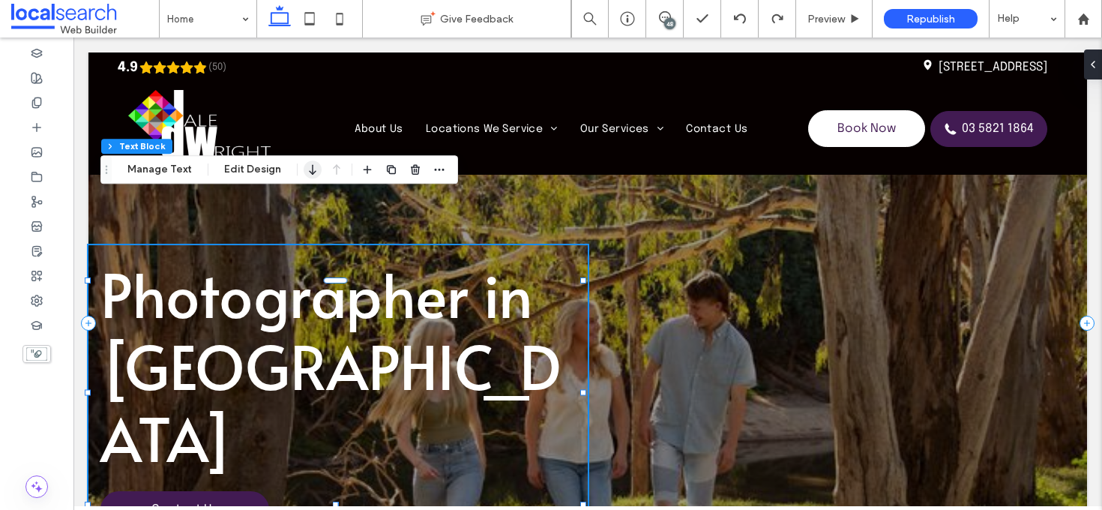
click at [304, 169] on icon "button" at bounding box center [313, 169] width 18 height 27
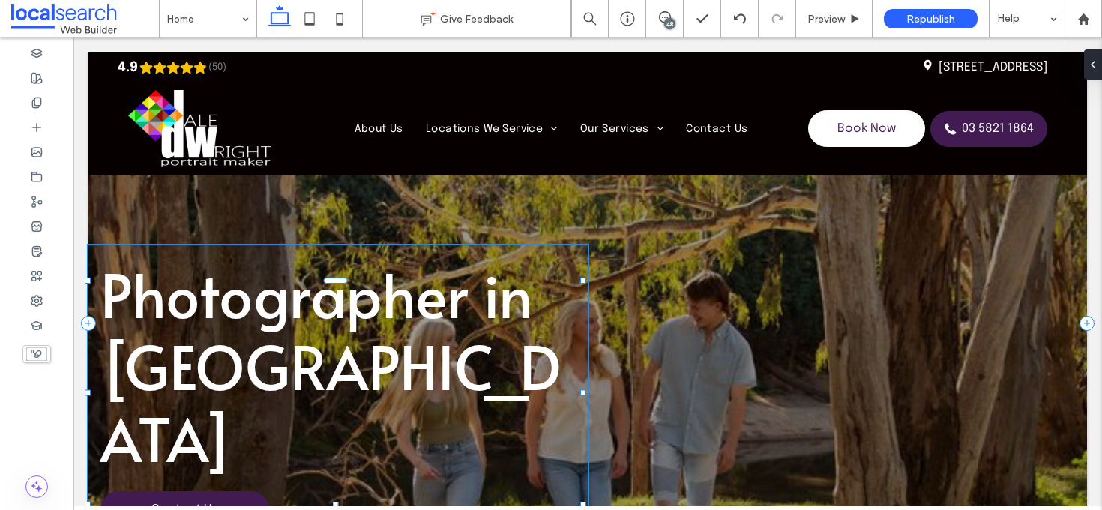
scroll to position [212, 0]
type input "***"
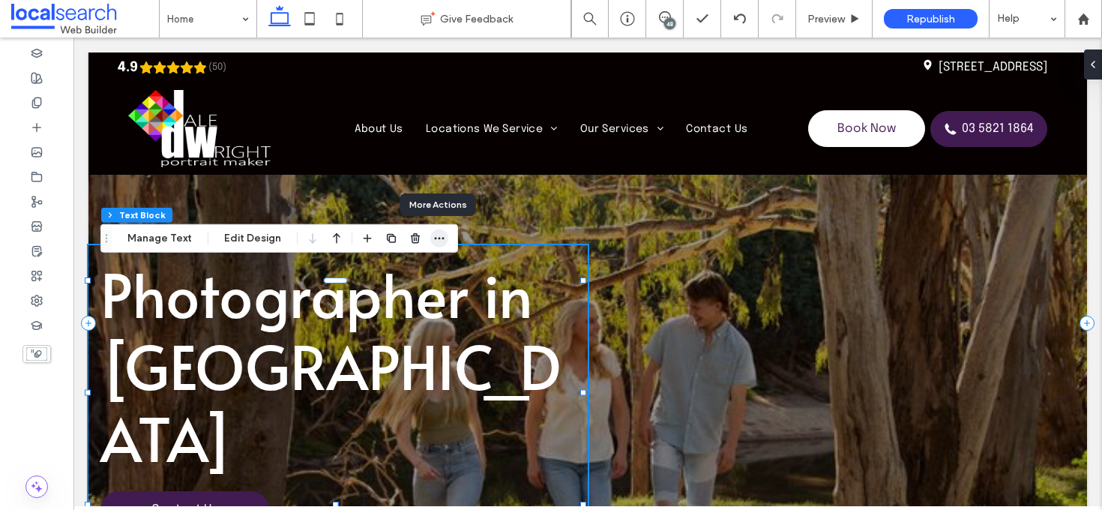
click at [433, 241] on icon "button" at bounding box center [439, 238] width 12 height 12
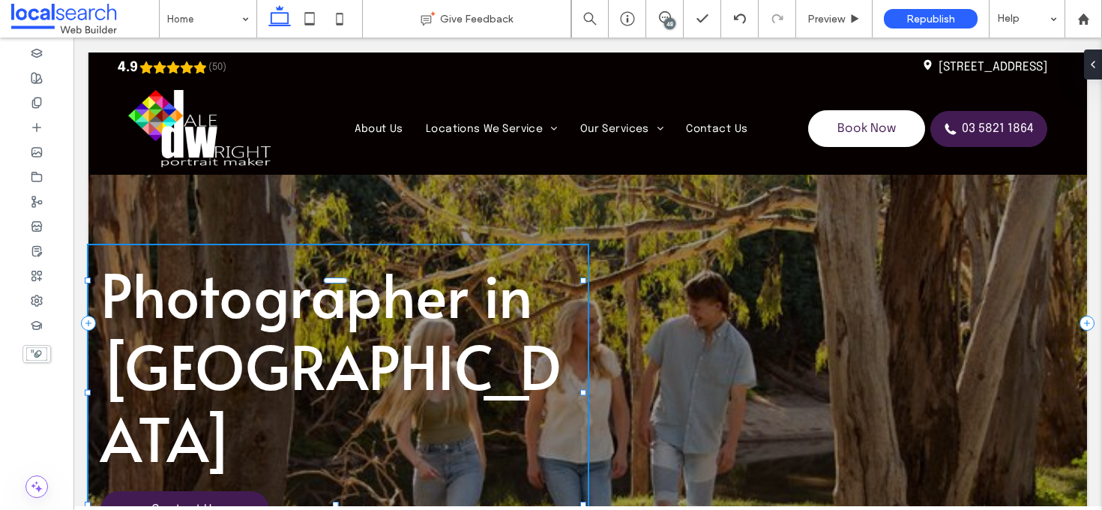
type input "*****"
type input "**"
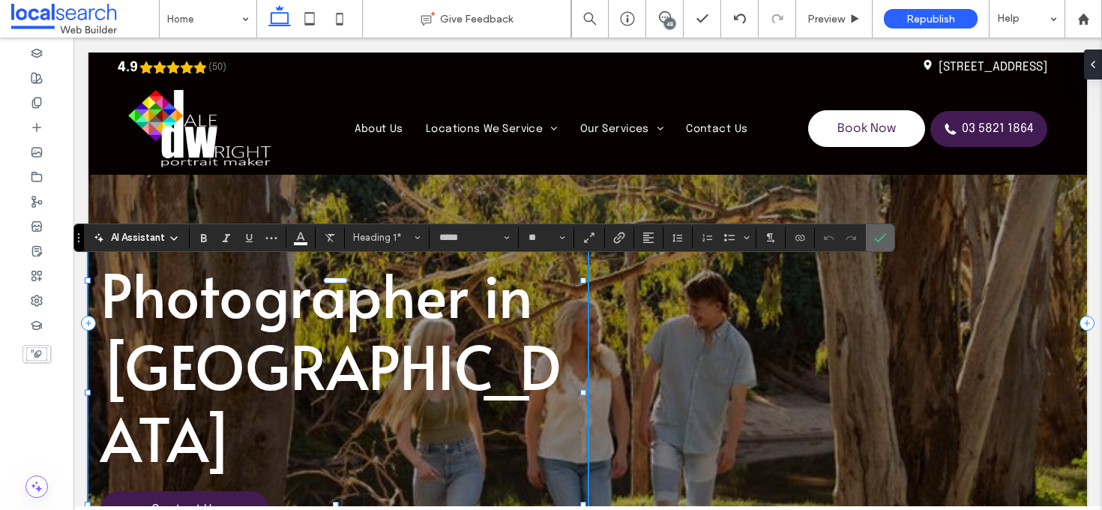
click at [886, 240] on label "Confirm" at bounding box center [880, 237] width 22 height 27
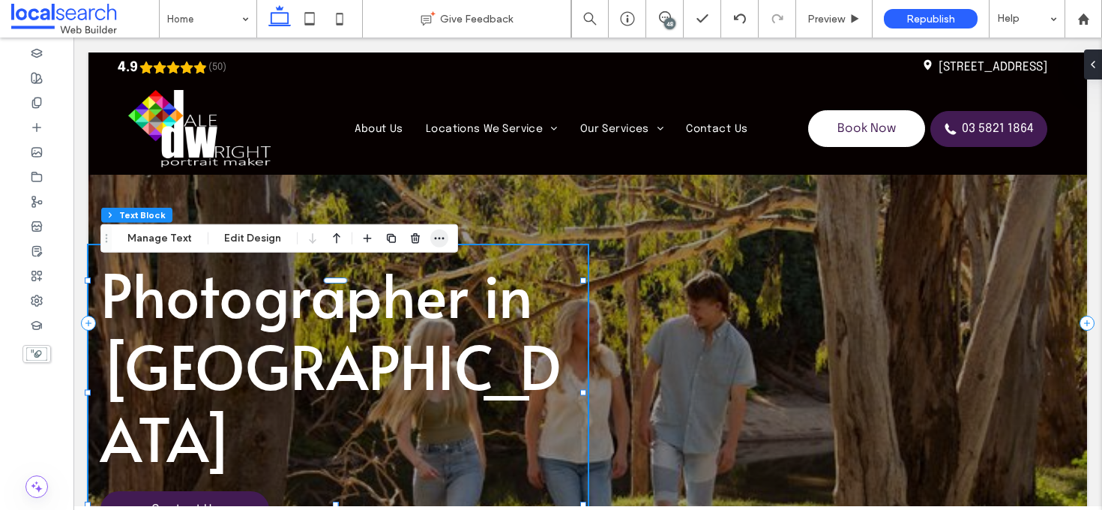
click at [440, 233] on icon "button" at bounding box center [439, 238] width 12 height 12
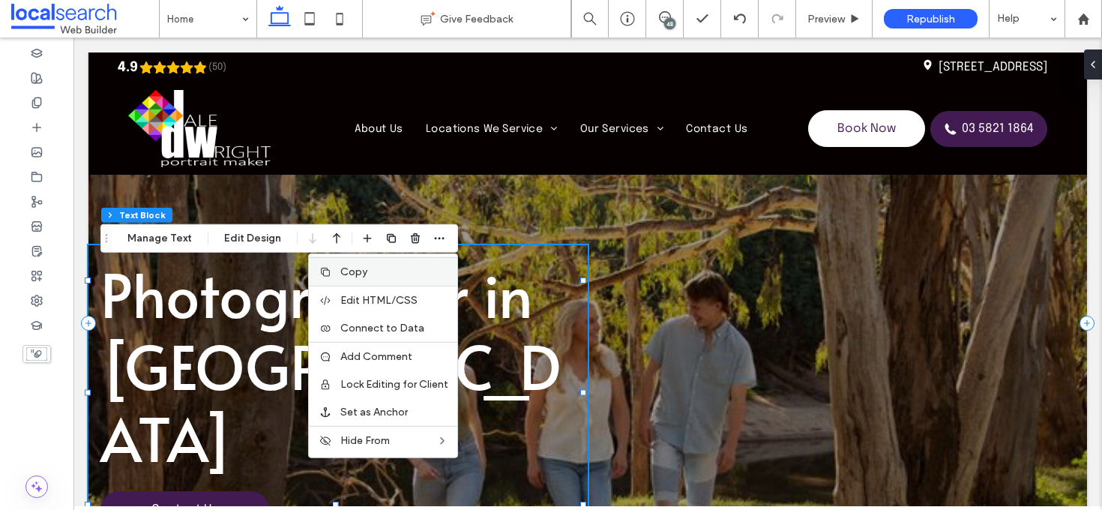
click at [419, 266] on label "Copy" at bounding box center [394, 271] width 108 height 13
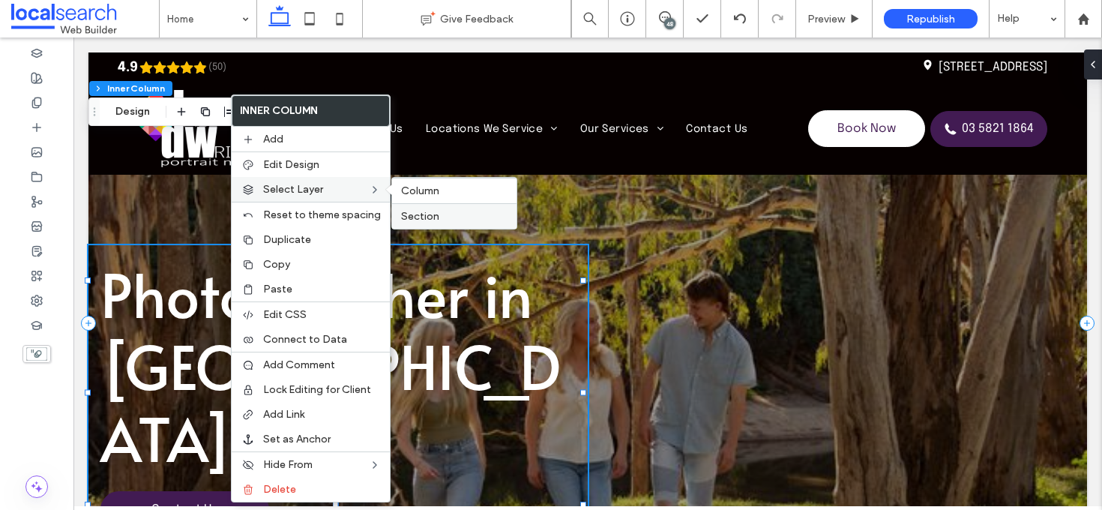
click at [417, 216] on span "Section" at bounding box center [420, 216] width 38 height 13
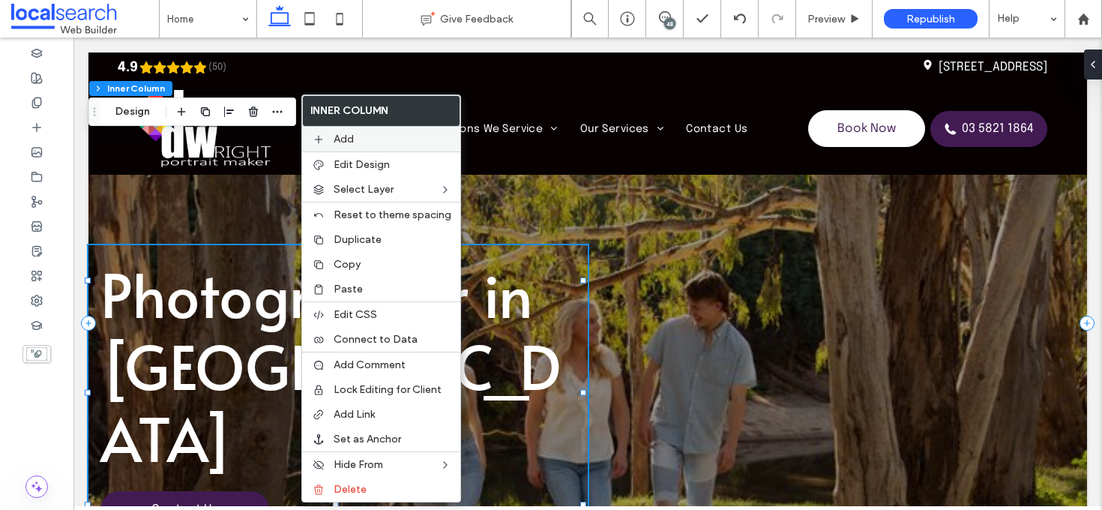
click at [379, 142] on label "Add" at bounding box center [393, 139] width 118 height 13
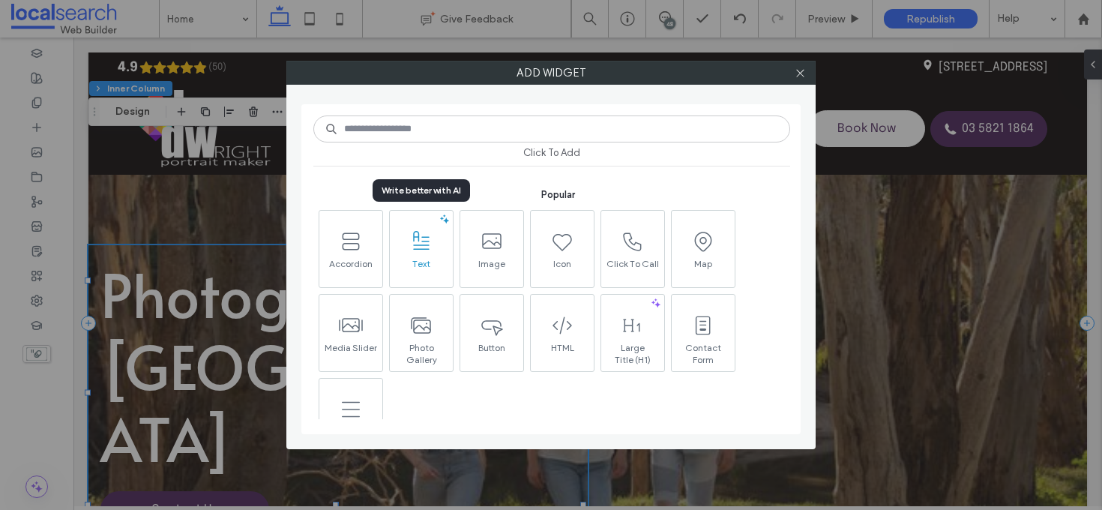
click at [424, 274] on span "Text" at bounding box center [421, 268] width 63 height 21
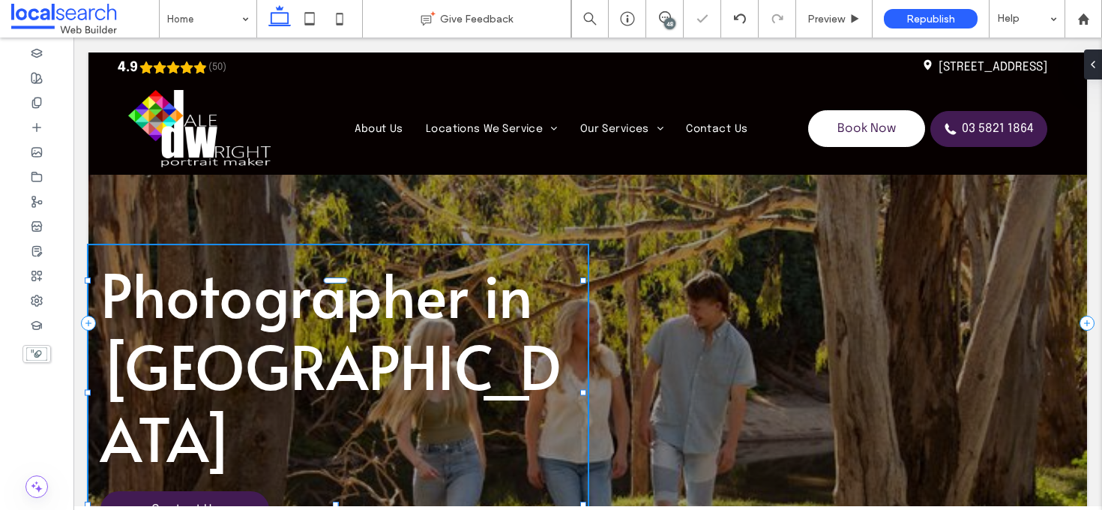
type input "********"
type input "**"
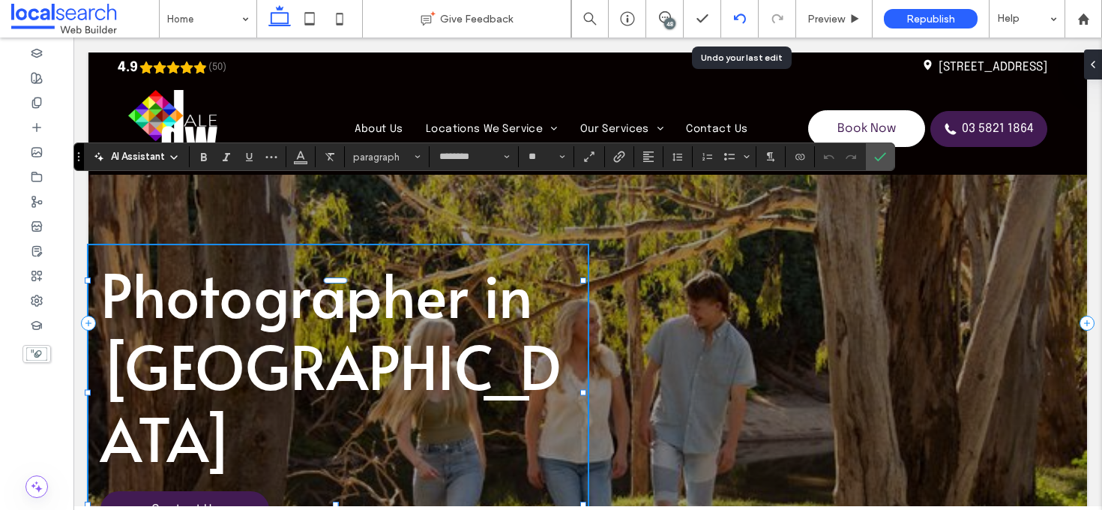
click at [740, 26] on div at bounding box center [739, 18] width 37 height 37
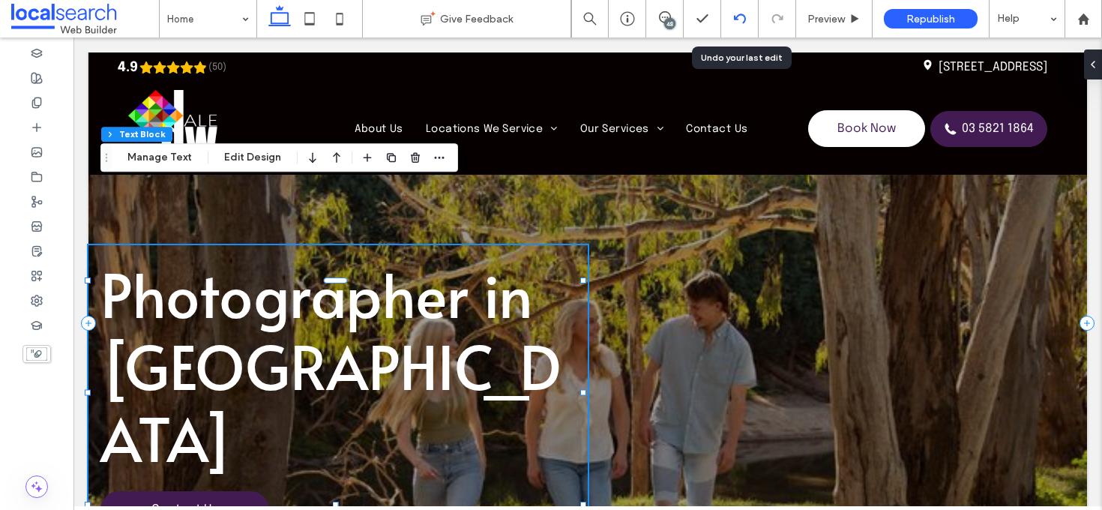
click at [728, 25] on div at bounding box center [739, 18] width 37 height 37
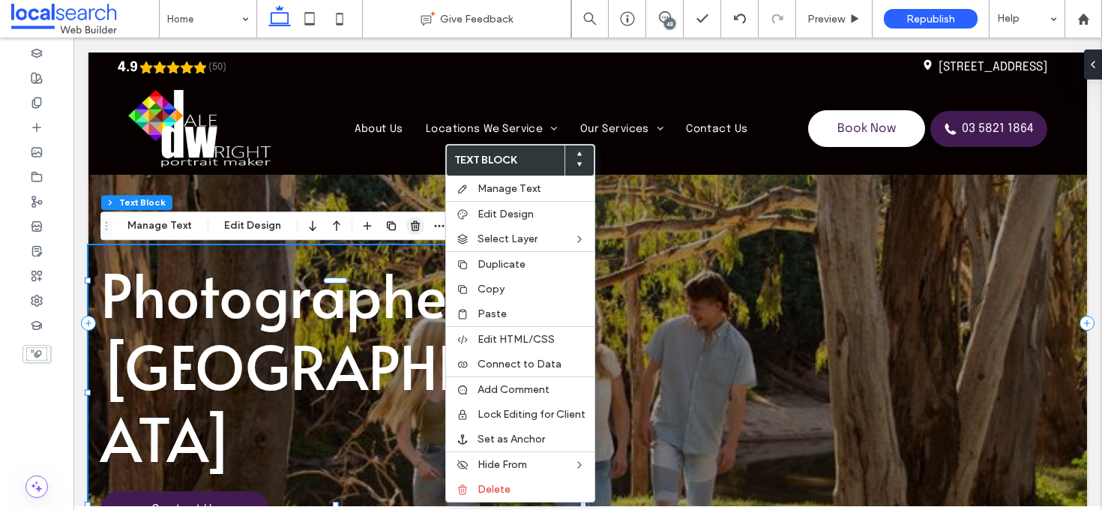
click at [417, 228] on icon "button" at bounding box center [415, 226] width 12 height 12
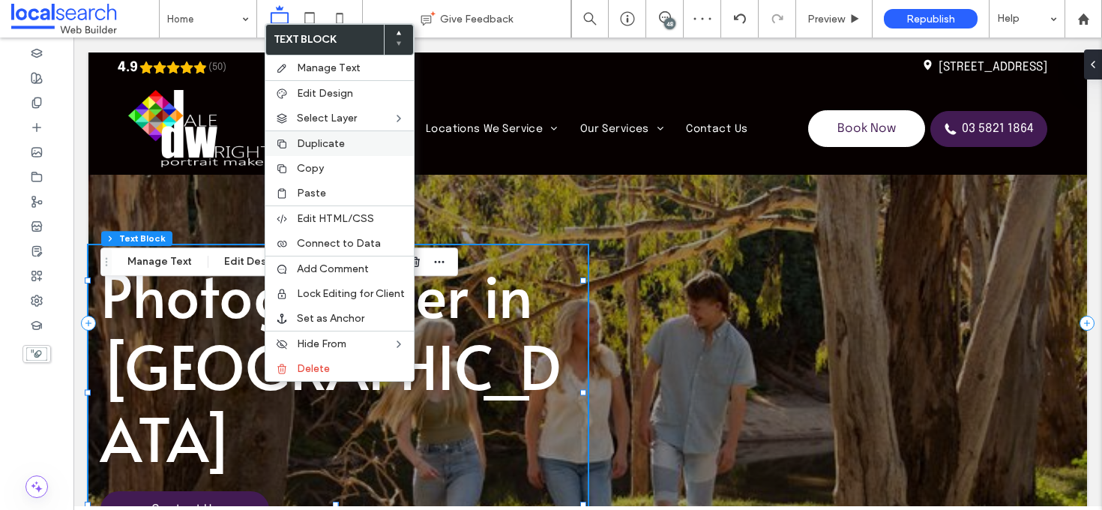
click at [361, 150] on div "Duplicate" at bounding box center [339, 142] width 148 height 25
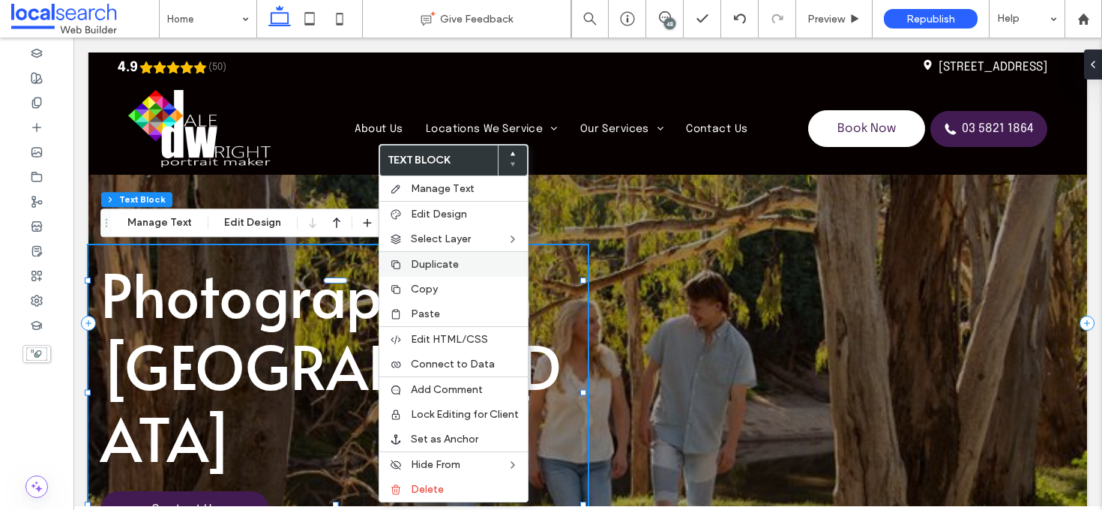
click at [450, 261] on span "Duplicate" at bounding box center [435, 264] width 48 height 13
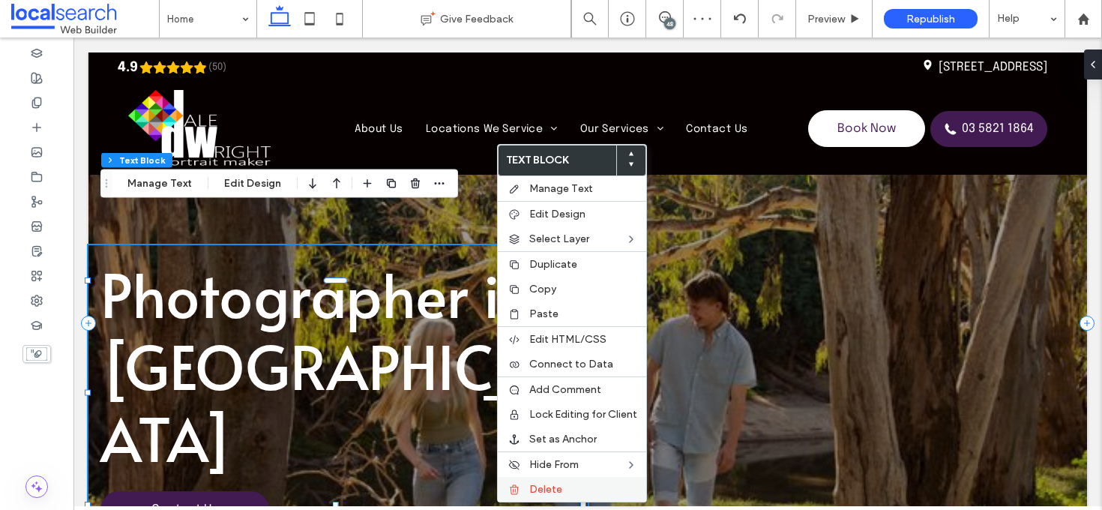
click at [574, 483] on label "Delete" at bounding box center [583, 489] width 108 height 13
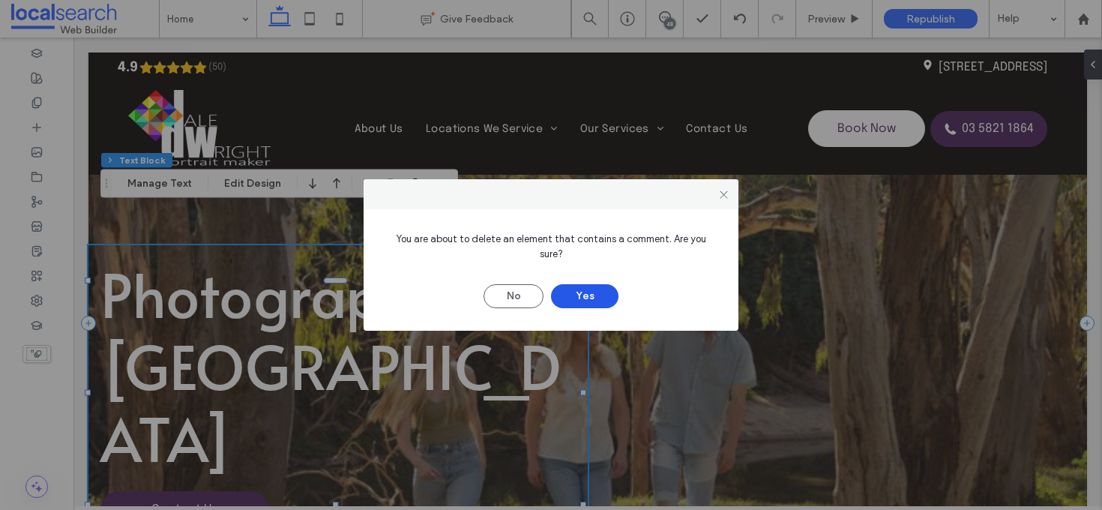
click at [586, 286] on button "Yes" at bounding box center [584, 296] width 67 height 24
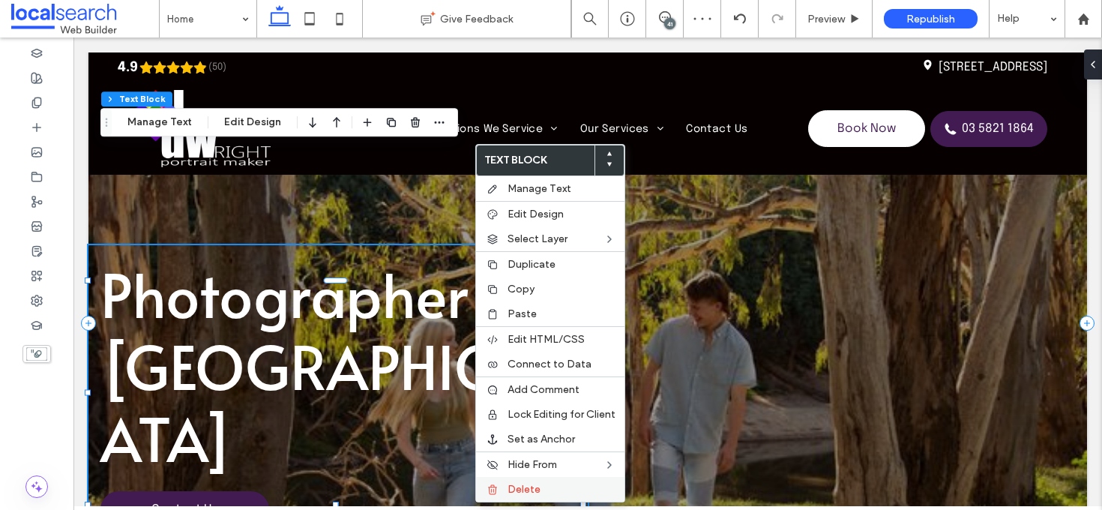
click at [563, 487] on label "Delete" at bounding box center [561, 489] width 108 height 13
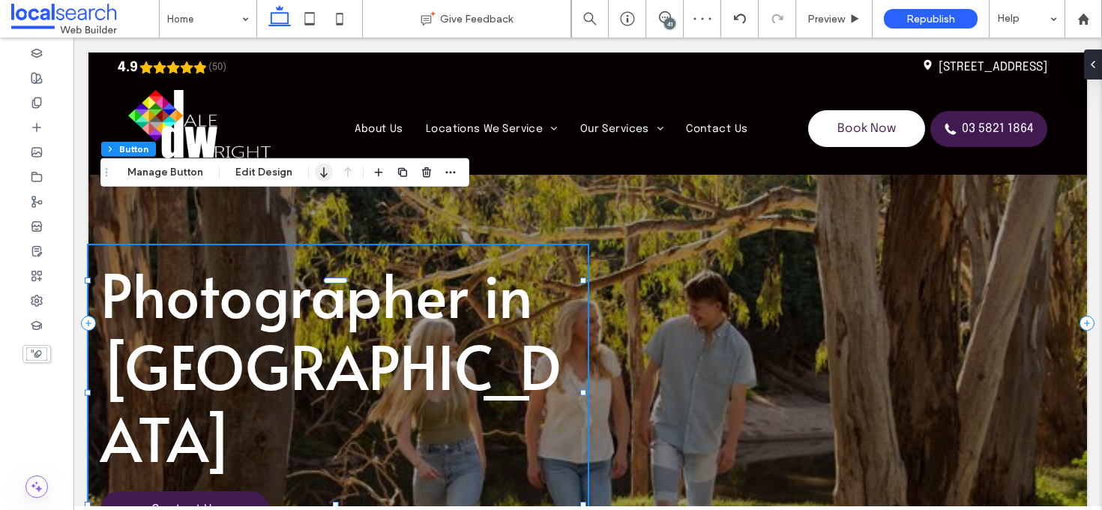
click at [319, 178] on icon "button" at bounding box center [324, 172] width 18 height 27
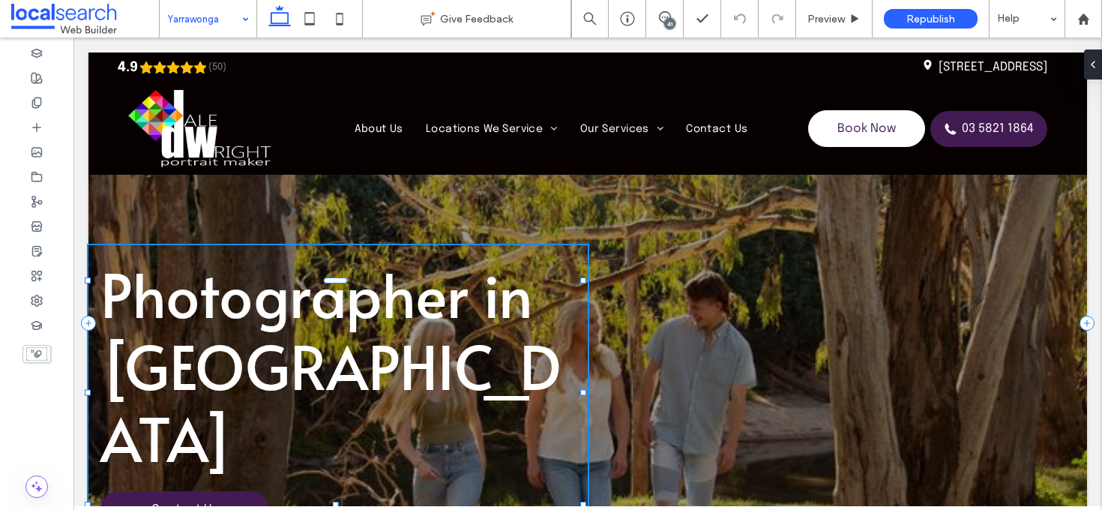
click at [360, 19] on div at bounding box center [309, 18] width 106 height 37
click at [335, 20] on icon at bounding box center [340, 19] width 30 height 30
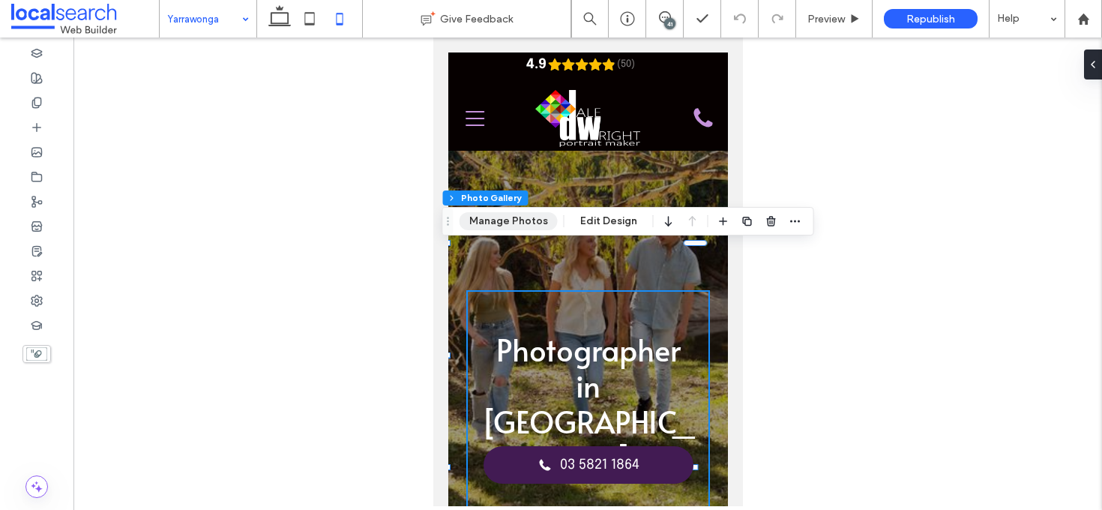
click at [518, 216] on button "Manage Photos" at bounding box center [508, 221] width 98 height 18
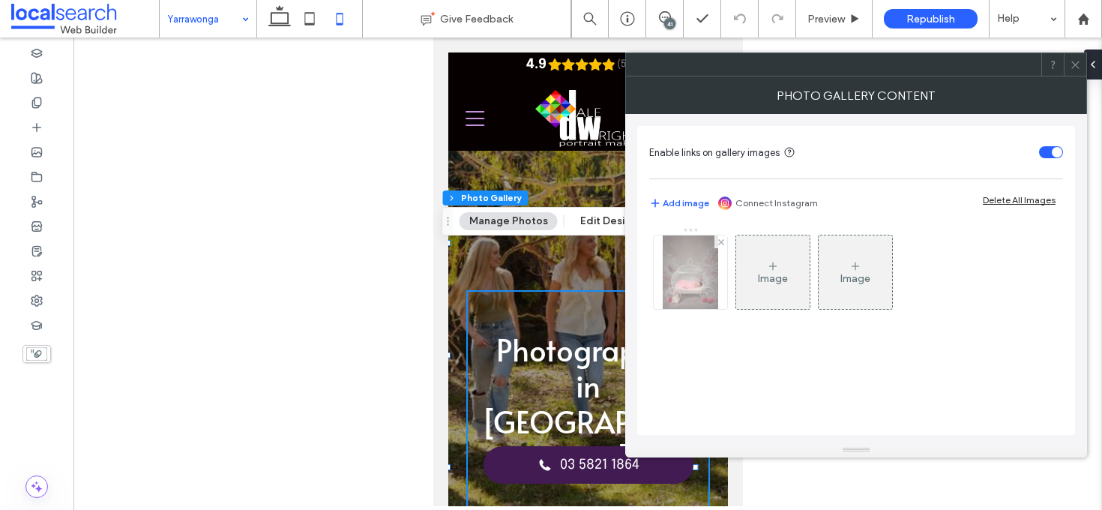
click at [696, 272] on img at bounding box center [690, 271] width 55 height 73
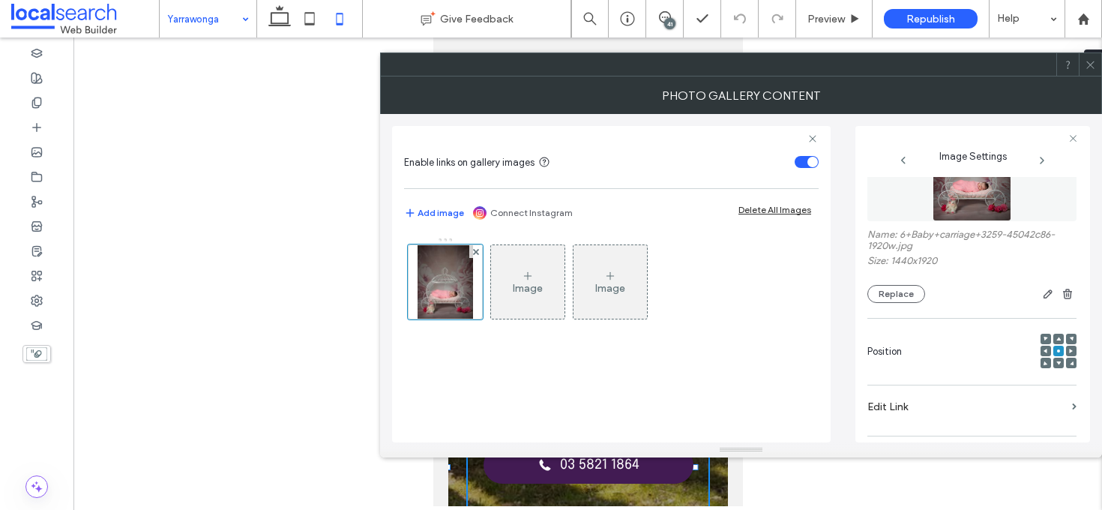
scroll to position [78, 0]
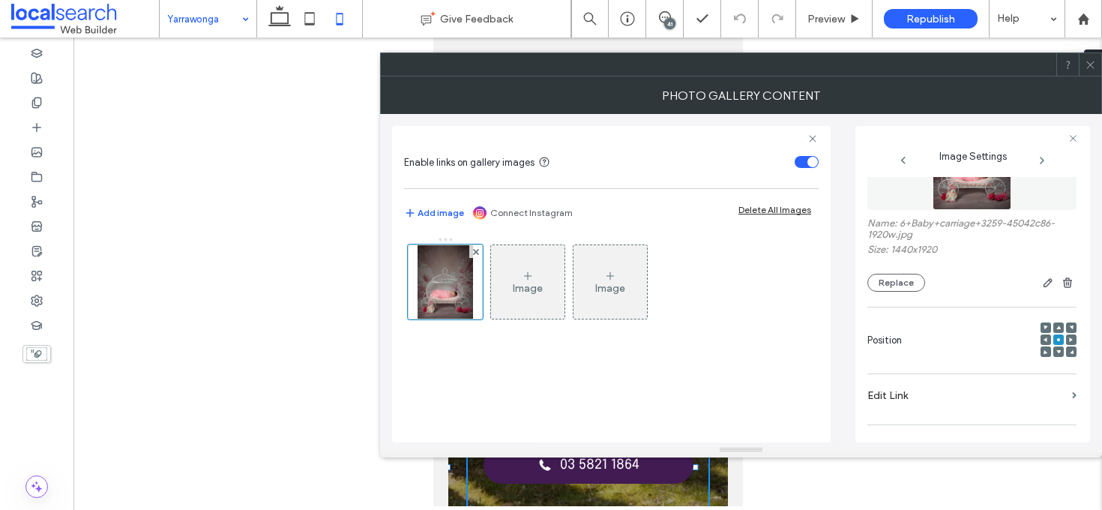
click at [1056, 329] on icon at bounding box center [1058, 327] width 4 height 4
click at [1091, 66] on use at bounding box center [1089, 64] width 7 height 7
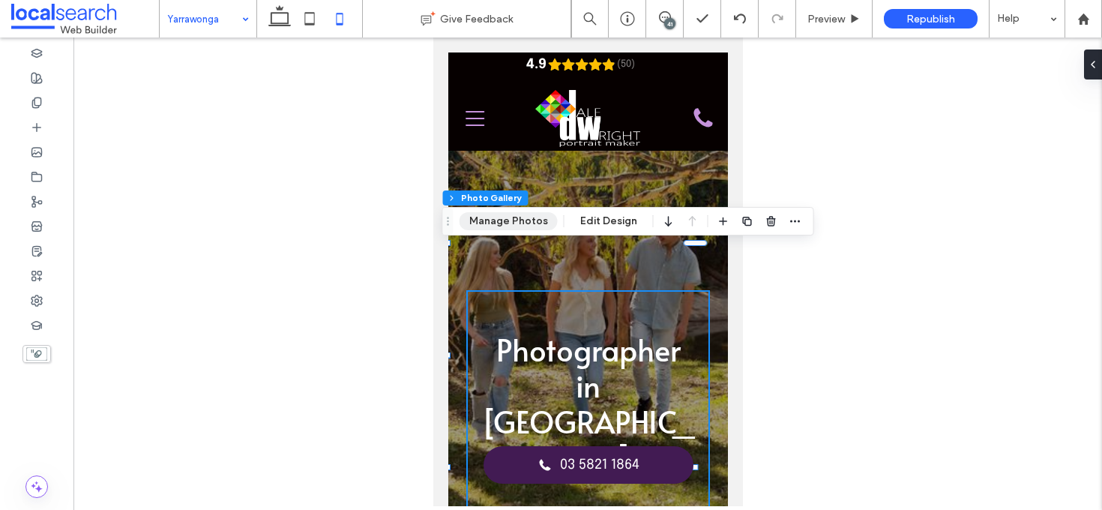
click at [534, 222] on button "Manage Photos" at bounding box center [508, 221] width 98 height 18
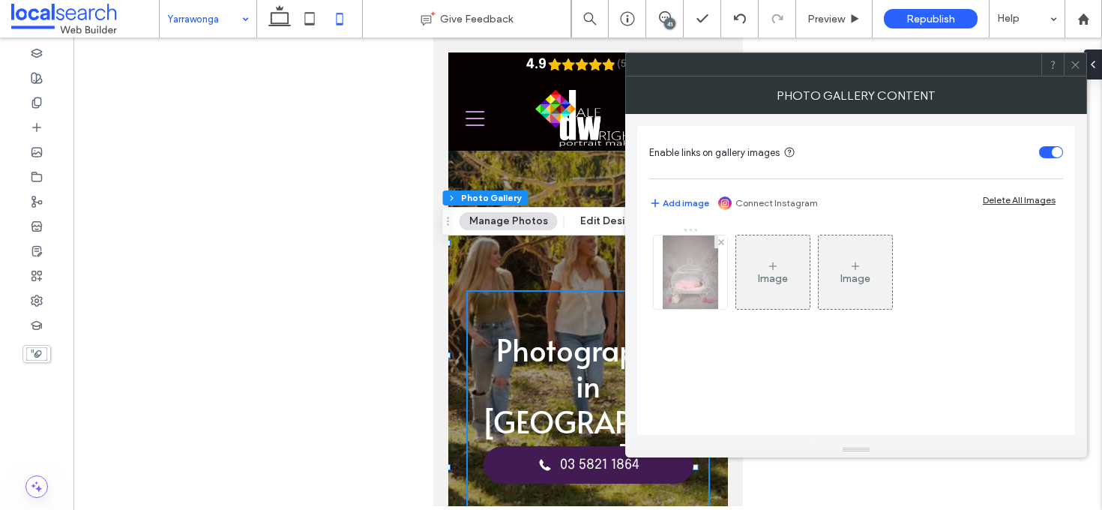
click at [702, 276] on img at bounding box center [690, 271] width 55 height 73
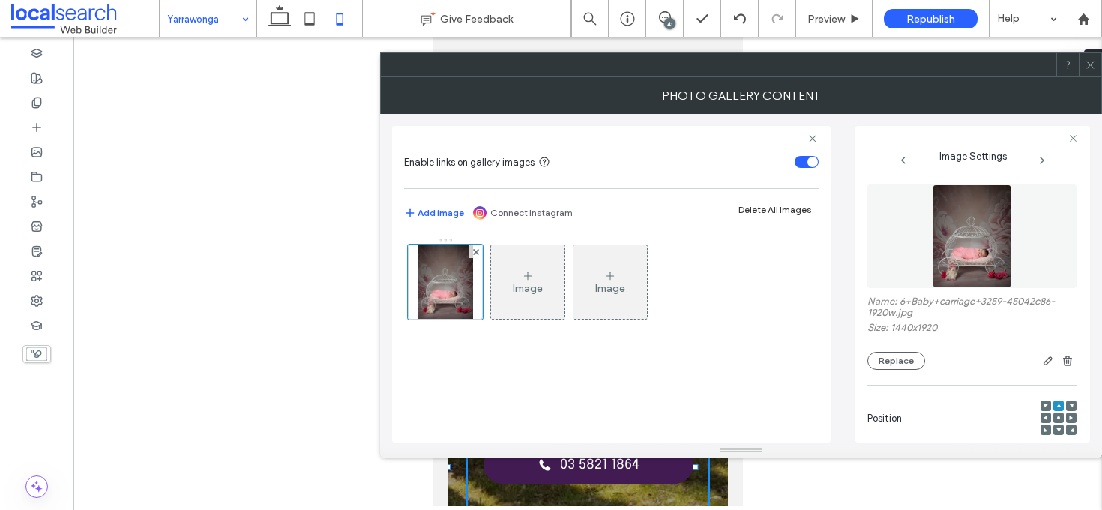
click at [1053, 432] on div at bounding box center [1058, 429] width 10 height 10
click at [1056, 432] on use at bounding box center [1058, 430] width 4 height 4
click at [1091, 64] on icon at bounding box center [1090, 64] width 11 height 11
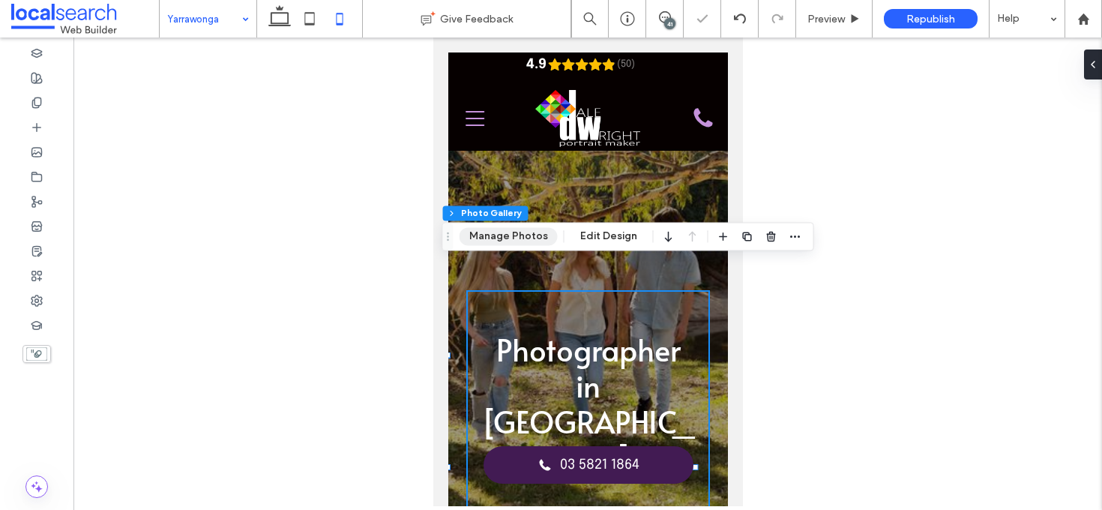
click at [488, 239] on button "Manage Photos" at bounding box center [508, 236] width 98 height 18
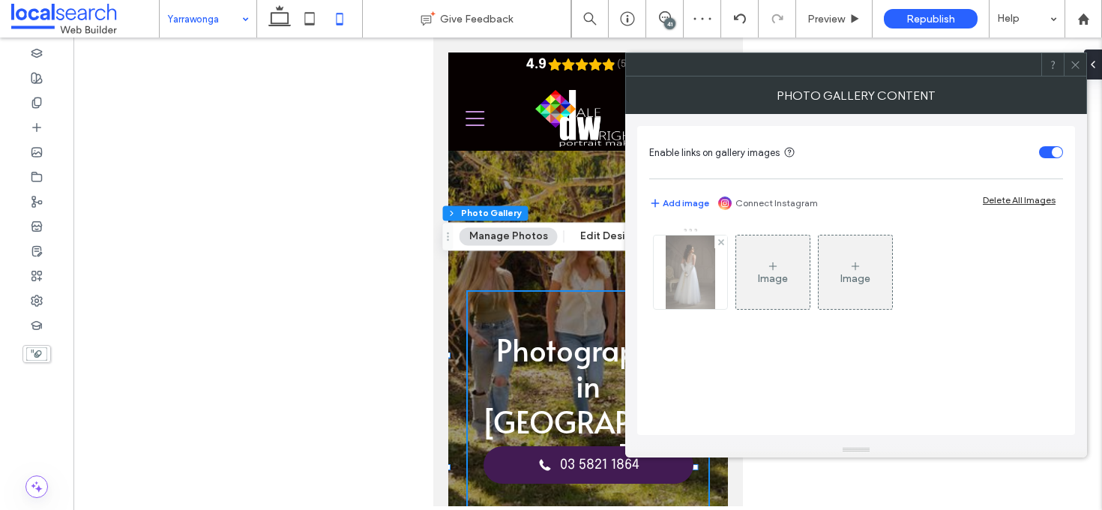
click at [711, 268] on img at bounding box center [690, 271] width 49 height 73
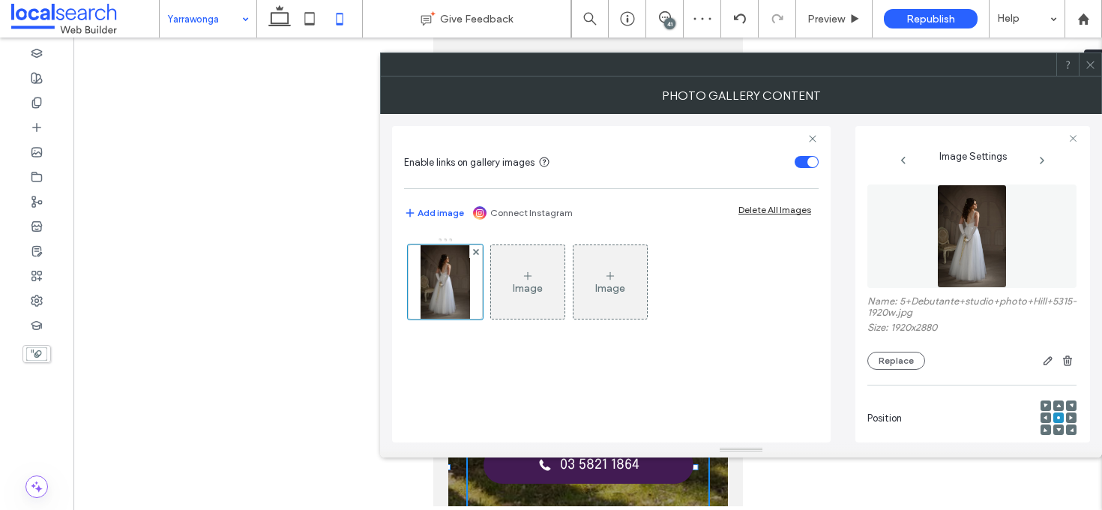
click at [1056, 408] on icon at bounding box center [1058, 405] width 4 height 4
click at [1091, 63] on icon at bounding box center [1090, 64] width 11 height 11
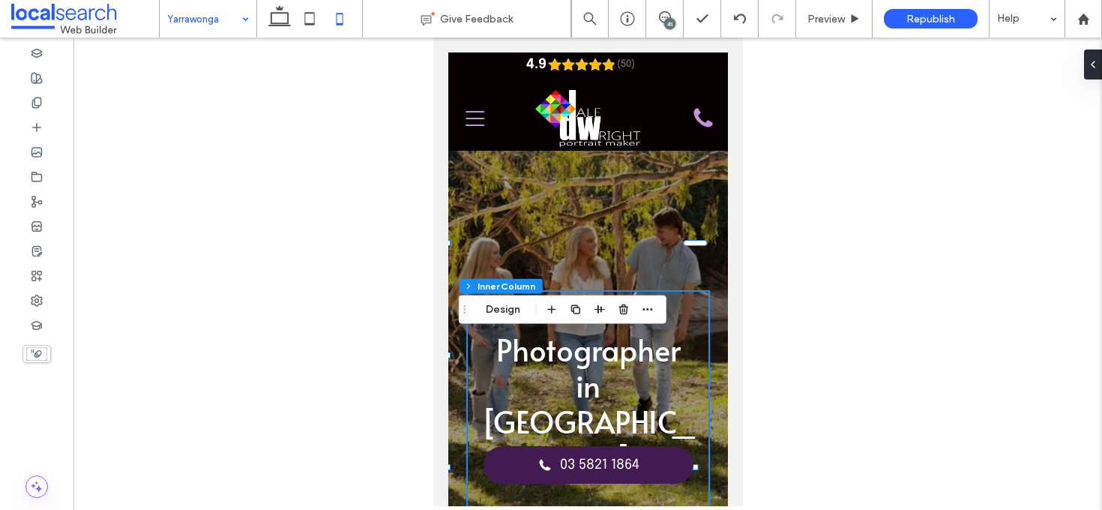
click at [769, 301] on div at bounding box center [587, 271] width 1028 height 468
click at [753, 286] on div at bounding box center [587, 271] width 1028 height 468
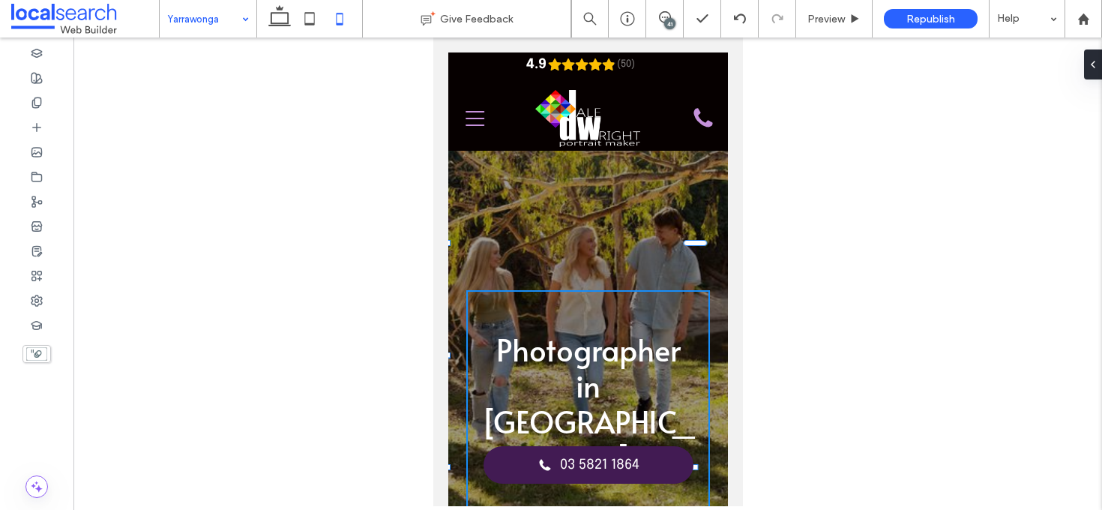
scroll to position [163, 0]
type input "***"
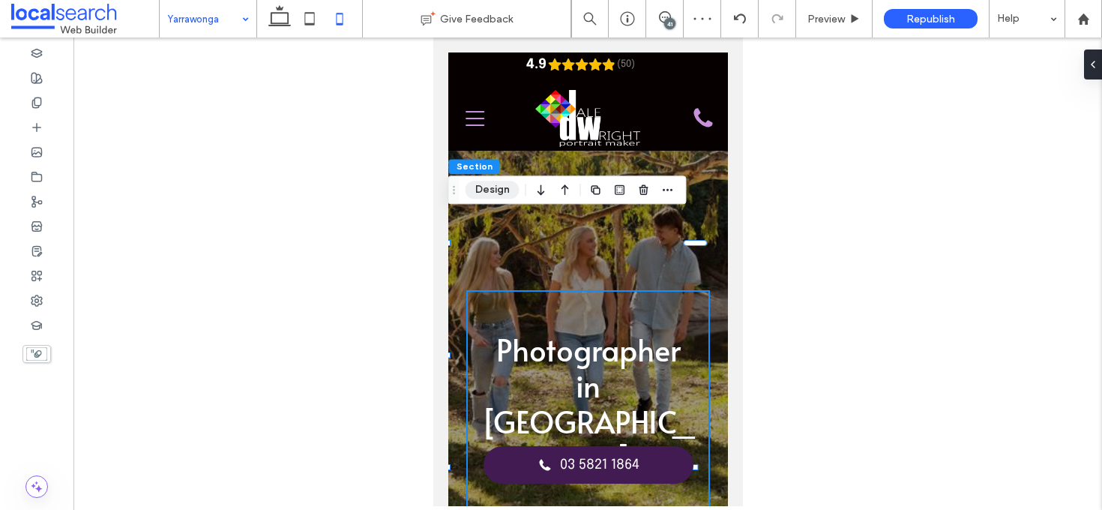
click at [503, 190] on button "Design" at bounding box center [492, 190] width 54 height 18
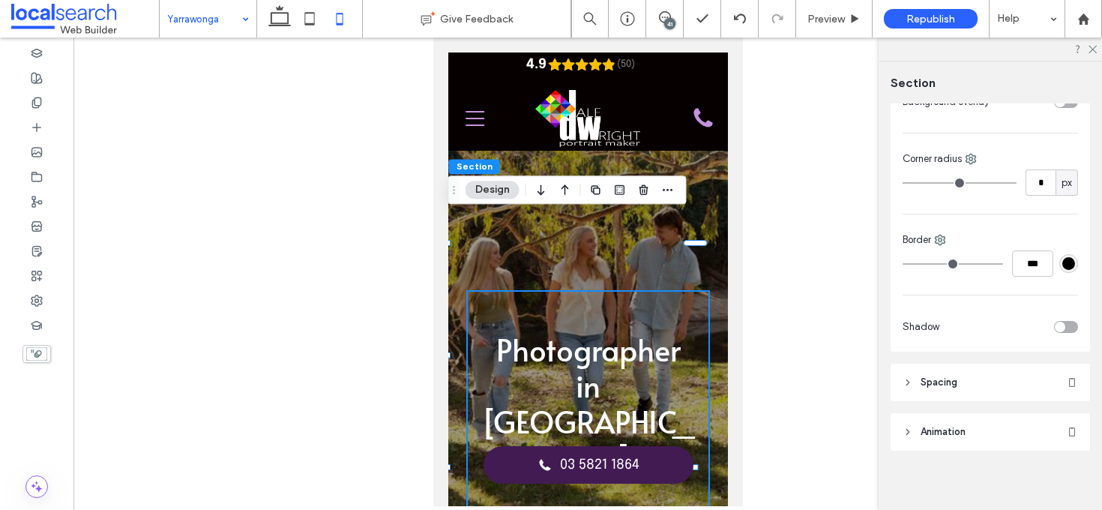
scroll to position [271, 0]
click at [985, 380] on header "Spacing" at bounding box center [989, 375] width 199 height 37
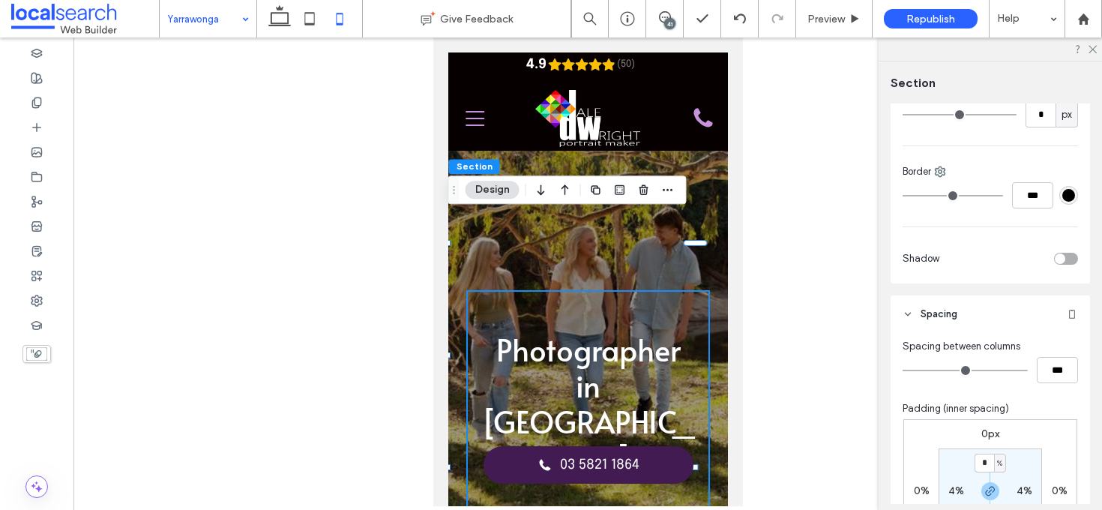
scroll to position [478, 0]
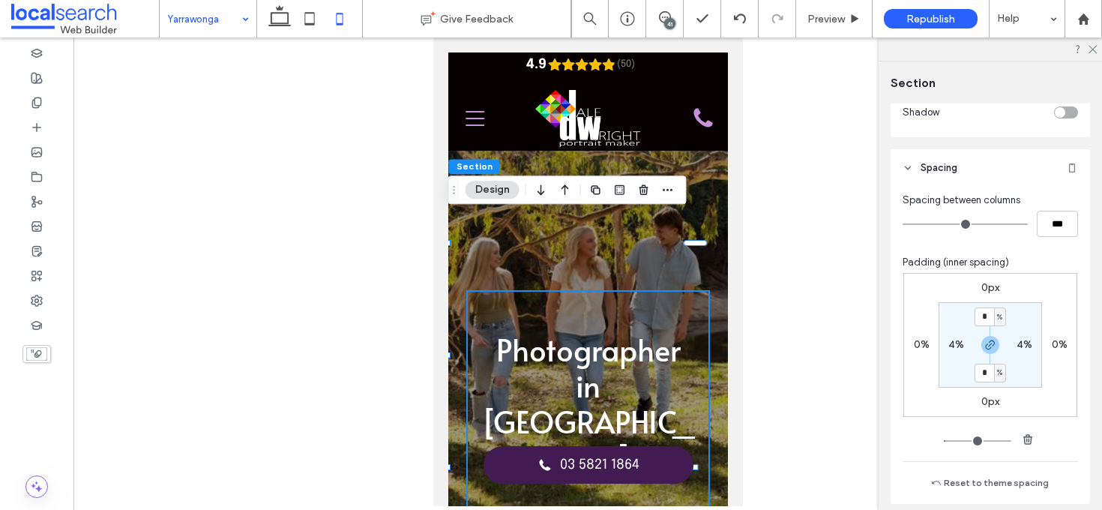
click at [981, 399] on label "0px" at bounding box center [990, 401] width 18 height 13
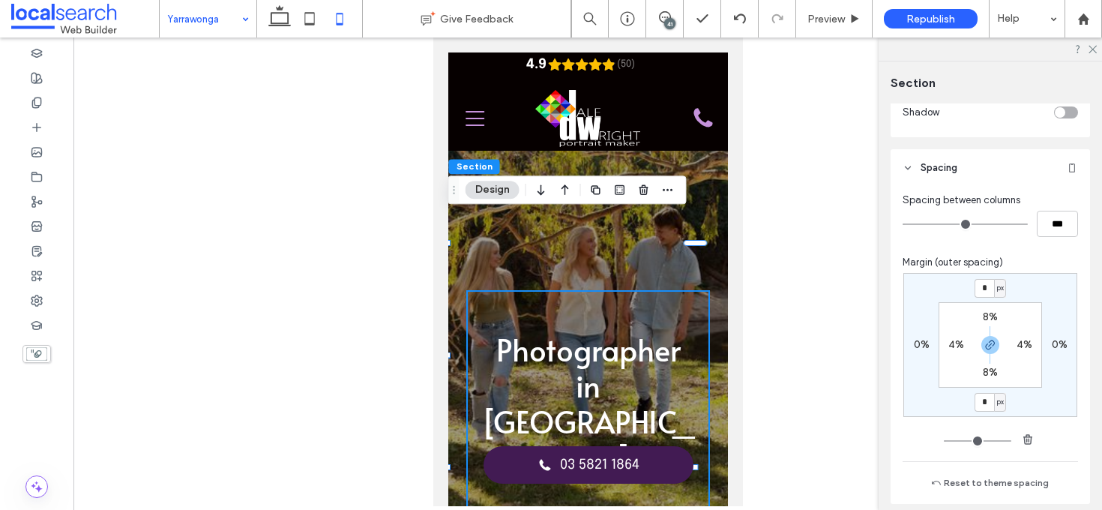
type input "*"
click at [977, 402] on input "*" at bounding box center [983, 402] width 19 height 19
type input "**"
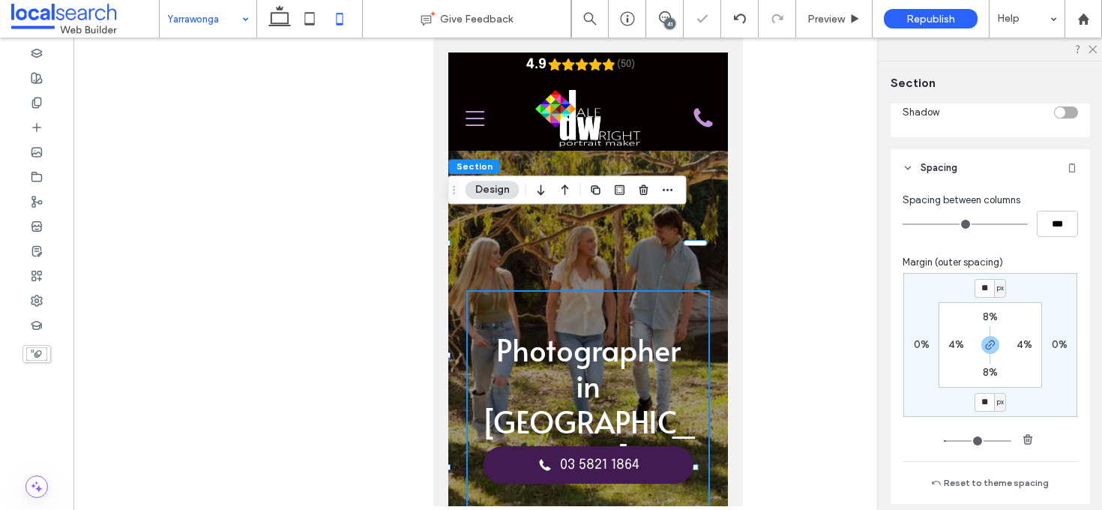
click at [1044, 417] on div "** px 0% ** px 0% 8% 4% 8% 4%" at bounding box center [989, 361] width 175 height 176
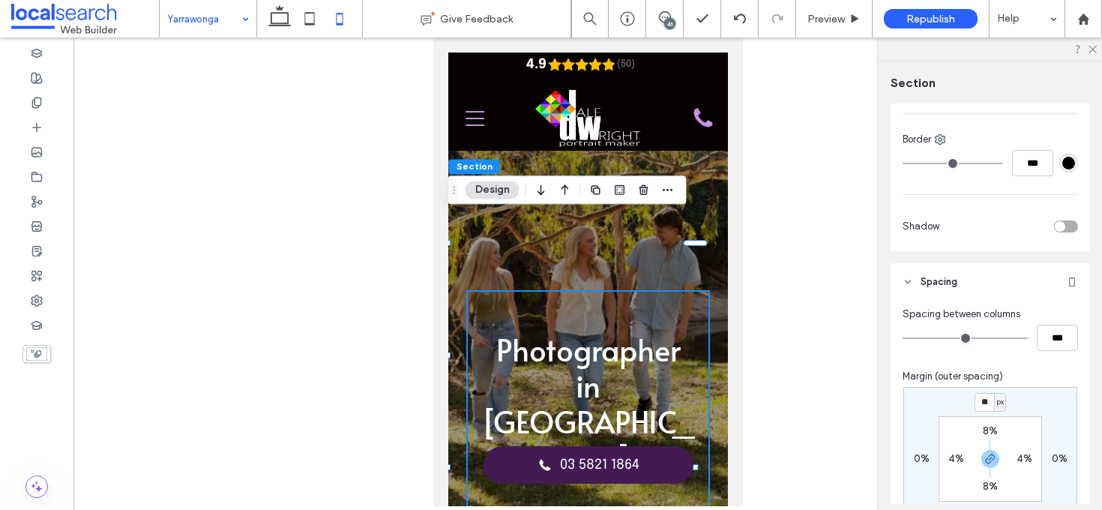
scroll to position [322, 0]
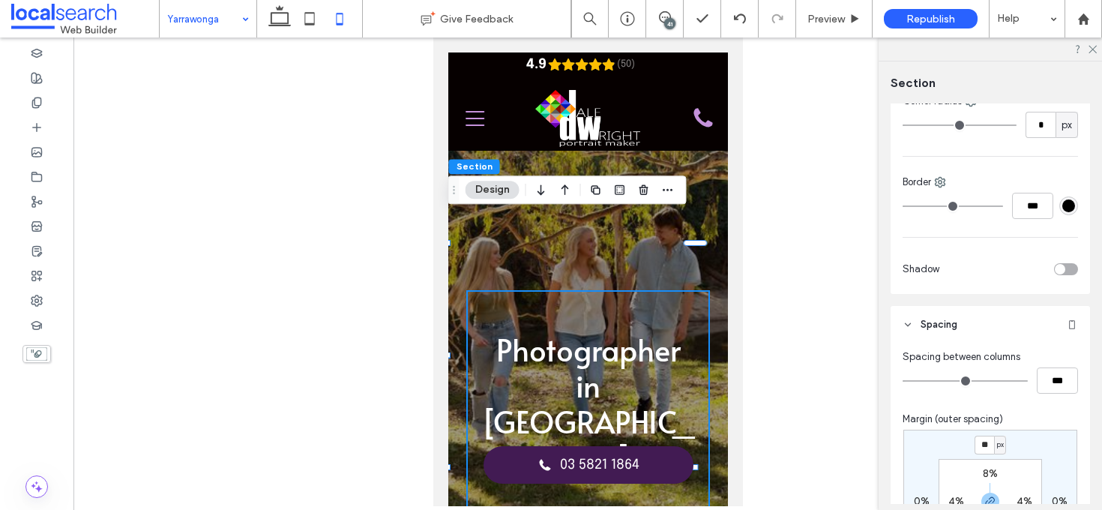
click at [932, 319] on span "Spacing" at bounding box center [938, 324] width 37 height 15
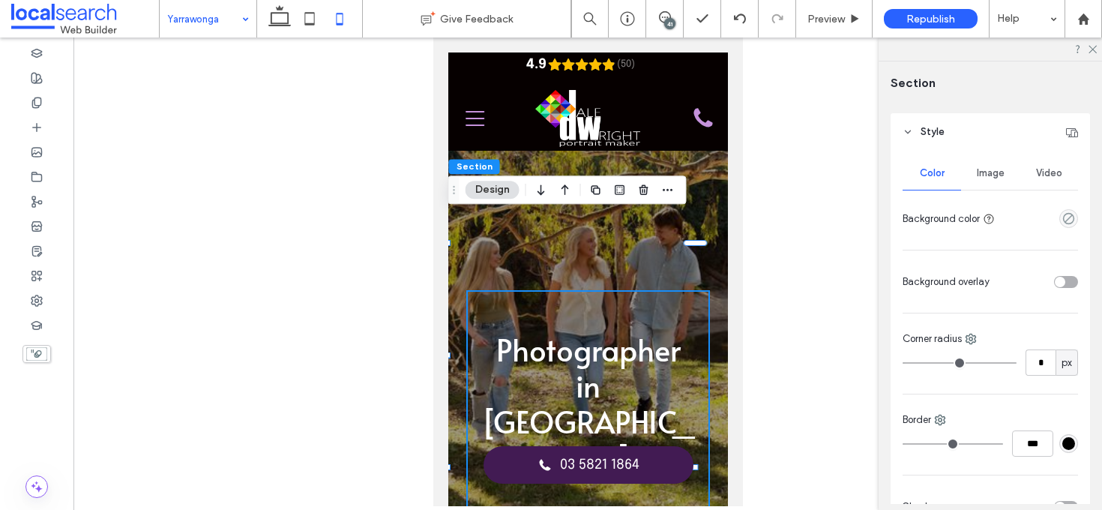
scroll to position [61, 0]
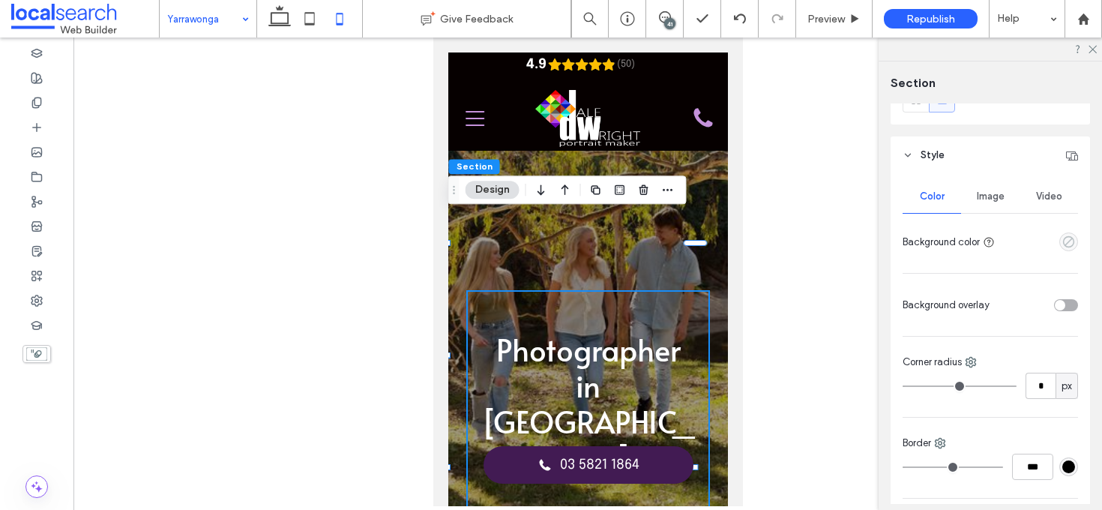
click at [1062, 238] on icon "empty color" at bounding box center [1068, 241] width 13 height 13
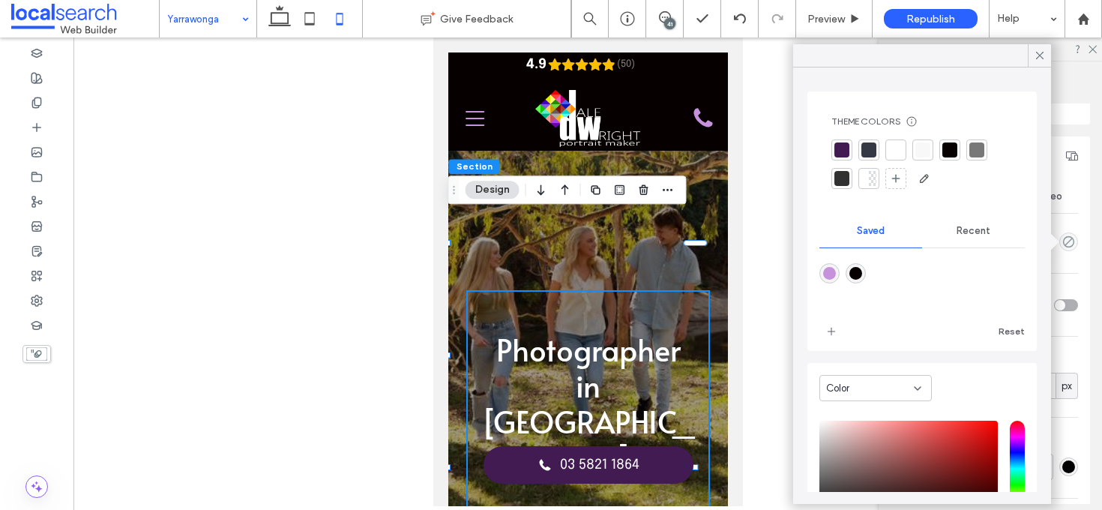
click at [844, 175] on div at bounding box center [841, 178] width 15 height 15
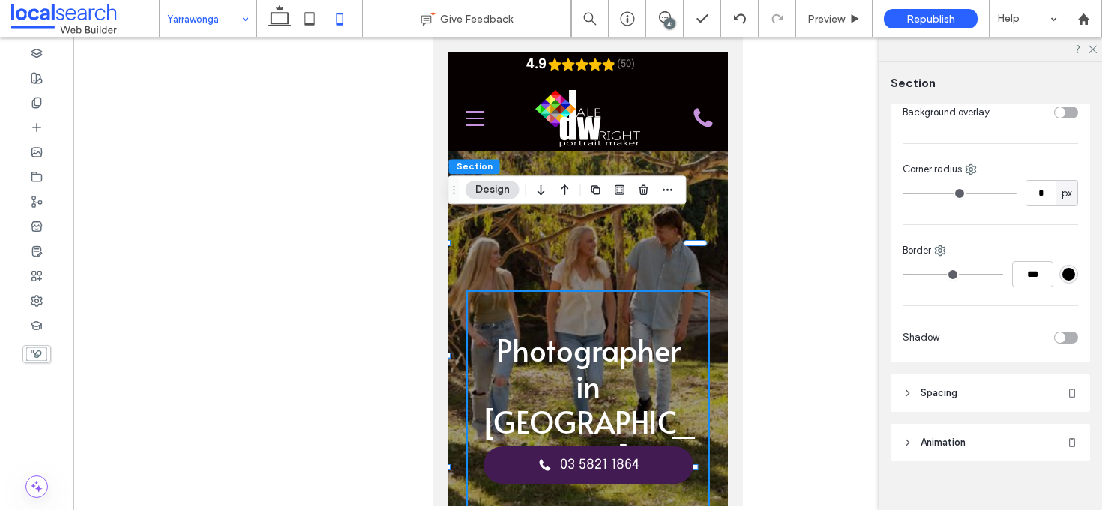
scroll to position [271, 0]
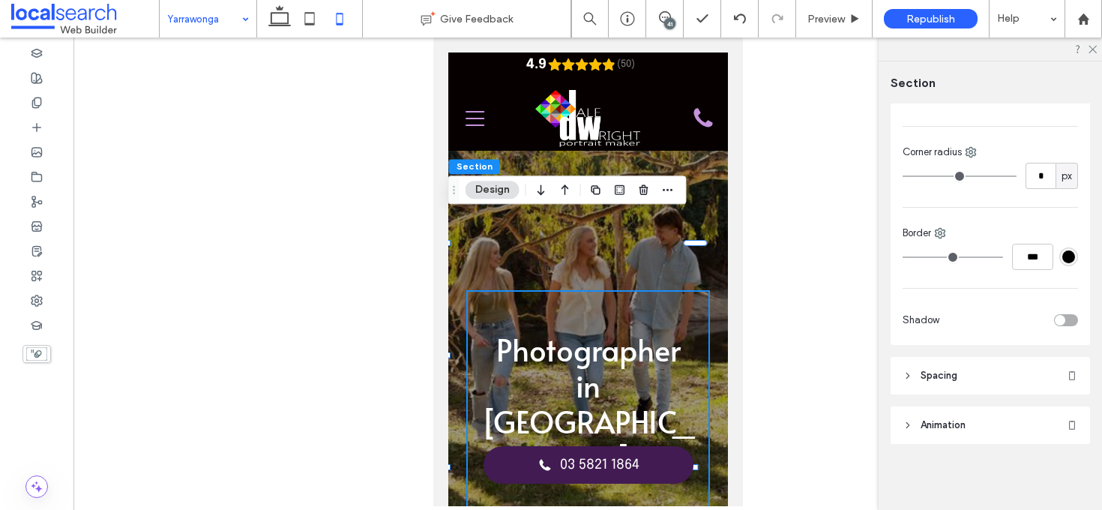
click at [996, 367] on header "Spacing" at bounding box center [989, 375] width 199 height 37
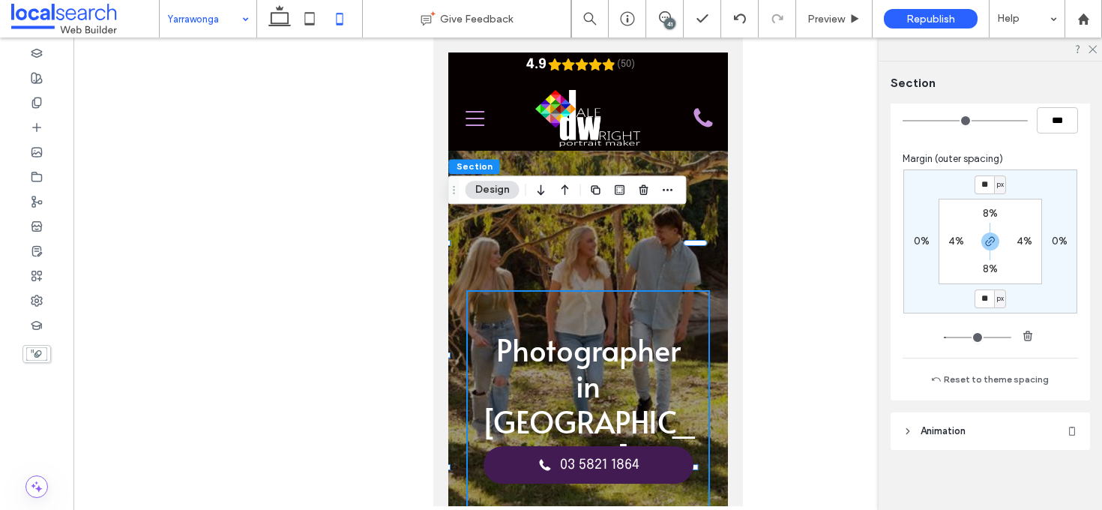
scroll to position [588, 0]
click at [989, 418] on header "Animation" at bounding box center [989, 424] width 199 height 37
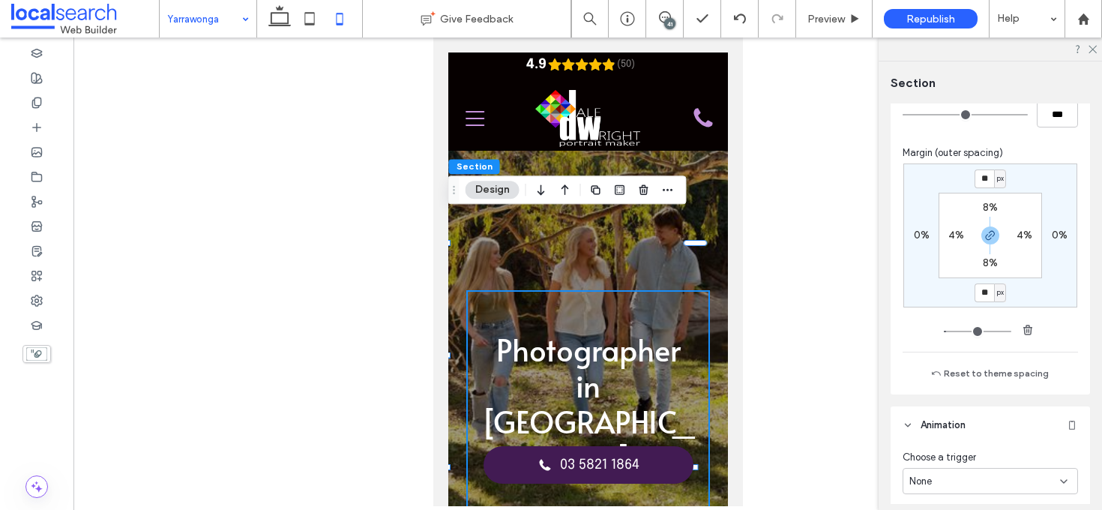
click at [989, 418] on header "Animation" at bounding box center [989, 424] width 199 height 37
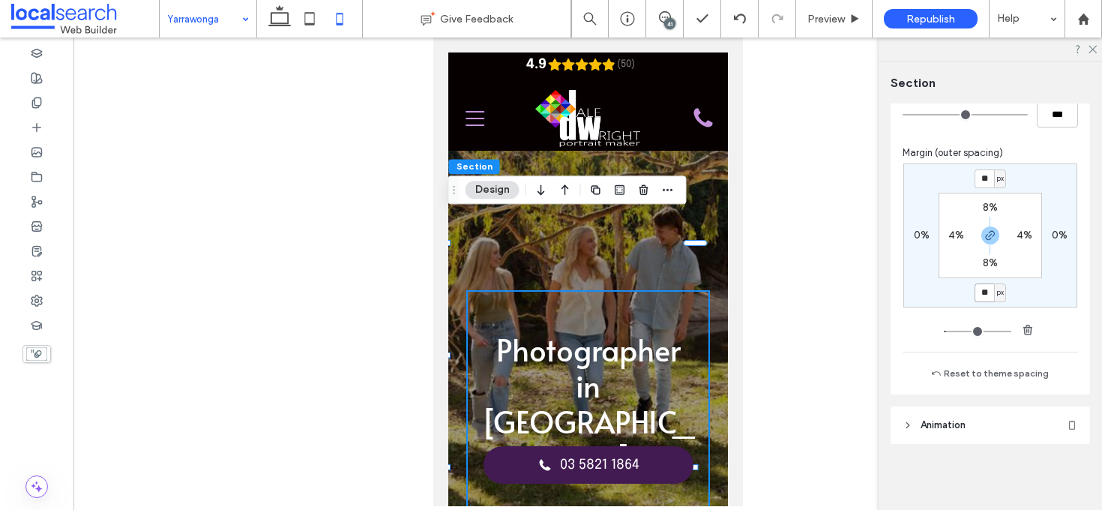
click at [977, 293] on input "**" at bounding box center [983, 292] width 19 height 19
click at [980, 293] on input "**" at bounding box center [983, 292] width 19 height 19
type input "*"
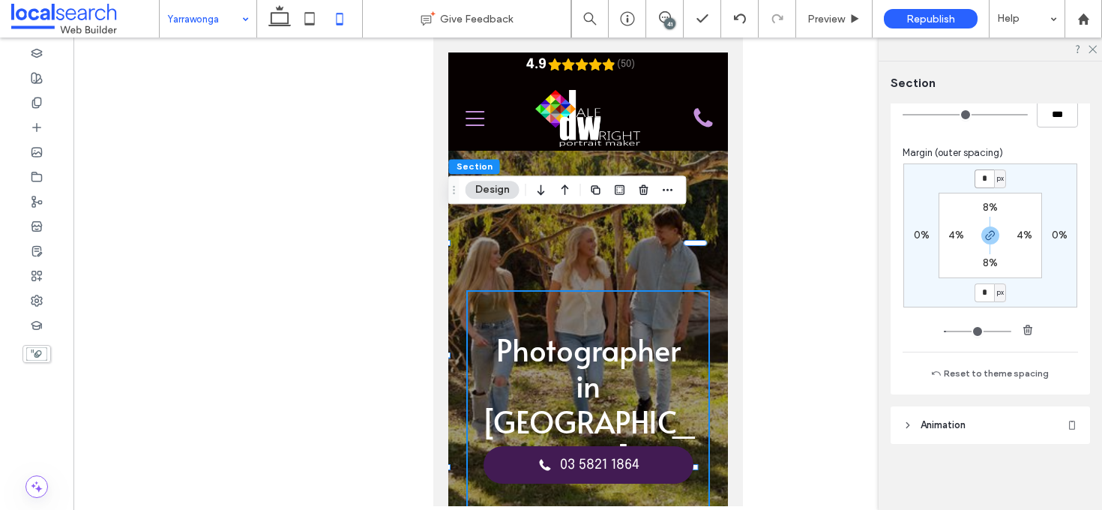
click at [983, 179] on input "*" at bounding box center [983, 178] width 19 height 19
click at [1068, 183] on div "* px 0% * px 0% 8% 4% 8% 4%" at bounding box center [990, 235] width 174 height 144
click at [1091, 47] on icon at bounding box center [1092, 48] width 10 height 10
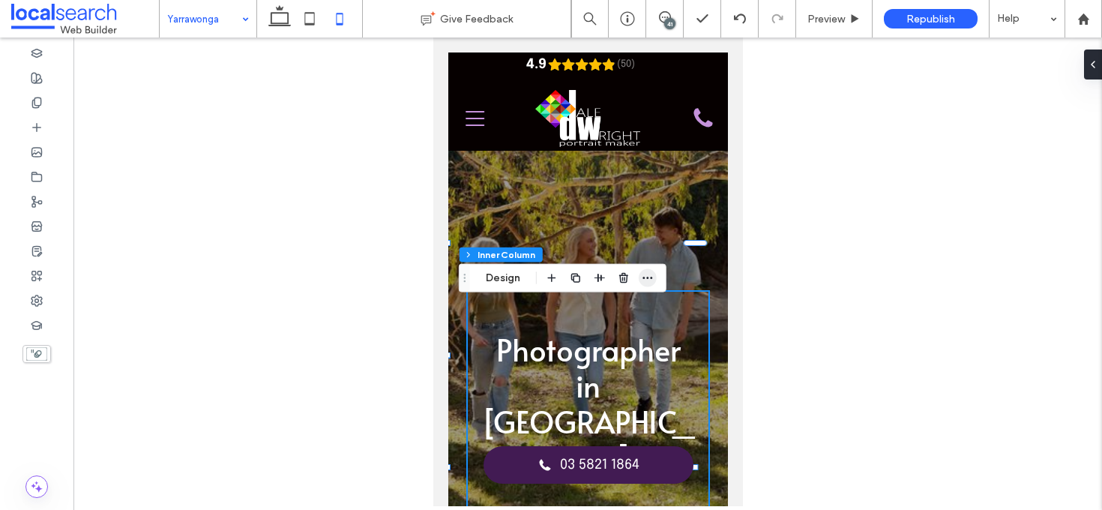
click at [653, 274] on icon "button" at bounding box center [648, 278] width 12 height 12
click at [672, 21] on div "41" at bounding box center [669, 23] width 11 height 11
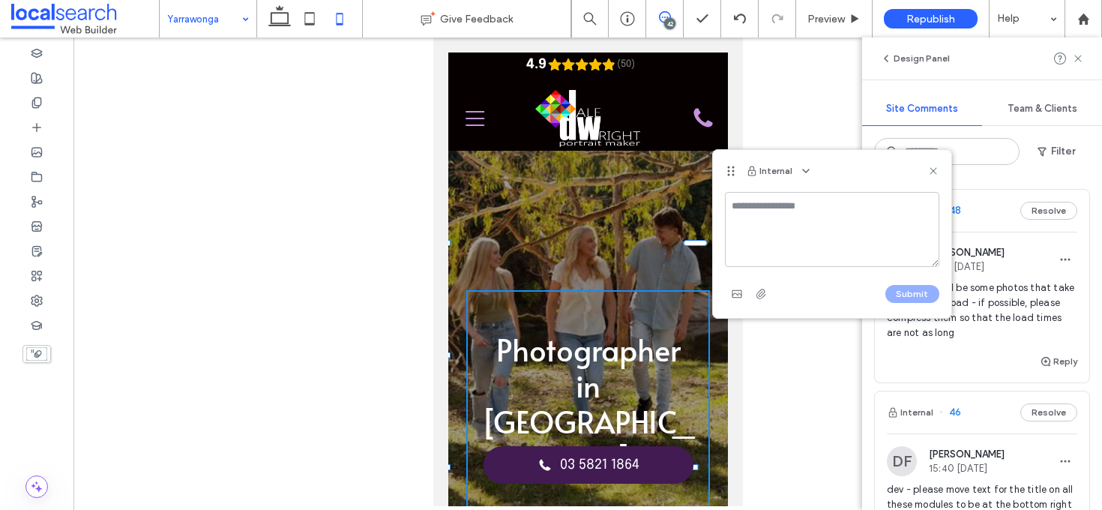
click at [815, 256] on textarea at bounding box center [832, 229] width 214 height 75
type textarea "**********"
click at [910, 296] on button "Submit" at bounding box center [912, 294] width 54 height 18
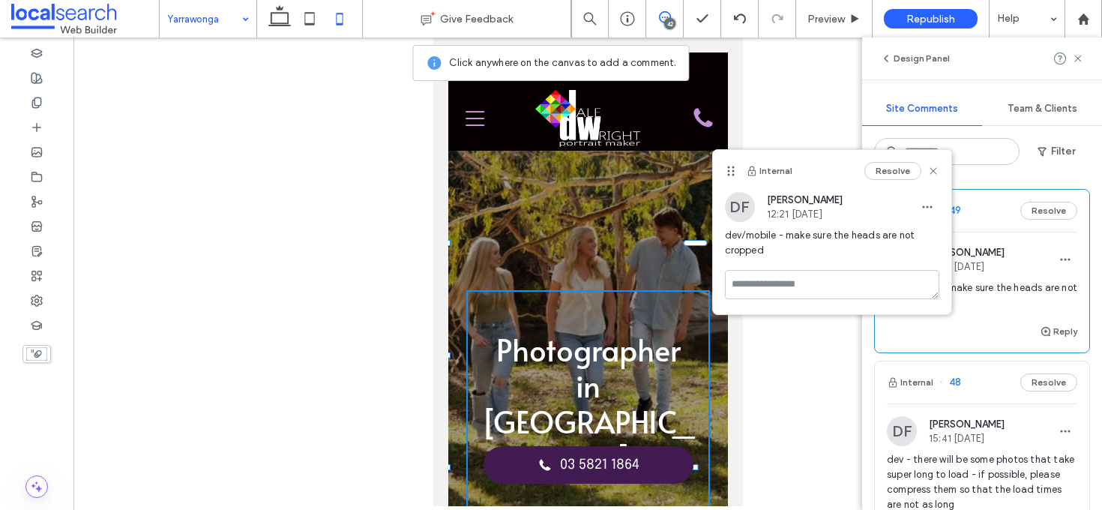
drag, startPoint x: 935, startPoint y: 168, endPoint x: 937, endPoint y: 199, distance: 31.5
click at [935, 168] on use at bounding box center [932, 171] width 7 height 7
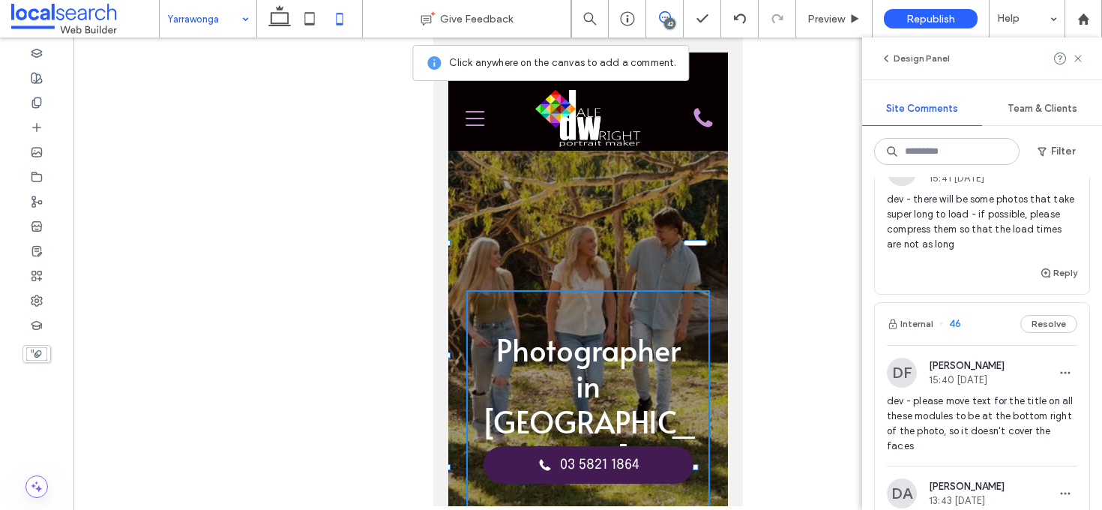
scroll to position [350, 0]
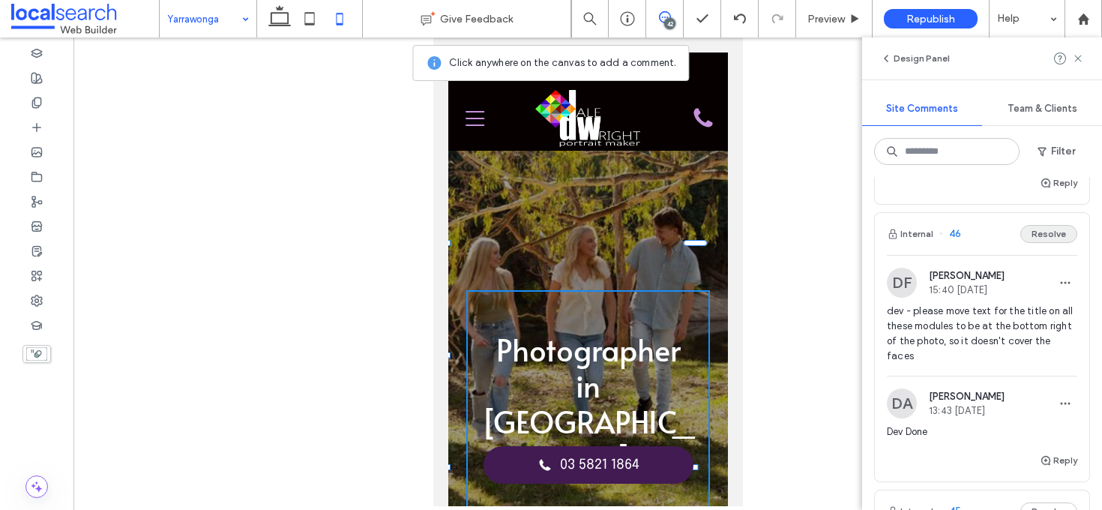
click at [1039, 238] on button "Resolve" at bounding box center [1048, 234] width 57 height 18
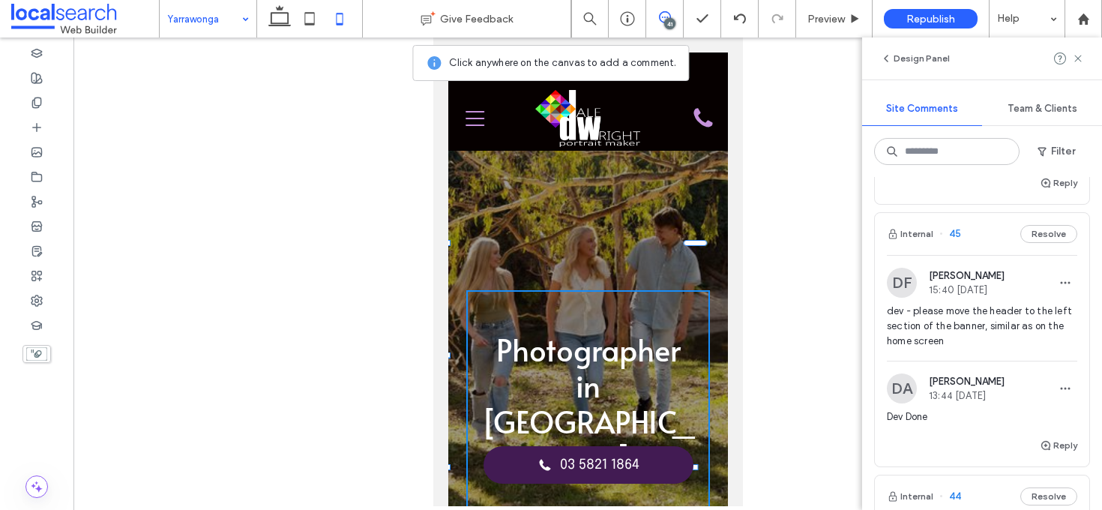
click at [987, 238] on div "Internal 45 Resolve" at bounding box center [982, 234] width 214 height 42
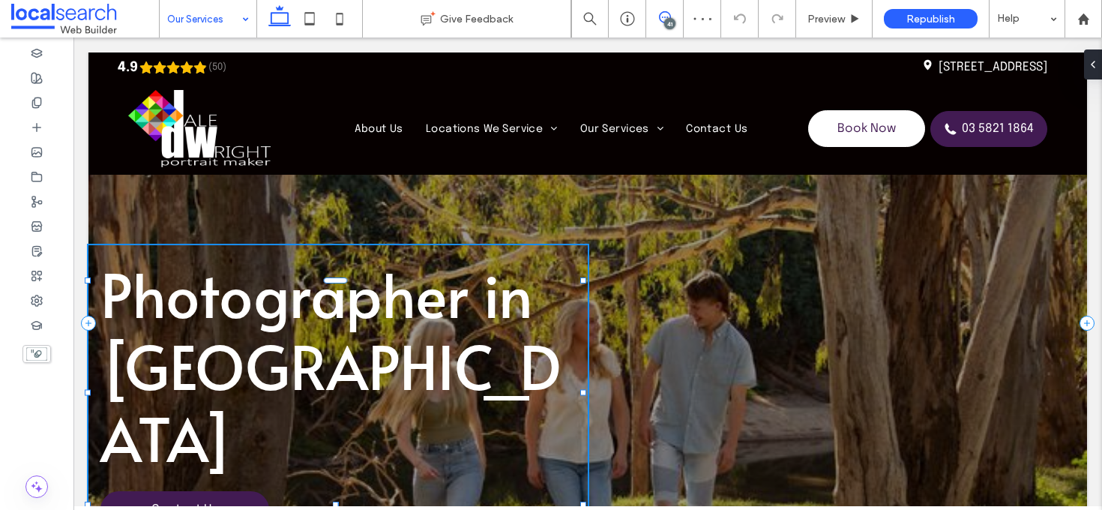
click at [666, 16] on icon at bounding box center [665, 17] width 12 height 12
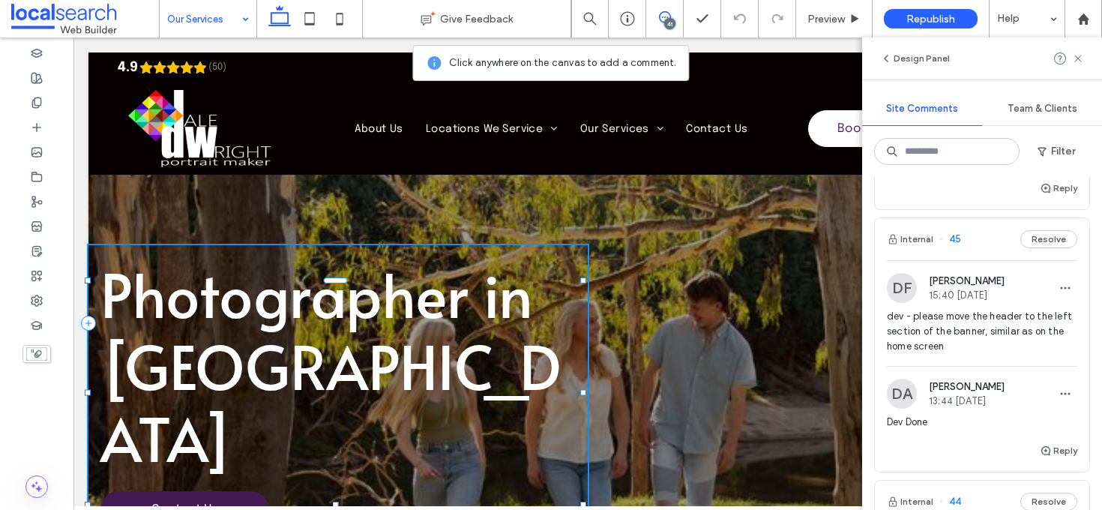
scroll to position [364, 0]
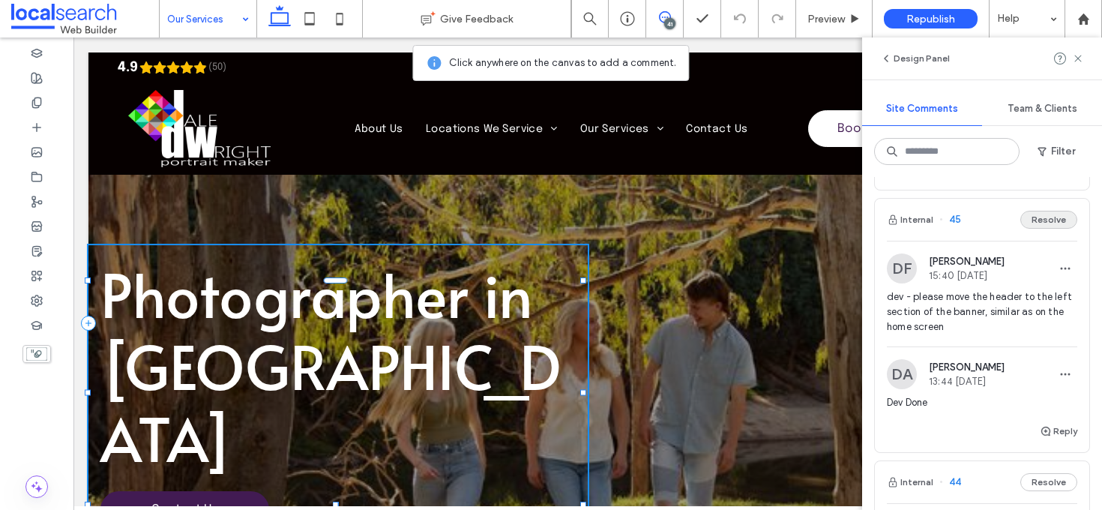
click at [1058, 218] on button "Resolve" at bounding box center [1048, 220] width 57 height 18
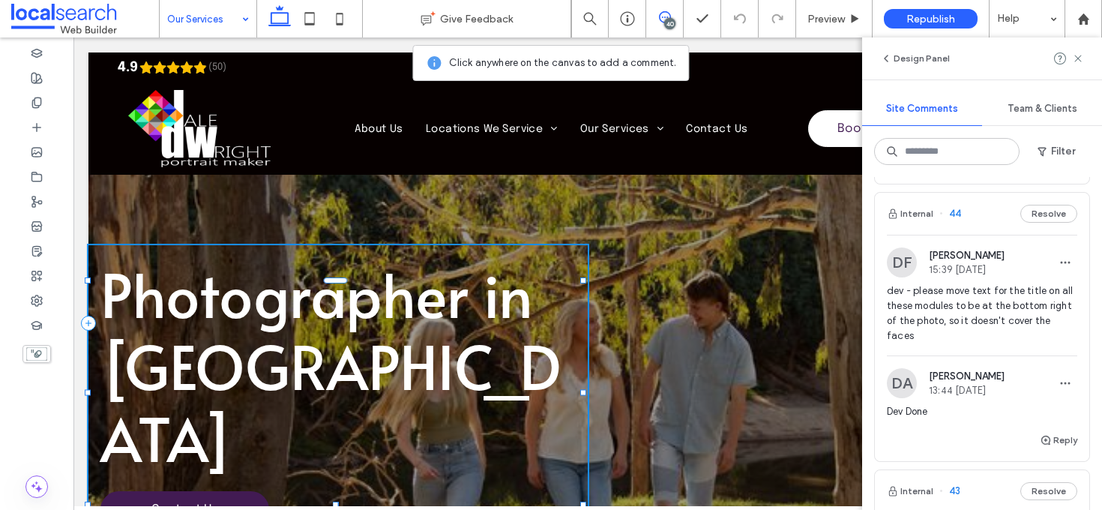
scroll to position [384, 0]
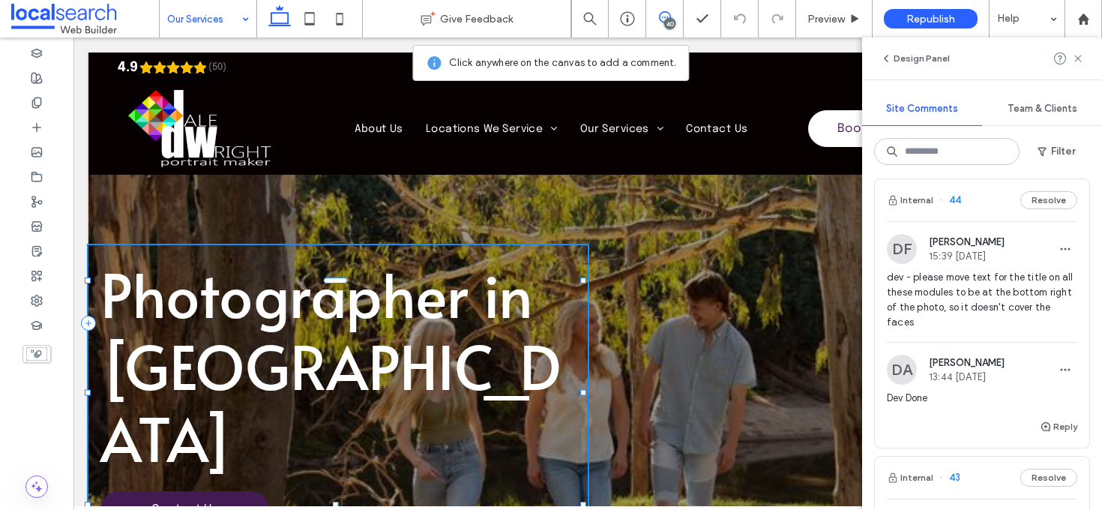
click at [986, 212] on div "Internal 44 Resolve" at bounding box center [982, 200] width 214 height 42
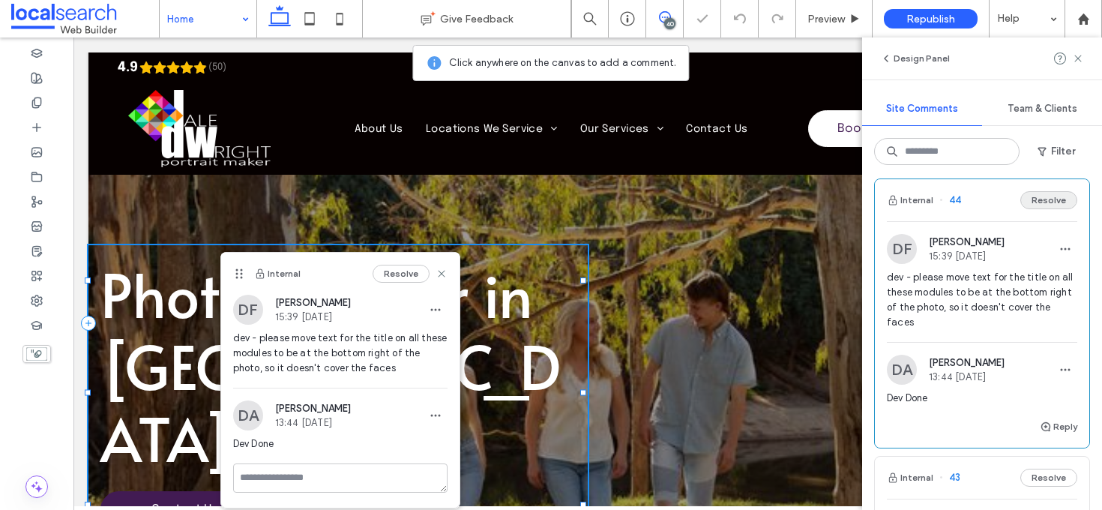
click at [1039, 201] on button "Resolve" at bounding box center [1048, 200] width 57 height 18
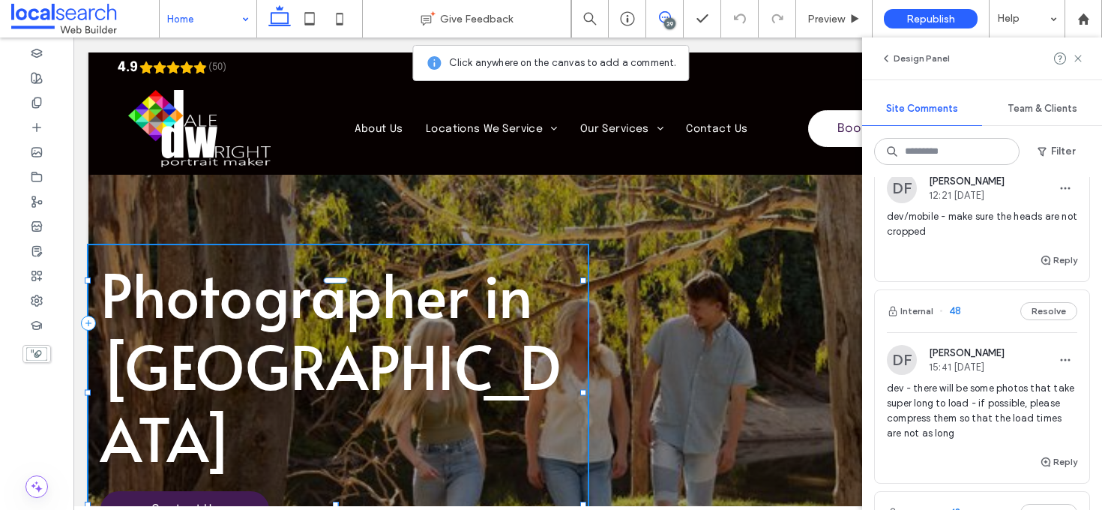
scroll to position [133, 0]
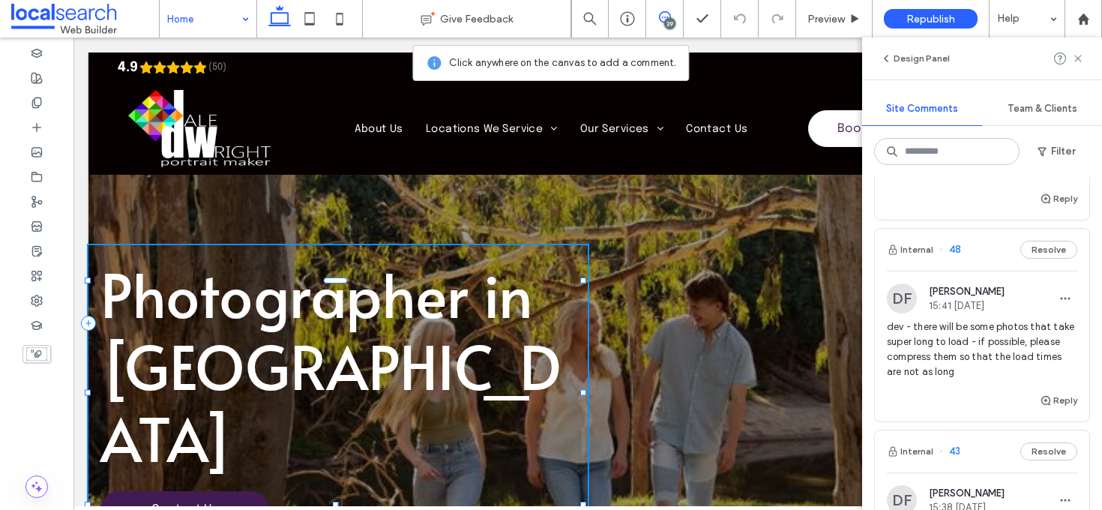
click at [990, 243] on div "Internal 48 Resolve" at bounding box center [982, 250] width 214 height 42
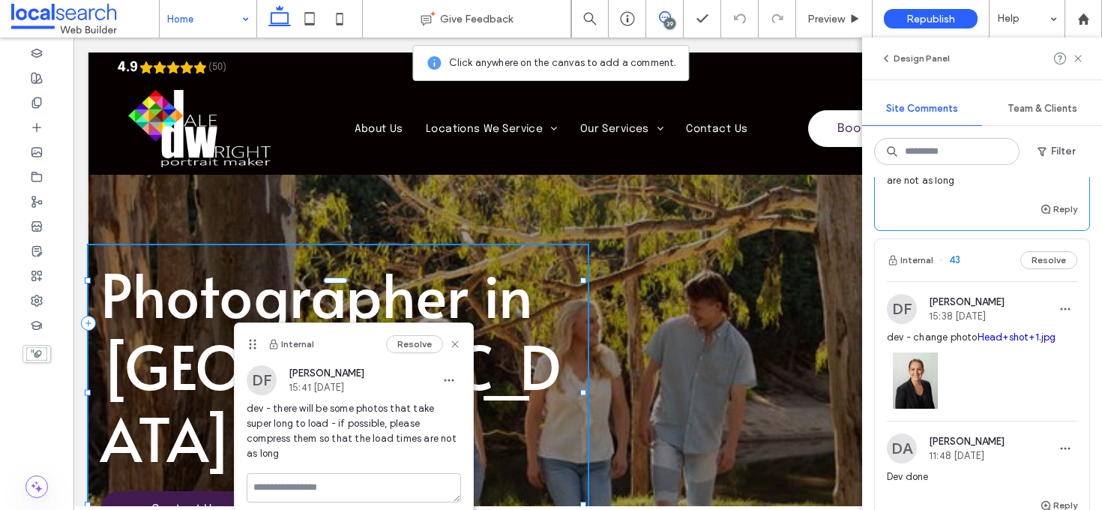
scroll to position [331, 0]
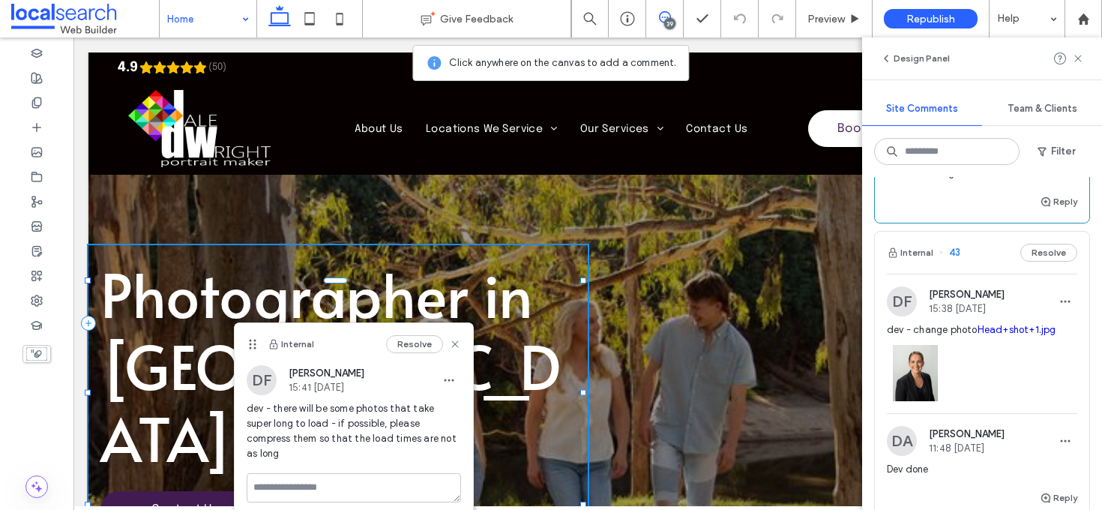
click at [989, 250] on div "Internal 43 Resolve" at bounding box center [982, 253] width 214 height 42
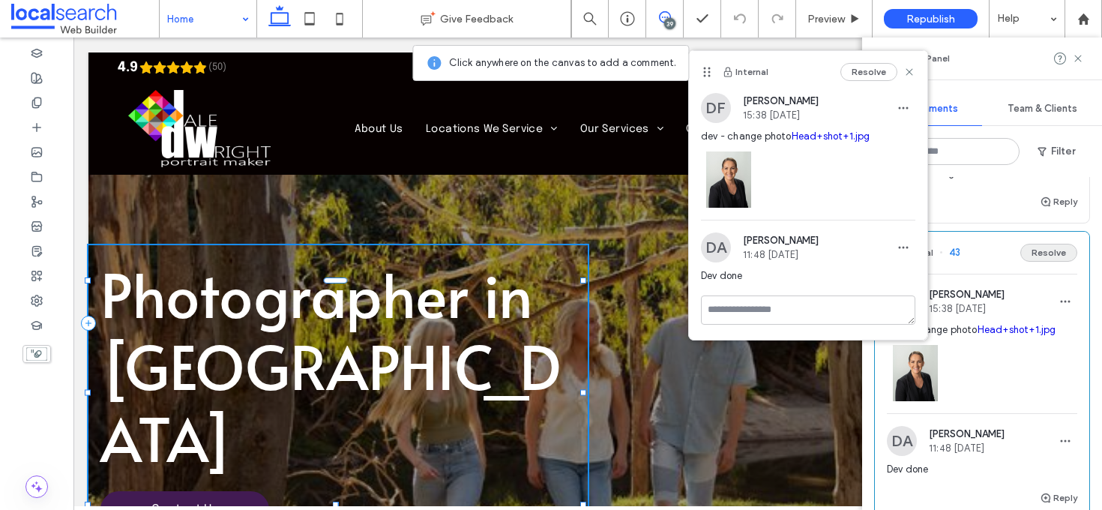
click at [1042, 255] on button "Resolve" at bounding box center [1048, 253] width 57 height 18
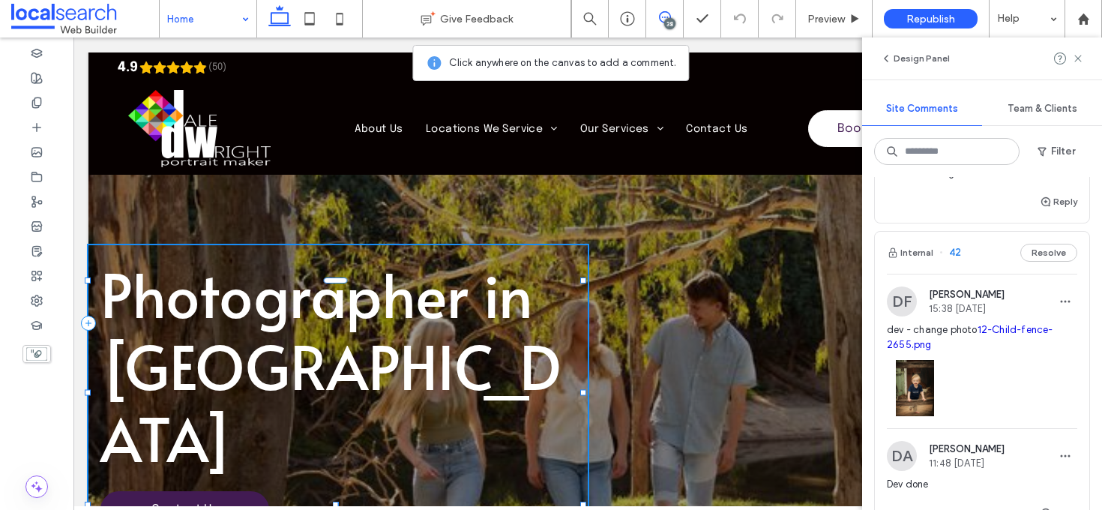
click at [995, 253] on div "Internal 42 Resolve" at bounding box center [982, 253] width 214 height 42
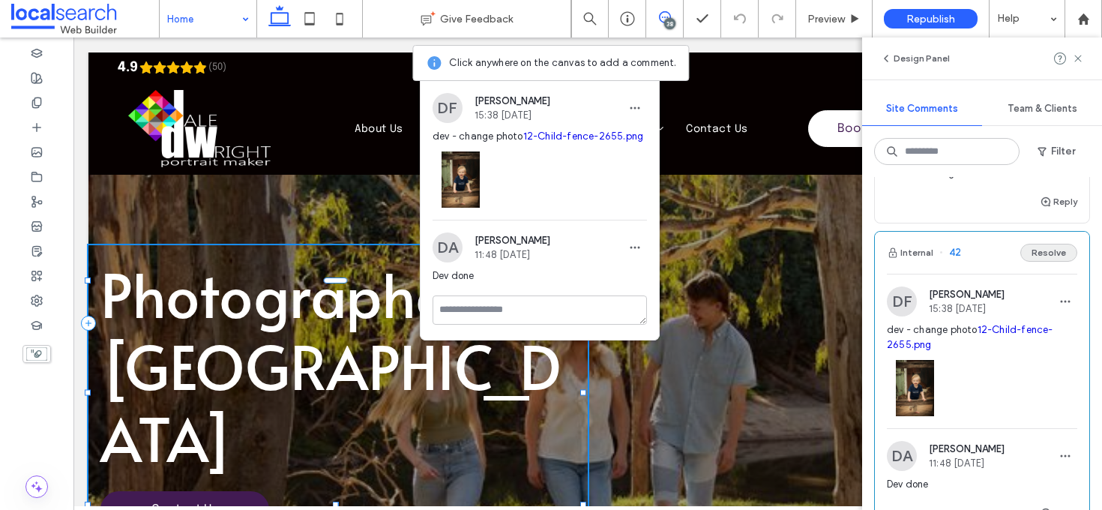
click at [1050, 253] on button "Resolve" at bounding box center [1048, 253] width 57 height 18
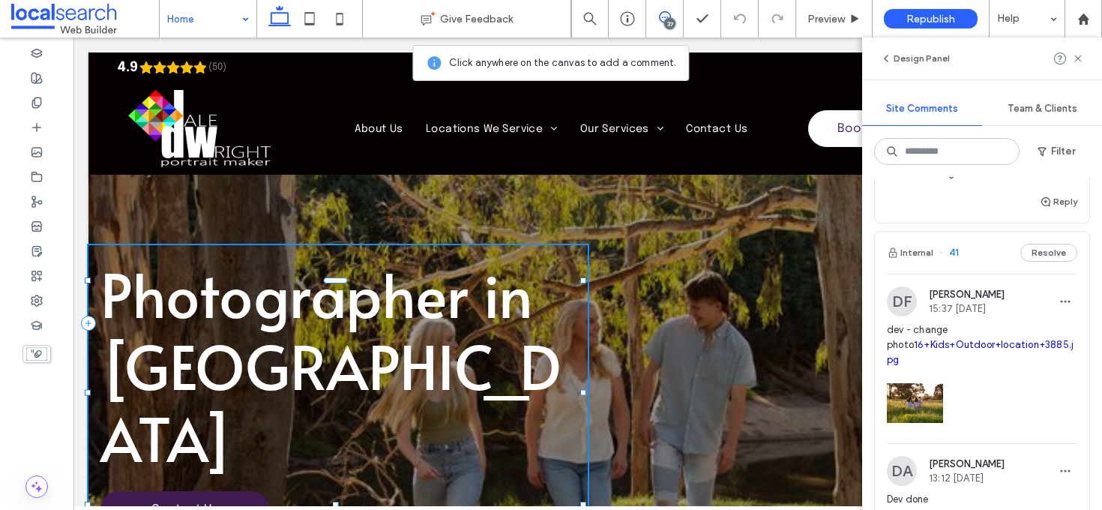
click at [983, 253] on div "Internal 41 Resolve" at bounding box center [982, 253] width 214 height 42
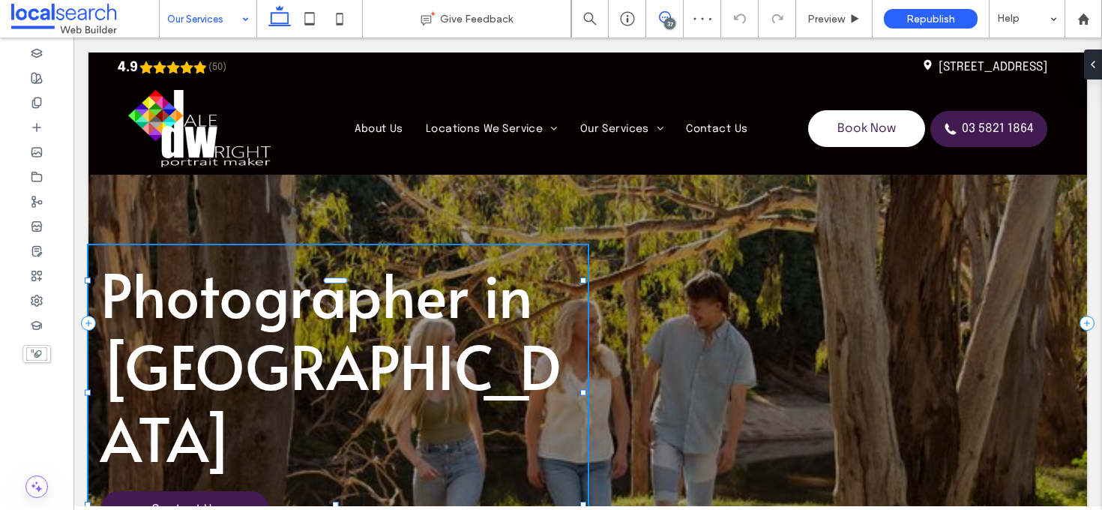
click at [661, 16] on icon at bounding box center [665, 17] width 12 height 12
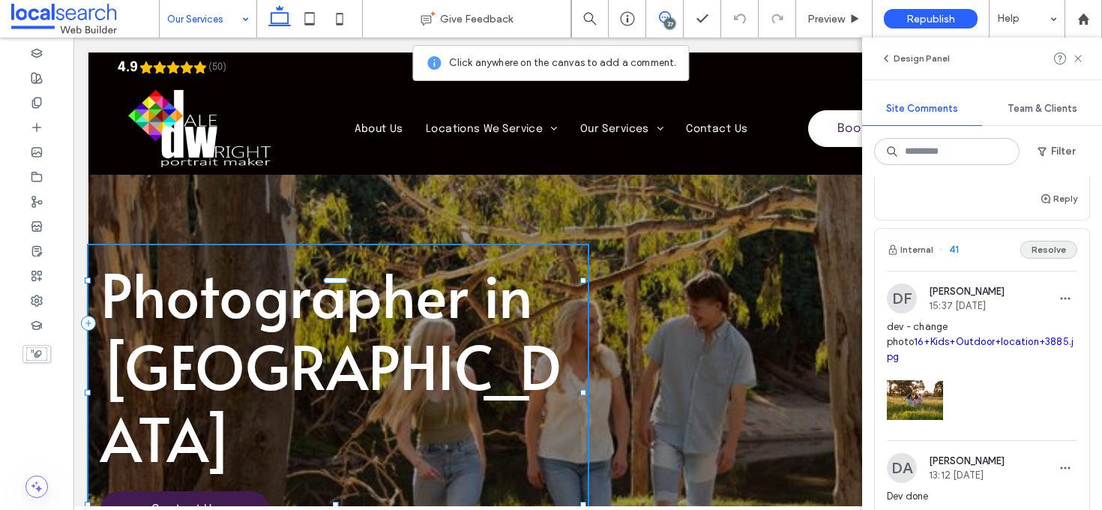
scroll to position [328, 0]
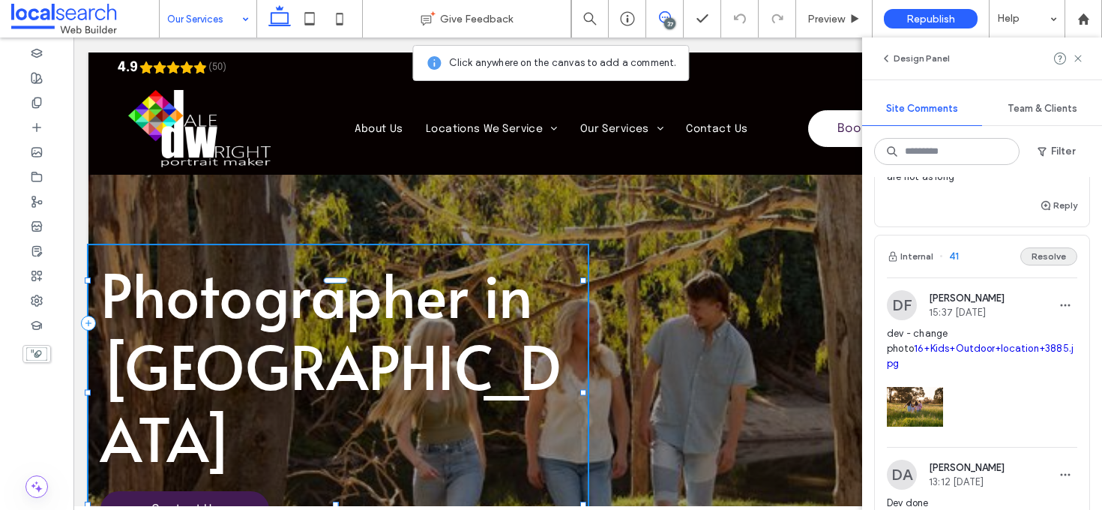
click at [1052, 256] on button "Resolve" at bounding box center [1048, 256] width 57 height 18
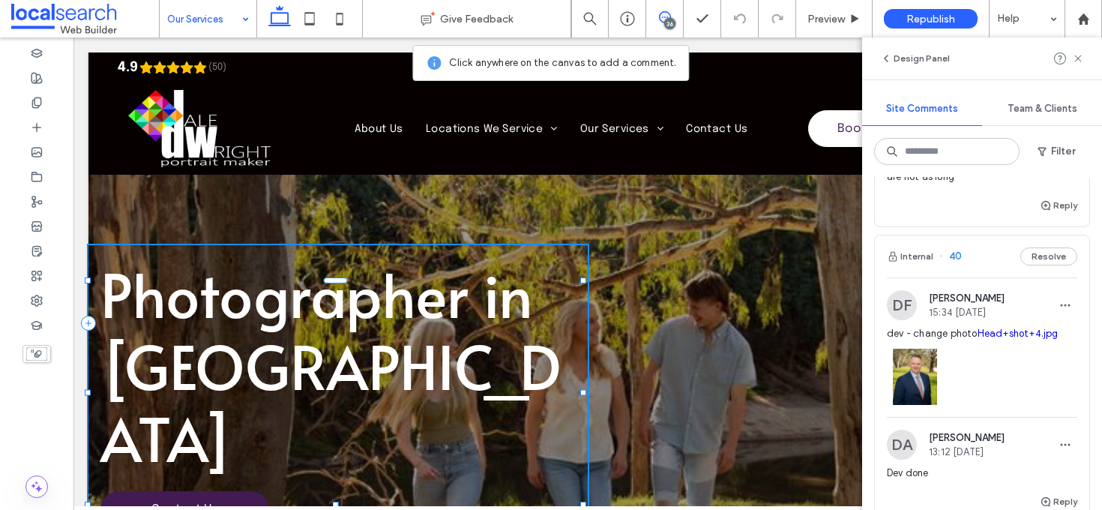
click at [968, 259] on div "Internal 40 Resolve" at bounding box center [982, 256] width 214 height 42
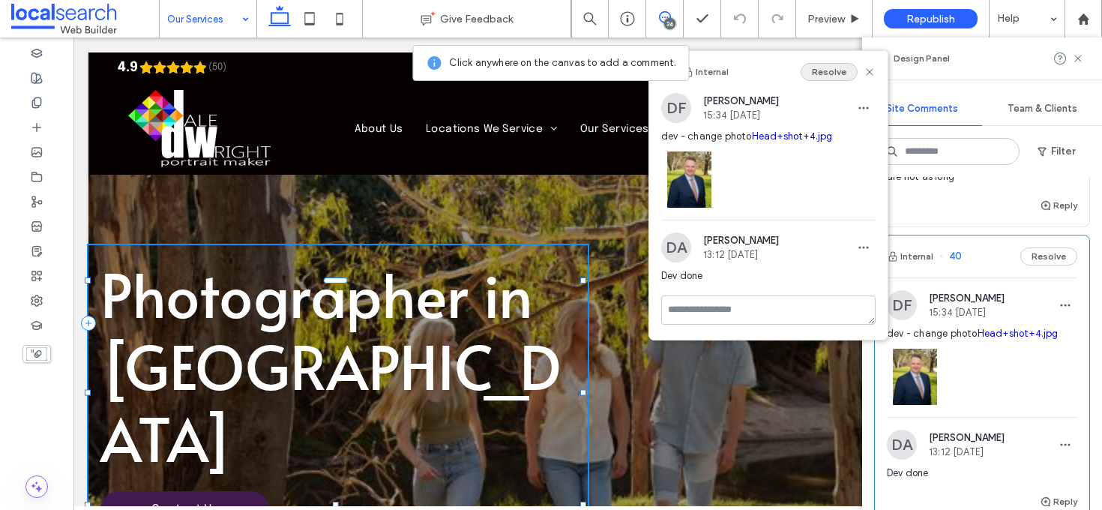
click at [828, 67] on button "Resolve" at bounding box center [828, 72] width 57 height 18
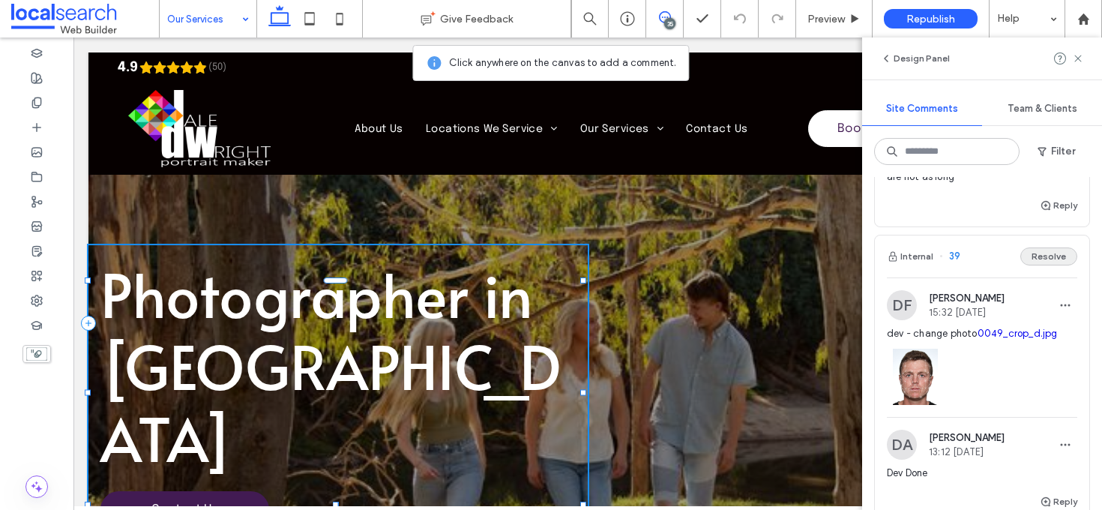
click at [1036, 260] on button "Resolve" at bounding box center [1048, 256] width 57 height 18
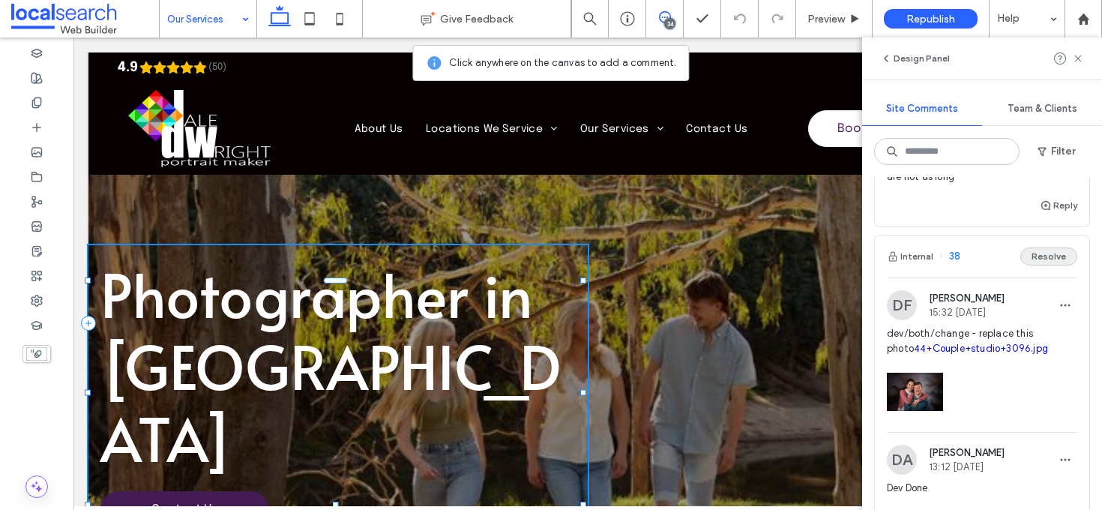
click at [1048, 258] on button "Resolve" at bounding box center [1048, 256] width 57 height 18
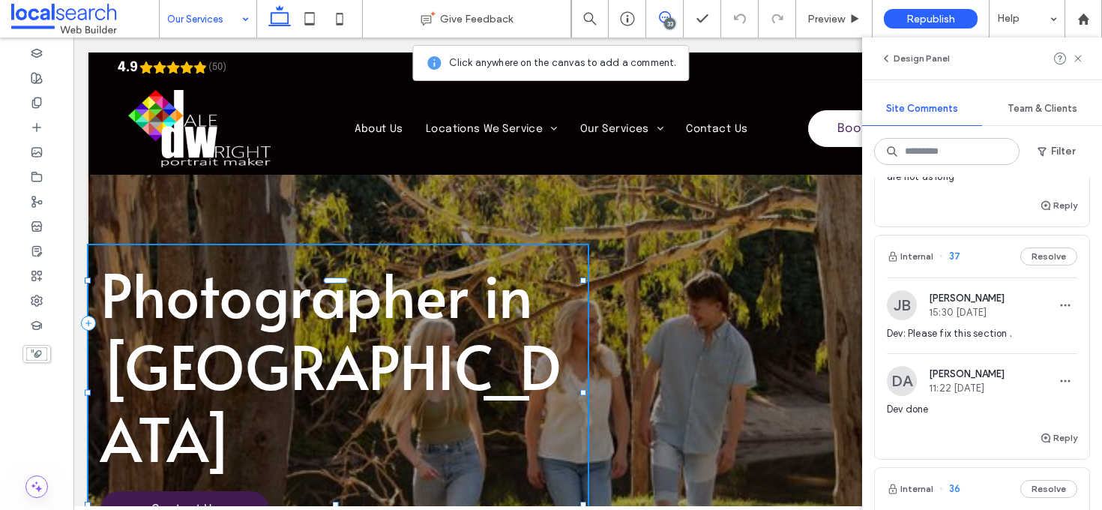
click at [985, 253] on div "Internal 37 Resolve" at bounding box center [982, 256] width 214 height 42
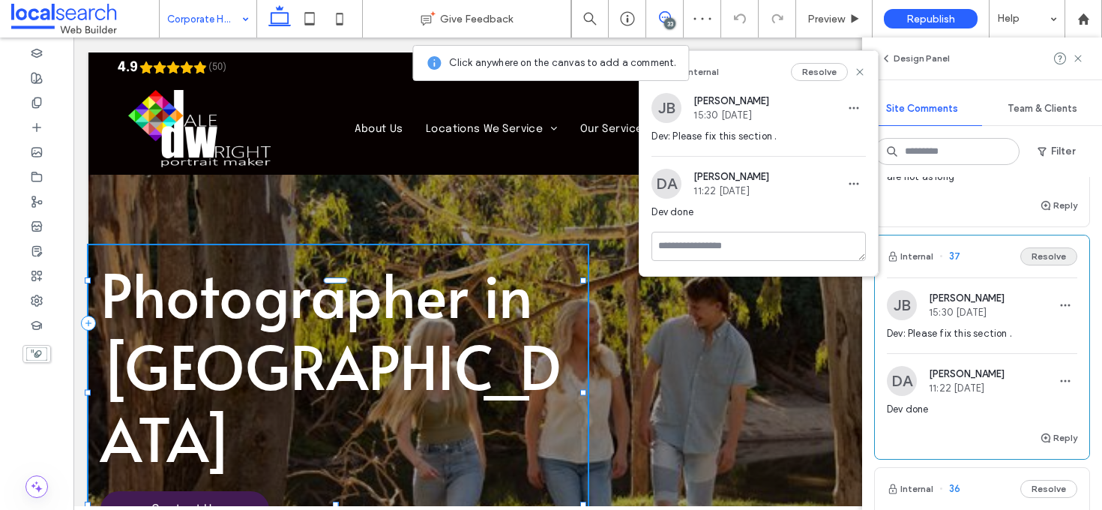
click at [1026, 258] on button "Resolve" at bounding box center [1048, 256] width 57 height 18
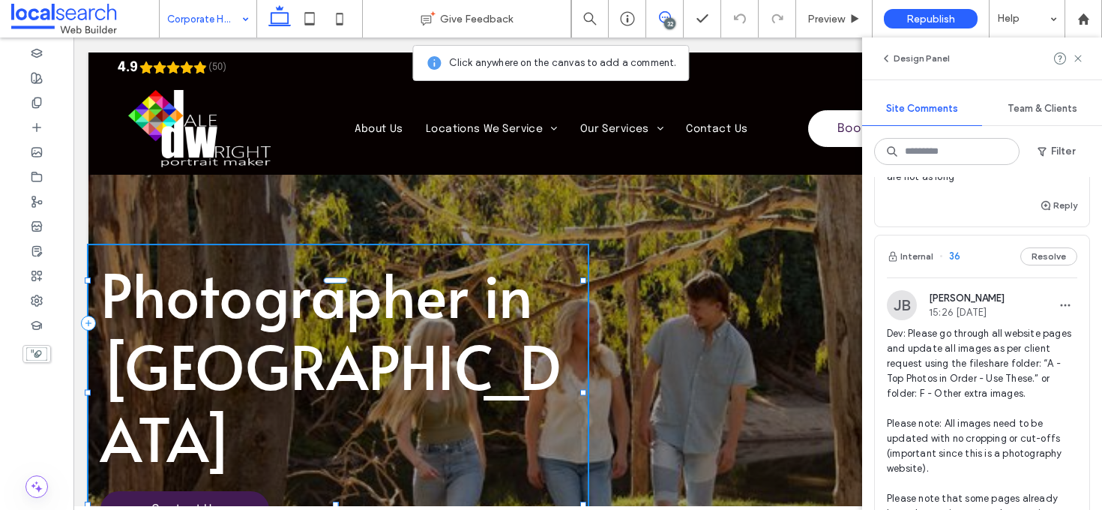
click at [992, 256] on div "Internal 36 Resolve" at bounding box center [982, 256] width 214 height 42
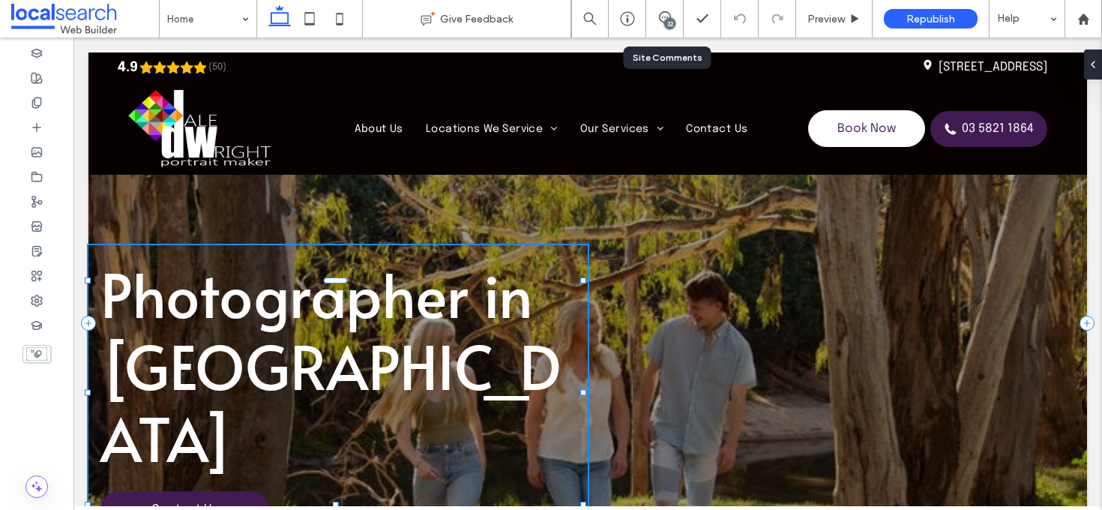
click at [676, 23] on div "32" at bounding box center [664, 18] width 37 height 15
click at [672, 17] on span at bounding box center [664, 17] width 37 height 12
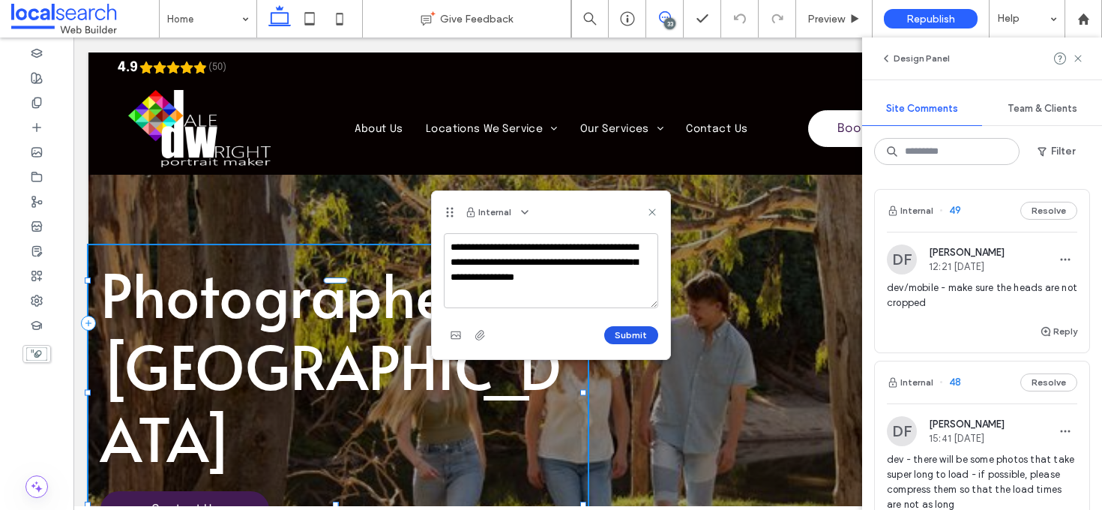
type textarea "**********"
click at [630, 331] on button "Submit" at bounding box center [631, 335] width 54 height 18
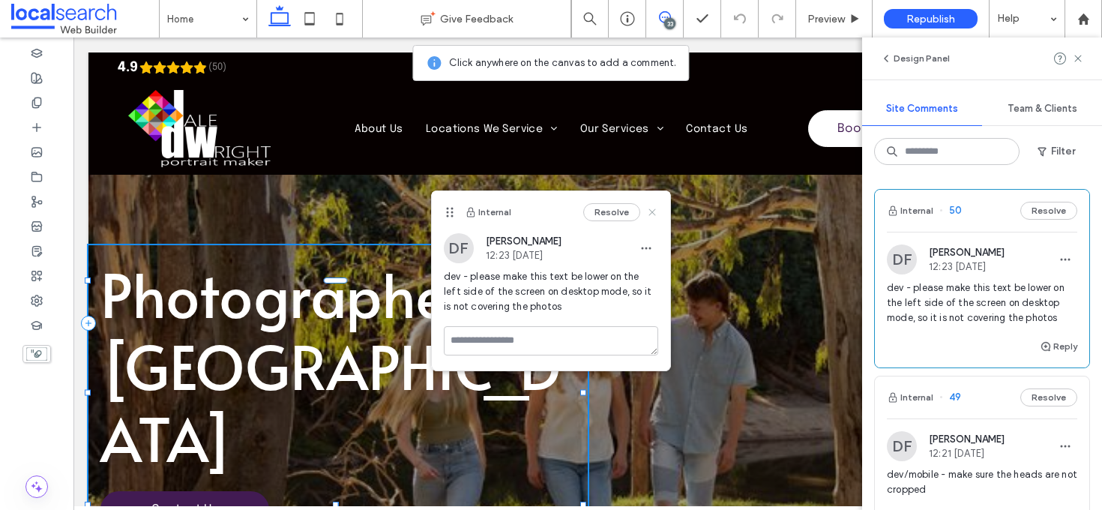
click at [650, 211] on icon at bounding box center [652, 212] width 12 height 12
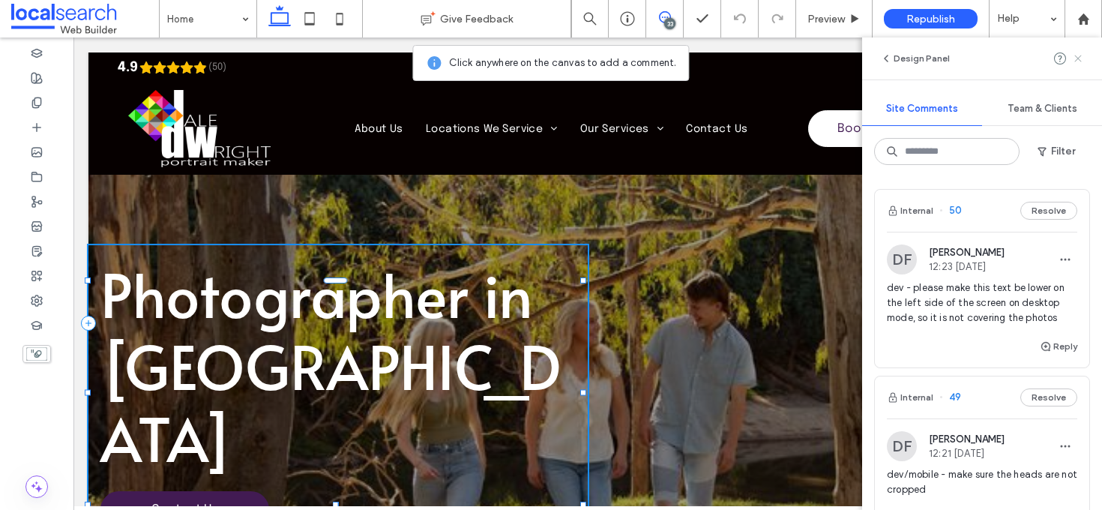
click at [1080, 61] on use at bounding box center [1077, 58] width 7 height 7
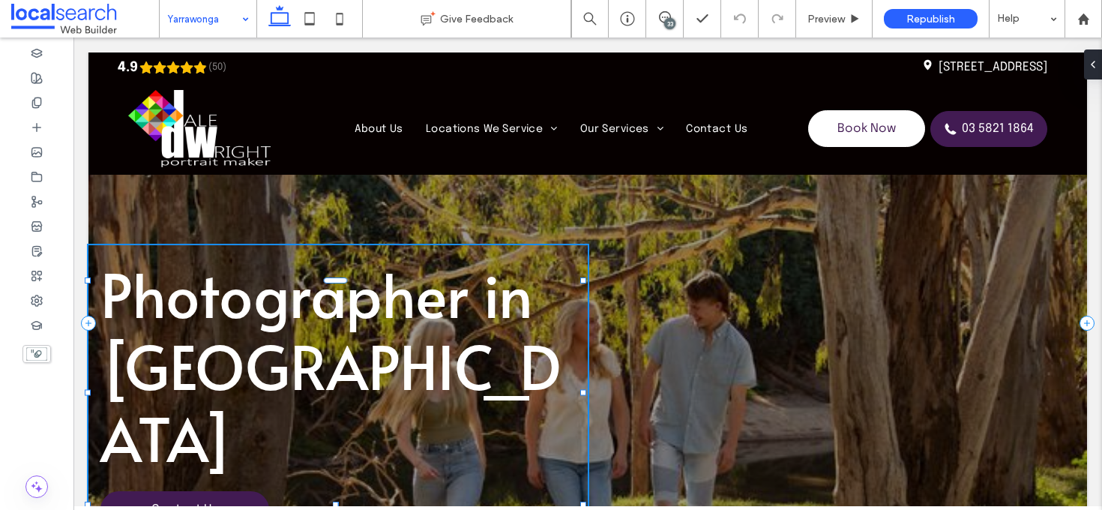
click at [664, 20] on div "33" at bounding box center [669, 23] width 11 height 11
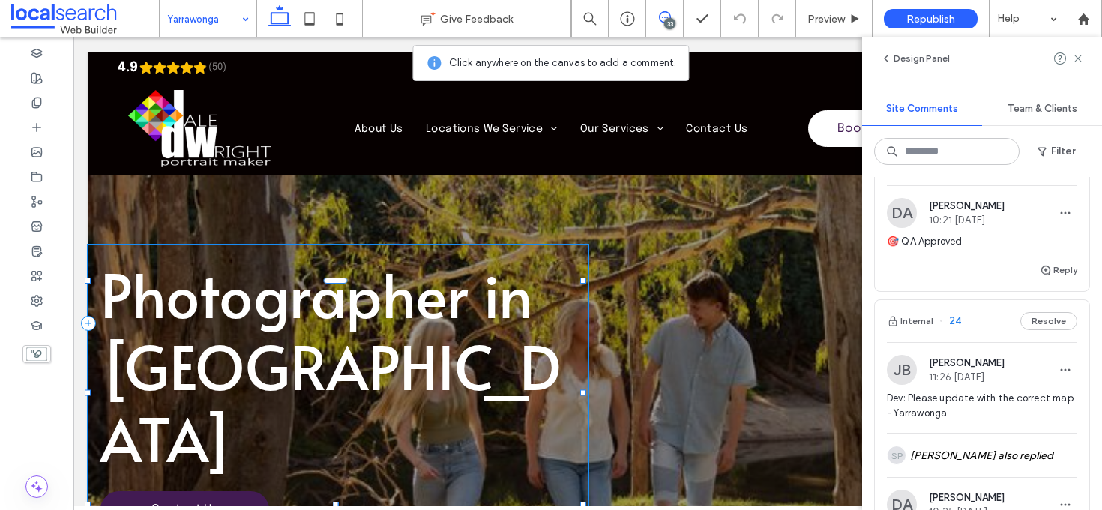
scroll to position [4693, 0]
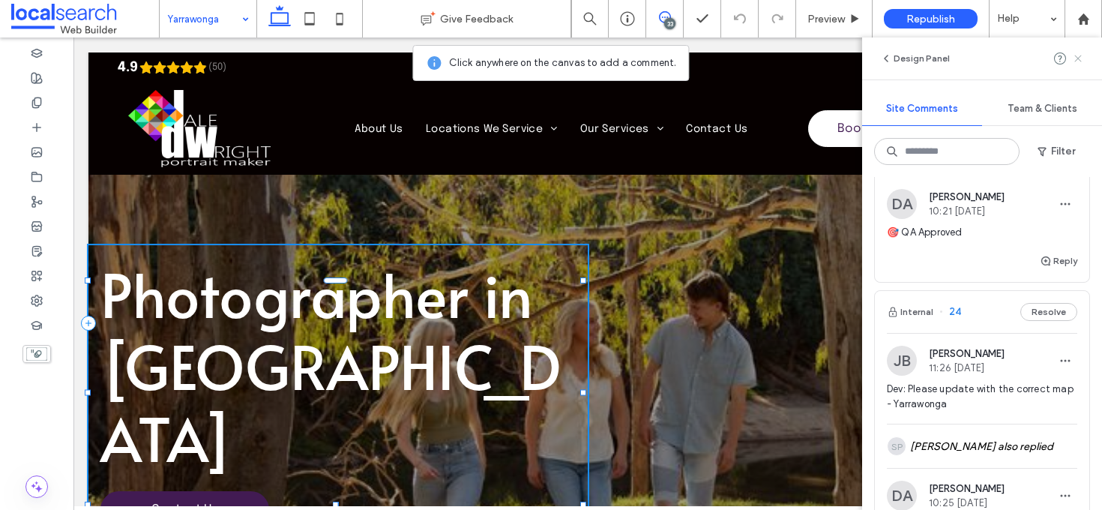
click at [1074, 58] on icon at bounding box center [1078, 58] width 12 height 12
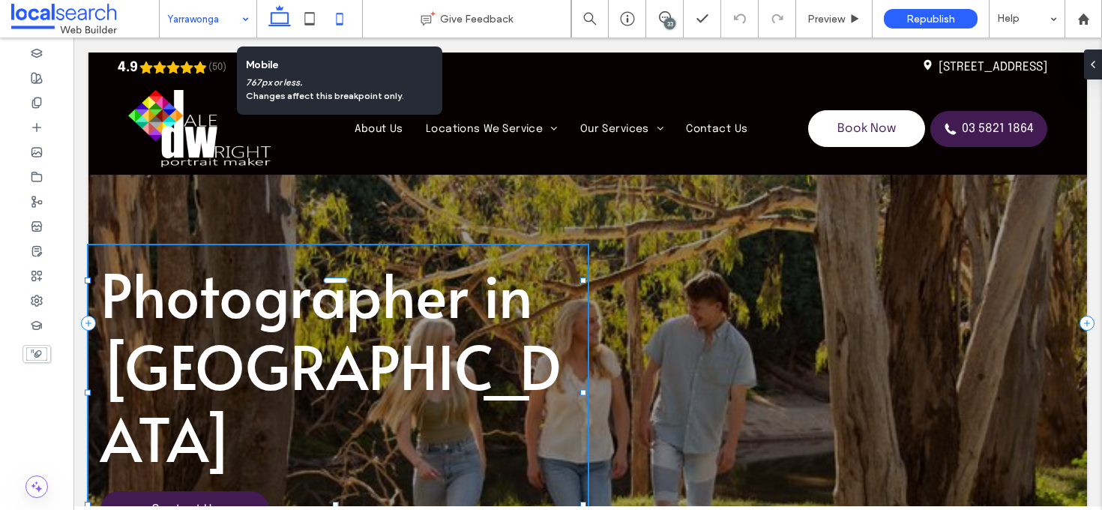
click at [343, 23] on icon at bounding box center [340, 19] width 30 height 30
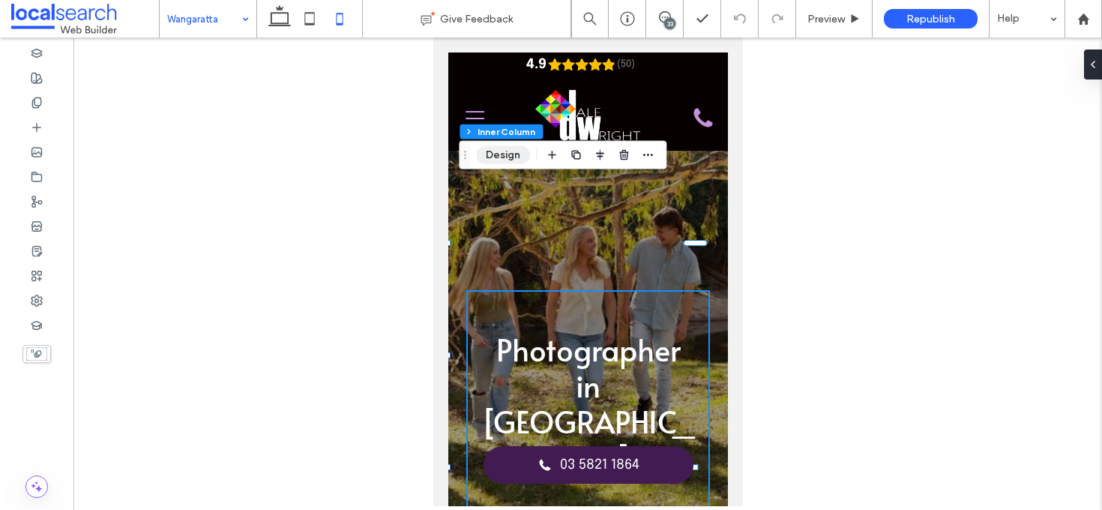
click at [514, 154] on button "Design" at bounding box center [503, 155] width 54 height 18
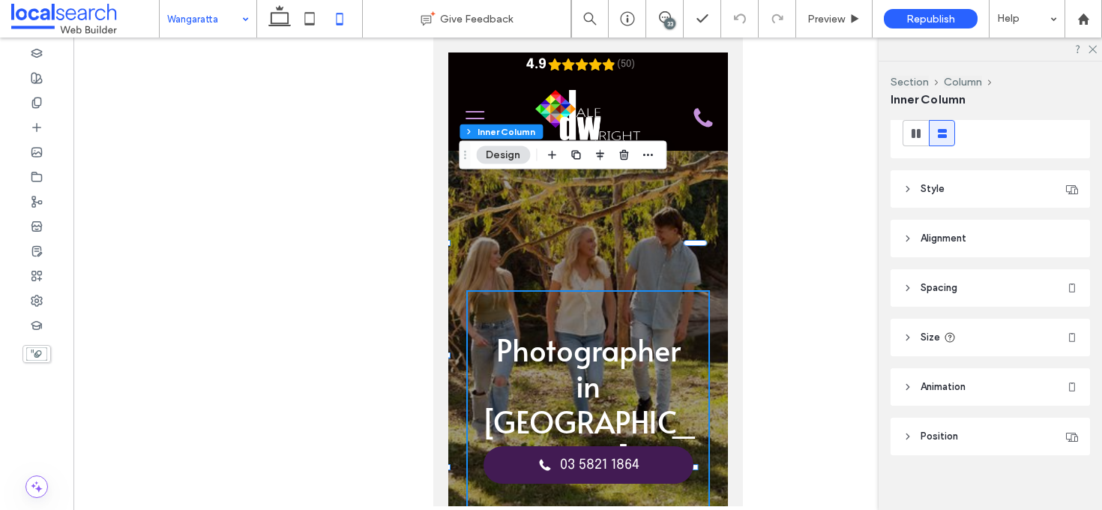
scroll to position [212, 0]
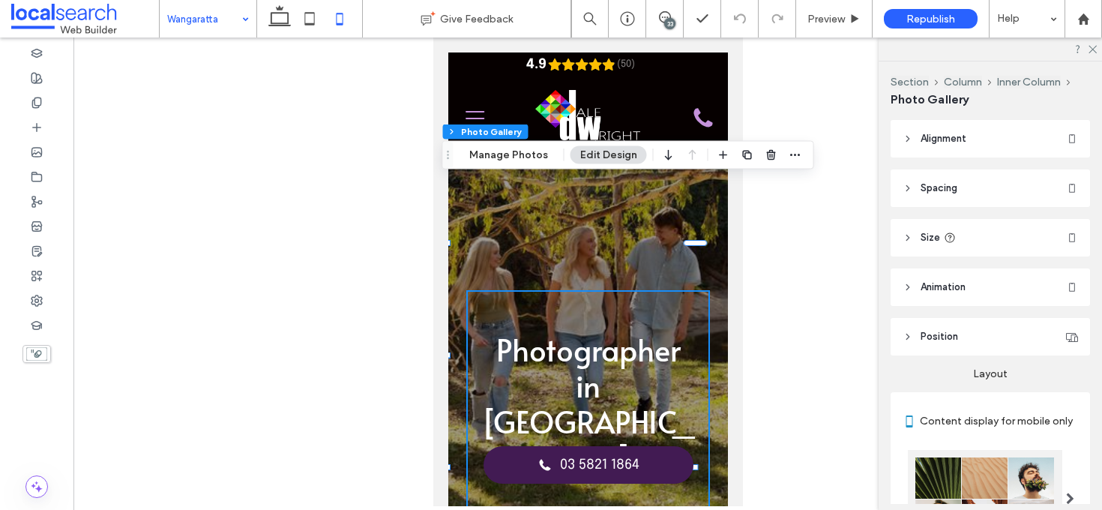
click at [483, 164] on div "Section Column Inner Column Photo Gallery Manage Photos Edit Design" at bounding box center [628, 155] width 372 height 28
click at [481, 154] on button "Manage Photos" at bounding box center [508, 155] width 98 height 18
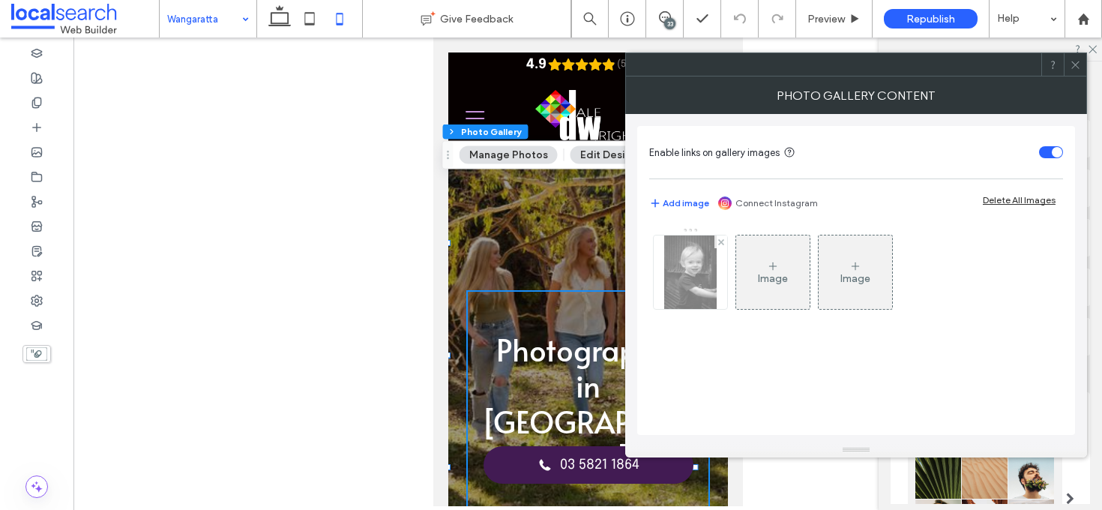
click at [707, 286] on img at bounding box center [690, 271] width 52 height 73
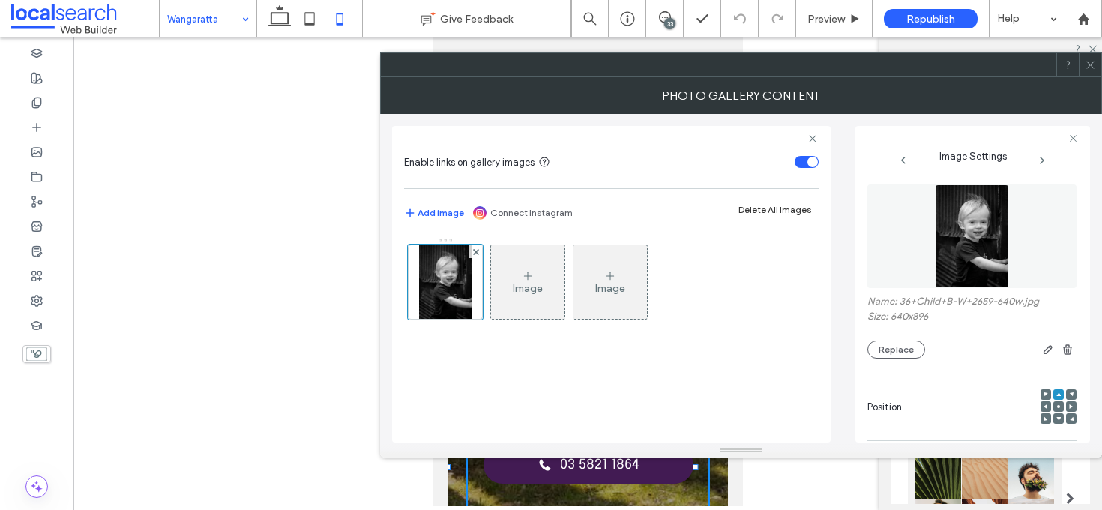
click at [1056, 405] on icon at bounding box center [1058, 406] width 4 height 4
click at [1095, 64] on icon at bounding box center [1090, 64] width 11 height 11
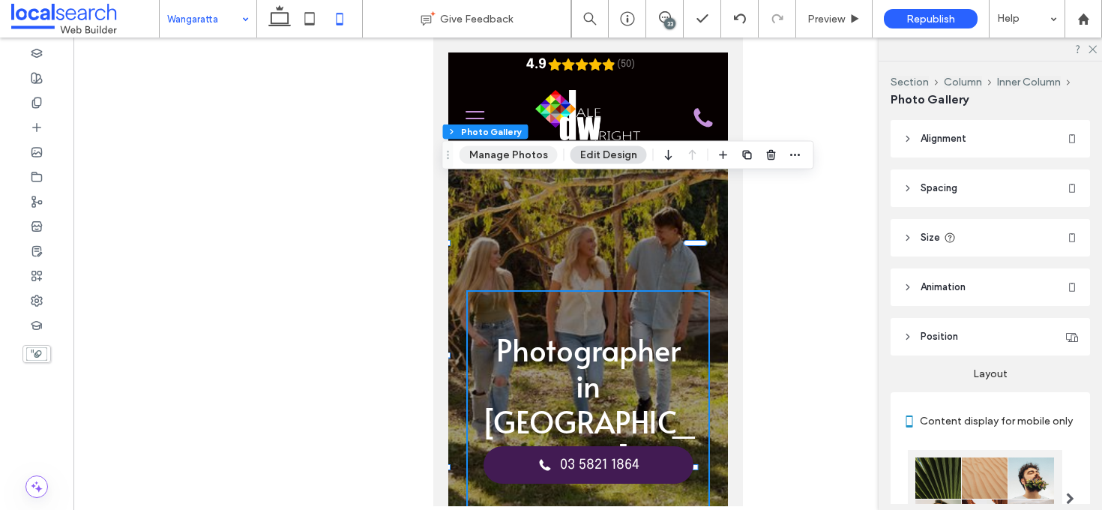
click at [510, 150] on button "Manage Photos" at bounding box center [508, 155] width 98 height 18
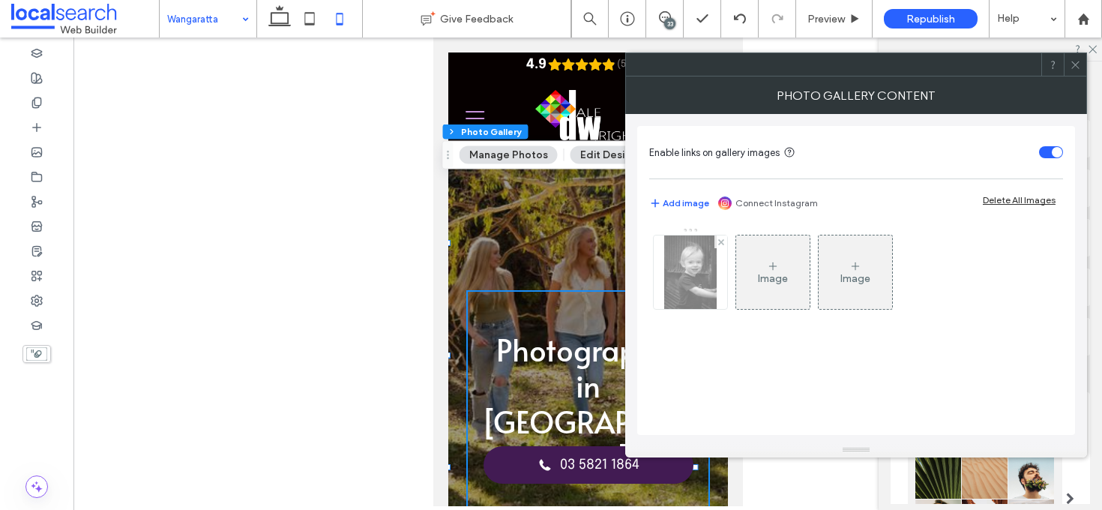
click at [707, 277] on img at bounding box center [690, 271] width 52 height 73
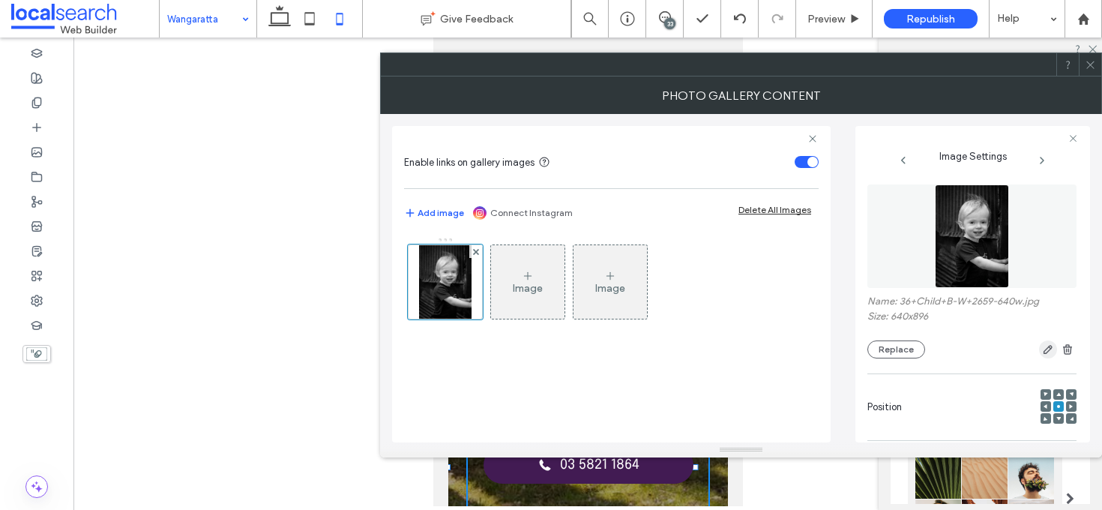
click at [1043, 351] on use "button" at bounding box center [1047, 350] width 9 height 9
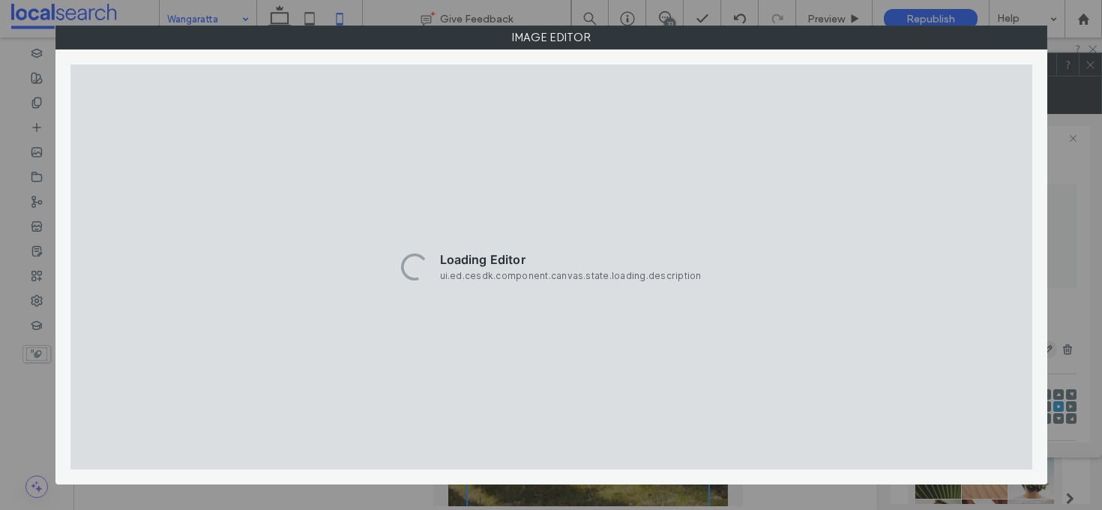
click at [1044, 354] on div "Image Editor" at bounding box center [551, 254] width 992 height 459
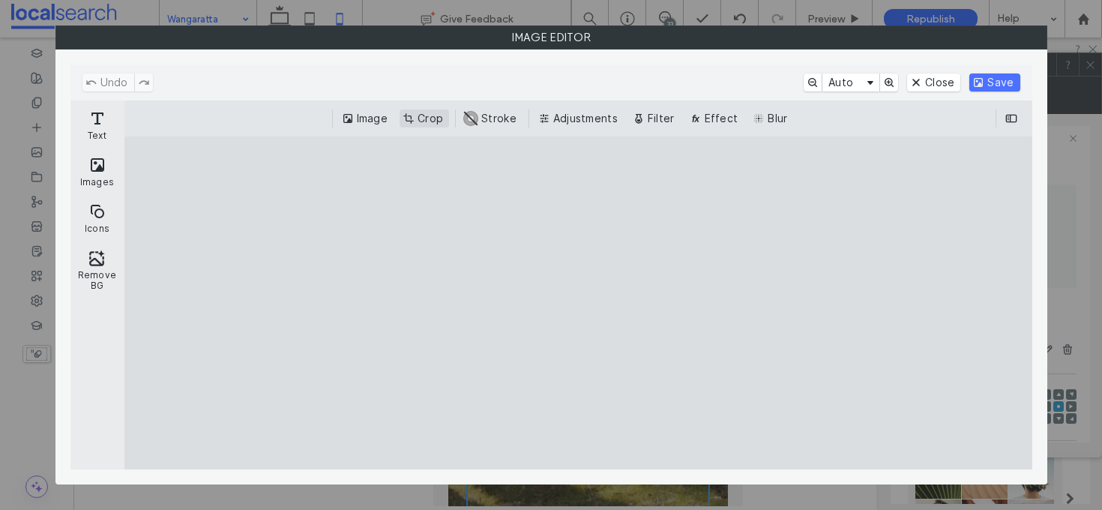
click at [431, 121] on button "Crop" at bounding box center [423, 118] width 49 height 18
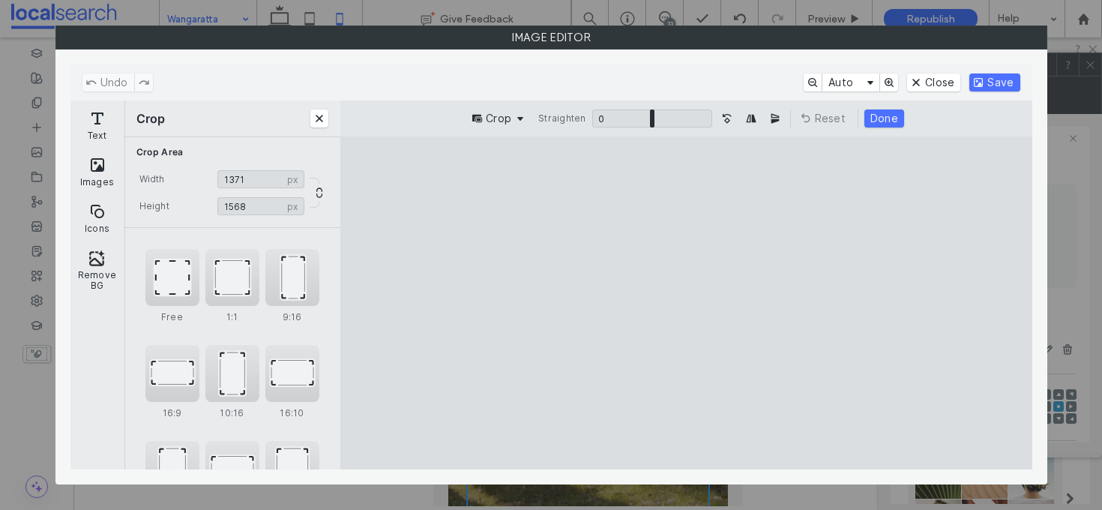
type input "****"
drag, startPoint x: 689, startPoint y: 431, endPoint x: 693, endPoint y: 382, distance: 48.9
click at [686, 303] on cesdk-canvas "Editor canvas" at bounding box center [686, 303] width 0 height 0
click at [887, 115] on button "Done" at bounding box center [884, 118] width 40 height 18
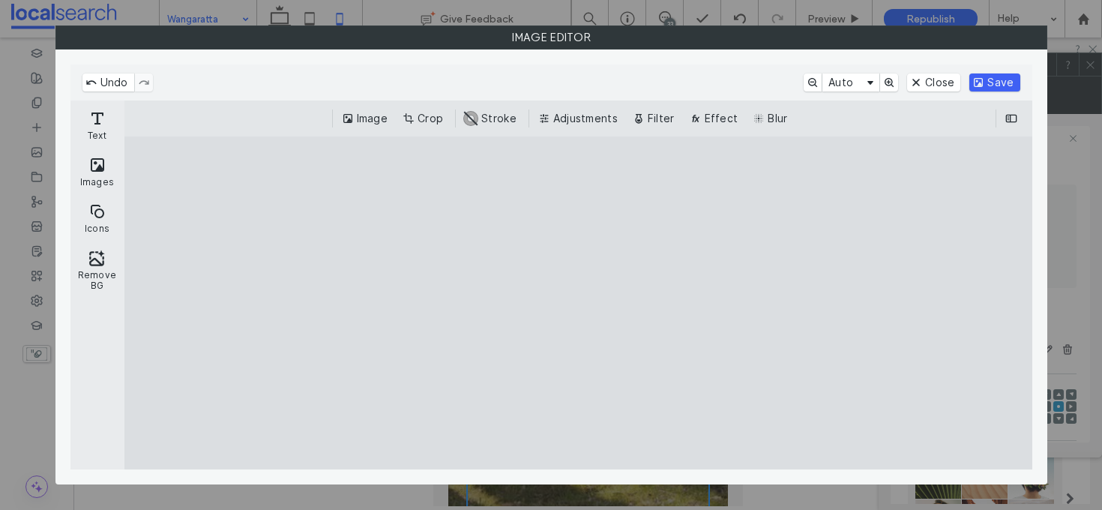
click at [1000, 80] on button "Save" at bounding box center [994, 82] width 50 height 18
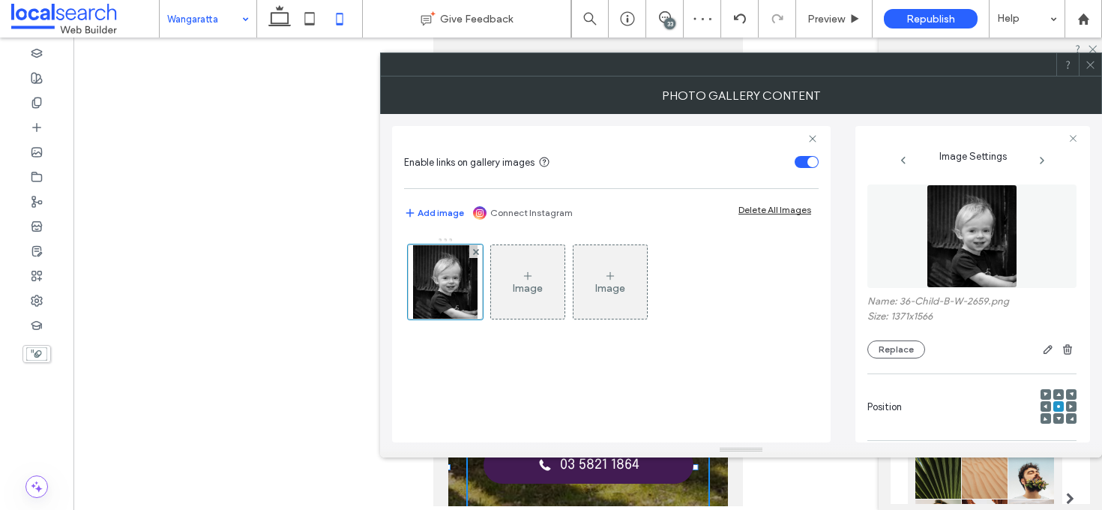
click at [1087, 67] on use at bounding box center [1089, 64] width 7 height 7
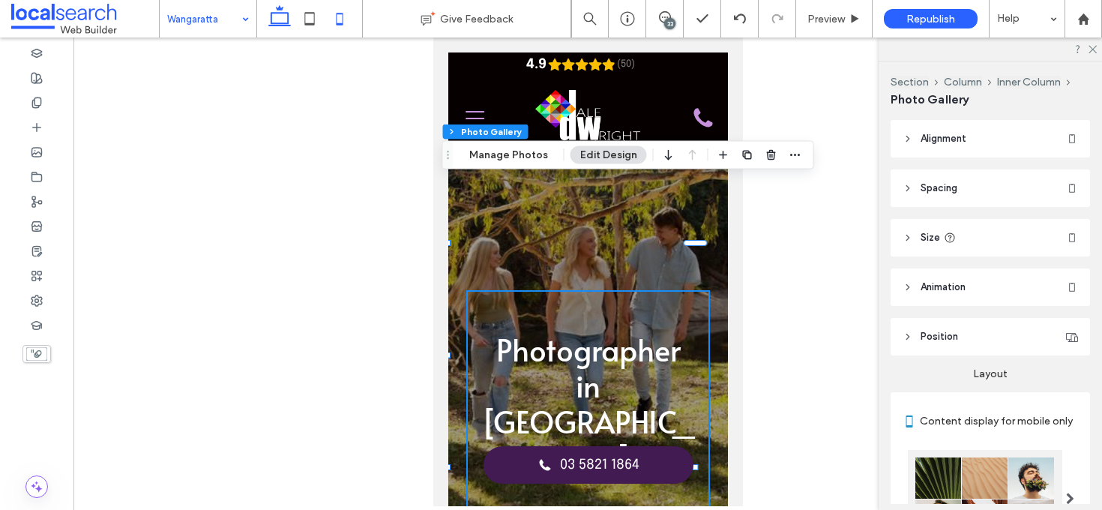
click at [291, 20] on icon at bounding box center [280, 19] width 30 height 30
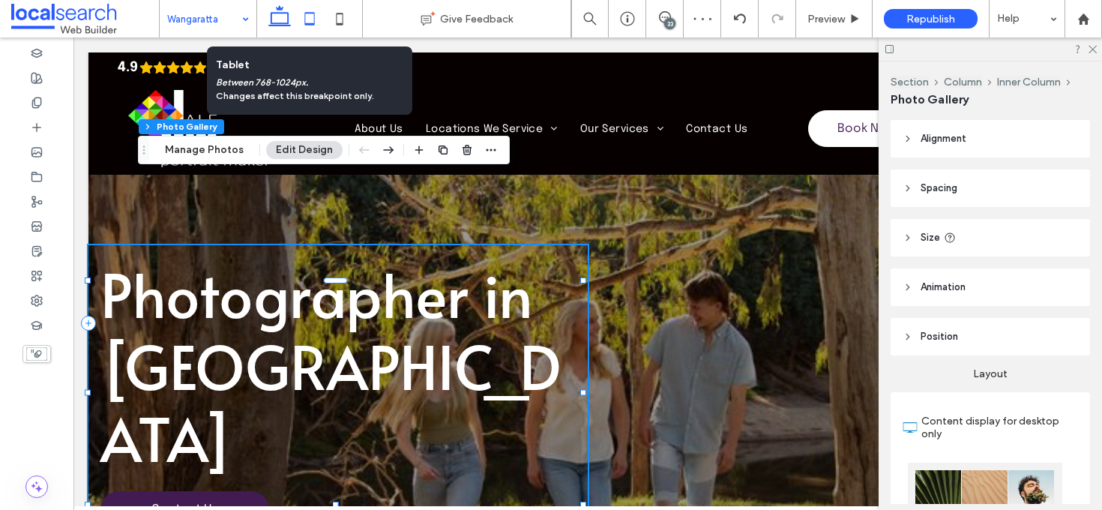
click at [311, 19] on icon at bounding box center [310, 19] width 30 height 30
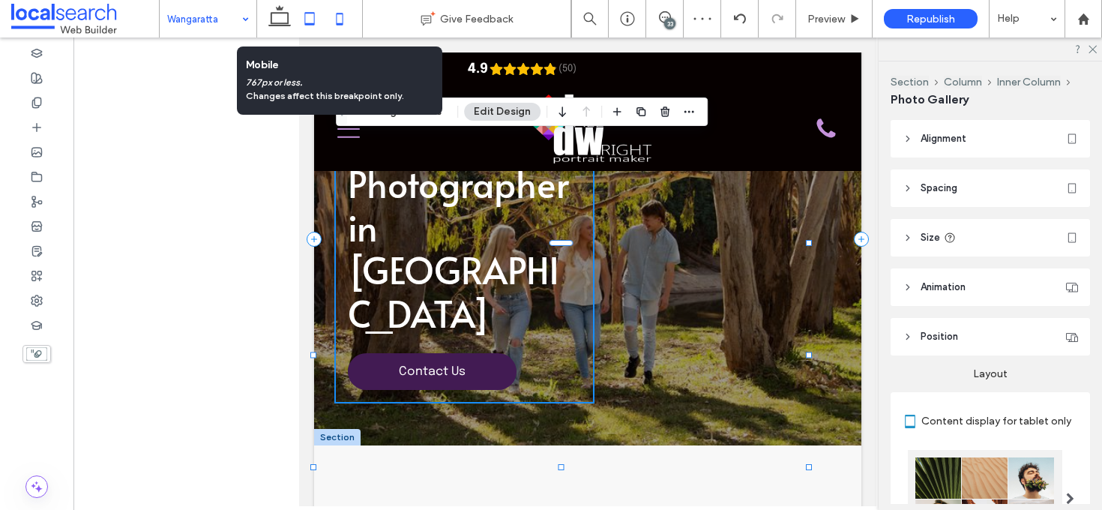
click at [351, 20] on icon at bounding box center [340, 19] width 30 height 30
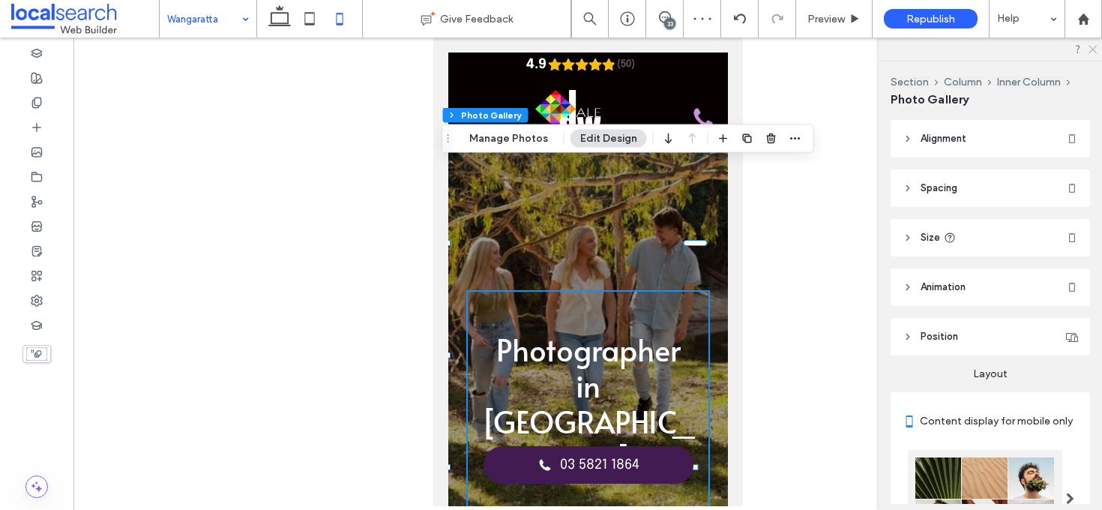
click at [1094, 52] on icon at bounding box center [1092, 48] width 10 height 10
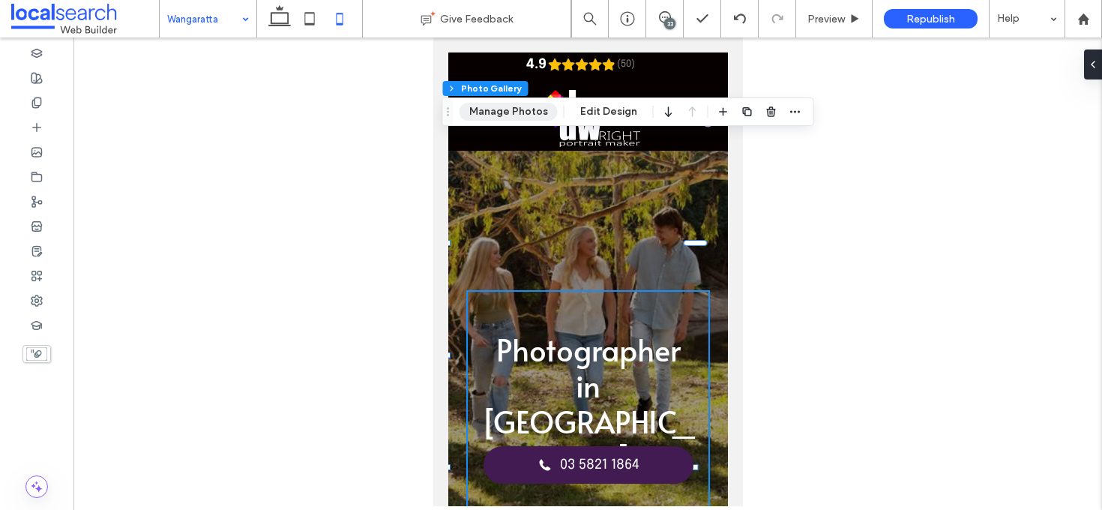
click at [527, 118] on button "Manage Photos" at bounding box center [508, 112] width 98 height 18
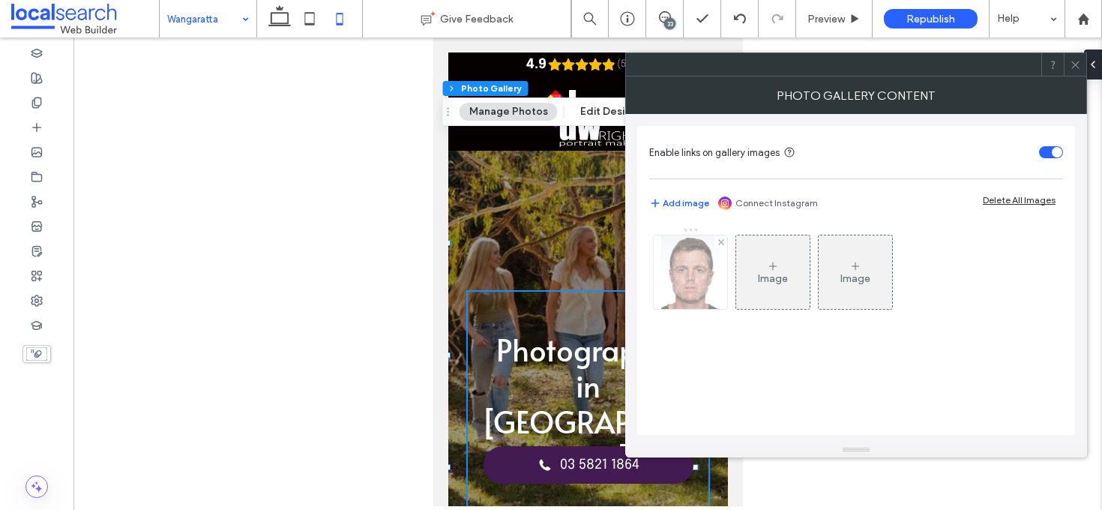
click at [696, 273] on img at bounding box center [690, 271] width 58 height 73
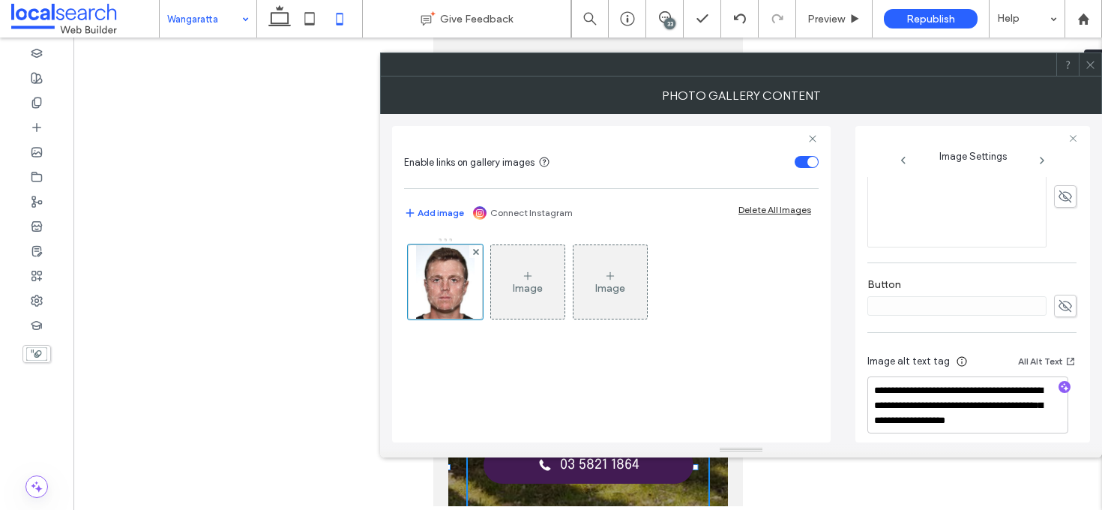
scroll to position [444, 0]
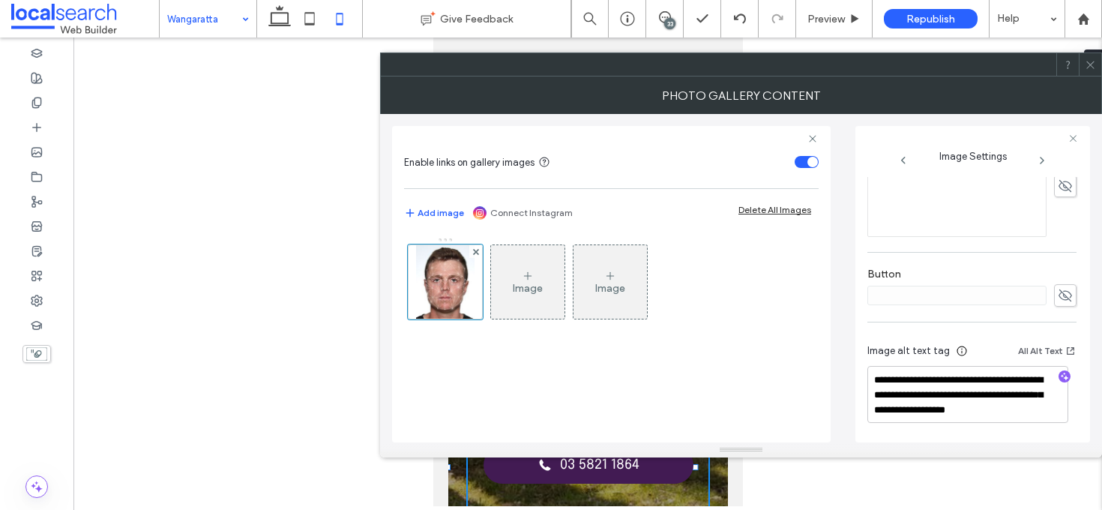
click at [1091, 67] on icon at bounding box center [1090, 64] width 11 height 11
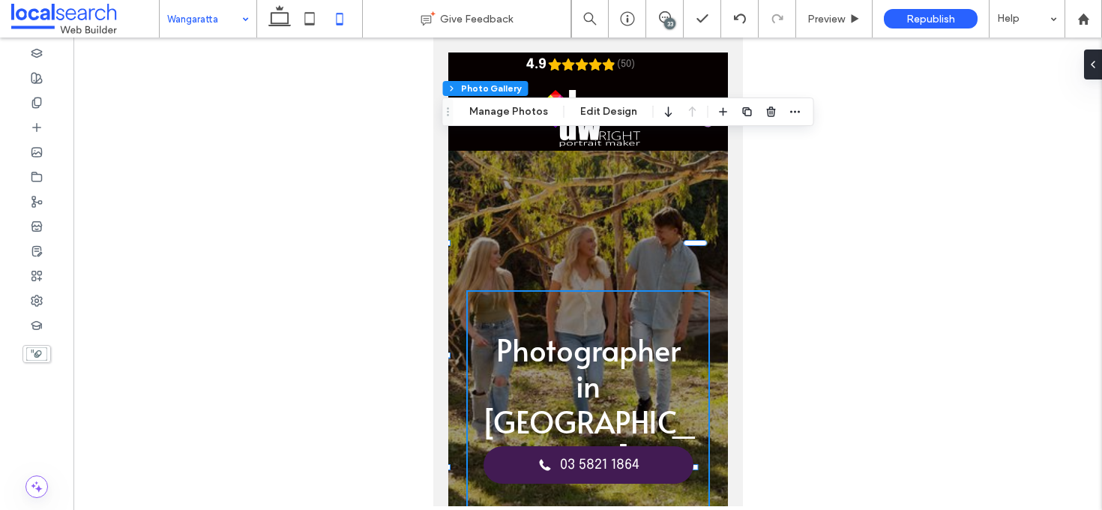
click at [672, 27] on div "33" at bounding box center [669, 23] width 11 height 11
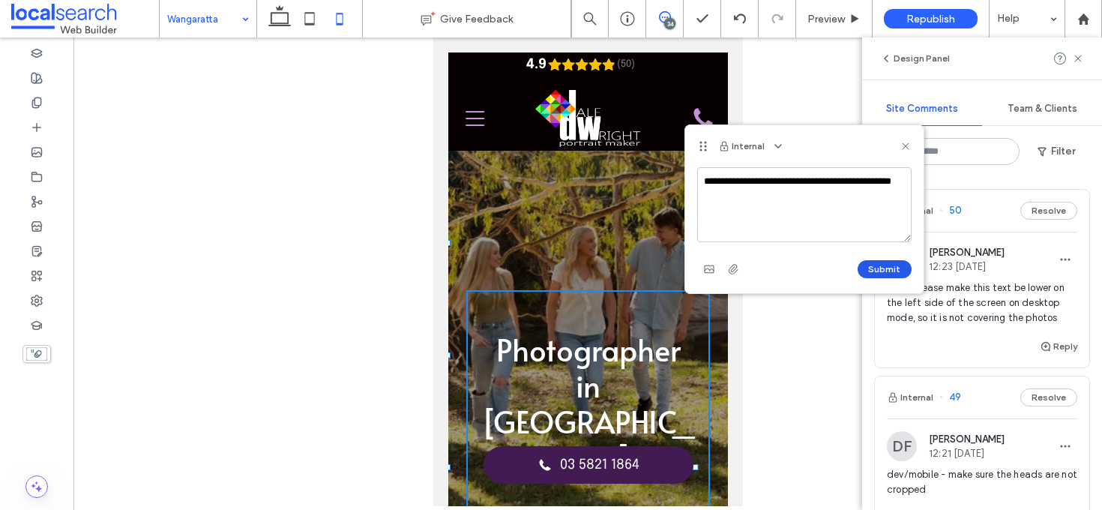
type textarea "**********"
click at [884, 269] on button "Submit" at bounding box center [884, 269] width 54 height 18
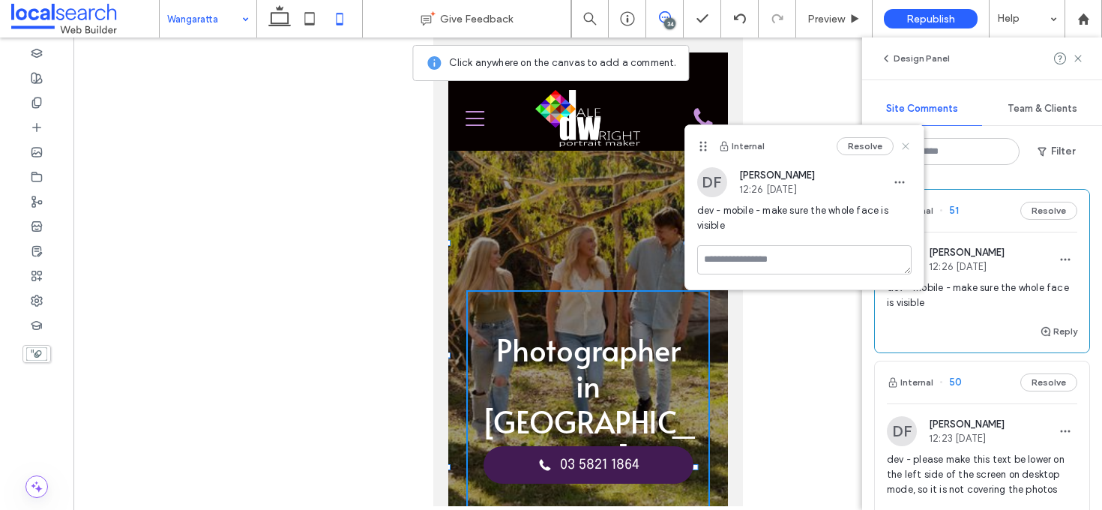
click at [908, 144] on icon at bounding box center [905, 146] width 12 height 12
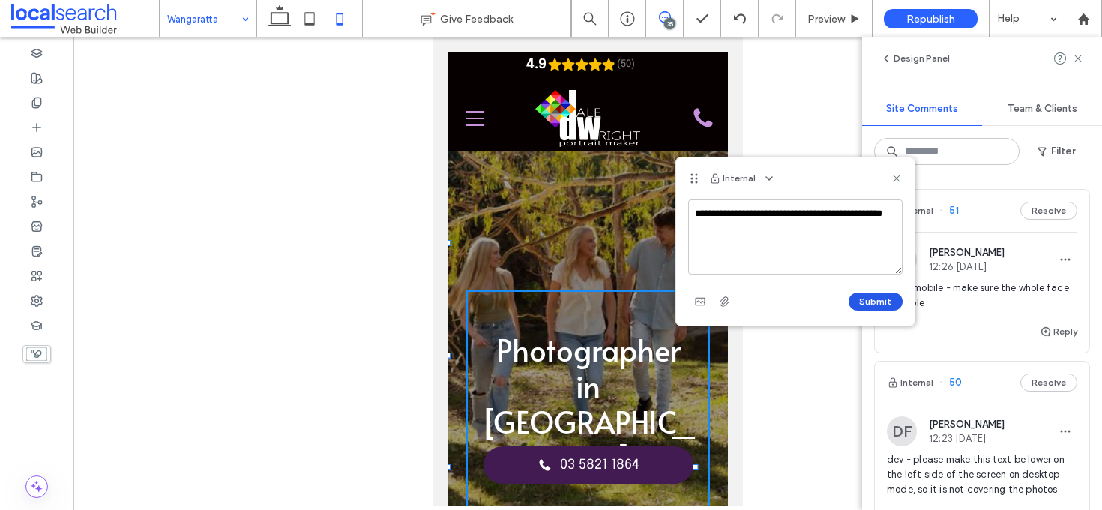
type textarea "**********"
click at [873, 294] on button "Submit" at bounding box center [875, 301] width 54 height 18
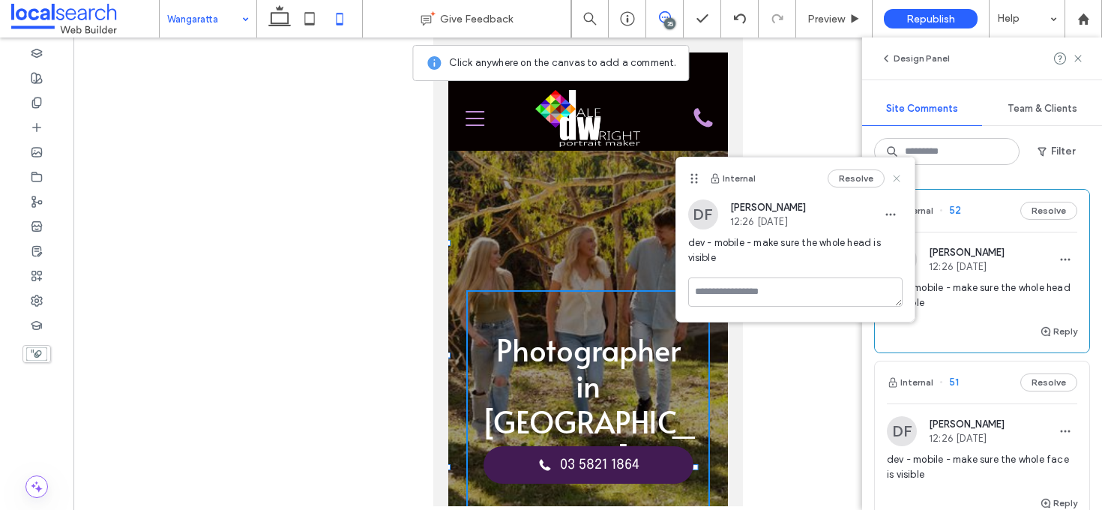
click at [892, 184] on icon at bounding box center [896, 178] width 12 height 12
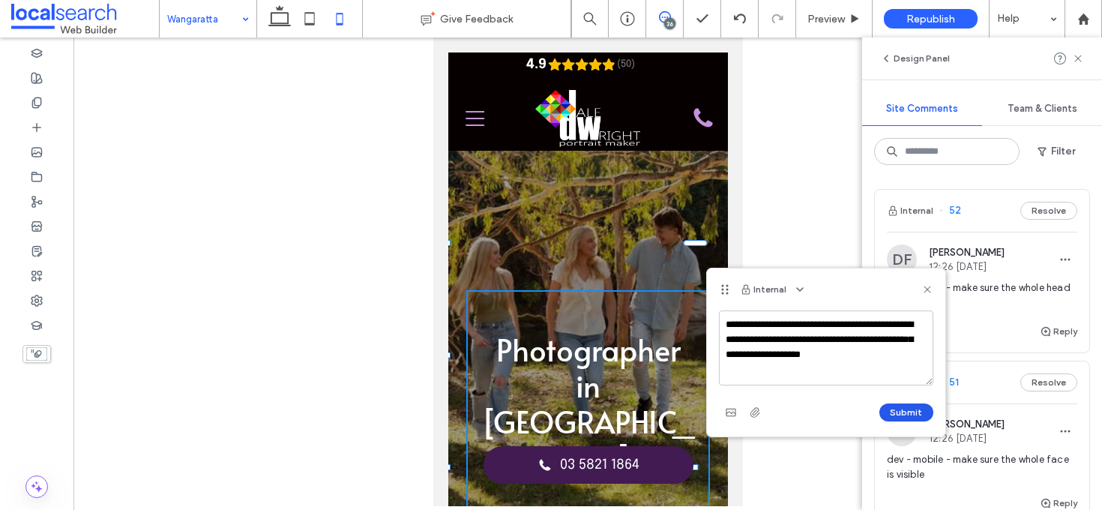
type textarea "**********"
click at [896, 405] on button "Submit" at bounding box center [906, 412] width 54 height 18
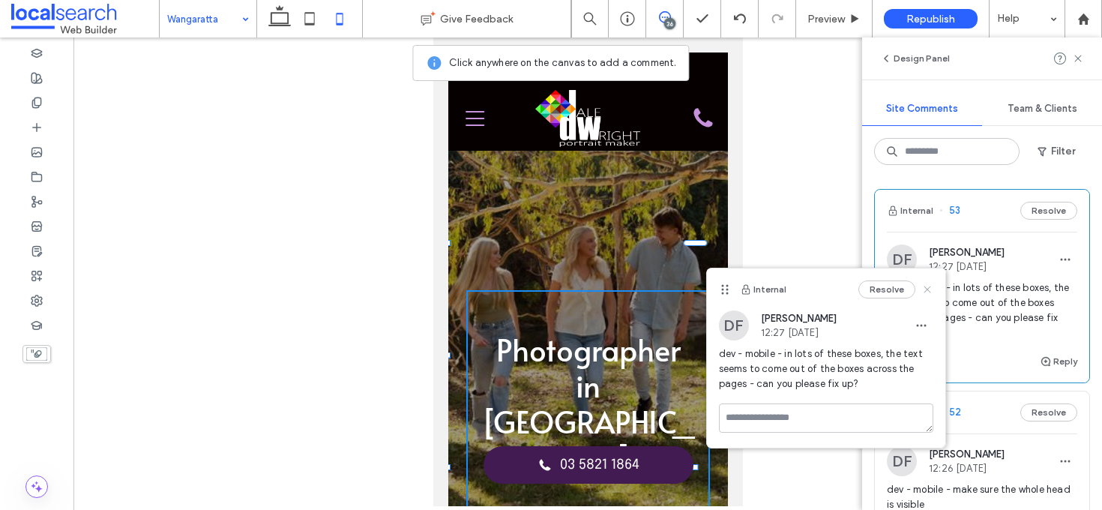
click at [923, 286] on use at bounding box center [926, 289] width 7 height 7
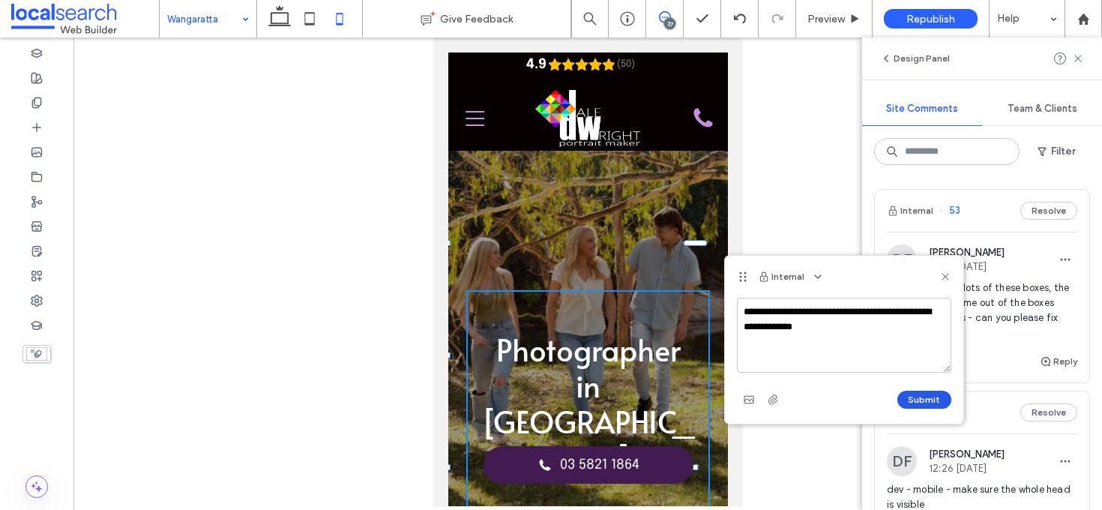
type textarea "**********"
click at [927, 398] on button "Submit" at bounding box center [924, 399] width 54 height 18
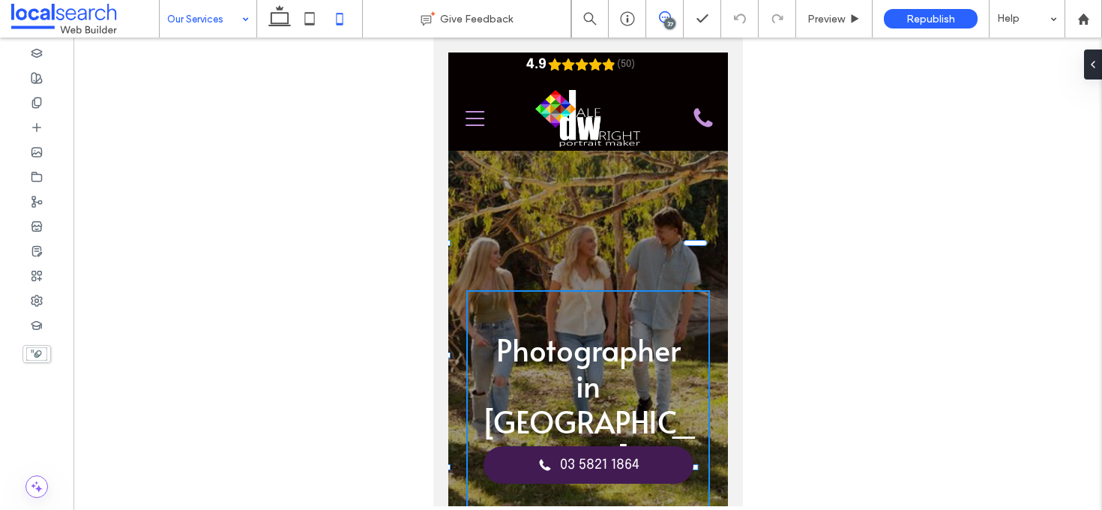
click at [664, 18] on use at bounding box center [665, 17] width 12 height 12
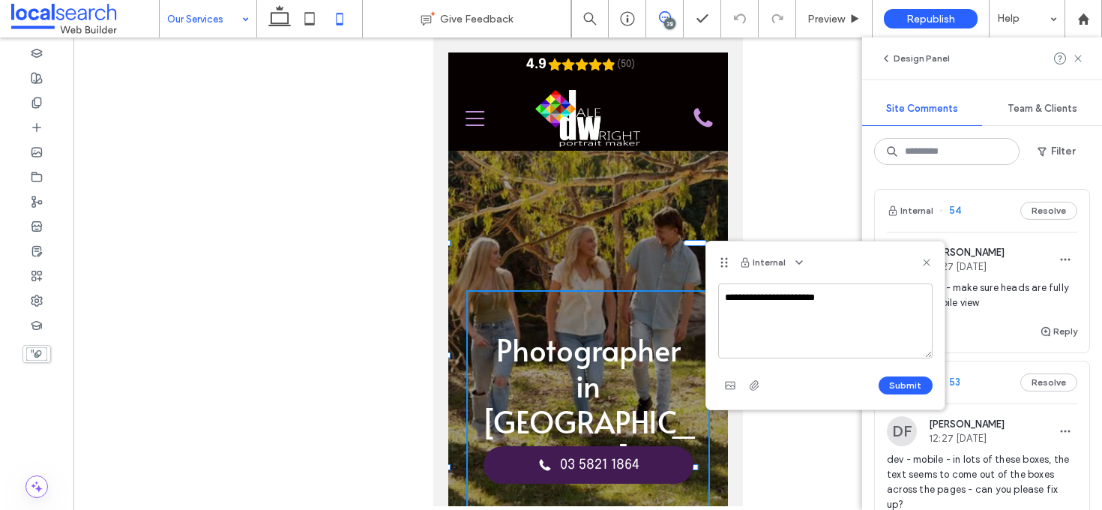
type textarea "**********"
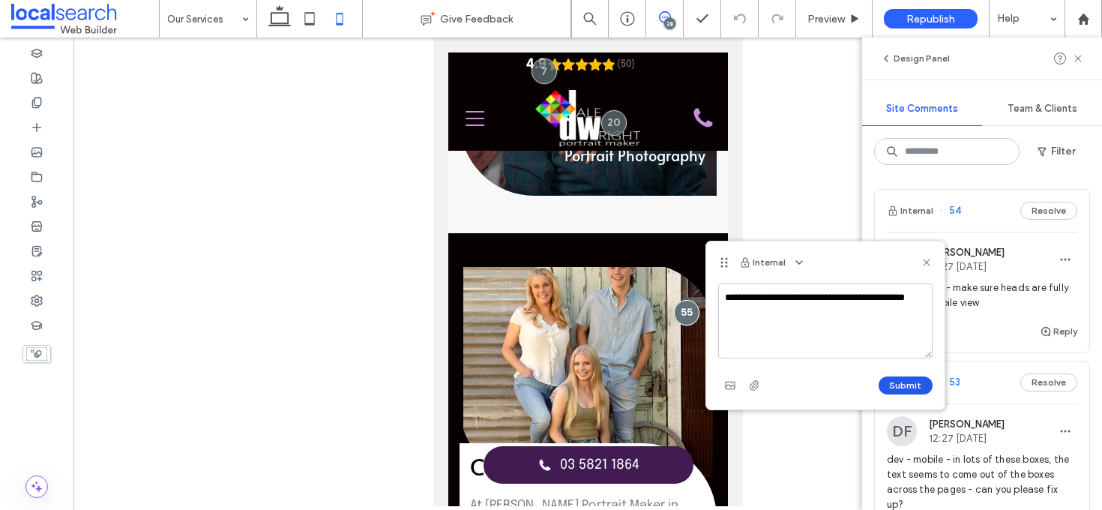
type textarea "**********"
click at [908, 385] on button "Submit" at bounding box center [905, 385] width 54 height 18
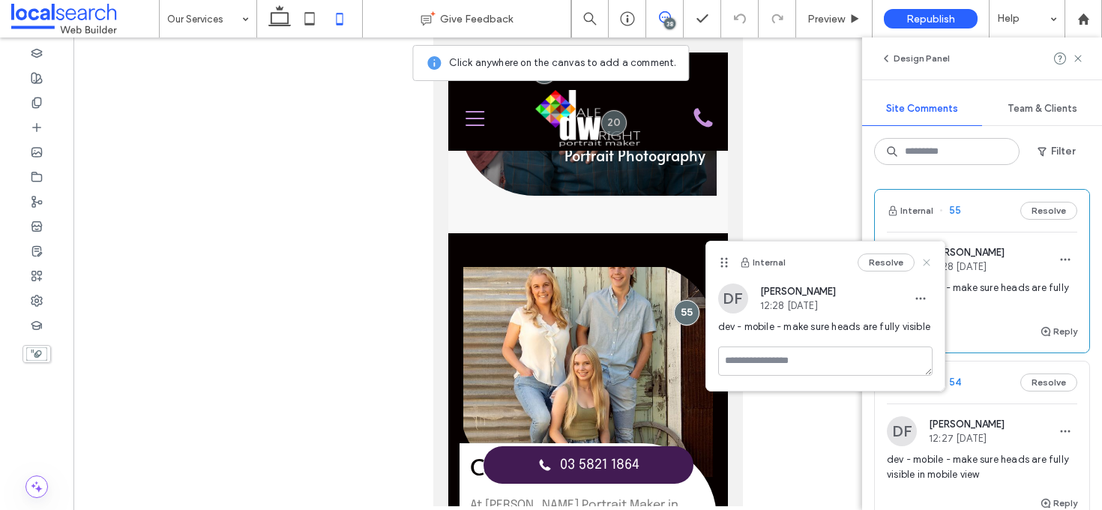
click at [926, 266] on icon at bounding box center [926, 262] width 12 height 12
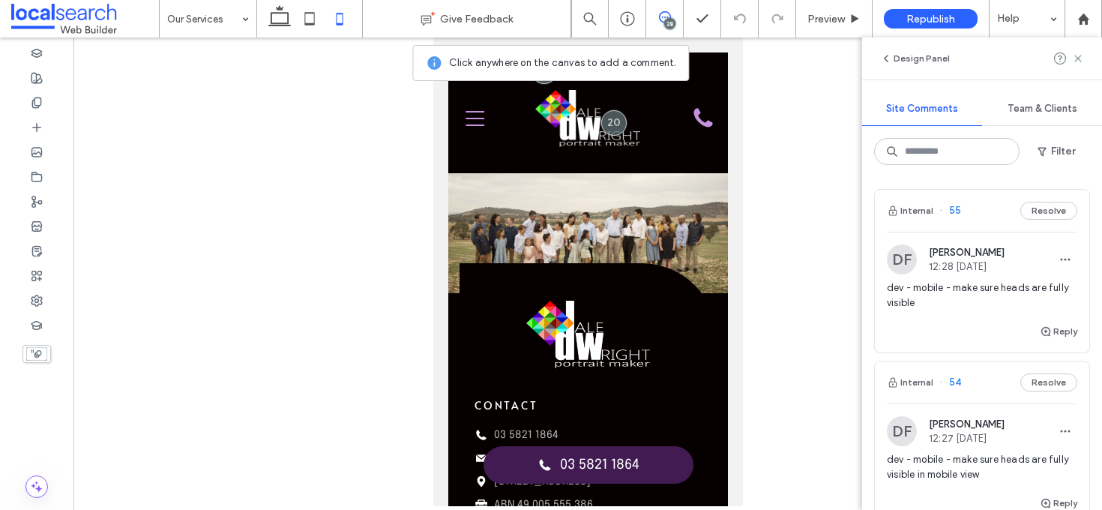
scroll to position [1182, 0]
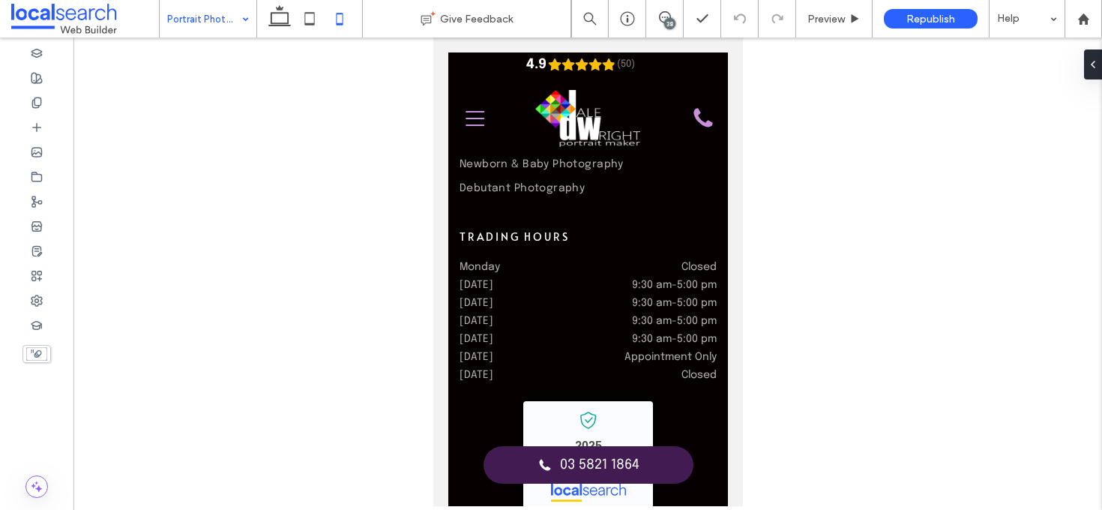
scroll to position [4776, 0]
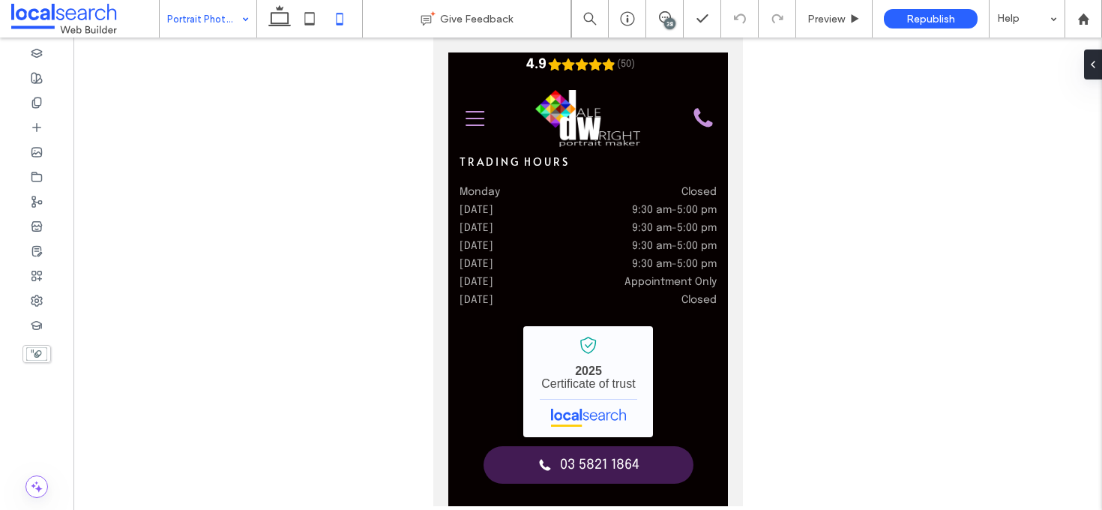
click at [207, 17] on input at bounding box center [204, 18] width 74 height 37
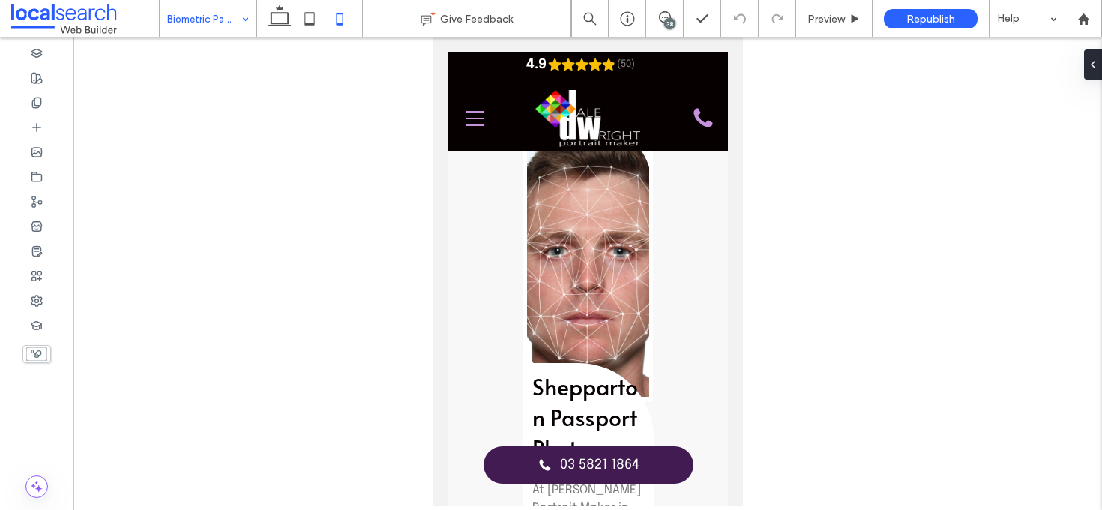
scroll to position [945, 0]
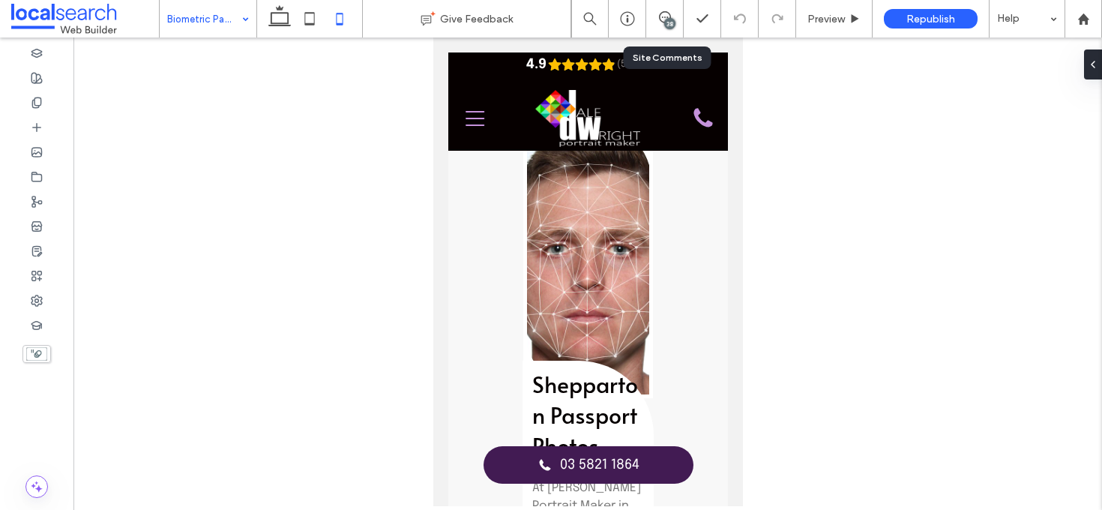
click at [674, 28] on div "38" at bounding box center [664, 18] width 37 height 37
click at [663, 31] on div "38" at bounding box center [664, 18] width 37 height 37
click at [676, 10] on div "38" at bounding box center [664, 18] width 37 height 37
click at [669, 22] on div "38" at bounding box center [669, 23] width 11 height 11
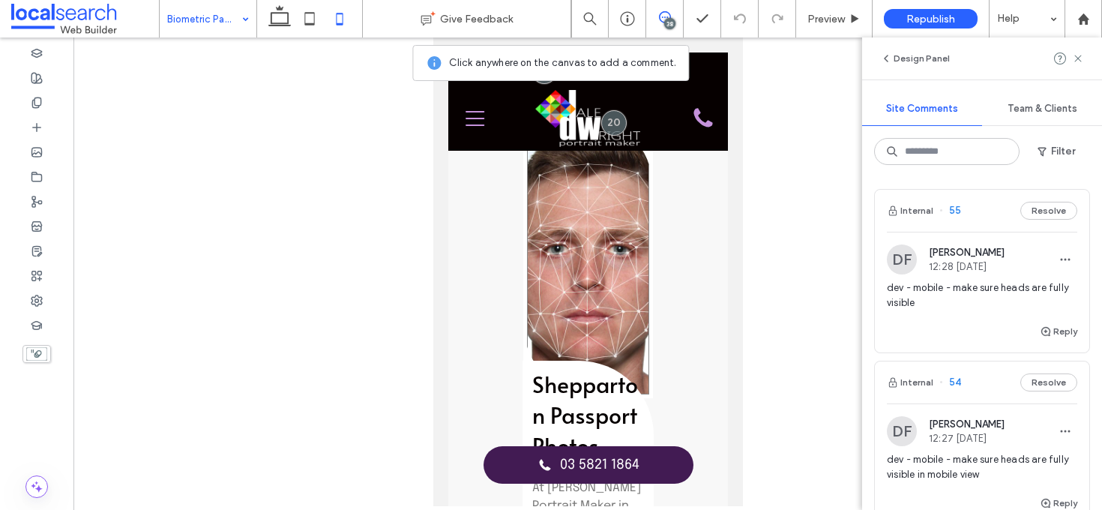
click at [645, 219] on link at bounding box center [587, 255] width 122 height 277
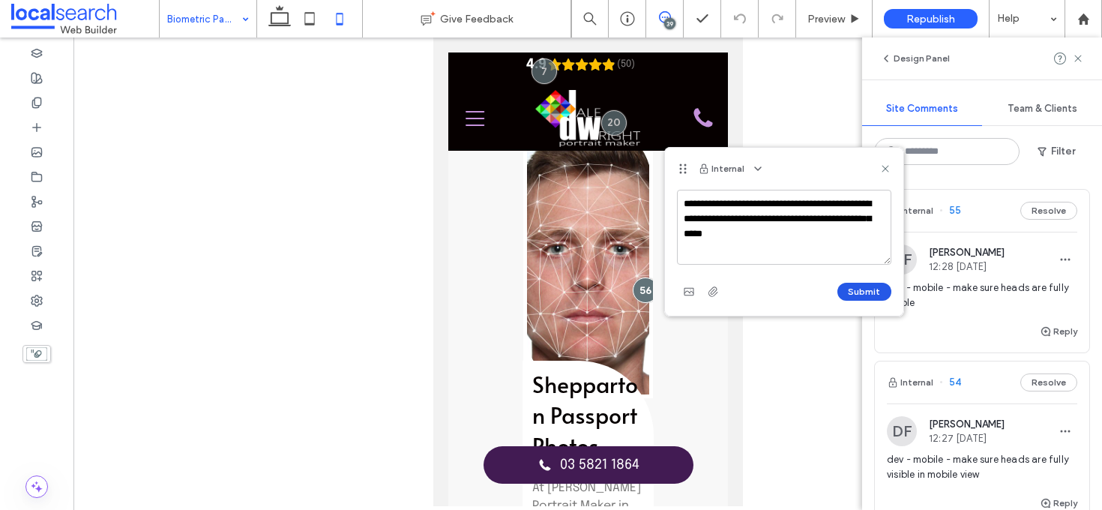
type textarea "**********"
click at [851, 295] on button "Submit" at bounding box center [864, 292] width 54 height 18
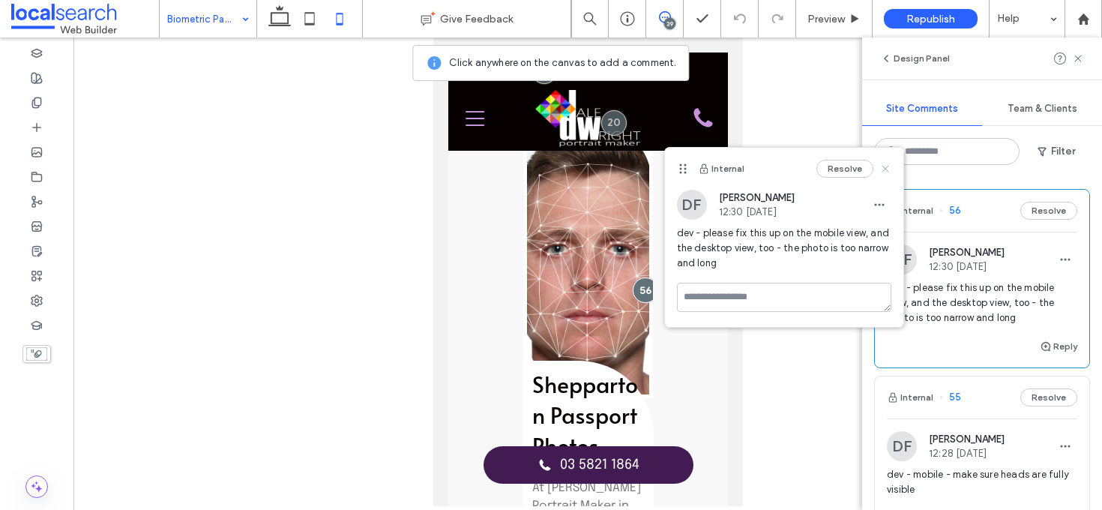
click at [885, 172] on icon at bounding box center [885, 169] width 12 height 12
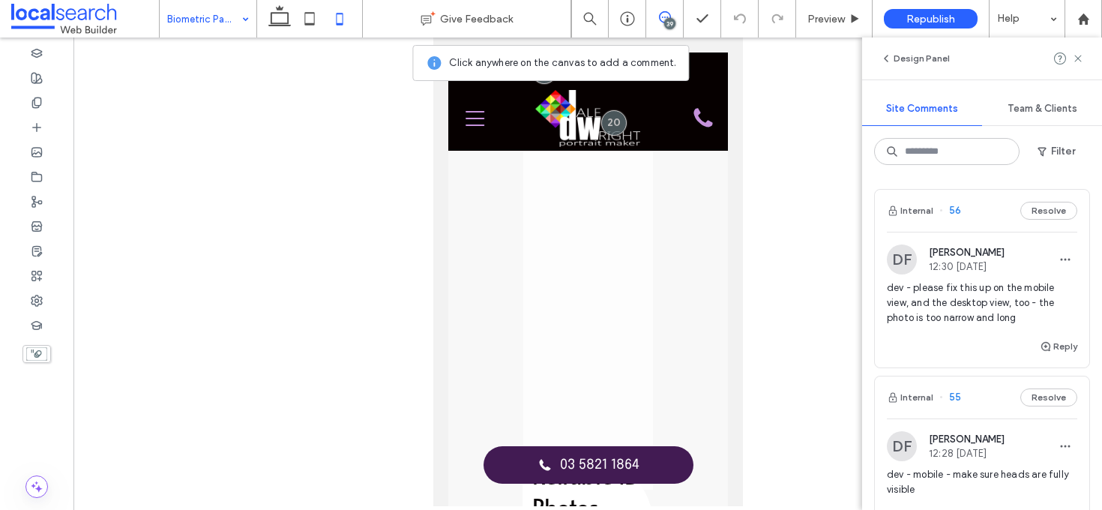
scroll to position [3067, 0]
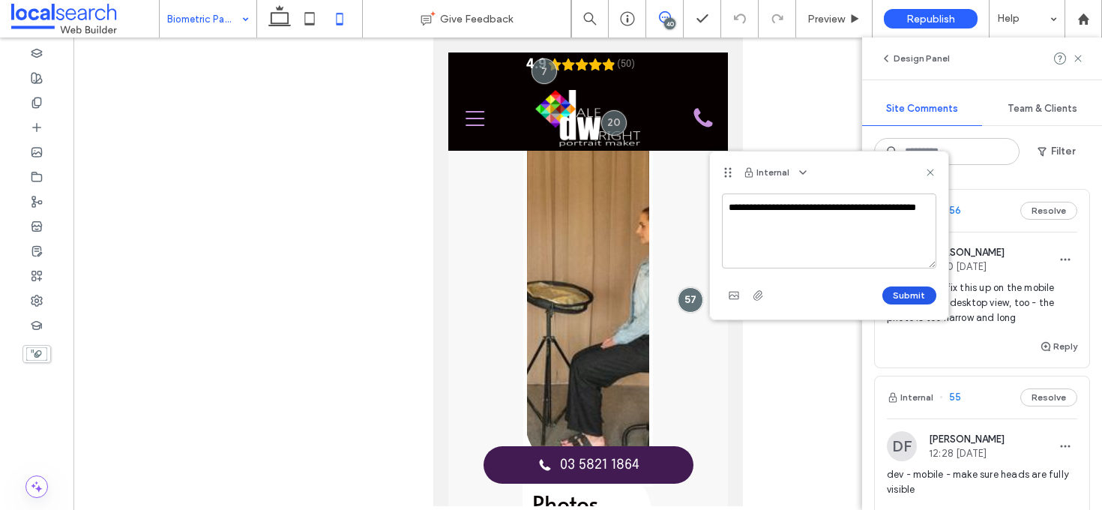
type textarea "**********"
click at [901, 299] on button "Submit" at bounding box center [909, 295] width 54 height 18
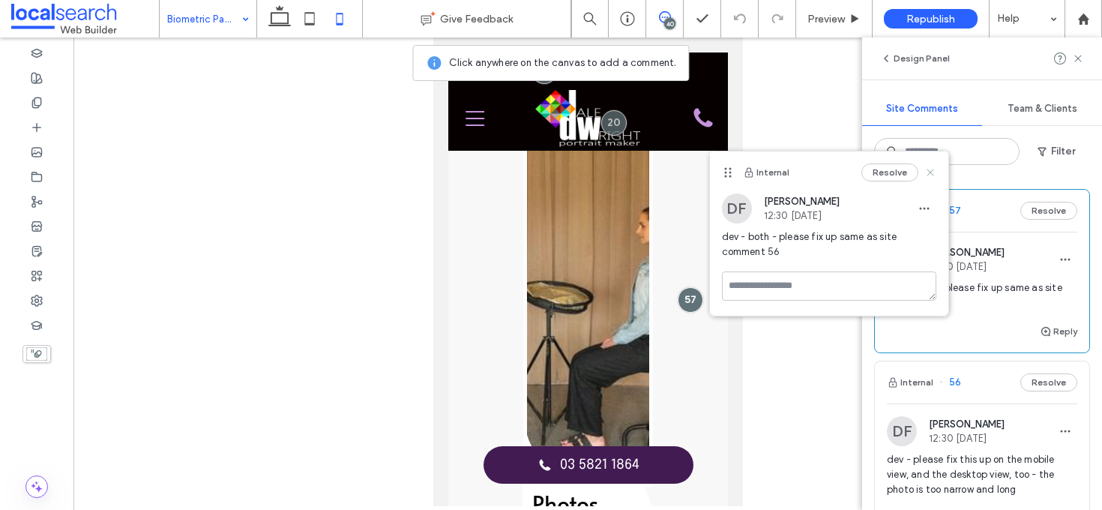
click at [935, 175] on icon at bounding box center [930, 172] width 12 height 12
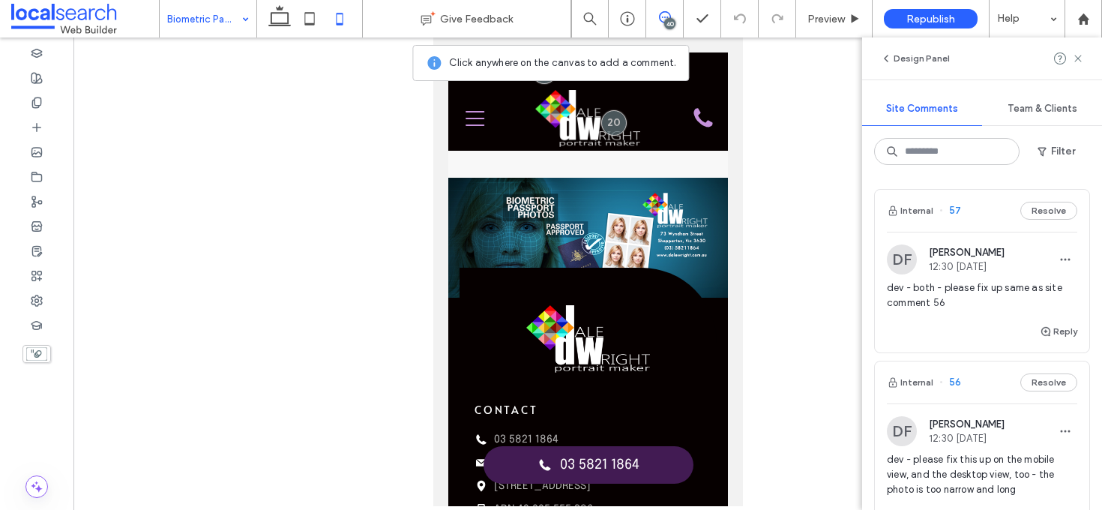
scroll to position [4684, 0]
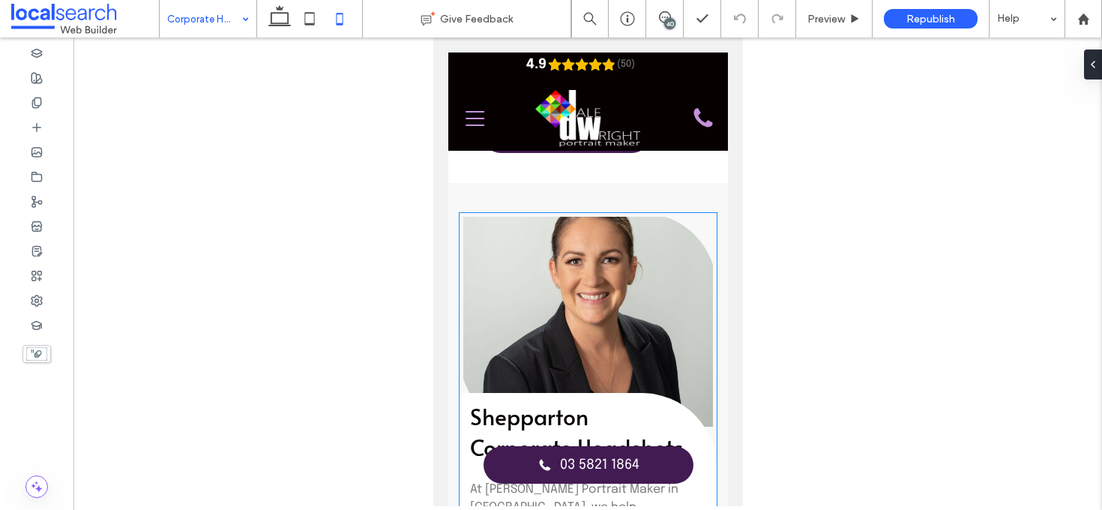
scroll to position [834, 0]
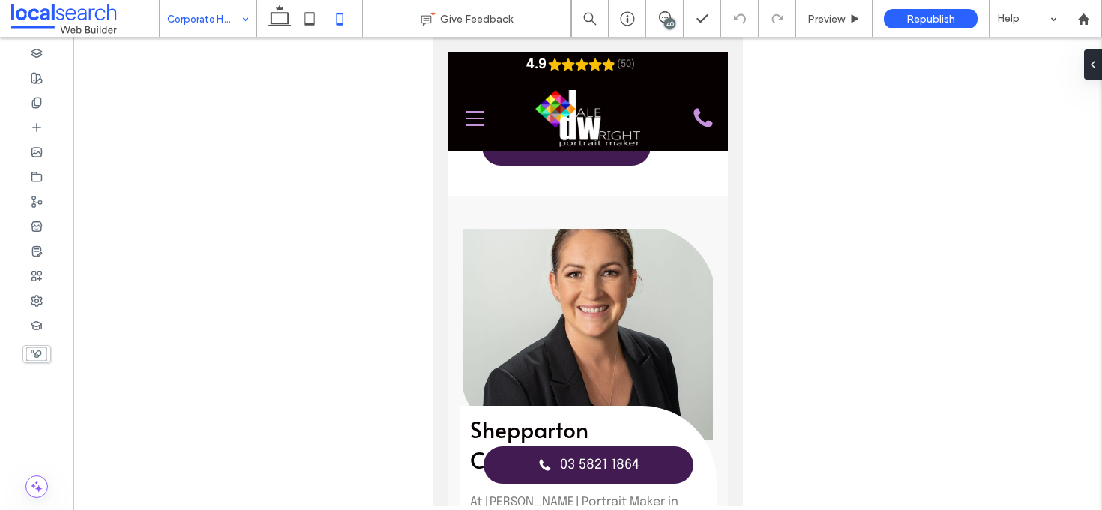
click at [666, 21] on div "40" at bounding box center [669, 23] width 11 height 11
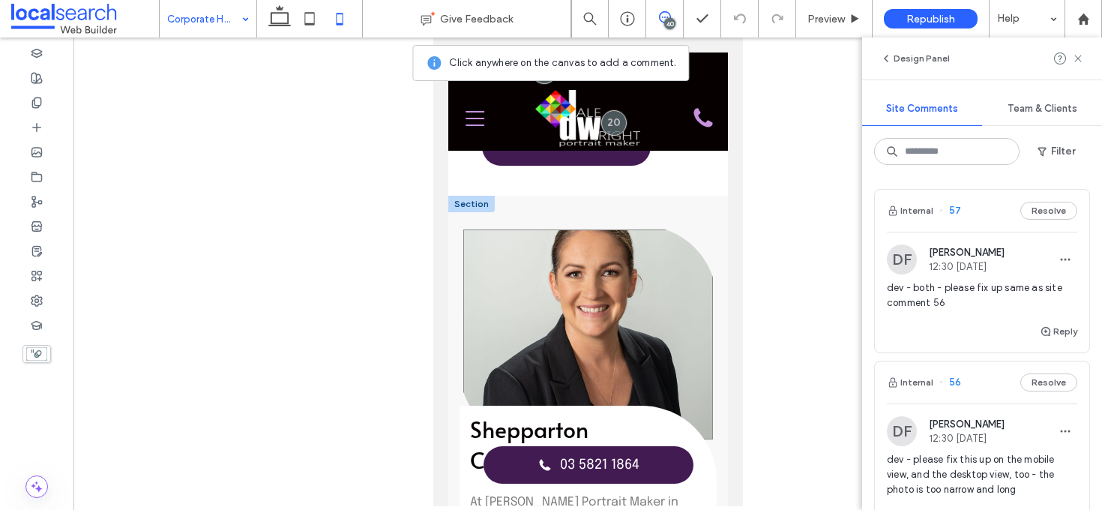
click at [628, 241] on link at bounding box center [587, 334] width 250 height 210
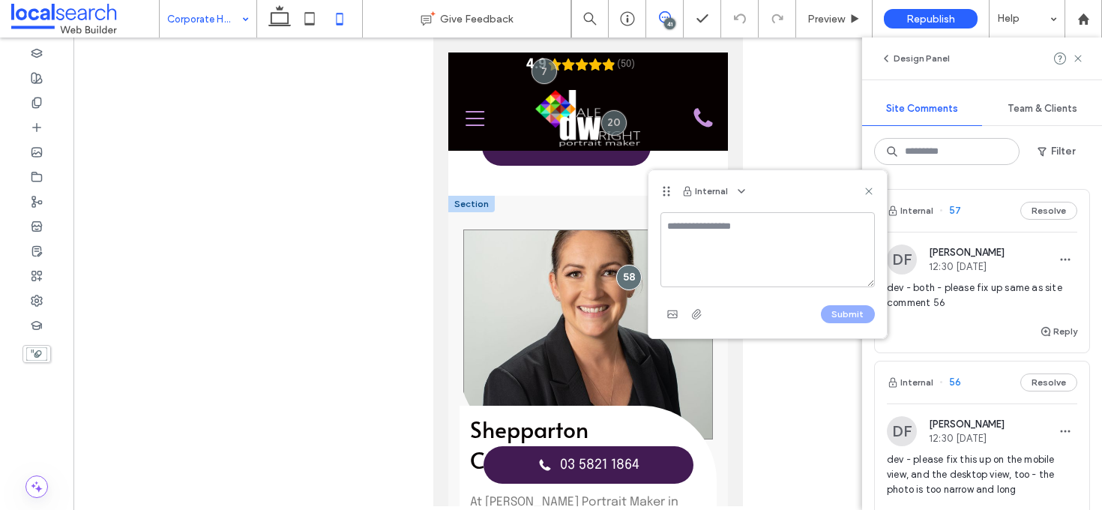
type textarea "*"
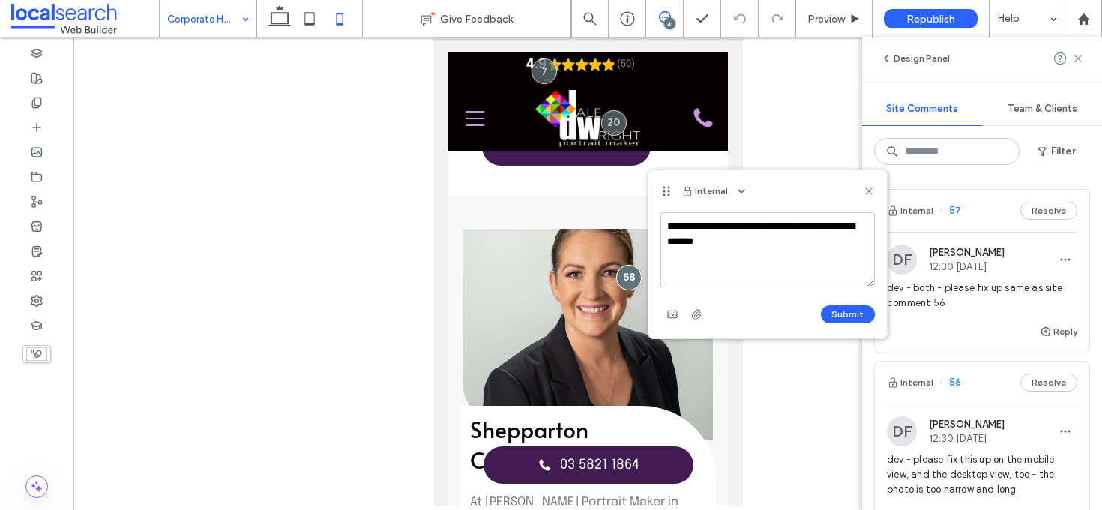
type textarea "**********"
click at [865, 331] on div "**********" at bounding box center [767, 275] width 238 height 126
click at [858, 316] on button "Submit" at bounding box center [848, 314] width 54 height 18
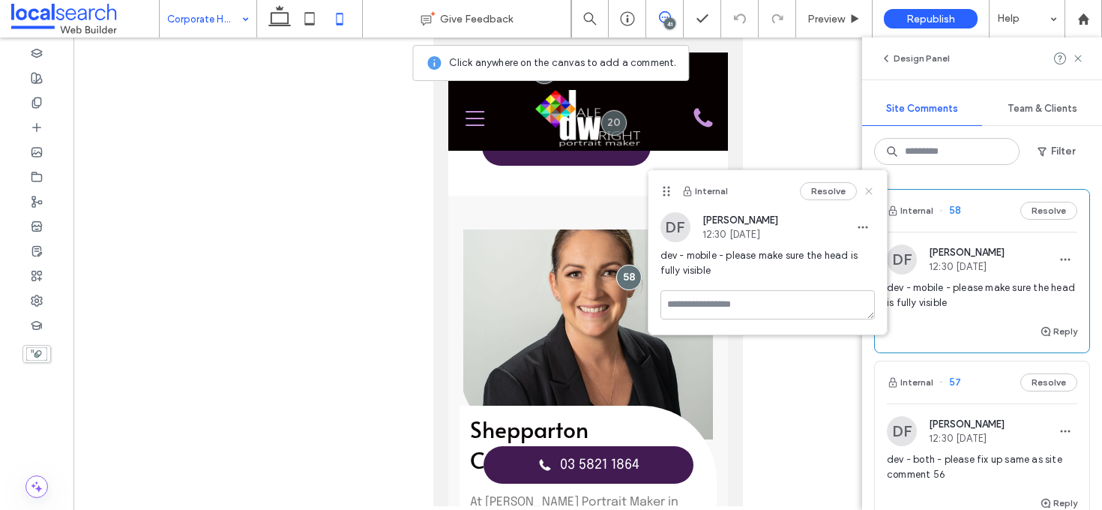
click at [866, 188] on icon at bounding box center [869, 191] width 12 height 12
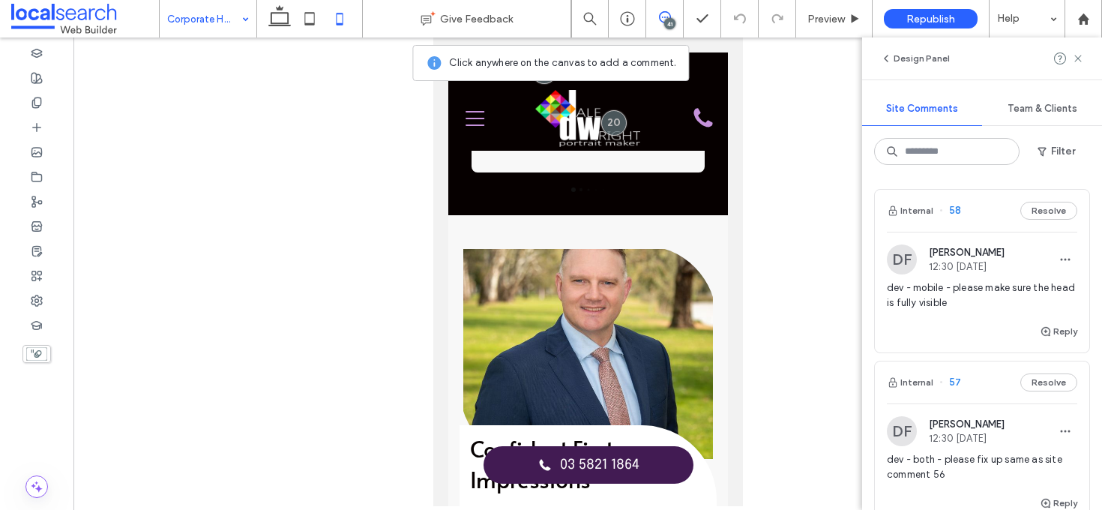
scroll to position [2221, 0]
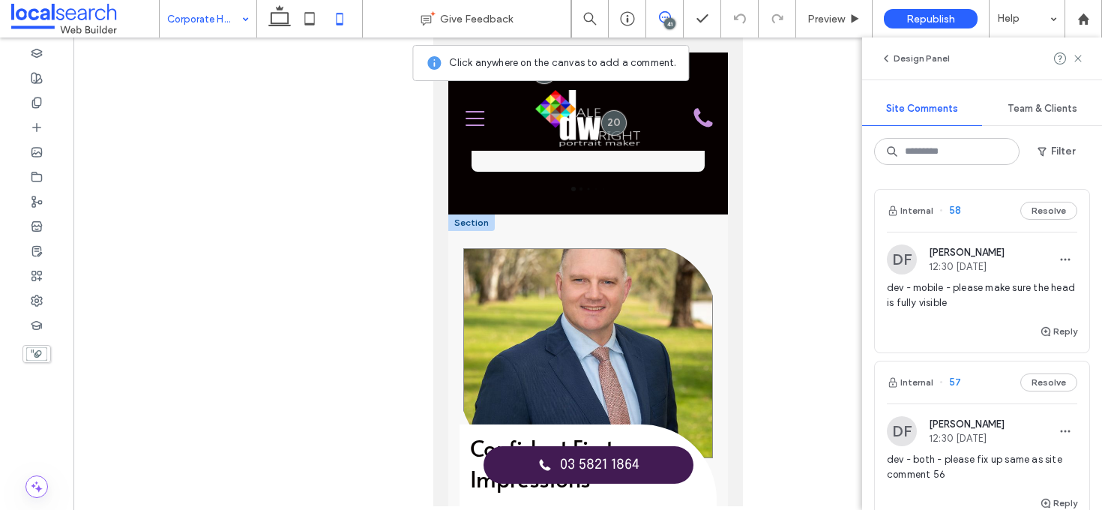
click at [645, 248] on link at bounding box center [587, 353] width 250 height 210
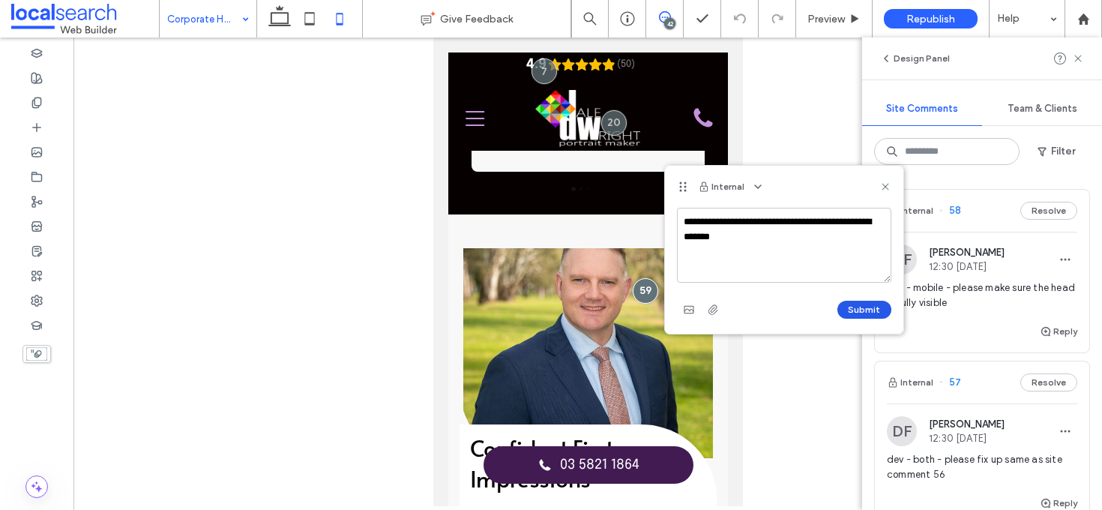
type textarea "**********"
click at [875, 317] on button "Submit" at bounding box center [864, 310] width 54 height 18
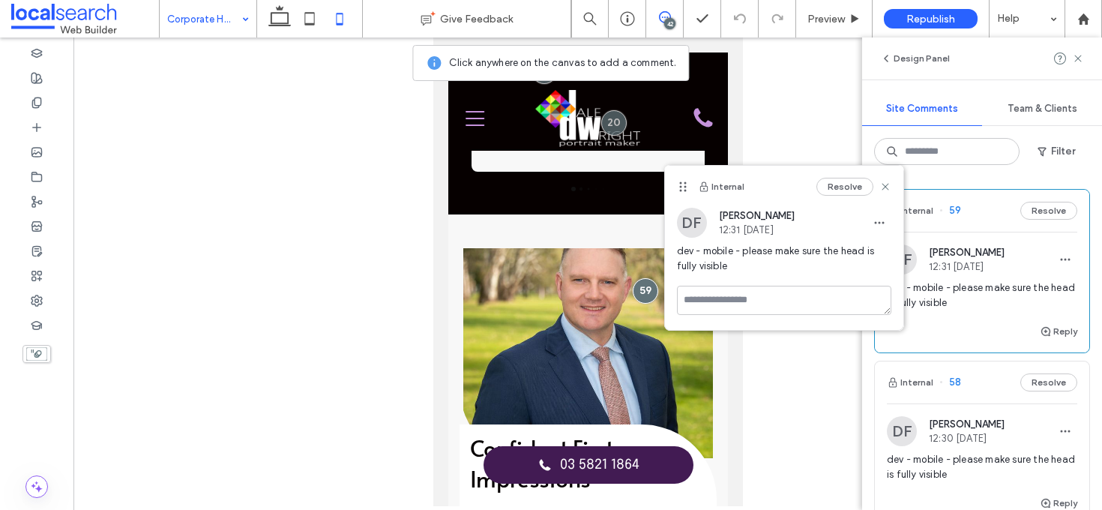
click at [886, 180] on div "Resolve" at bounding box center [853, 187] width 75 height 18
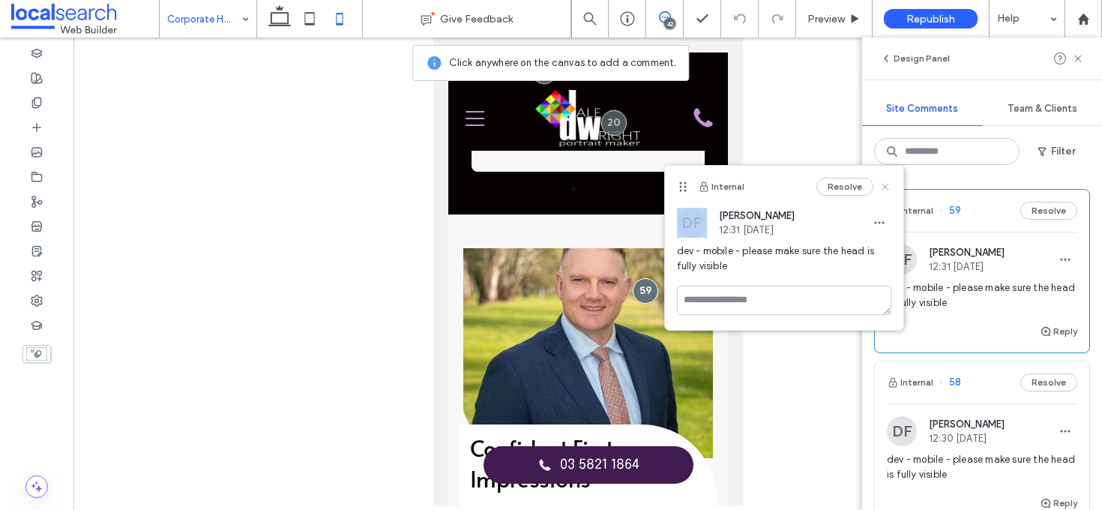
click at [886, 183] on icon at bounding box center [885, 187] width 12 height 12
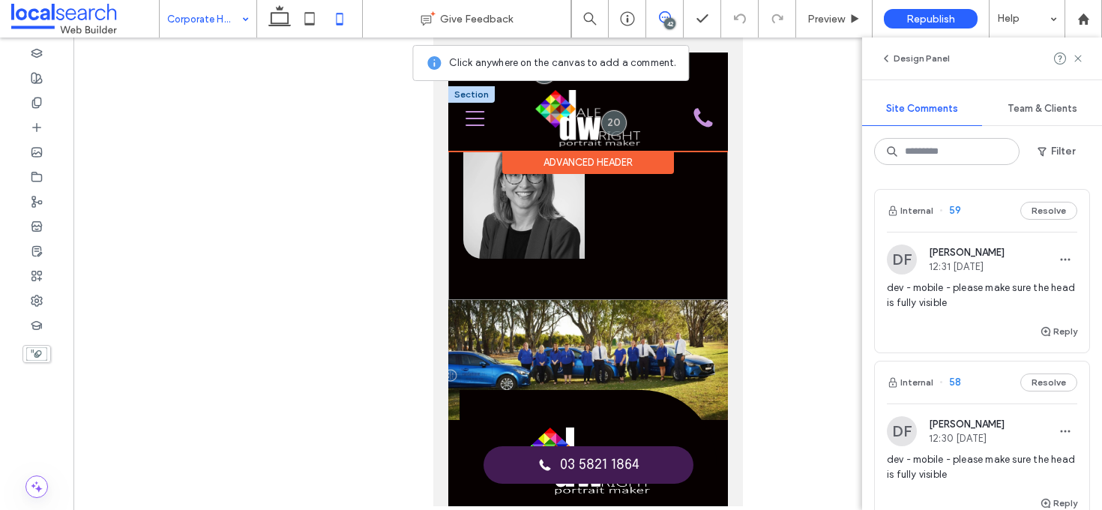
scroll to position [3694, 0]
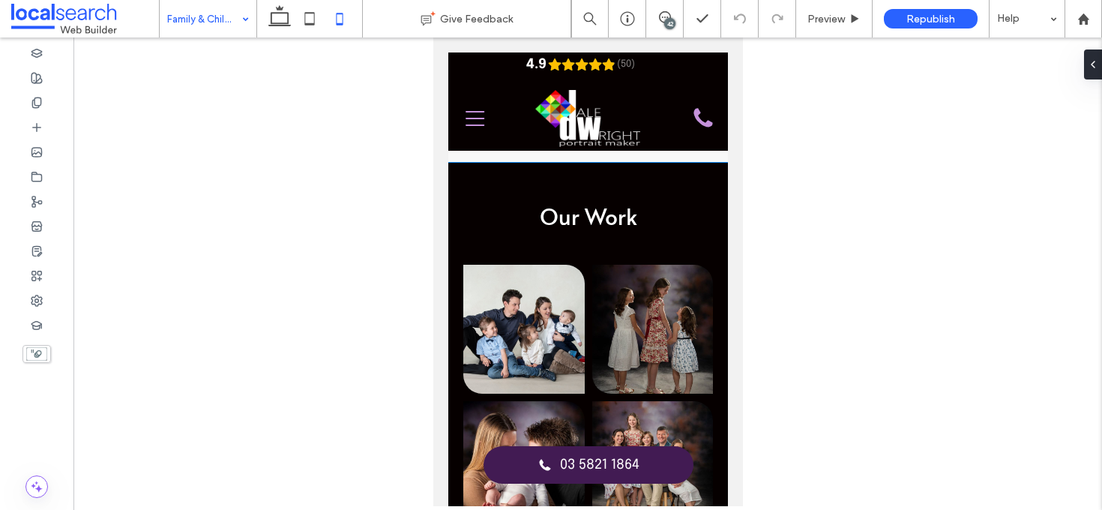
scroll to position [3397, 0]
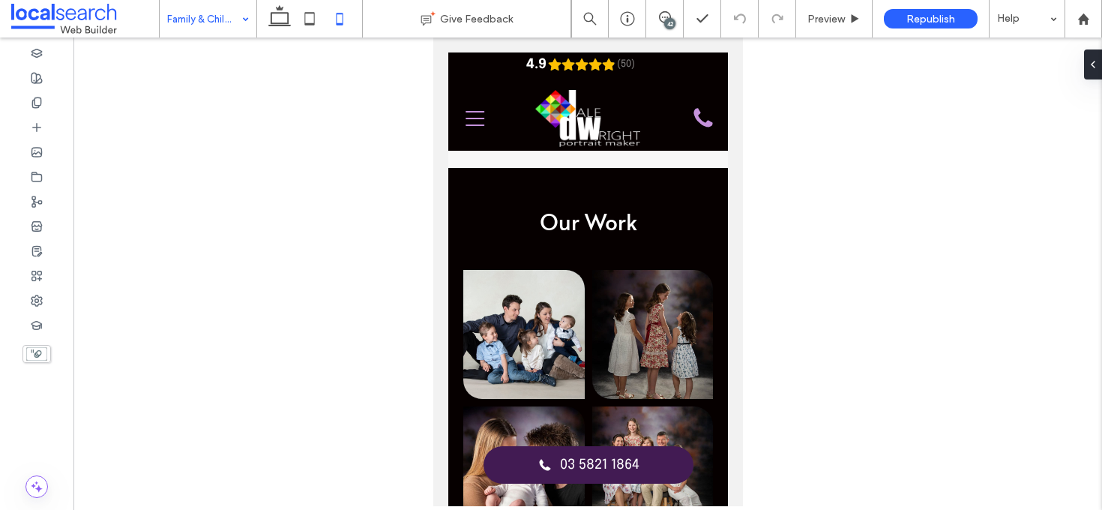
click at [250, 9] on div "Family & Children Photography" at bounding box center [208, 18] width 97 height 37
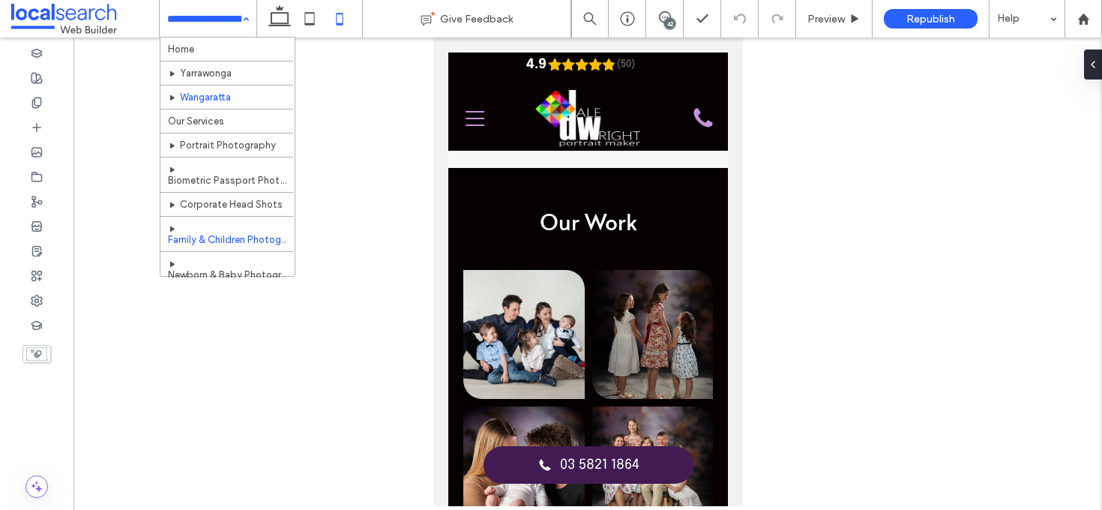
scroll to position [91, 0]
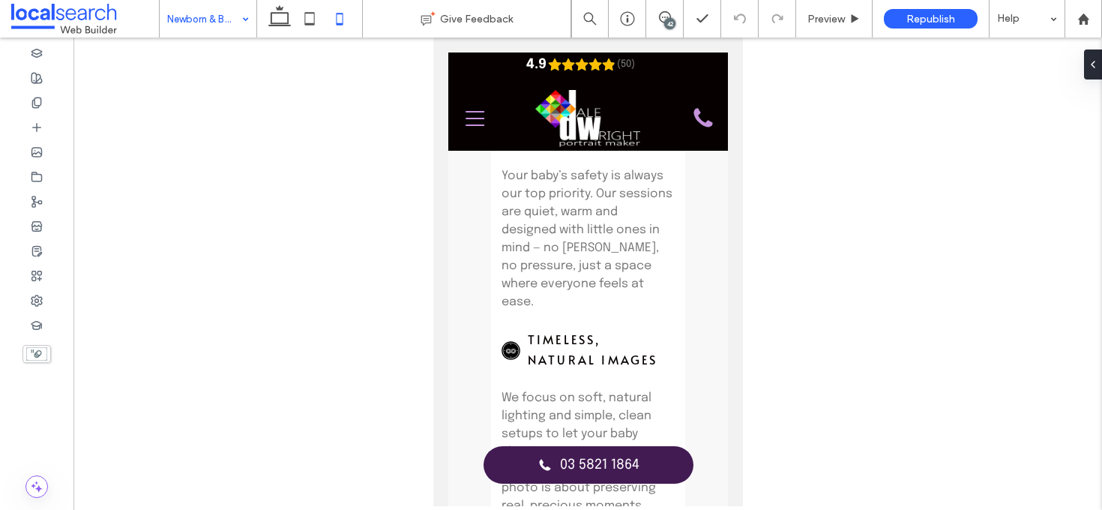
scroll to position [1345, 0]
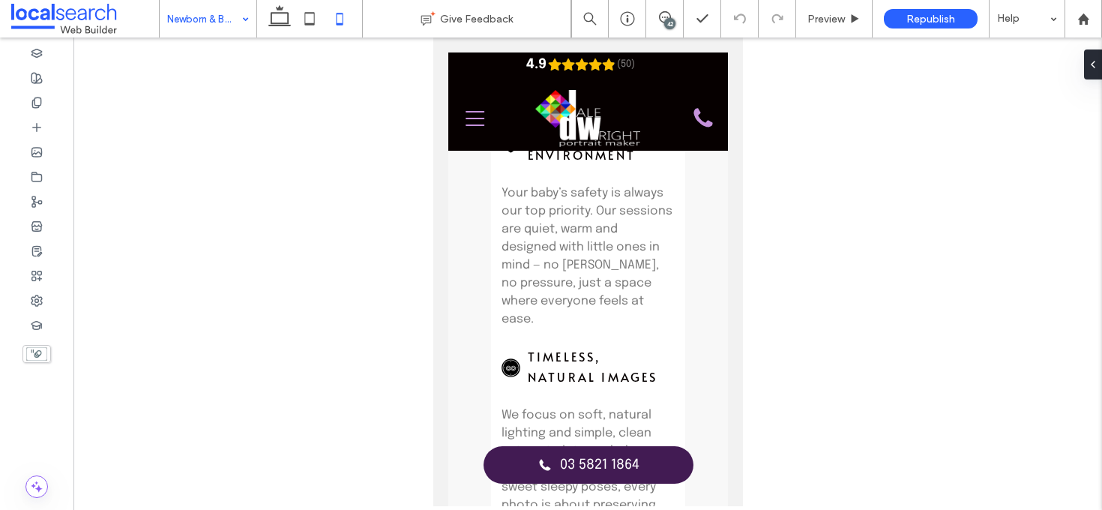
click at [669, 19] on div "42" at bounding box center [669, 23] width 11 height 11
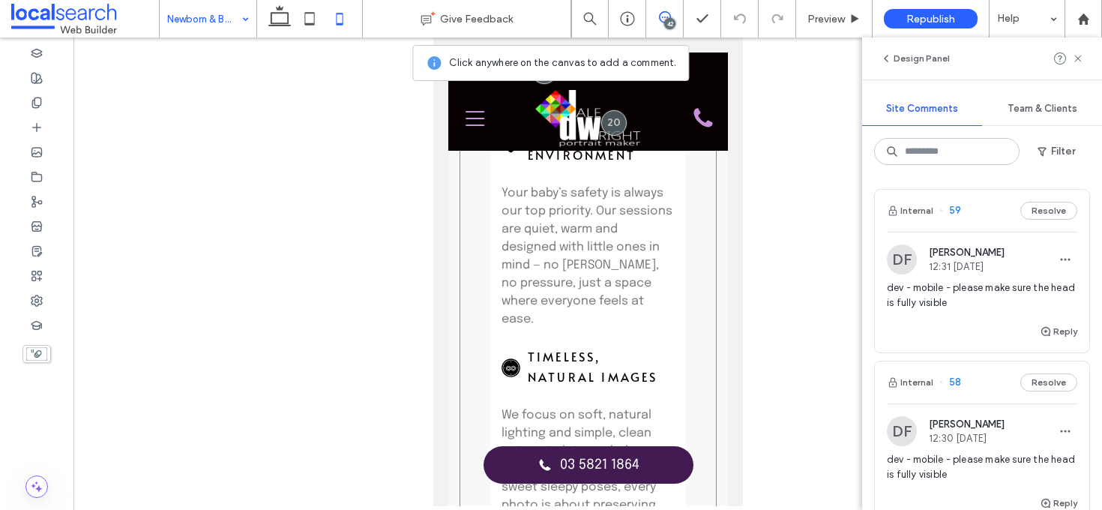
click at [698, 205] on div "Shepparton Newborn Photography At Dale Wright Portrait Maker in Shepparton, we …" at bounding box center [587, 261] width 257 height 1169
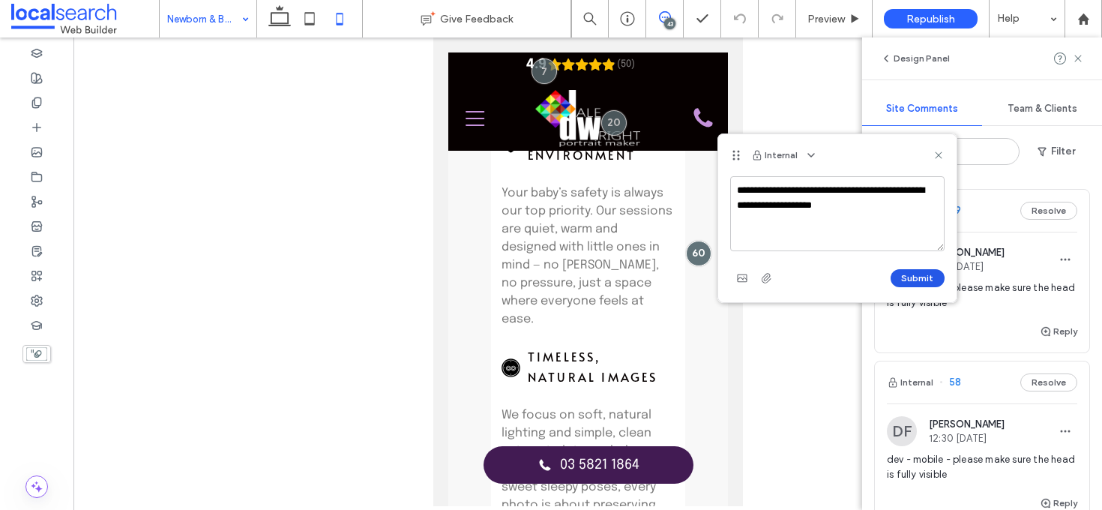
type textarea "**********"
click at [906, 280] on button "Submit" at bounding box center [917, 278] width 54 height 18
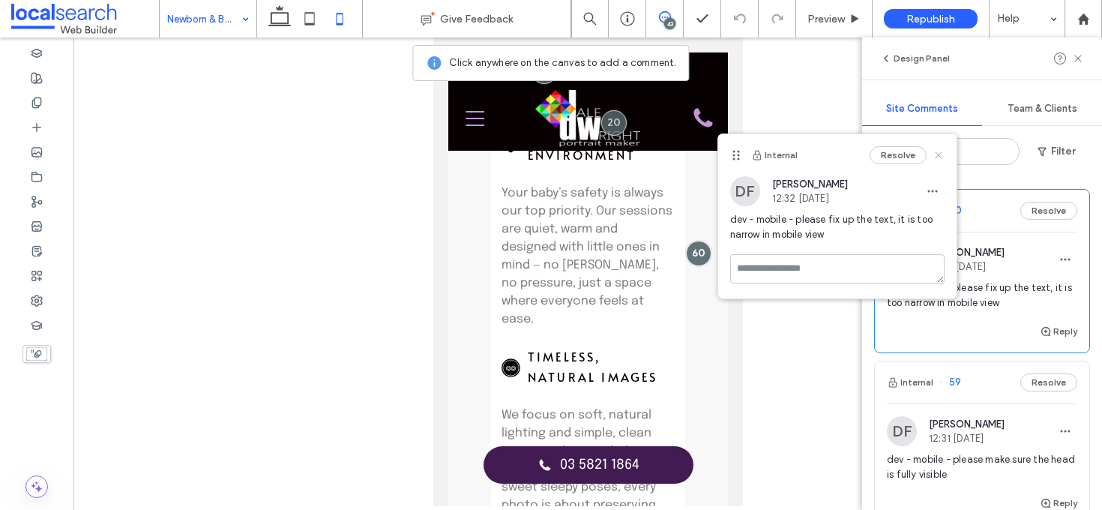
click at [935, 154] on icon at bounding box center [938, 155] width 12 height 12
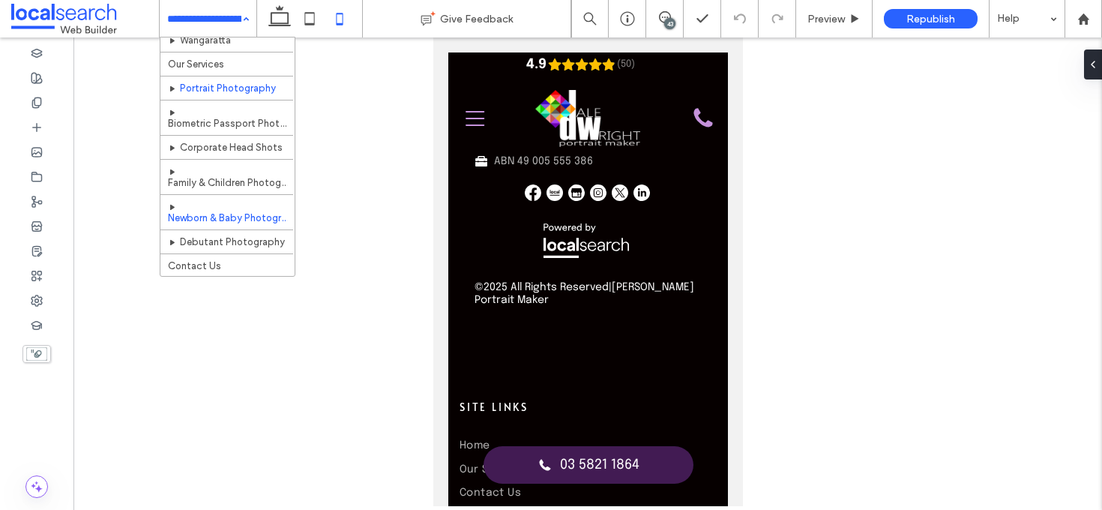
scroll to position [91, 0]
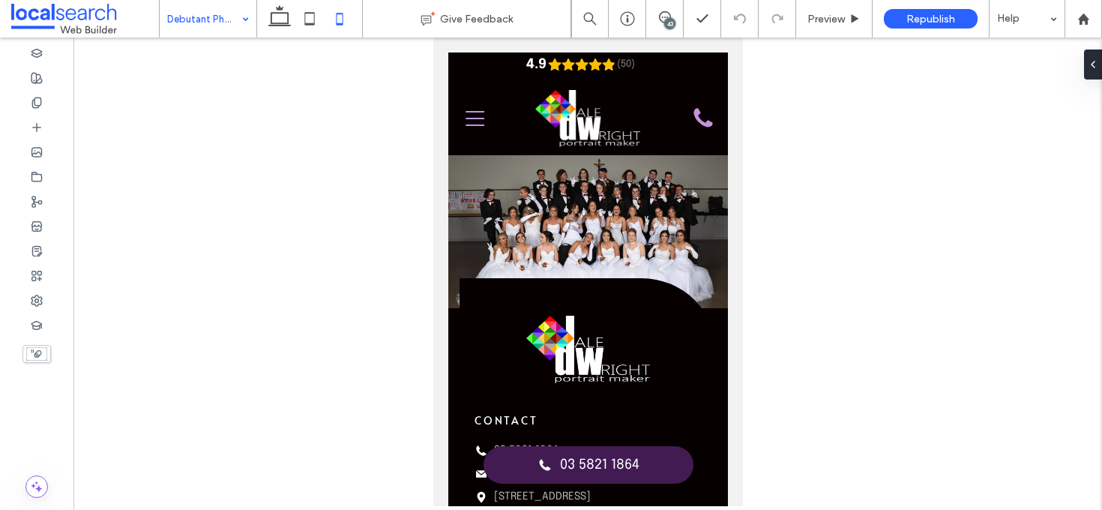
scroll to position [3762, 0]
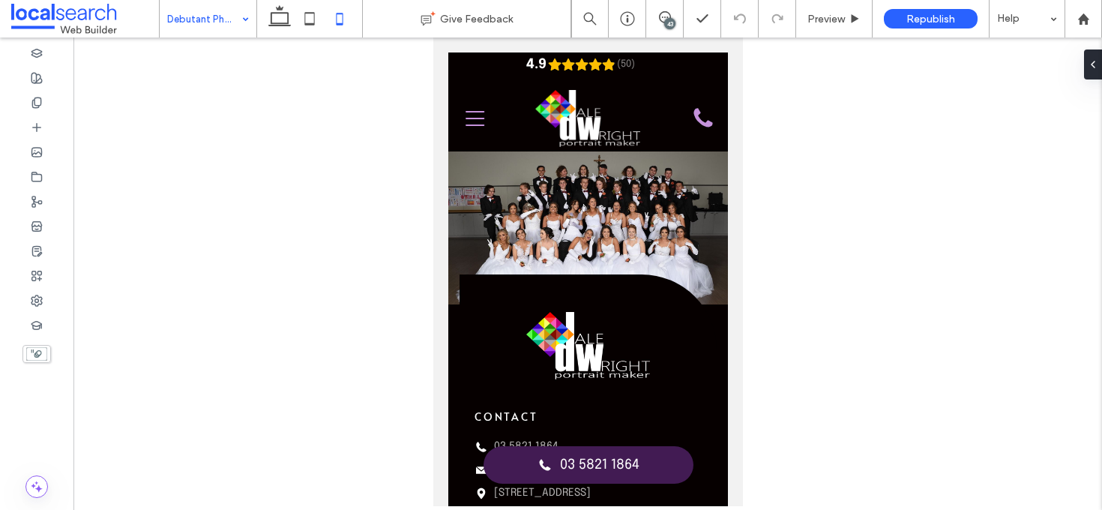
click at [214, 35] on input at bounding box center [204, 18] width 74 height 37
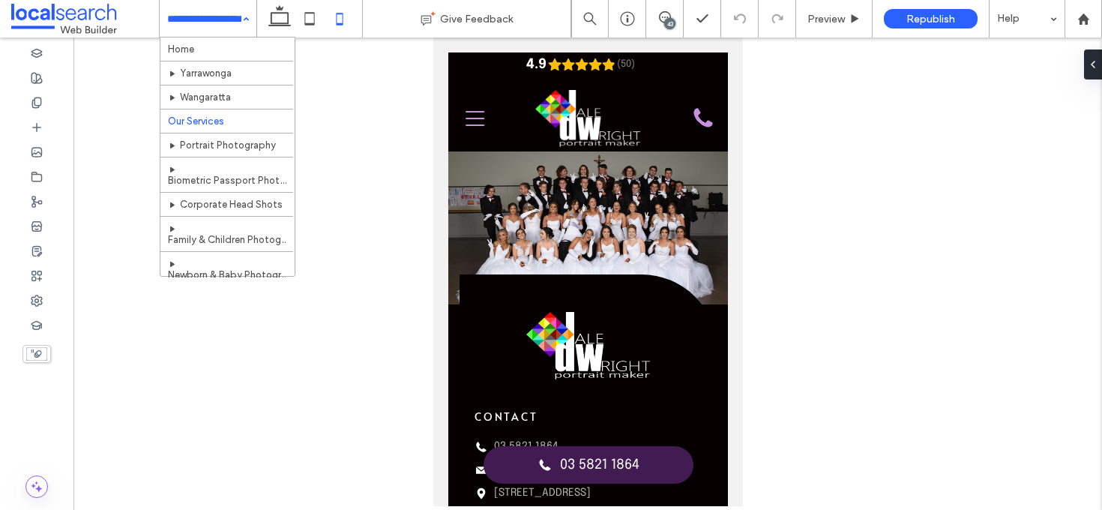
scroll to position [91, 0]
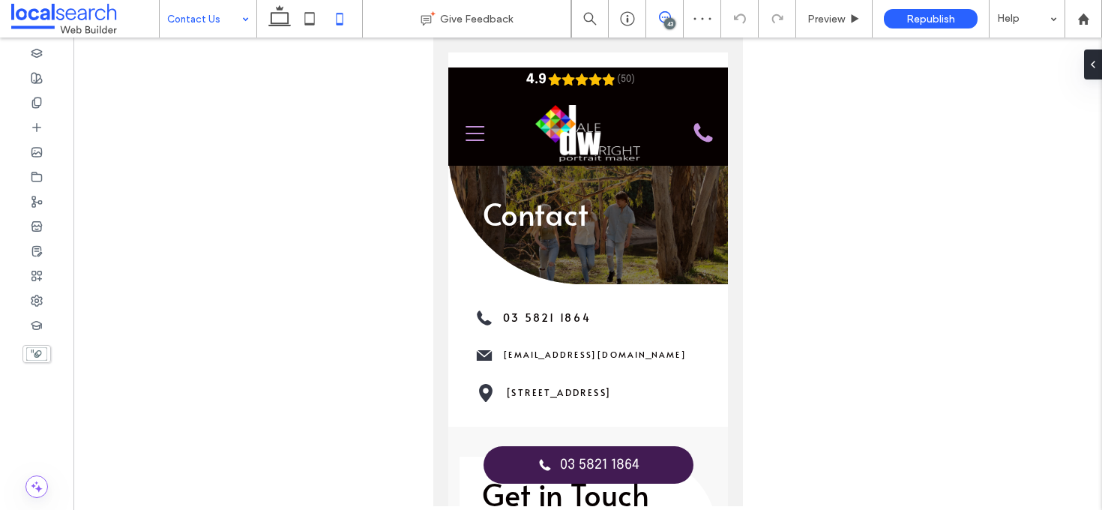
click at [673, 16] on span at bounding box center [664, 17] width 37 height 12
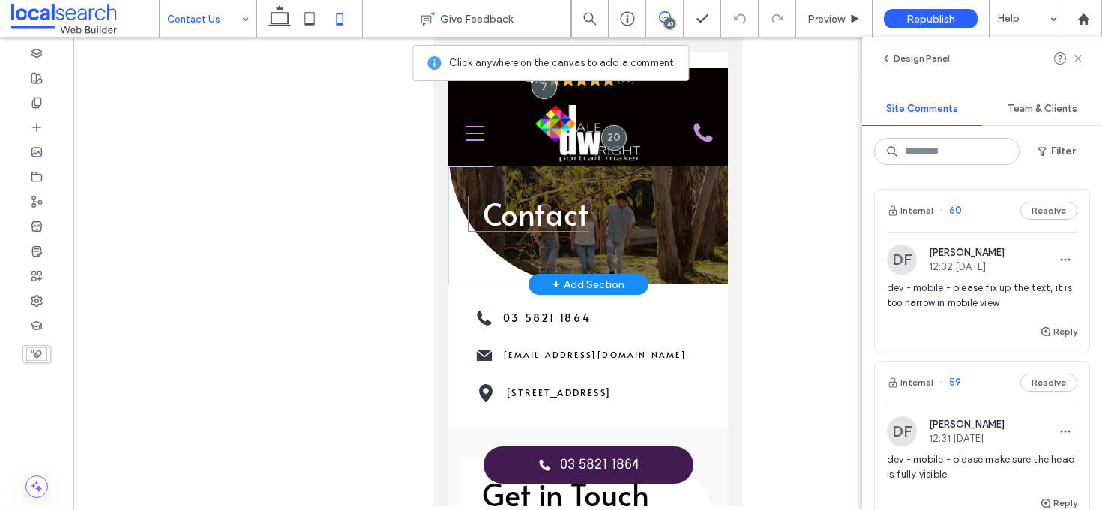
click at [564, 198] on span "Contact" at bounding box center [535, 213] width 106 height 41
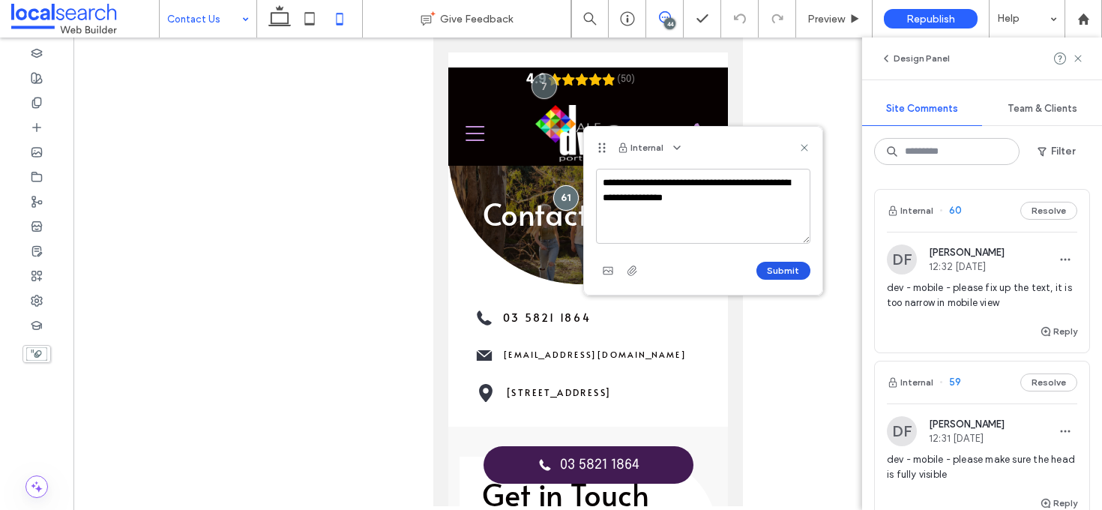
type textarea "**********"
click at [777, 275] on button "Submit" at bounding box center [783, 271] width 54 height 18
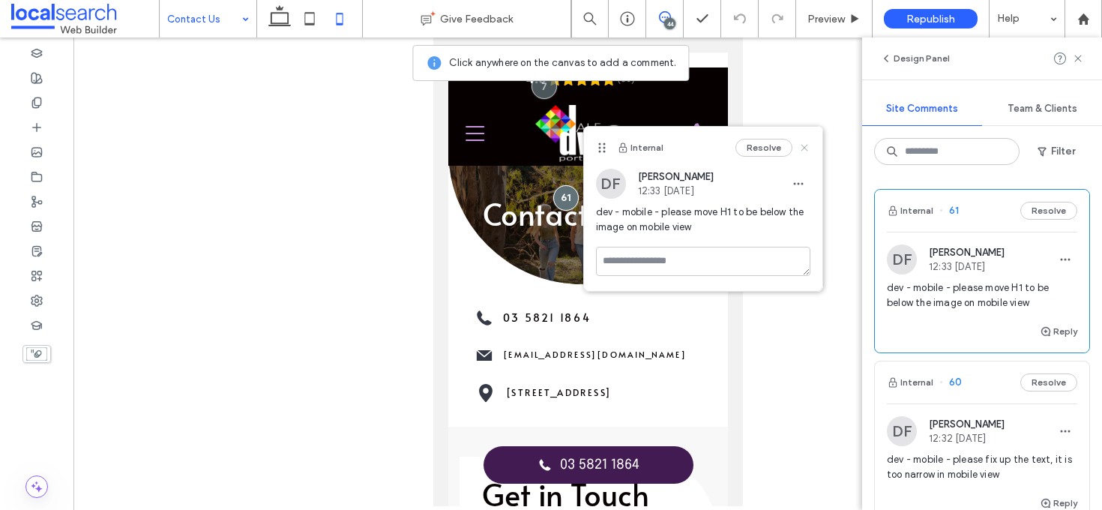
click at [800, 148] on icon at bounding box center [804, 148] width 12 height 12
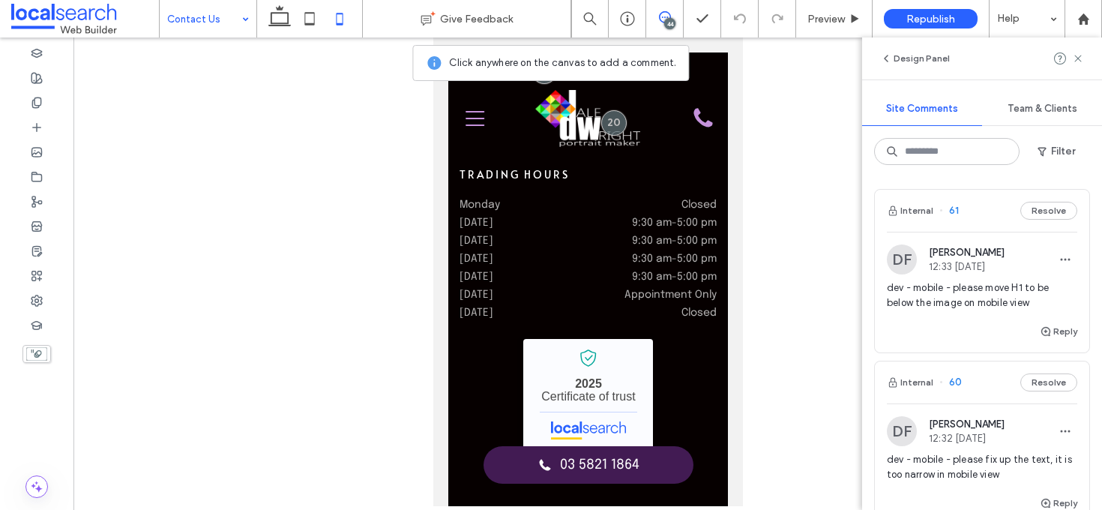
scroll to position [2227, 0]
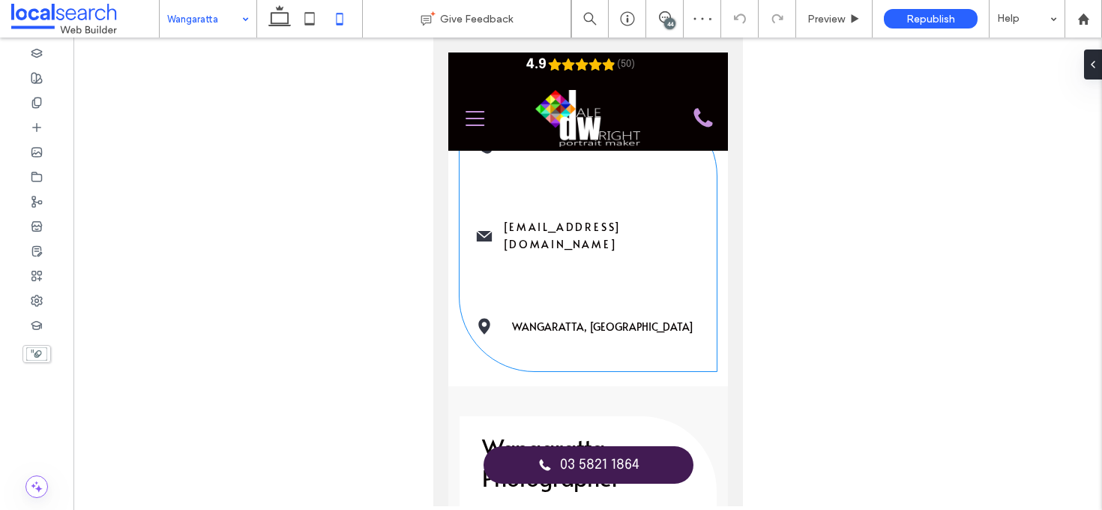
scroll to position [871, 0]
click at [671, 34] on div "44" at bounding box center [664, 18] width 37 height 37
click at [670, 19] on div "44" at bounding box center [669, 23] width 11 height 11
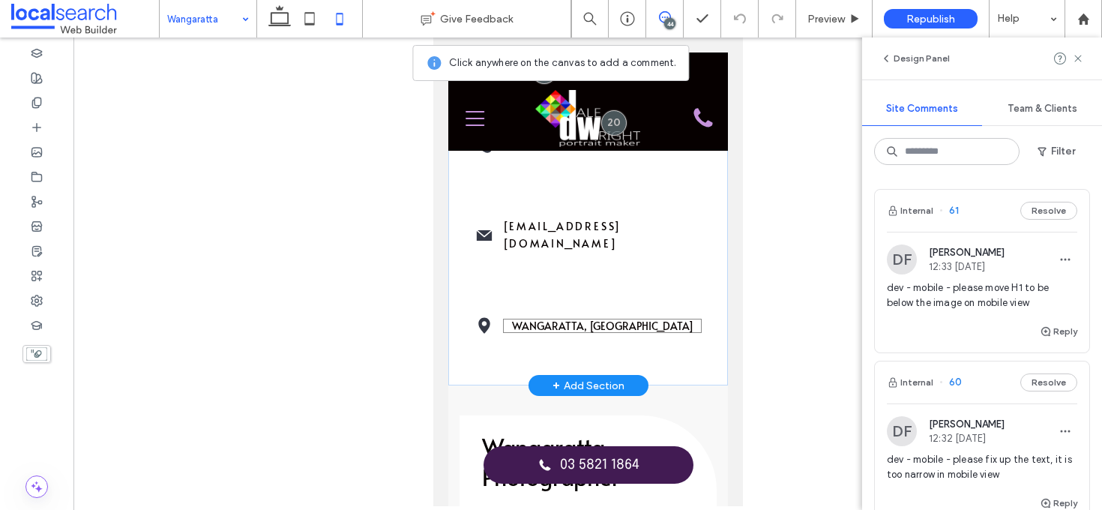
click at [660, 319] on link "Wangaratta, Victoria" at bounding box center [601, 326] width 181 height 14
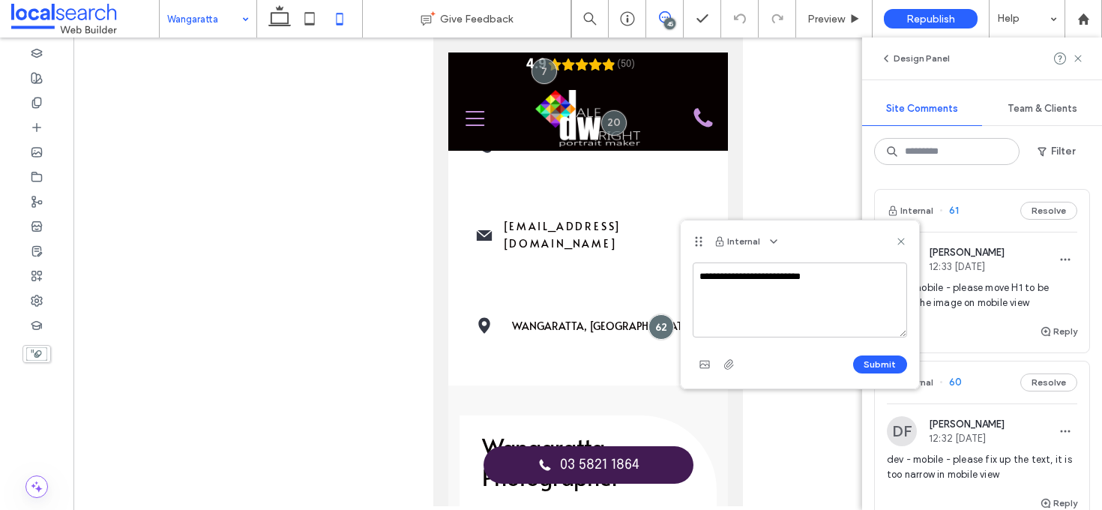
type textarea "**********"
click at [896, 352] on div "Submit" at bounding box center [800, 364] width 214 height 24
click at [896, 364] on button "Submit" at bounding box center [880, 364] width 54 height 18
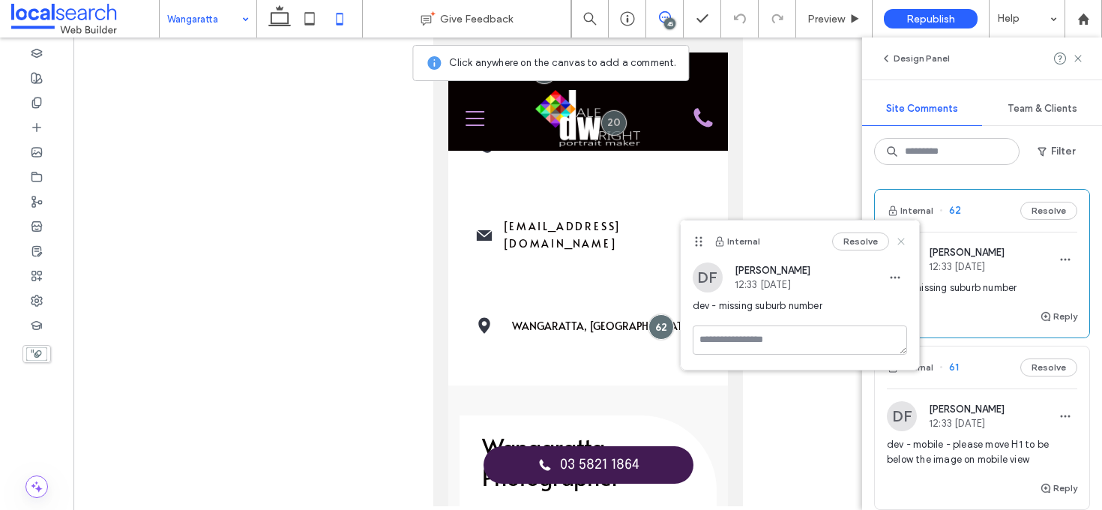
click at [901, 241] on use at bounding box center [900, 241] width 7 height 7
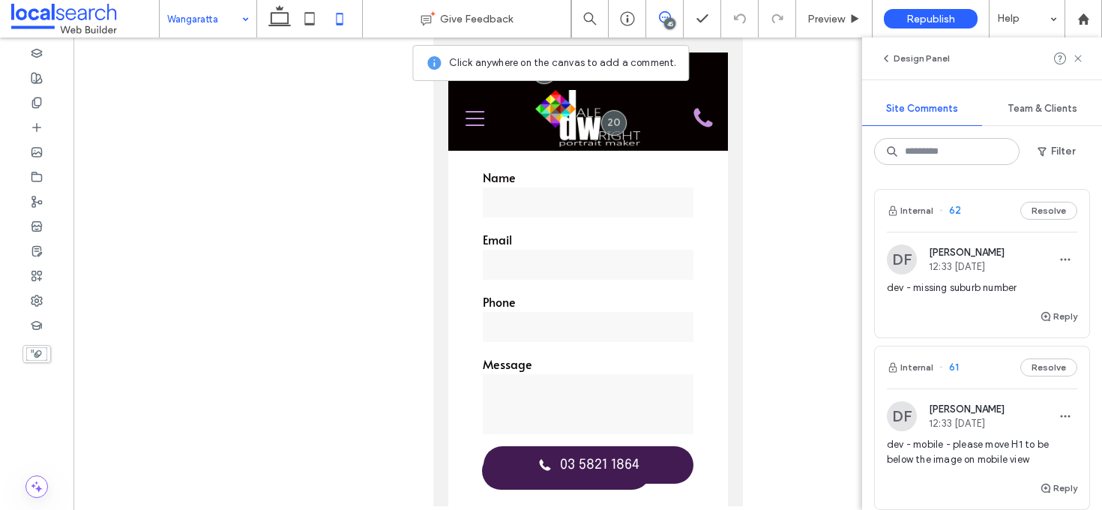
scroll to position [0, 0]
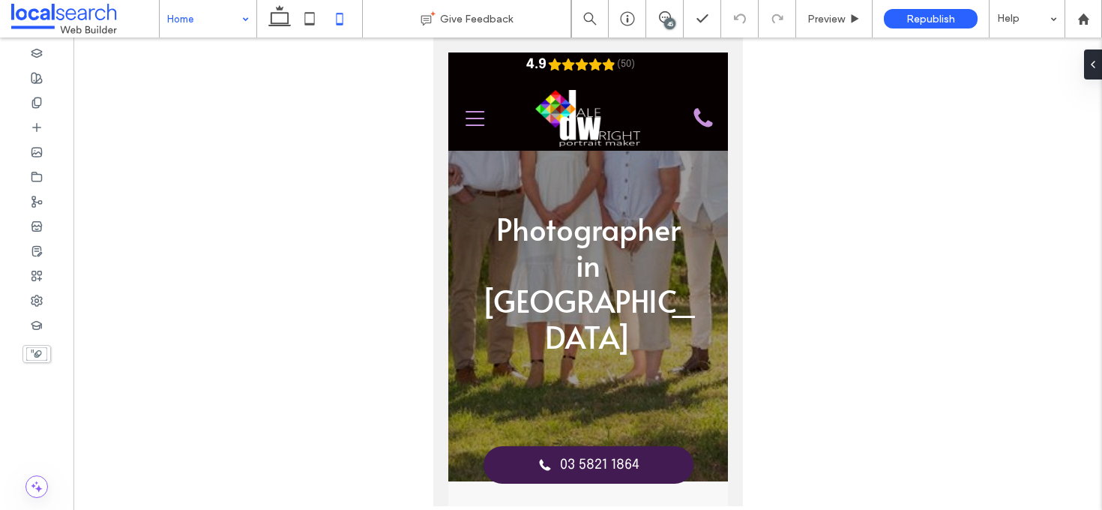
click at [667, 21] on div "45" at bounding box center [669, 23] width 11 height 11
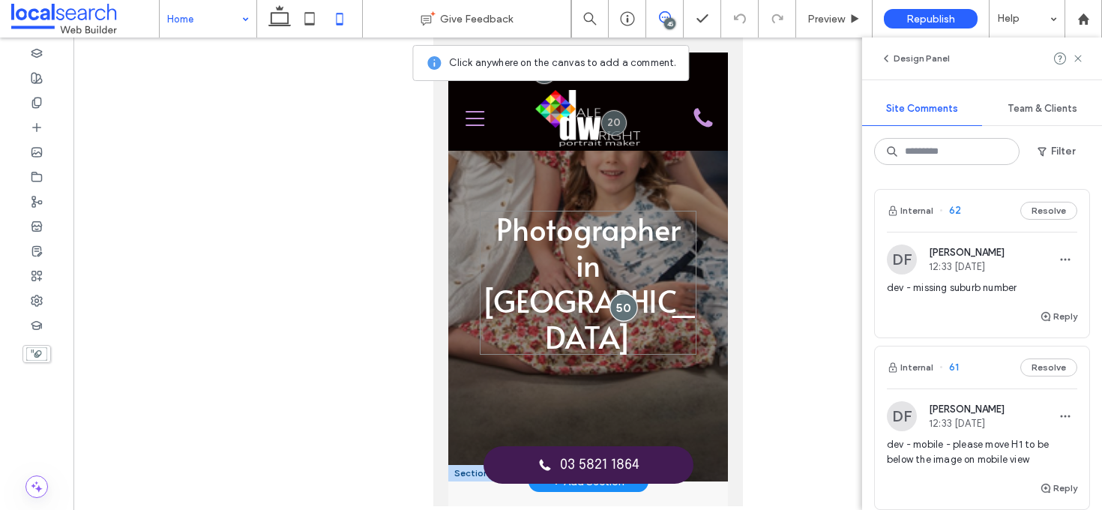
click at [630, 293] on div at bounding box center [623, 307] width 28 height 28
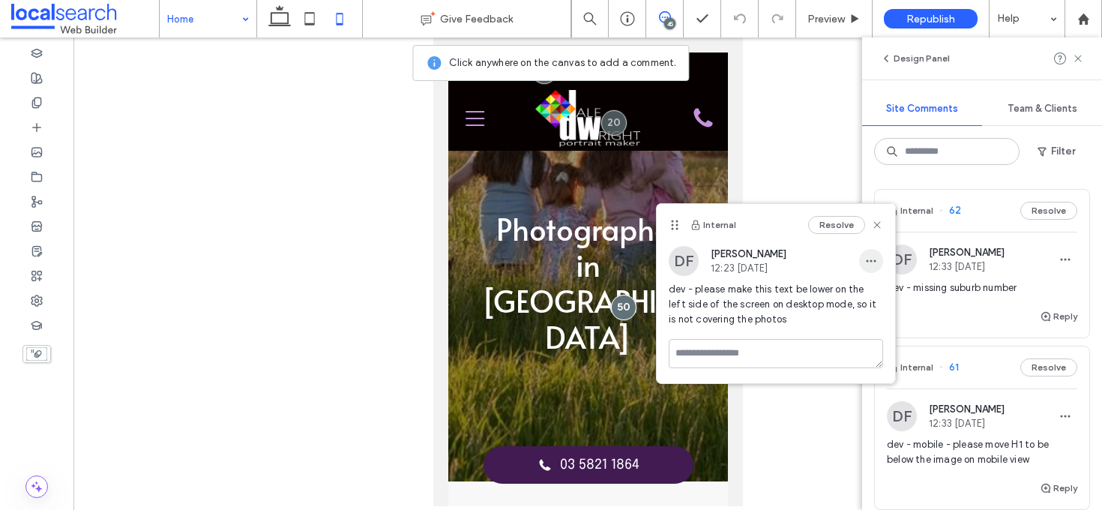
click at [877, 259] on span "button" at bounding box center [871, 261] width 24 height 24
click at [880, 289] on div "Edit" at bounding box center [926, 300] width 133 height 28
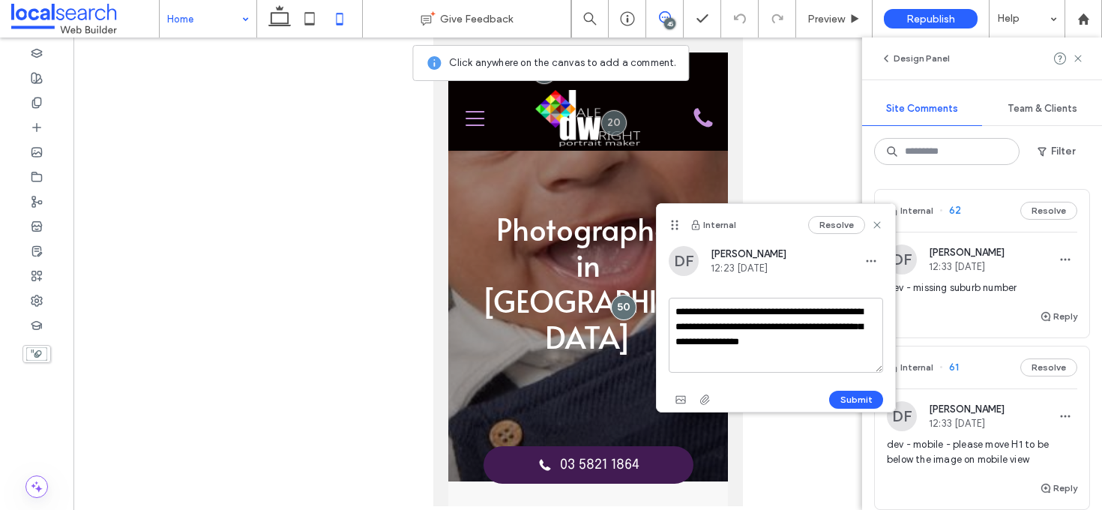
click at [824, 334] on textarea "**********" at bounding box center [776, 335] width 214 height 75
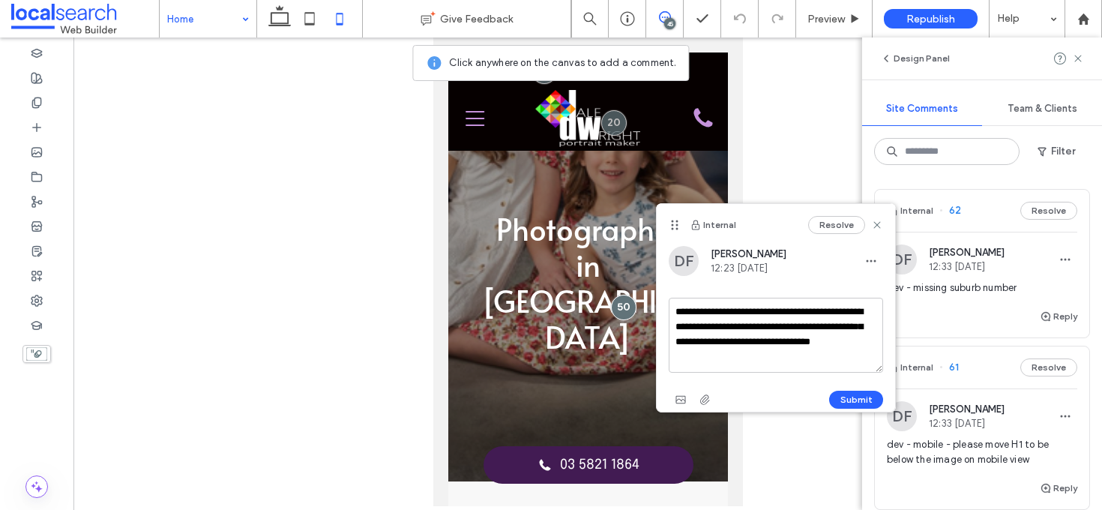
type textarea "**********"
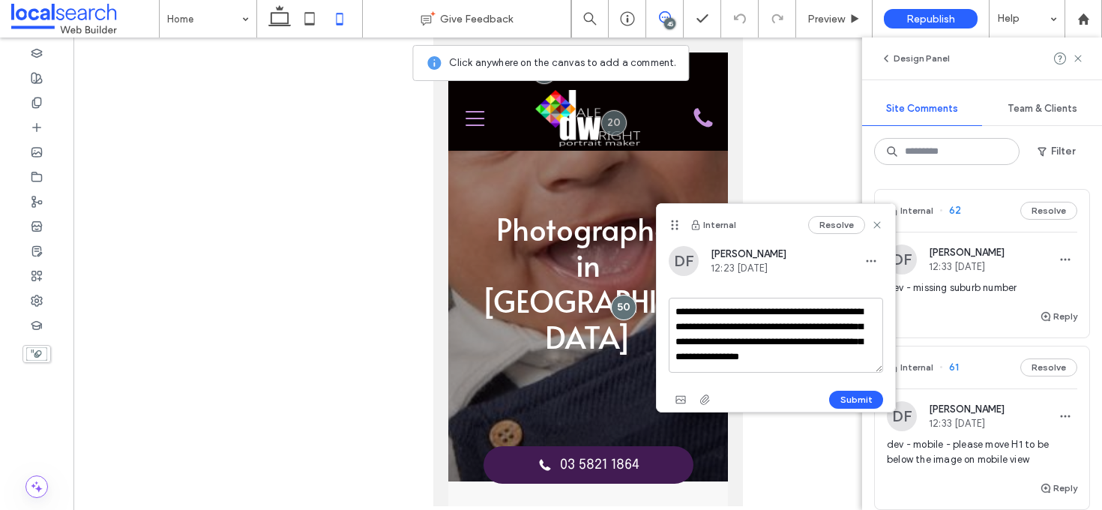
type textarea "**********"
click at [860, 403] on button "Submit" at bounding box center [856, 399] width 54 height 18
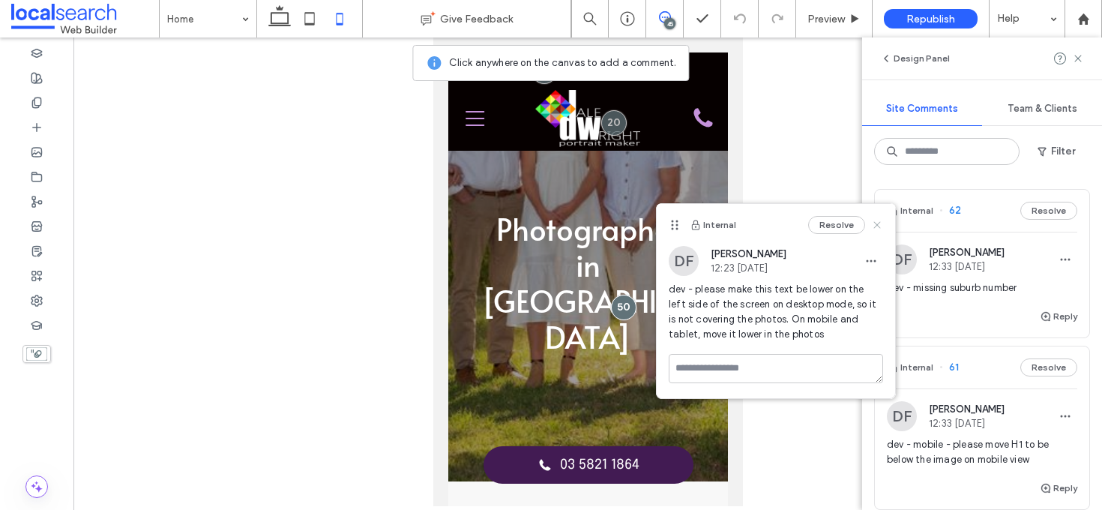
click at [878, 229] on icon at bounding box center [877, 225] width 12 height 12
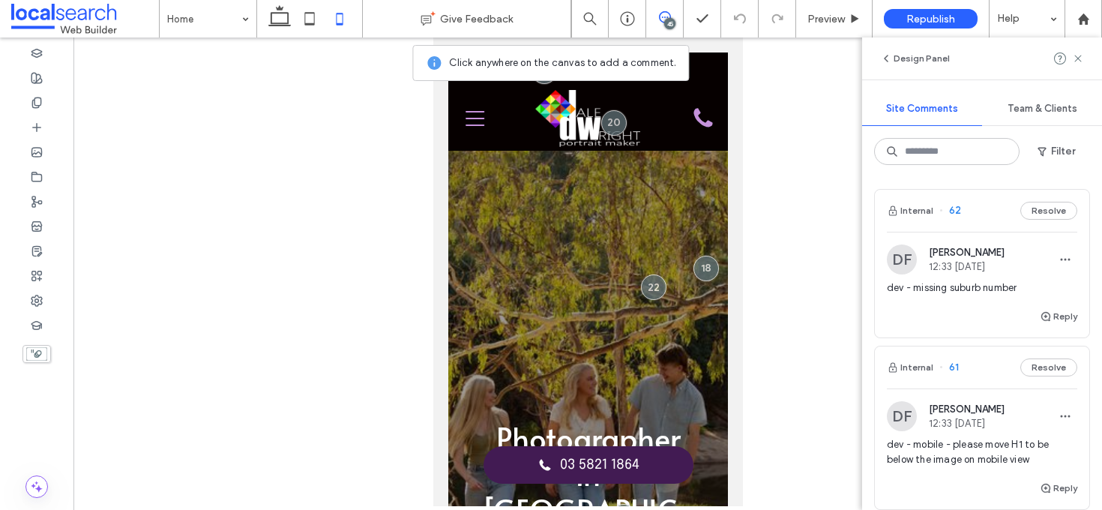
click at [656, 190] on div at bounding box center [587, 408] width 280 height 563
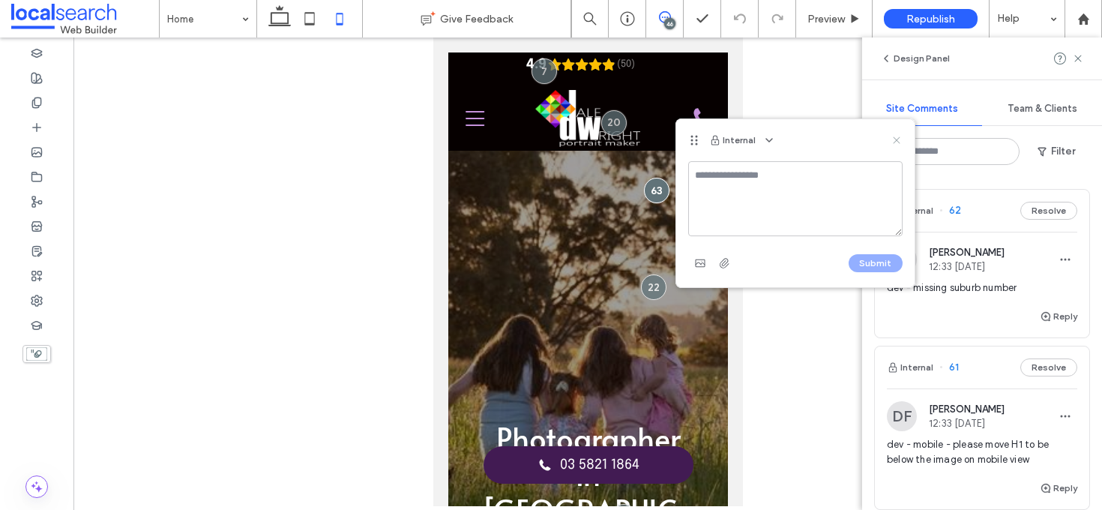
click at [896, 136] on icon at bounding box center [896, 140] width 12 height 12
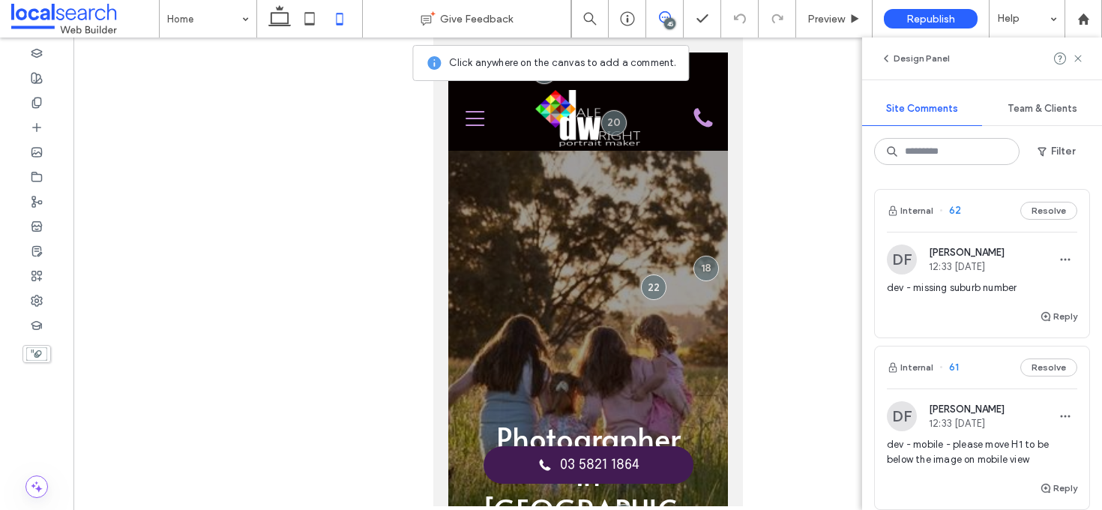
click at [643, 217] on div at bounding box center [587, 408] width 280 height 563
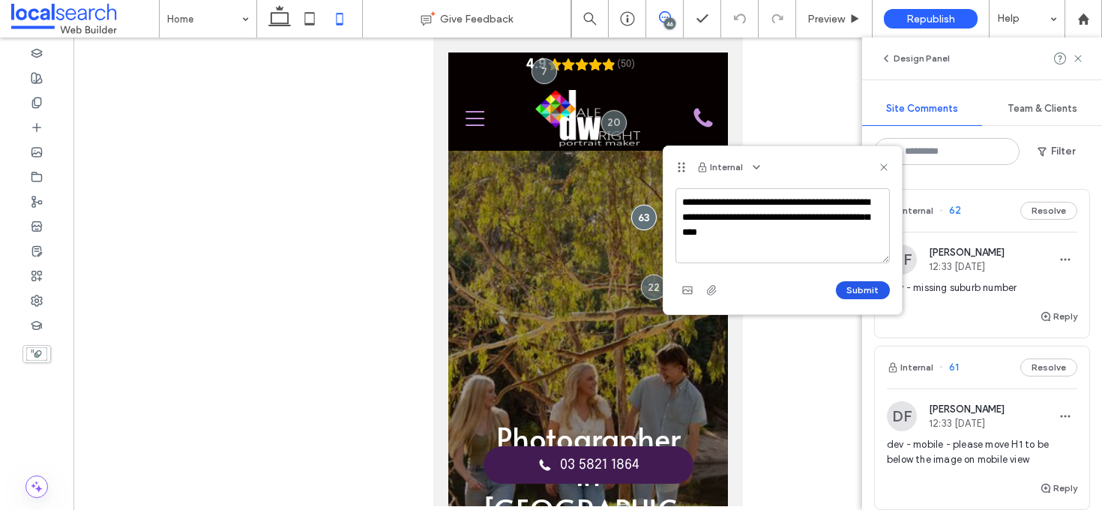
type textarea "**********"
click at [863, 284] on button "Submit" at bounding box center [863, 290] width 54 height 18
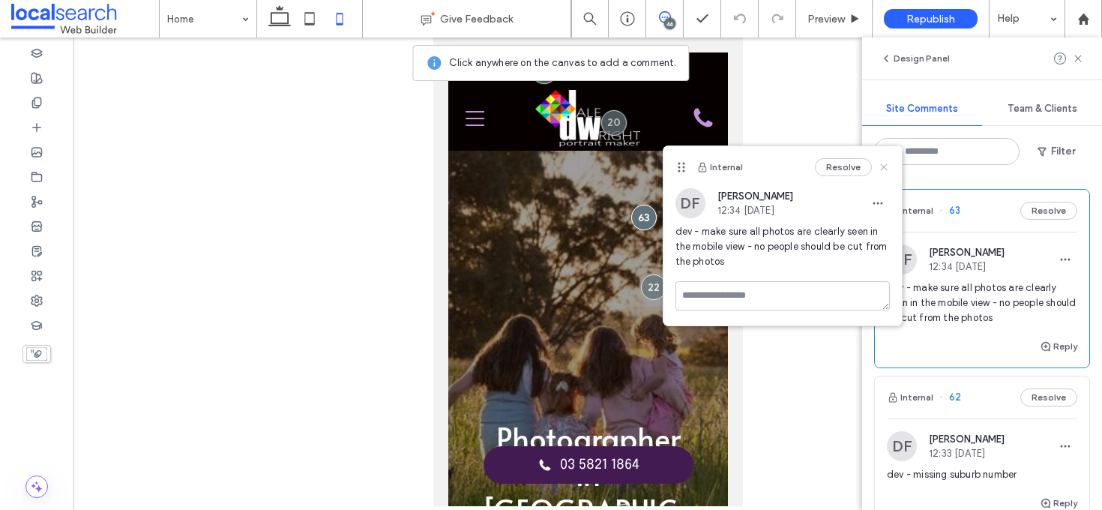
click at [886, 169] on use at bounding box center [883, 167] width 7 height 7
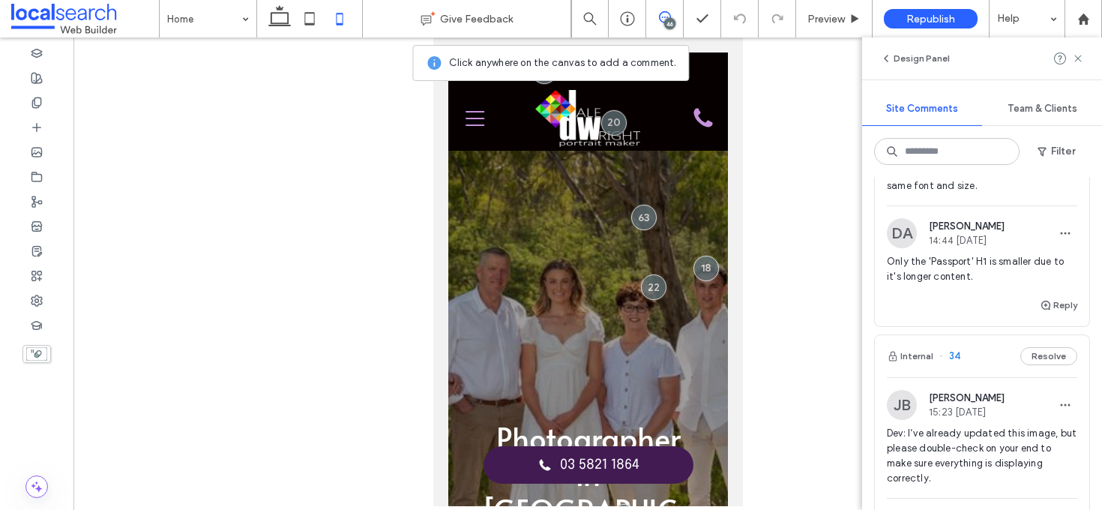
scroll to position [3425, 0]
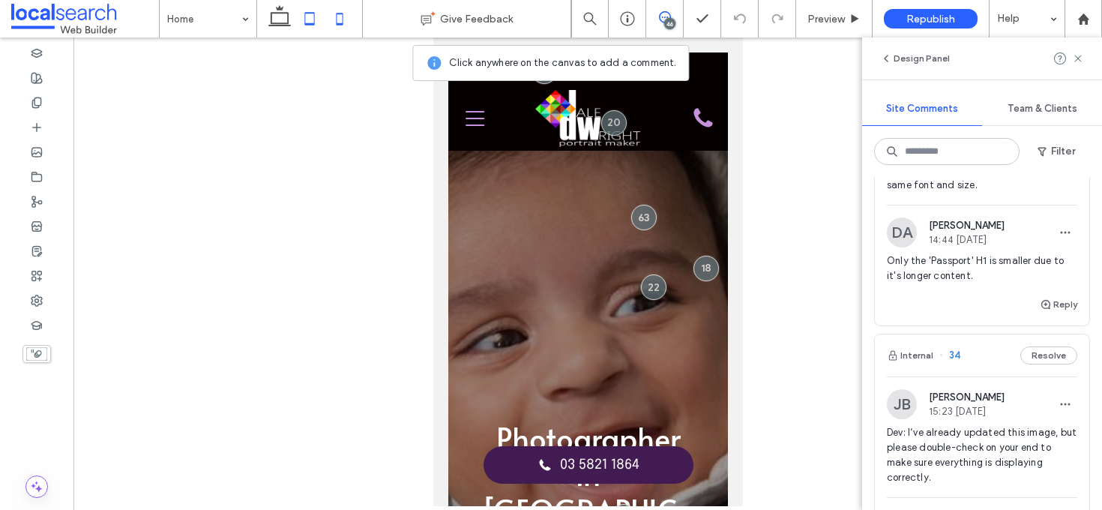
click at [310, 25] on icon at bounding box center [310, 19] width 30 height 30
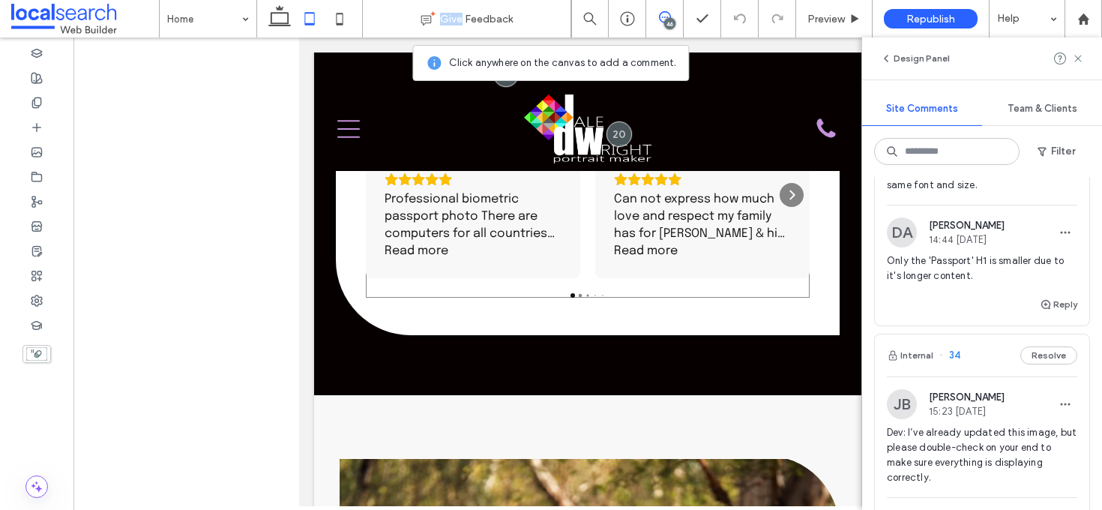
scroll to position [3562, 0]
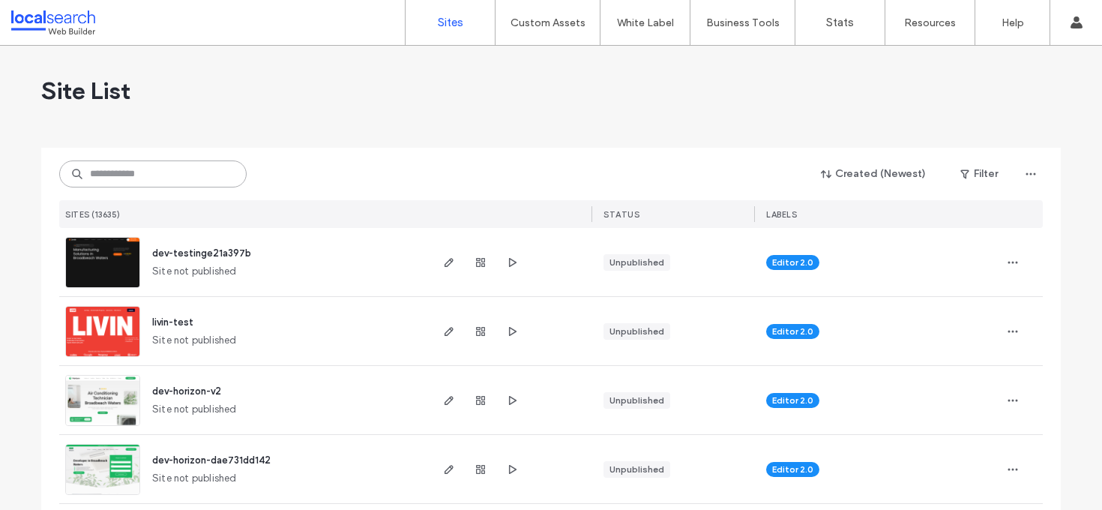
click at [144, 185] on input at bounding box center [152, 173] width 187 height 27
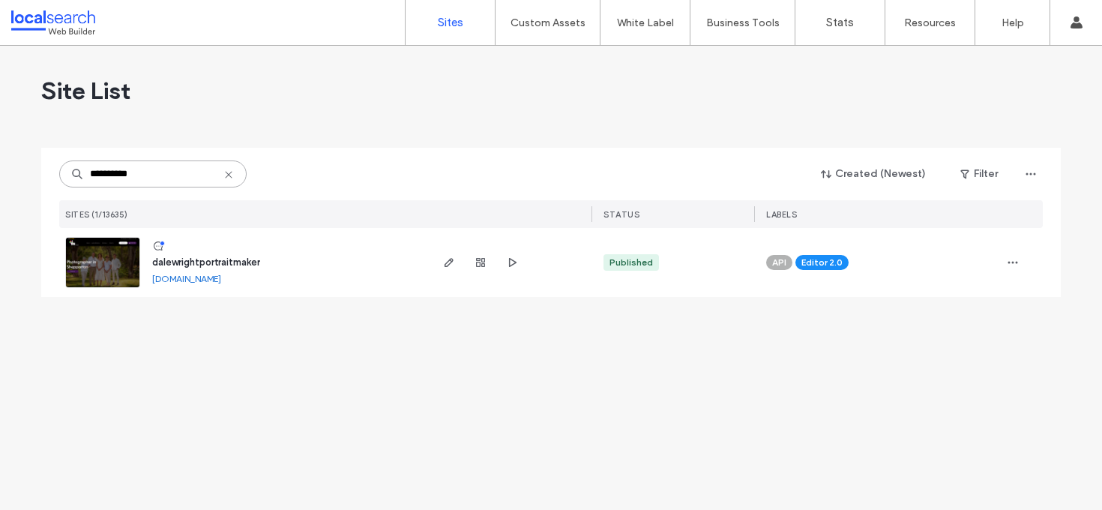
type input "**********"
click at [199, 268] on span "dalewrightportraitmaker" at bounding box center [206, 261] width 108 height 11
